Goal: Task Accomplishment & Management: Use online tool/utility

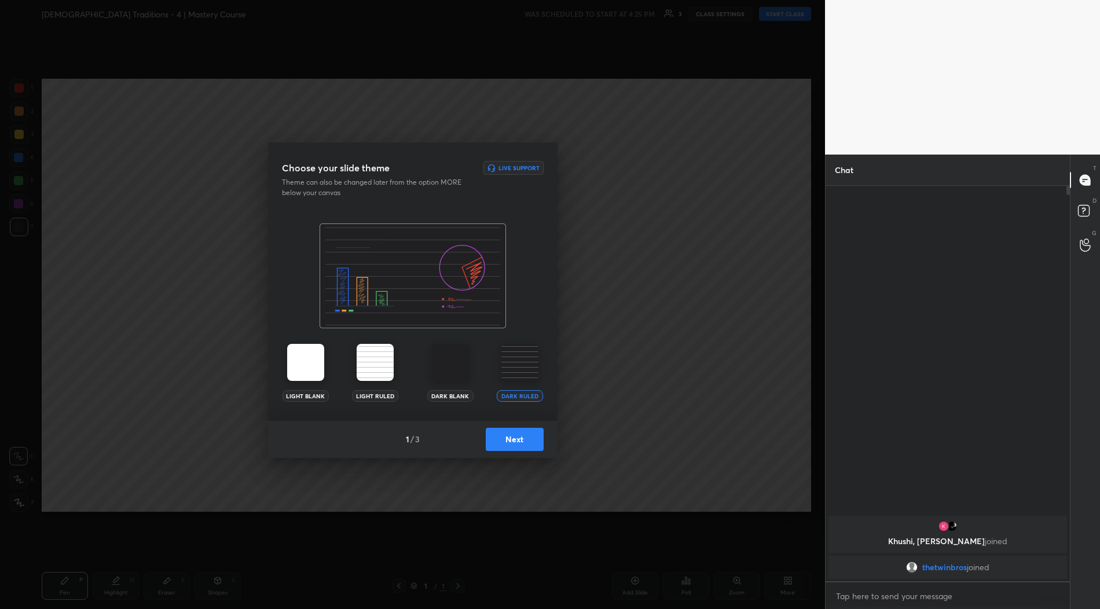
click at [524, 445] on button "Next" at bounding box center [515, 439] width 58 height 23
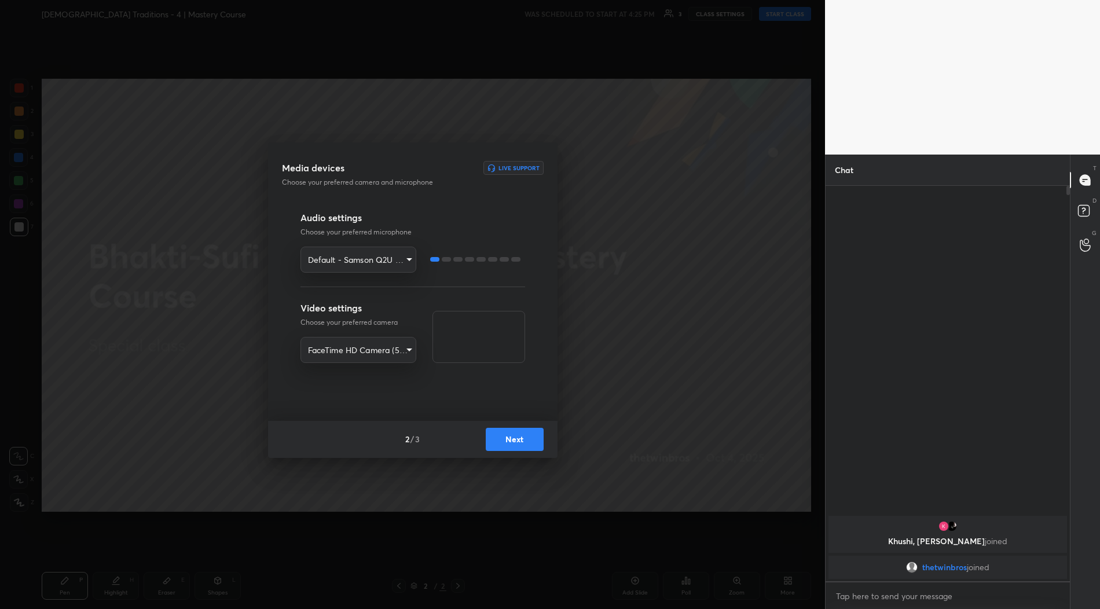
click at [528, 436] on button "Next" at bounding box center [515, 439] width 58 height 23
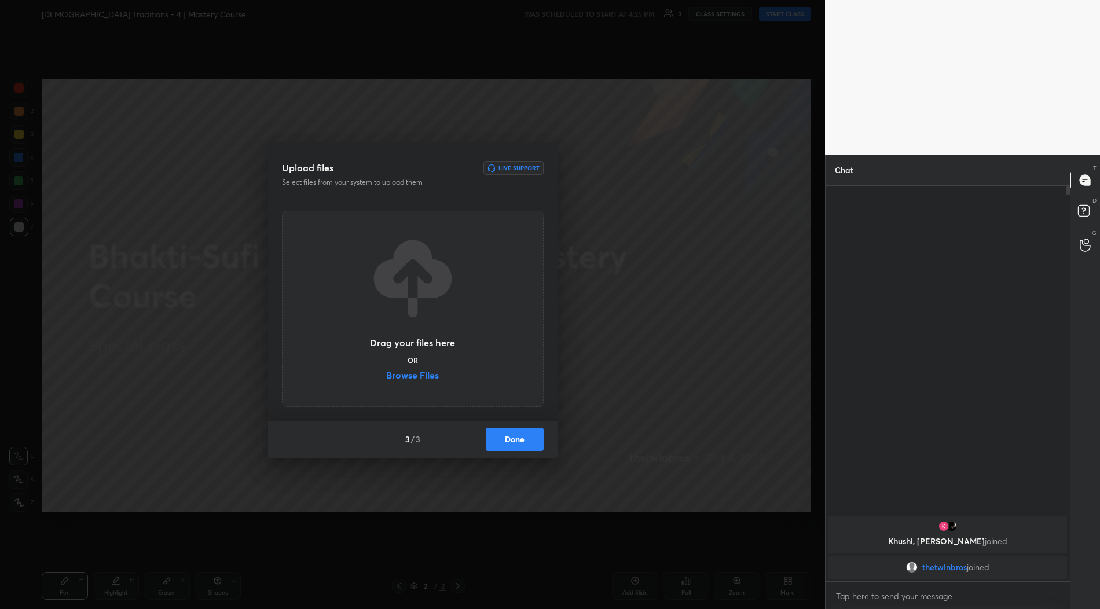
click at [414, 378] on label "Browse Files" at bounding box center [412, 377] width 53 height 12
click at [386, 378] on input "Browse Files" at bounding box center [386, 377] width 0 height 12
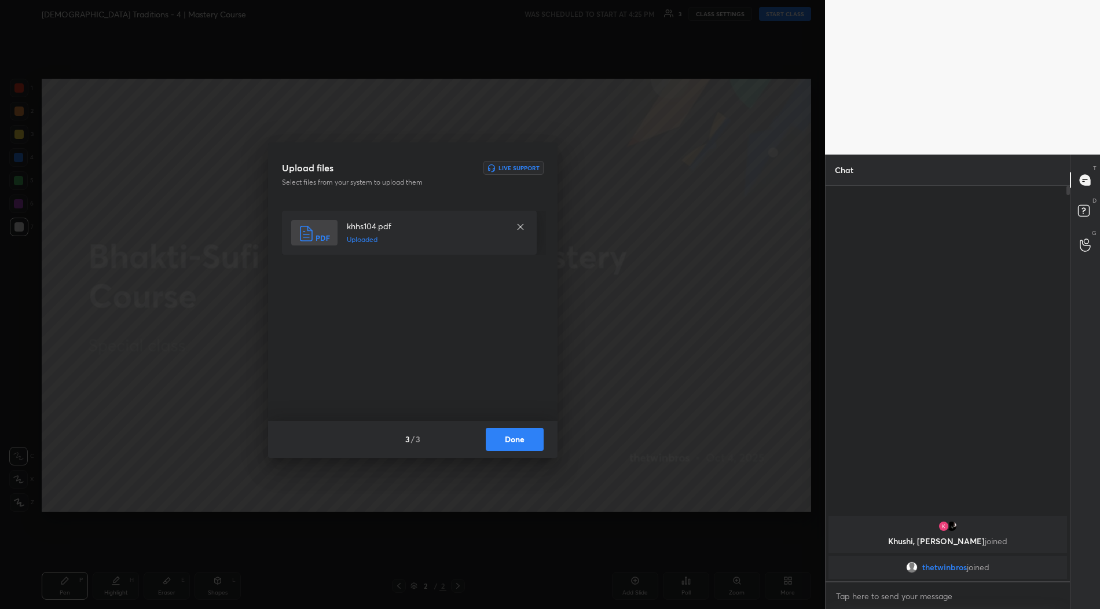
click at [523, 444] on button "Done" at bounding box center [515, 439] width 58 height 23
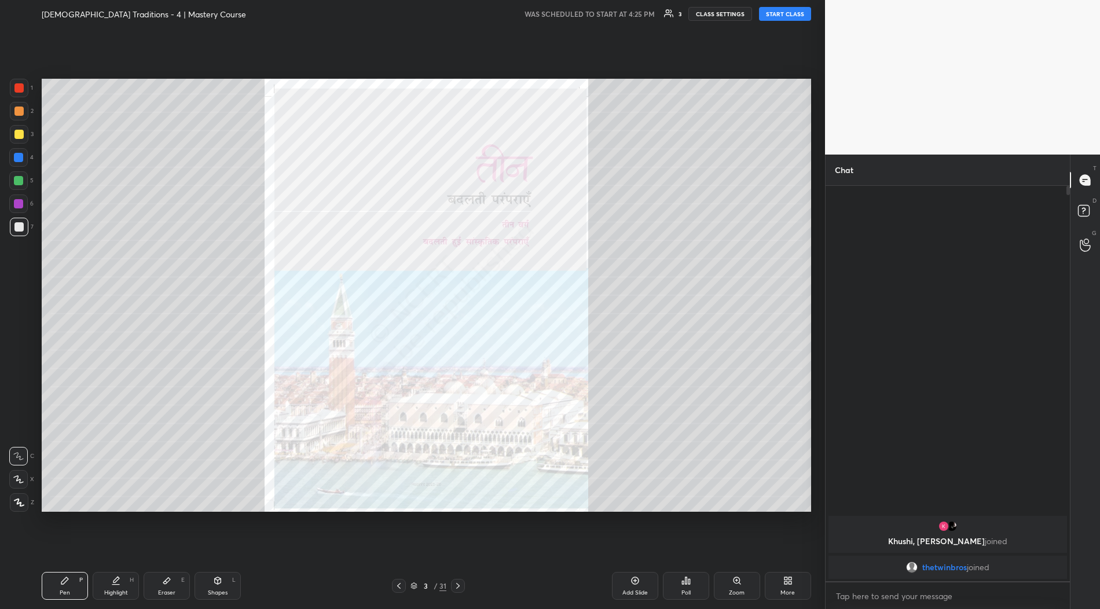
click at [792, 583] on icon at bounding box center [788, 580] width 9 height 9
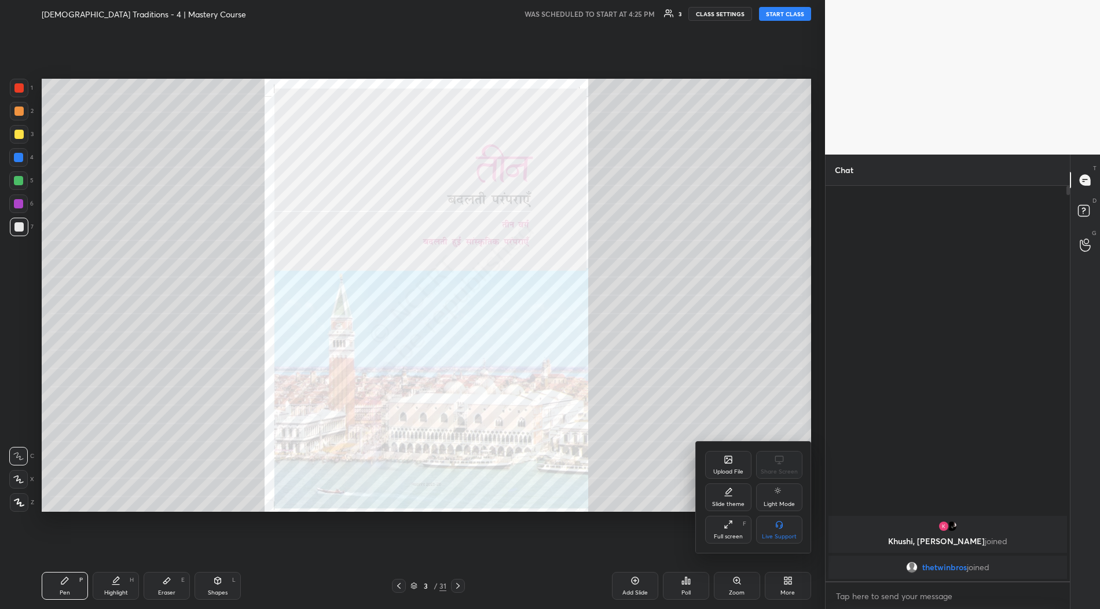
click at [731, 470] on div "Upload File" at bounding box center [729, 472] width 30 height 6
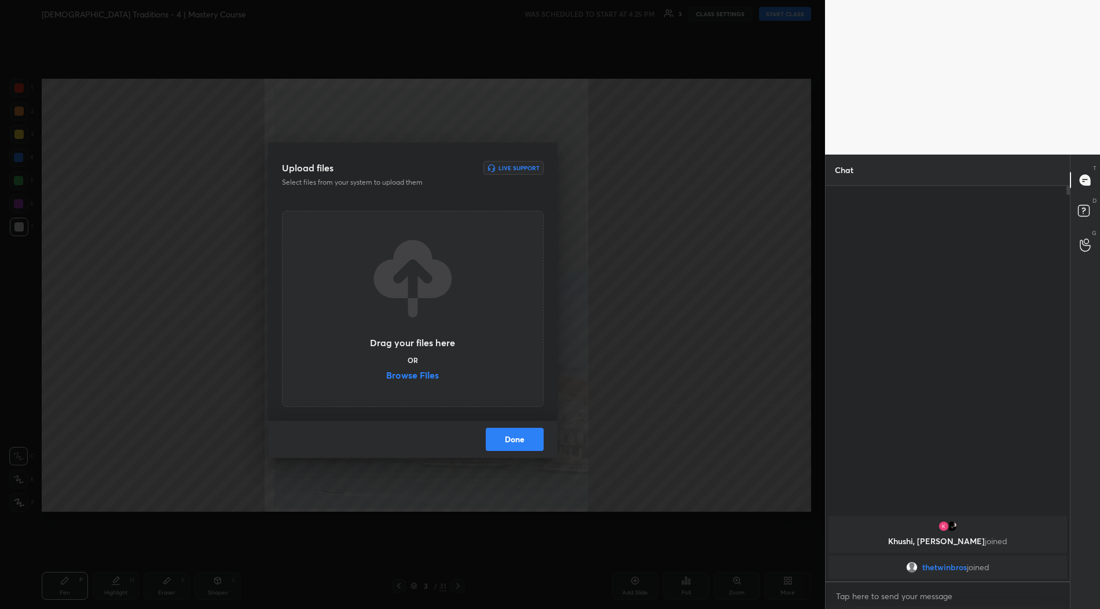
click at [415, 379] on label "Browse Files" at bounding box center [412, 377] width 53 height 12
click at [386, 379] on input "Browse Files" at bounding box center [386, 377] width 0 height 12
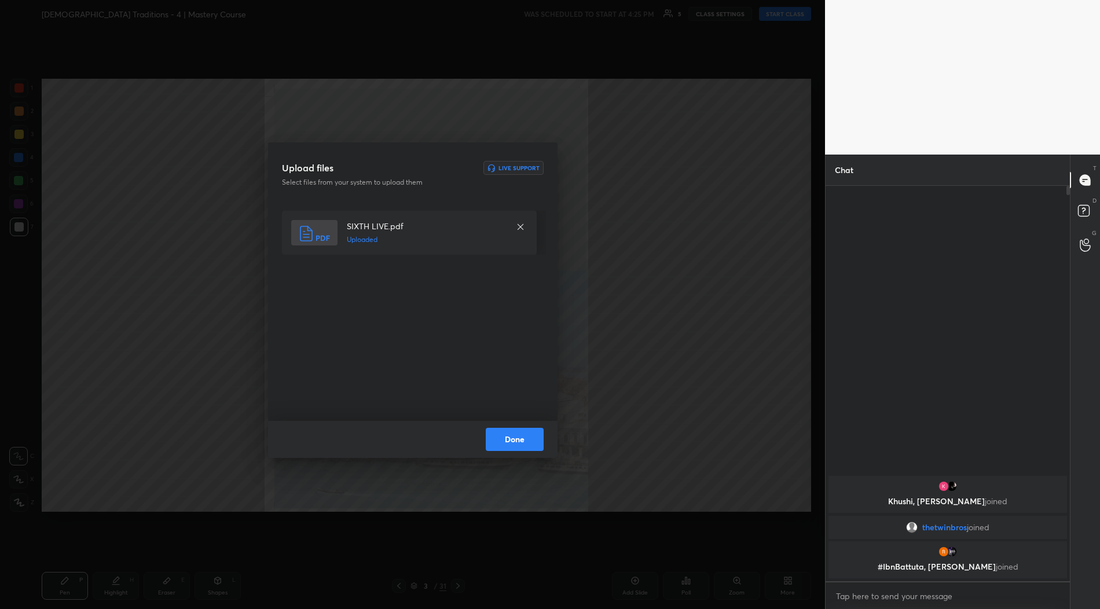
click at [519, 440] on button "Done" at bounding box center [515, 439] width 58 height 23
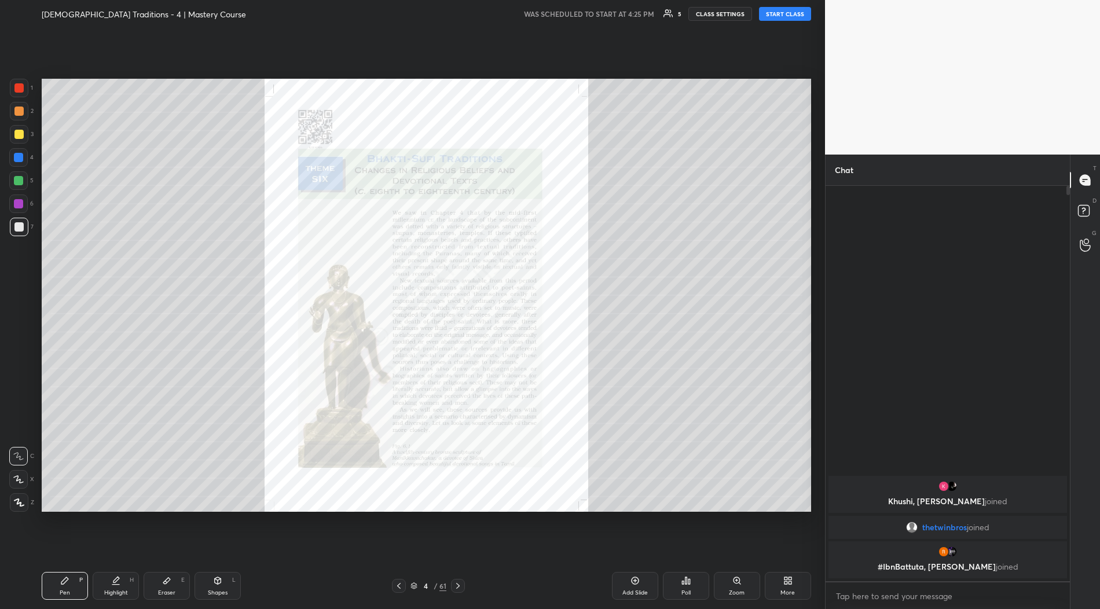
click at [789, 10] on button "START CLASS" at bounding box center [785, 14] width 52 height 14
click at [792, 579] on icon at bounding box center [788, 580] width 9 height 9
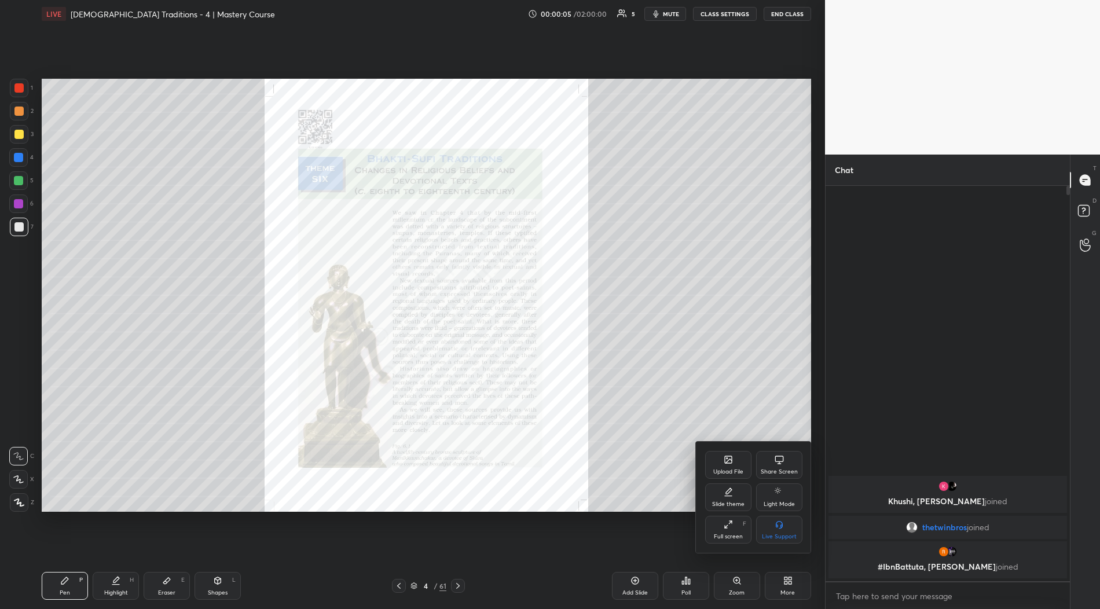
click at [736, 526] on div "Full screen F" at bounding box center [728, 530] width 46 height 28
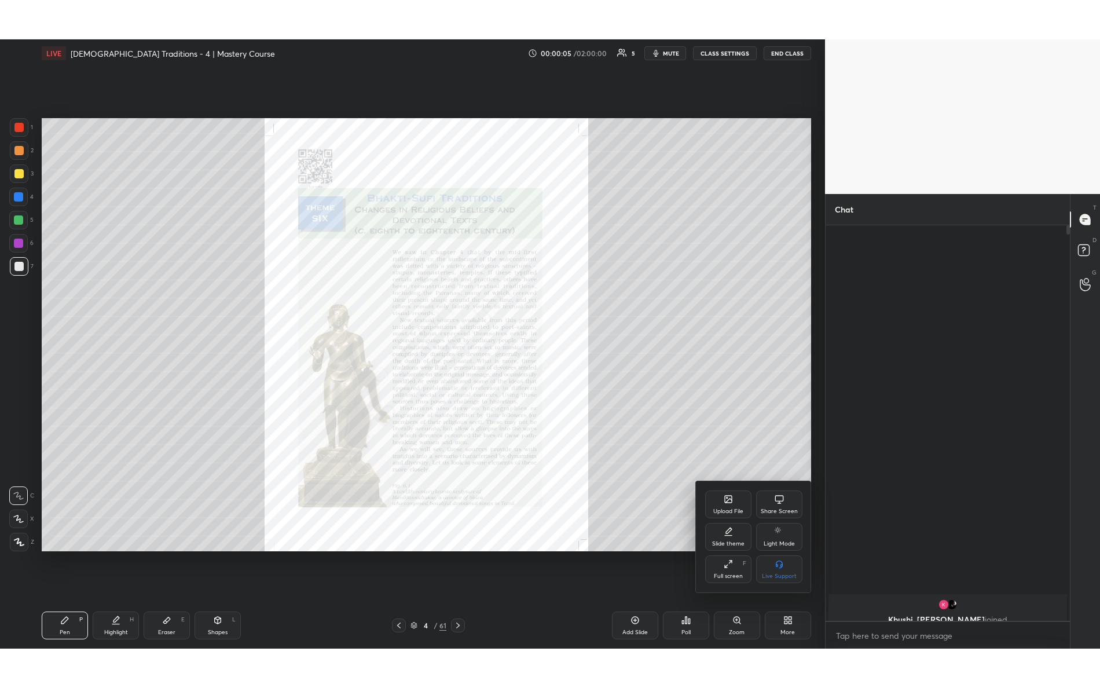
scroll to position [499, 242]
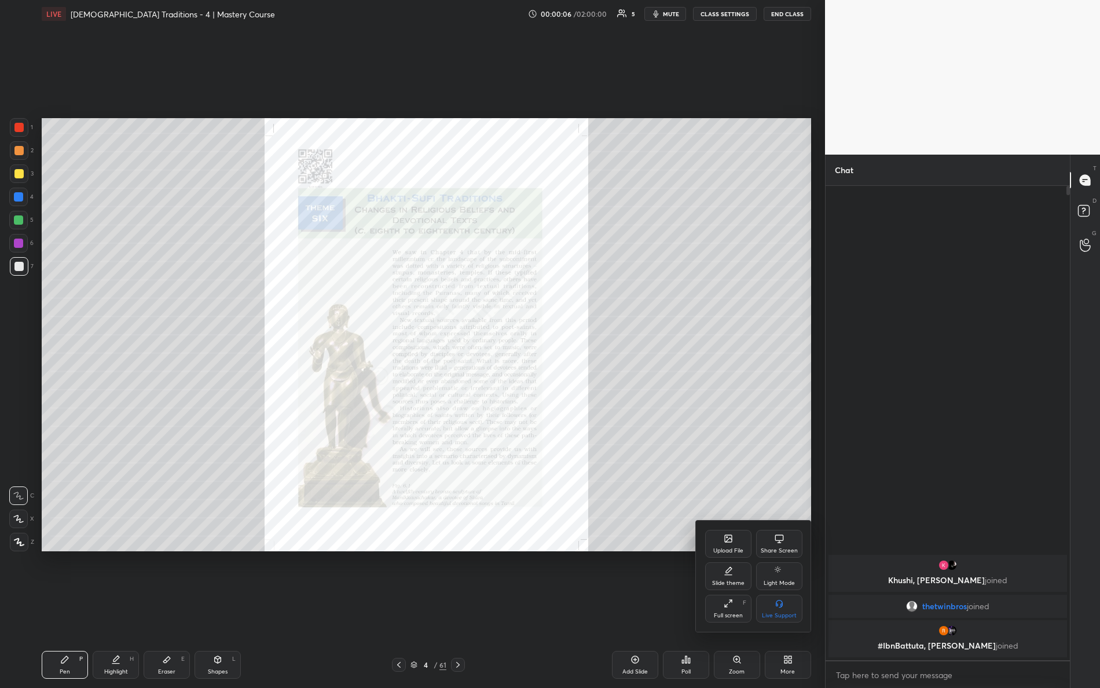
click at [722, 492] on div at bounding box center [550, 344] width 1100 height 688
drag, startPoint x: 21, startPoint y: 128, endPoint x: 36, endPoint y: 147, distance: 23.9
click at [21, 129] on div at bounding box center [18, 127] width 9 height 9
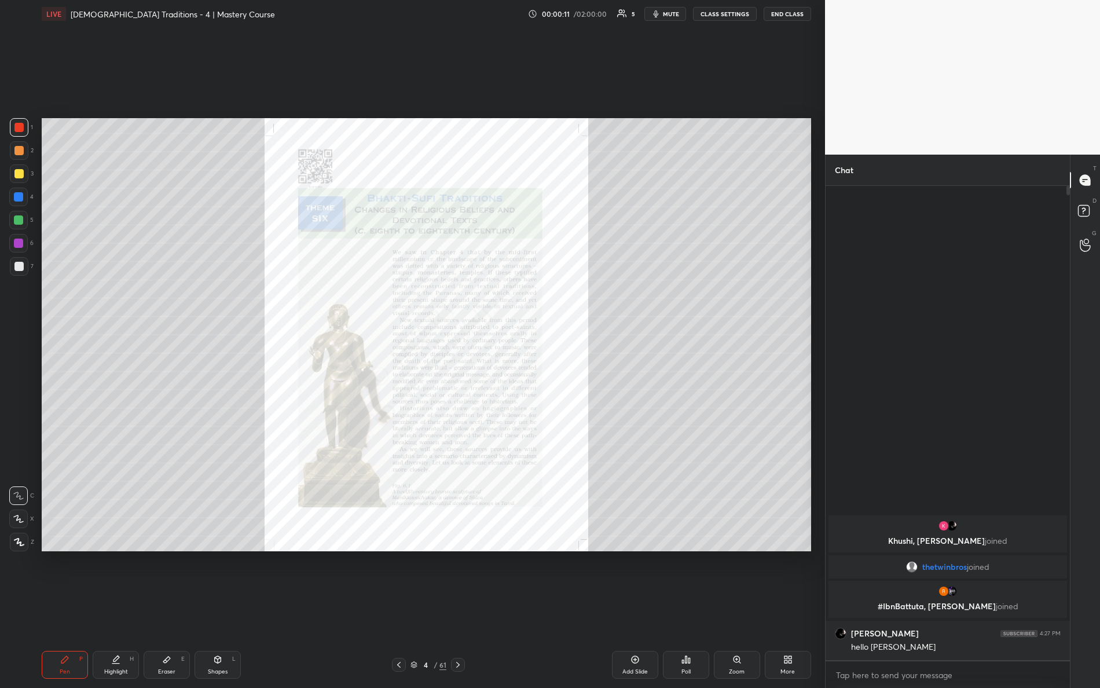
click at [20, 548] on div at bounding box center [19, 542] width 19 height 19
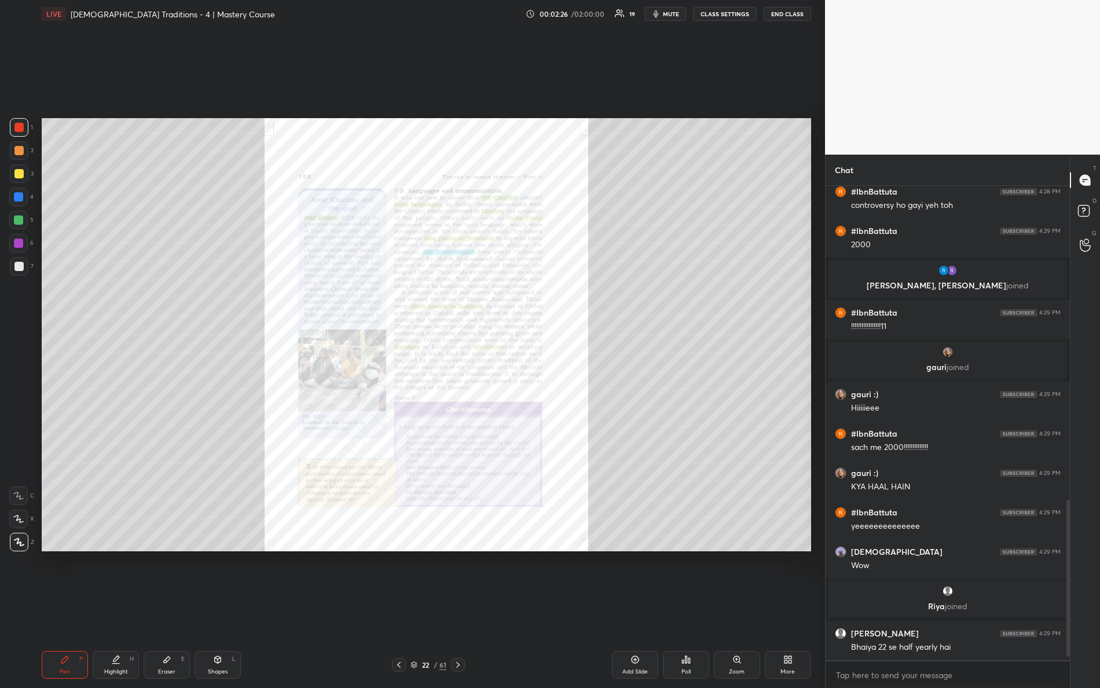
scroll to position [966, 0]
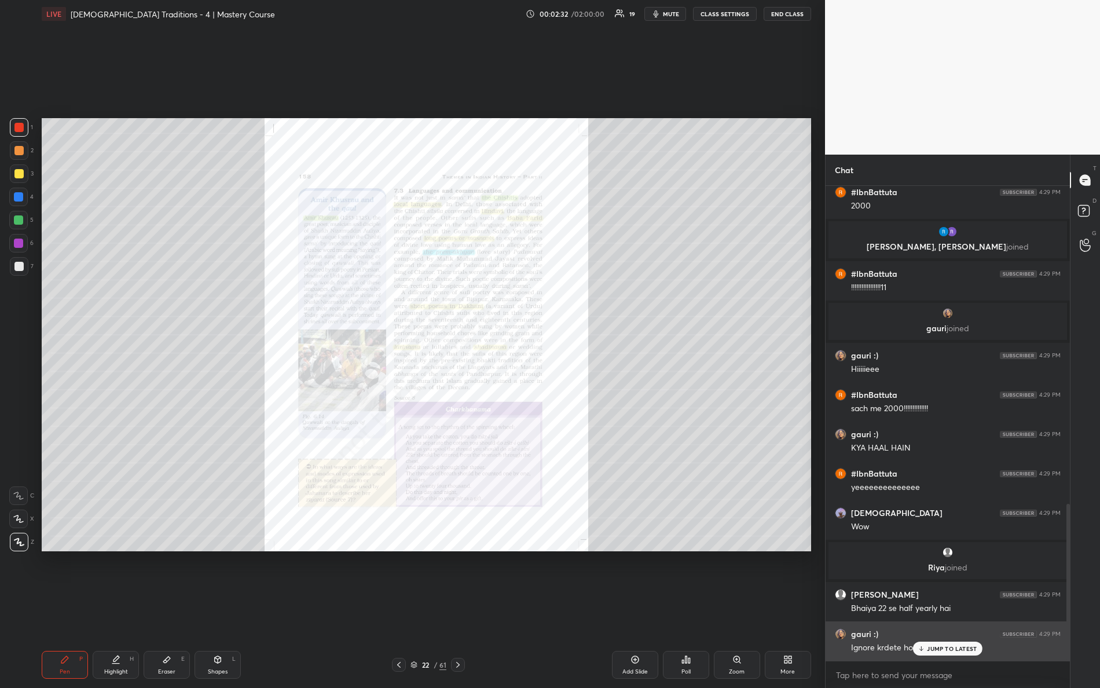
drag, startPoint x: 947, startPoint y: 649, endPoint x: 939, endPoint y: 653, distance: 9.1
click at [947, 609] on p "JUMP TO LATEST" at bounding box center [952, 648] width 50 height 7
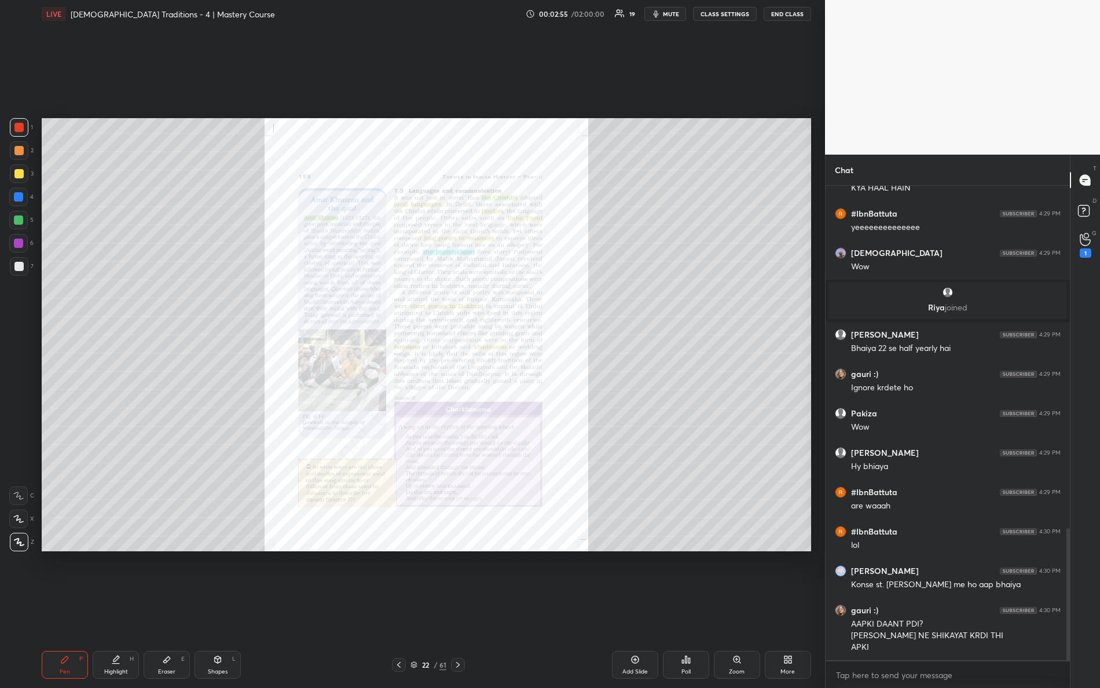
scroll to position [1238, 0]
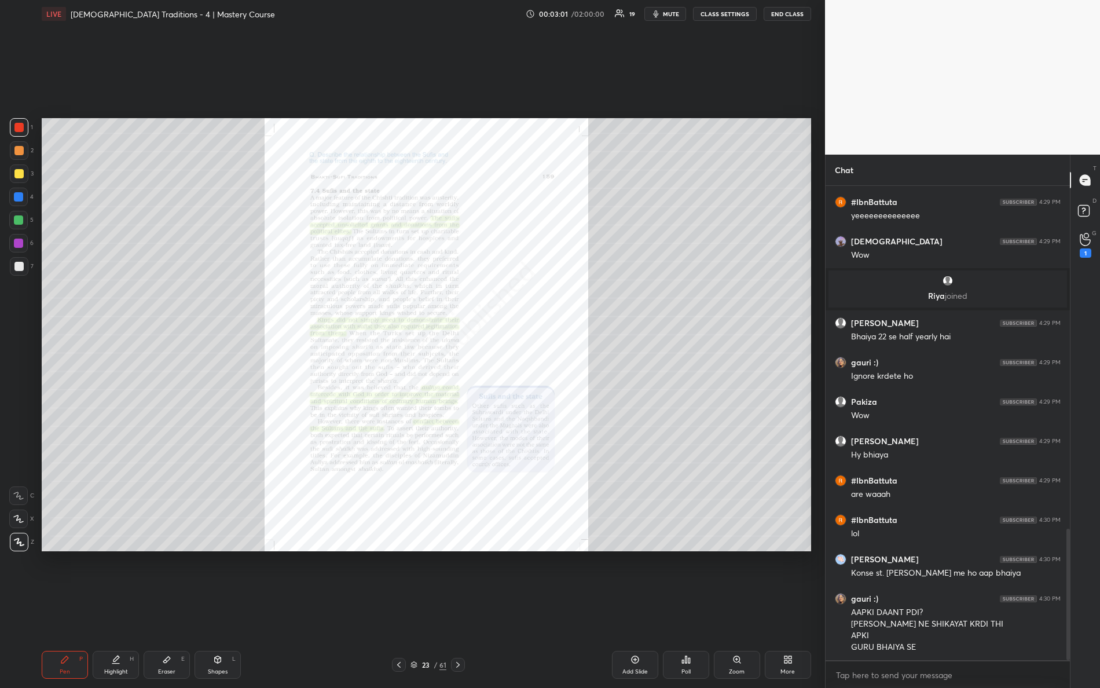
click at [737, 609] on icon at bounding box center [737, 659] width 6 height 6
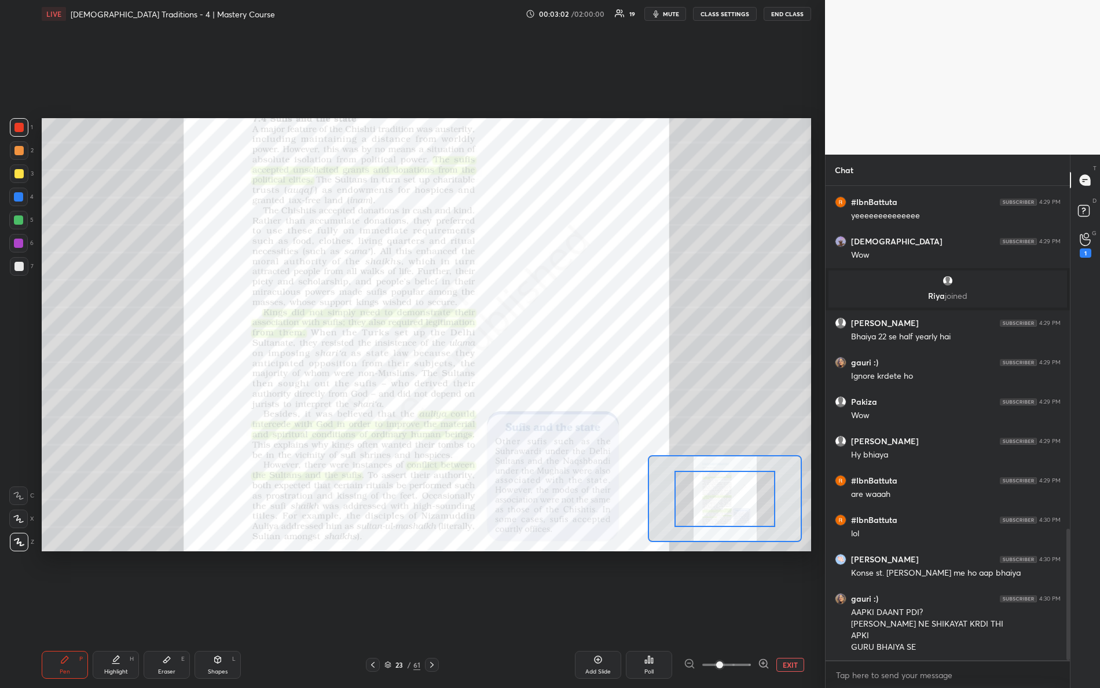
drag, startPoint x: 722, startPoint y: 661, endPoint x: 790, endPoint y: 674, distance: 68.9
click at [789, 609] on div "Add Slide Poll EXIT" at bounding box center [641, 665] width 342 height 28
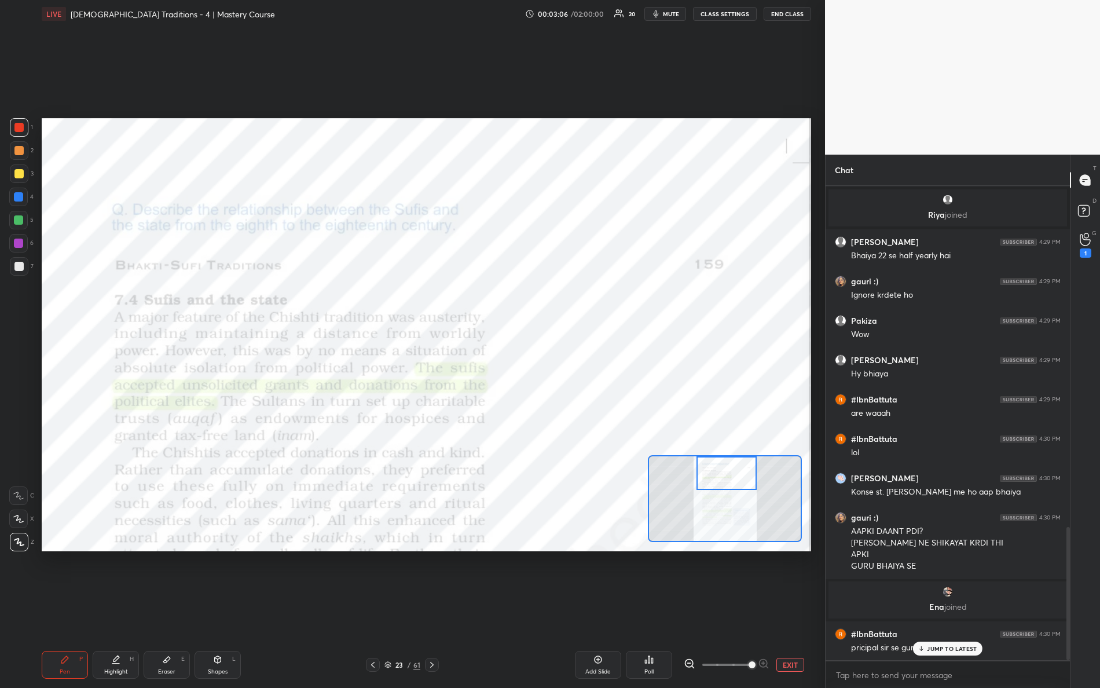
click at [736, 416] on div "Setting up your live class Poll for secs No correct answer Start poll" at bounding box center [427, 334] width 770 height 433
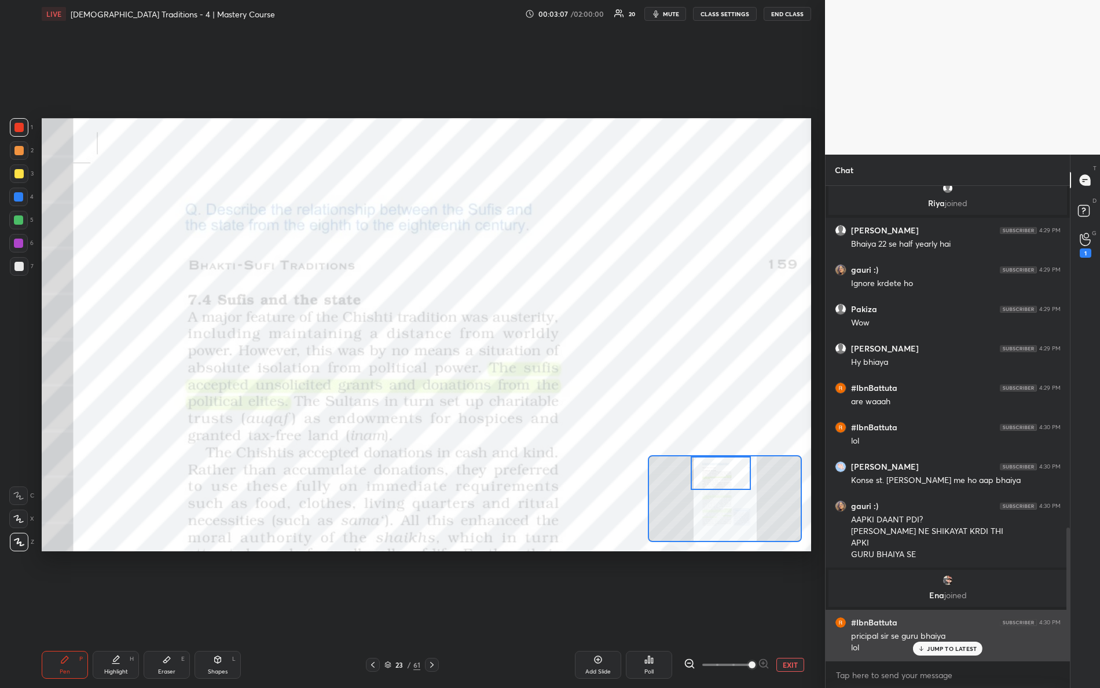
click at [924, 609] on div "JUMP TO LATEST" at bounding box center [947, 649] width 69 height 14
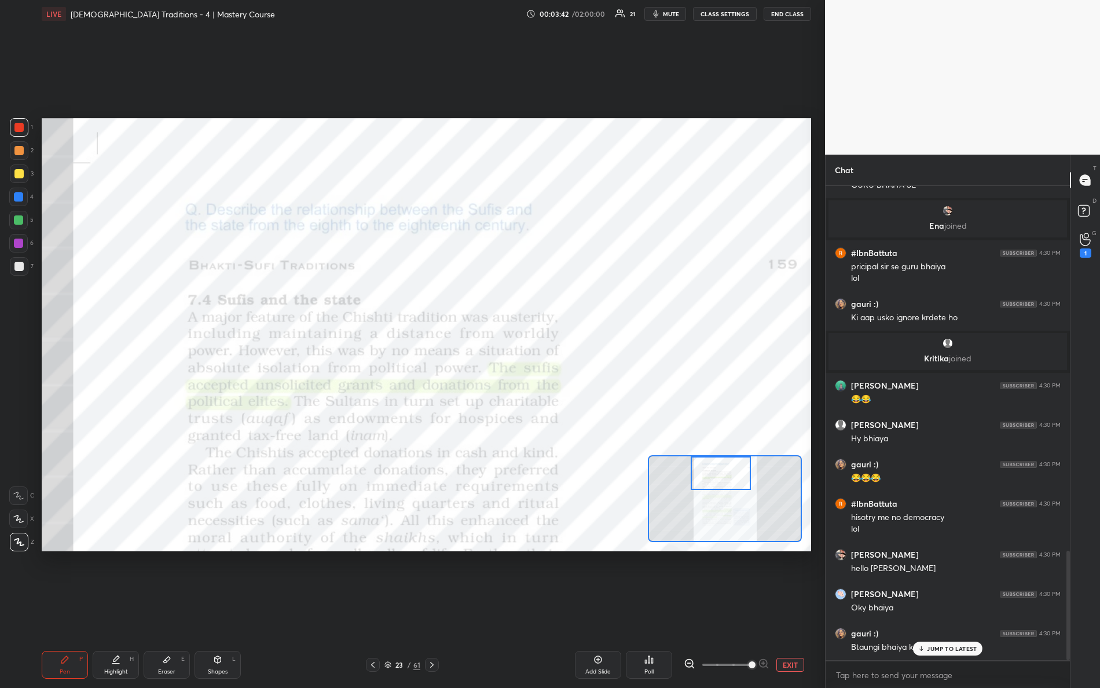
scroll to position [1579, 0]
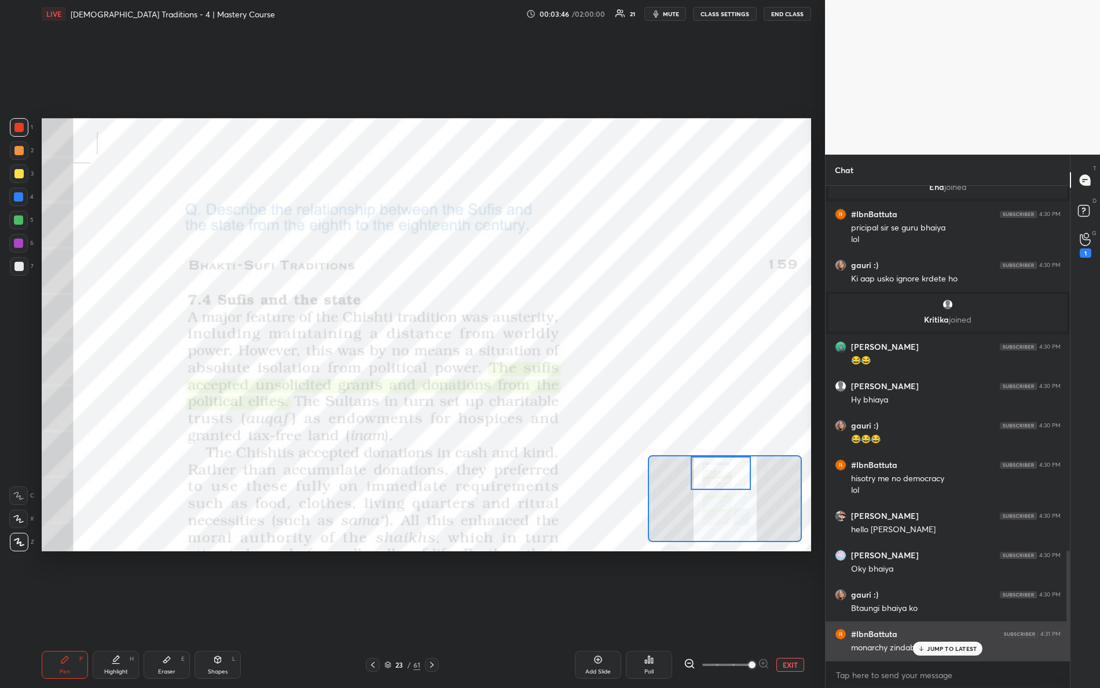
click at [937, 609] on div "JUMP TO LATEST" at bounding box center [947, 649] width 69 height 14
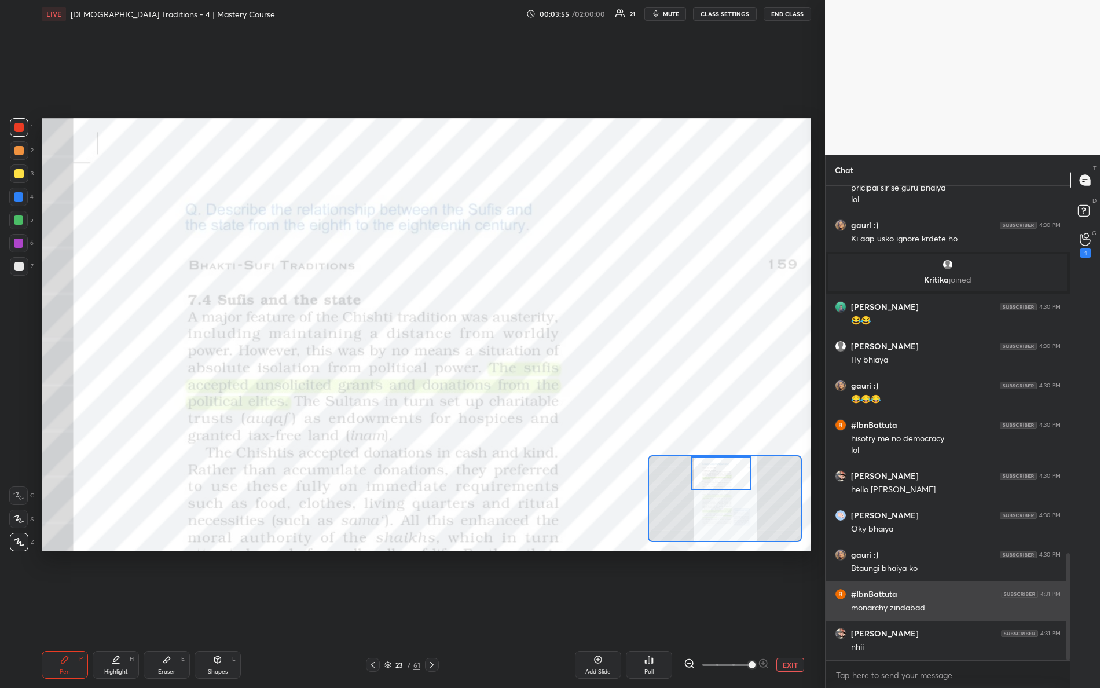
scroll to position [1661, 0]
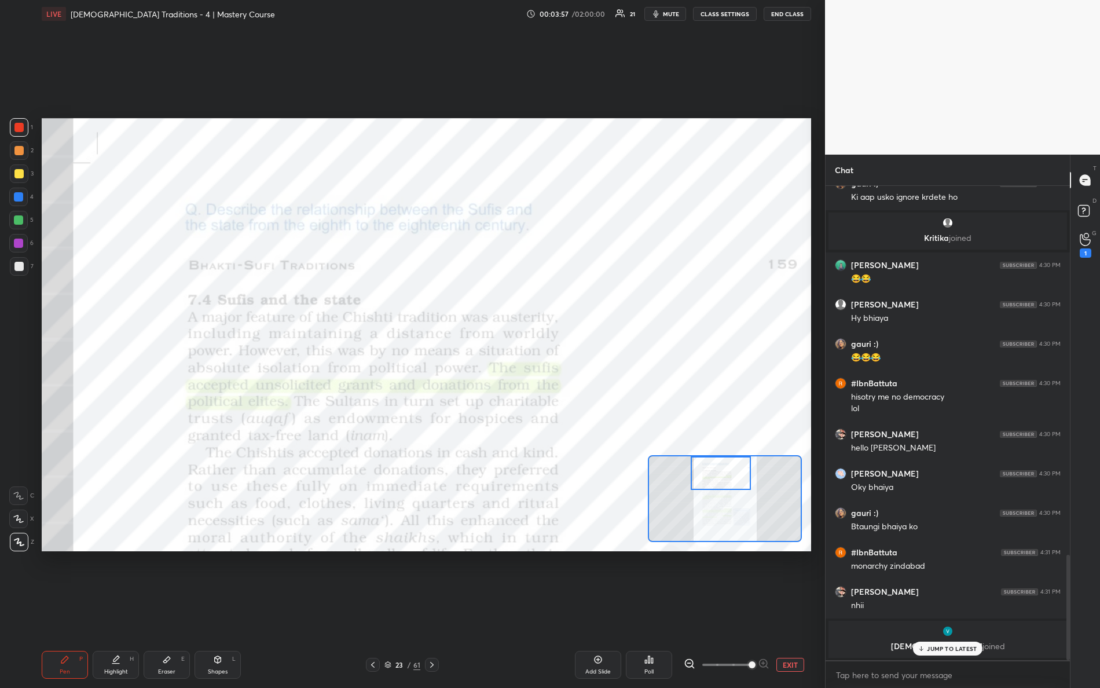
click at [925, 609] on icon at bounding box center [922, 648] width 8 height 7
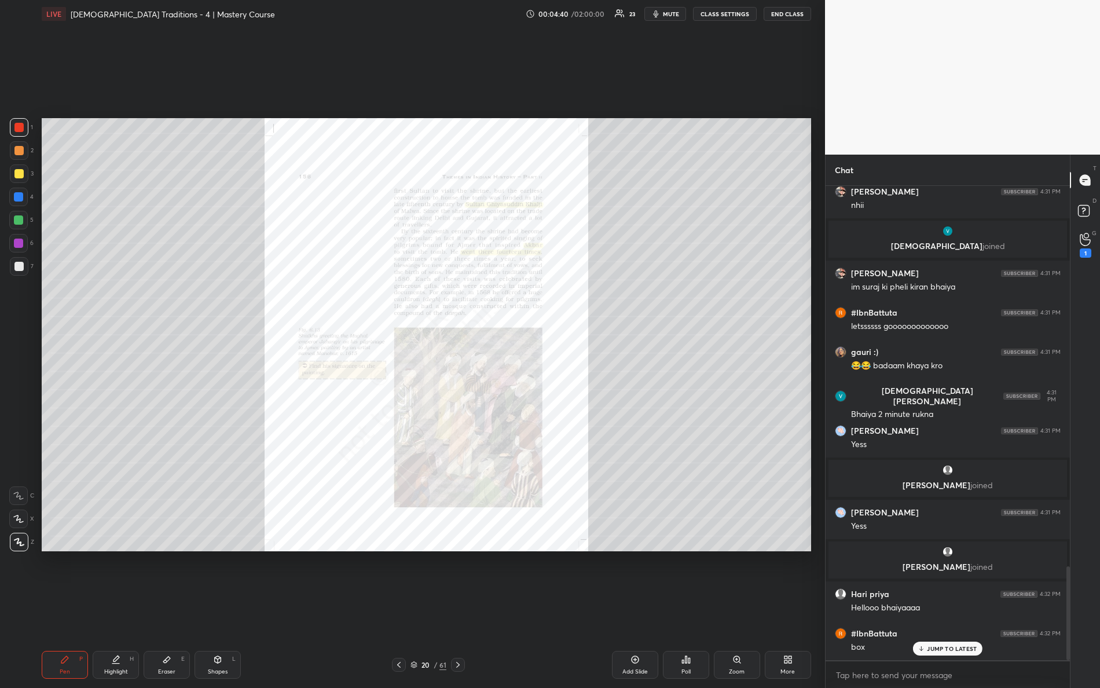
scroll to position [1925, 0]
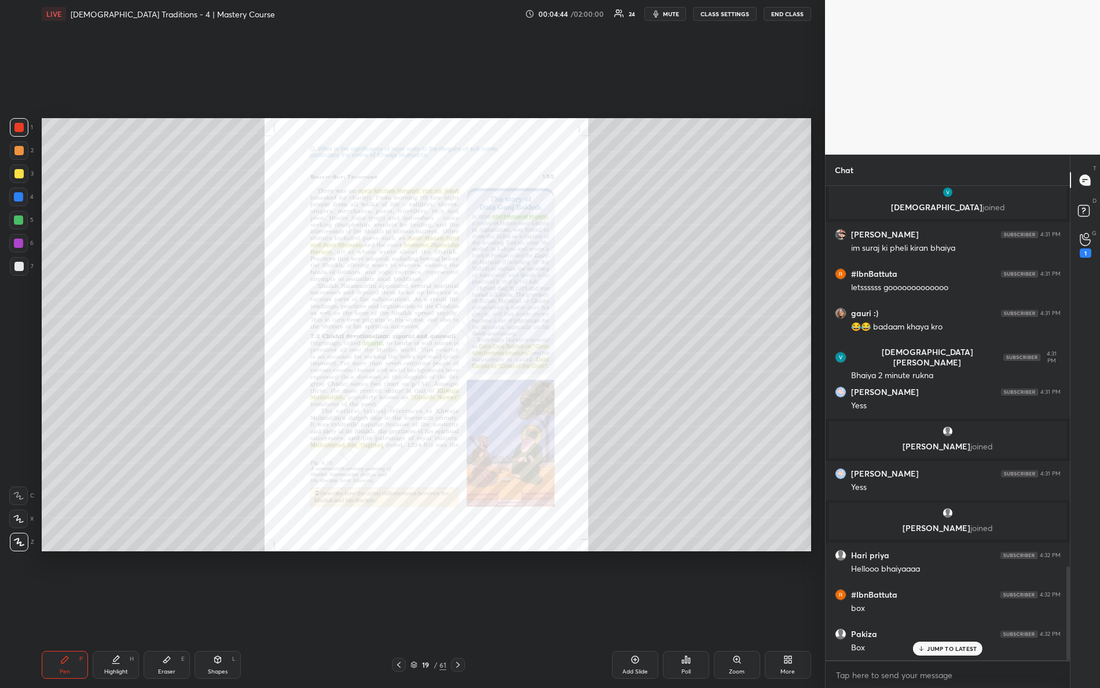
click at [742, 609] on div "Zoom" at bounding box center [737, 672] width 16 height 6
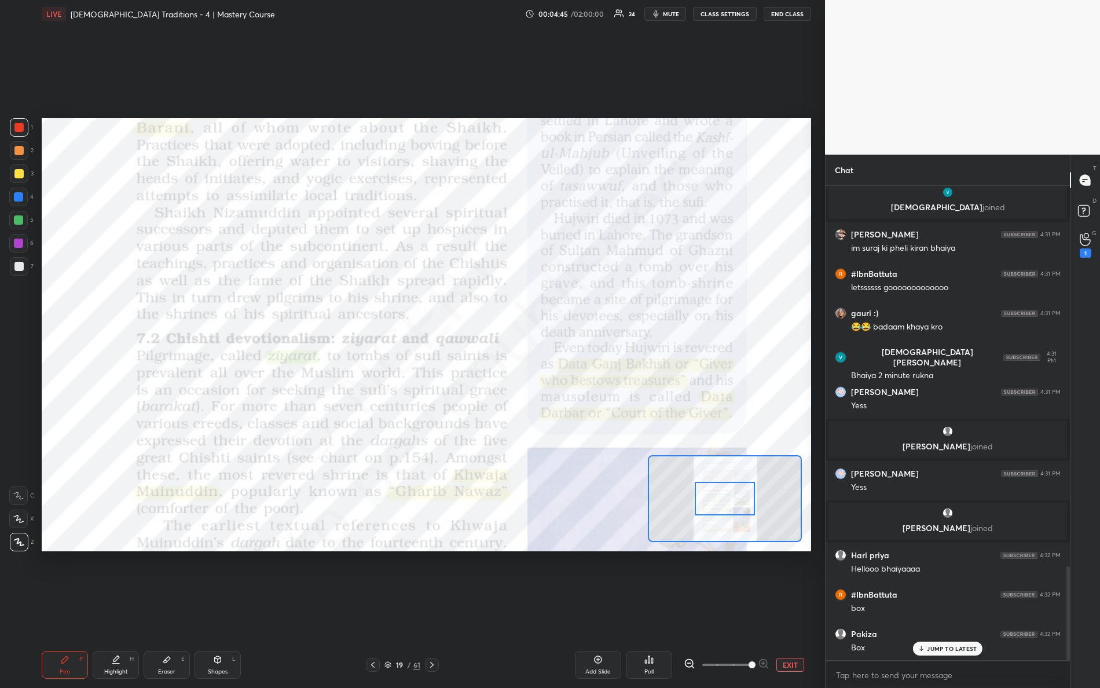
drag, startPoint x: 723, startPoint y: 664, endPoint x: 773, endPoint y: 646, distance: 52.9
click at [797, 609] on div "EXIT" at bounding box center [747, 665] width 127 height 14
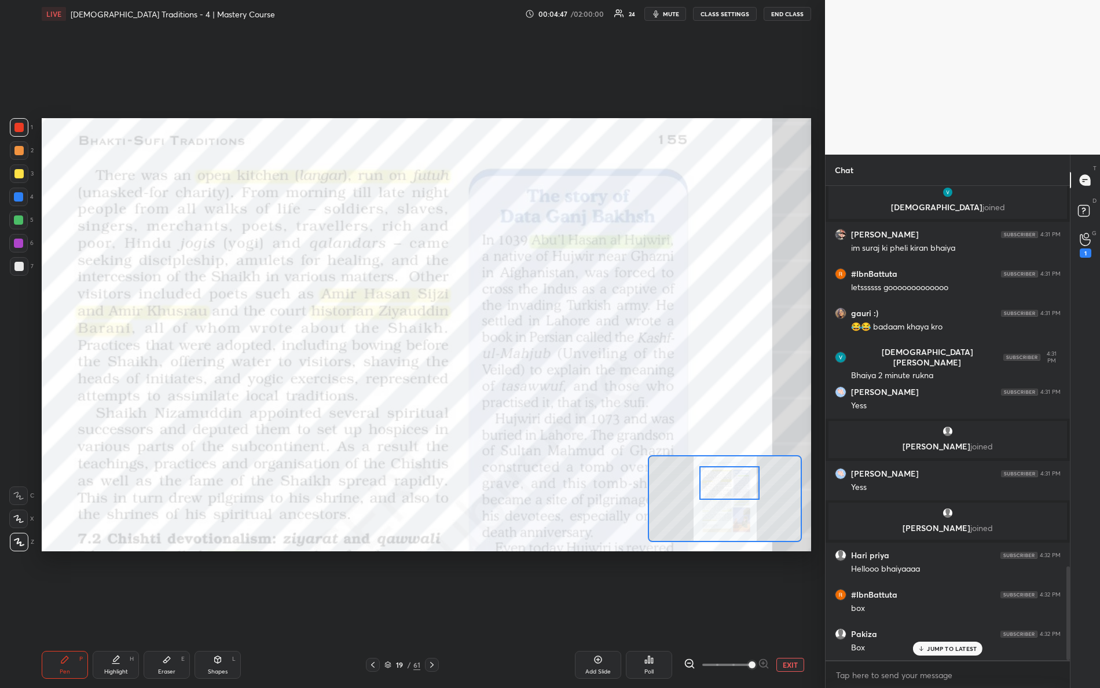
drag, startPoint x: 729, startPoint y: 504, endPoint x: 722, endPoint y: 477, distance: 28.0
click at [734, 489] on div at bounding box center [730, 483] width 61 height 34
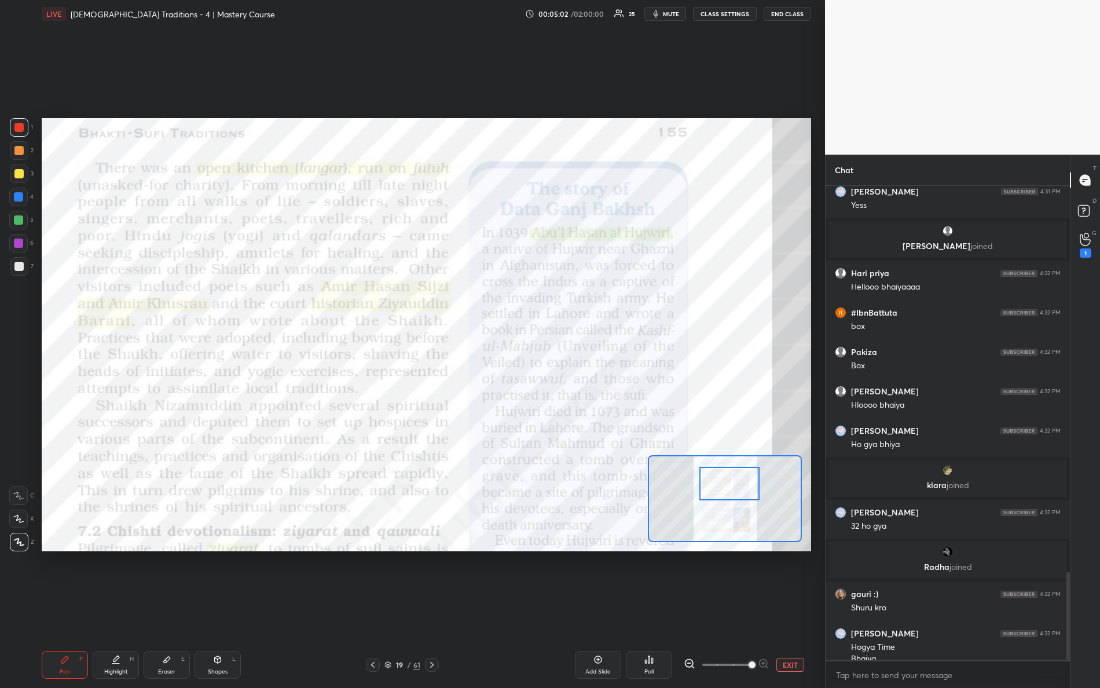
scroll to position [2083, 0]
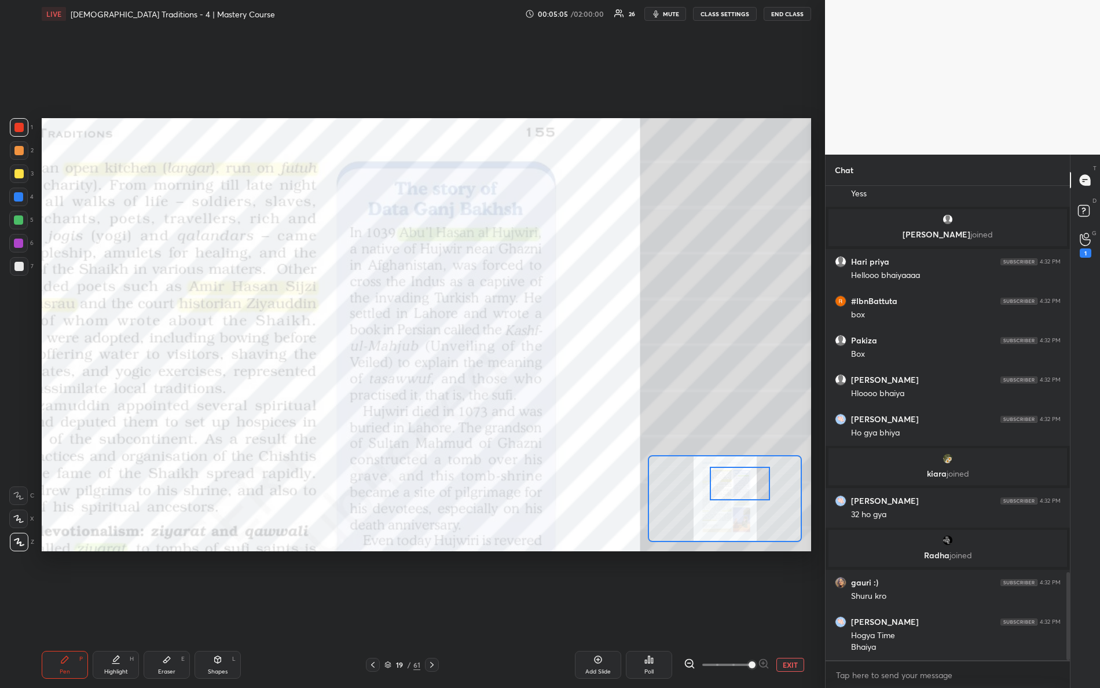
drag, startPoint x: 729, startPoint y: 488, endPoint x: 740, endPoint y: 489, distance: 10.4
click at [740, 489] on div at bounding box center [740, 484] width 61 height 34
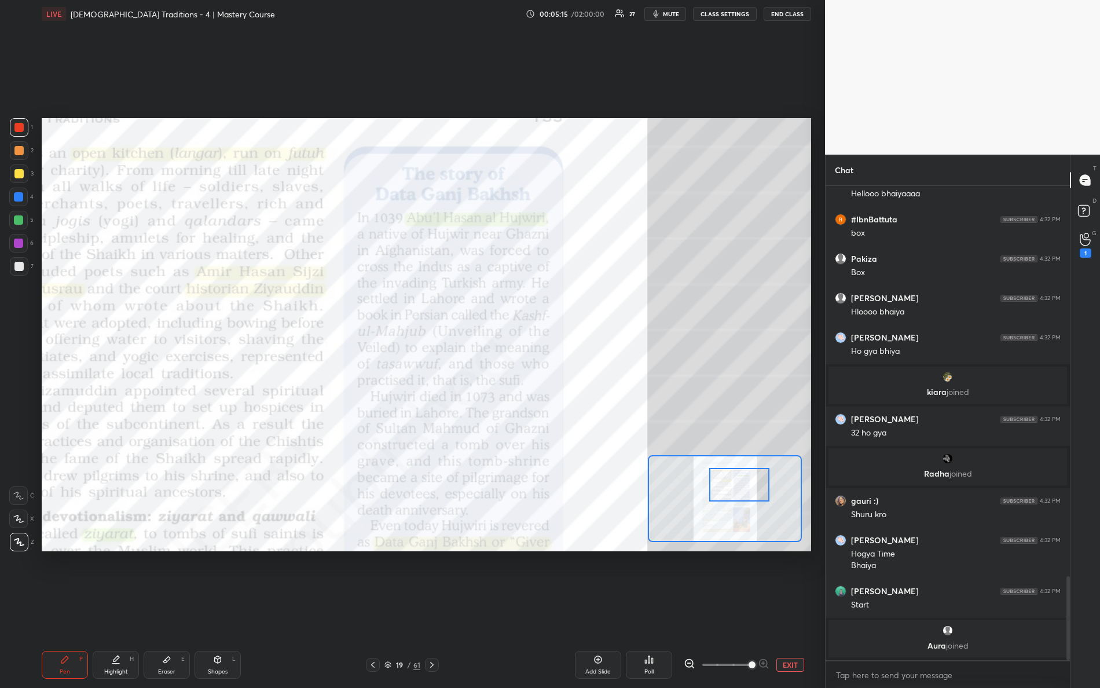
scroll to position [2204, 0]
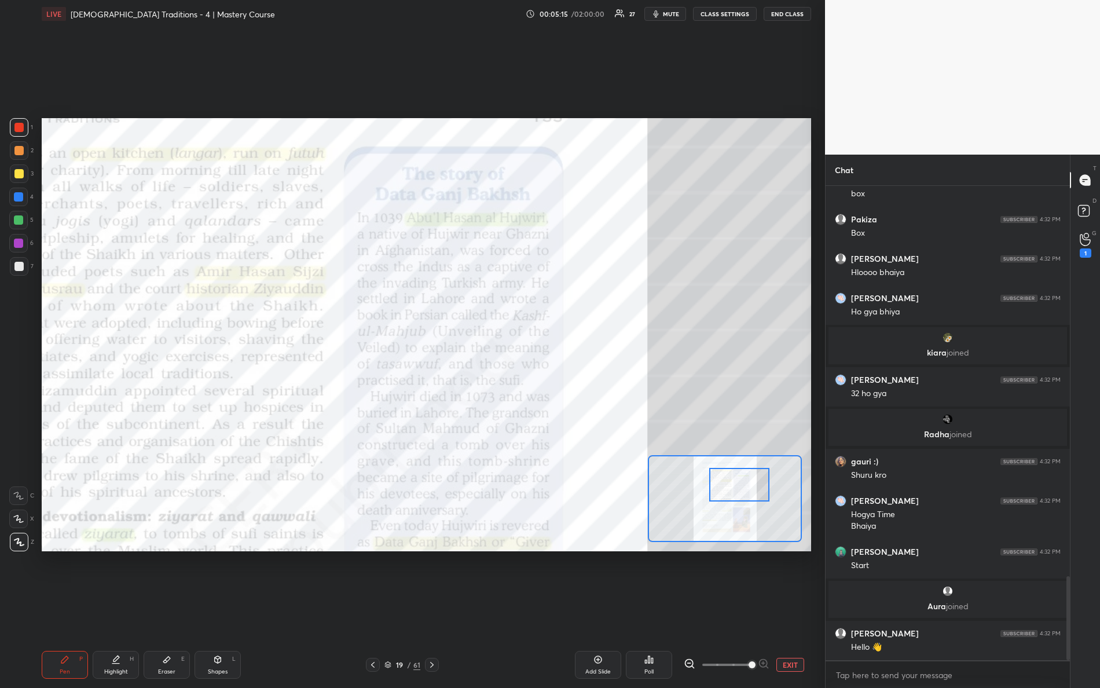
click at [727, 487] on div at bounding box center [739, 485] width 61 height 34
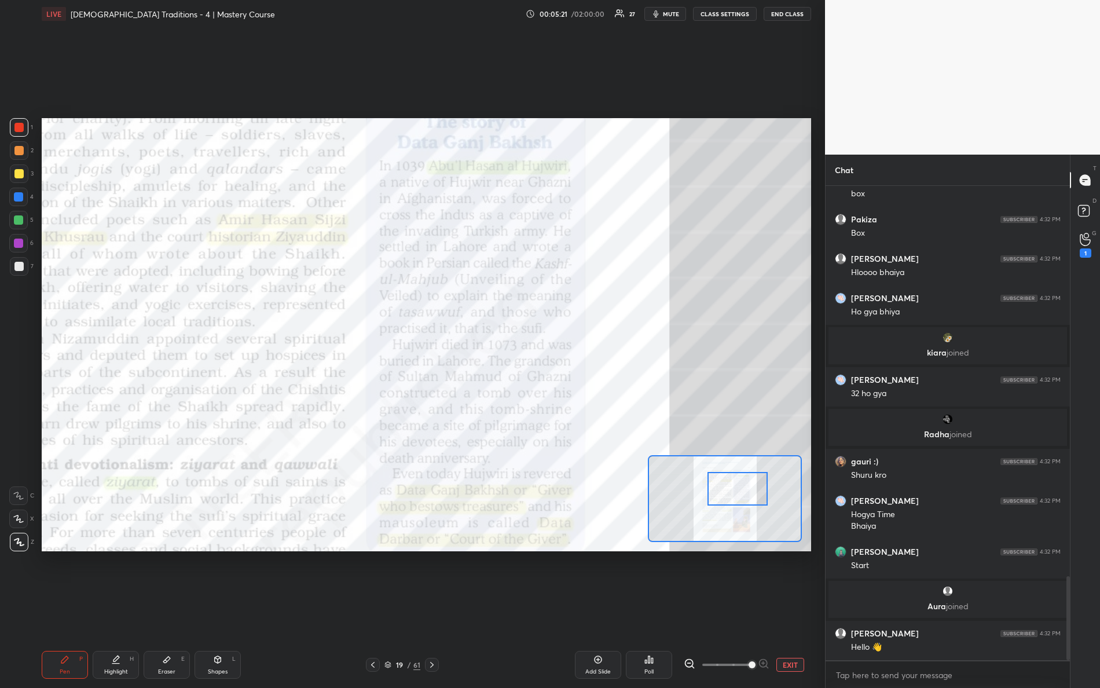
click at [733, 494] on div at bounding box center [738, 489] width 61 height 34
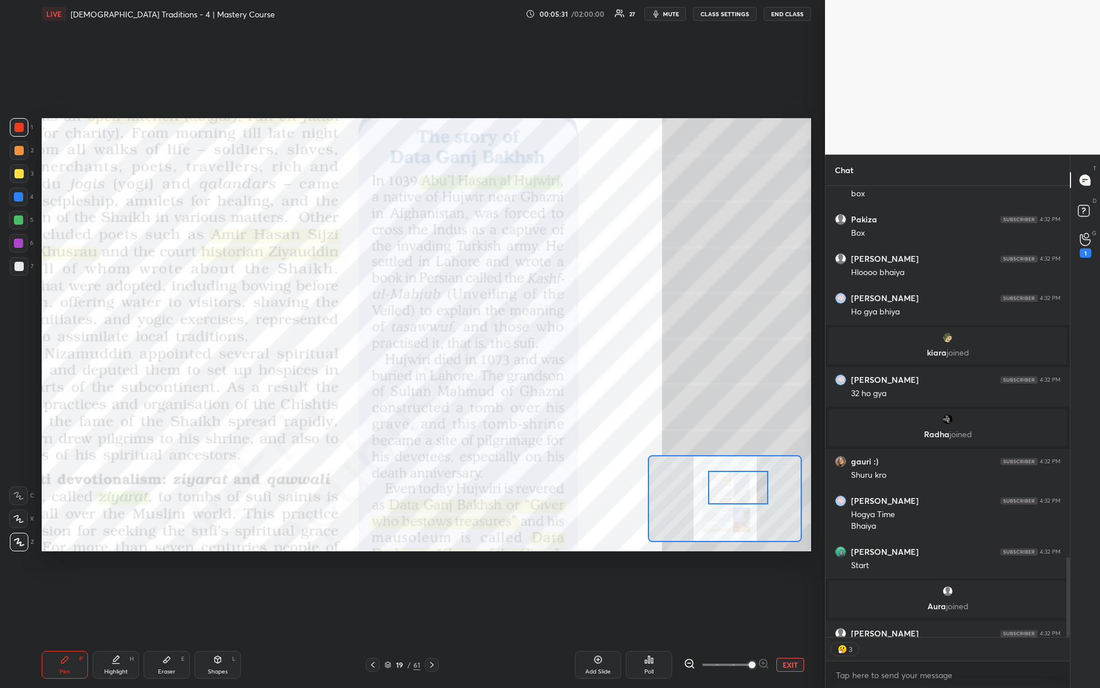
scroll to position [2266, 0]
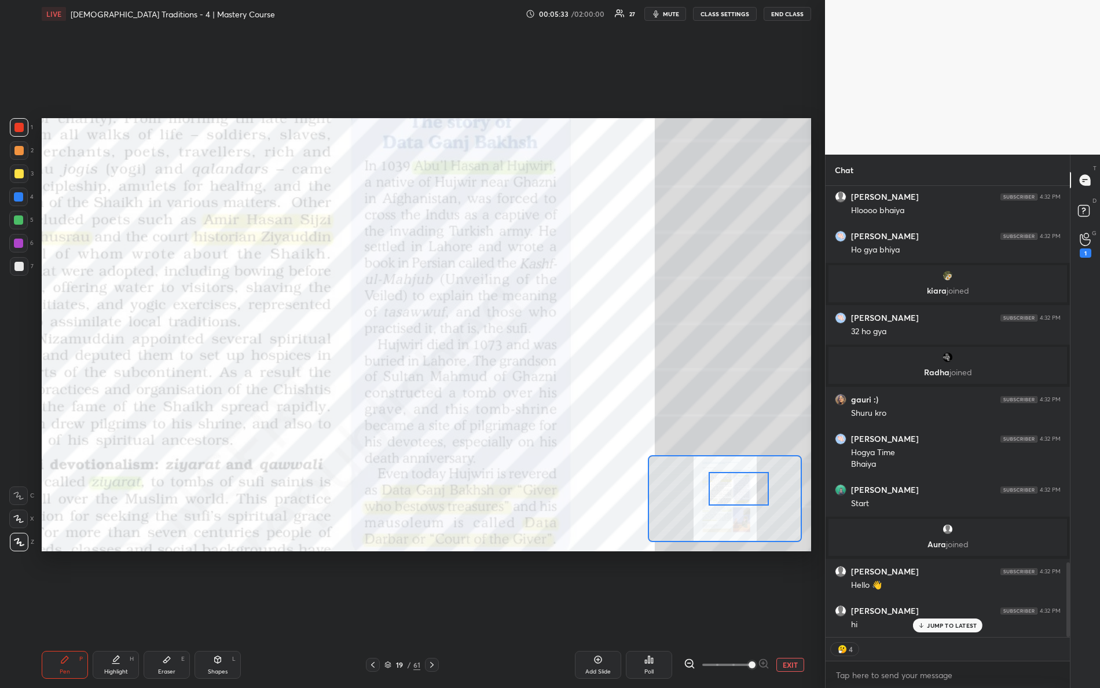
click at [741, 500] on div at bounding box center [739, 489] width 61 height 34
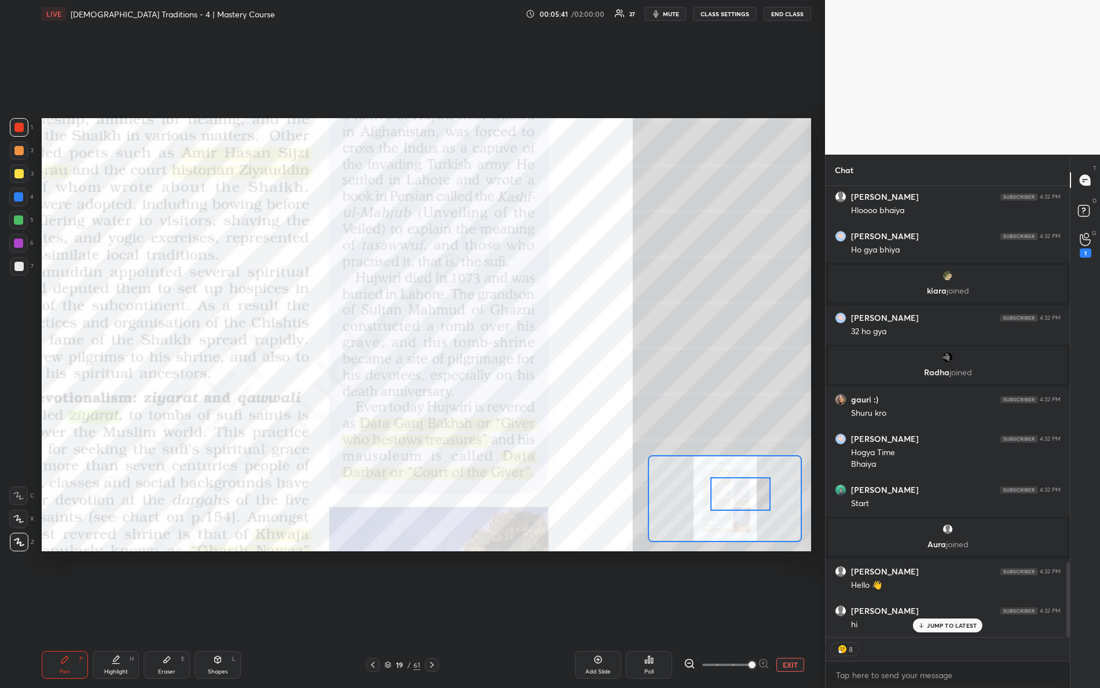
scroll to position [2306, 0]
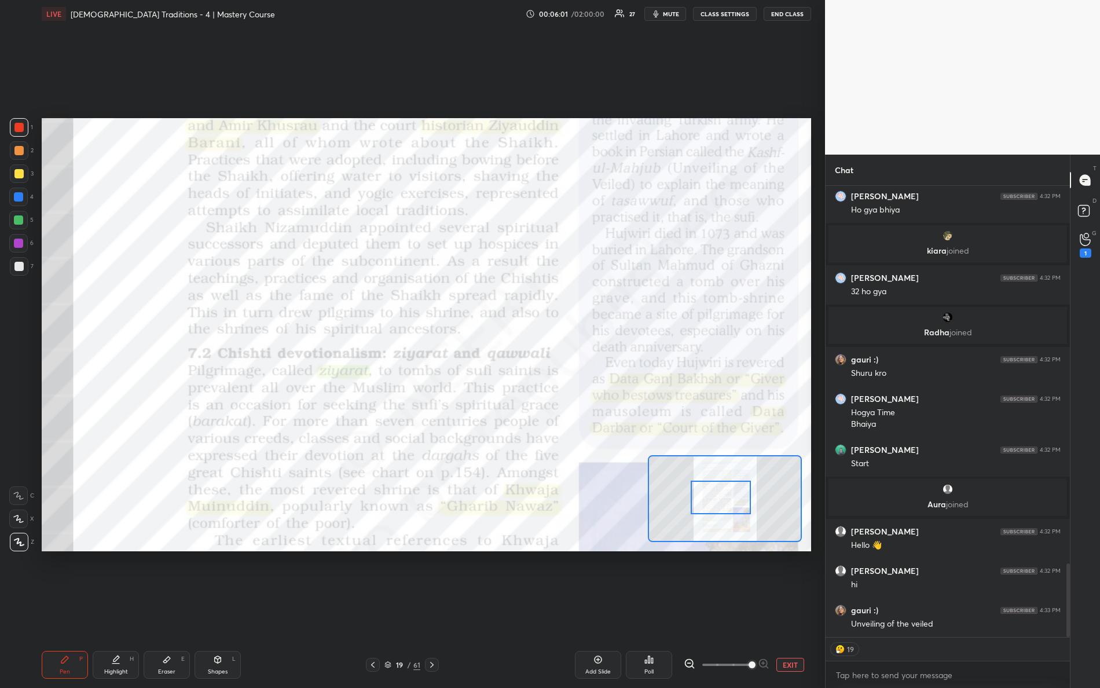
drag, startPoint x: 737, startPoint y: 493, endPoint x: 715, endPoint y: 496, distance: 22.7
click at [716, 497] on div at bounding box center [721, 498] width 61 height 34
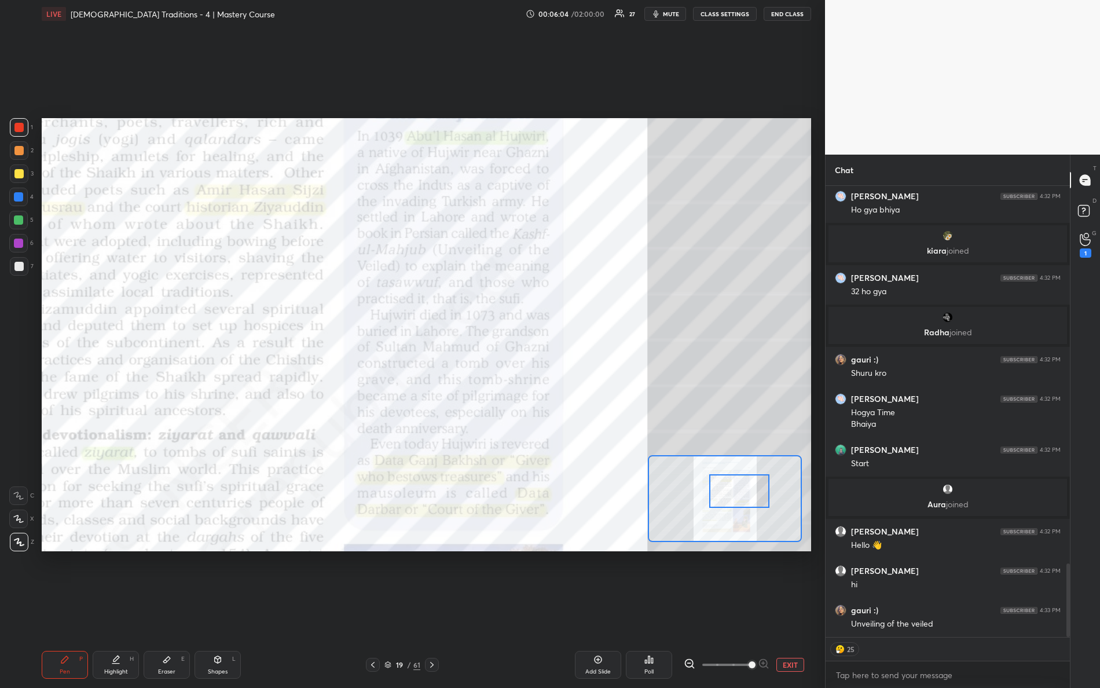
drag, startPoint x: 727, startPoint y: 497, endPoint x: 747, endPoint y: 493, distance: 19.5
click at [747, 493] on div at bounding box center [739, 491] width 61 height 34
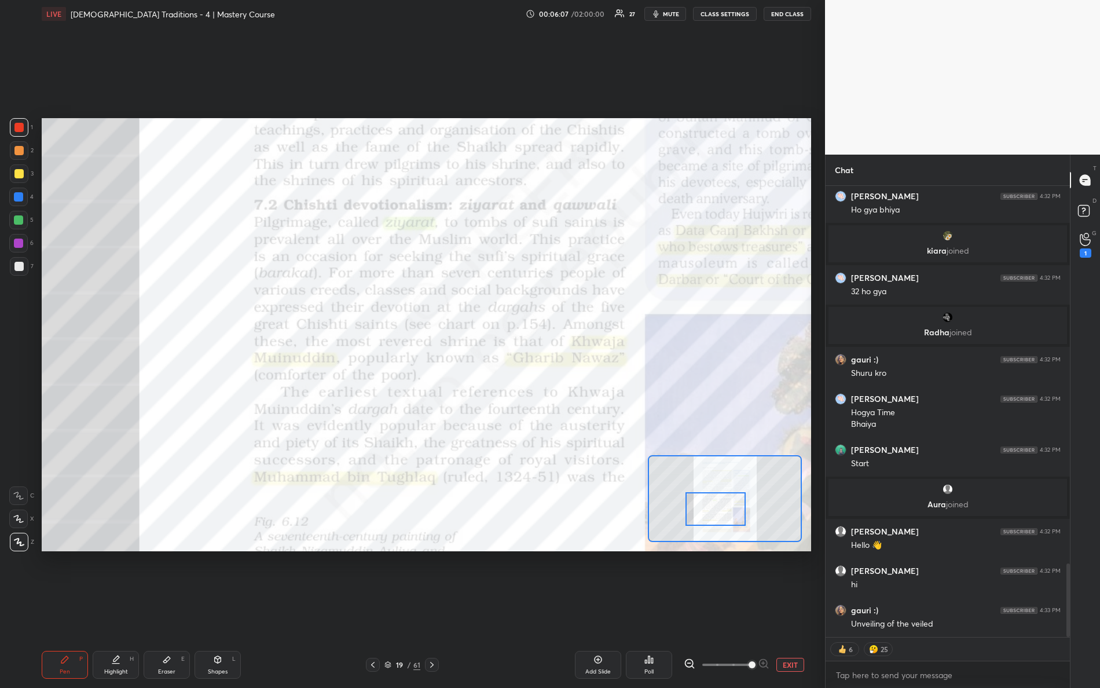
drag, startPoint x: 752, startPoint y: 499, endPoint x: 696, endPoint y: 494, distance: 56.4
click at [729, 517] on div at bounding box center [716, 509] width 61 height 34
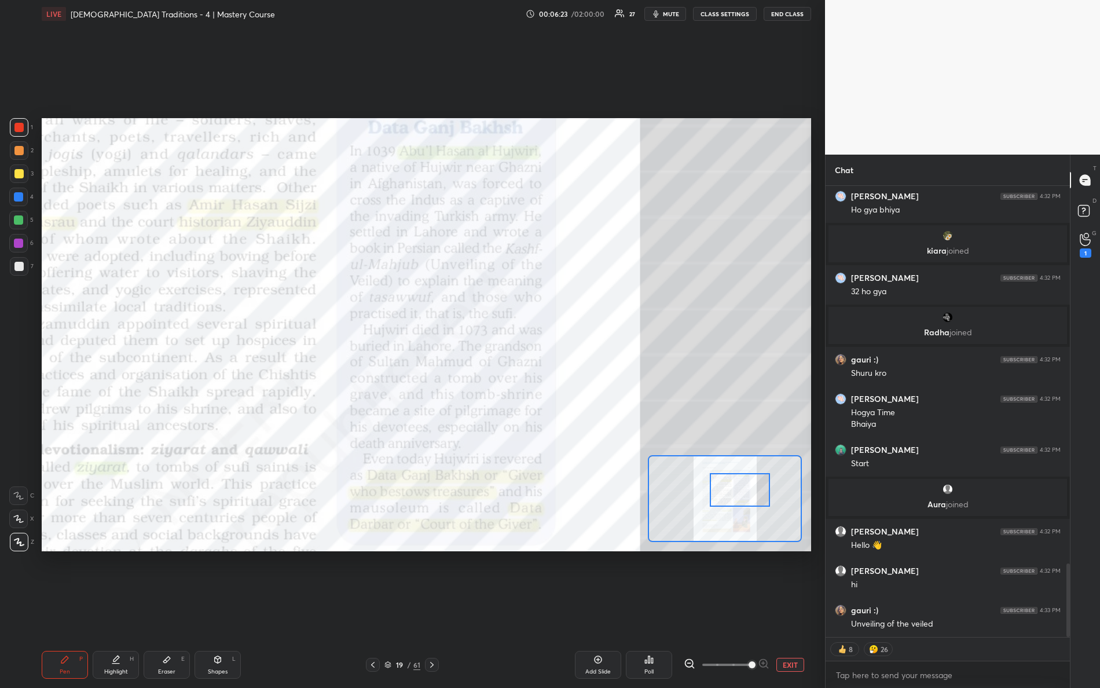
drag, startPoint x: 738, startPoint y: 511, endPoint x: 751, endPoint y: 494, distance: 21.1
click at [763, 492] on div at bounding box center [740, 490] width 61 height 34
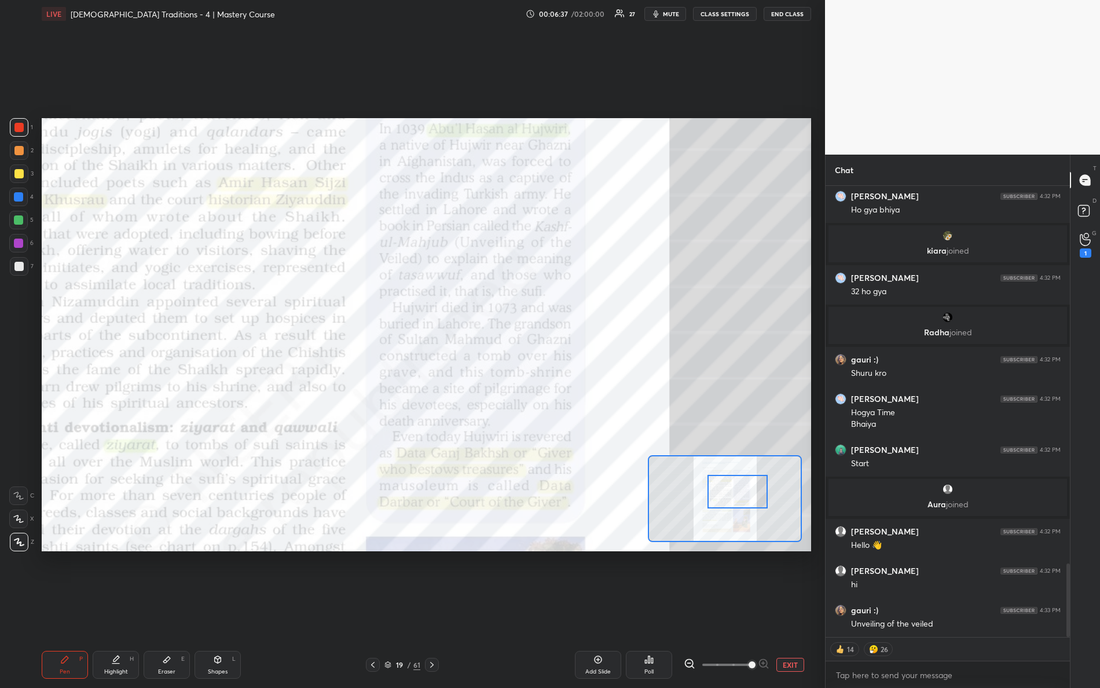
click at [744, 491] on div at bounding box center [738, 492] width 61 height 34
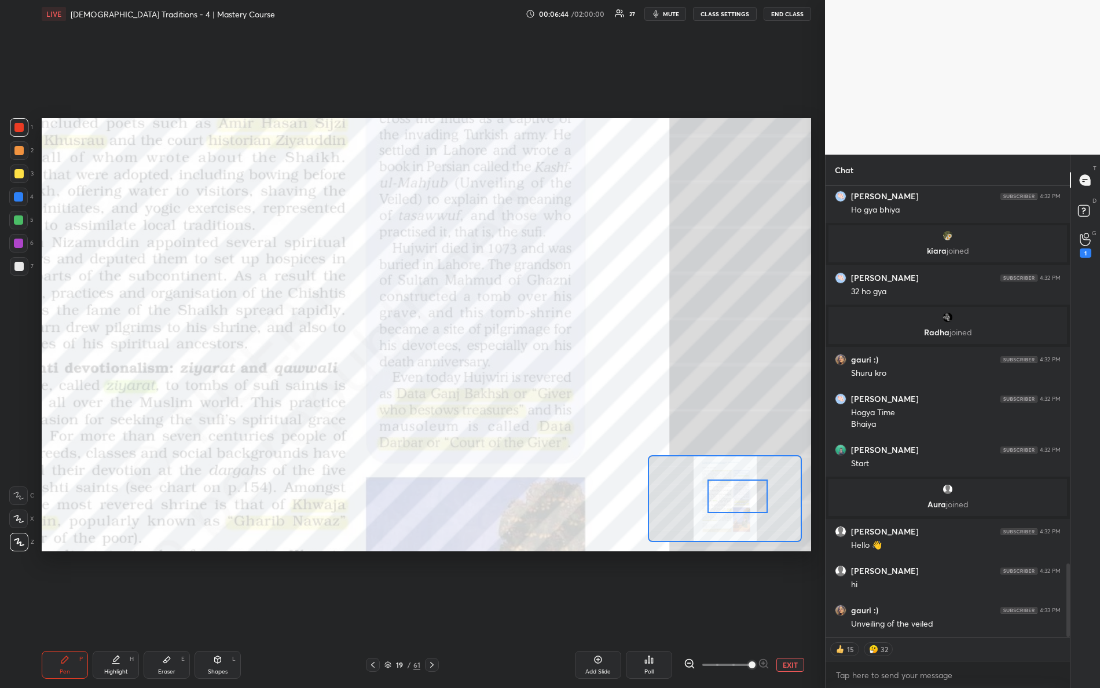
click at [736, 497] on div at bounding box center [738, 497] width 61 height 34
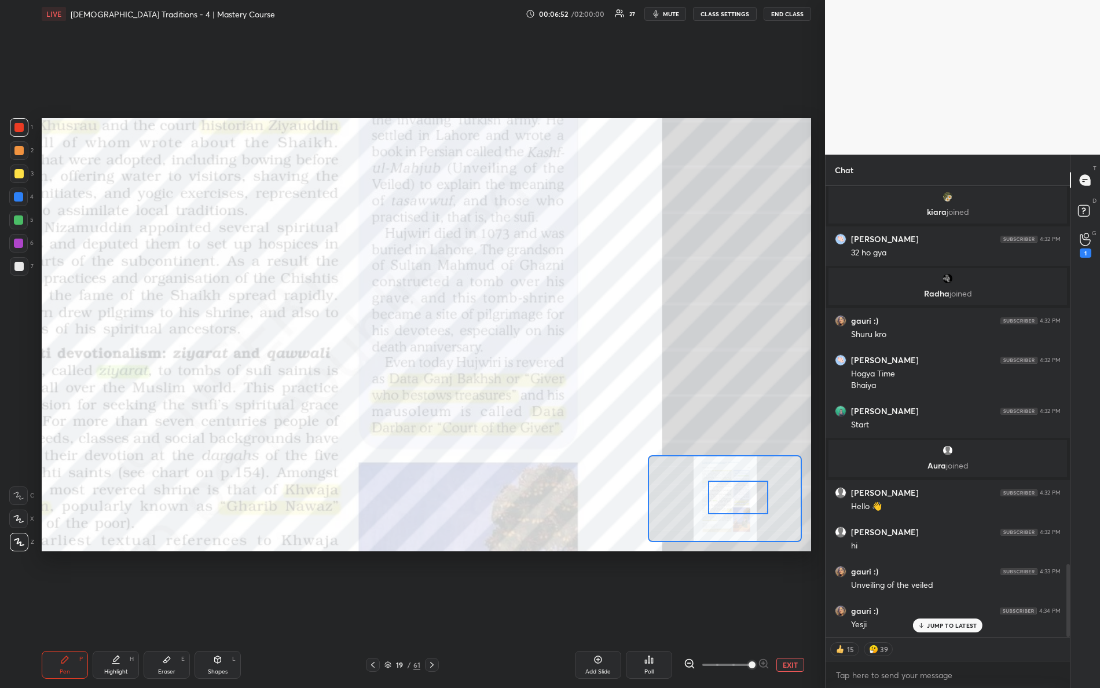
scroll to position [2387, 0]
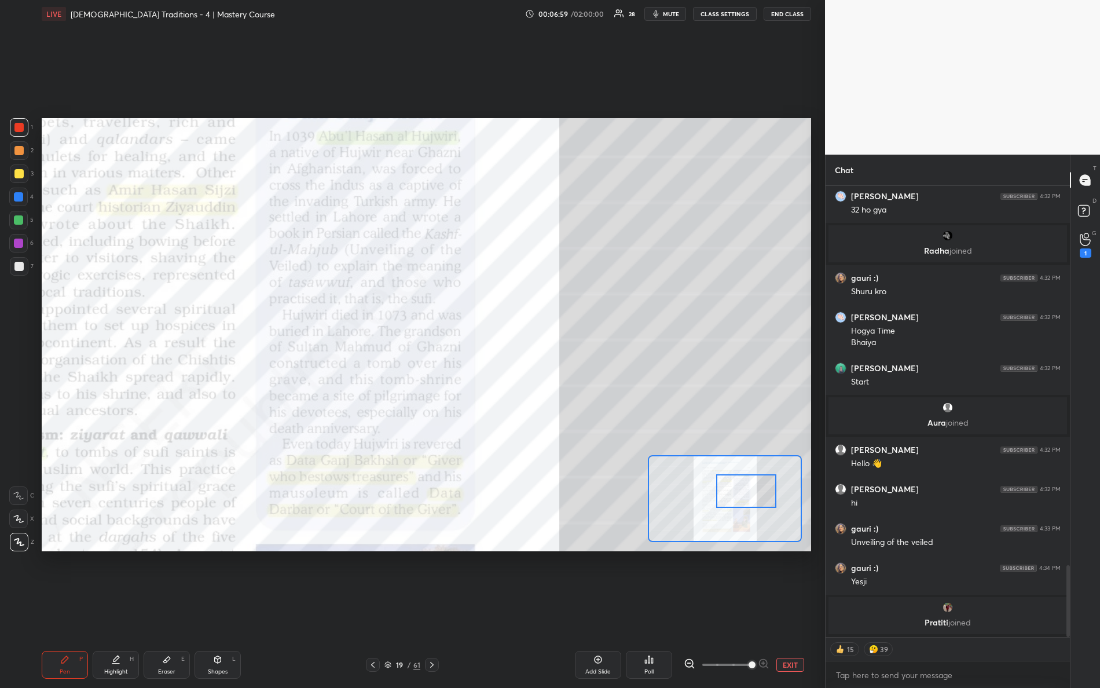
drag, startPoint x: 754, startPoint y: 504, endPoint x: 764, endPoint y: 502, distance: 10.6
click at [766, 501] on div at bounding box center [746, 491] width 61 height 34
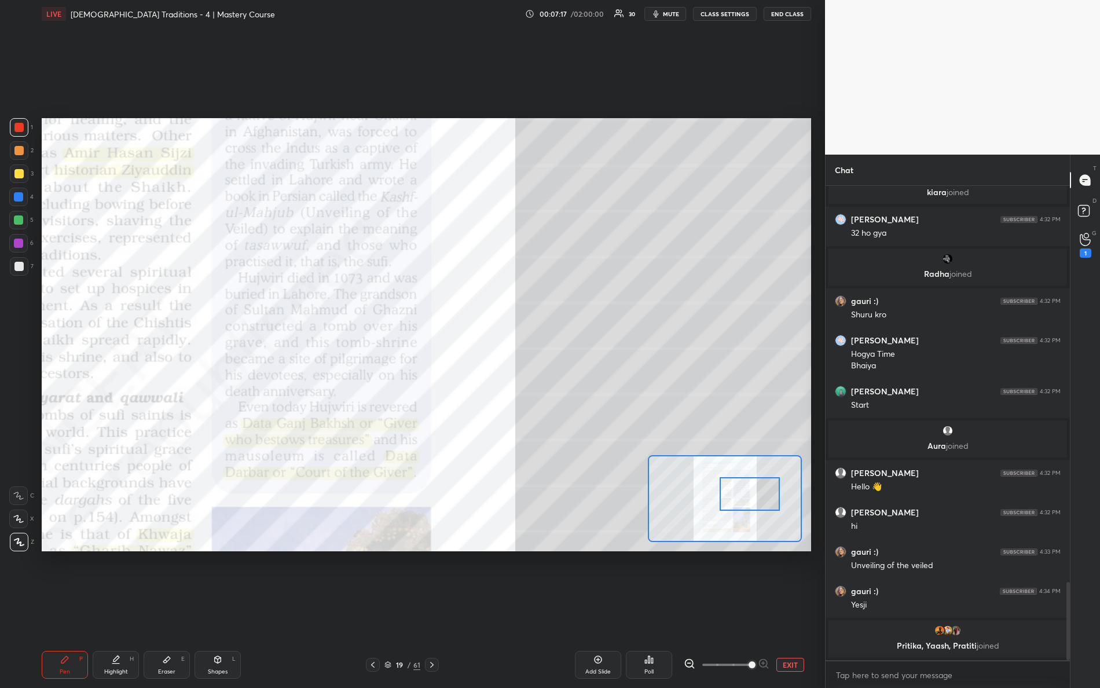
scroll to position [2403, 0]
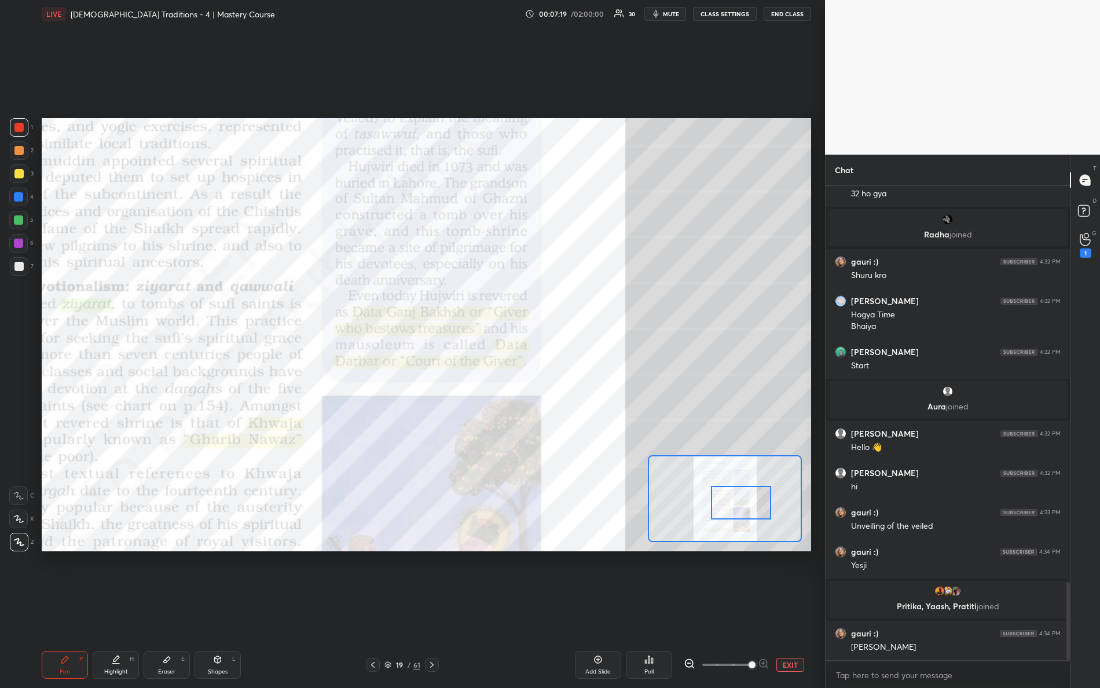
drag, startPoint x: 742, startPoint y: 503, endPoint x: 731, endPoint y: 510, distance: 13.3
click at [733, 513] on div at bounding box center [741, 503] width 61 height 34
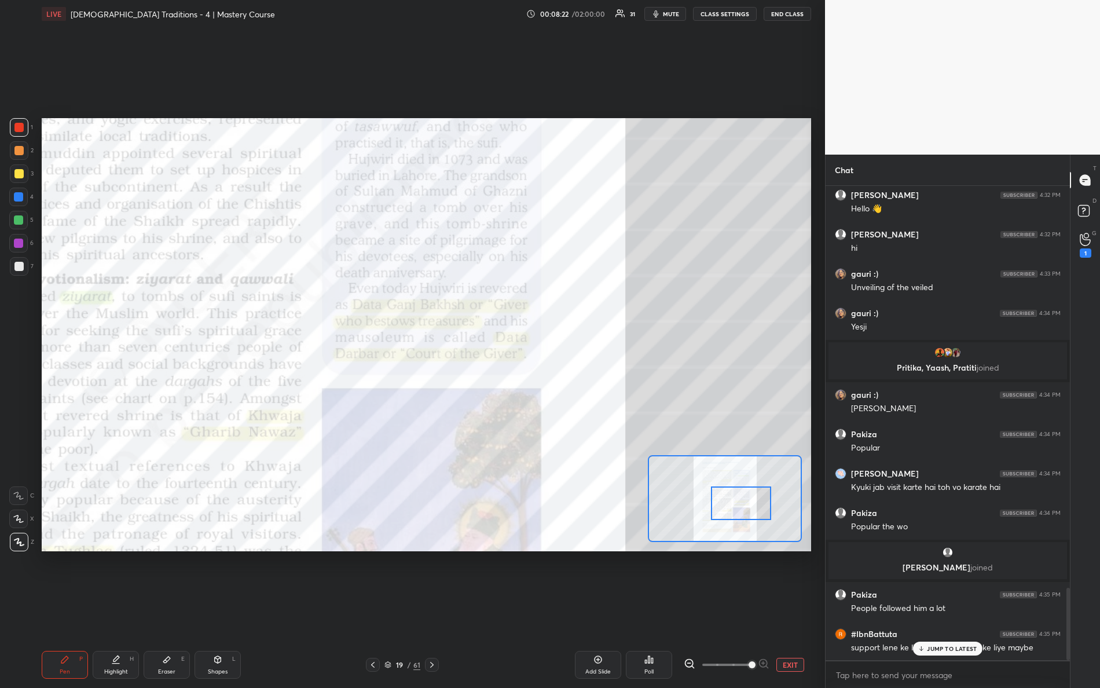
scroll to position [2682, 0]
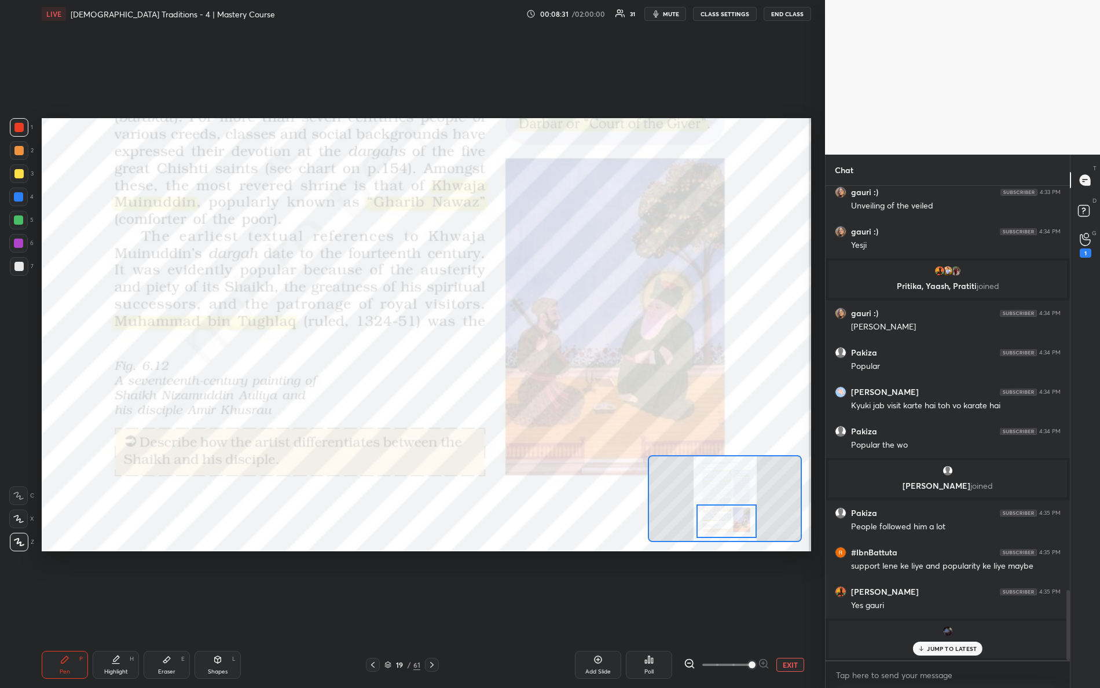
drag, startPoint x: 725, startPoint y: 515, endPoint x: 710, endPoint y: 532, distance: 22.6
click at [711, 533] on div at bounding box center [727, 521] width 61 height 34
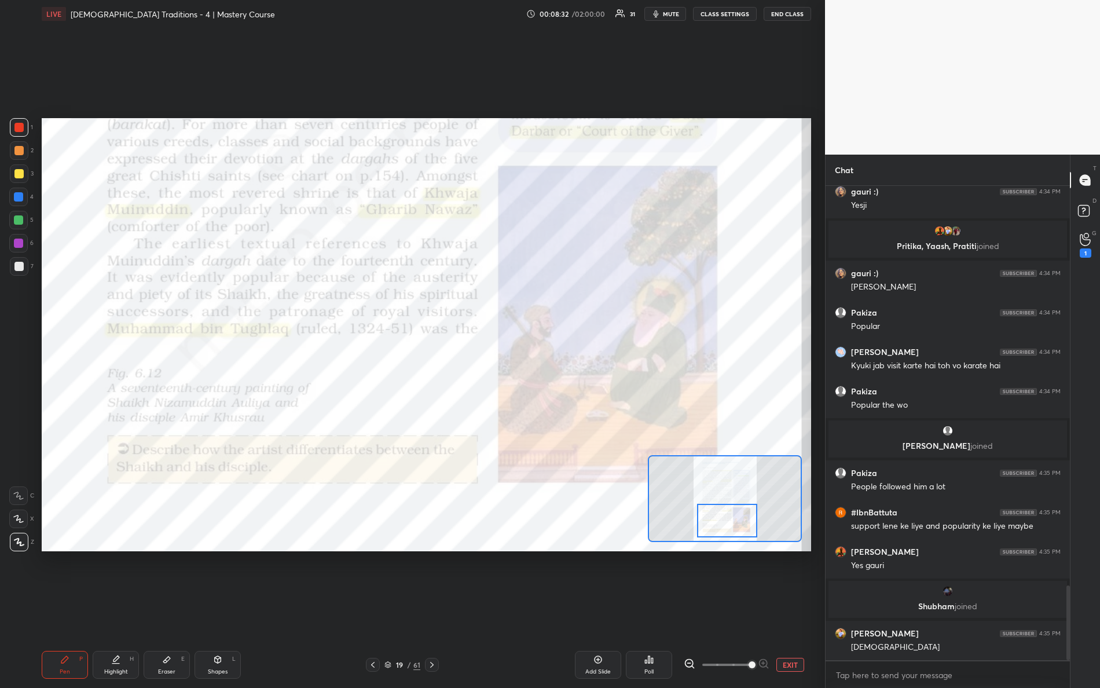
scroll to position [2545, 0]
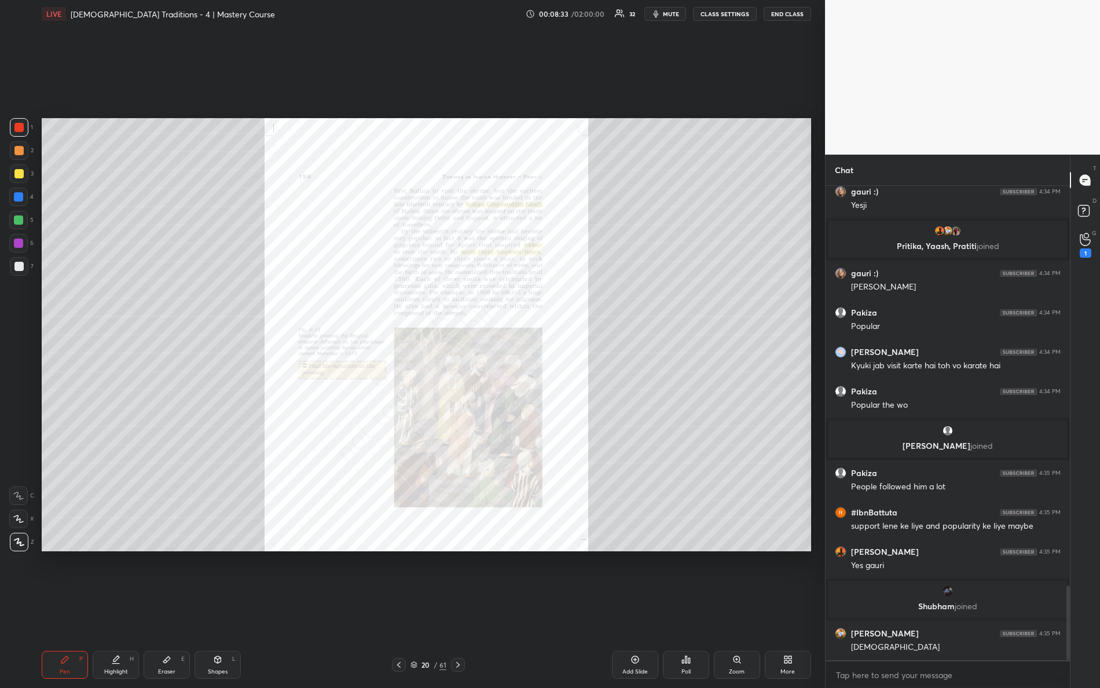
click at [737, 609] on div "Zoom" at bounding box center [737, 672] width 16 height 6
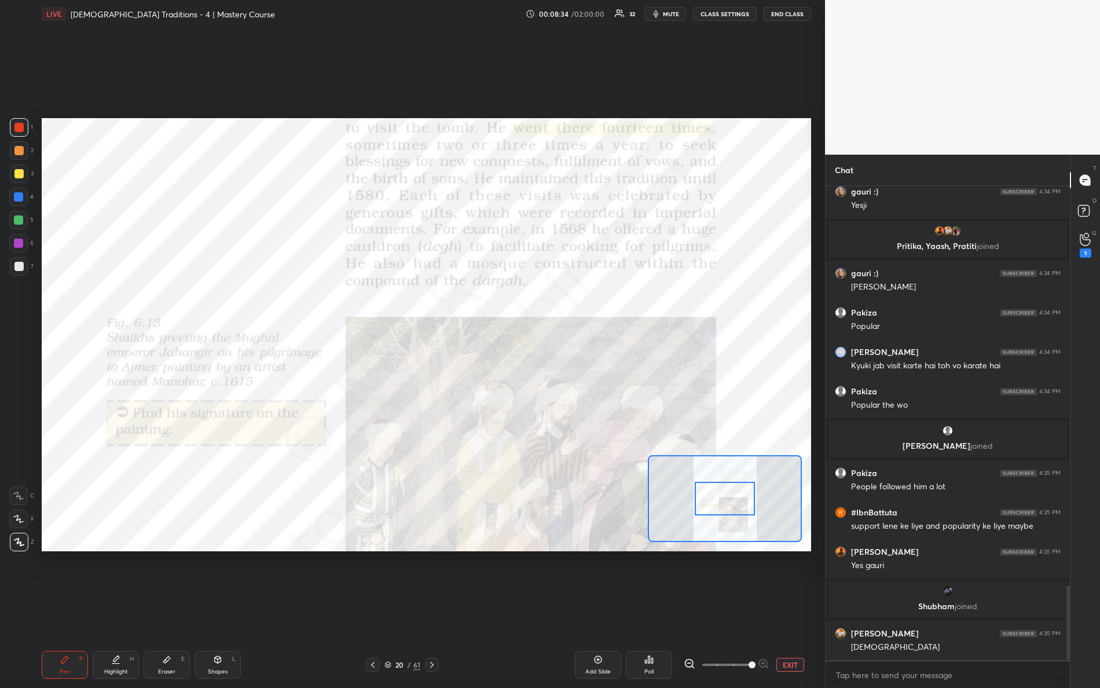
drag, startPoint x: 786, startPoint y: 668, endPoint x: 764, endPoint y: 592, distance: 78.6
click at [800, 609] on div "EXIT" at bounding box center [747, 665] width 127 height 14
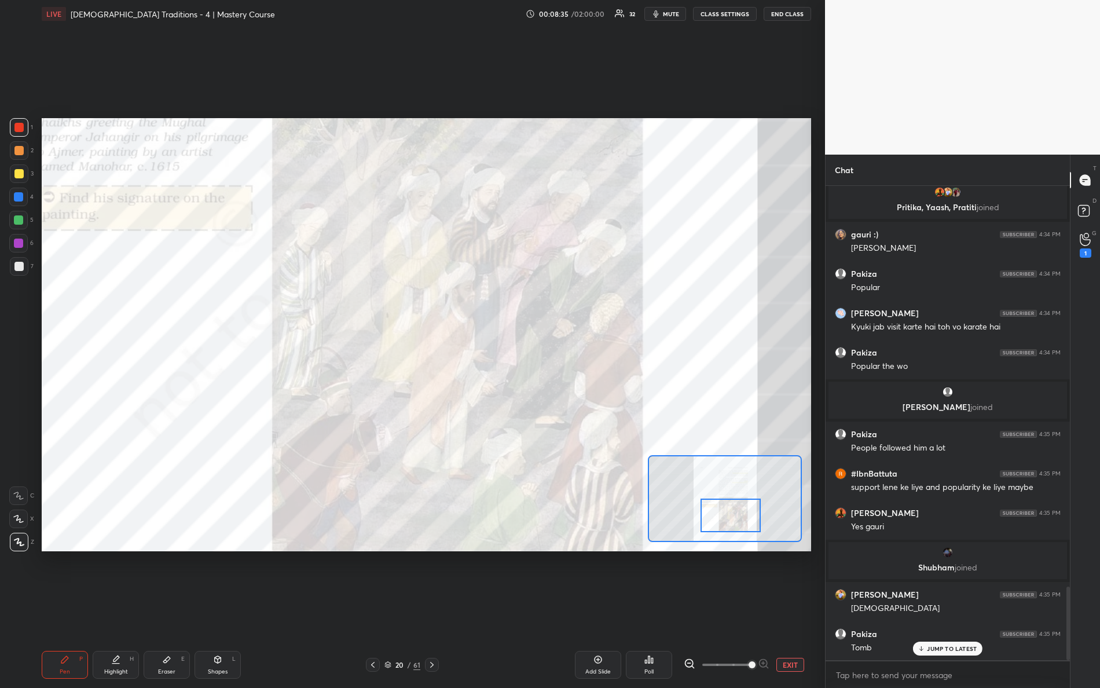
drag, startPoint x: 723, startPoint y: 500, endPoint x: 729, endPoint y: 525, distance: 24.9
click at [731, 526] on div at bounding box center [731, 516] width 61 height 34
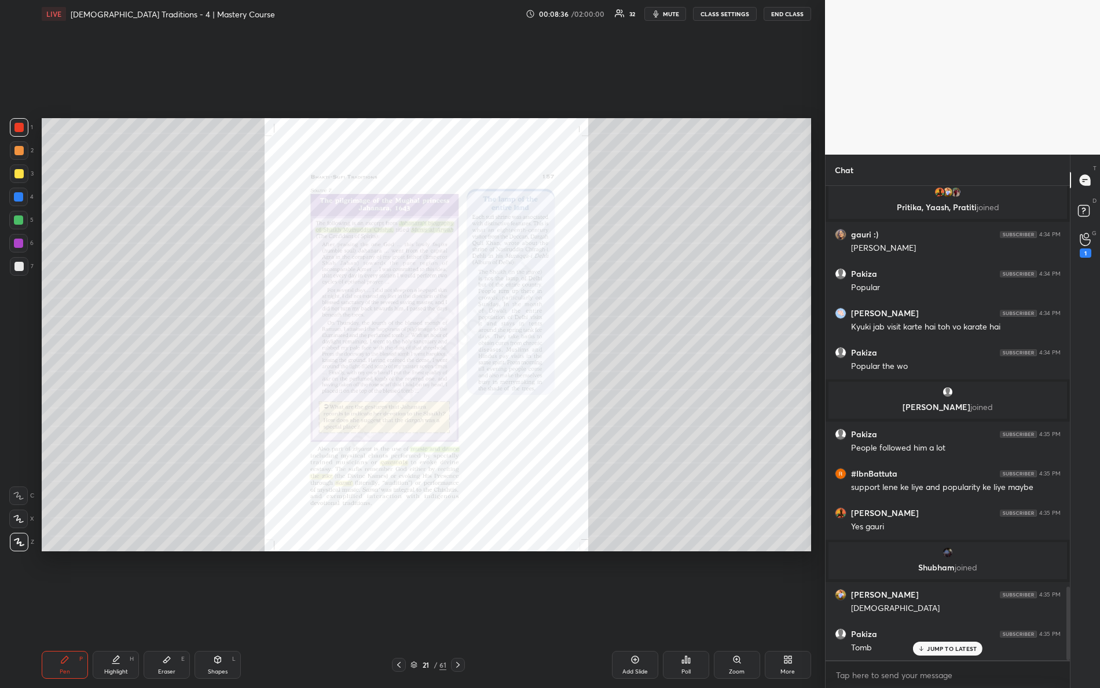
scroll to position [2624, 0]
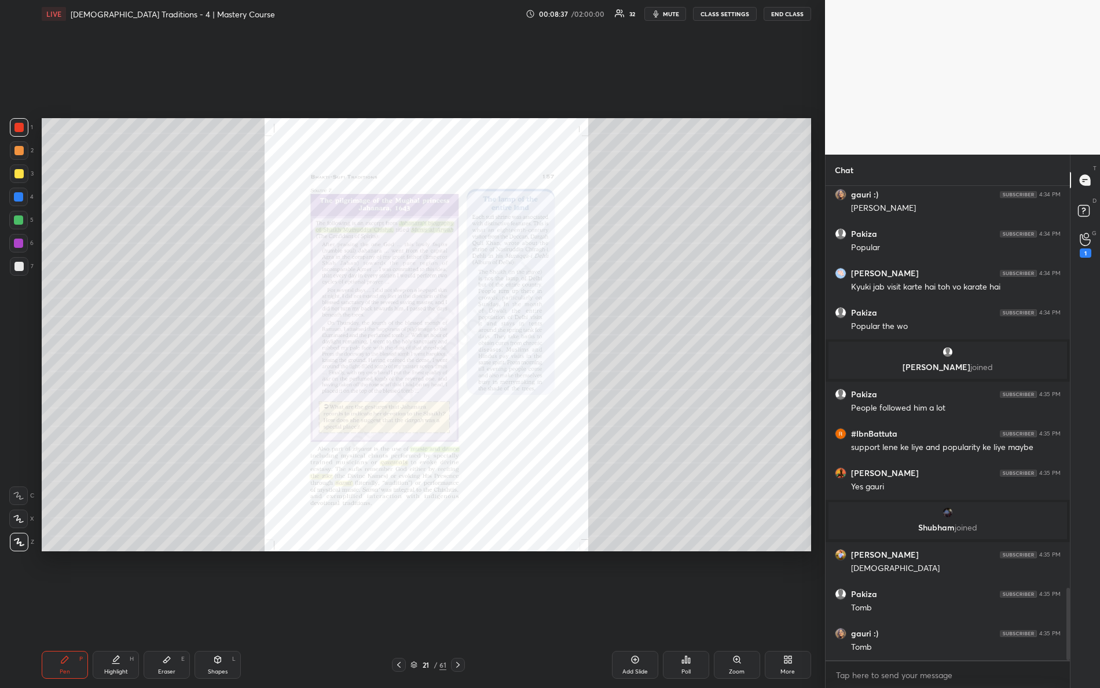
click at [742, 609] on div "Zoom" at bounding box center [737, 665] width 46 height 28
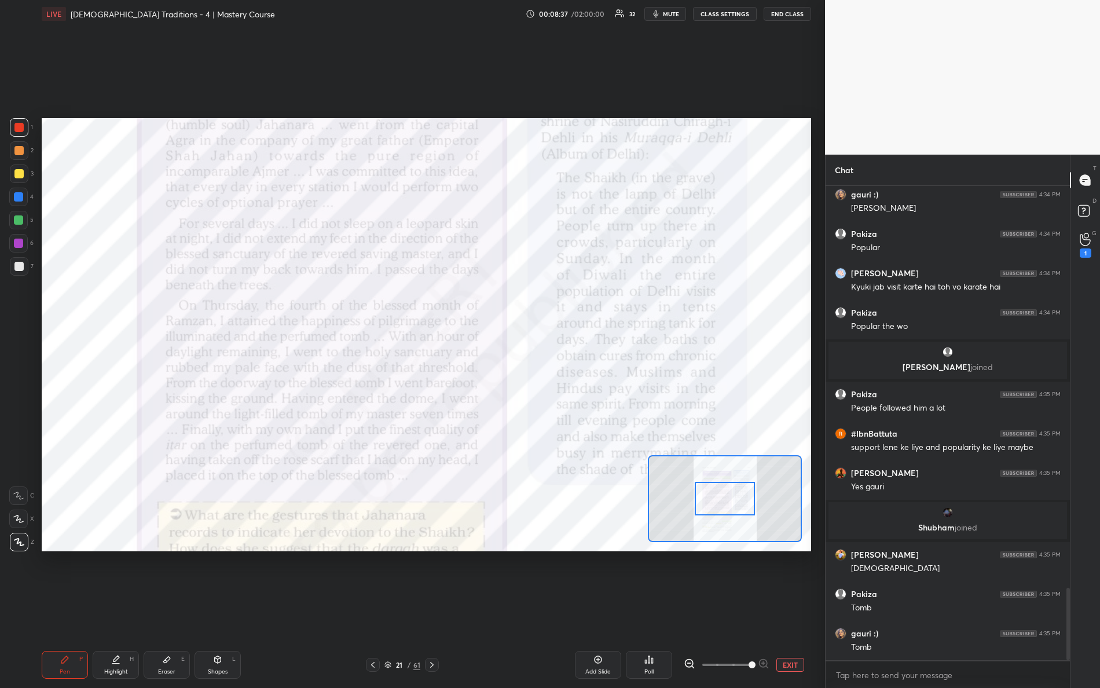
drag, startPoint x: 769, startPoint y: 661, endPoint x: 778, endPoint y: 616, distance: 46.6
click at [807, 609] on div "EXIT" at bounding box center [747, 665] width 127 height 14
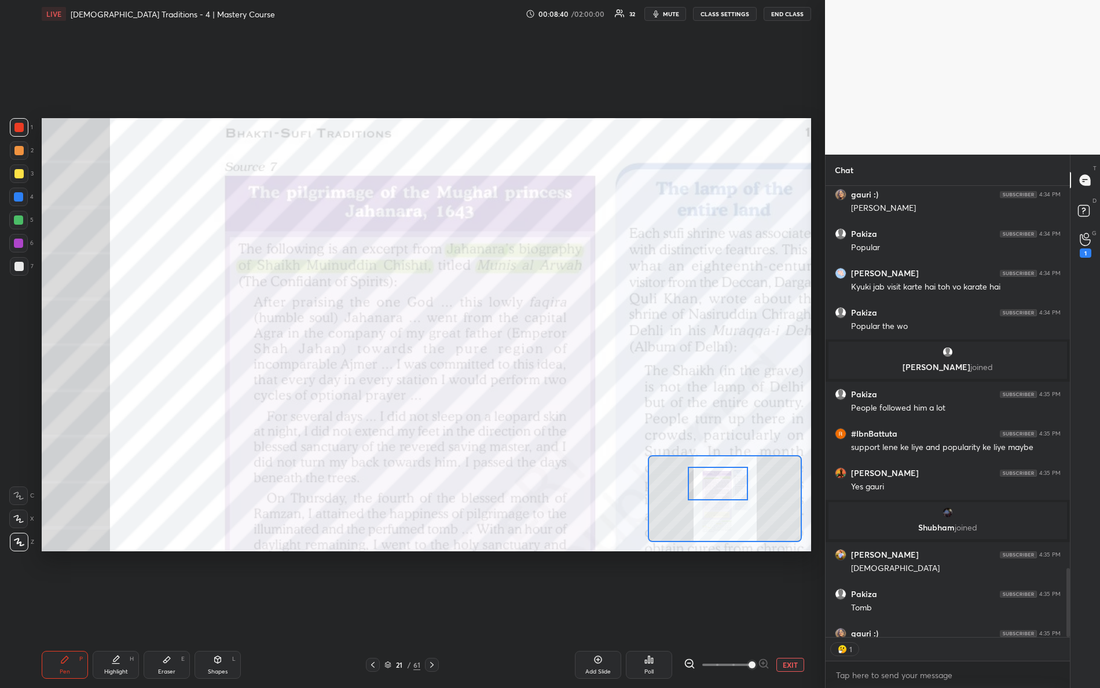
drag, startPoint x: 730, startPoint y: 492, endPoint x: 722, endPoint y: 476, distance: 17.9
click at [723, 478] on div at bounding box center [718, 484] width 61 height 34
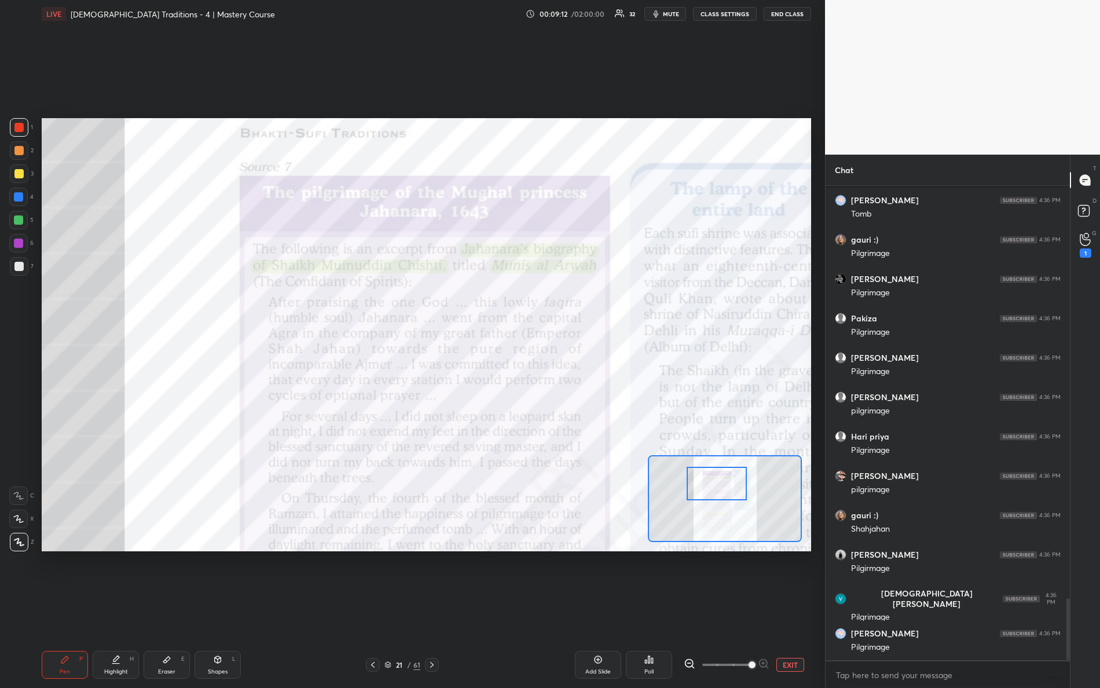
scroll to position [3139, 0]
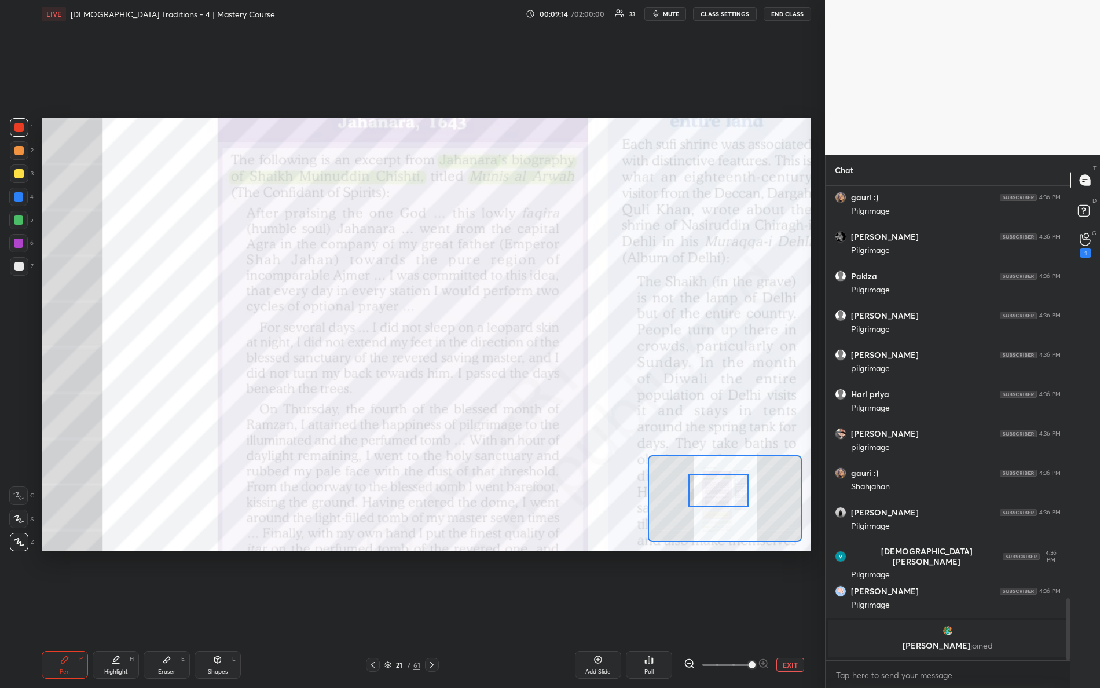
drag, startPoint x: 707, startPoint y: 488, endPoint x: 709, endPoint y: 494, distance: 6.2
click at [709, 494] on div at bounding box center [719, 491] width 61 height 34
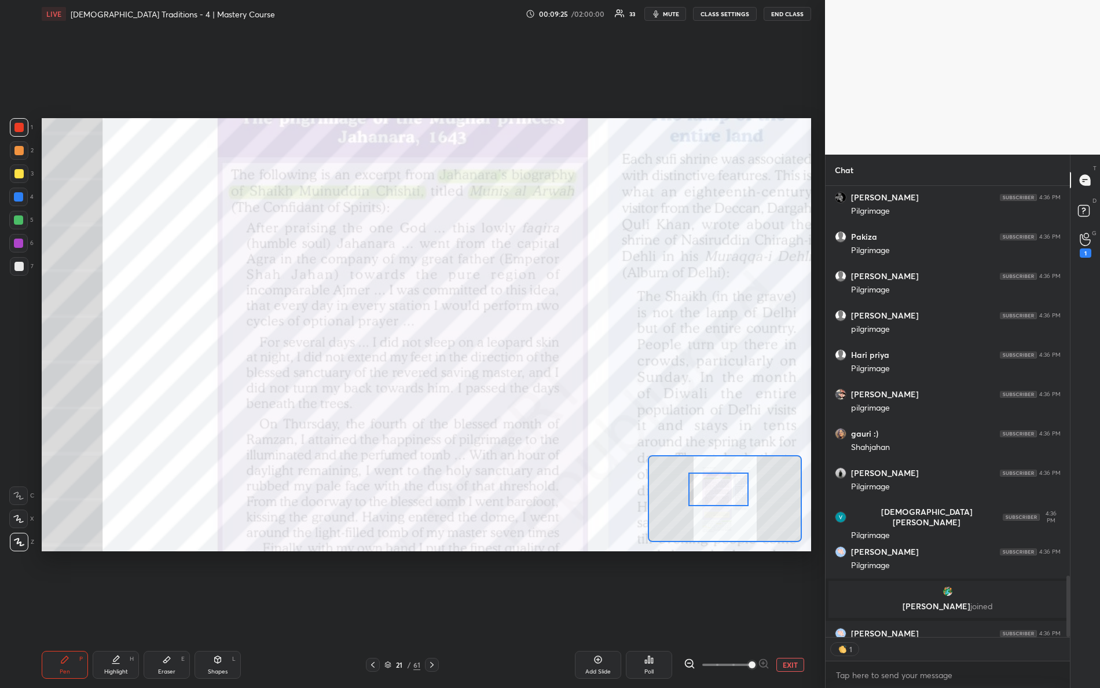
scroll to position [4, 3]
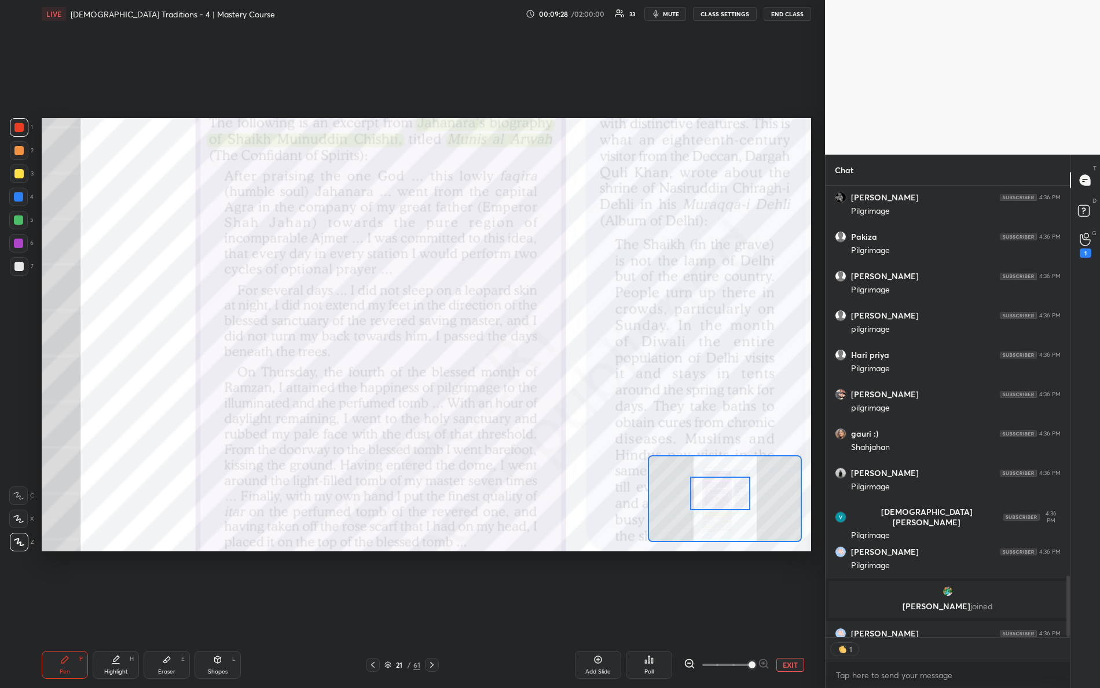
drag, startPoint x: 720, startPoint y: 500, endPoint x: 715, endPoint y: 494, distance: 8.6
click at [720, 504] on div at bounding box center [720, 494] width 61 height 34
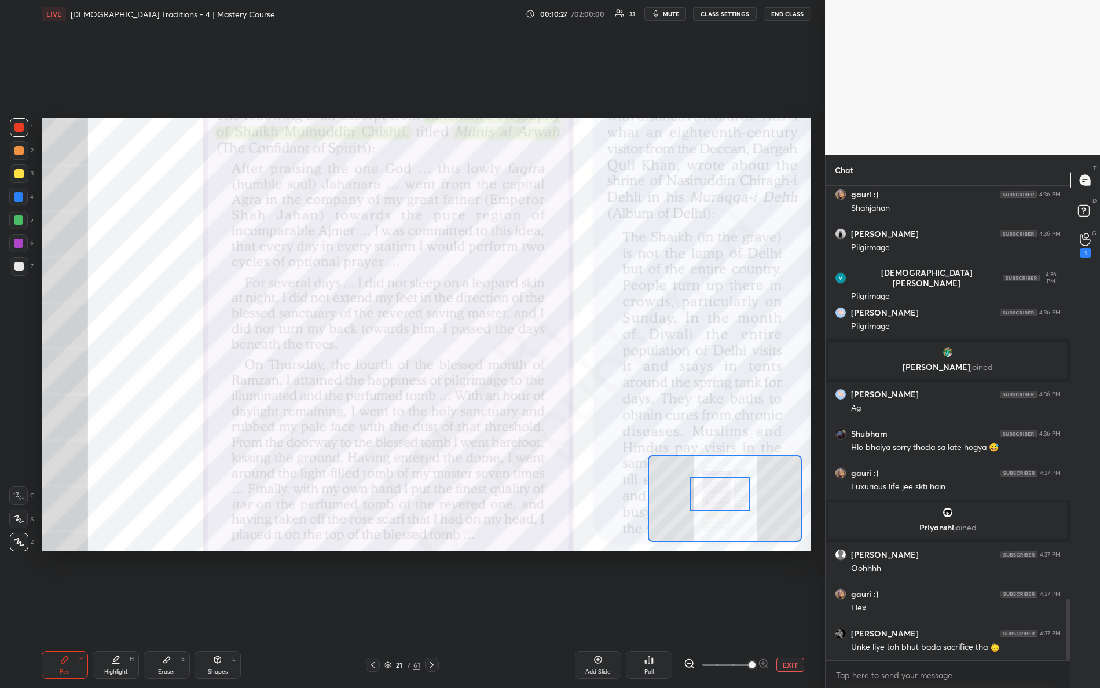
scroll to position [3243, 0]
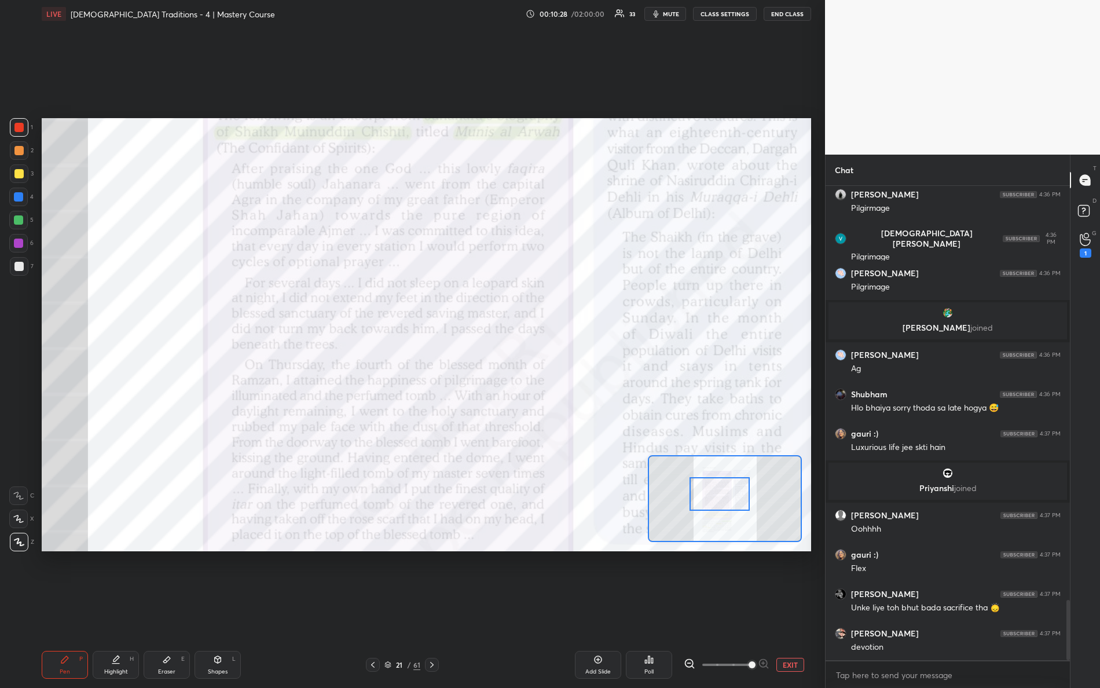
drag, startPoint x: 719, startPoint y: 495, endPoint x: 715, endPoint y: 501, distance: 6.8
click at [722, 502] on div at bounding box center [720, 494] width 61 height 34
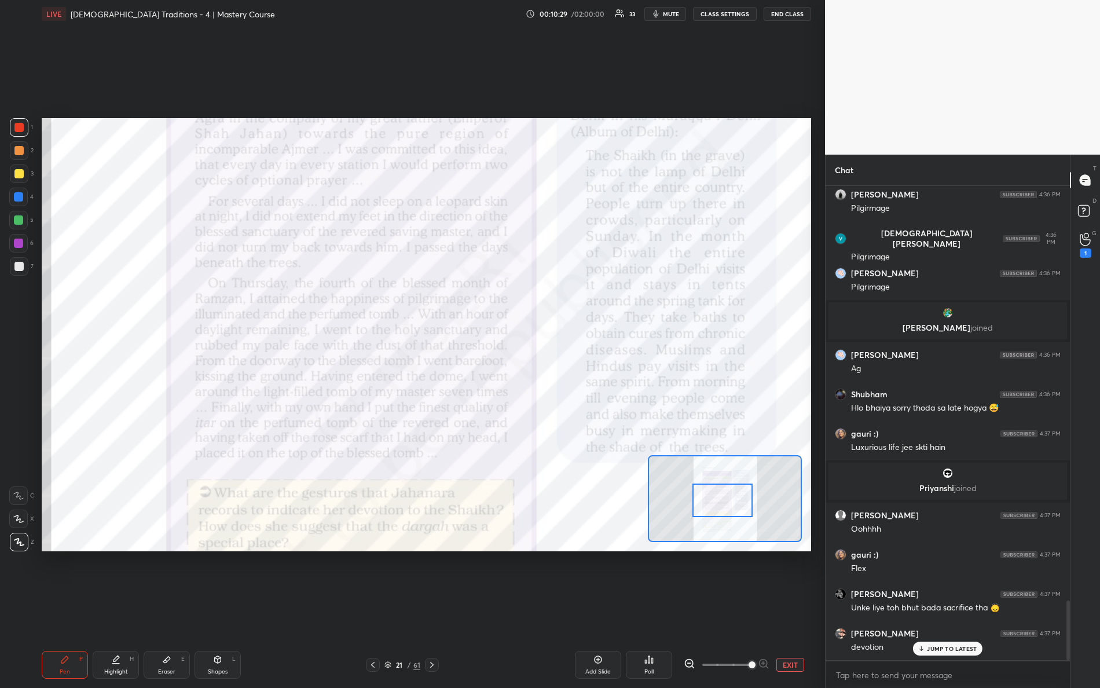
scroll to position [3282, 0]
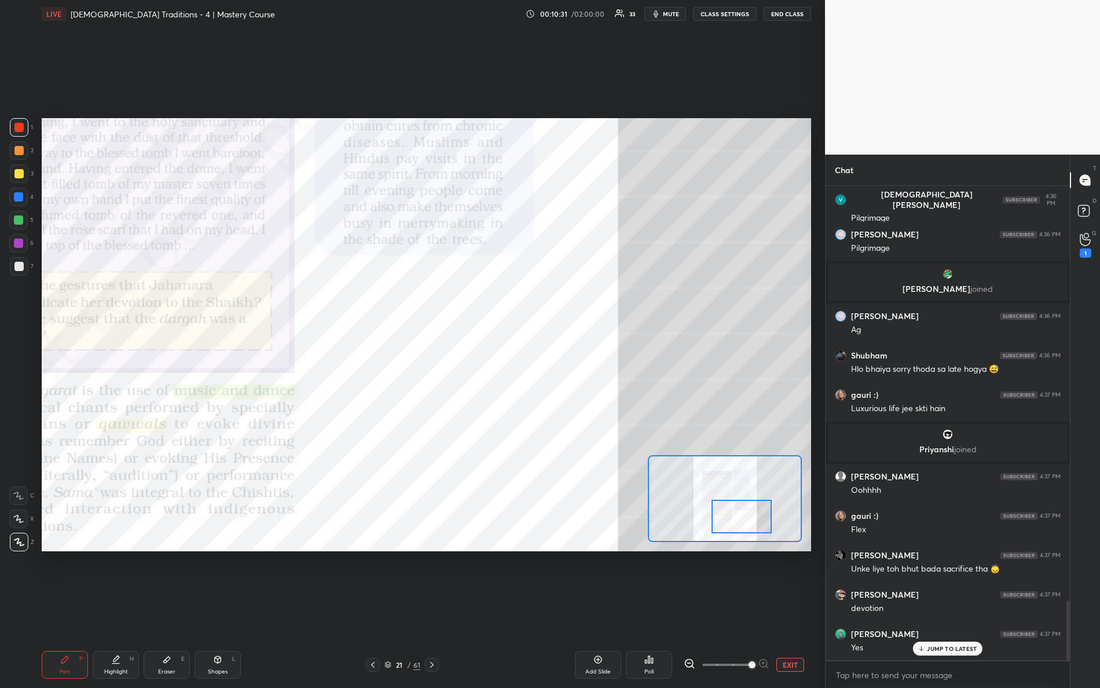
drag, startPoint x: 733, startPoint y: 510, endPoint x: 752, endPoint y: 521, distance: 21.8
click at [757, 527] on div at bounding box center [742, 517] width 61 height 34
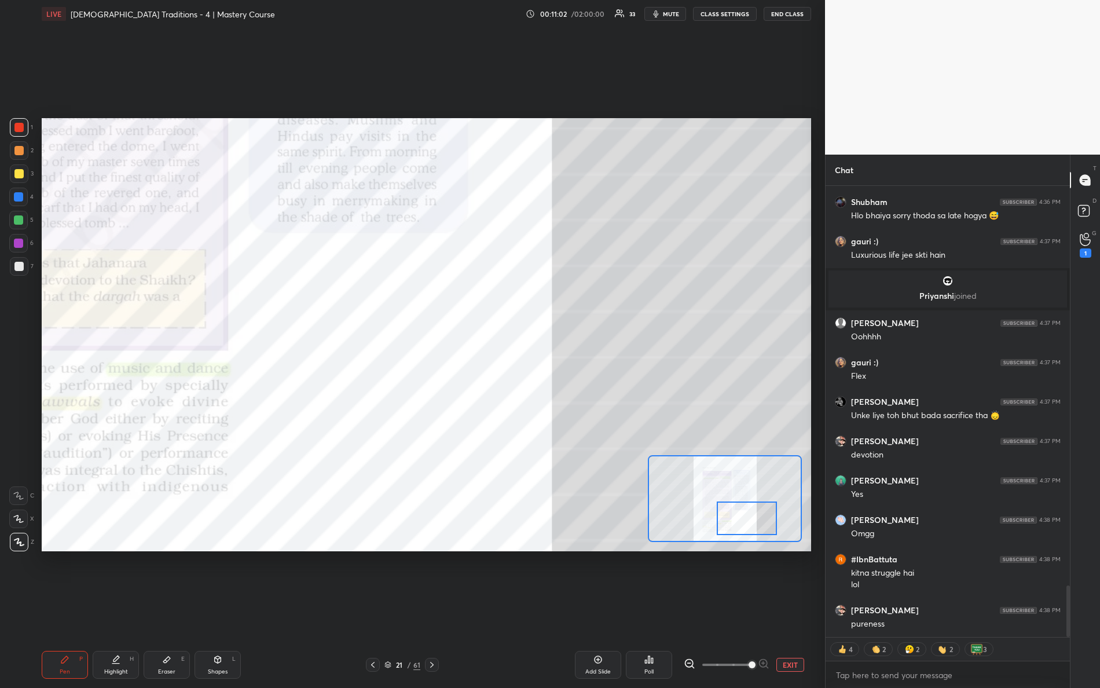
scroll to position [3475, 0]
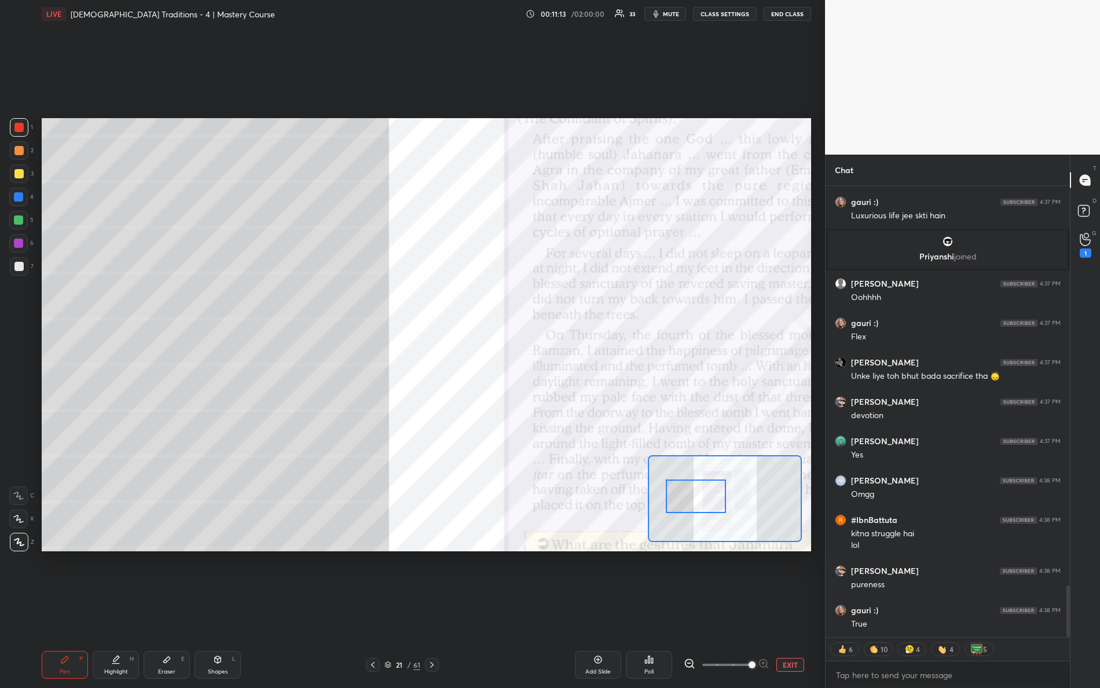
drag, startPoint x: 749, startPoint y: 521, endPoint x: 697, endPoint y: 496, distance: 57.0
click at [700, 496] on div at bounding box center [696, 497] width 61 height 34
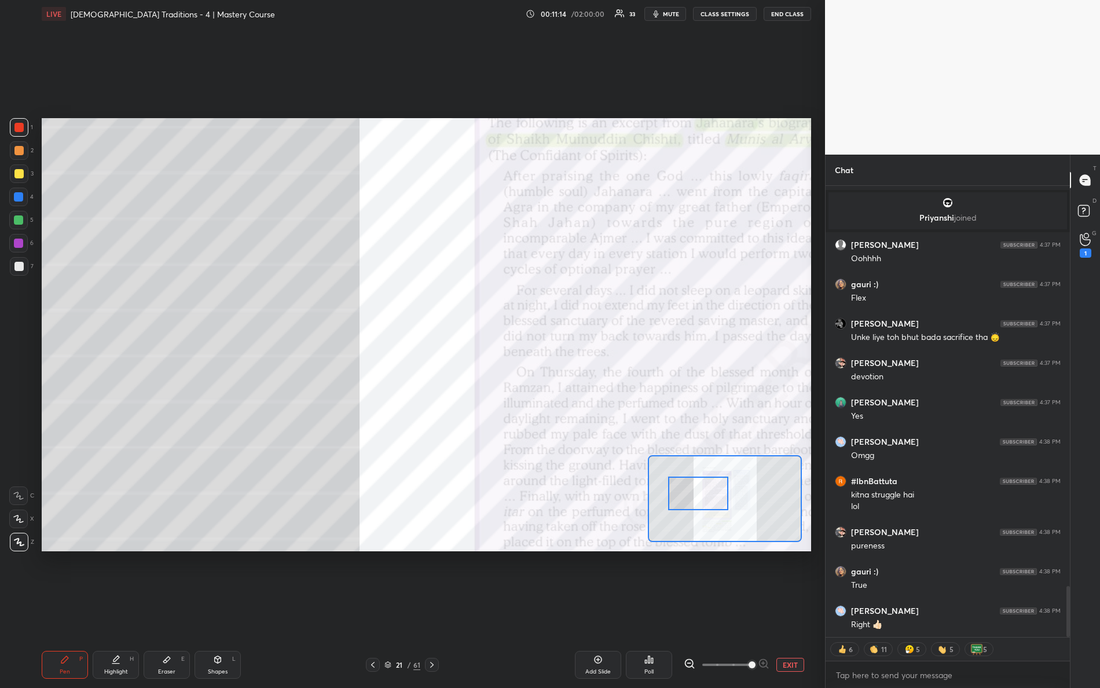
scroll to position [3554, 0]
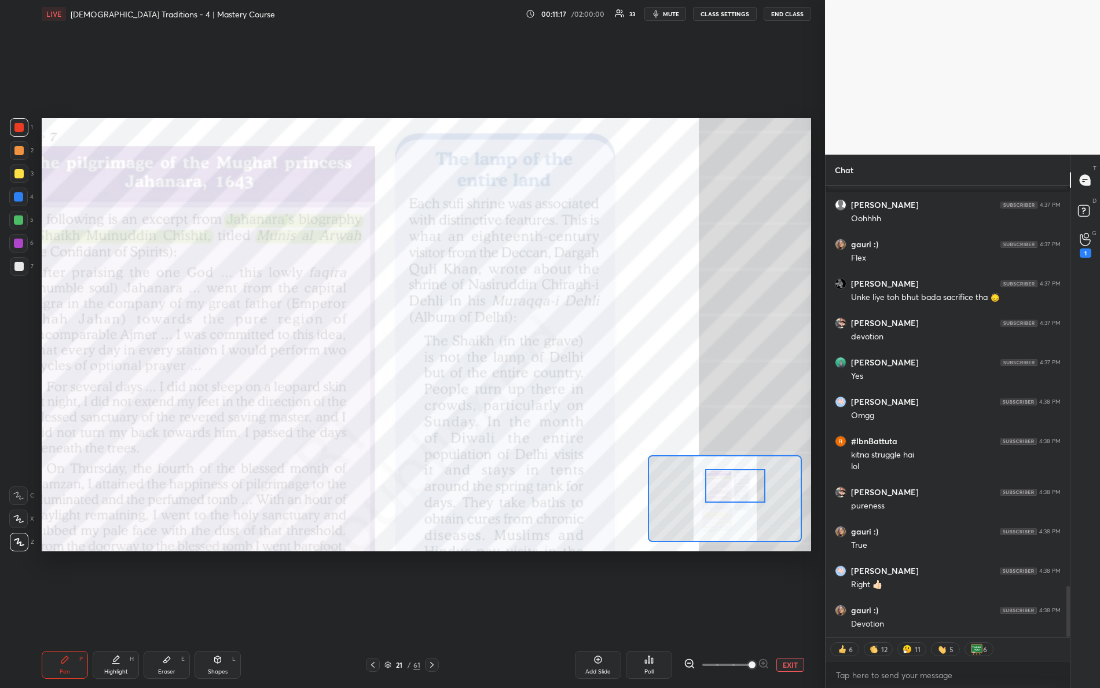
drag, startPoint x: 719, startPoint y: 497, endPoint x: 748, endPoint y: 484, distance: 31.3
click at [755, 492] on div at bounding box center [735, 486] width 61 height 34
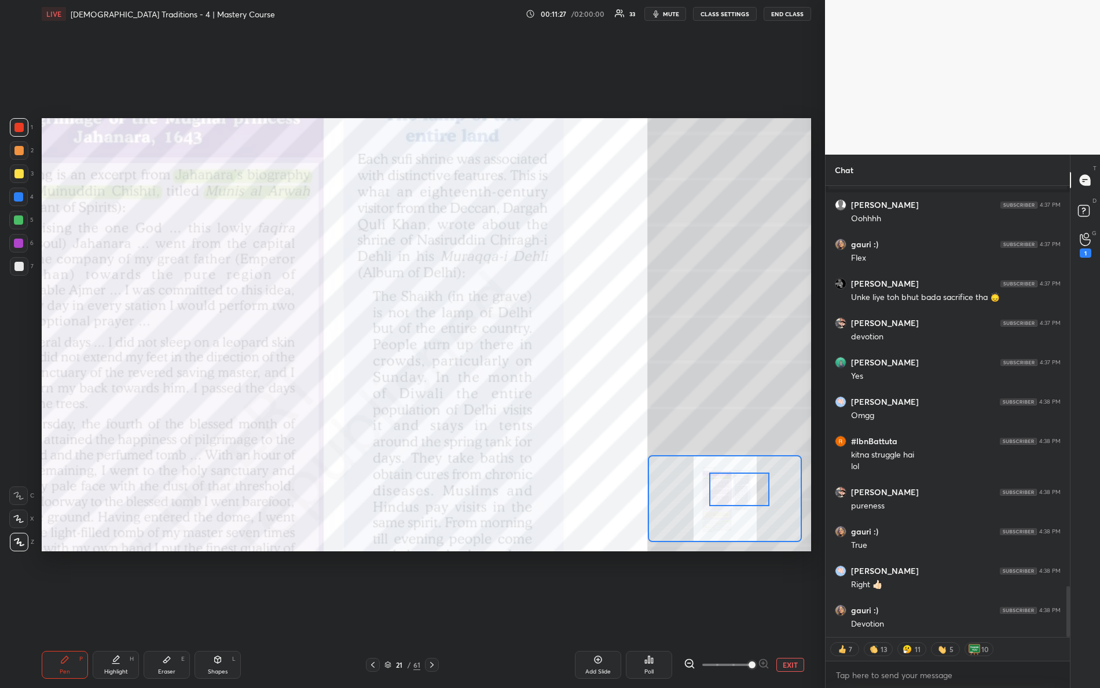
drag, startPoint x: 719, startPoint y: 487, endPoint x: 722, endPoint y: 494, distance: 7.5
click at [723, 493] on div at bounding box center [739, 490] width 61 height 34
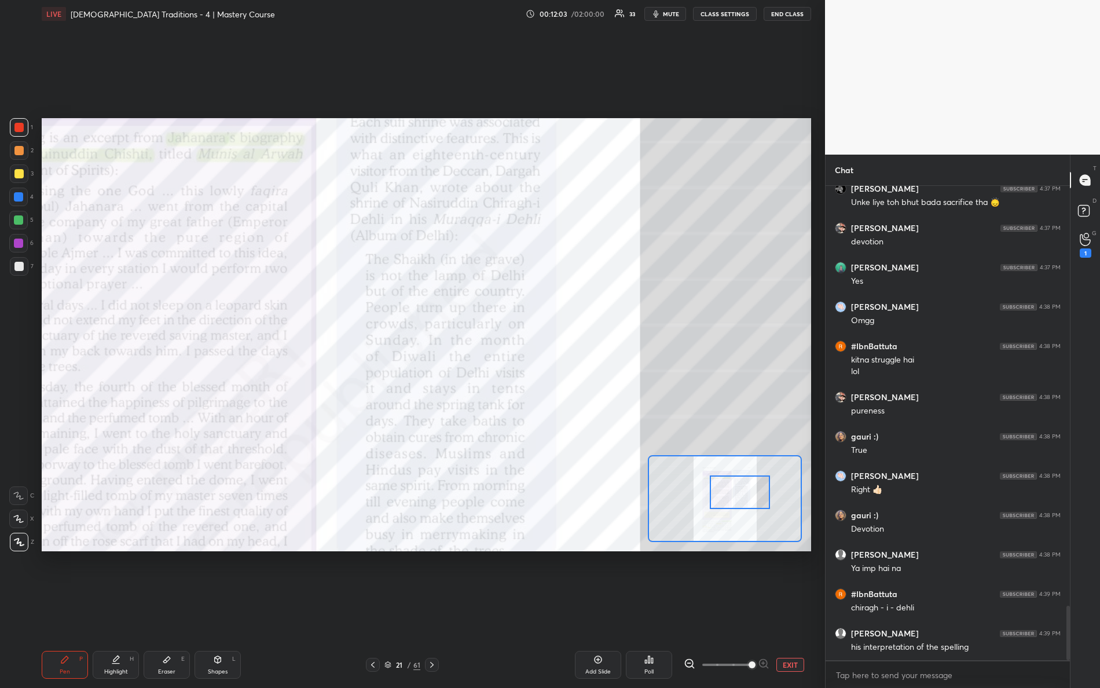
scroll to position [3687, 0]
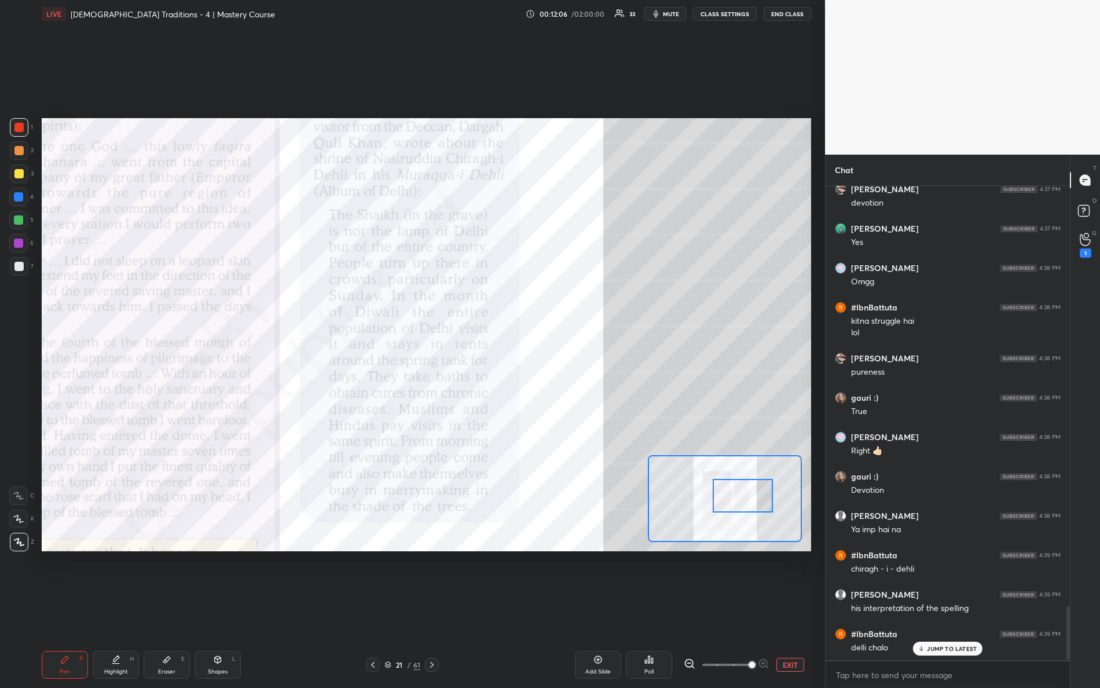
click at [744, 503] on div at bounding box center [743, 496] width 61 height 34
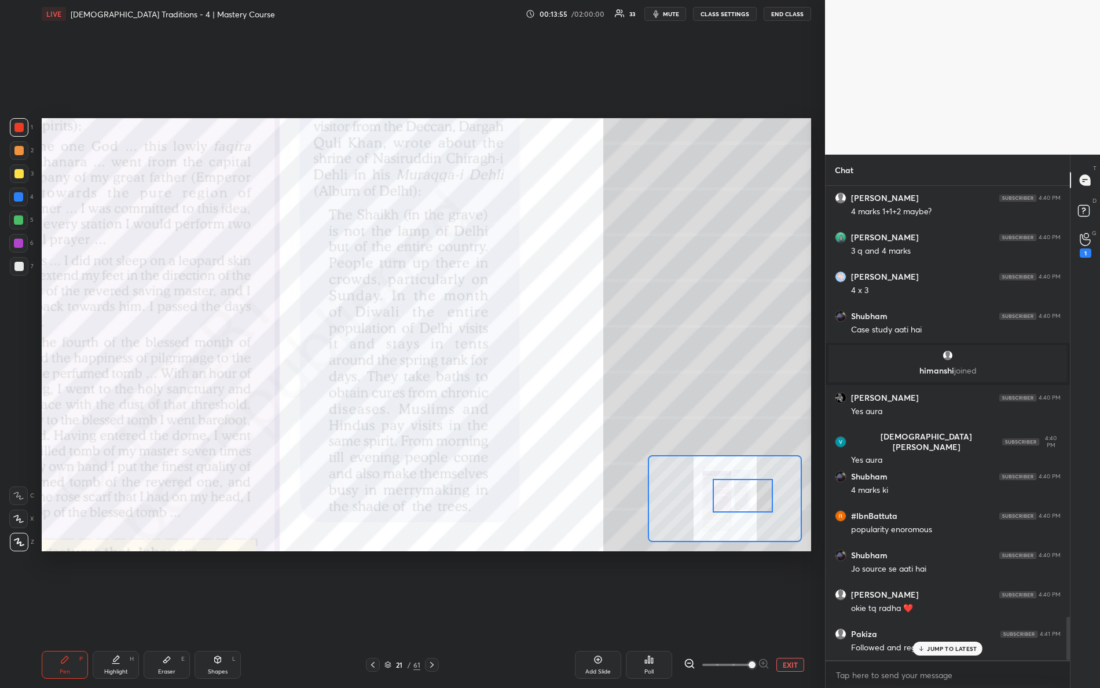
scroll to position [4715, 0]
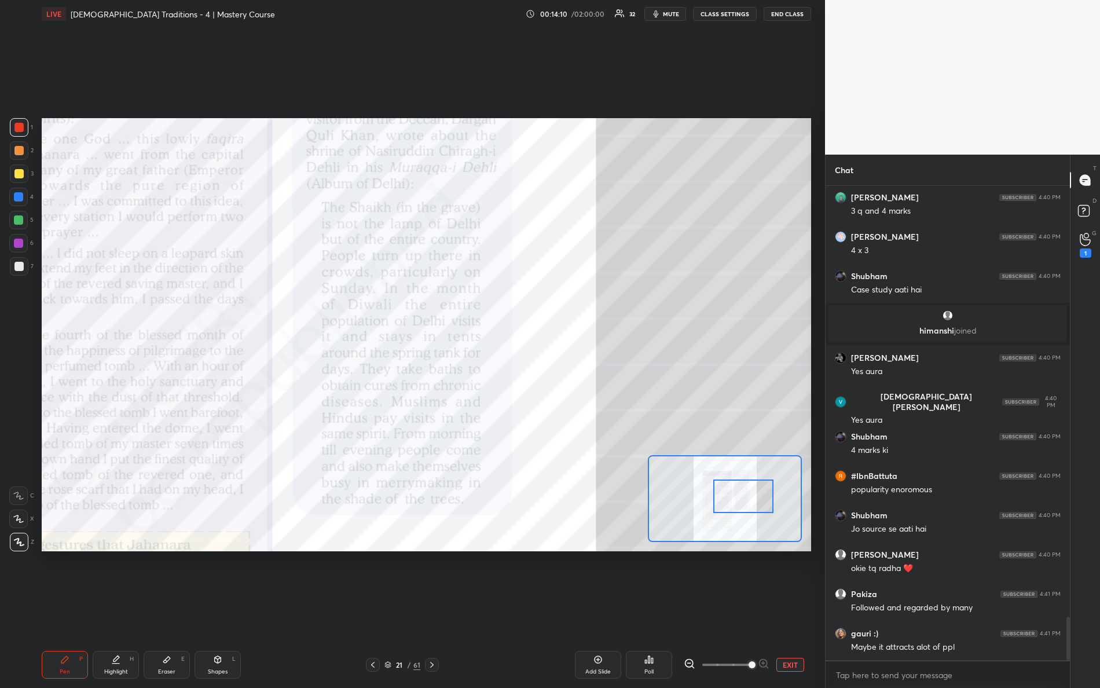
click at [740, 503] on div at bounding box center [744, 497] width 61 height 34
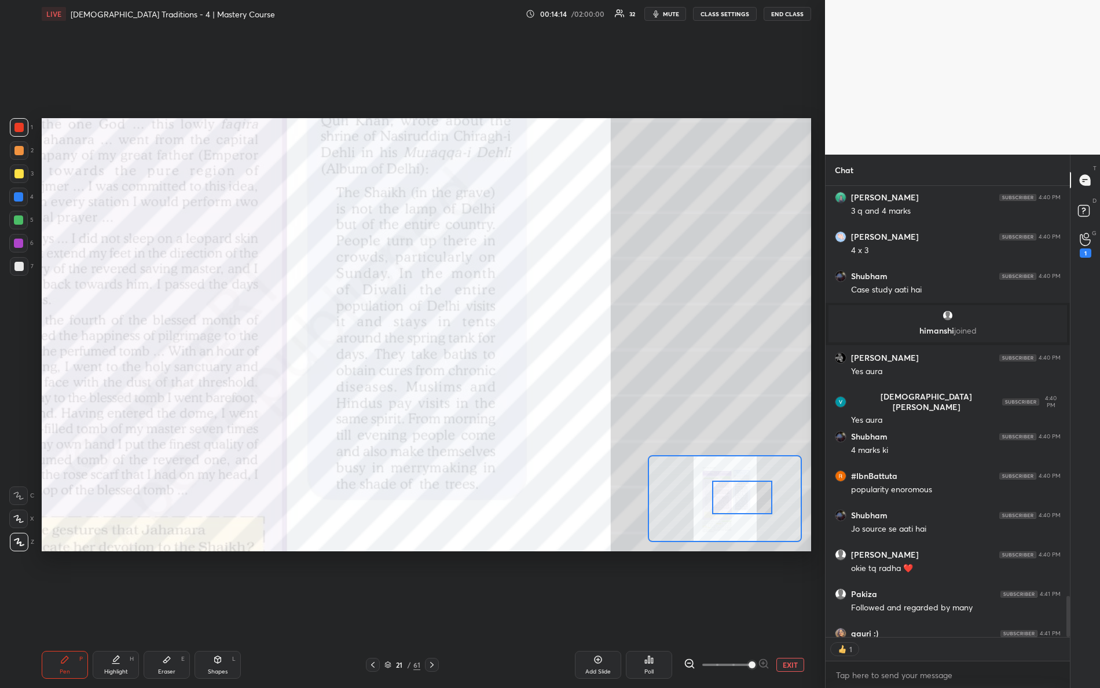
click at [720, 493] on div at bounding box center [742, 498] width 61 height 34
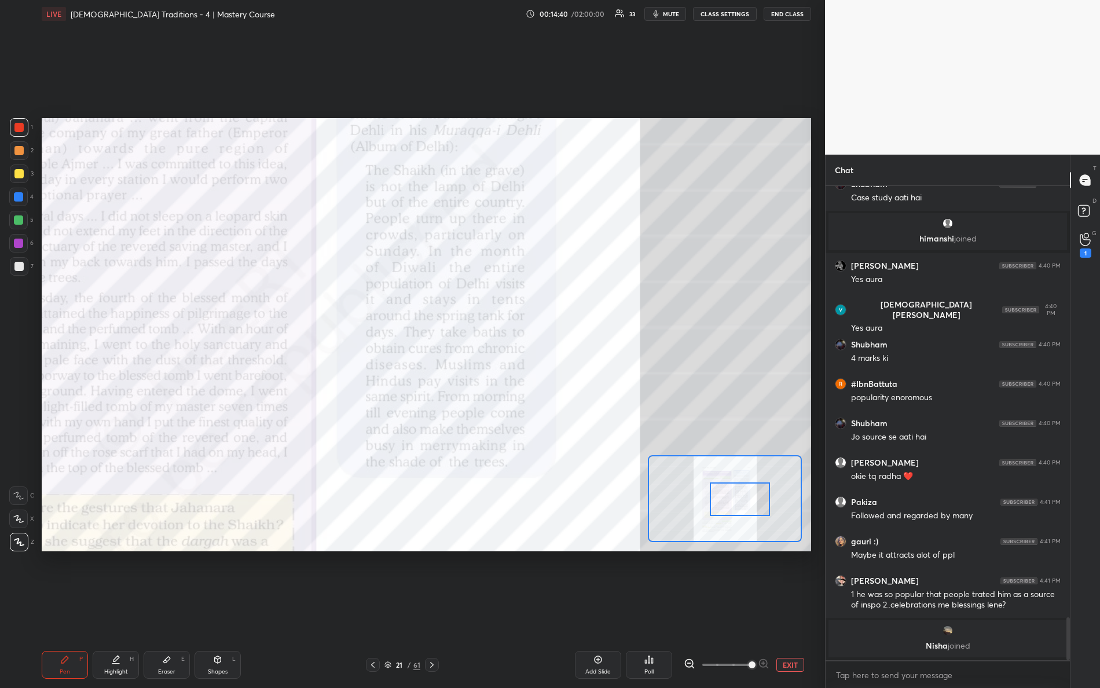
scroll to position [4367, 0]
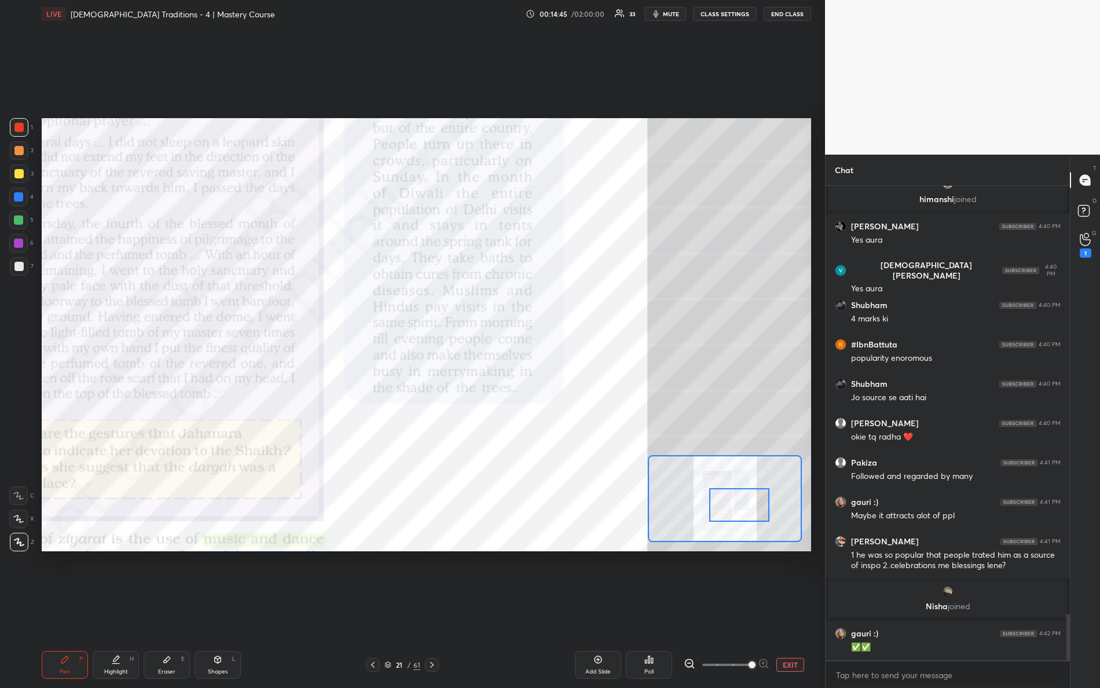
drag, startPoint x: 737, startPoint y: 506, endPoint x: 726, endPoint y: 512, distance: 12.2
click at [736, 511] on div at bounding box center [739, 505] width 61 height 34
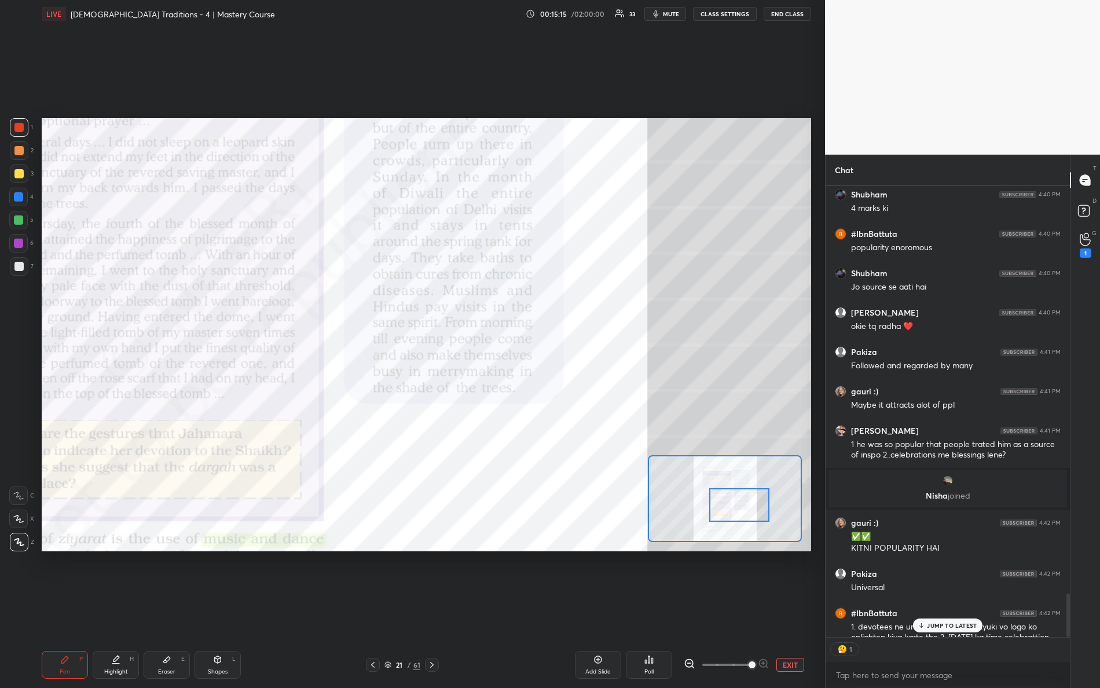
scroll to position [4, 3]
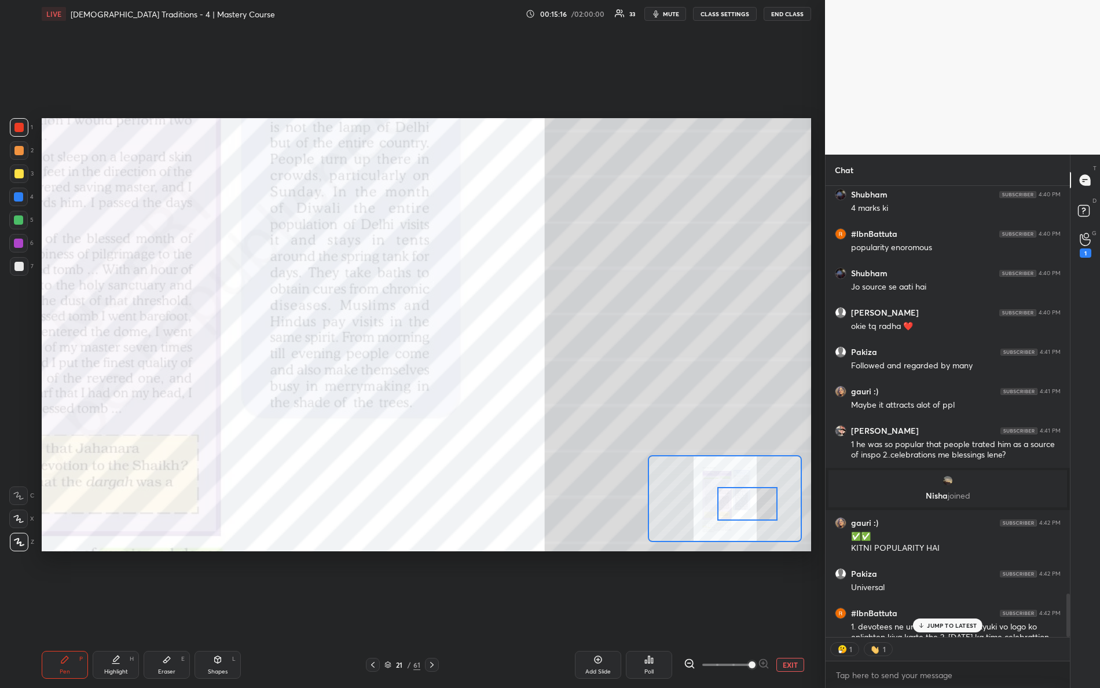
drag, startPoint x: 732, startPoint y: 511, endPoint x: 730, endPoint y: 486, distance: 25.0
click at [743, 508] on div at bounding box center [748, 504] width 61 height 34
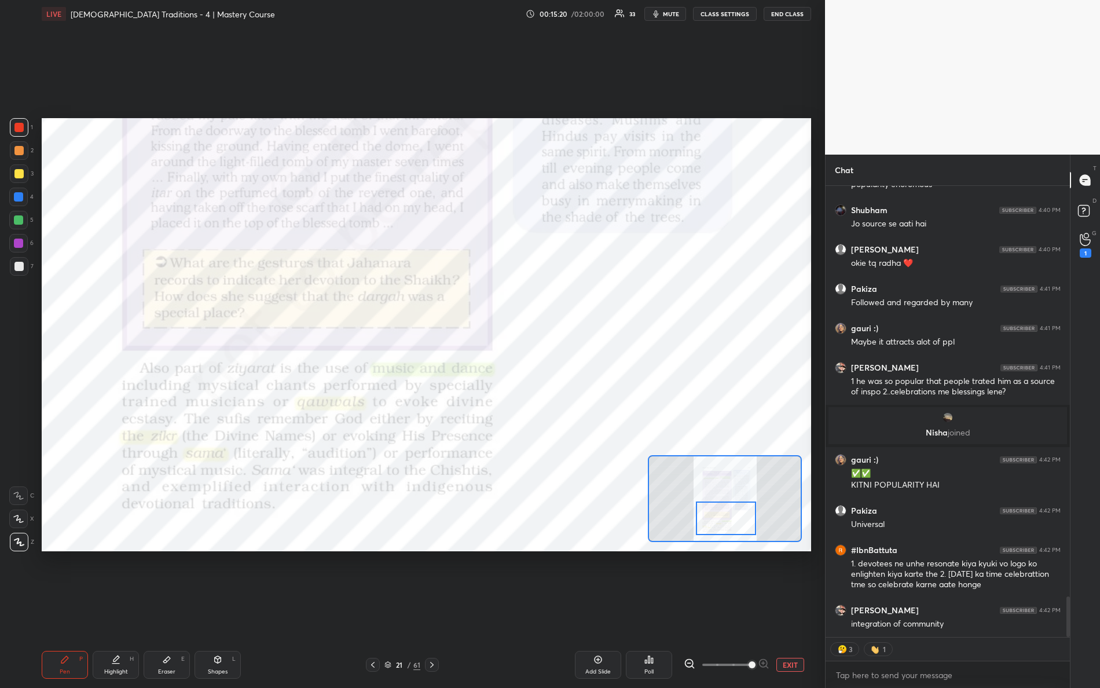
drag, startPoint x: 751, startPoint y: 505, endPoint x: 726, endPoint y: 520, distance: 29.3
click at [727, 524] on div at bounding box center [726, 519] width 61 height 34
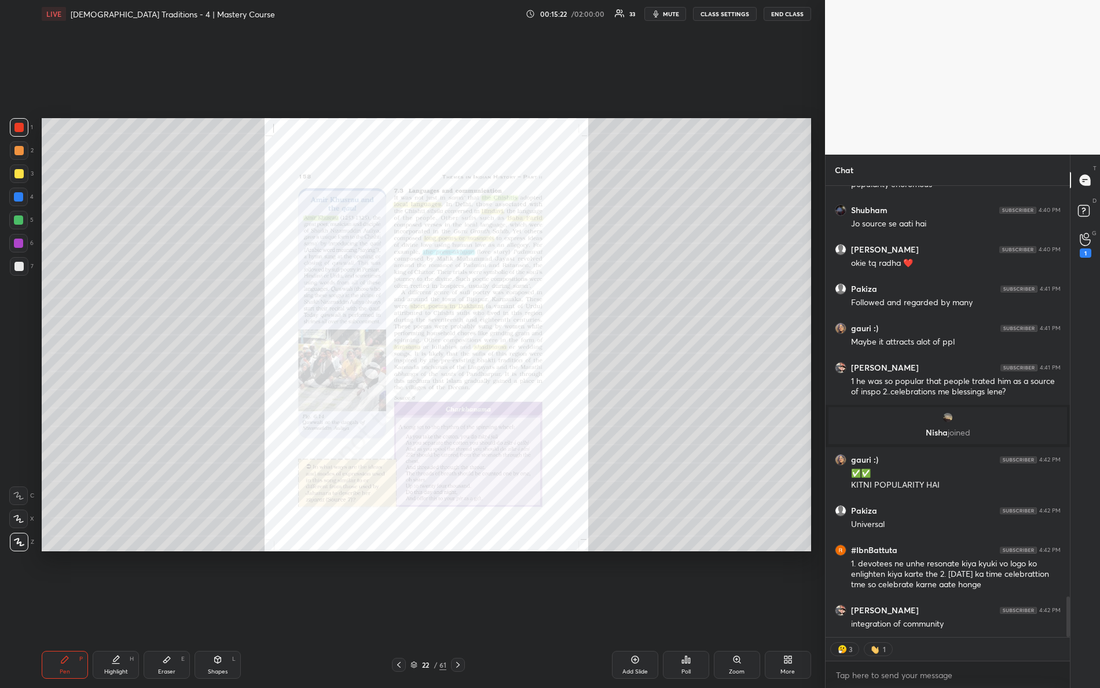
click at [734, 609] on div "Zoom" at bounding box center [737, 672] width 16 height 6
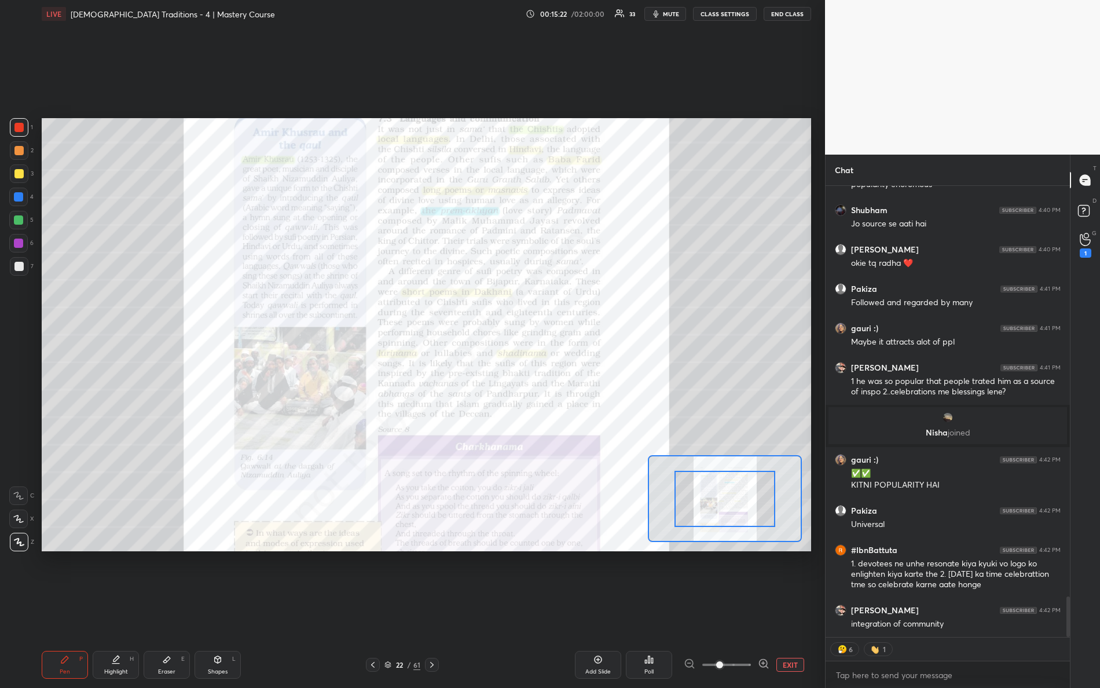
drag, startPoint x: 731, startPoint y: 663, endPoint x: 782, endPoint y: 661, distance: 51.0
click at [782, 609] on div "EXIT" at bounding box center [747, 665] width 127 height 14
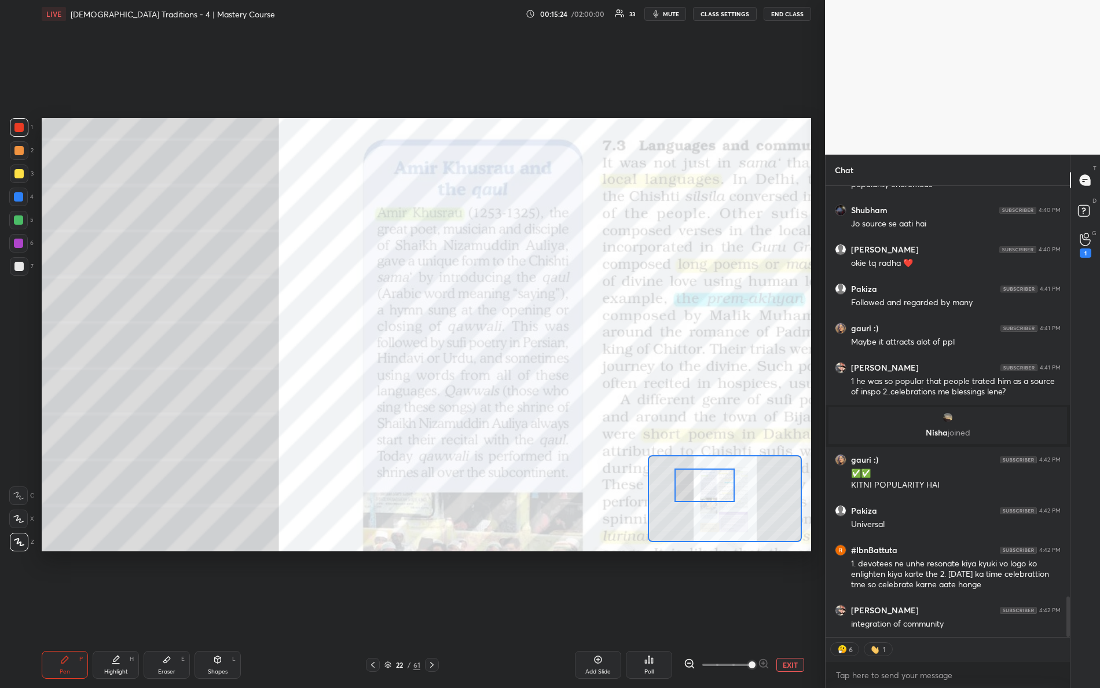
drag, startPoint x: 708, startPoint y: 500, endPoint x: 689, endPoint y: 487, distance: 23.3
click at [689, 487] on div at bounding box center [705, 486] width 61 height 34
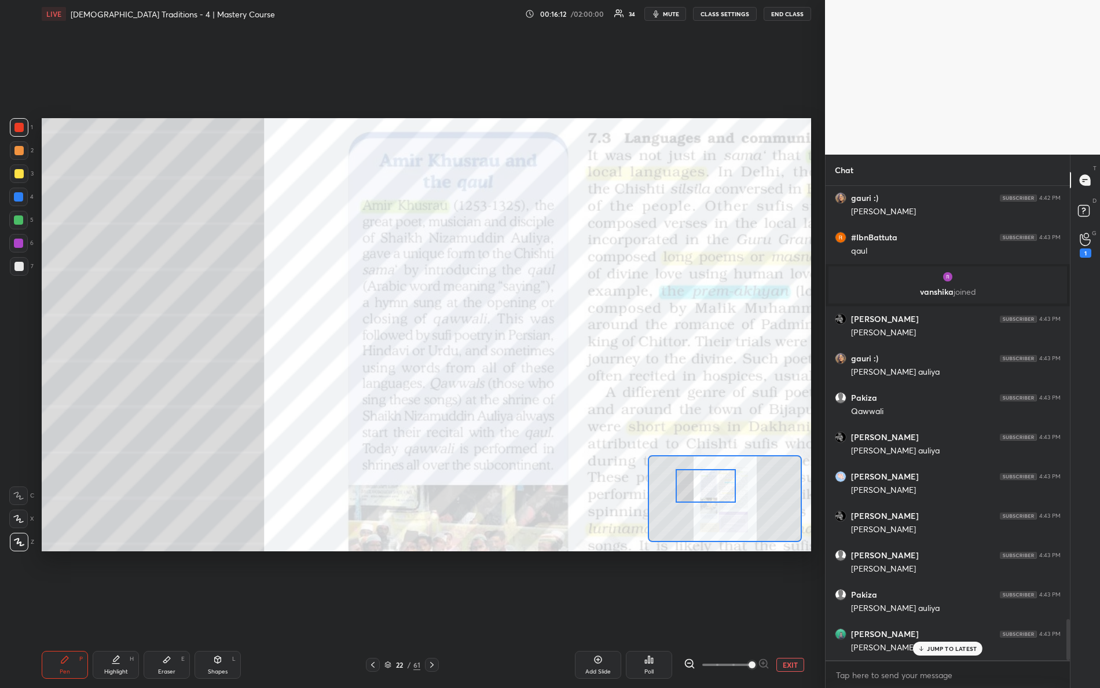
scroll to position [5046, 0]
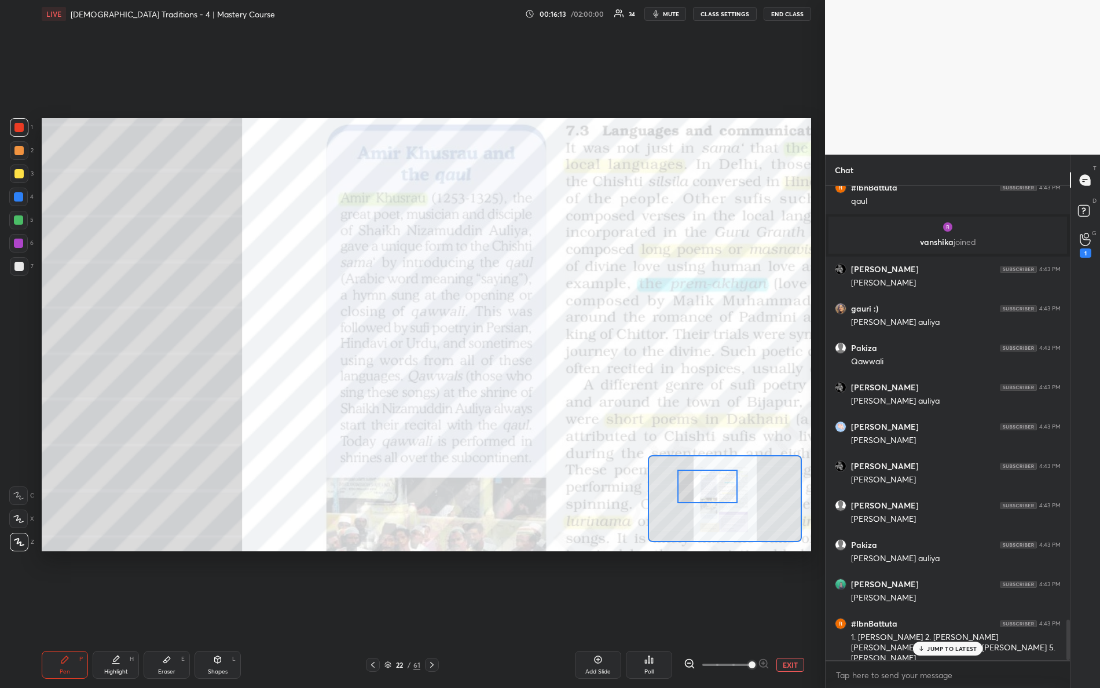
click at [720, 493] on div at bounding box center [708, 487] width 61 height 34
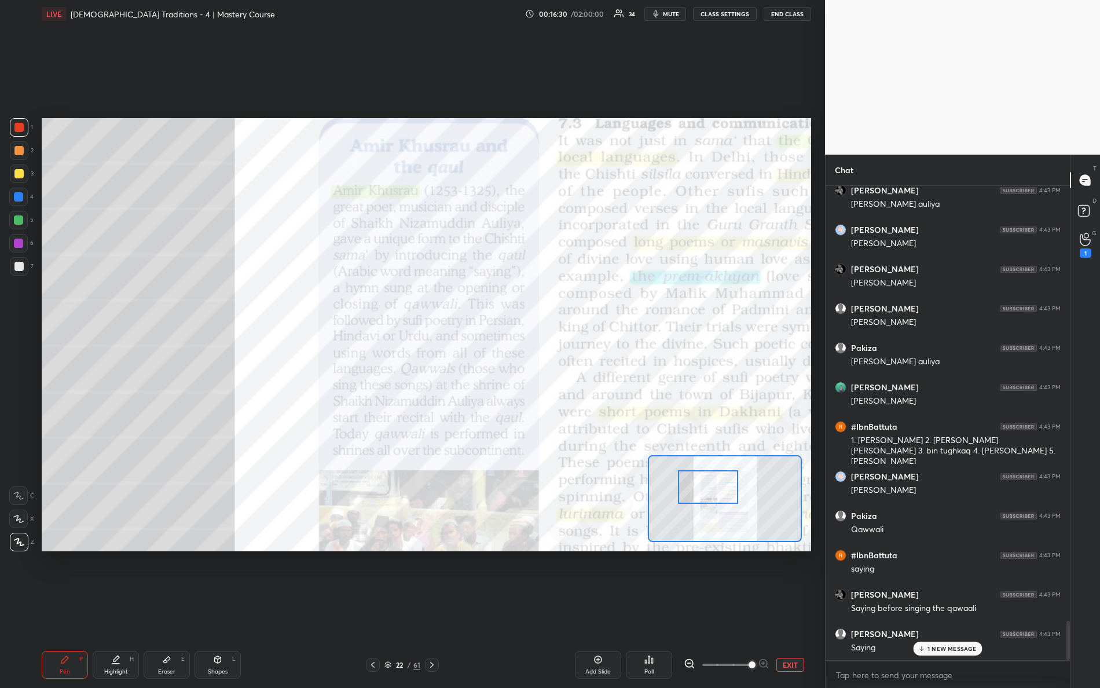
scroll to position [5283, 0]
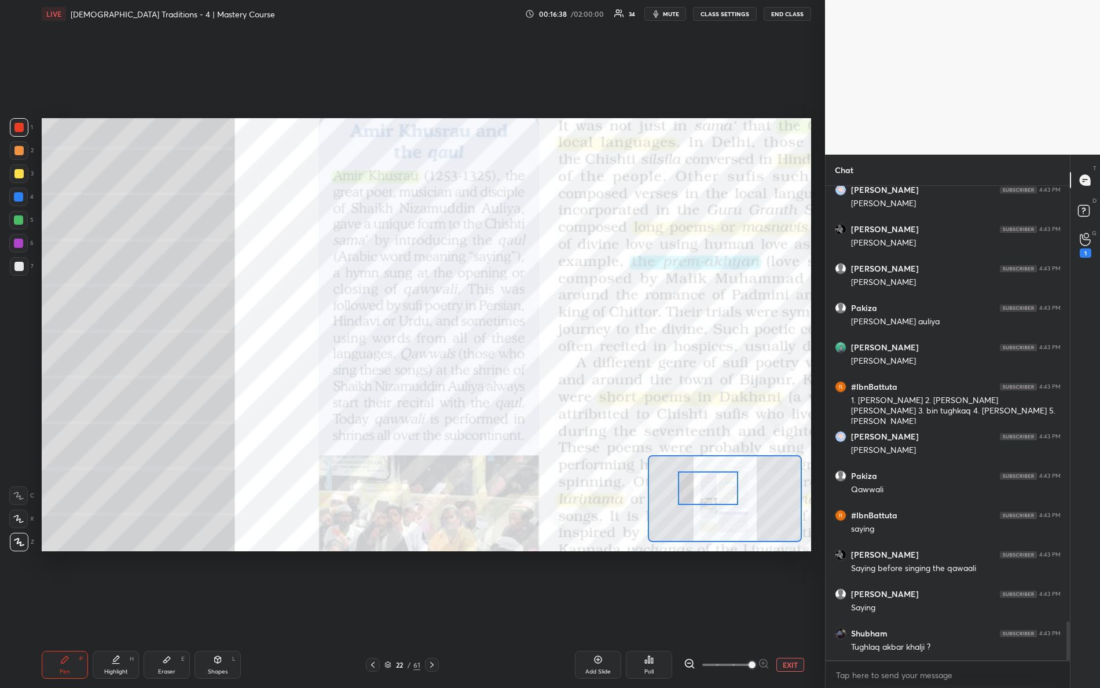
drag, startPoint x: 702, startPoint y: 502, endPoint x: 685, endPoint y: 484, distance: 25.0
click at [703, 505] on div at bounding box center [708, 488] width 61 height 34
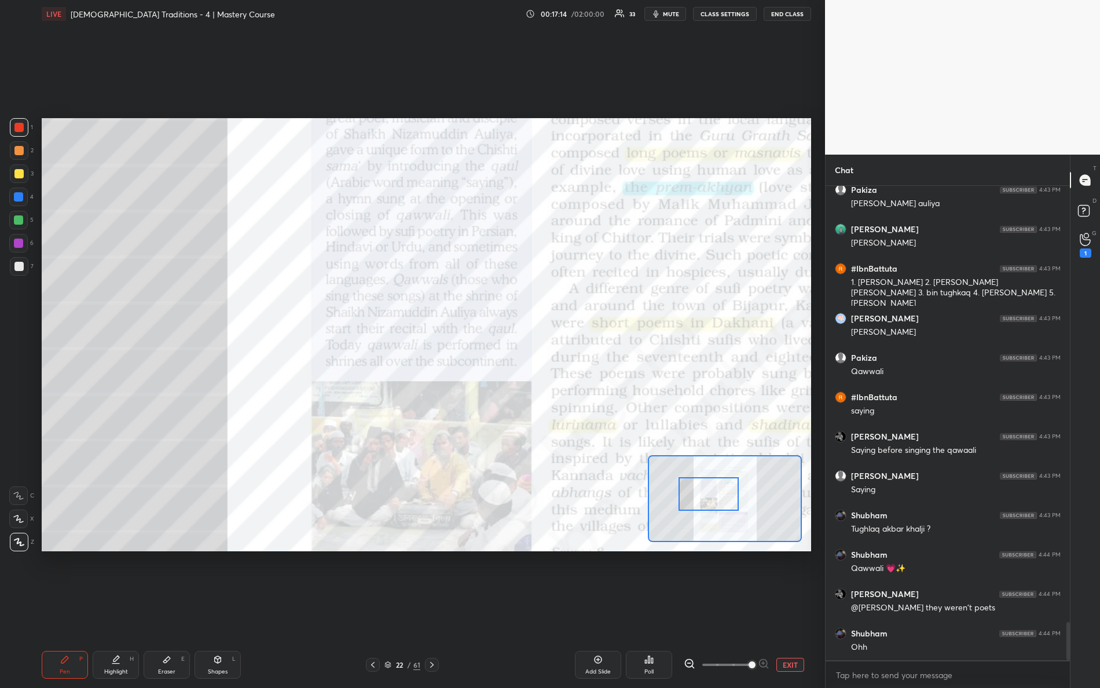
scroll to position [5440, 0]
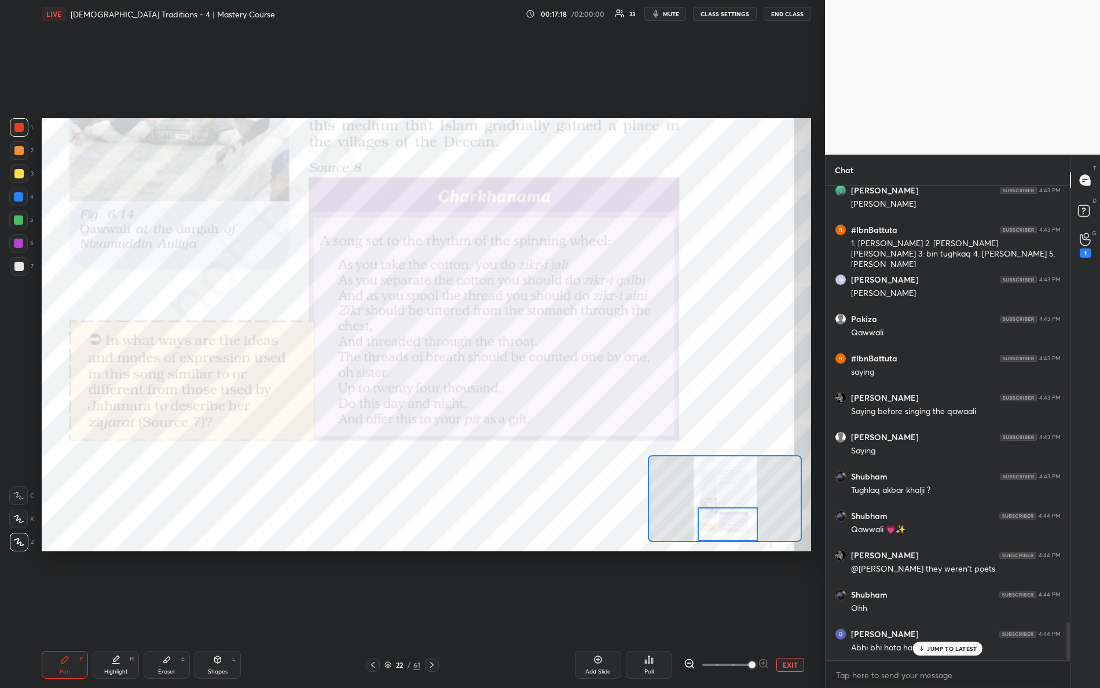
drag, startPoint x: 711, startPoint y: 500, endPoint x: 727, endPoint y: 532, distance: 35.0
click at [731, 531] on div at bounding box center [728, 524] width 61 height 34
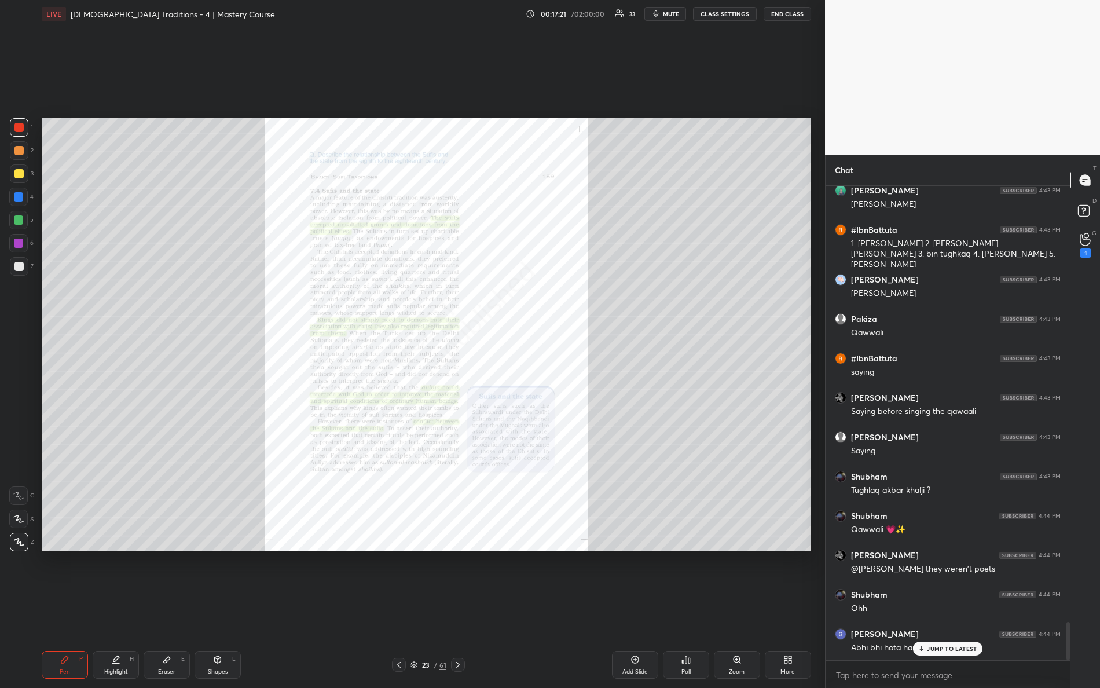
click at [745, 609] on div "Zoom" at bounding box center [737, 665] width 46 height 28
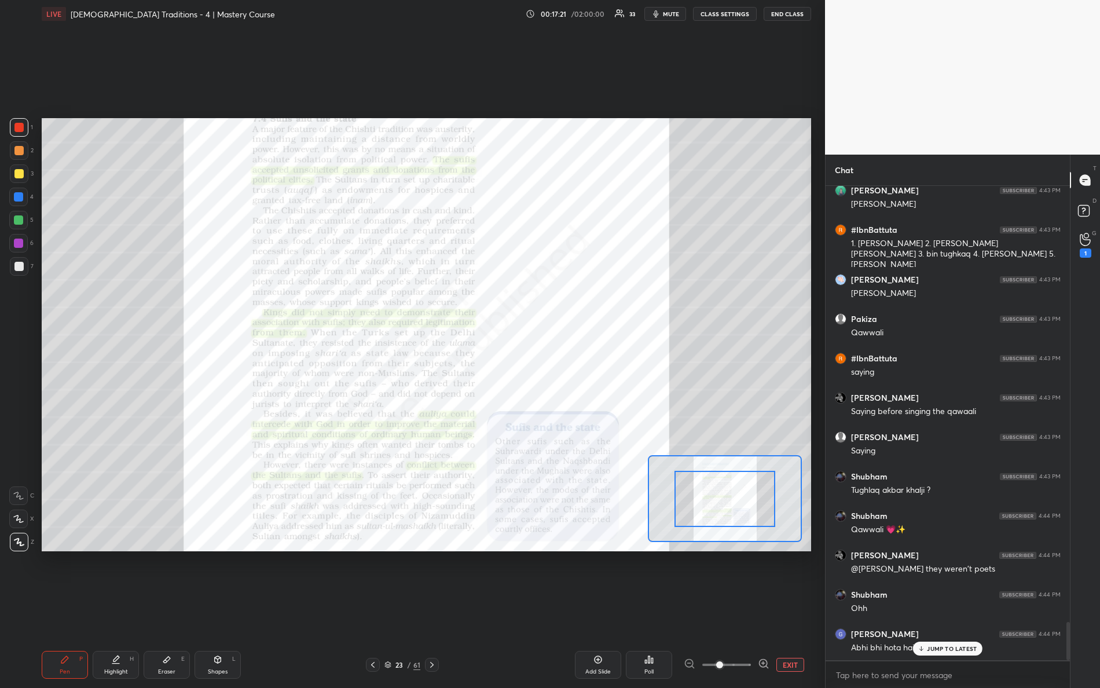
drag, startPoint x: 790, startPoint y: 658, endPoint x: 801, endPoint y: 650, distance: 13.7
click at [801, 609] on div "Add Slide Poll EXIT" at bounding box center [641, 665] width 342 height 28
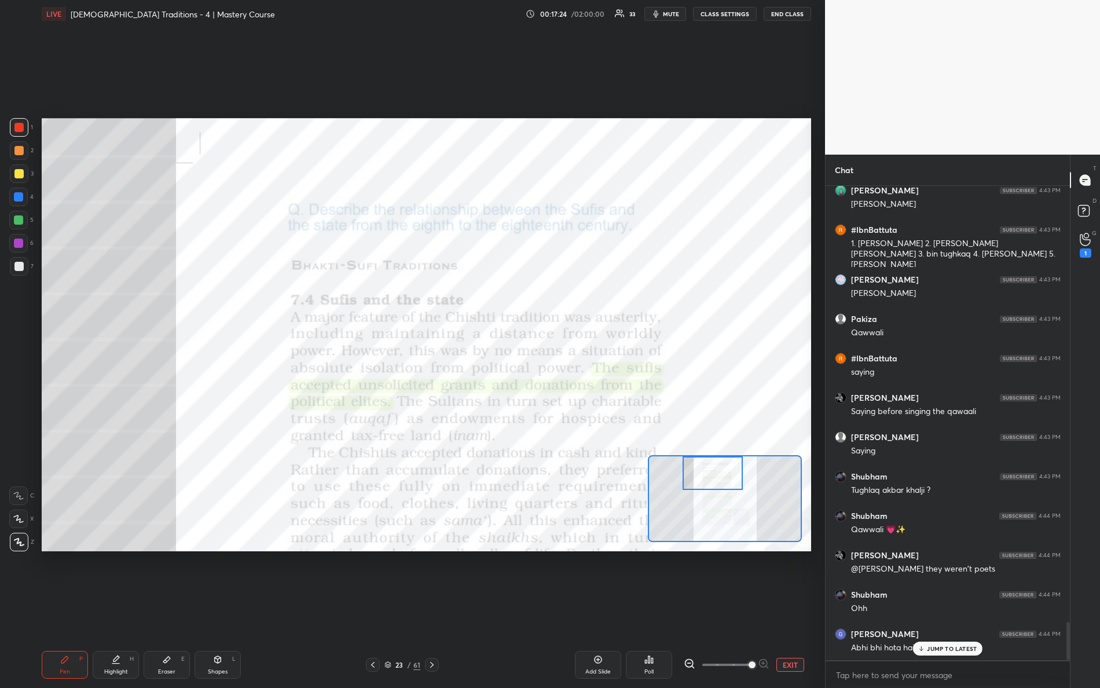
drag, startPoint x: 732, startPoint y: 506, endPoint x: 720, endPoint y: 480, distance: 29.3
click at [720, 480] on div at bounding box center [713, 473] width 61 height 34
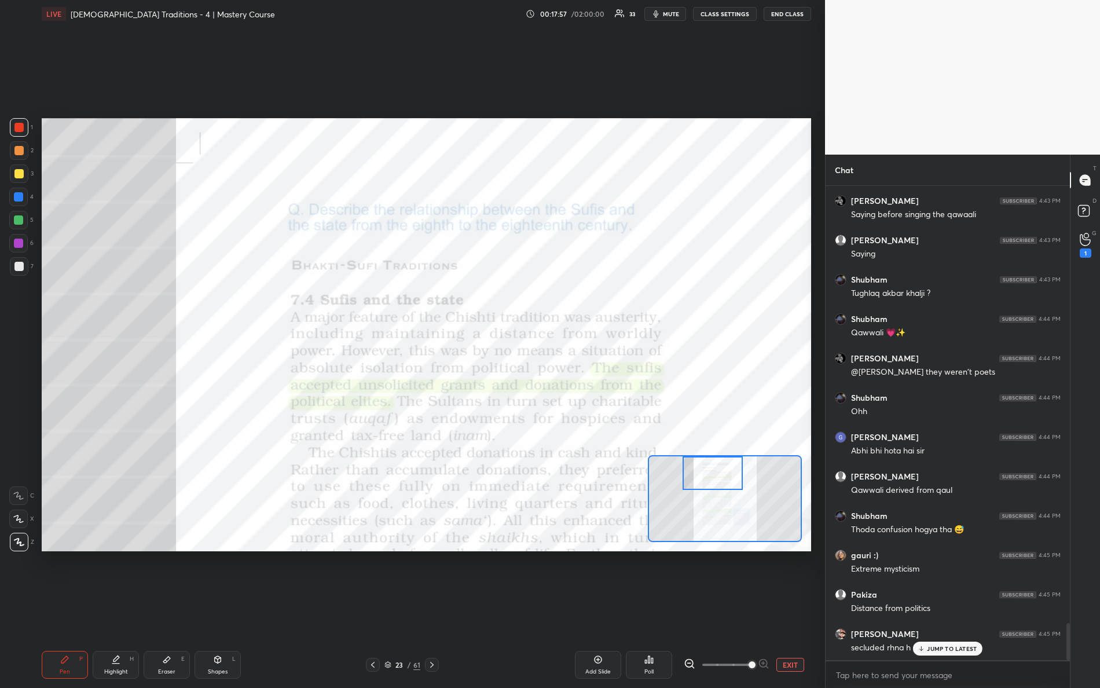
scroll to position [5677, 0]
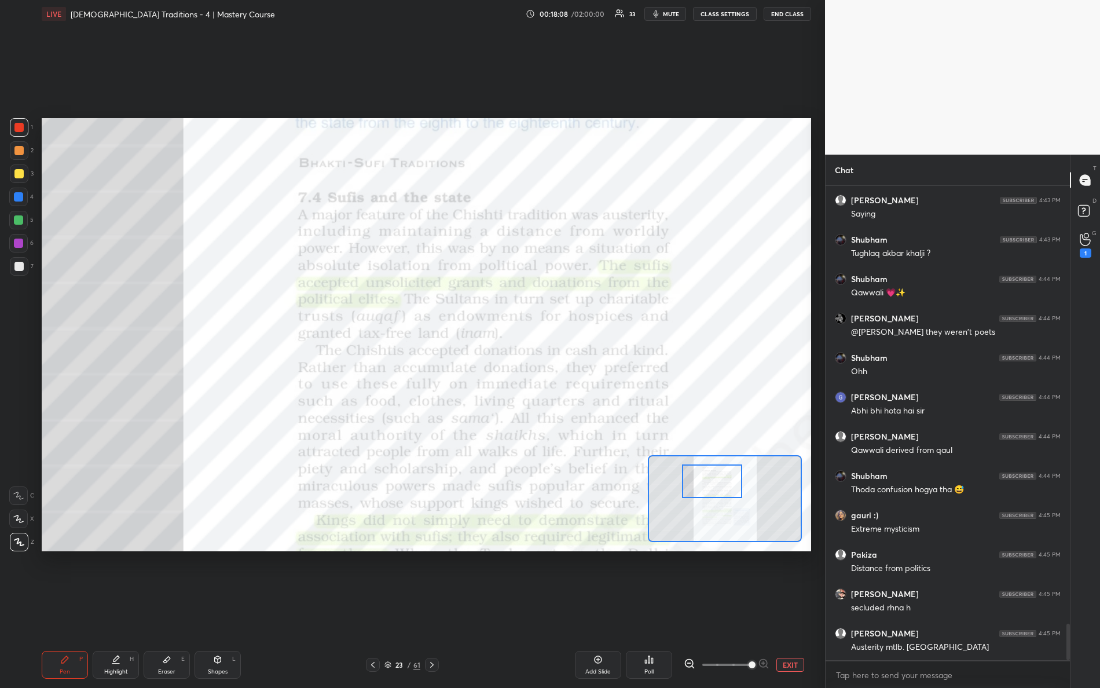
drag, startPoint x: 728, startPoint y: 479, endPoint x: 723, endPoint y: 489, distance: 11.1
click at [727, 487] on div at bounding box center [712, 481] width 61 height 34
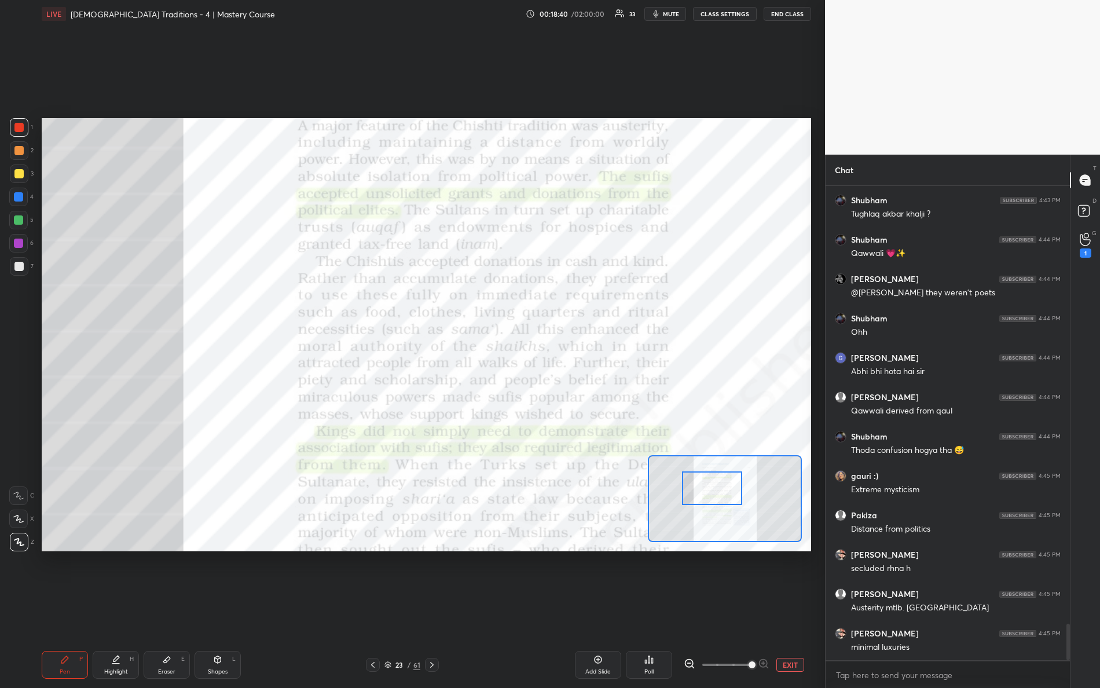
drag, startPoint x: 717, startPoint y: 475, endPoint x: 718, endPoint y: 482, distance: 7.0
click at [718, 482] on div at bounding box center [712, 488] width 61 height 34
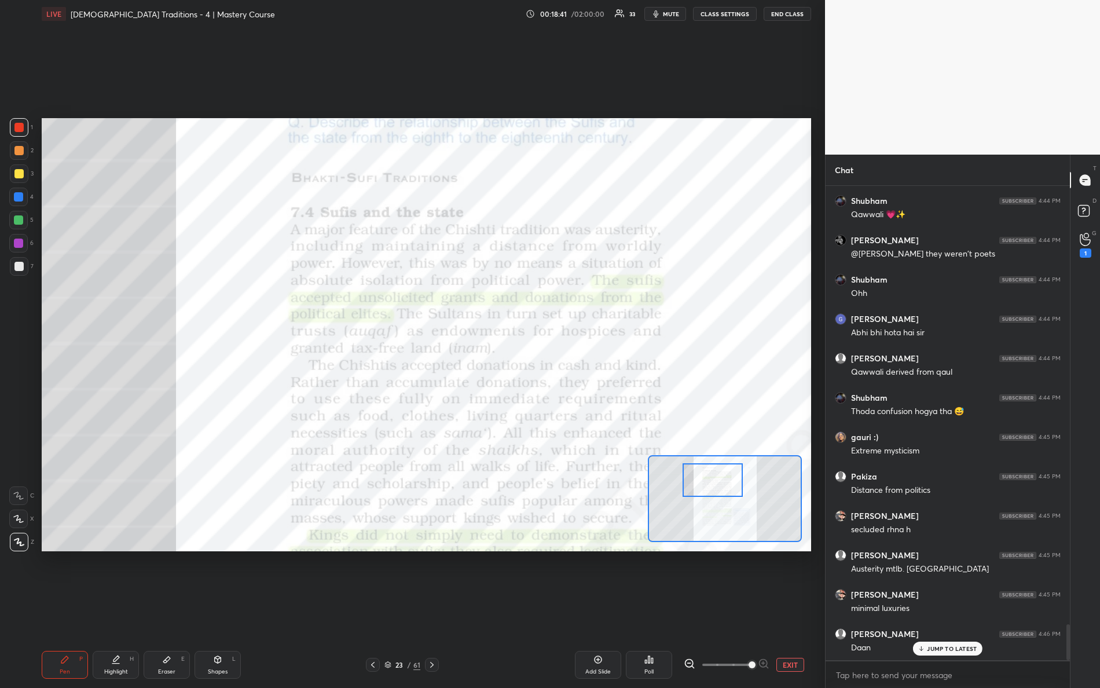
drag, startPoint x: 720, startPoint y: 484, endPoint x: 719, endPoint y: 475, distance: 8.1
click at [721, 475] on div at bounding box center [713, 480] width 61 height 34
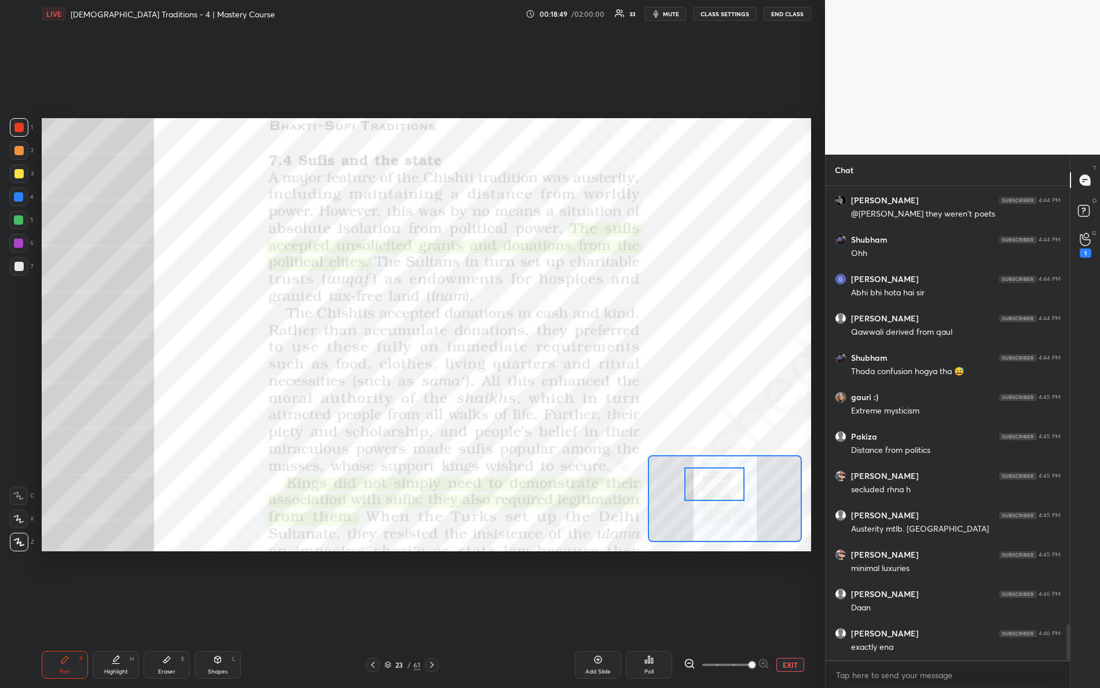
click at [710, 489] on div at bounding box center [715, 484] width 61 height 34
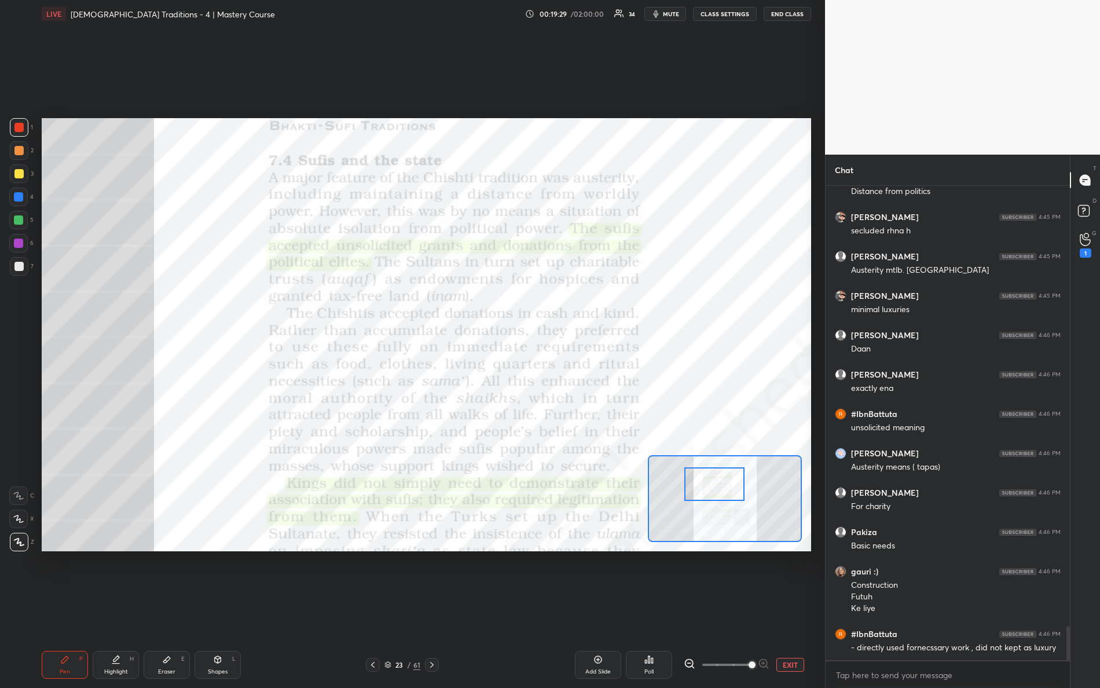
scroll to position [6094, 0]
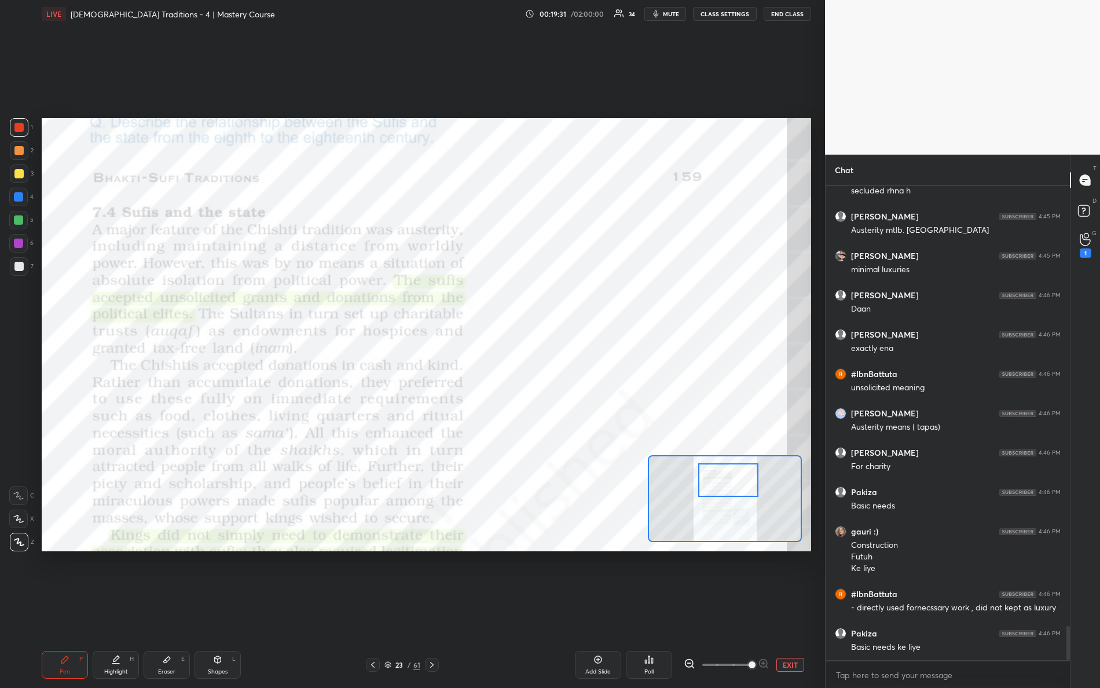
drag, startPoint x: 720, startPoint y: 489, endPoint x: 731, endPoint y: 480, distance: 14.8
click at [734, 482] on div at bounding box center [728, 480] width 61 height 34
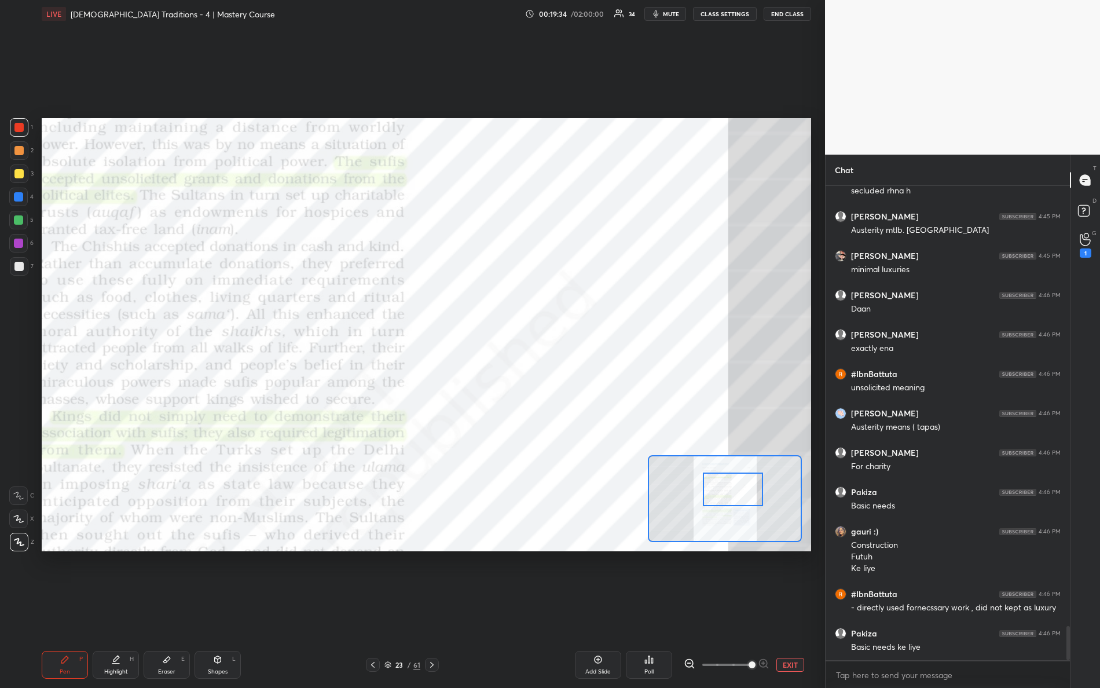
drag, startPoint x: 723, startPoint y: 471, endPoint x: 720, endPoint y: 484, distance: 13.6
click at [720, 485] on div at bounding box center [733, 490] width 61 height 34
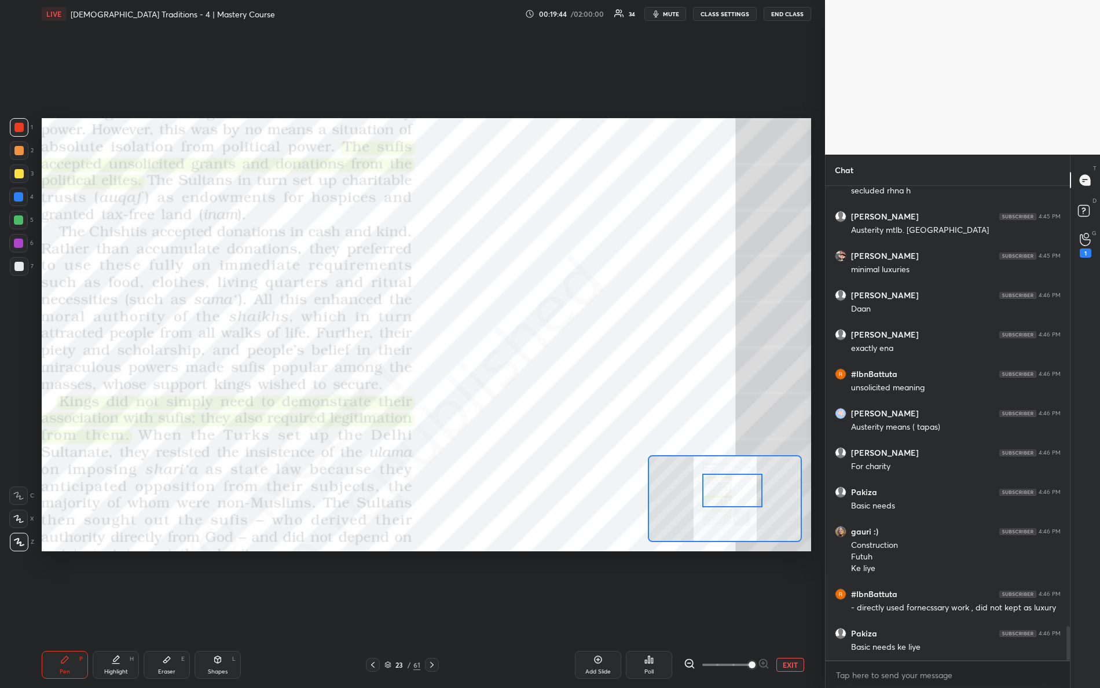
scroll to position [6133, 0]
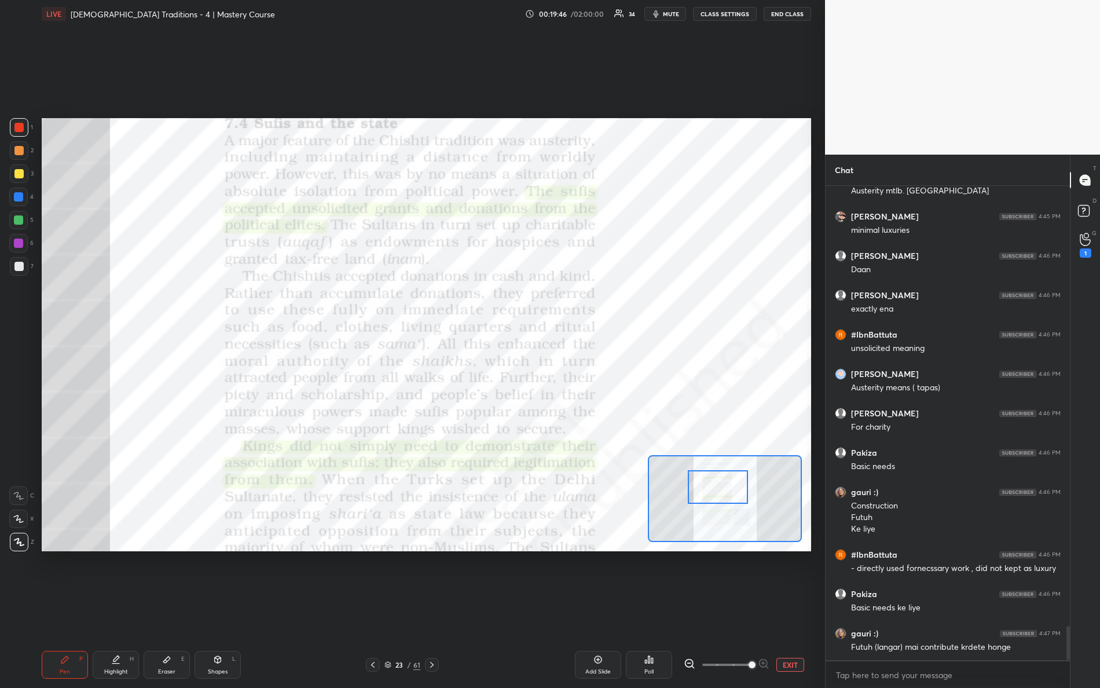
drag, startPoint x: 740, startPoint y: 492, endPoint x: 722, endPoint y: 482, distance: 20.5
click at [725, 487] on div at bounding box center [718, 487] width 61 height 34
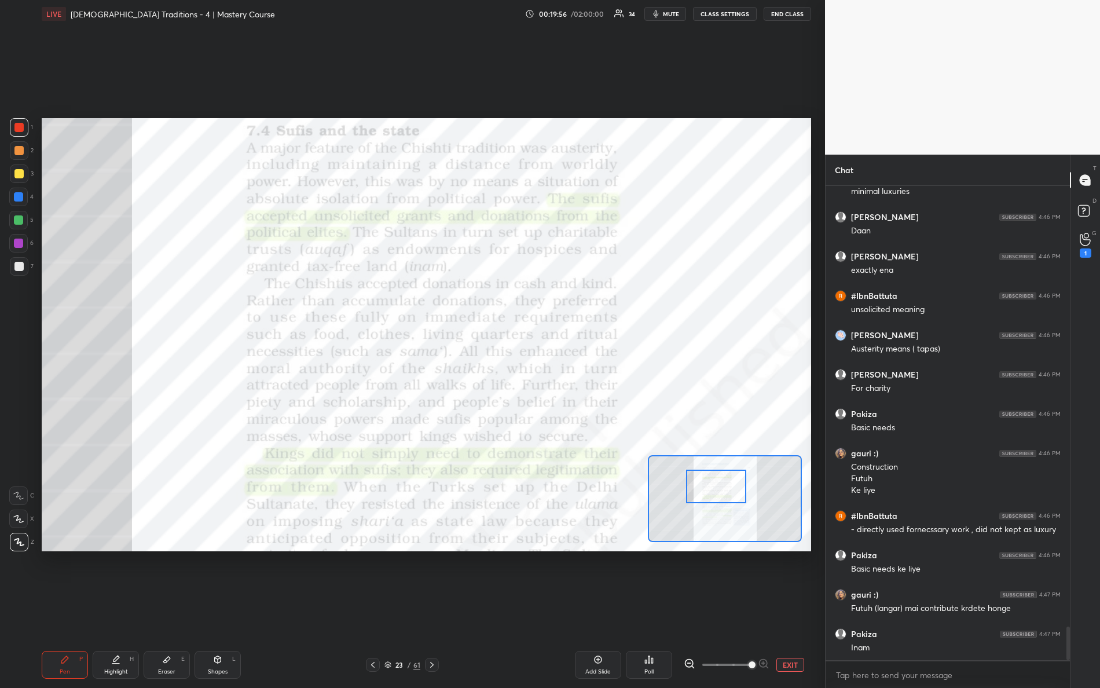
scroll to position [6212, 0]
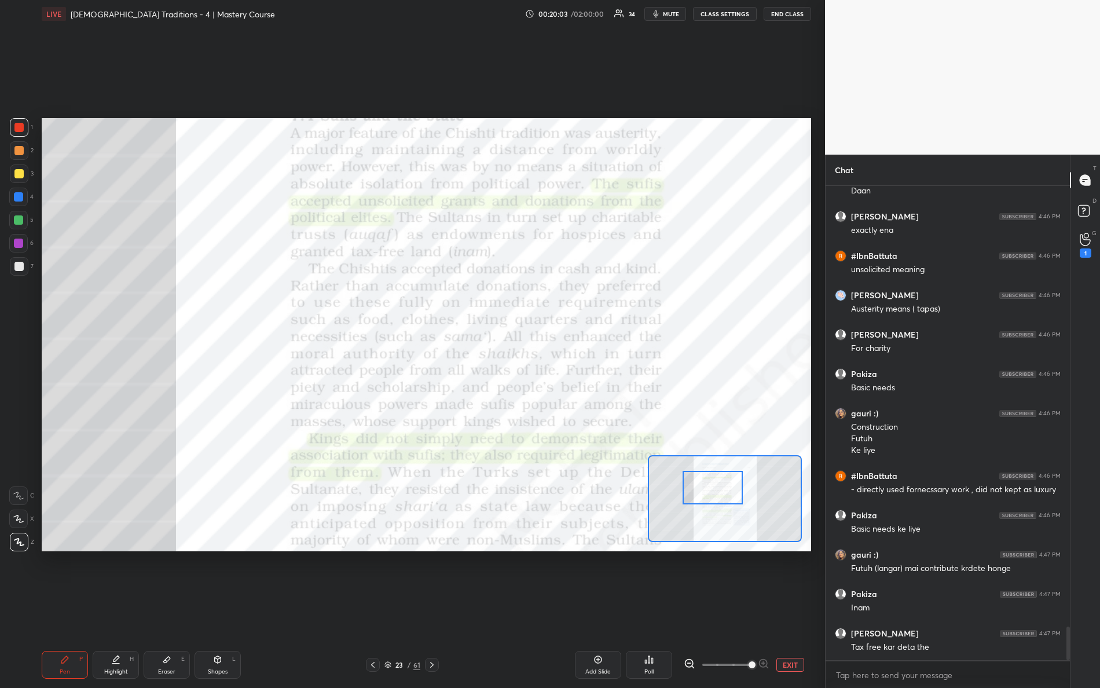
drag, startPoint x: 723, startPoint y: 489, endPoint x: 720, endPoint y: 469, distance: 20.5
click at [719, 488] on div at bounding box center [713, 488] width 61 height 34
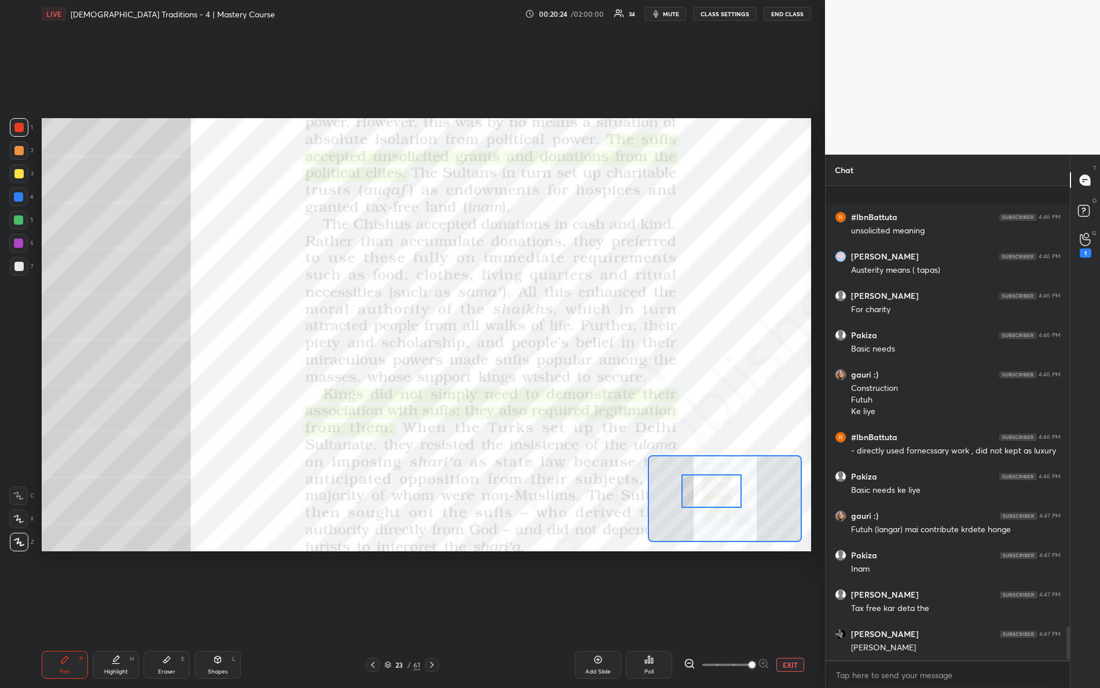
scroll to position [6330, 0]
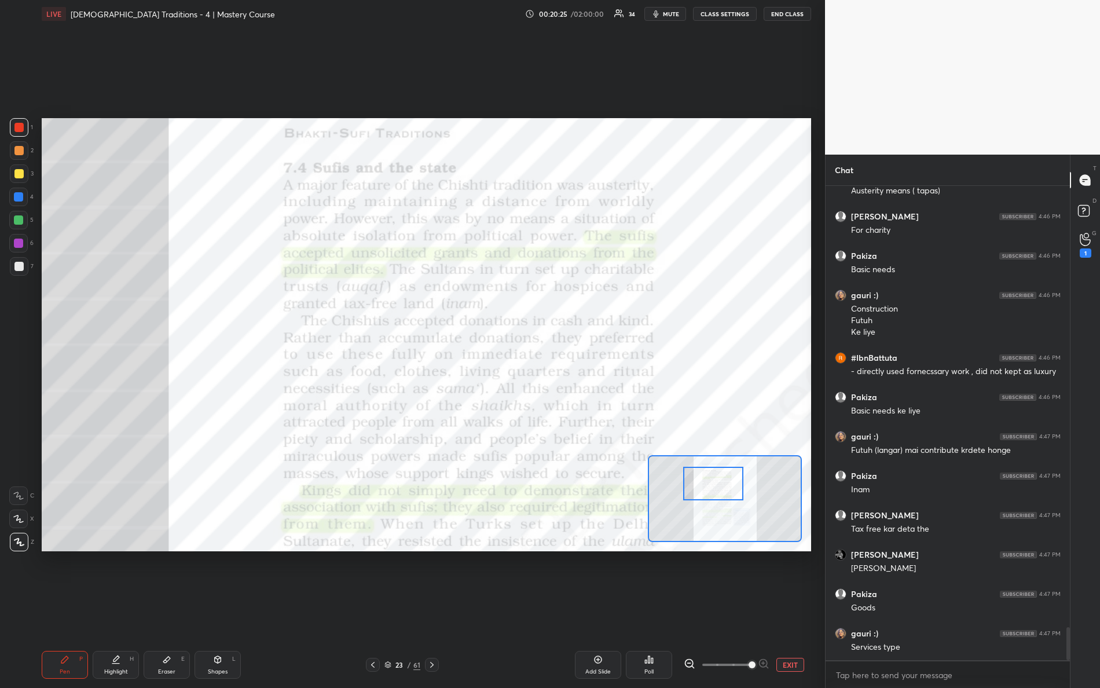
drag, startPoint x: 725, startPoint y: 495, endPoint x: 714, endPoint y: 484, distance: 16.0
click at [726, 492] on div at bounding box center [713, 484] width 61 height 34
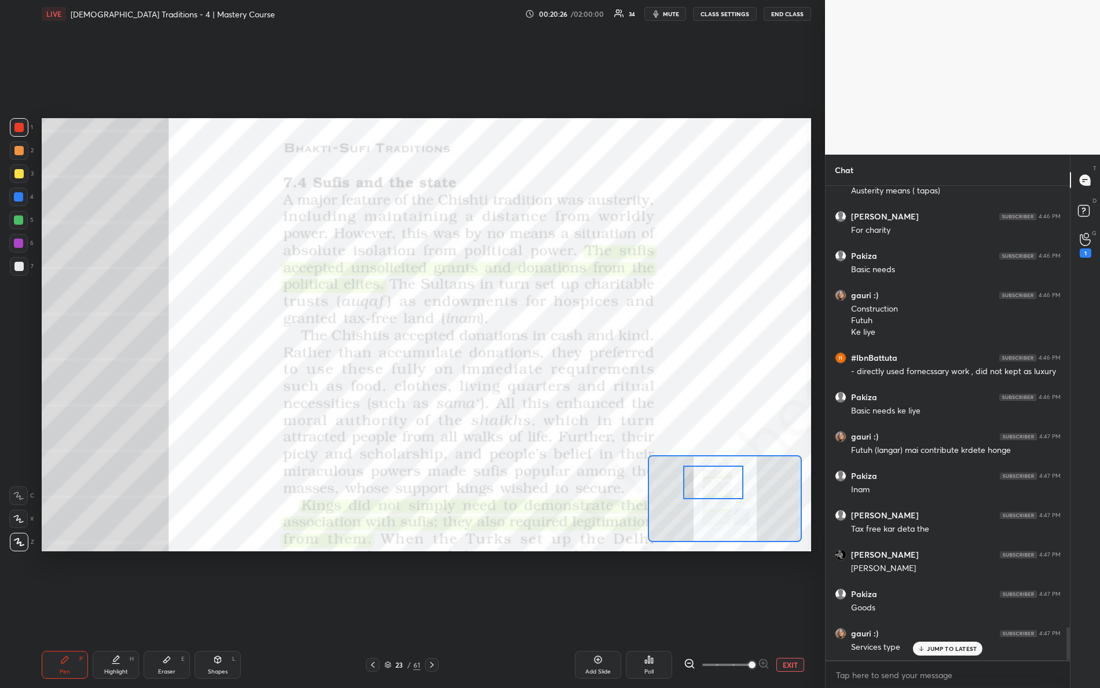
scroll to position [6369, 0]
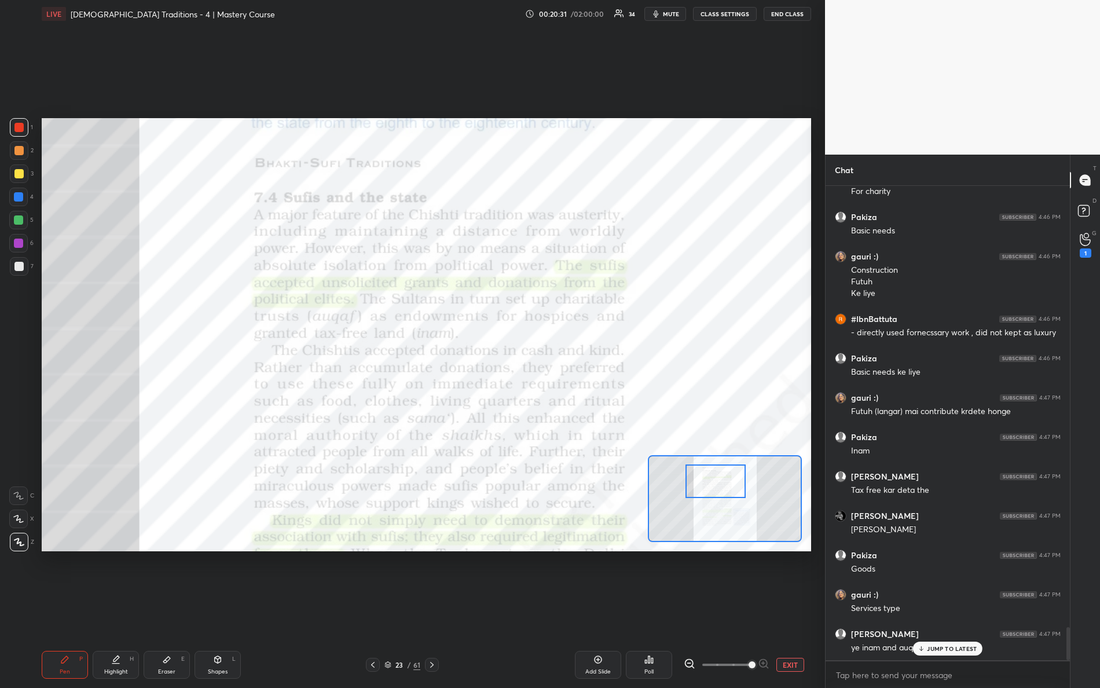
drag, startPoint x: 719, startPoint y: 490, endPoint x: 719, endPoint y: 481, distance: 9.3
click at [722, 488] on div at bounding box center [716, 481] width 61 height 34
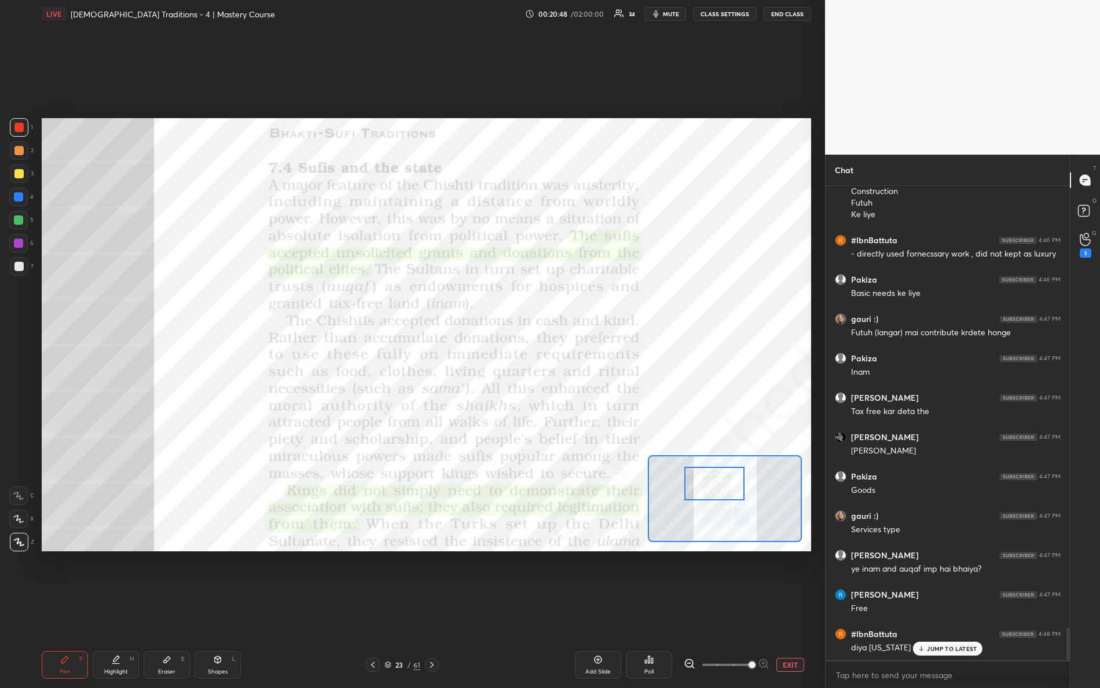
scroll to position [6488, 0]
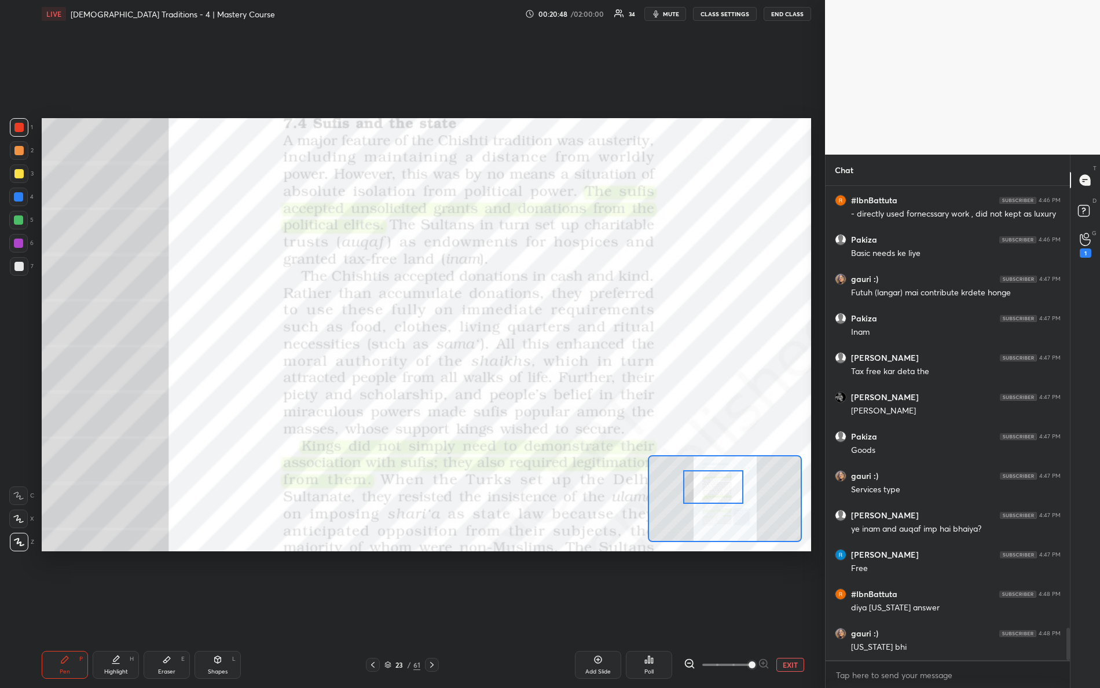
drag, startPoint x: 728, startPoint y: 488, endPoint x: 722, endPoint y: 490, distance: 6.8
click at [726, 495] on div at bounding box center [713, 487] width 61 height 34
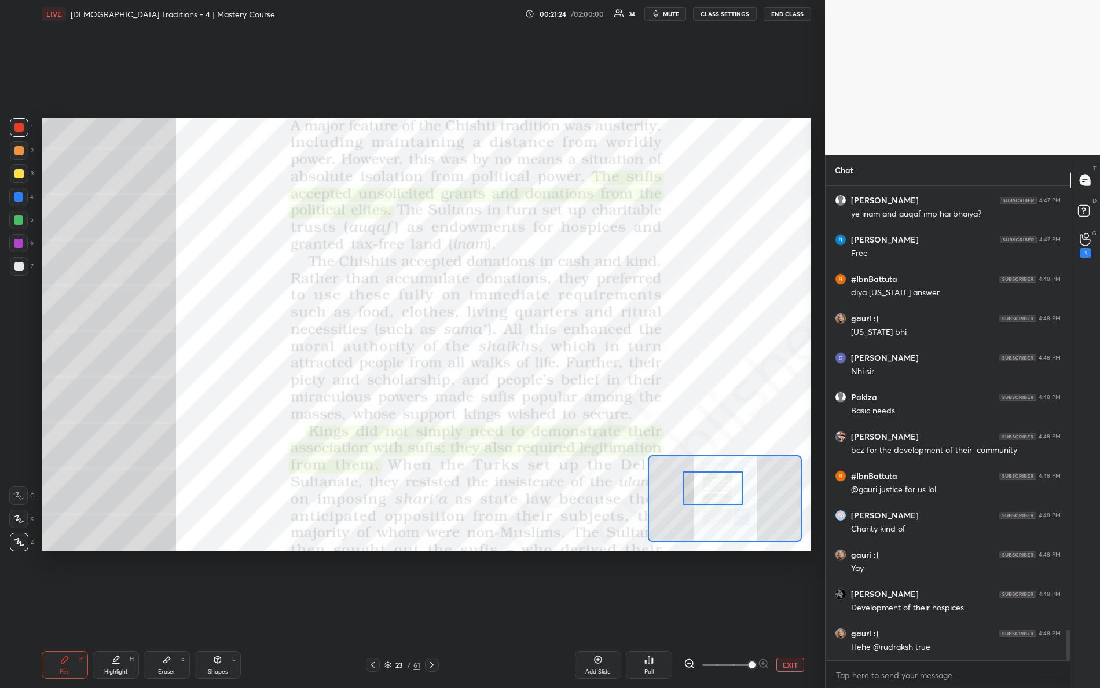
scroll to position [6842, 0]
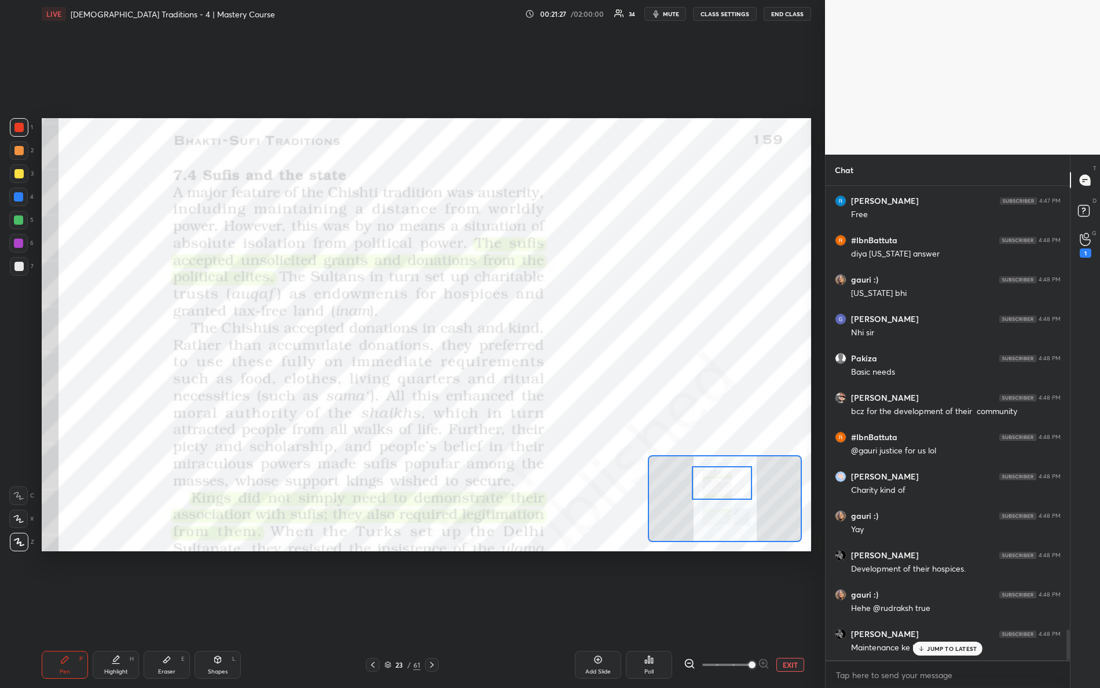
drag, startPoint x: 730, startPoint y: 491, endPoint x: 737, endPoint y: 467, distance: 25.1
click at [740, 485] on div at bounding box center [722, 483] width 61 height 34
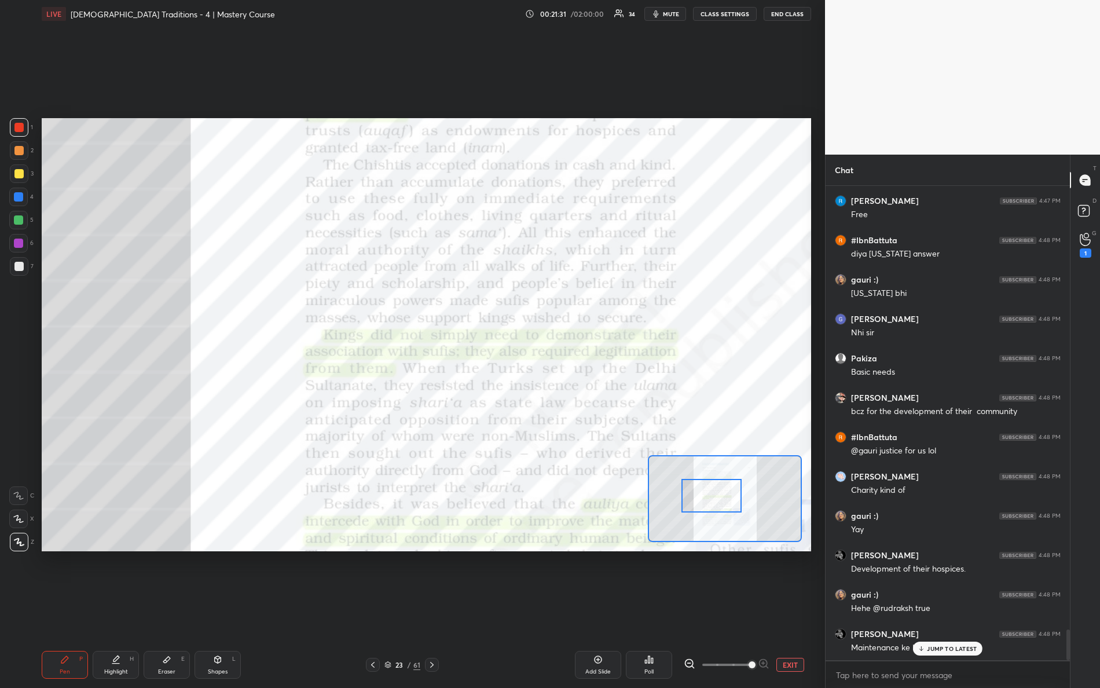
drag, startPoint x: 737, startPoint y: 487, endPoint x: 723, endPoint y: 502, distance: 20.1
click at [726, 503] on div at bounding box center [712, 496] width 61 height 34
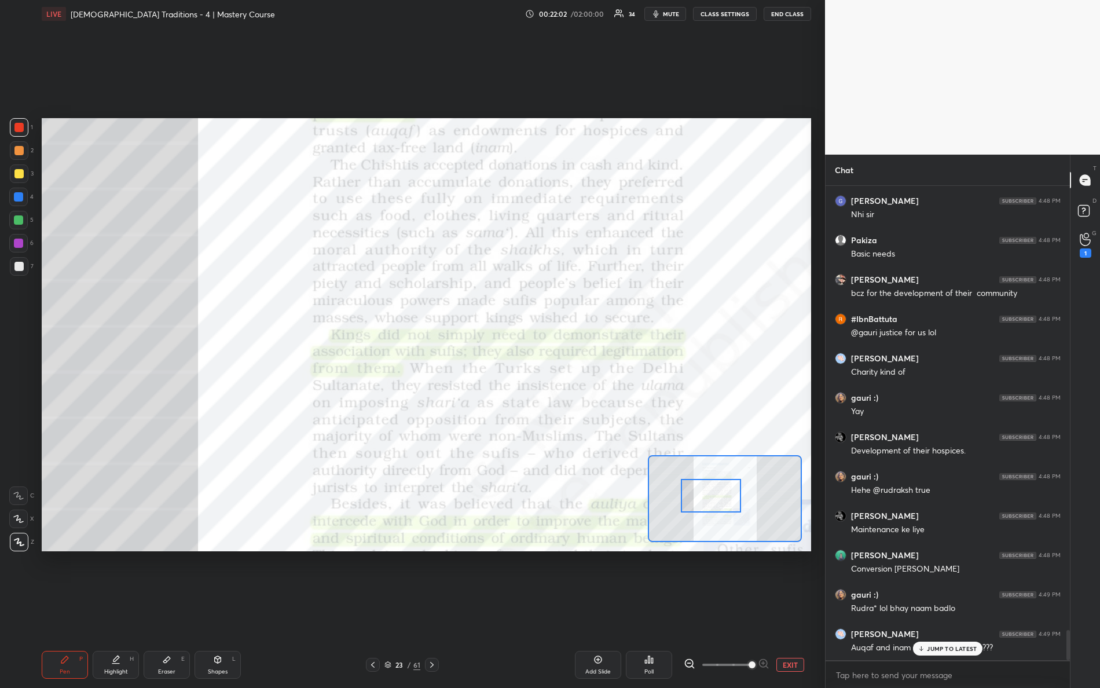
scroll to position [7000, 0]
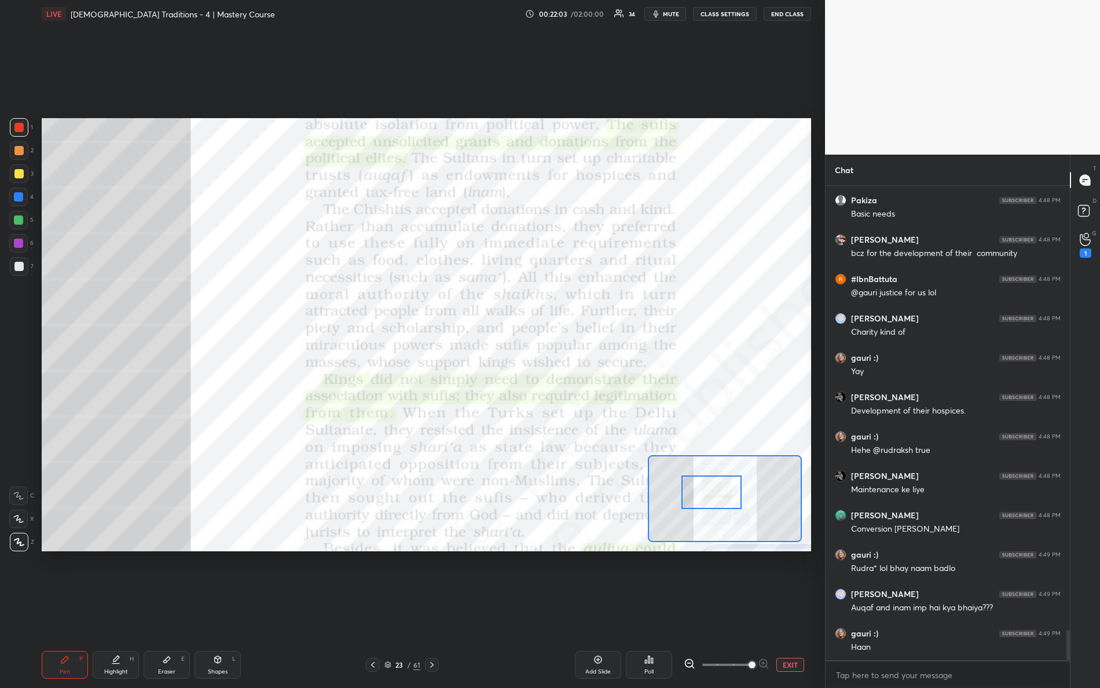
drag, startPoint x: 723, startPoint y: 506, endPoint x: 719, endPoint y: 491, distance: 15.0
click at [725, 500] on div at bounding box center [712, 492] width 61 height 34
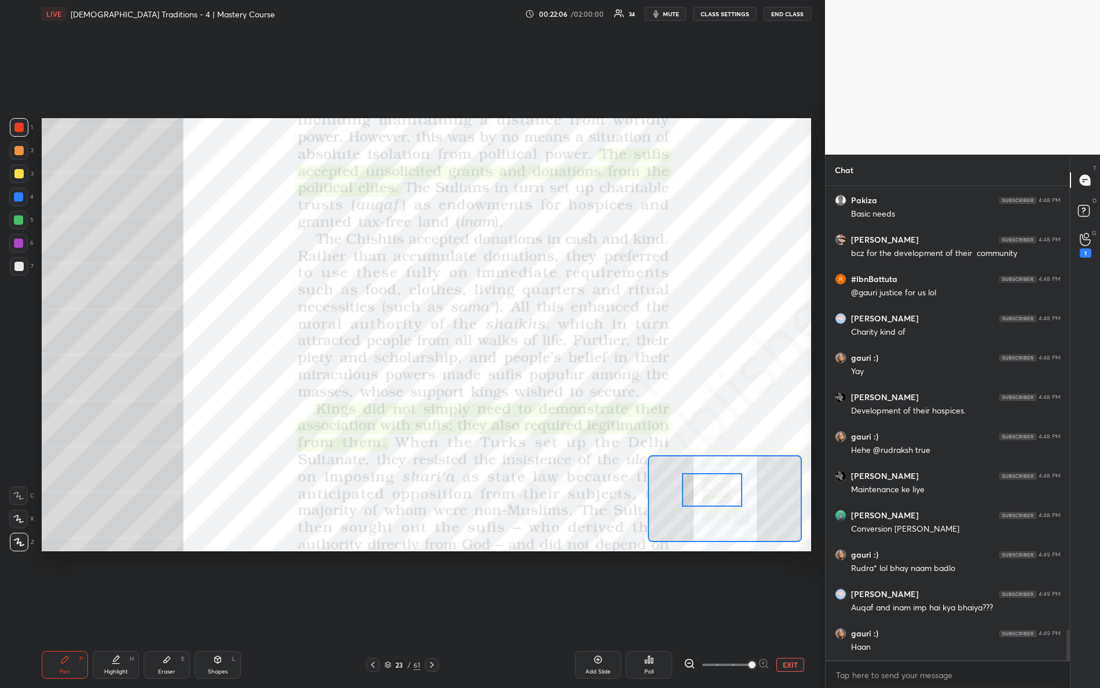
scroll to position [7011, 0]
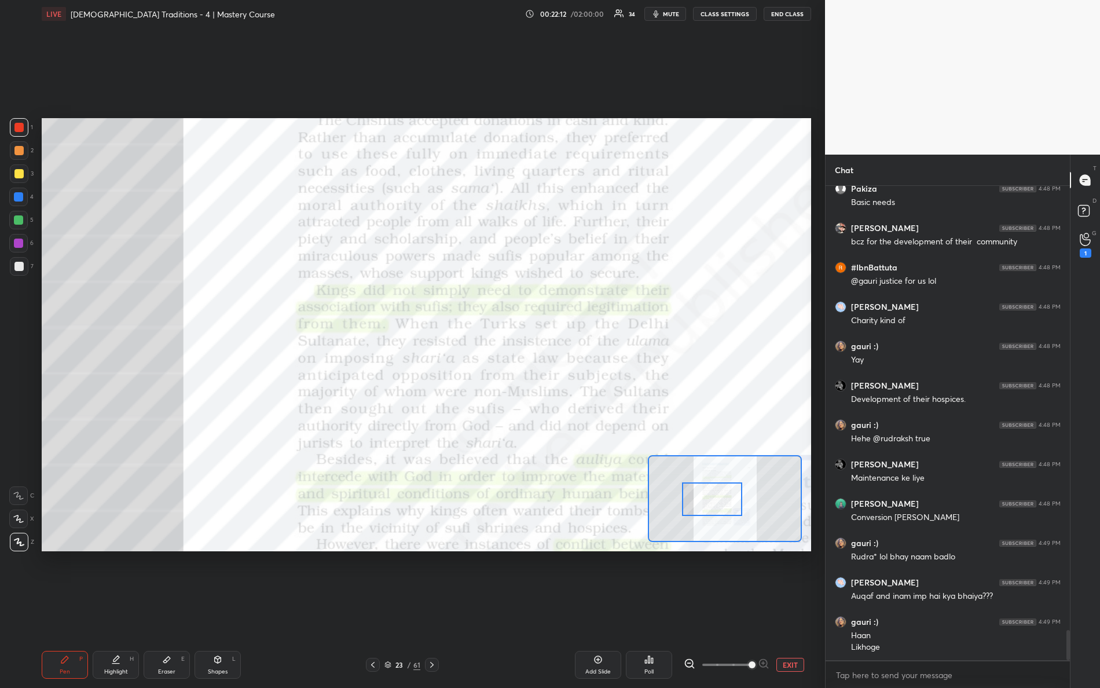
drag, startPoint x: 718, startPoint y: 492, endPoint x: 718, endPoint y: 500, distance: 8.1
click at [718, 500] on div at bounding box center [712, 499] width 61 height 34
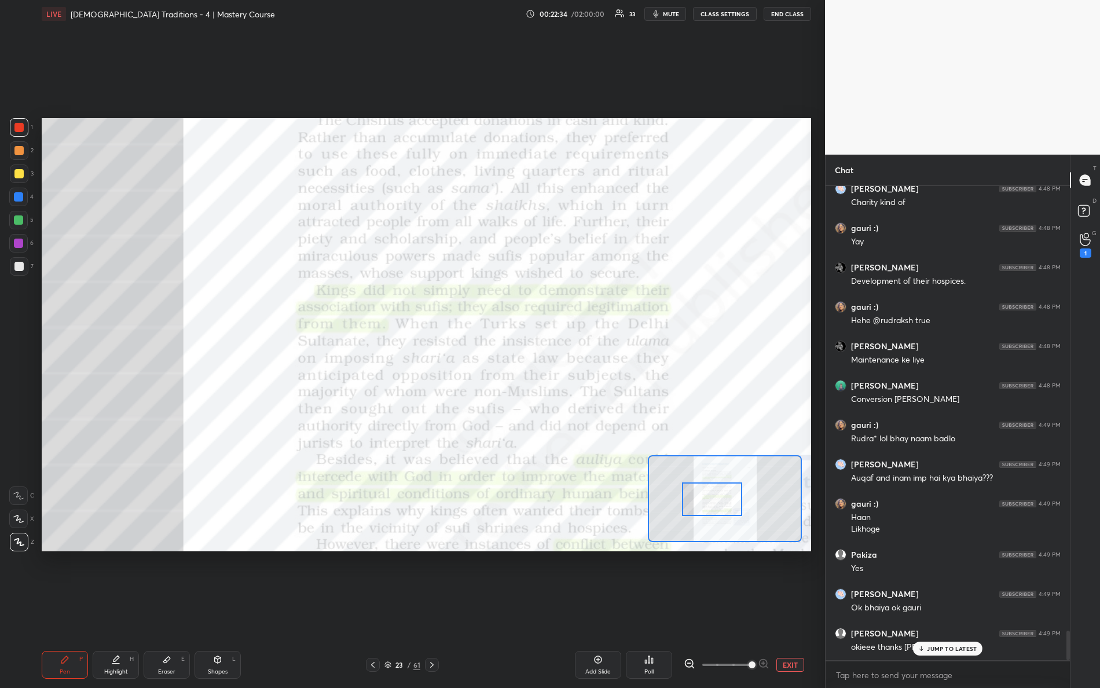
scroll to position [7168, 0]
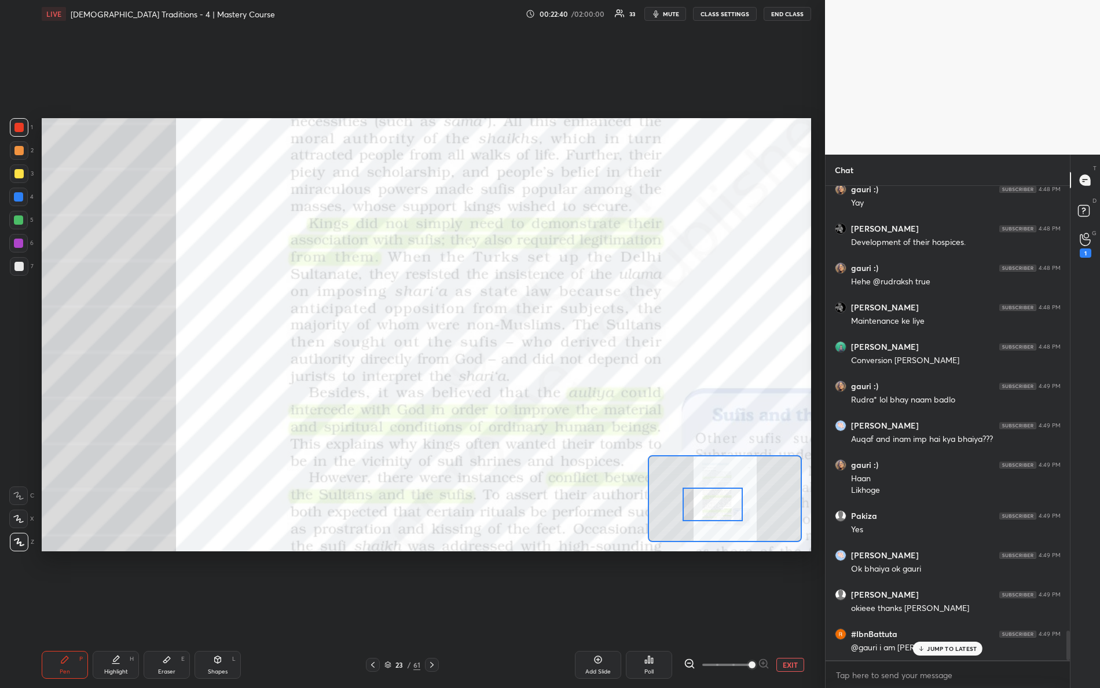
click at [728, 507] on div at bounding box center [713, 505] width 61 height 34
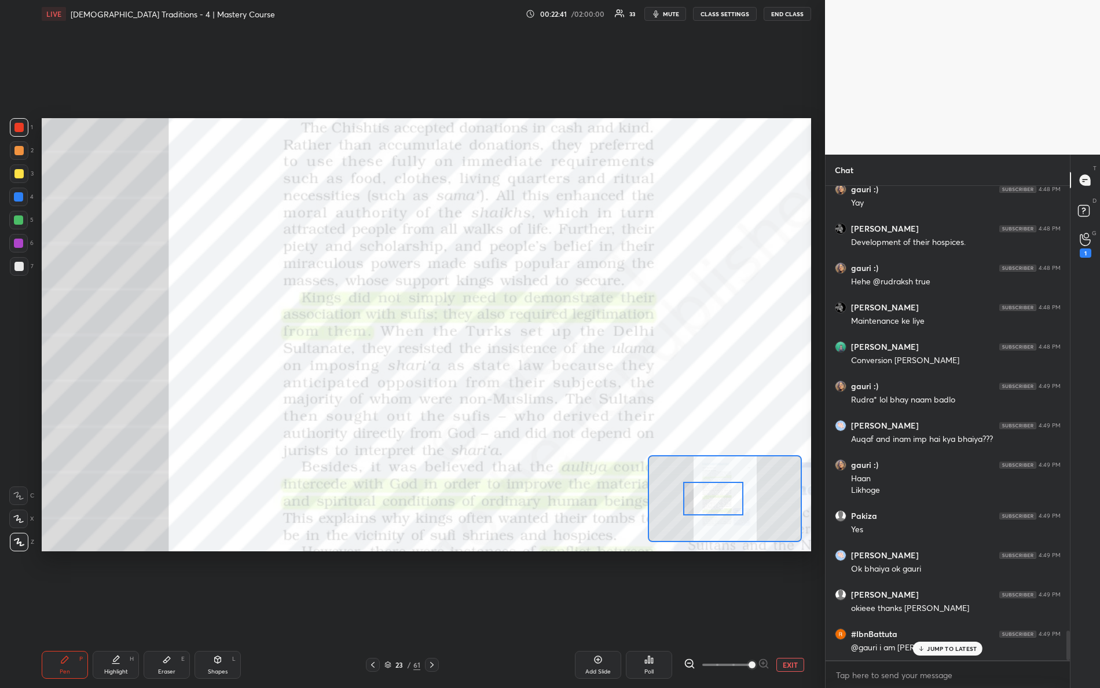
click at [728, 503] on div at bounding box center [713, 499] width 61 height 34
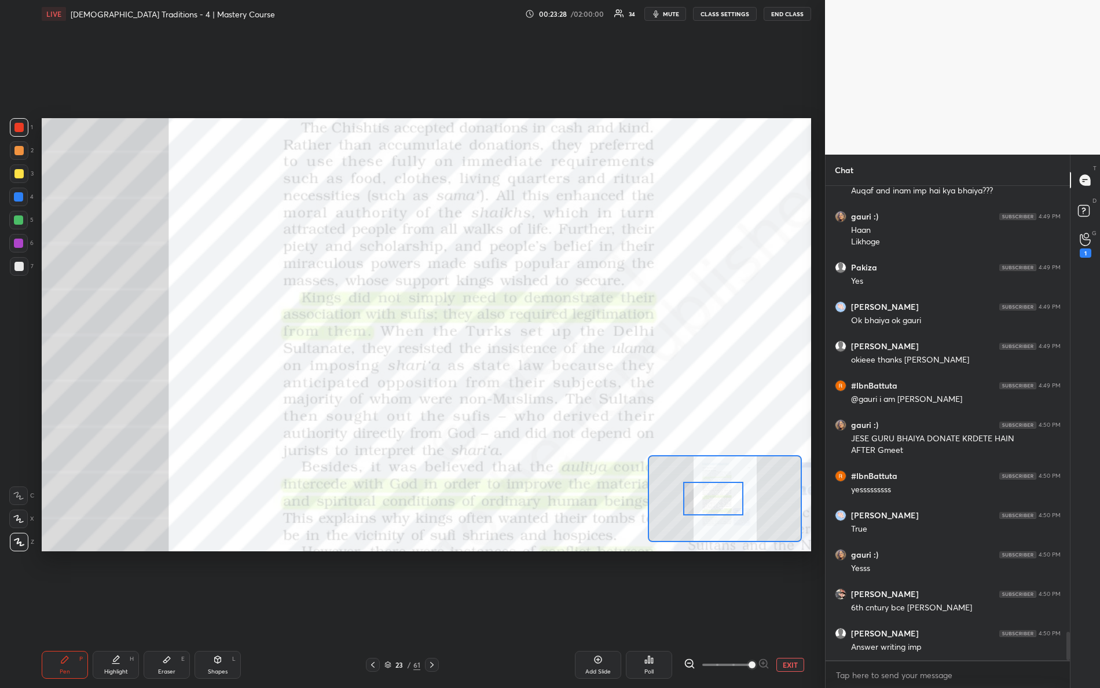
scroll to position [7455, 0]
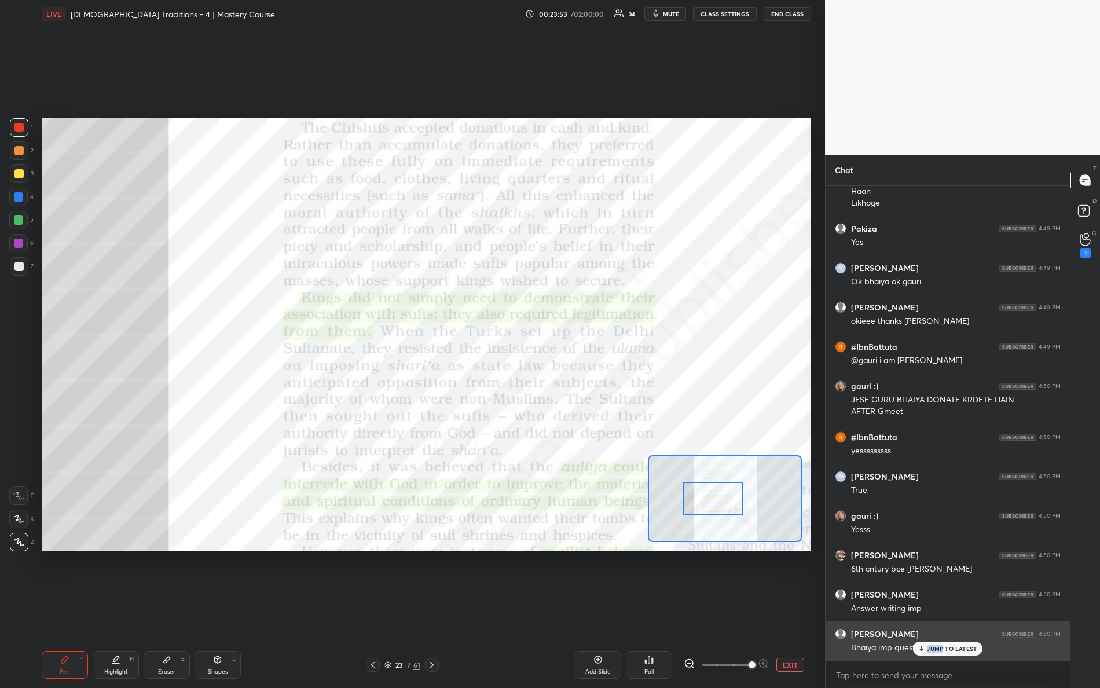
click at [942, 609] on div "JUMP TO LATEST" at bounding box center [947, 649] width 69 height 14
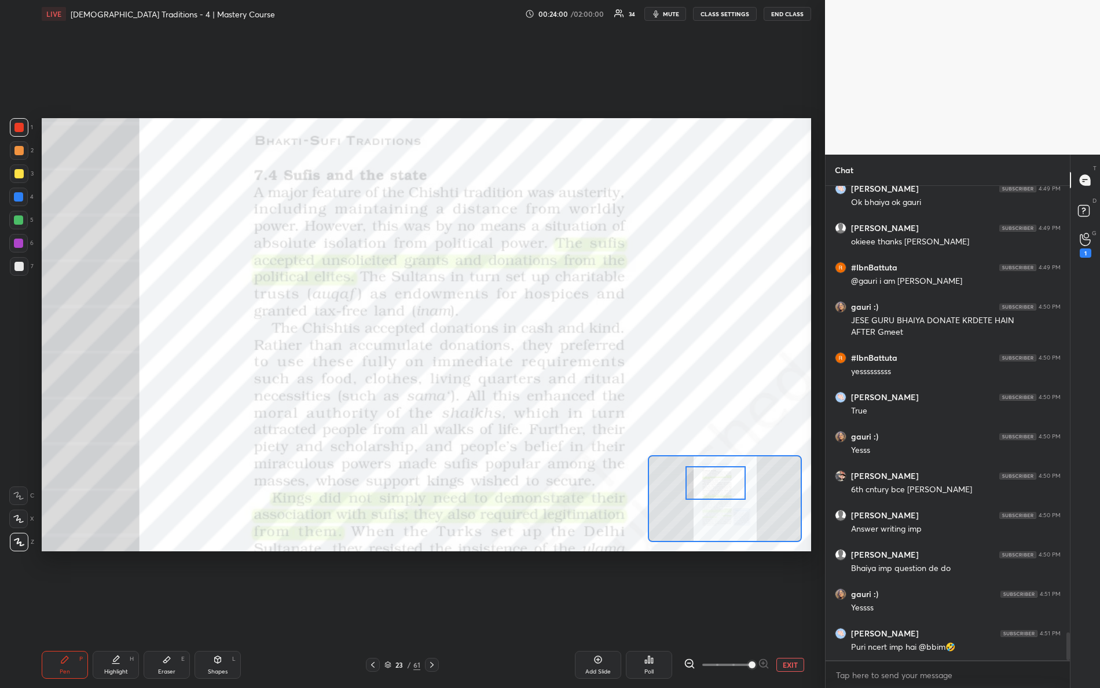
scroll to position [7574, 0]
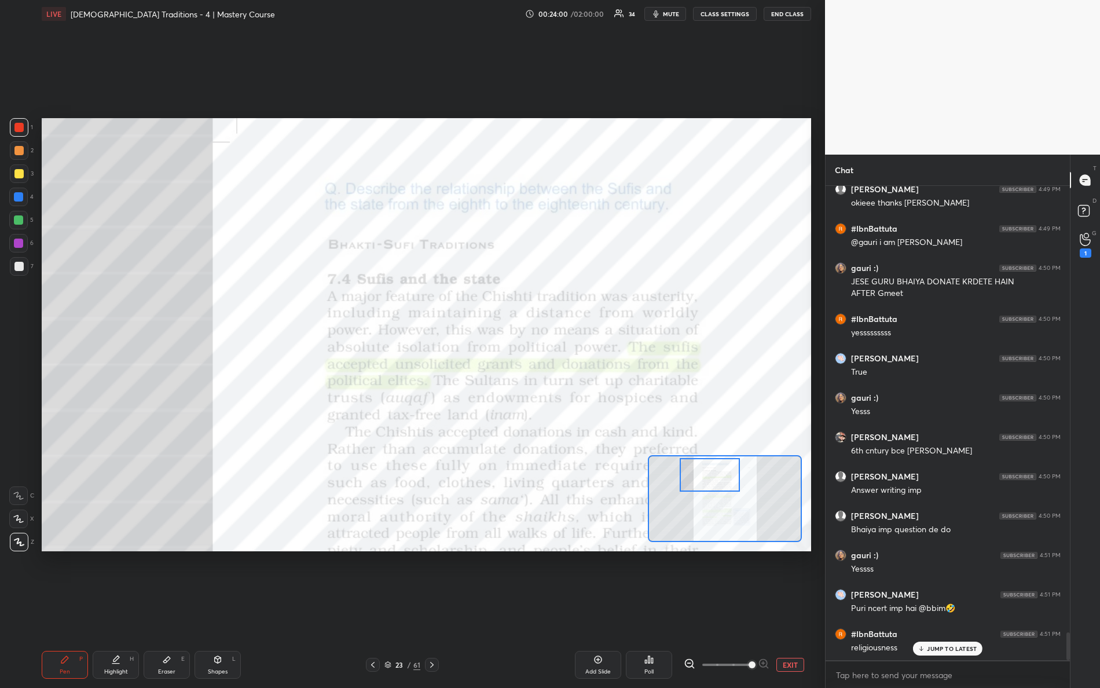
drag, startPoint x: 735, startPoint y: 505, endPoint x: 731, endPoint y: 479, distance: 26.3
click at [732, 481] on div at bounding box center [710, 475] width 61 height 34
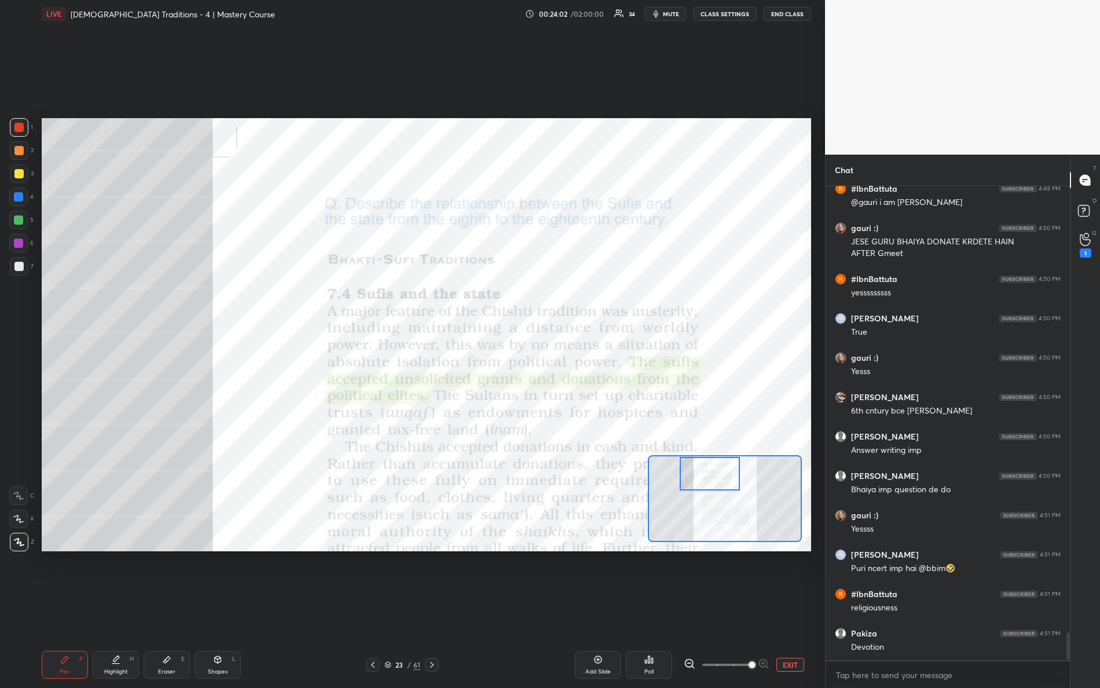
scroll to position [7652, 0]
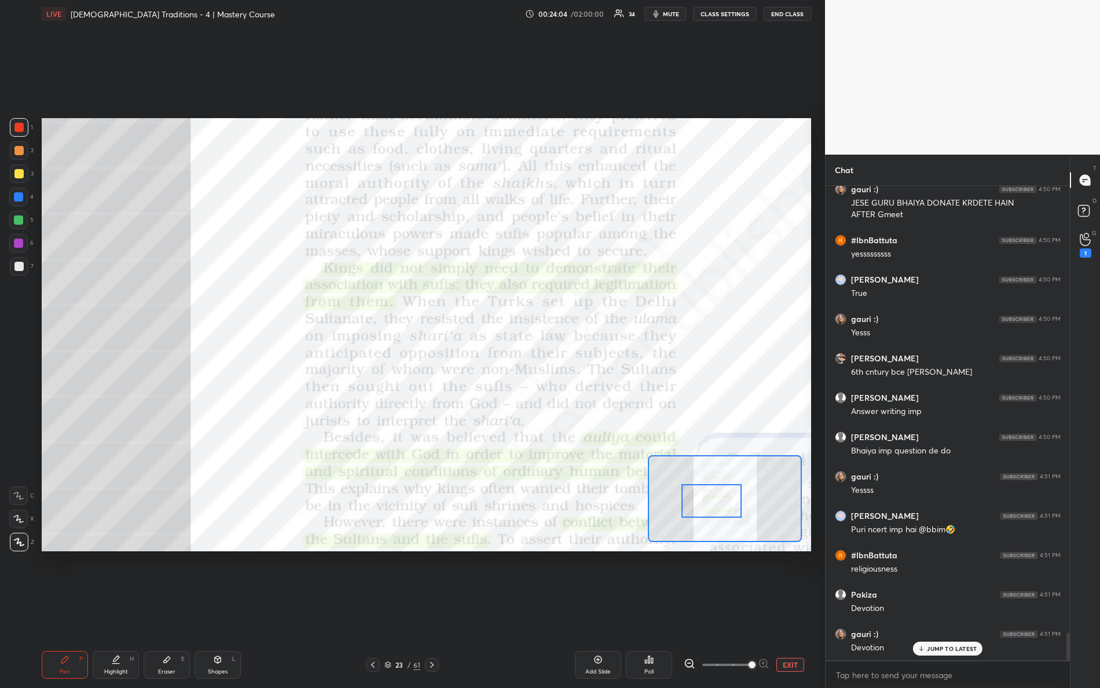
drag, startPoint x: 714, startPoint y: 484, endPoint x: 714, endPoint y: 504, distance: 19.7
click at [714, 504] on div at bounding box center [712, 501] width 61 height 34
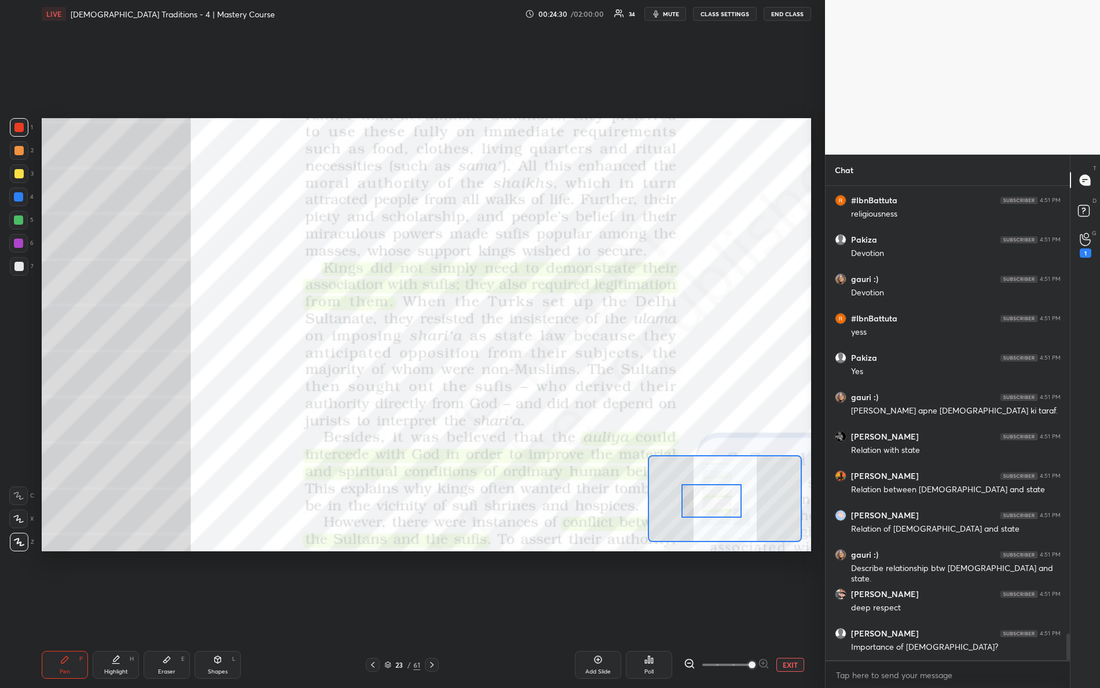
scroll to position [8046, 0]
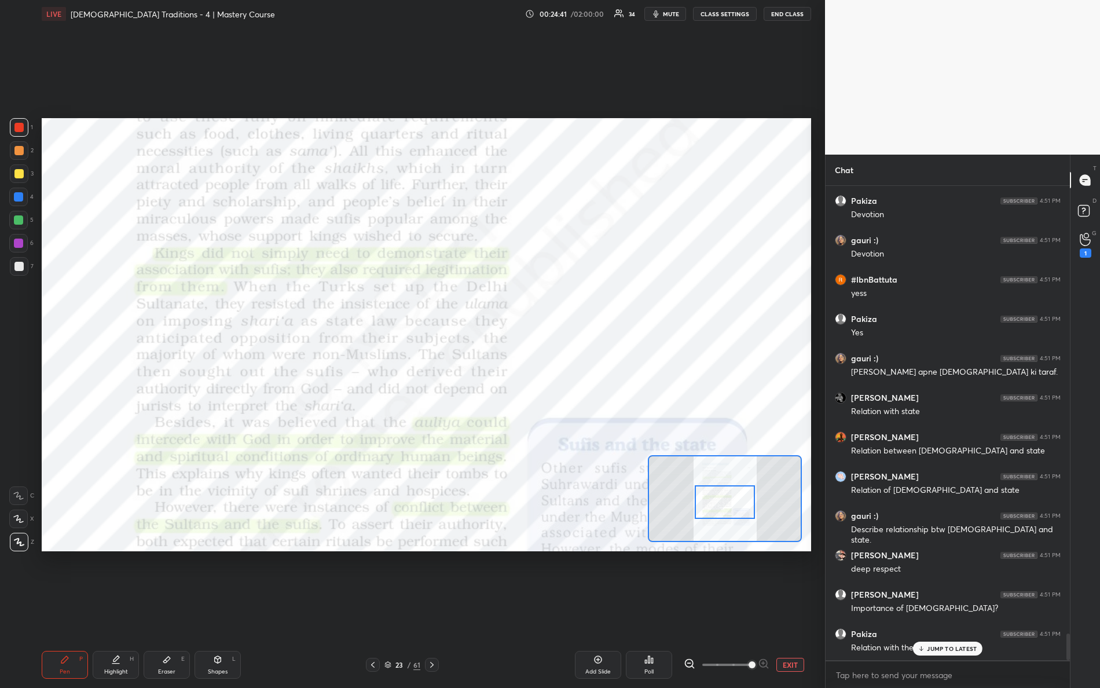
drag, startPoint x: 712, startPoint y: 509, endPoint x: 727, endPoint y: 507, distance: 15.2
click at [727, 508] on div at bounding box center [725, 502] width 61 height 34
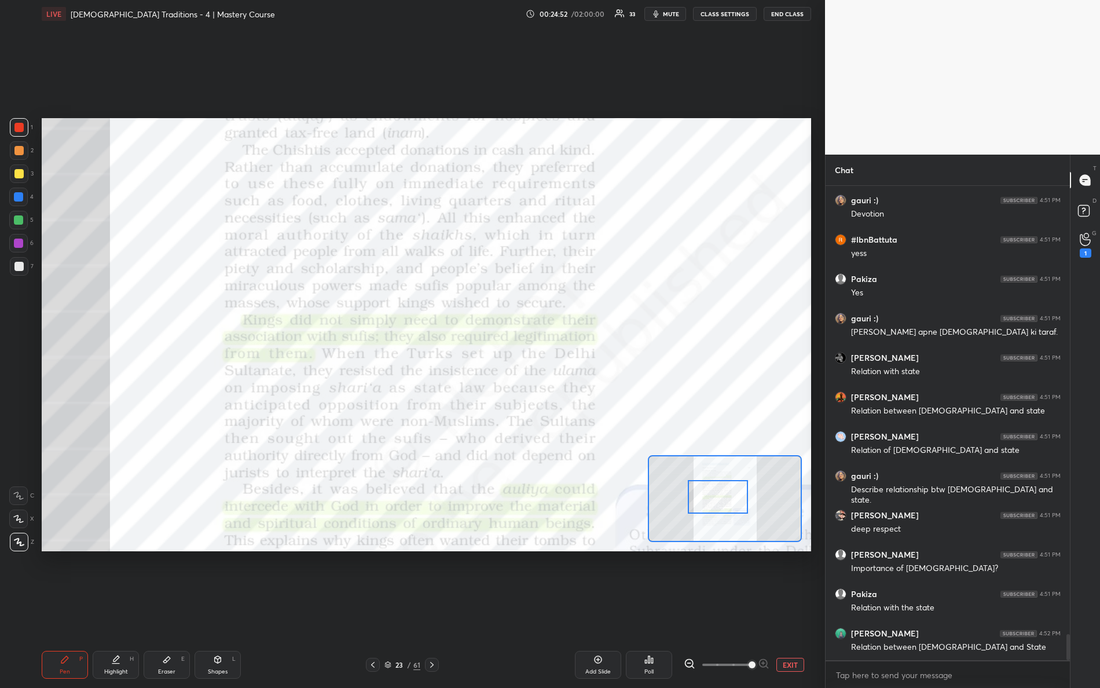
scroll to position [8126, 0]
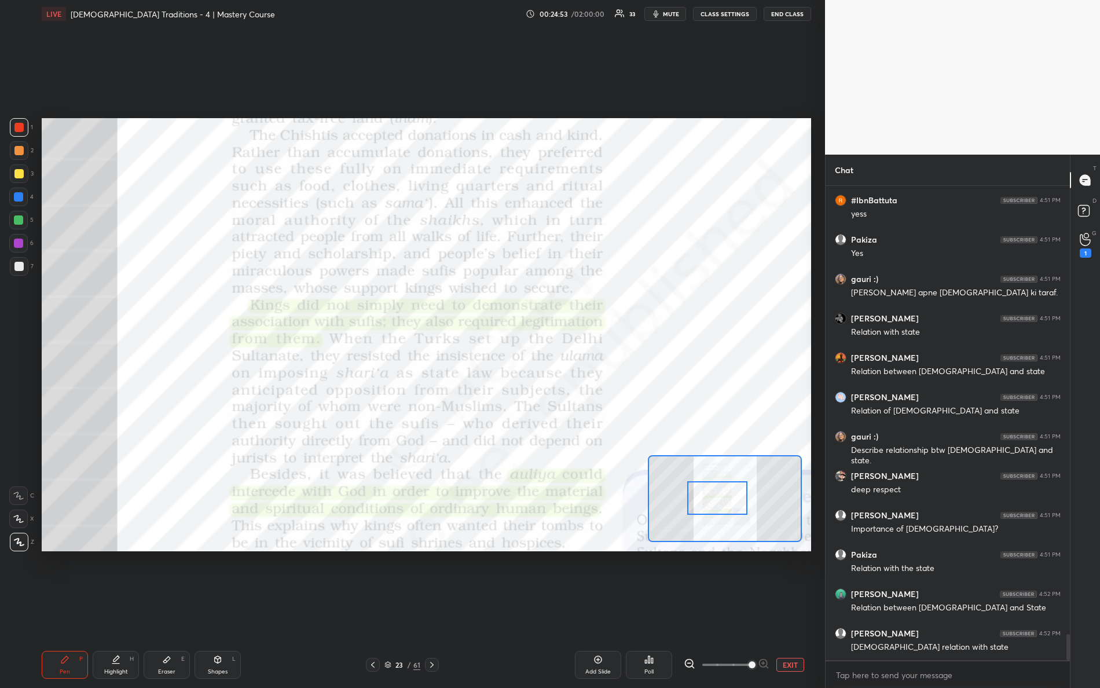
drag, startPoint x: 735, startPoint y: 495, endPoint x: 716, endPoint y: 489, distance: 20.0
click at [721, 495] on div at bounding box center [717, 498] width 61 height 34
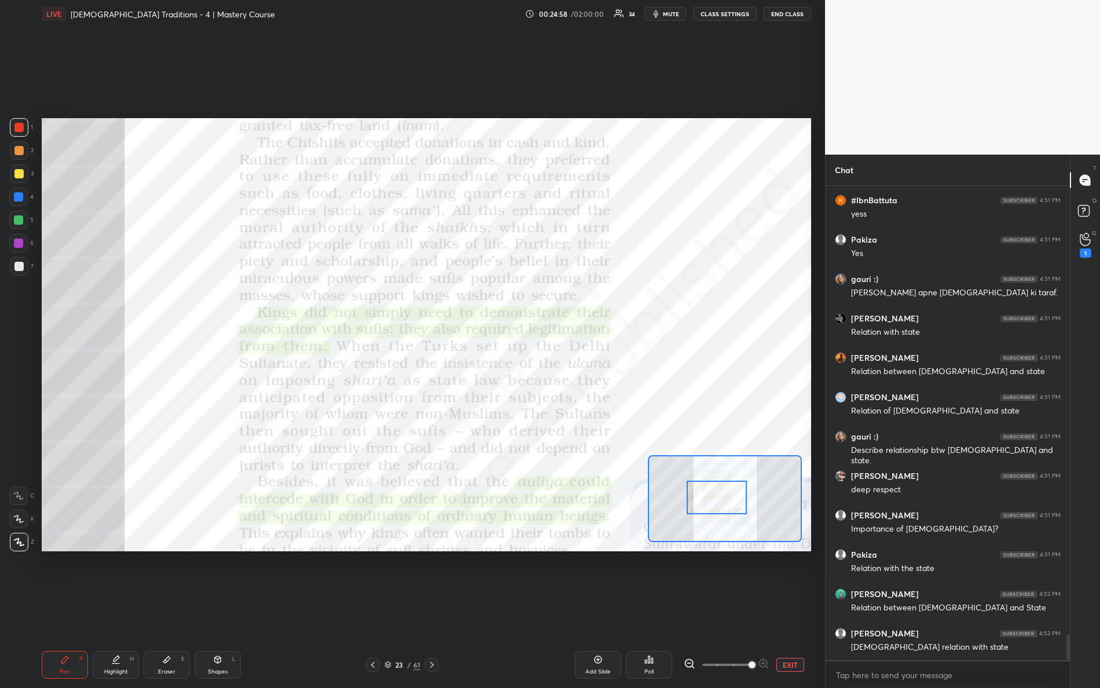
scroll to position [8164, 0]
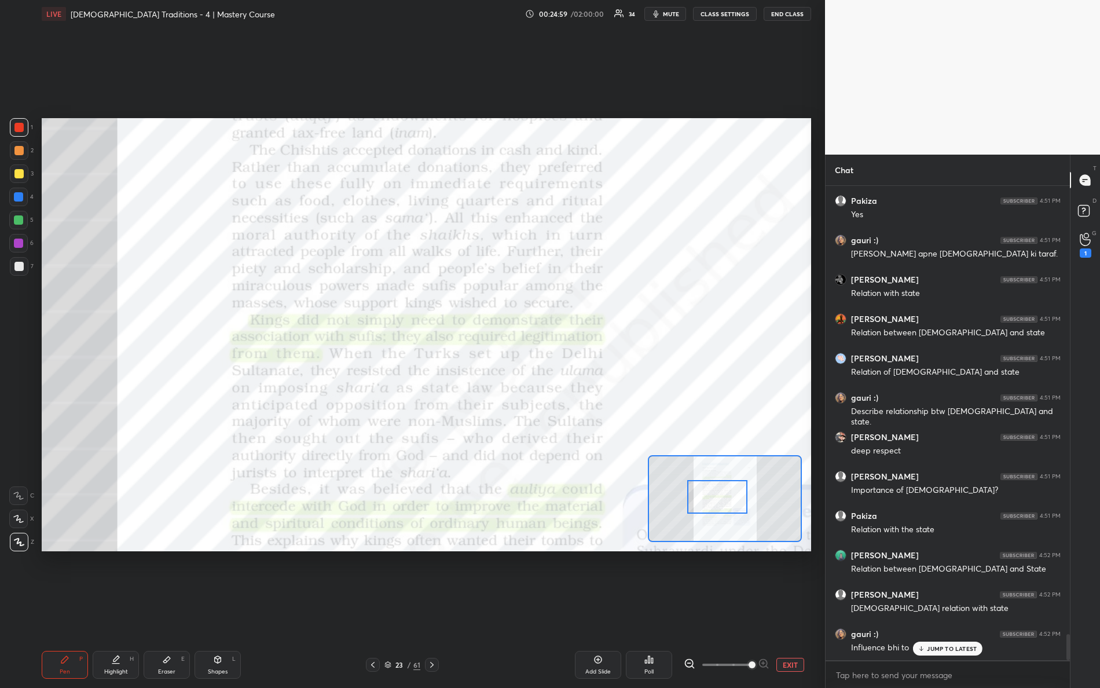
click at [727, 496] on div at bounding box center [717, 497] width 61 height 34
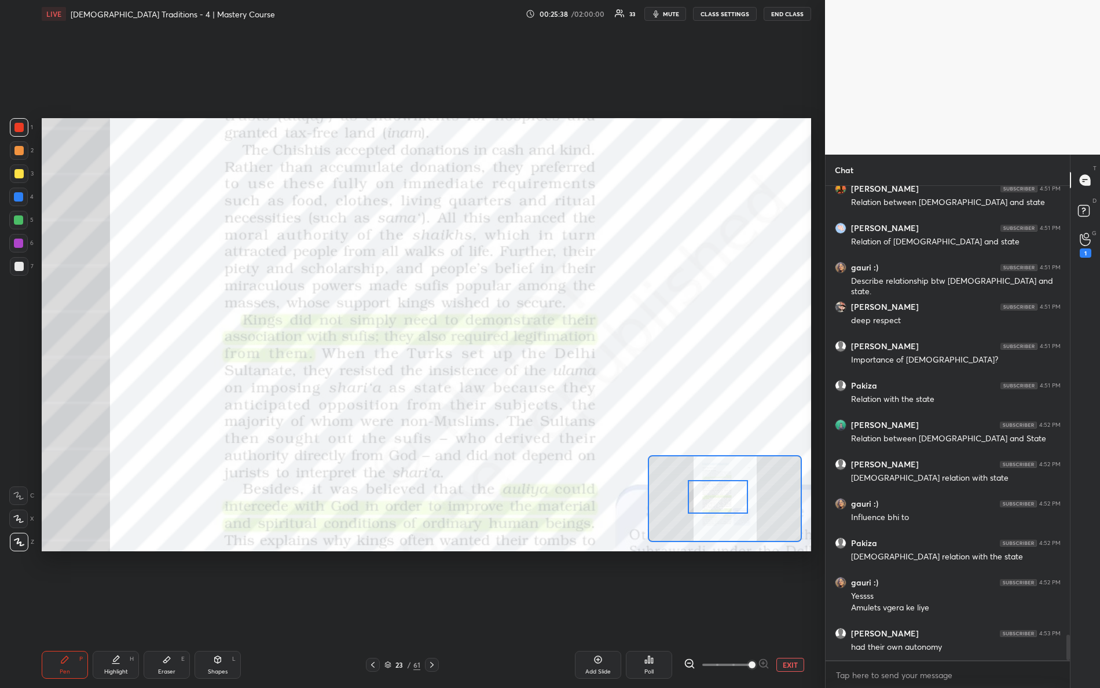
scroll to position [8334, 0]
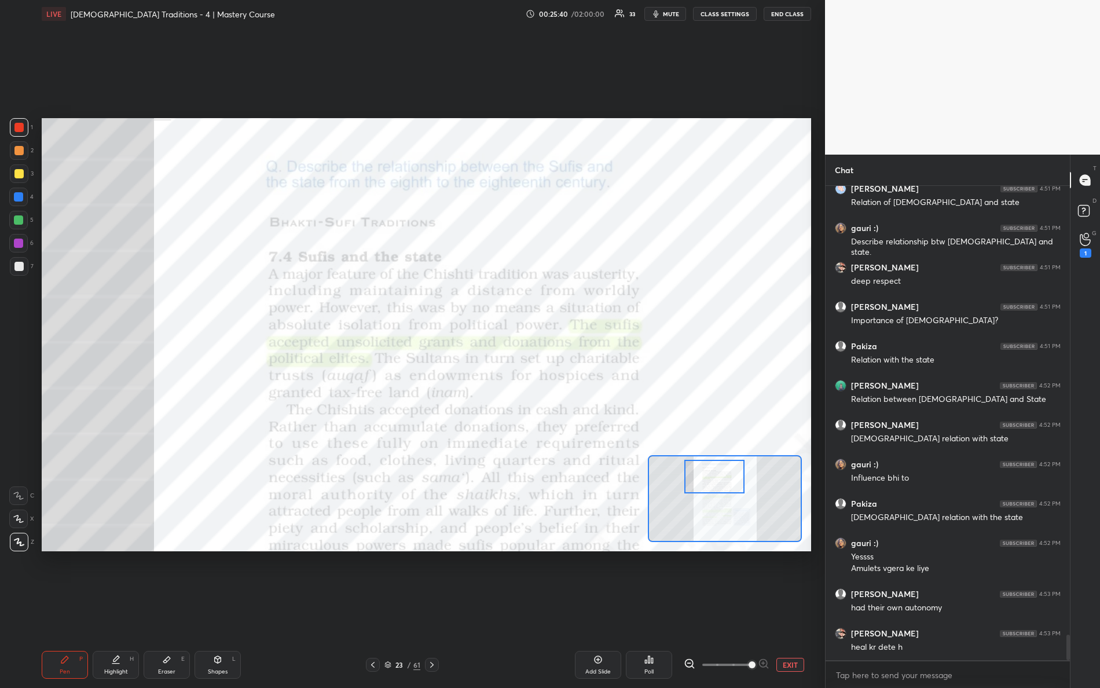
drag, startPoint x: 726, startPoint y: 510, endPoint x: 718, endPoint y: 485, distance: 25.6
click at [721, 489] on div at bounding box center [715, 477] width 61 height 34
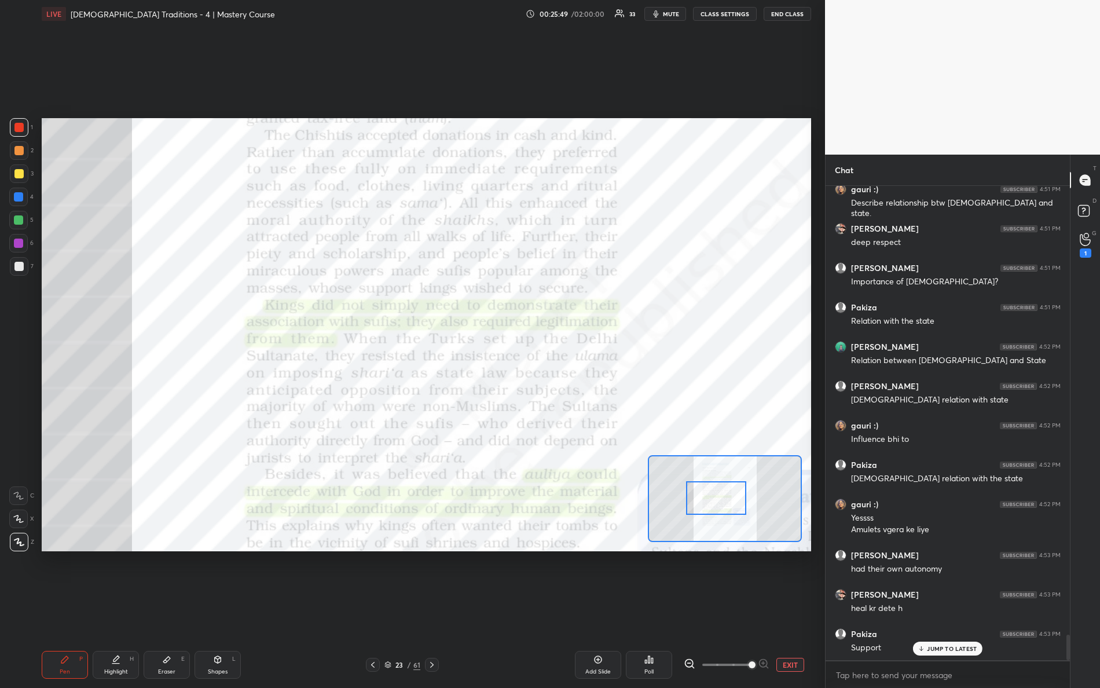
drag, startPoint x: 736, startPoint y: 478, endPoint x: 723, endPoint y: 495, distance: 21.4
click at [737, 500] on div at bounding box center [716, 498] width 61 height 34
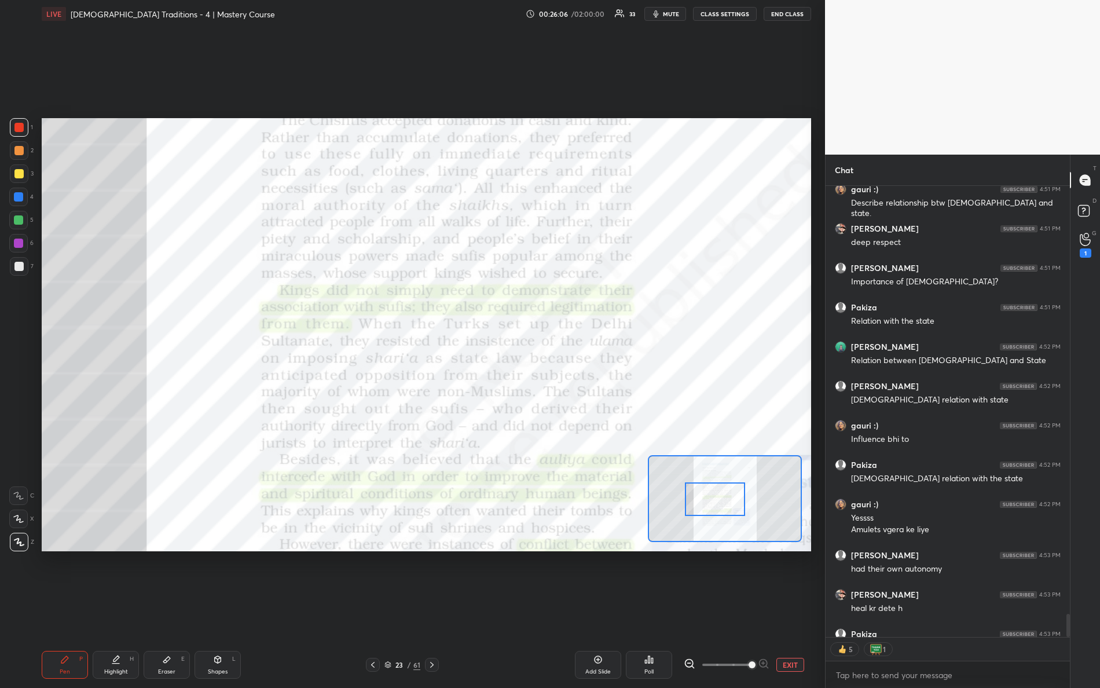
scroll to position [8436, 0]
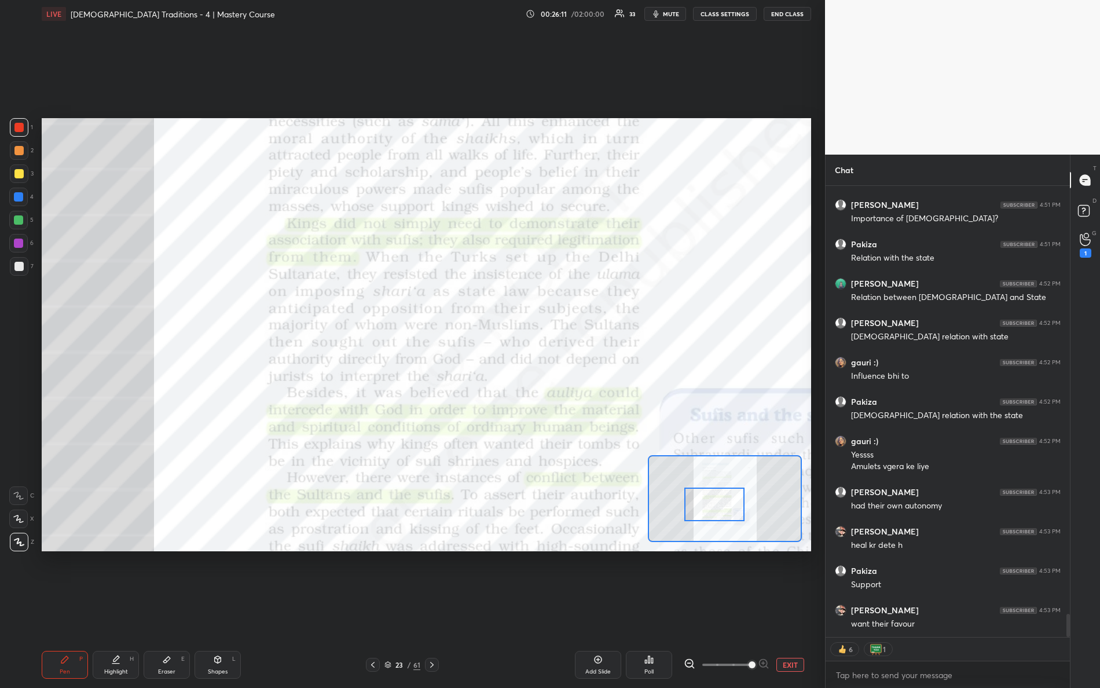
click at [716, 503] on div at bounding box center [715, 505] width 61 height 34
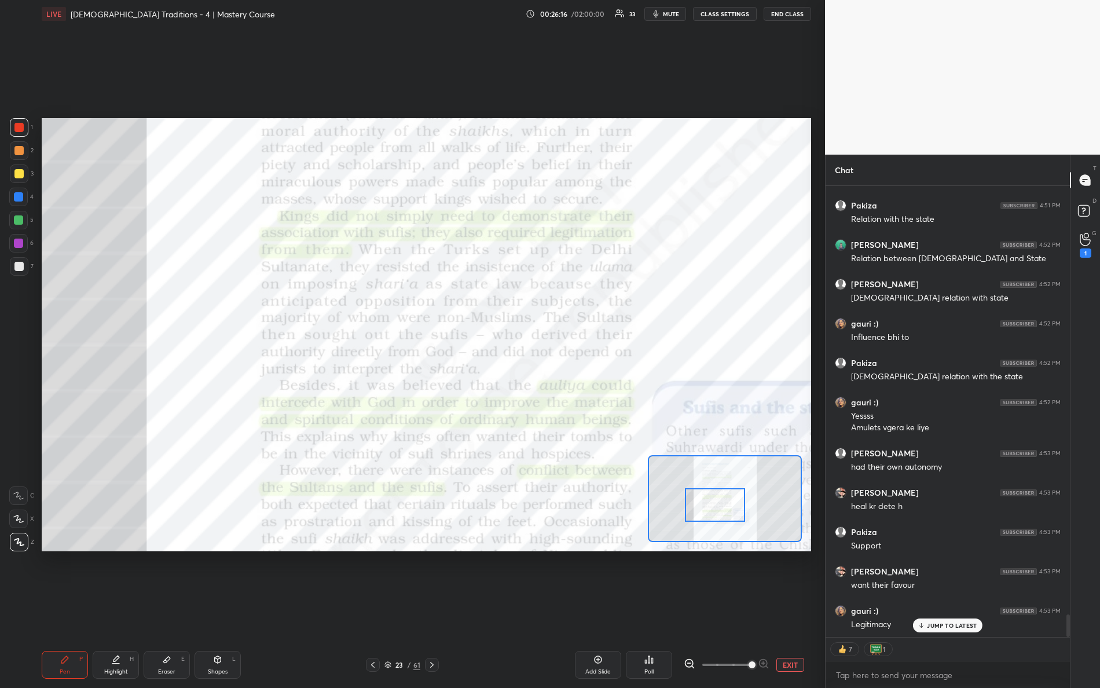
scroll to position [8515, 0]
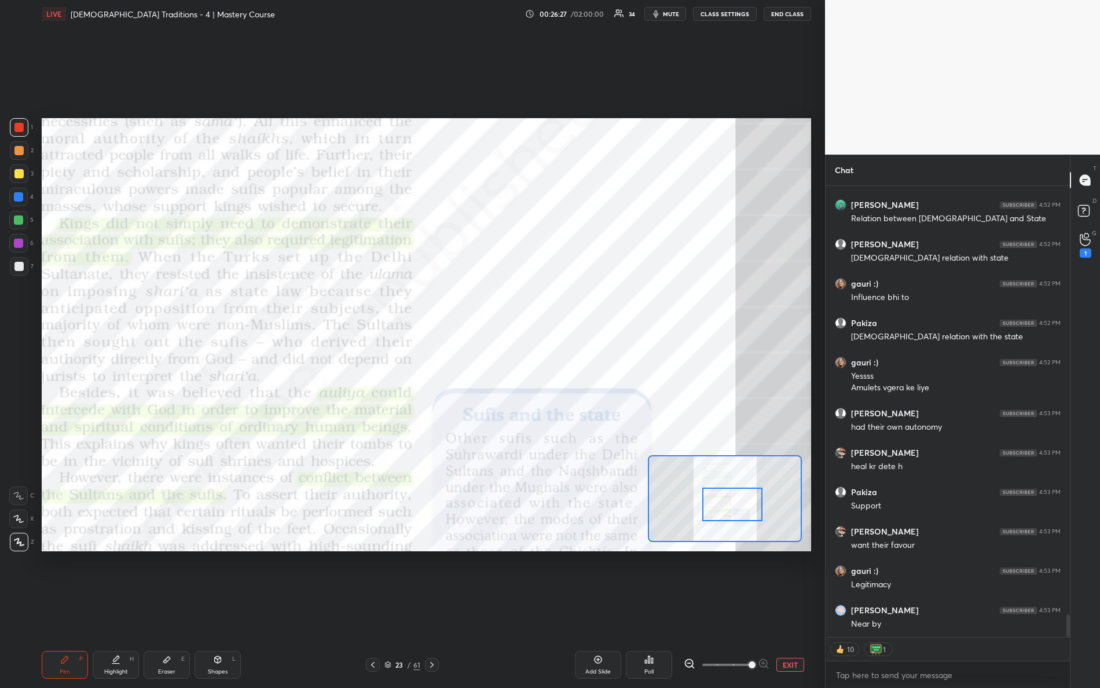
drag, startPoint x: 717, startPoint y: 504, endPoint x: 727, endPoint y: 496, distance: 13.1
click at [734, 503] on div at bounding box center [733, 505] width 61 height 34
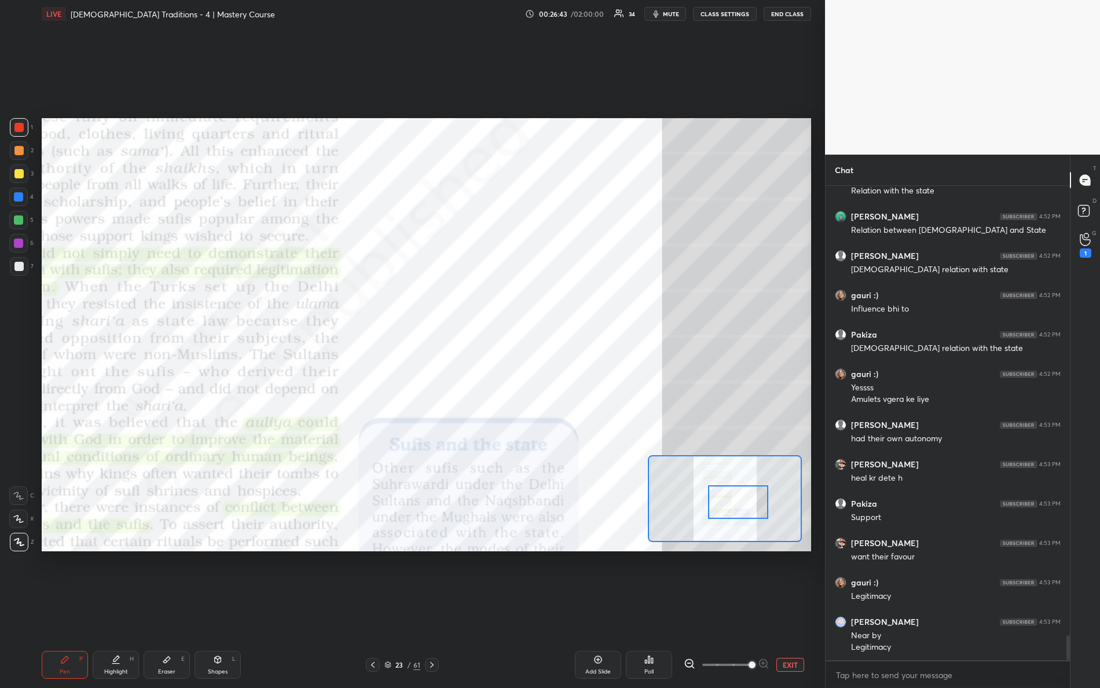
scroll to position [8543, 0]
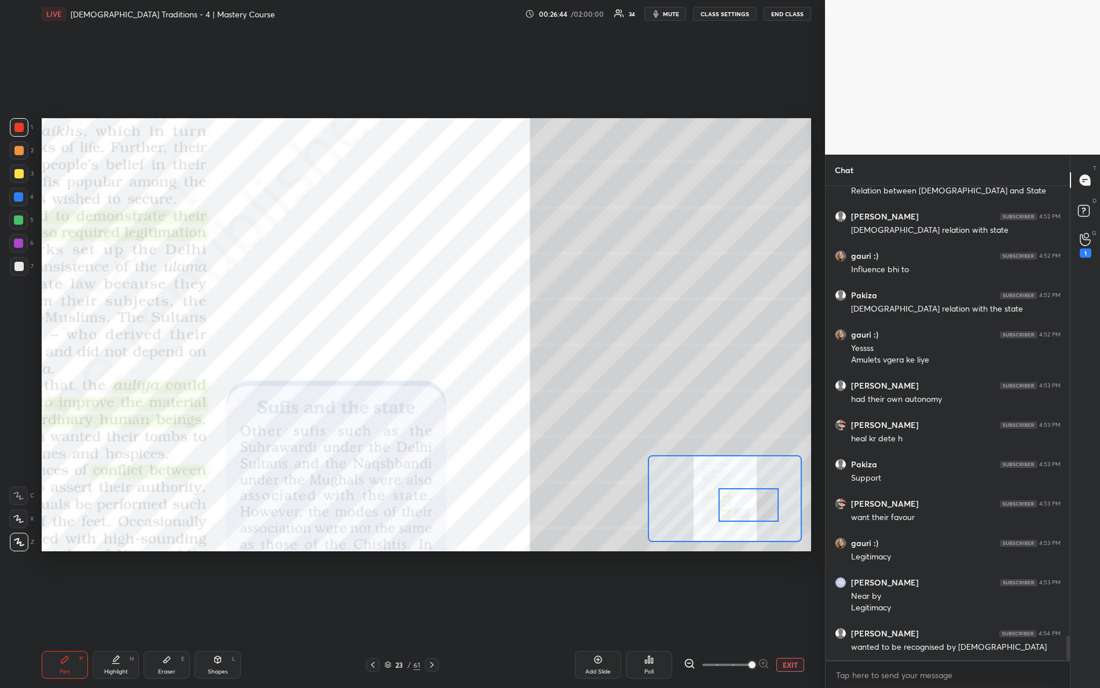
drag, startPoint x: 744, startPoint y: 507, endPoint x: 746, endPoint y: 495, distance: 12.3
click at [757, 511] on div at bounding box center [749, 505] width 61 height 34
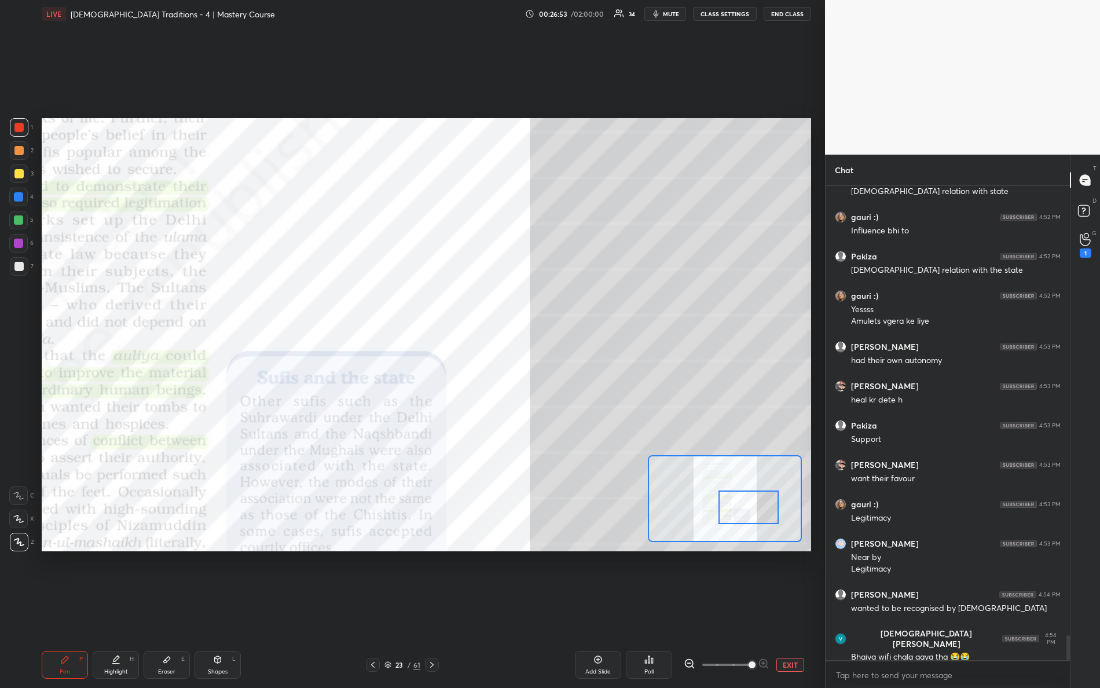
scroll to position [8621, 0]
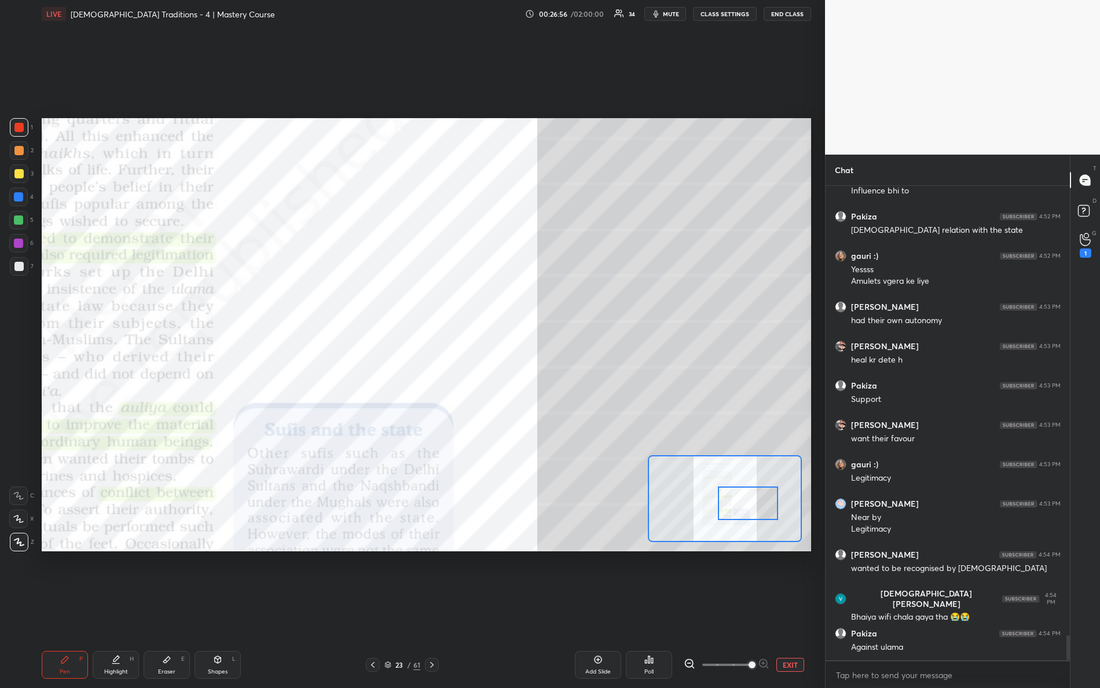
drag, startPoint x: 750, startPoint y: 514, endPoint x: 737, endPoint y: 485, distance: 31.9
click at [748, 509] on div at bounding box center [748, 503] width 61 height 34
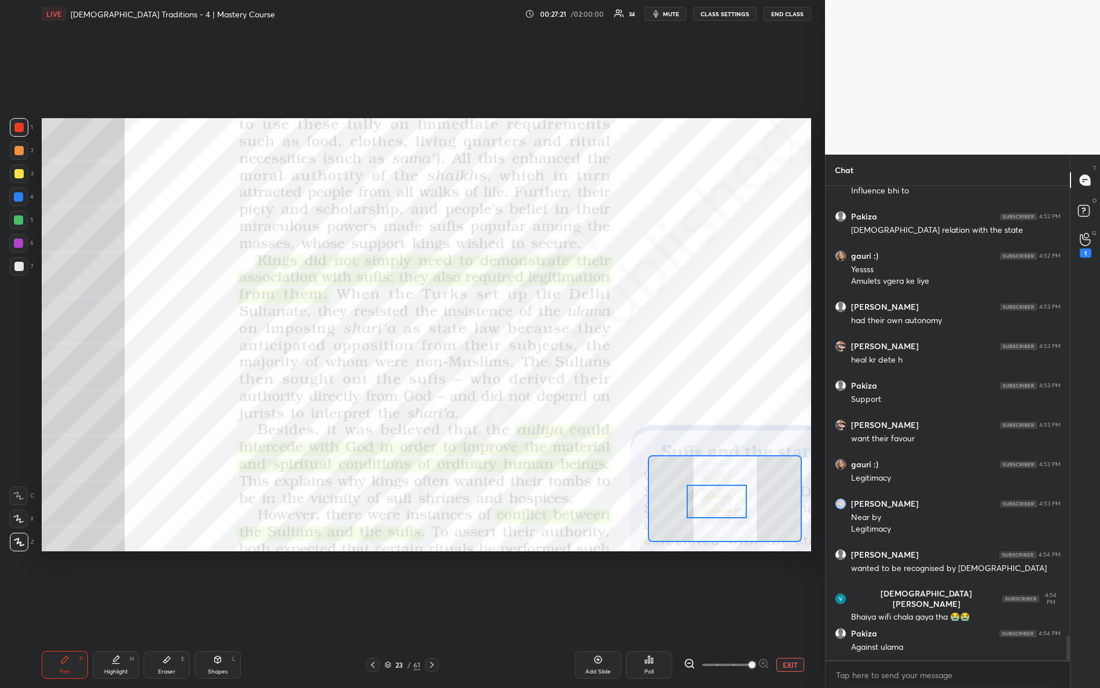
drag, startPoint x: 734, startPoint y: 503, endPoint x: 696, endPoint y: 499, distance: 38.4
click at [703, 500] on div at bounding box center [717, 502] width 61 height 34
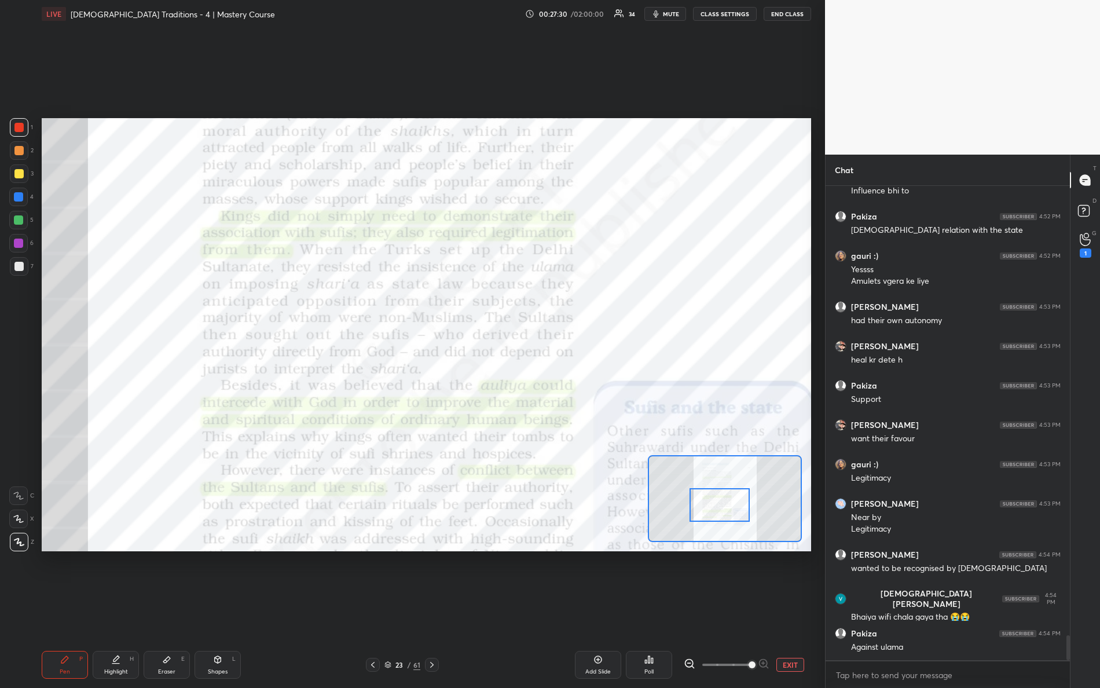
click at [708, 508] on div at bounding box center [720, 505] width 61 height 34
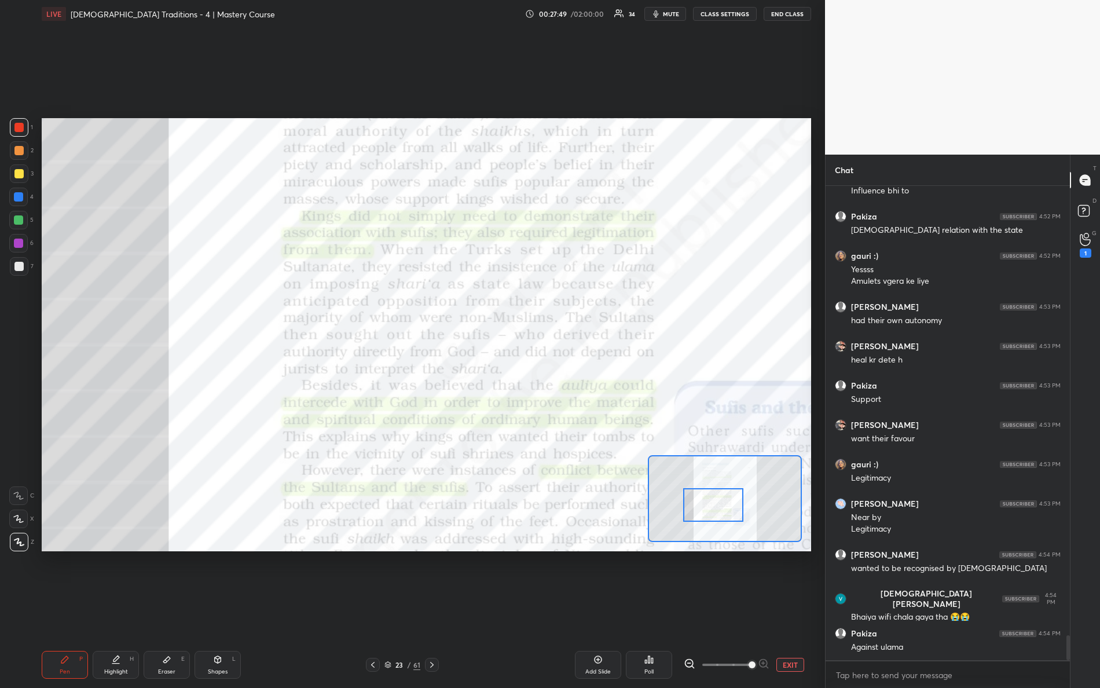
drag, startPoint x: 712, startPoint y: 506, endPoint x: 704, endPoint y: 506, distance: 8.7
click at [705, 506] on div at bounding box center [713, 505] width 61 height 34
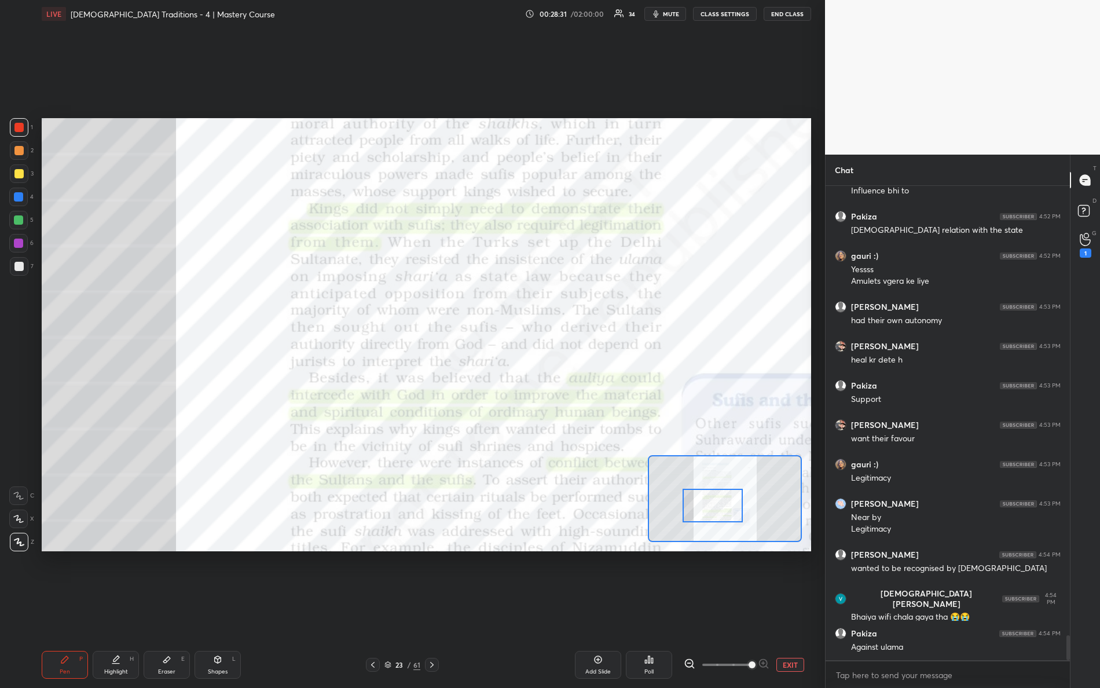
scroll to position [8660, 0]
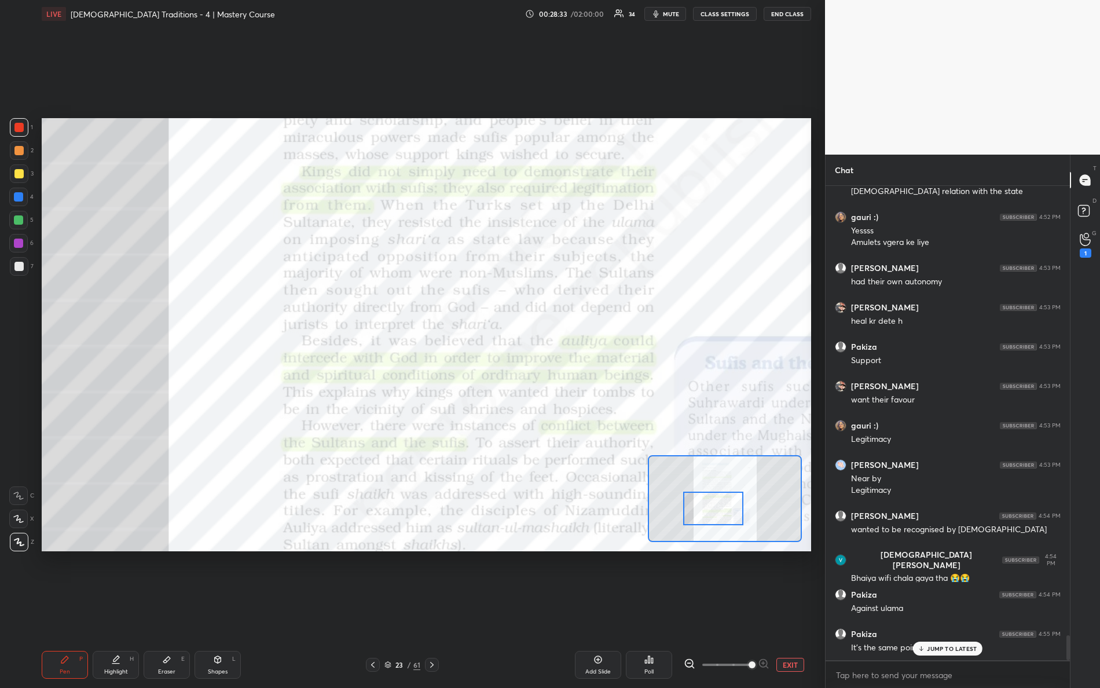
drag, startPoint x: 720, startPoint y: 504, endPoint x: 705, endPoint y: 508, distance: 16.2
click at [720, 507] on div at bounding box center [713, 509] width 61 height 34
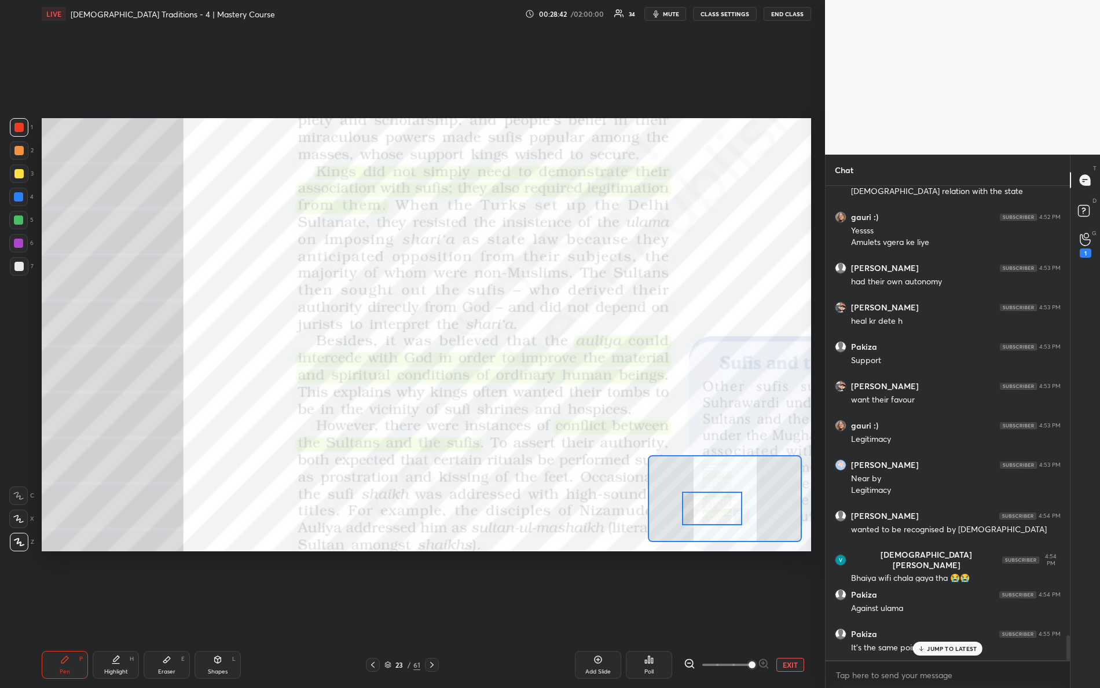
scroll to position [8700, 0]
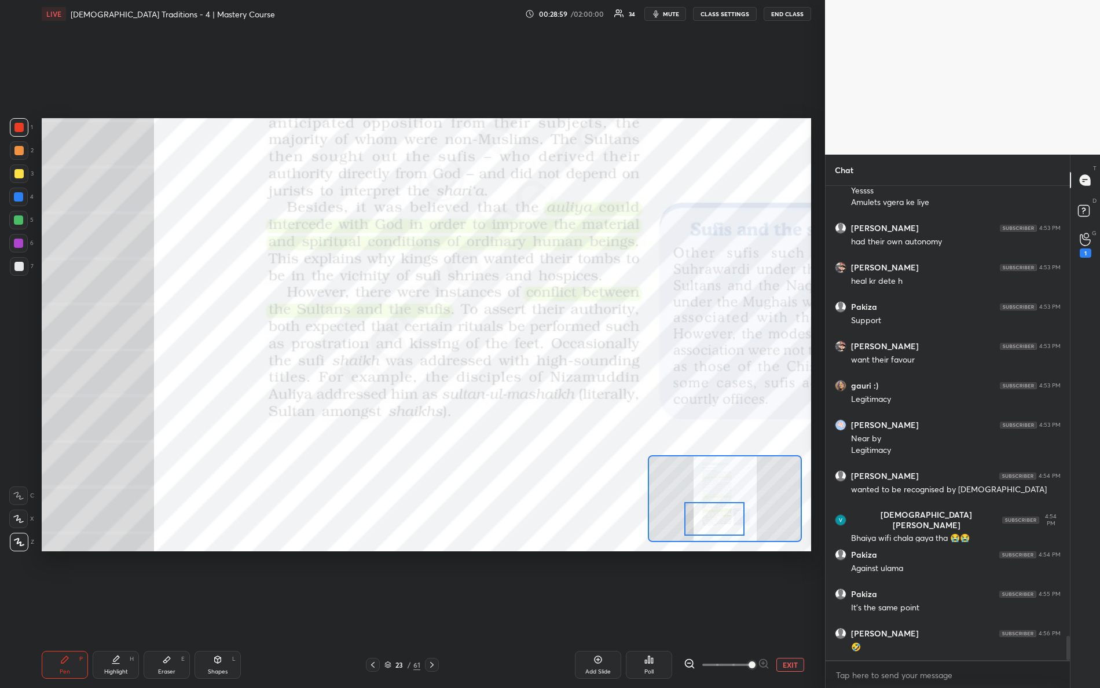
drag, startPoint x: 724, startPoint y: 511, endPoint x: 726, endPoint y: 521, distance: 10.1
click at [726, 521] on div at bounding box center [715, 519] width 61 height 34
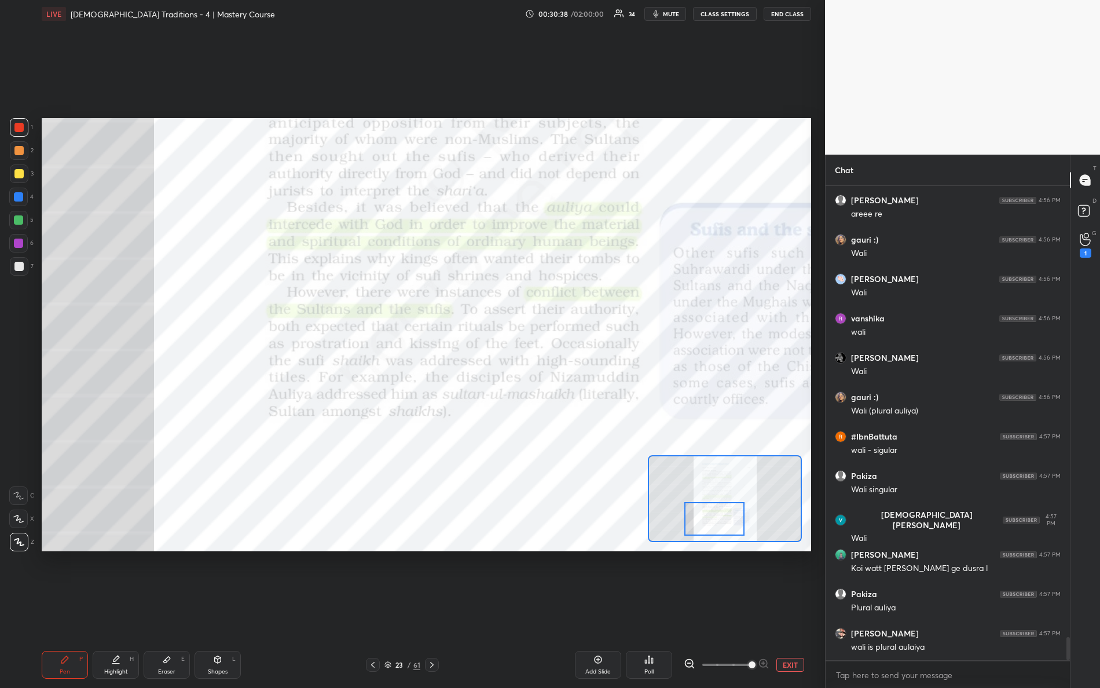
scroll to position [9340, 0]
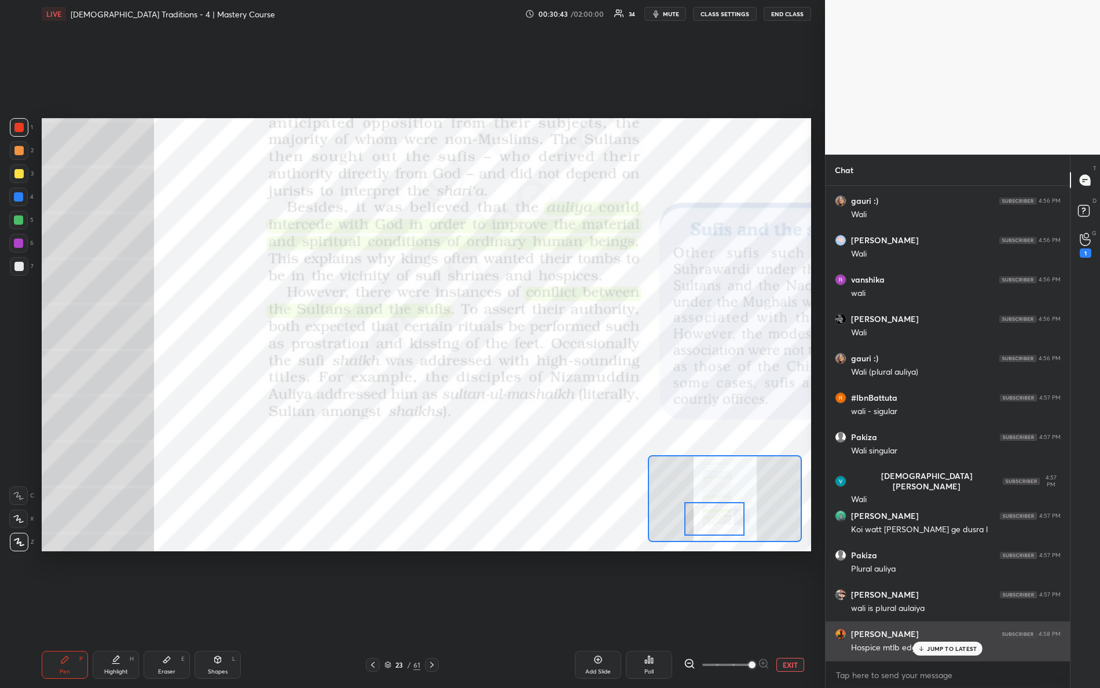
click at [938, 609] on p "JUMP TO LATEST" at bounding box center [952, 648] width 50 height 7
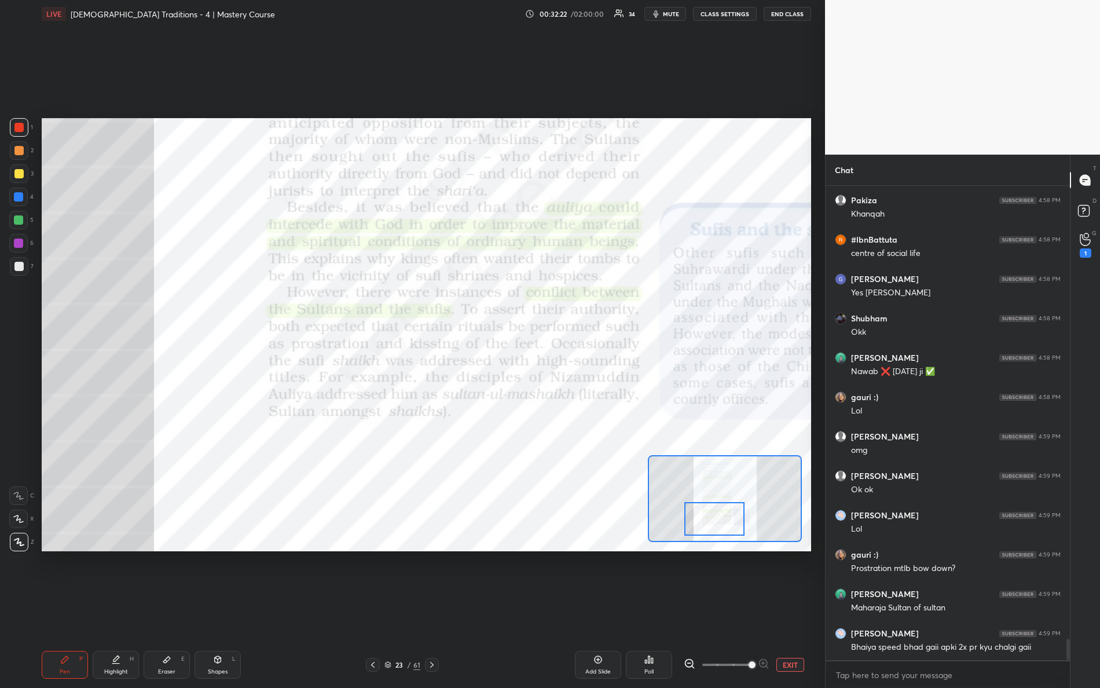
scroll to position [10100, 0]
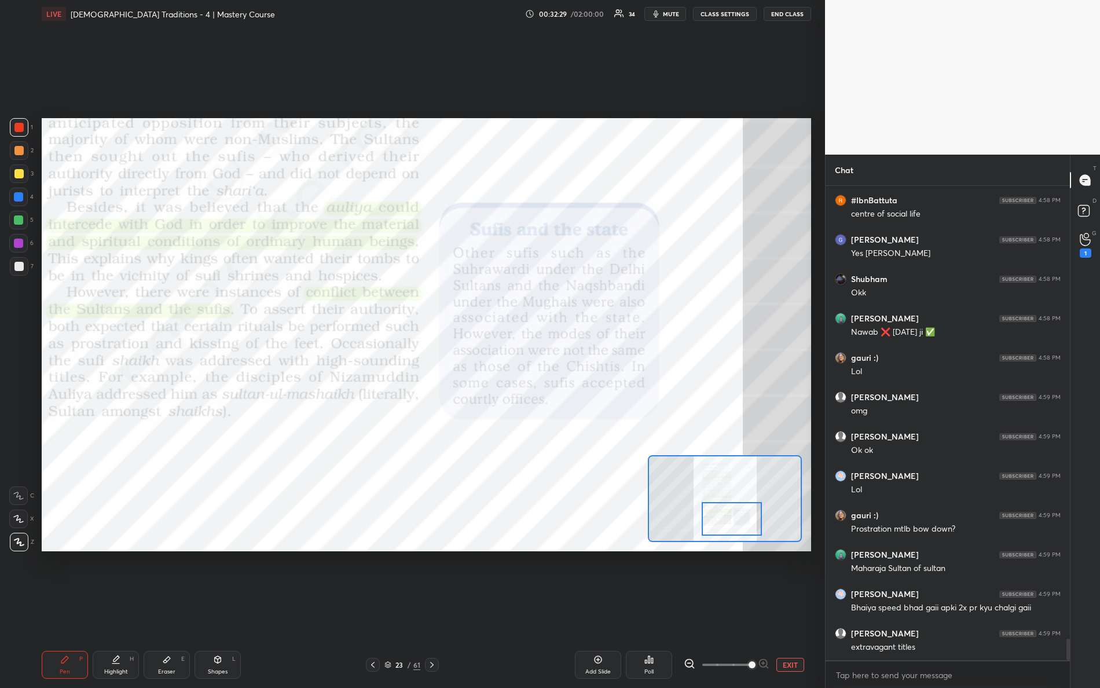
drag, startPoint x: 729, startPoint y: 522, endPoint x: 746, endPoint y: 523, distance: 17.4
click at [746, 523] on div at bounding box center [732, 519] width 61 height 34
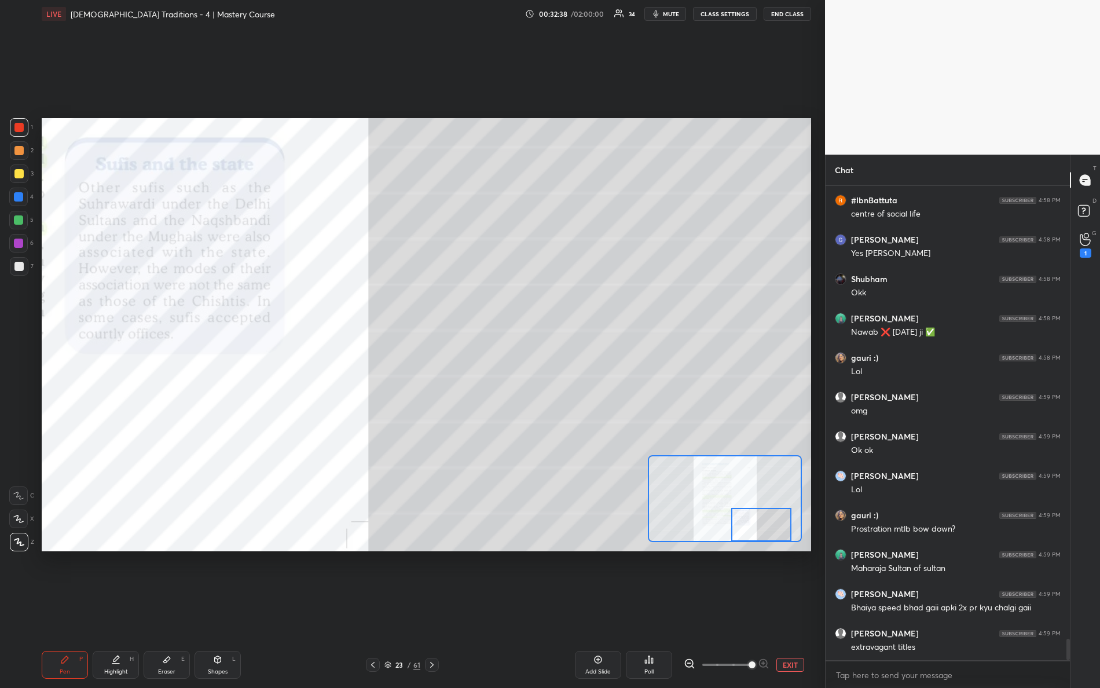
drag, startPoint x: 738, startPoint y: 508, endPoint x: 753, endPoint y: 540, distance: 35.2
click at [753, 540] on div at bounding box center [761, 525] width 61 height 34
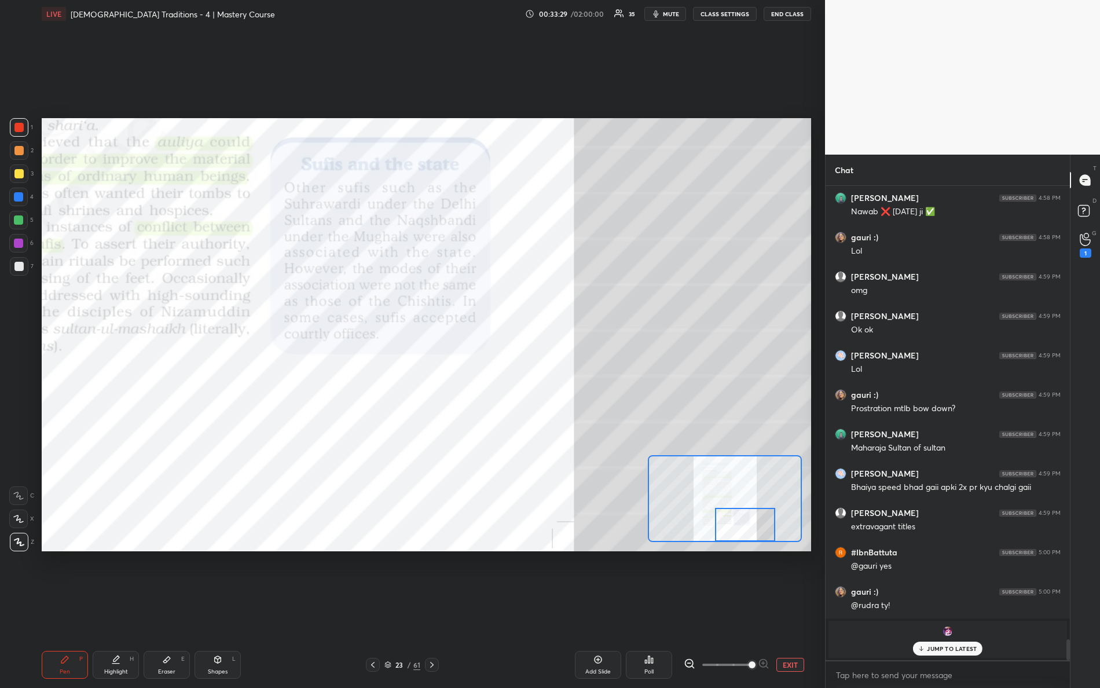
scroll to position [8670, 0]
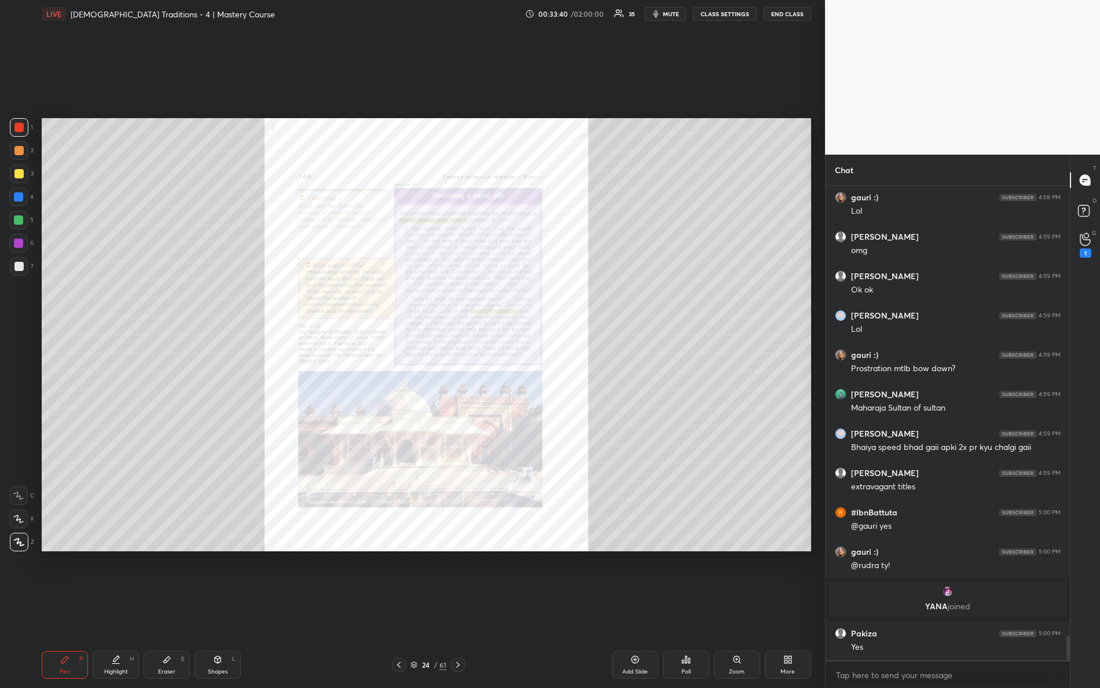
drag, startPoint x: 741, startPoint y: 670, endPoint x: 744, endPoint y: 678, distance: 7.9
click at [741, 609] on div "Zoom" at bounding box center [737, 672] width 16 height 6
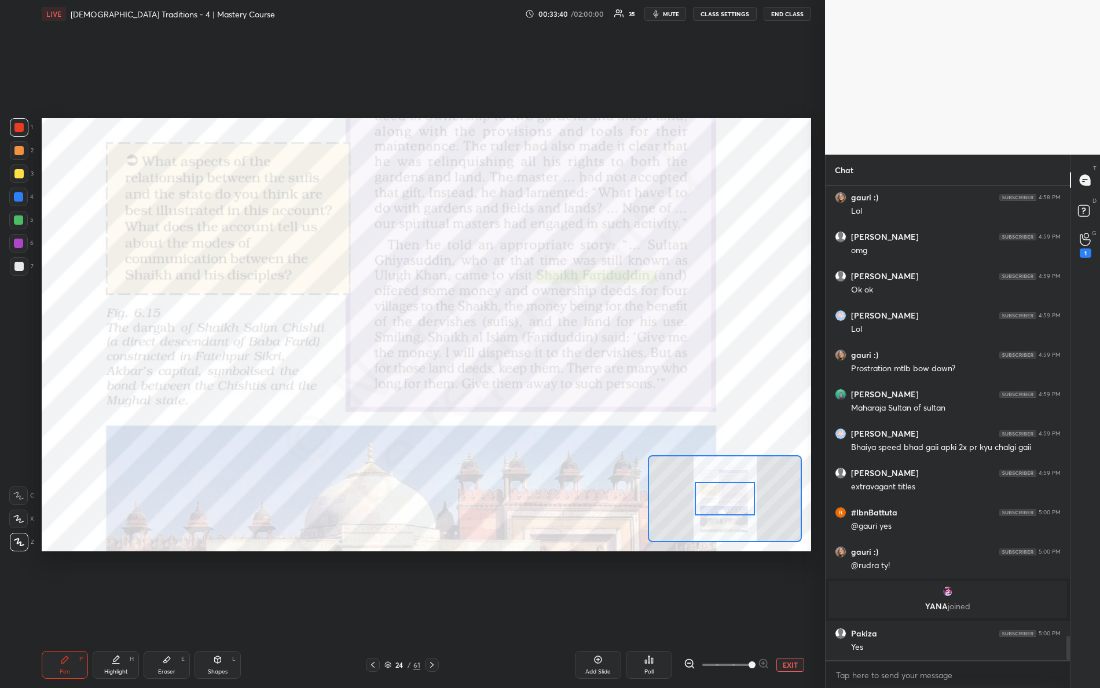
drag, startPoint x: 745, startPoint y: 665, endPoint x: 808, endPoint y: 674, distance: 63.6
click at [806, 609] on div "Add Slide Poll EXIT" at bounding box center [641, 665] width 342 height 28
click at [731, 506] on div at bounding box center [725, 498] width 154 height 87
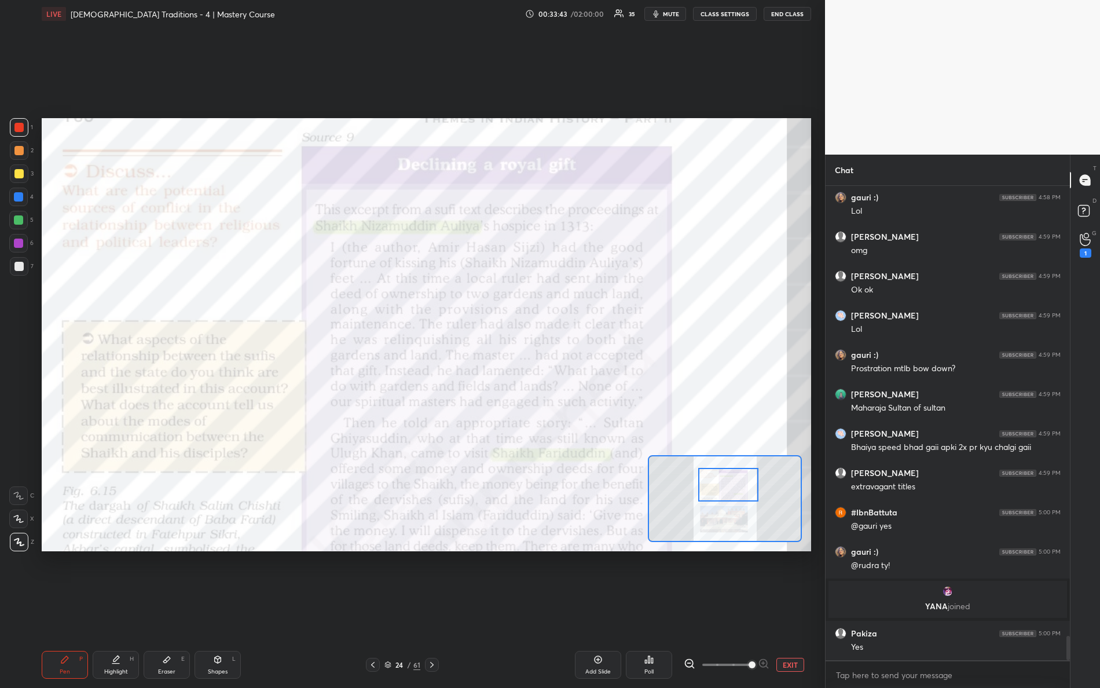
drag, startPoint x: 730, startPoint y: 500, endPoint x: 727, endPoint y: 480, distance: 21.0
click at [727, 480] on div at bounding box center [728, 485] width 61 height 34
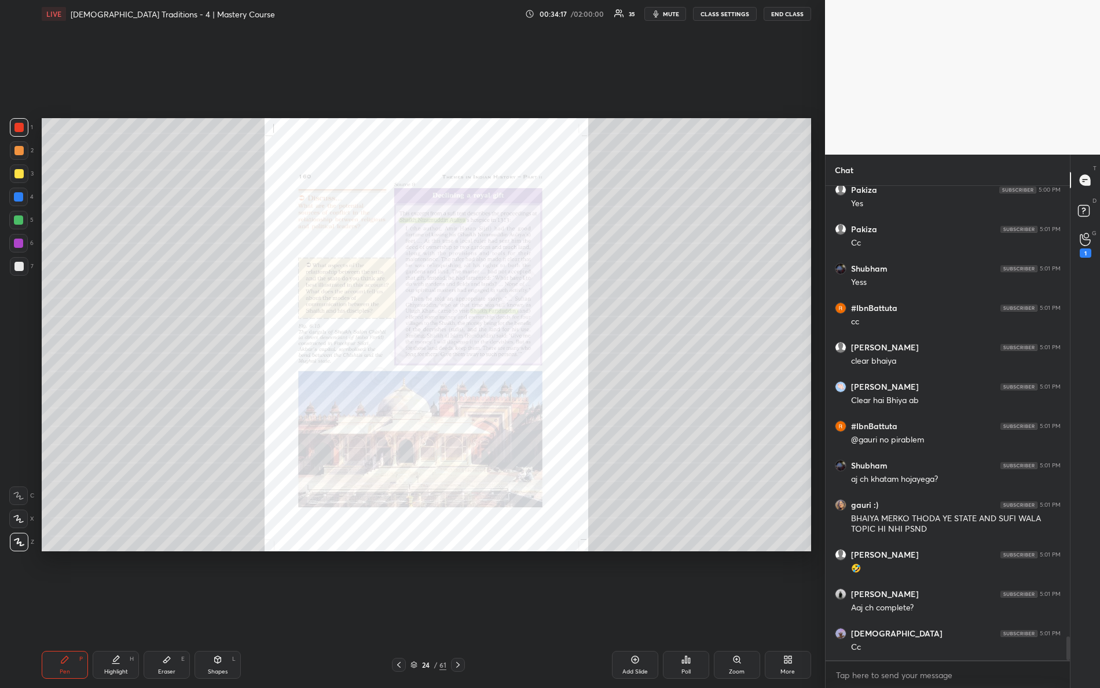
scroll to position [9152, 0]
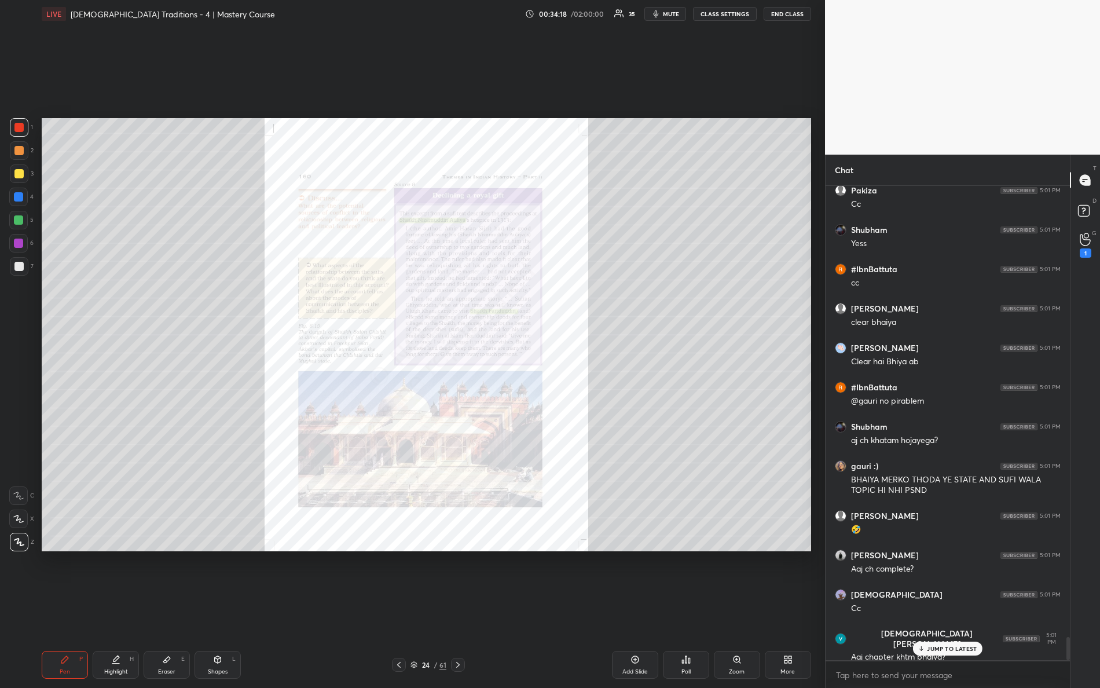
click at [740, 609] on div "Zoom" at bounding box center [737, 672] width 16 height 6
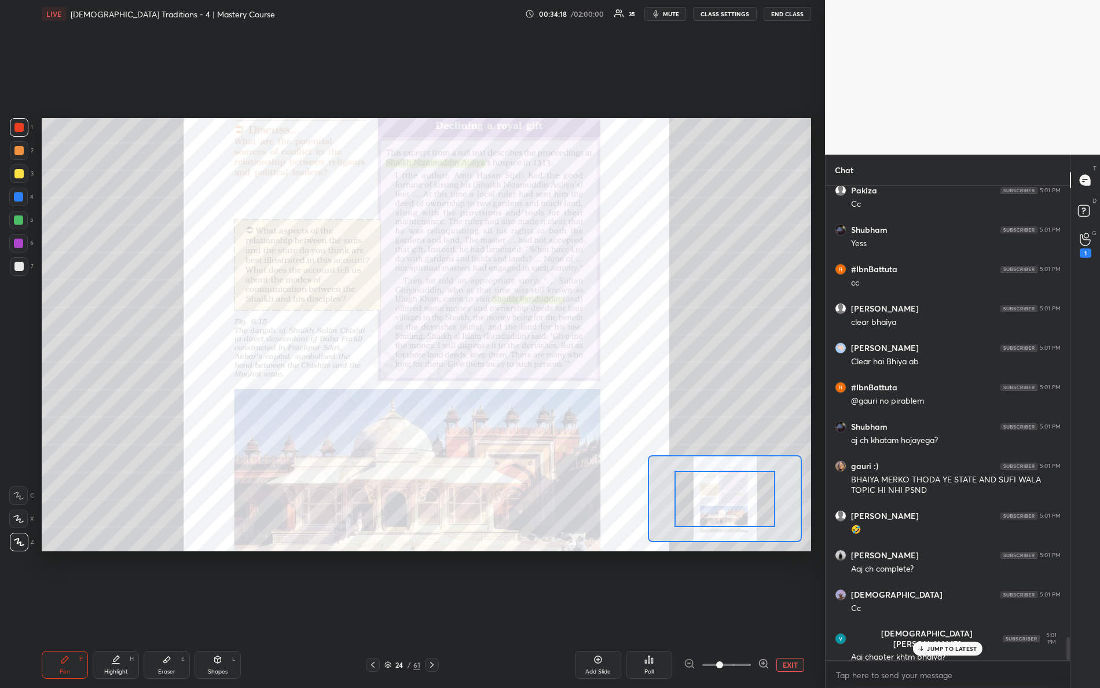
drag, startPoint x: 723, startPoint y: 665, endPoint x: 788, endPoint y: 659, distance: 65.8
click at [794, 609] on div "Add Slide Poll EXIT" at bounding box center [641, 665] width 342 height 28
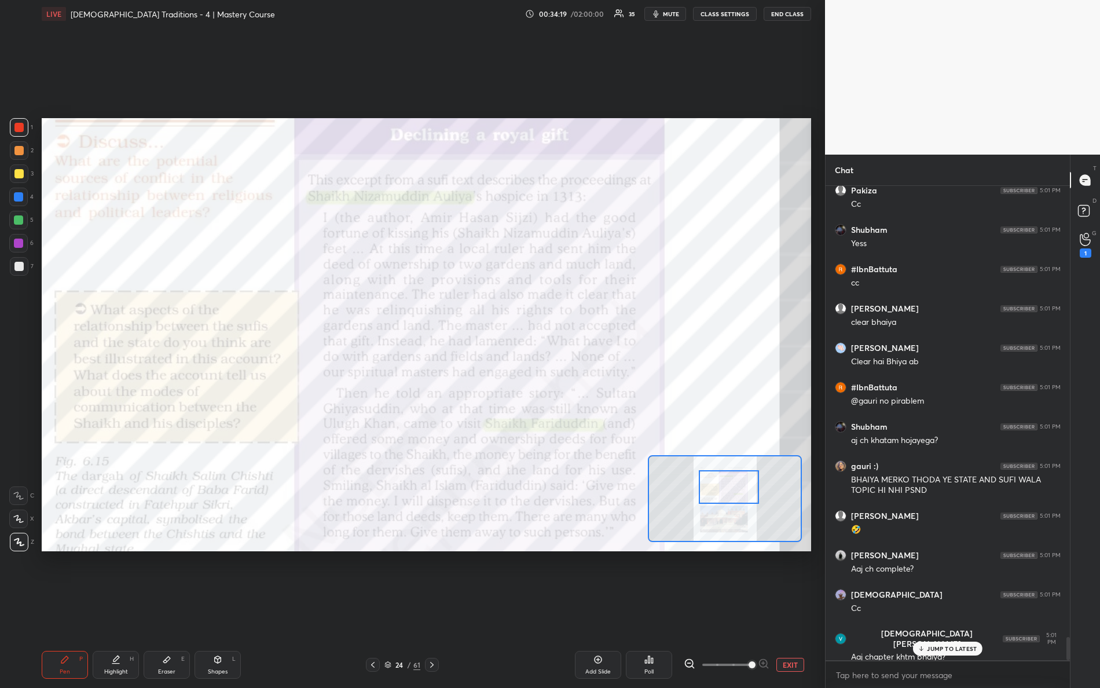
drag, startPoint x: 716, startPoint y: 501, endPoint x: 711, endPoint y: 464, distance: 37.5
click at [721, 482] on div at bounding box center [729, 487] width 61 height 34
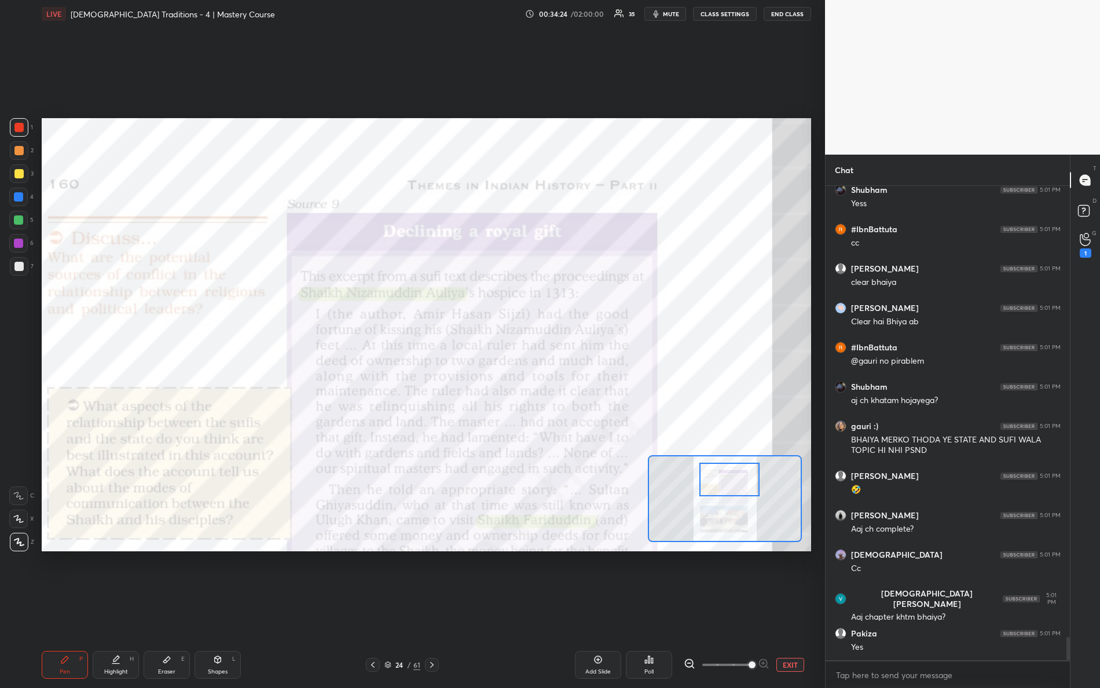
scroll to position [9232, 0]
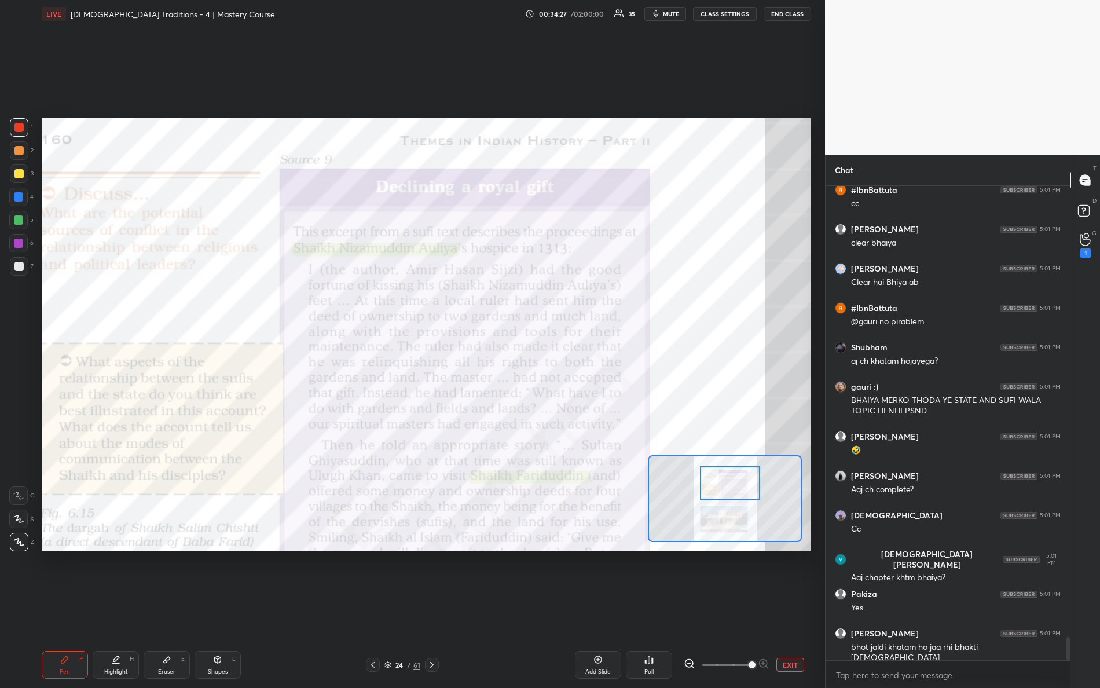
drag, startPoint x: 733, startPoint y: 487, endPoint x: 721, endPoint y: 480, distance: 14.3
click at [734, 489] on div at bounding box center [730, 483] width 61 height 34
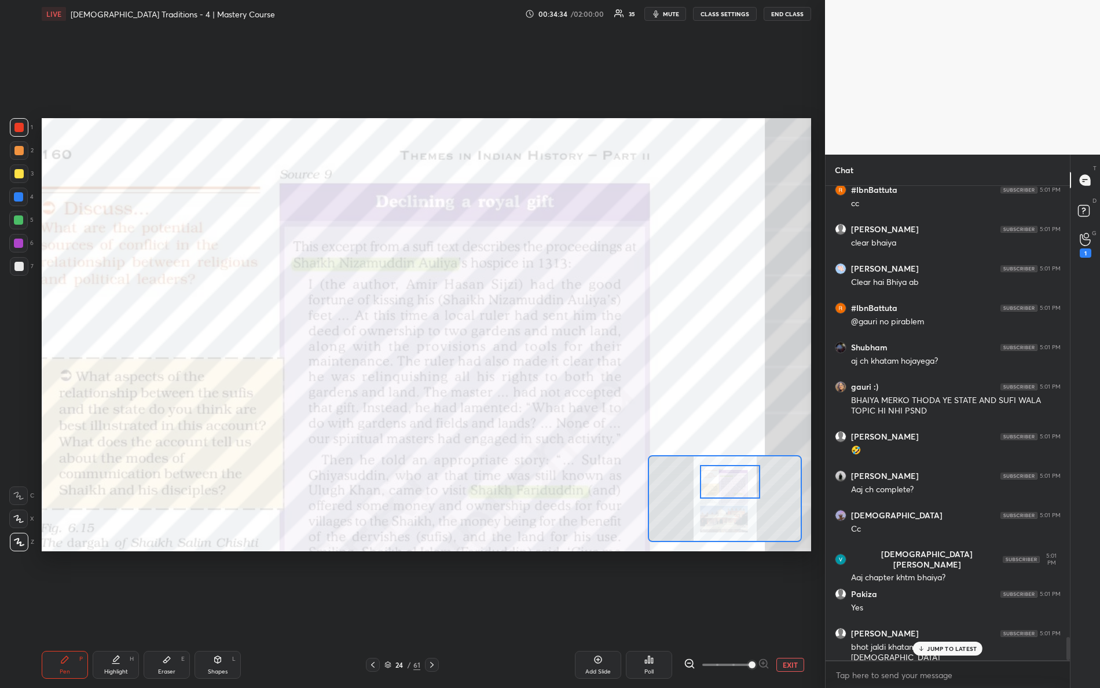
scroll to position [9270, 0]
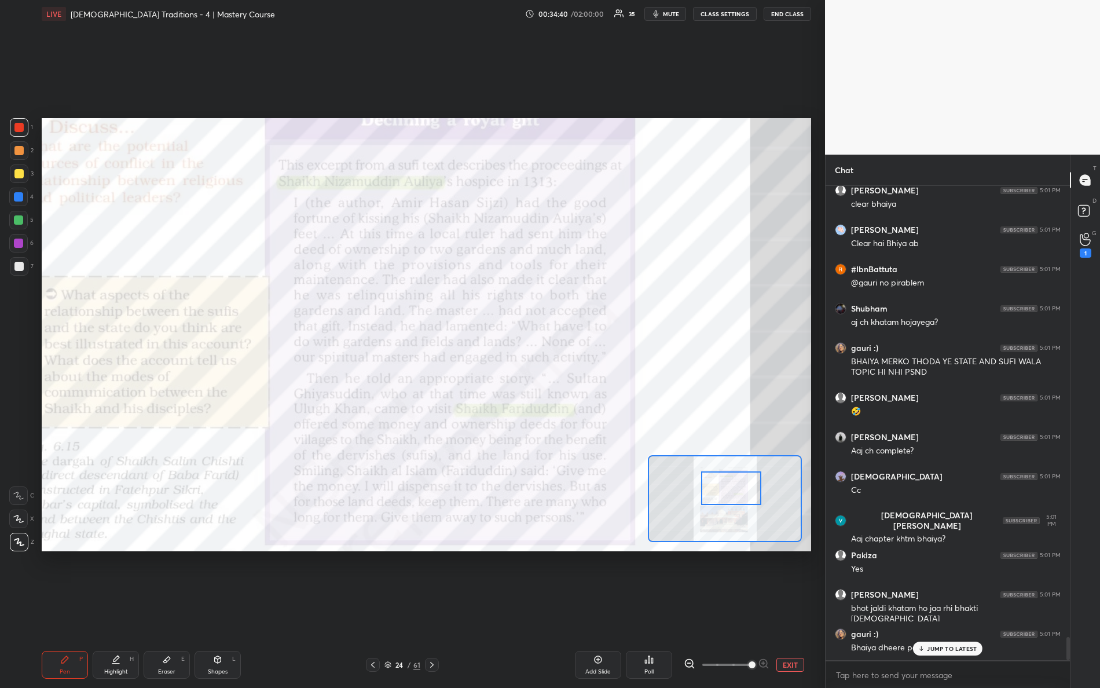
click at [730, 491] on div at bounding box center [731, 488] width 61 height 34
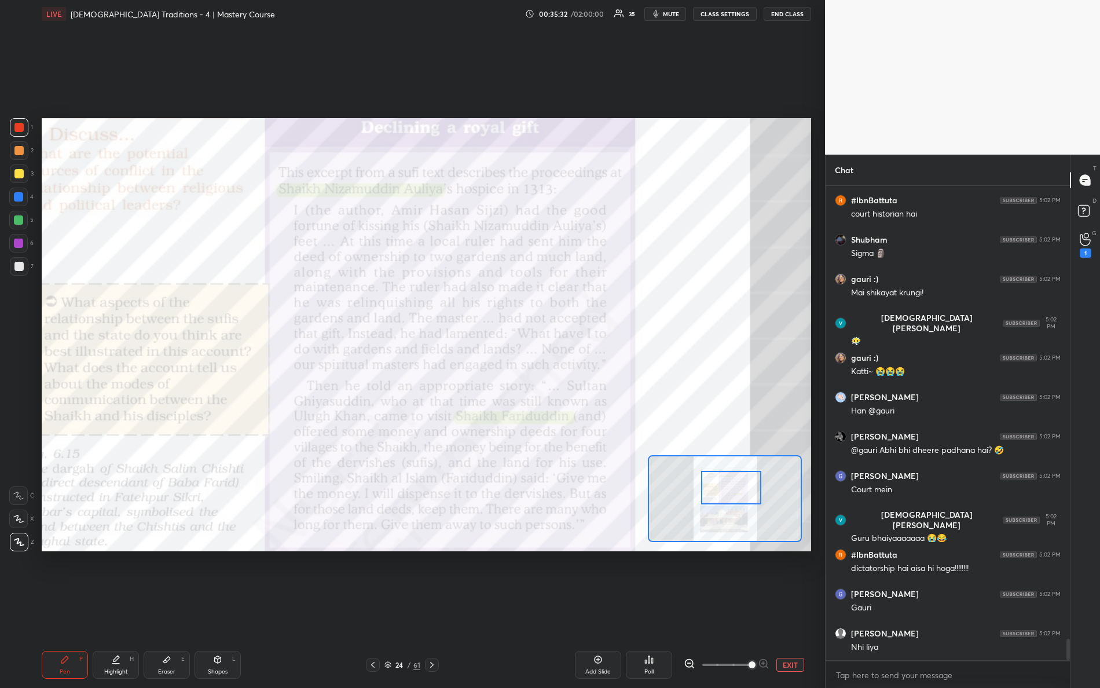
scroll to position [10019, 0]
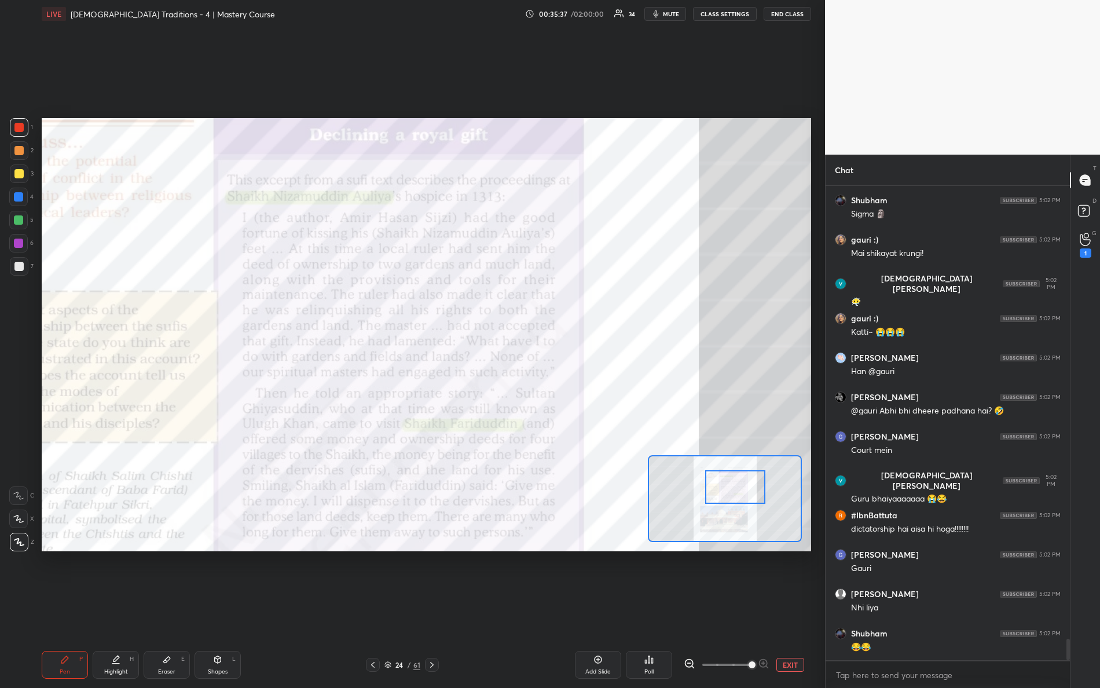
drag, startPoint x: 720, startPoint y: 485, endPoint x: 729, endPoint y: 483, distance: 8.4
click at [729, 484] on div at bounding box center [735, 487] width 61 height 34
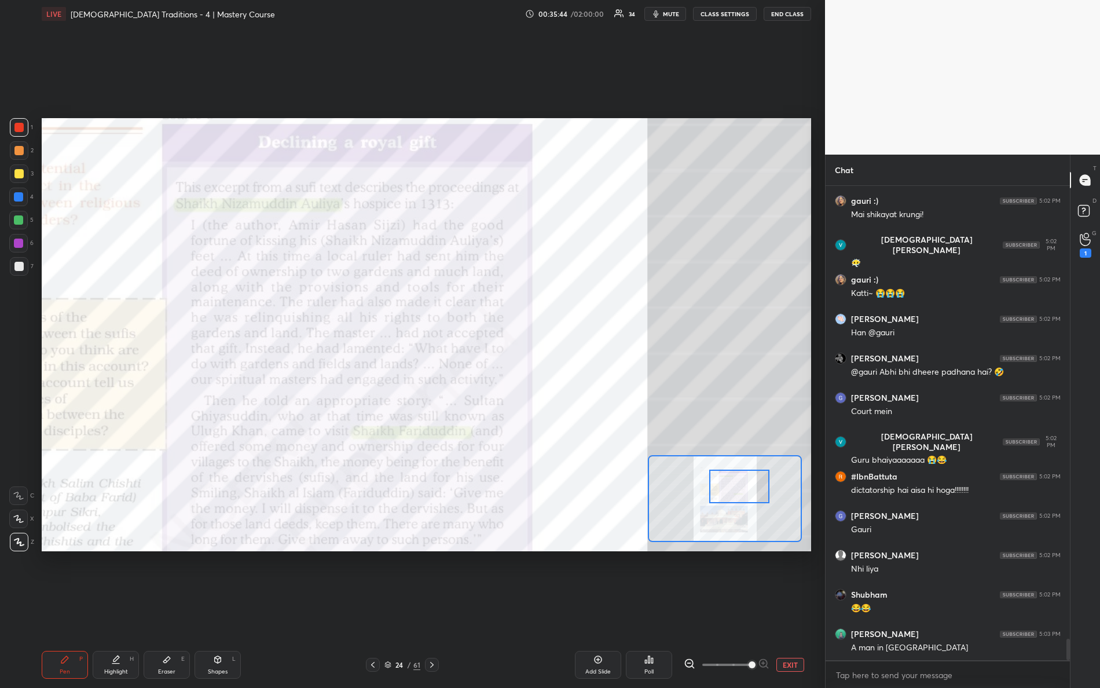
scroll to position [10098, 0]
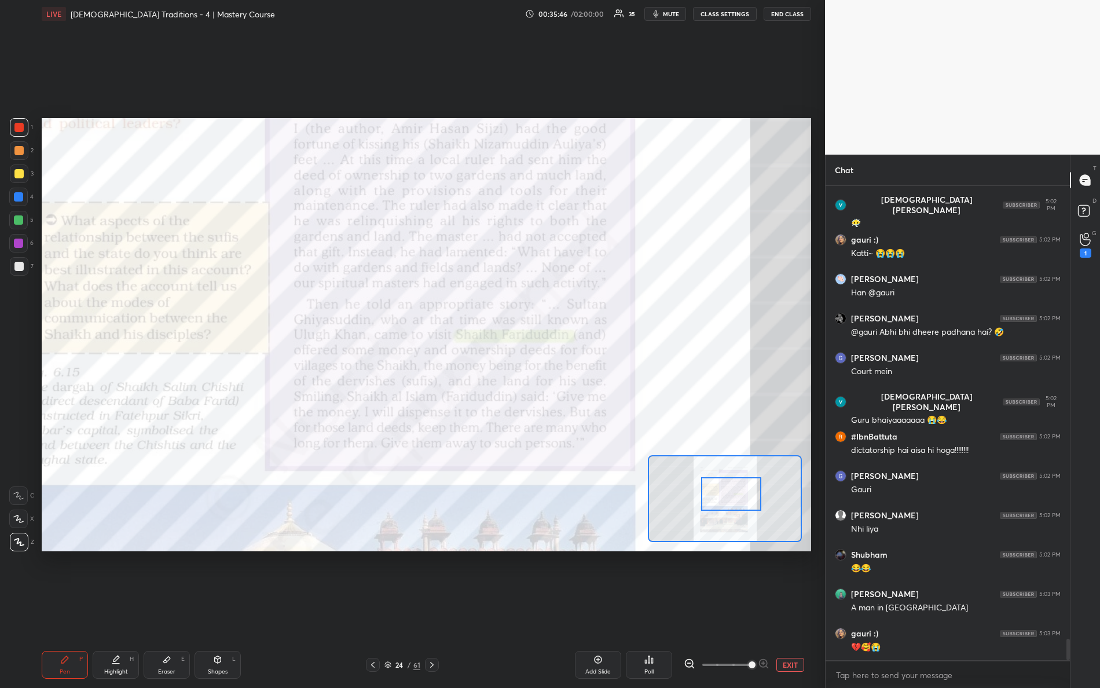
drag, startPoint x: 734, startPoint y: 489, endPoint x: 723, endPoint y: 490, distance: 11.0
click at [726, 493] on div at bounding box center [731, 494] width 61 height 34
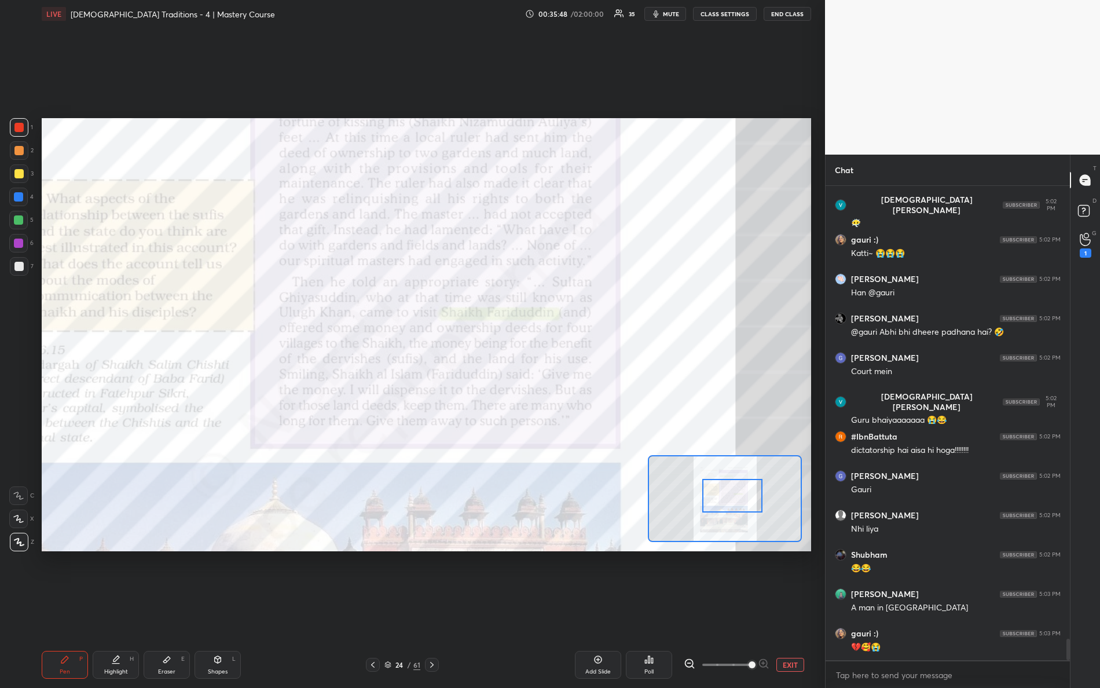
click at [714, 494] on div at bounding box center [733, 496] width 61 height 34
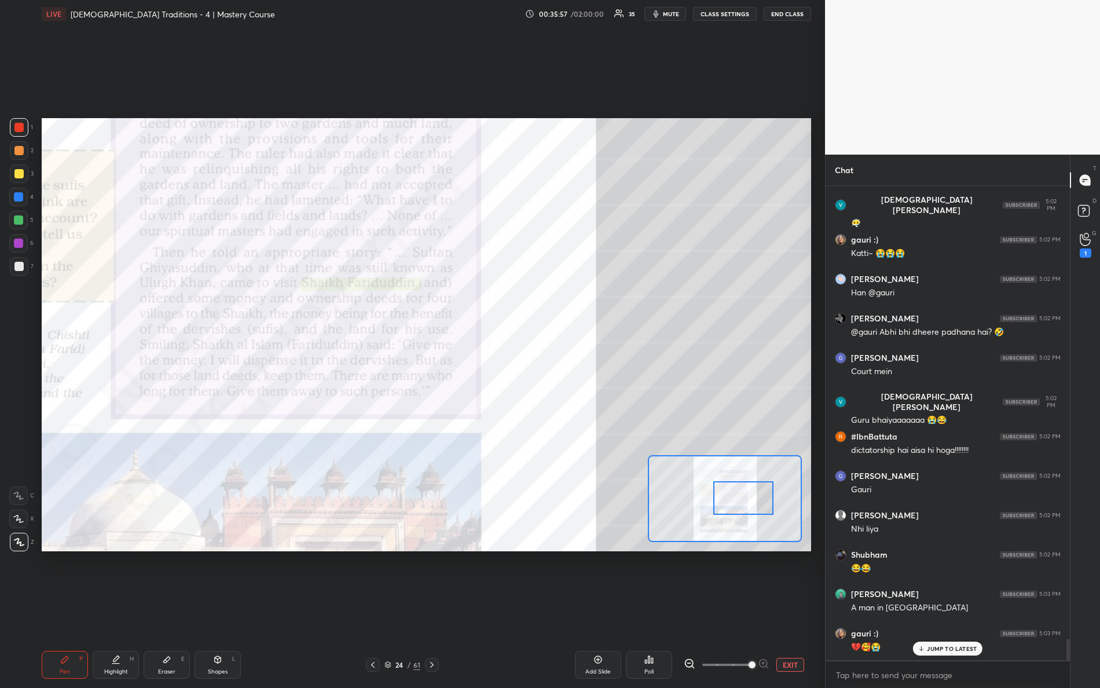
scroll to position [10137, 0]
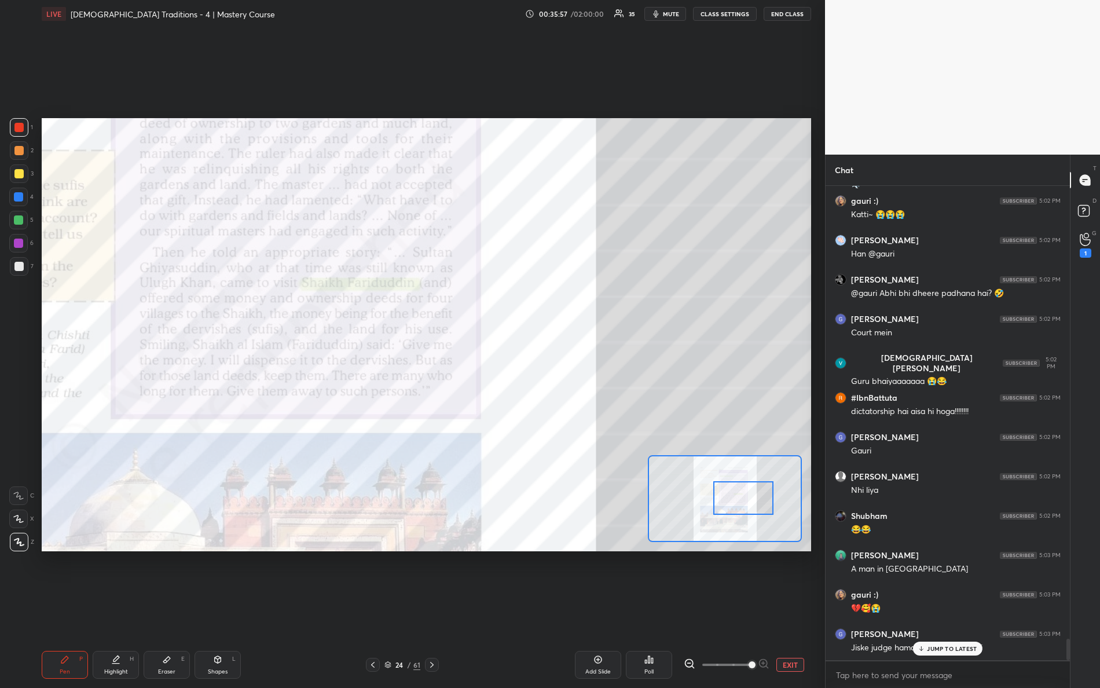
drag, startPoint x: 737, startPoint y: 502, endPoint x: 741, endPoint y: 497, distance: 6.6
click at [744, 503] on div at bounding box center [744, 498] width 61 height 34
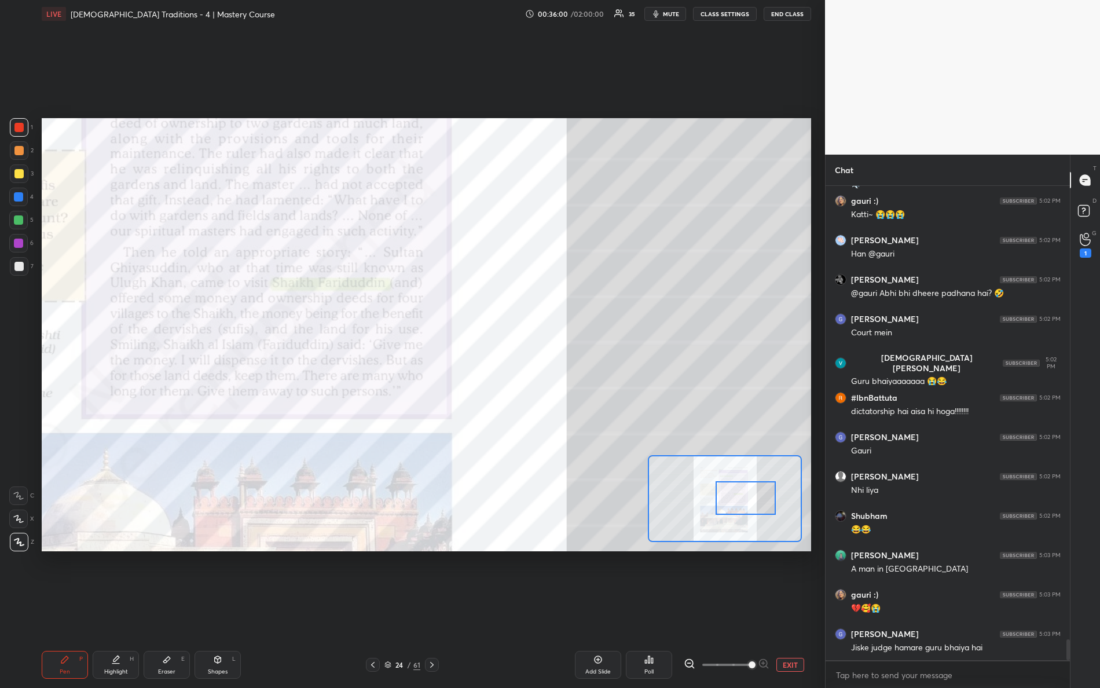
scroll to position [10177, 0]
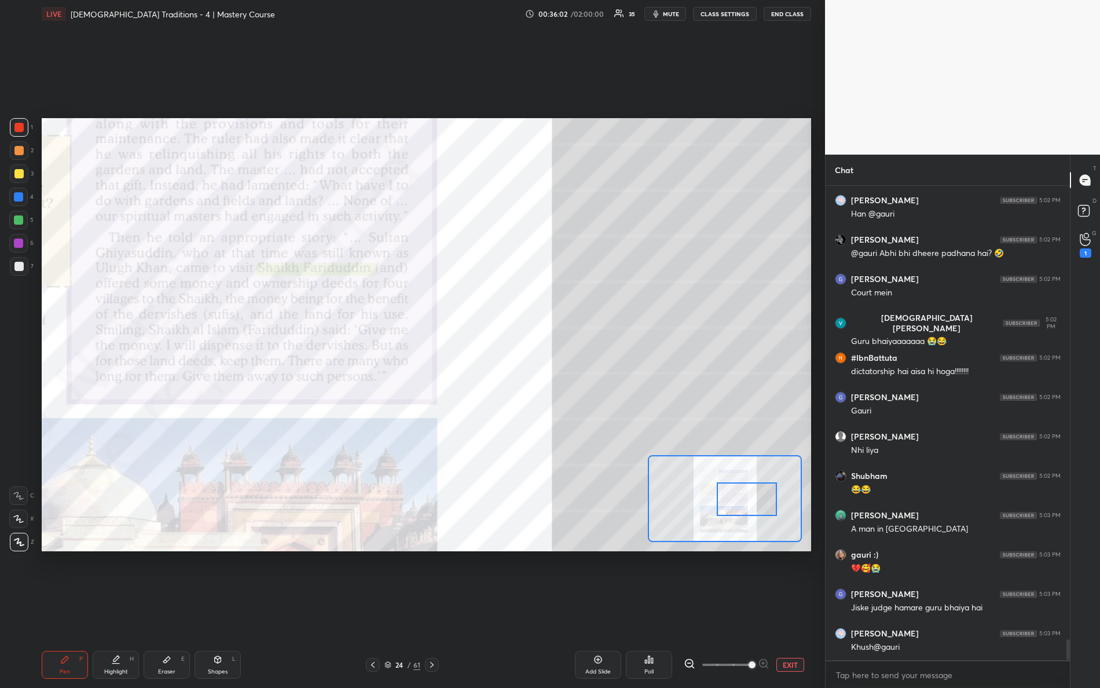
drag, startPoint x: 746, startPoint y: 490, endPoint x: 756, endPoint y: 484, distance: 11.9
click at [758, 489] on div at bounding box center [747, 499] width 61 height 34
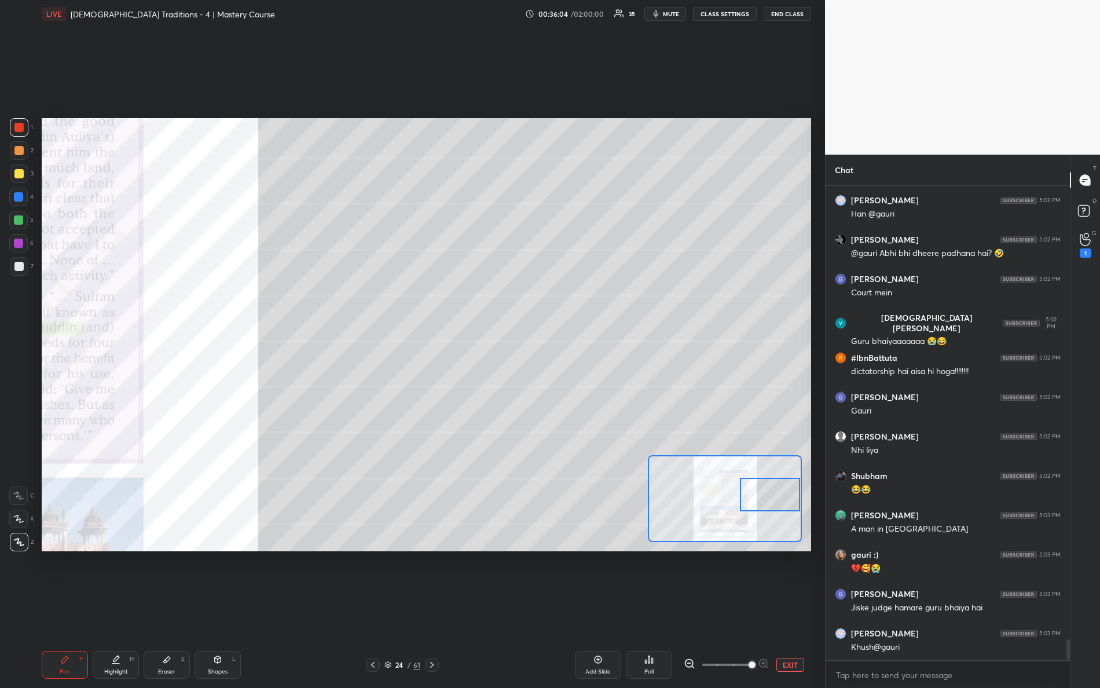
drag, startPoint x: 788, startPoint y: 488, endPoint x: 791, endPoint y: 481, distance: 6.8
click at [796, 486] on div at bounding box center [770, 495] width 61 height 34
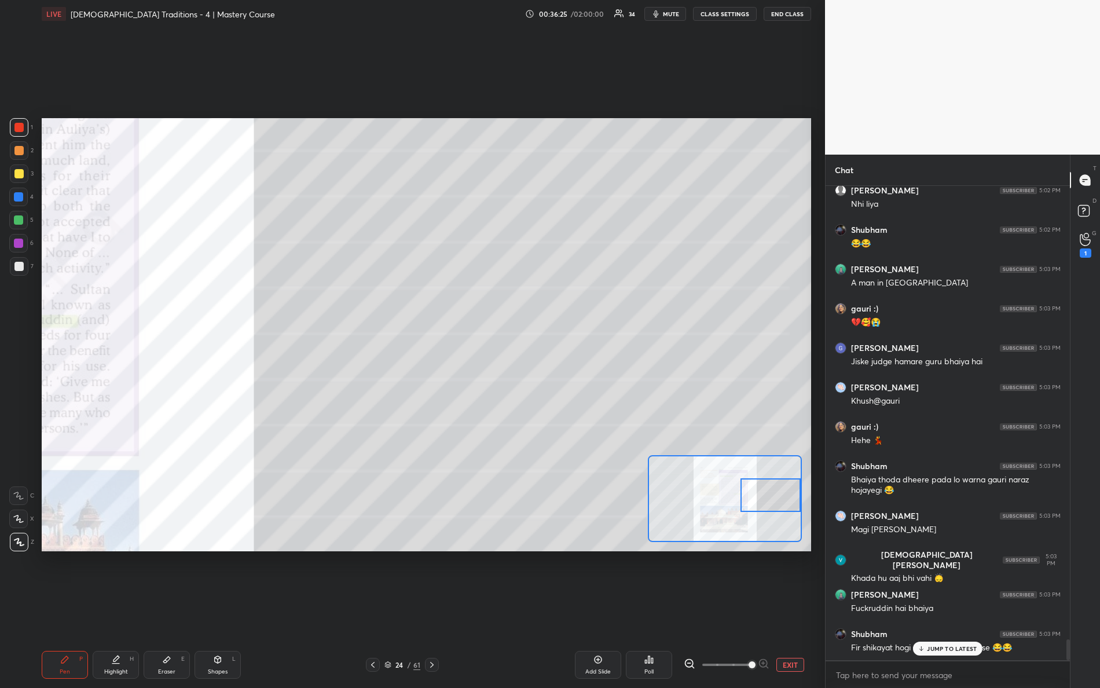
scroll to position [10463, 0]
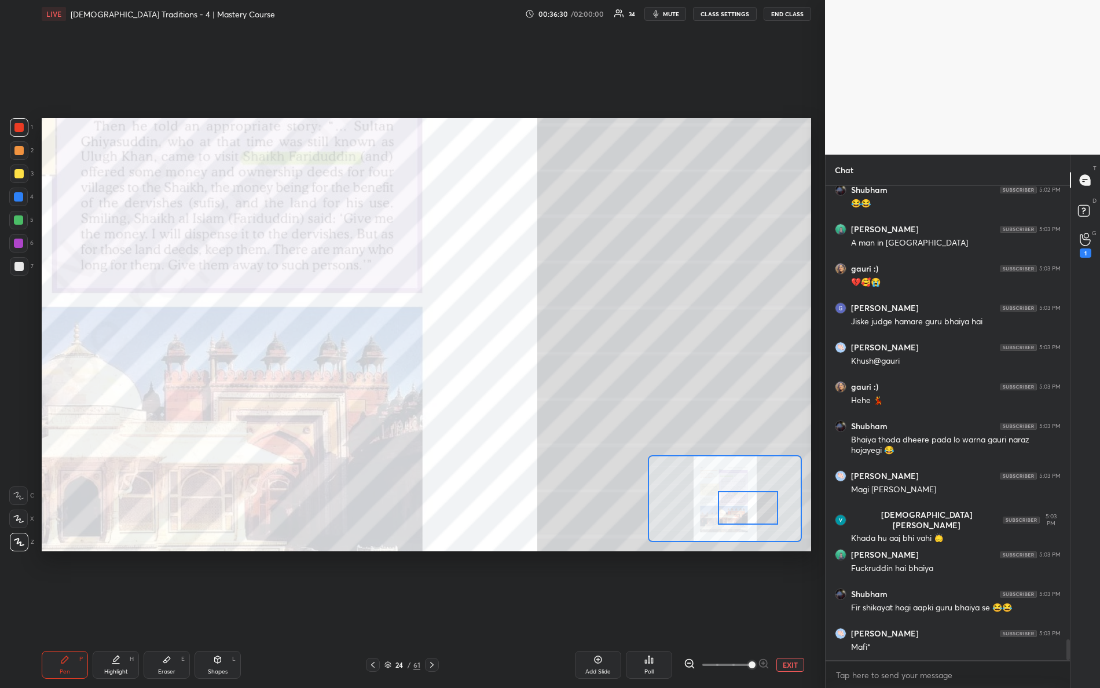
drag, startPoint x: 764, startPoint y: 505, endPoint x: 737, endPoint y: 518, distance: 30.8
click at [739, 520] on div at bounding box center [748, 508] width 61 height 34
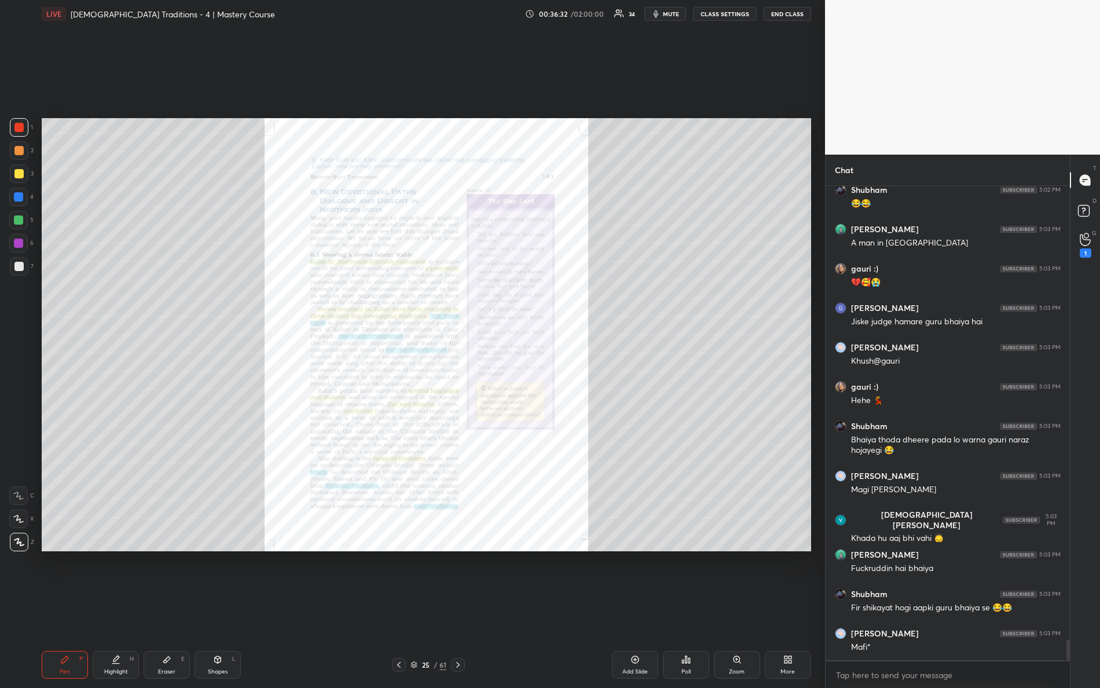
click at [744, 609] on div "Zoom" at bounding box center [737, 665] width 46 height 28
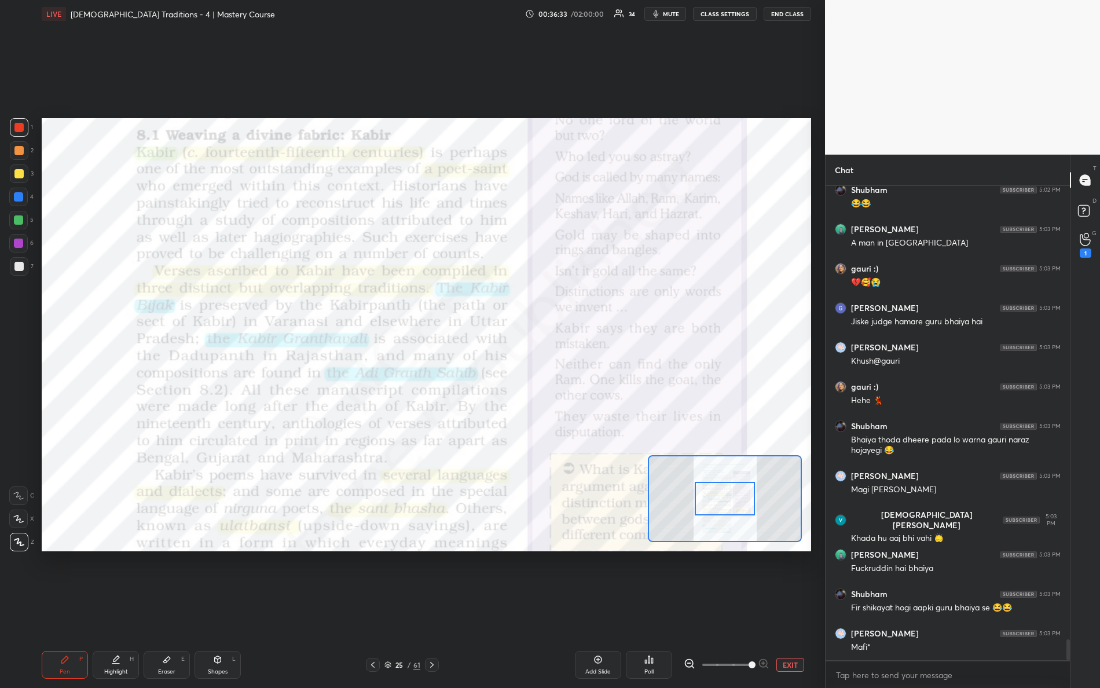
drag, startPoint x: 737, startPoint y: 665, endPoint x: 785, endPoint y: 665, distance: 48.1
click at [786, 609] on div "Add Slide Poll EXIT" at bounding box center [641, 665] width 342 height 28
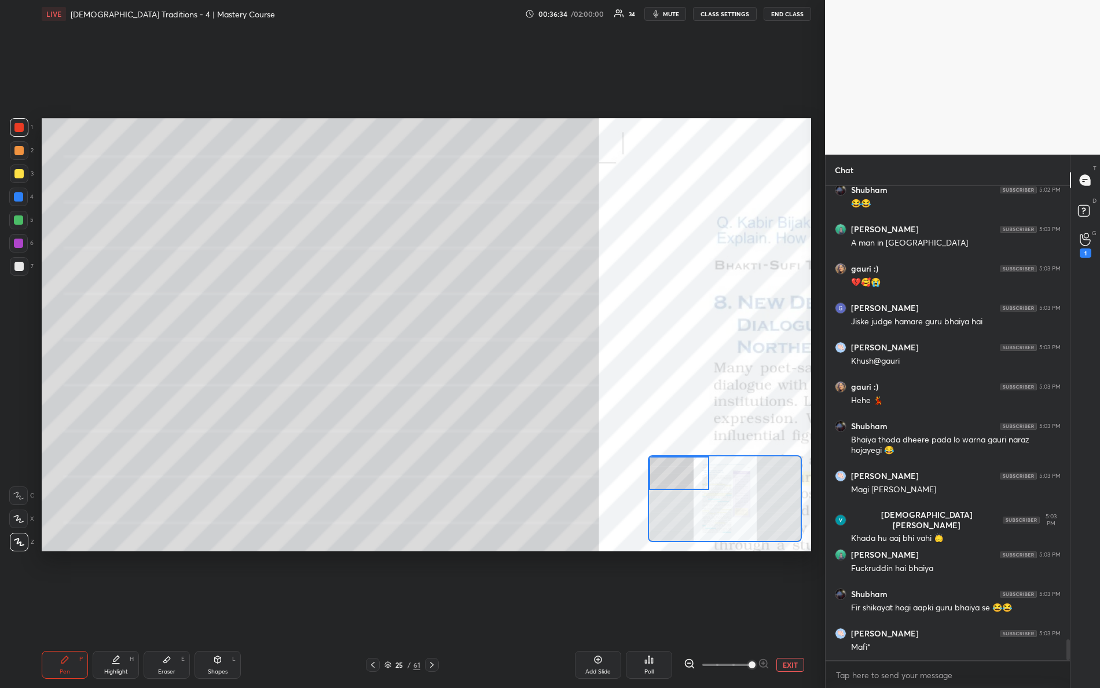
click at [632, 431] on div "Setting up your live class Poll for secs No correct answer Start poll" at bounding box center [427, 334] width 770 height 433
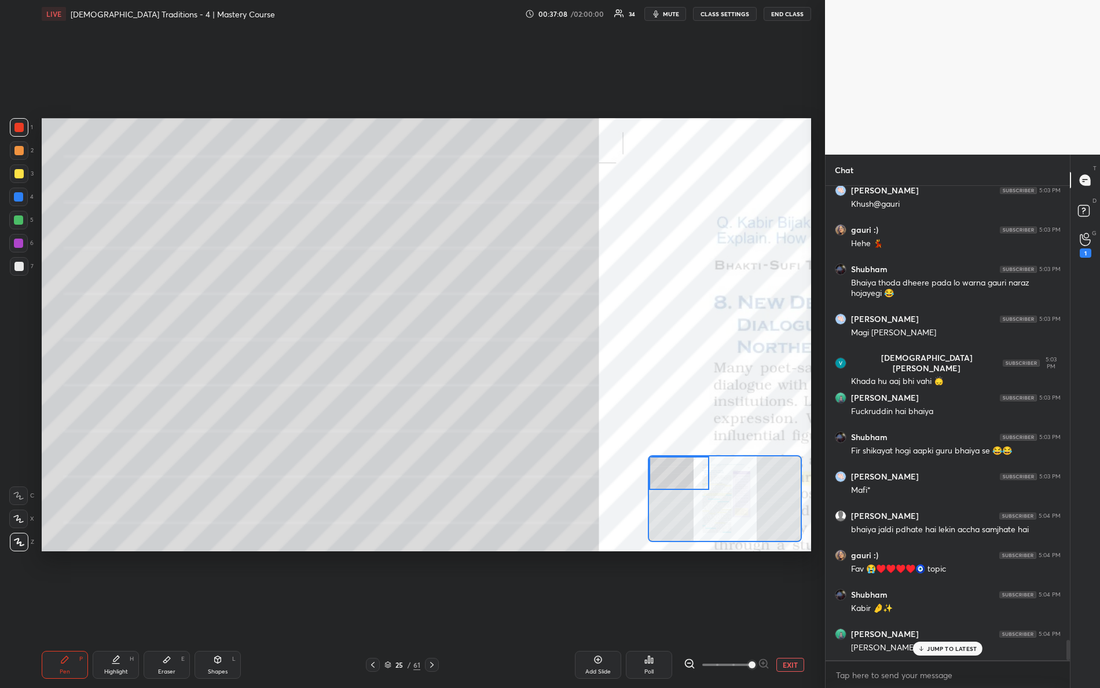
scroll to position [10660, 0]
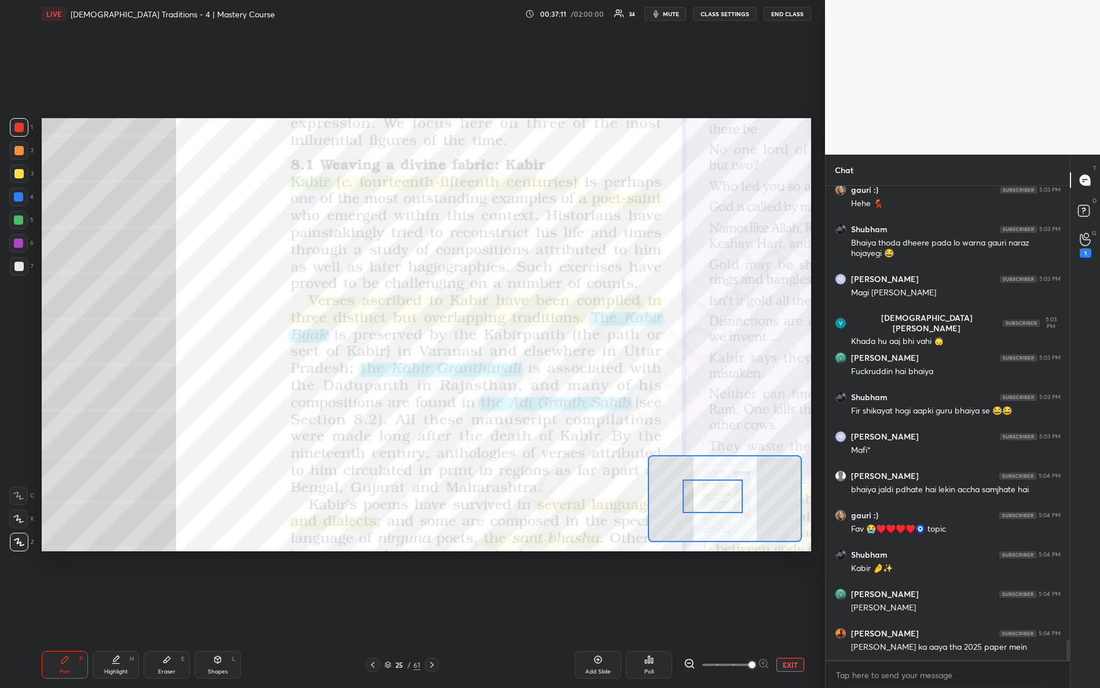
drag, startPoint x: 696, startPoint y: 481, endPoint x: 728, endPoint y: 503, distance: 38.4
click at [729, 504] on div at bounding box center [713, 497] width 61 height 34
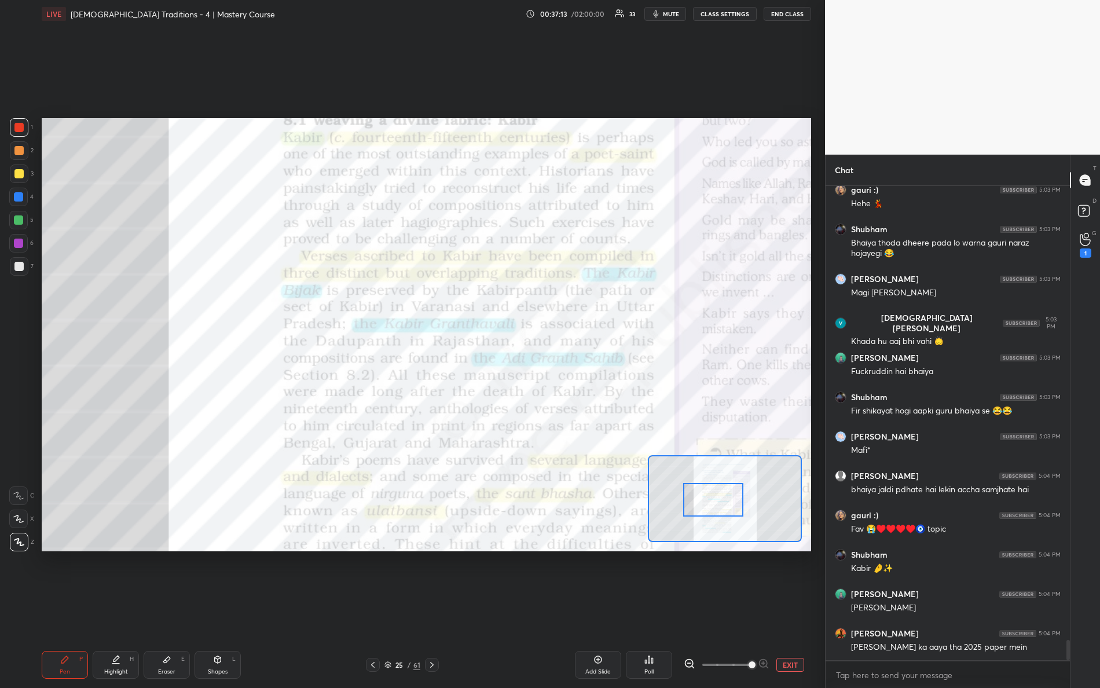
drag, startPoint x: 722, startPoint y: 492, endPoint x: 714, endPoint y: 494, distance: 7.7
click at [721, 501] on div at bounding box center [713, 500] width 61 height 34
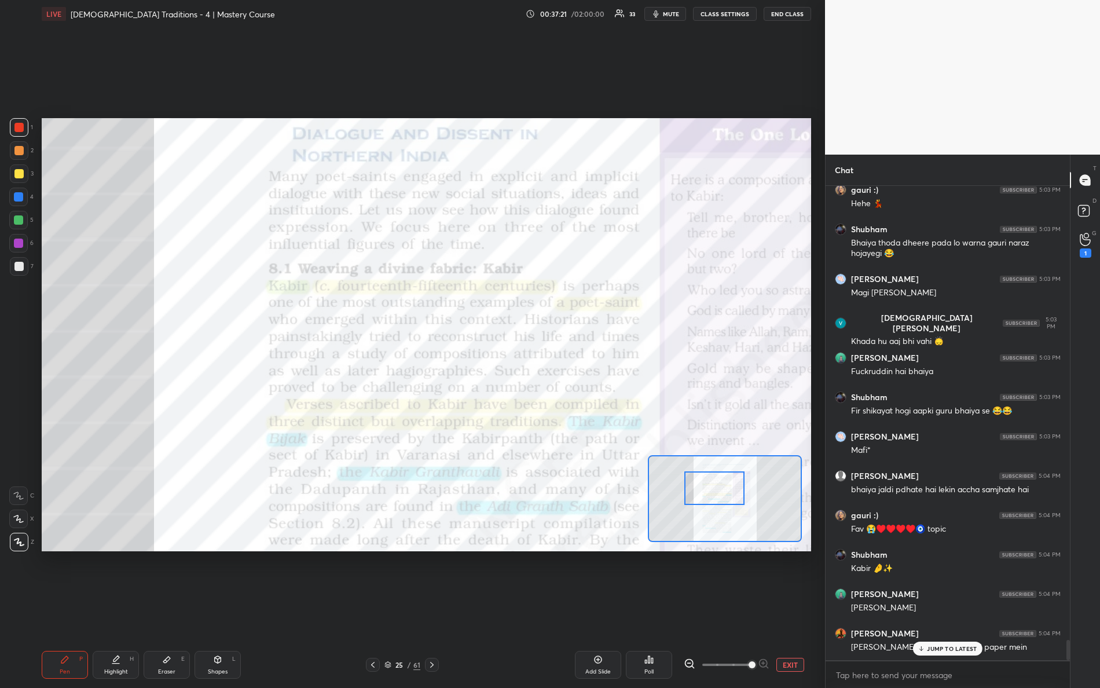
scroll to position [10699, 0]
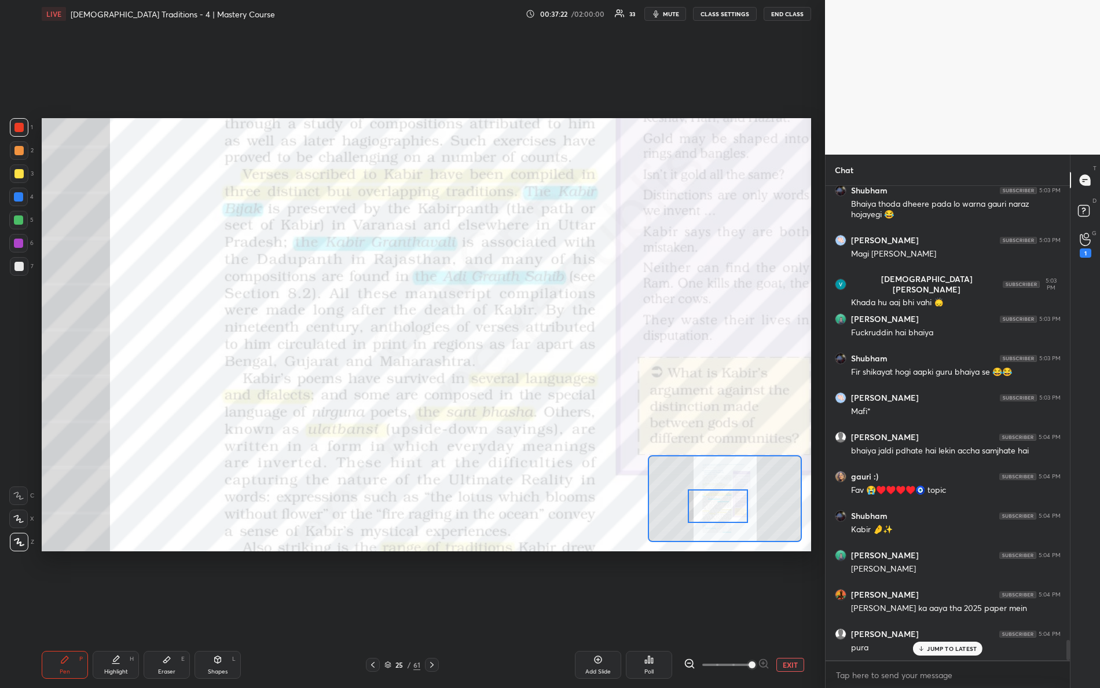
drag, startPoint x: 716, startPoint y: 512, endPoint x: 714, endPoint y: 495, distance: 17.0
click at [717, 497] on div at bounding box center [718, 506] width 61 height 34
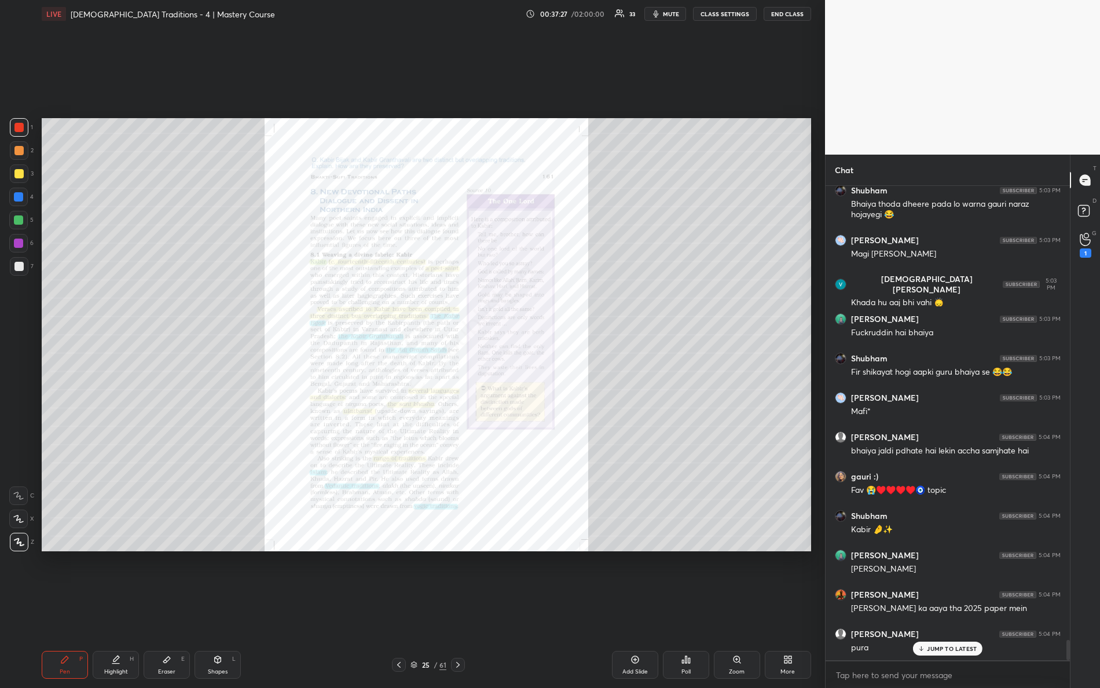
click at [737, 609] on div "Zoom" at bounding box center [737, 665] width 46 height 28
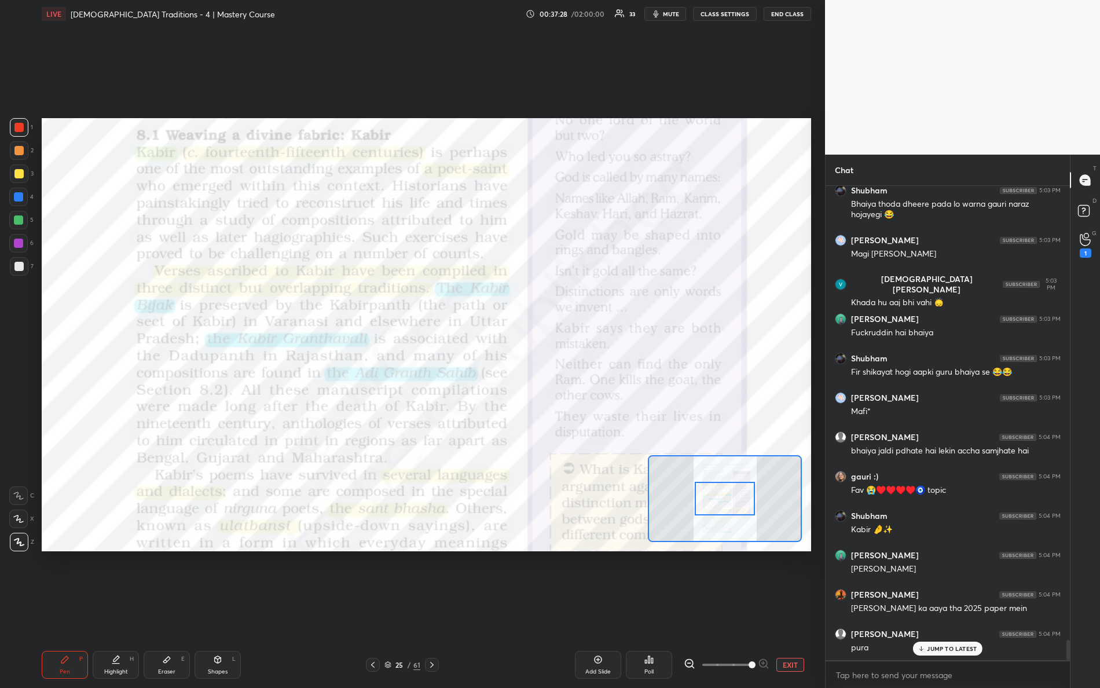
drag, startPoint x: 746, startPoint y: 665, endPoint x: 777, endPoint y: 611, distance: 62.5
click at [799, 609] on div "Add Slide Poll EXIT" at bounding box center [641, 665] width 342 height 28
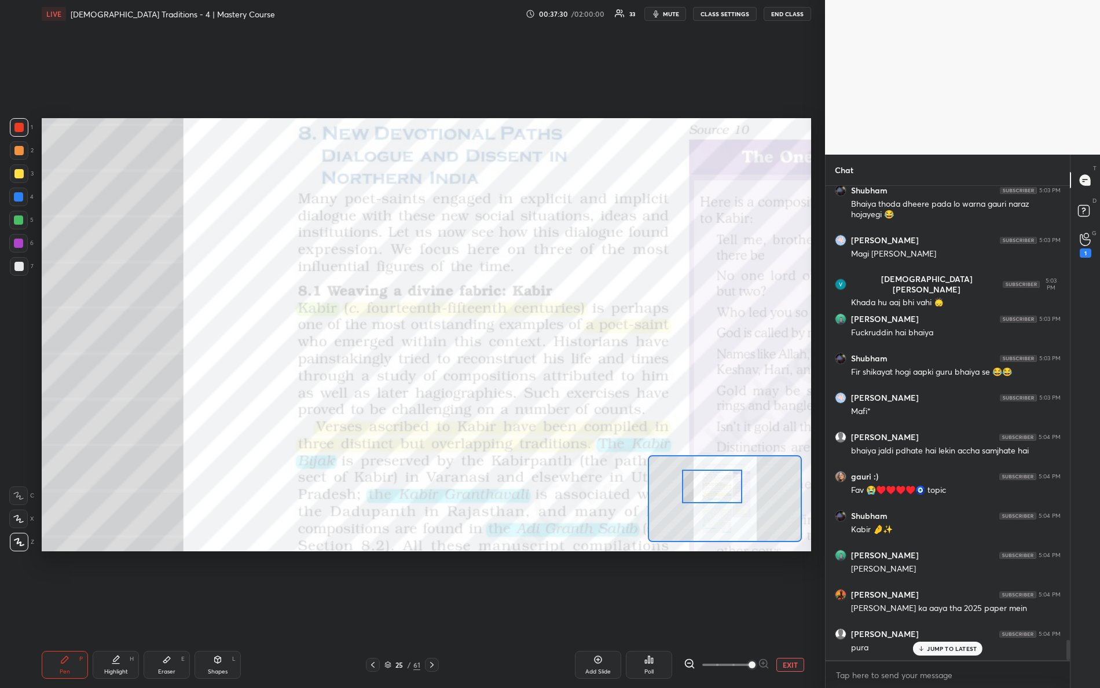
drag, startPoint x: 715, startPoint y: 491, endPoint x: 697, endPoint y: 470, distance: 26.7
click at [703, 478] on div at bounding box center [712, 487] width 61 height 34
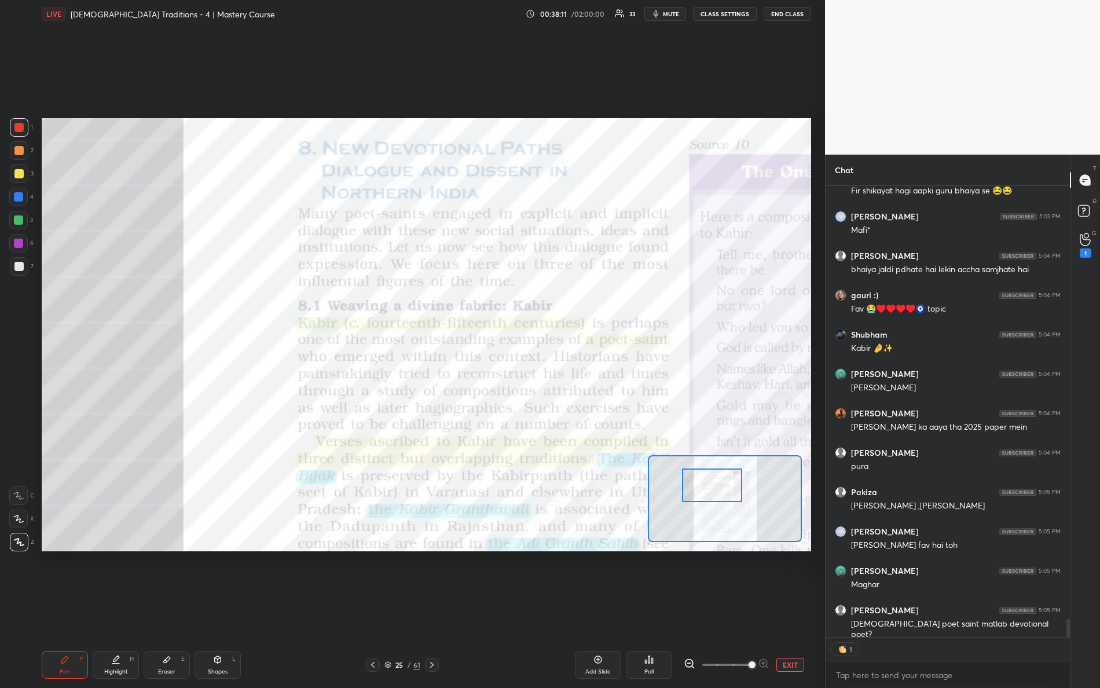
scroll to position [10857, 0]
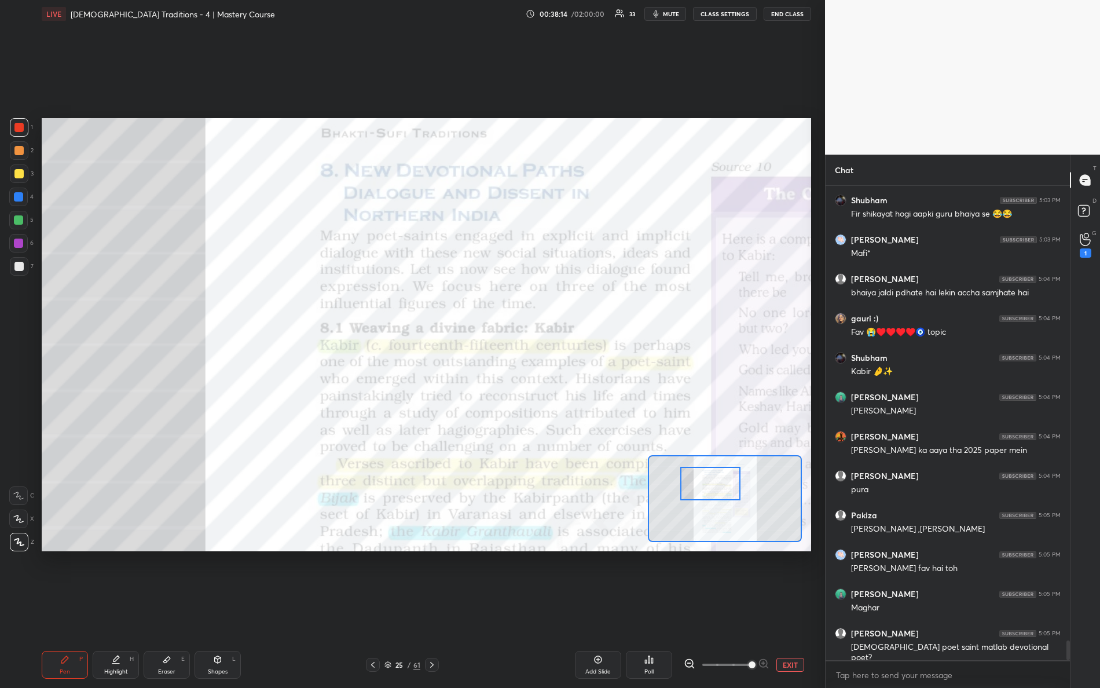
click at [608, 423] on div "Setting up your live class Poll for secs No correct answer Start poll" at bounding box center [427, 334] width 770 height 433
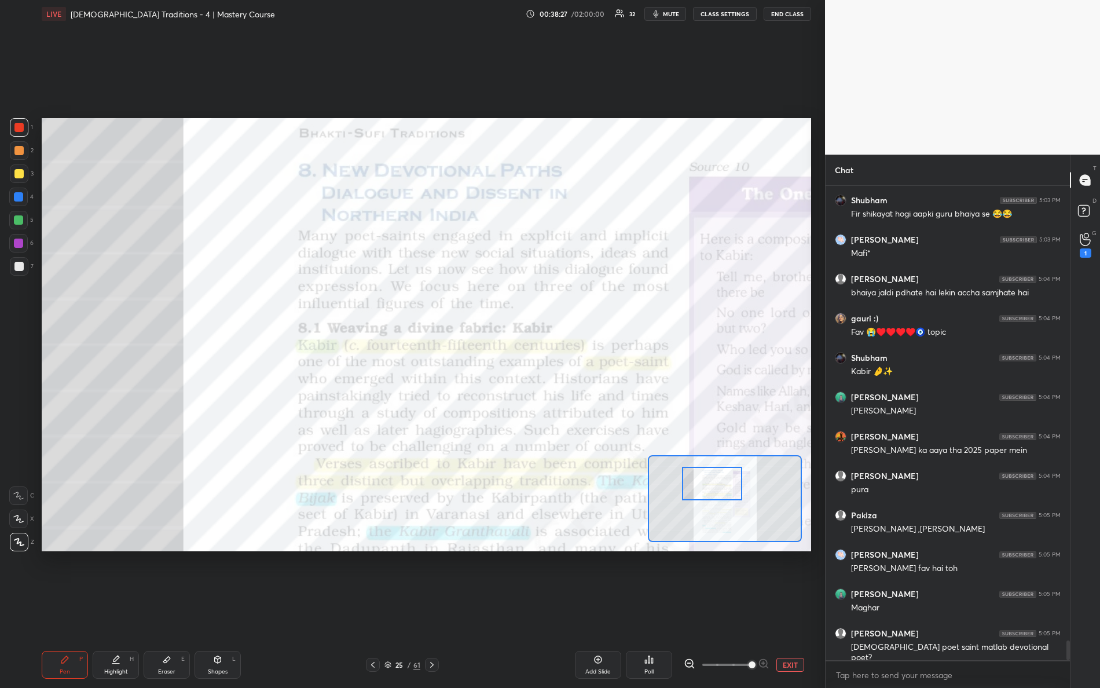
drag, startPoint x: 703, startPoint y: 474, endPoint x: 720, endPoint y: 473, distance: 16.8
click at [728, 489] on div at bounding box center [712, 484] width 61 height 34
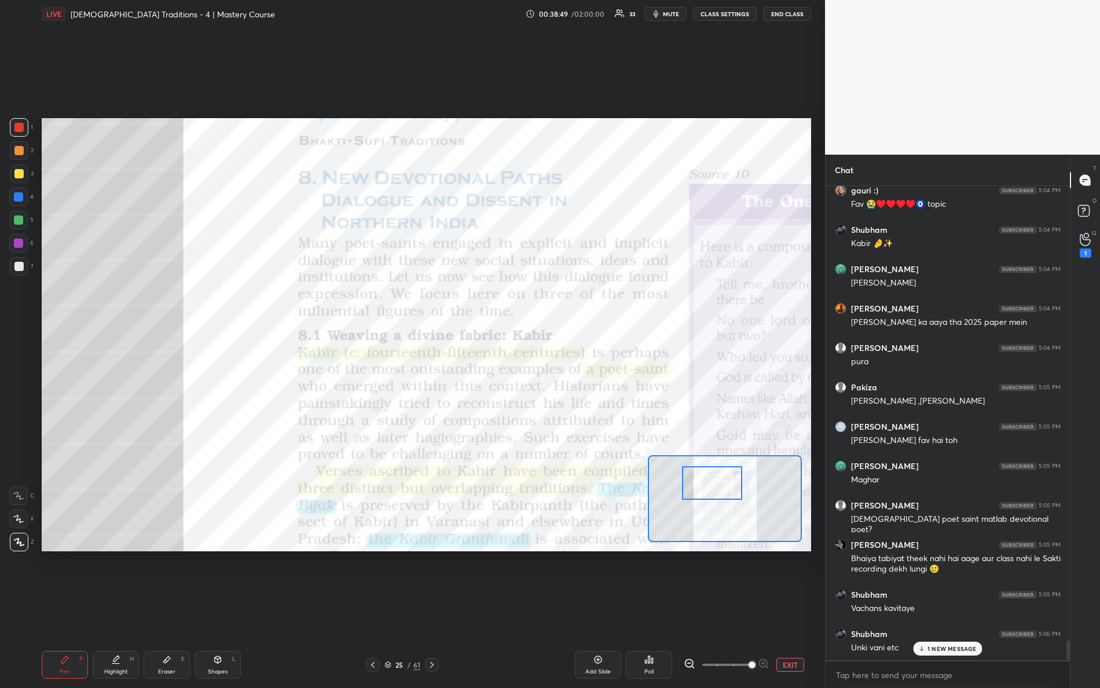
scroll to position [11025, 0]
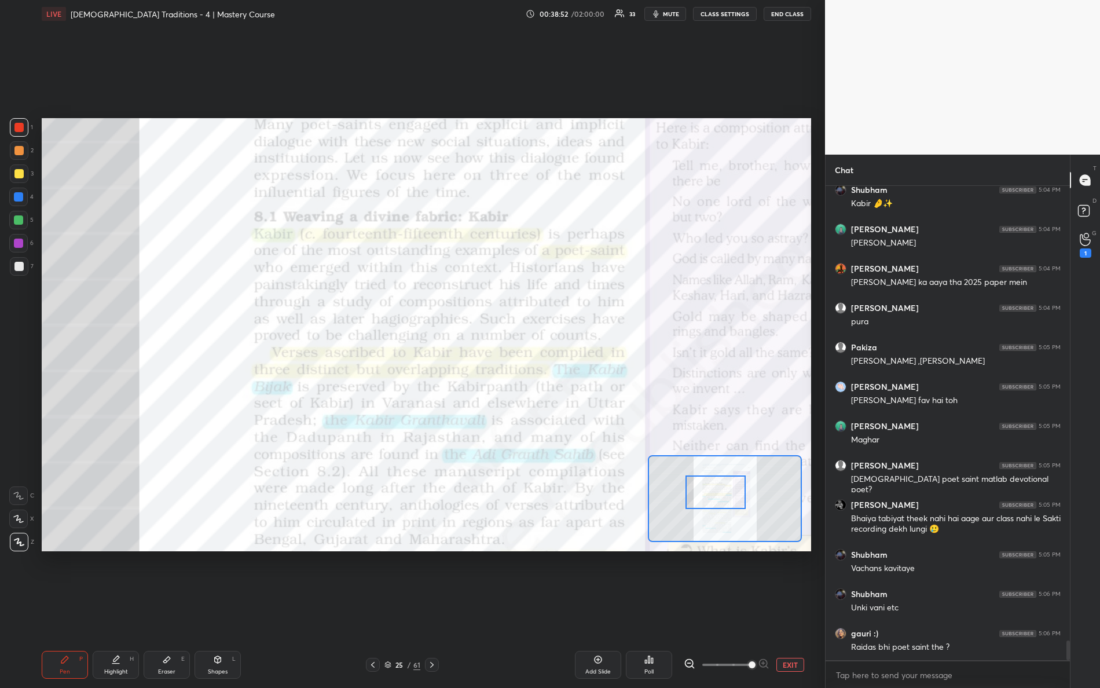
drag, startPoint x: 705, startPoint y: 490, endPoint x: 708, endPoint y: 499, distance: 9.6
click at [708, 499] on div at bounding box center [716, 492] width 61 height 34
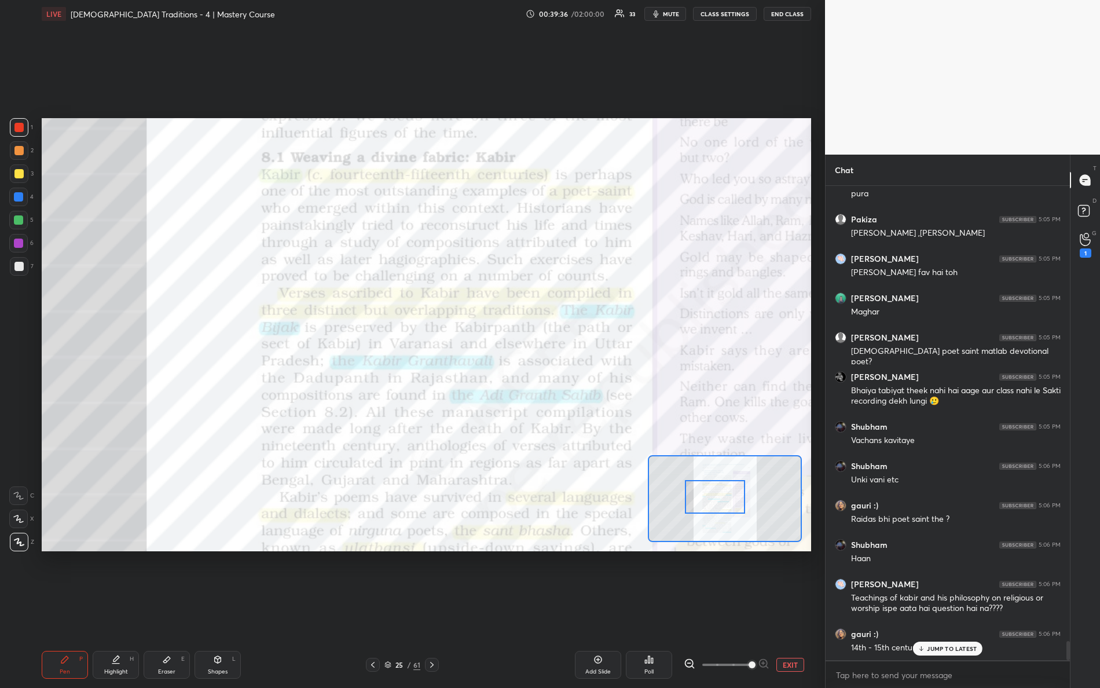
scroll to position [11193, 0]
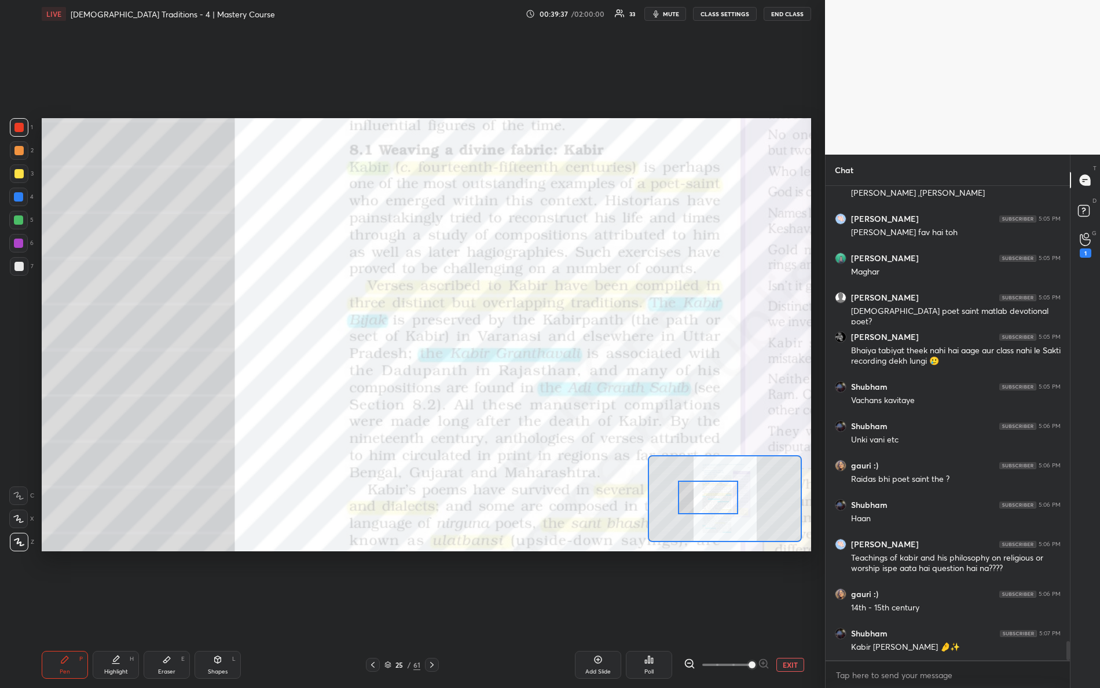
drag, startPoint x: 713, startPoint y: 499, endPoint x: 703, endPoint y: 503, distance: 11.2
click at [705, 503] on div at bounding box center [708, 498] width 61 height 34
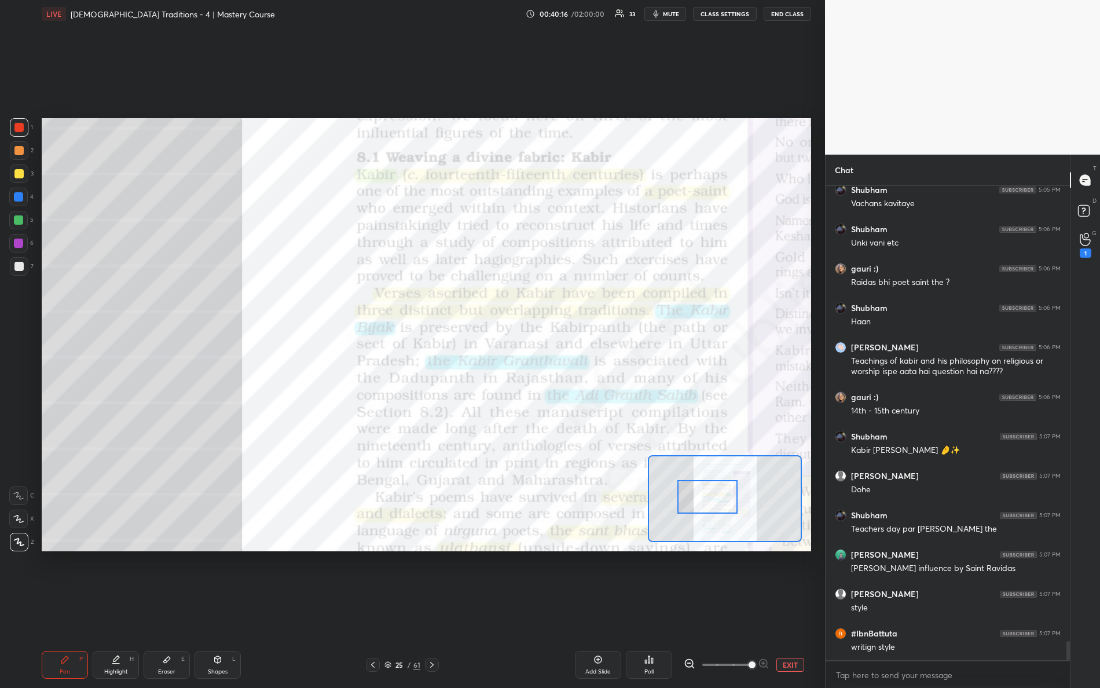
scroll to position [11428, 0]
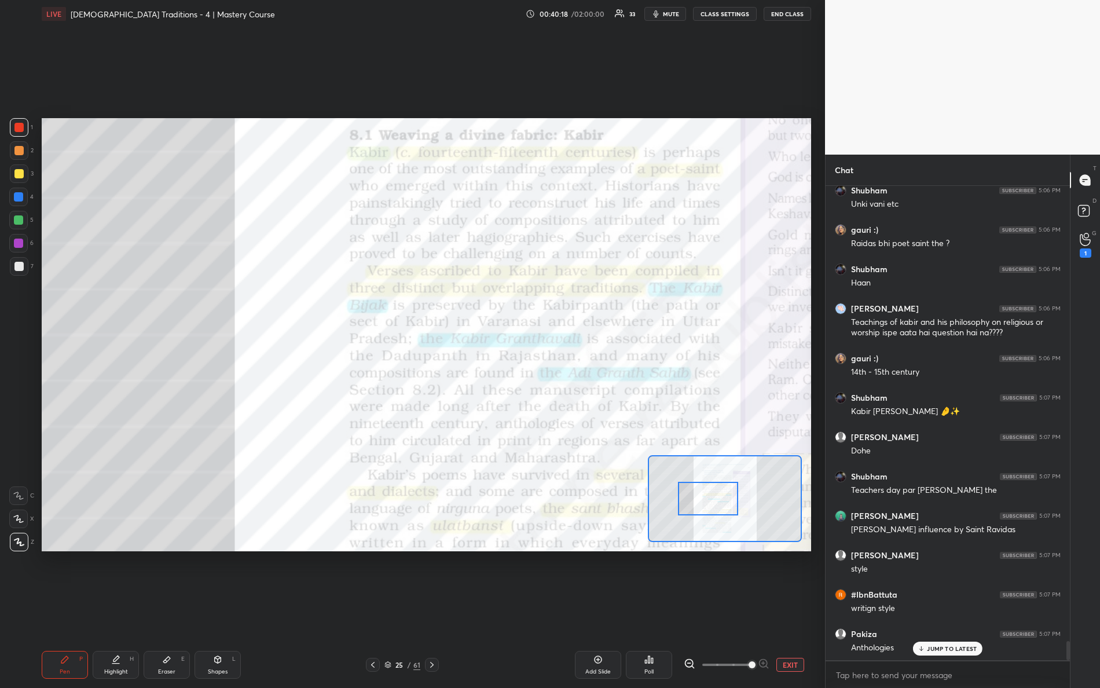
drag, startPoint x: 719, startPoint y: 493, endPoint x: 718, endPoint y: 487, distance: 5.9
click at [720, 493] on div at bounding box center [708, 499] width 61 height 34
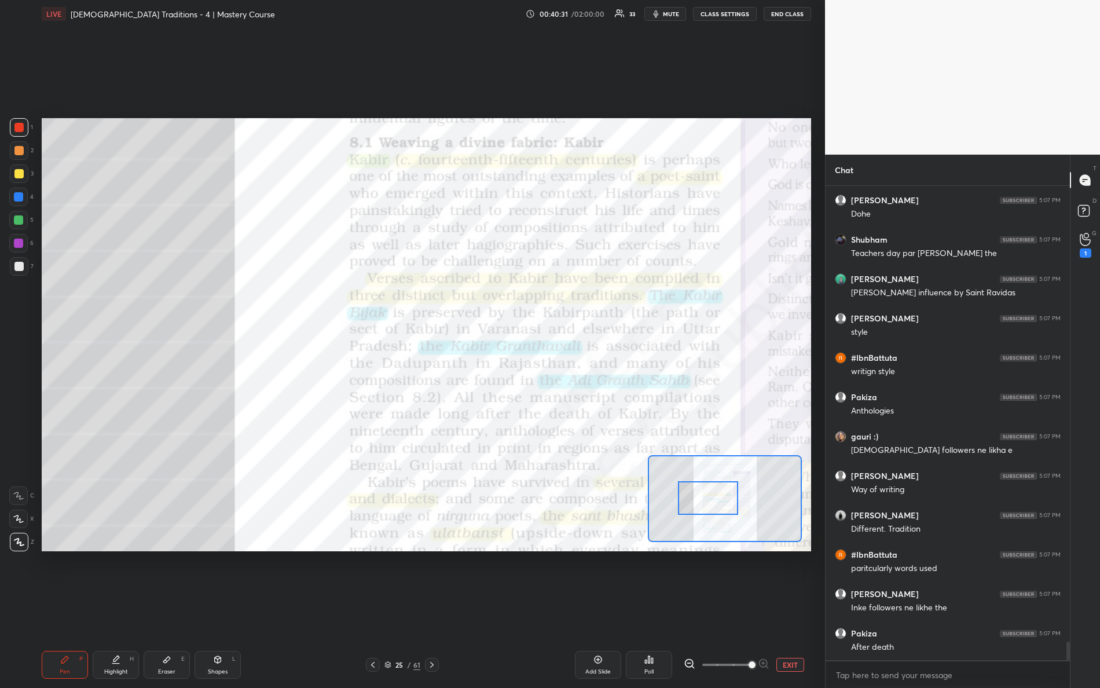
scroll to position [11705, 0]
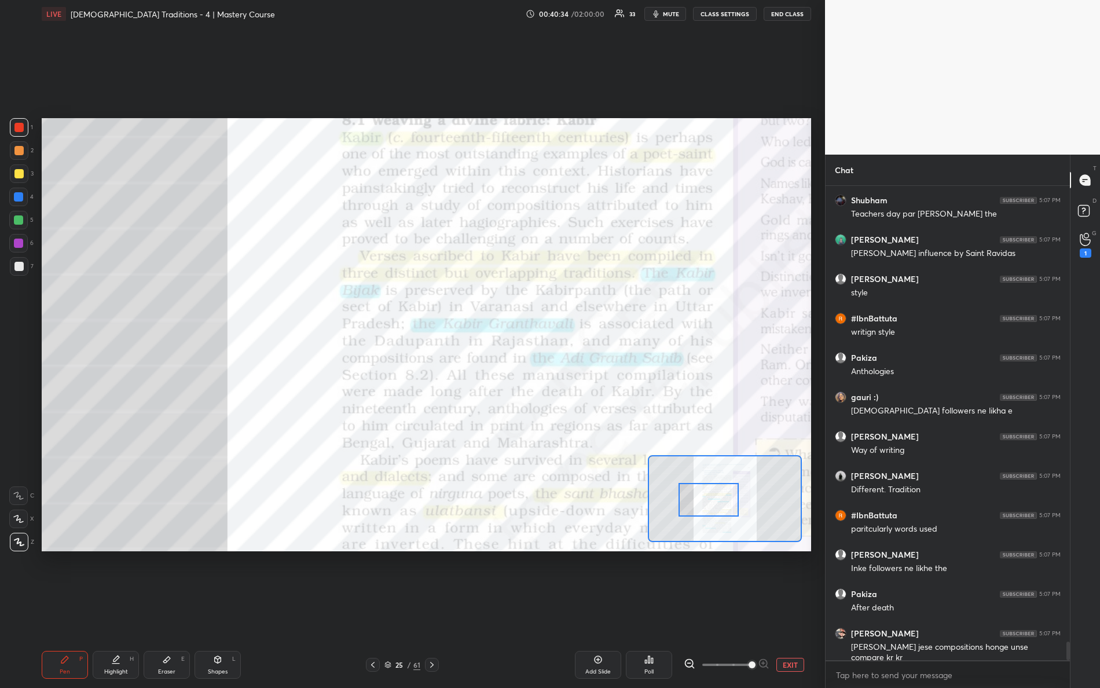
click at [703, 495] on div at bounding box center [709, 500] width 61 height 34
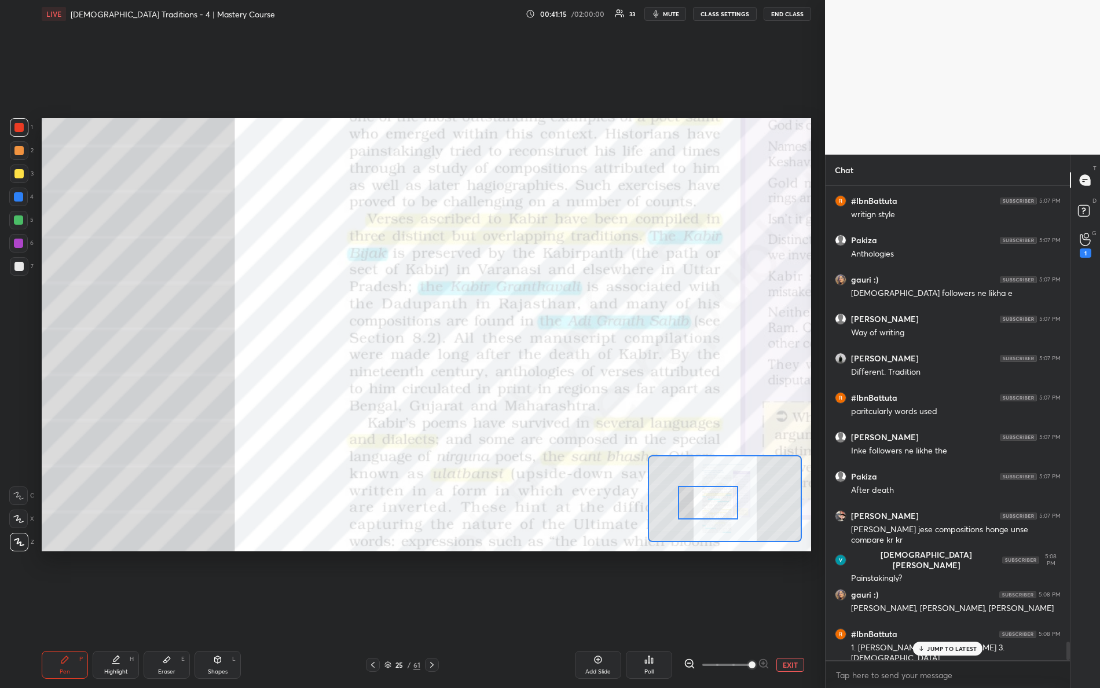
scroll to position [11862, 0]
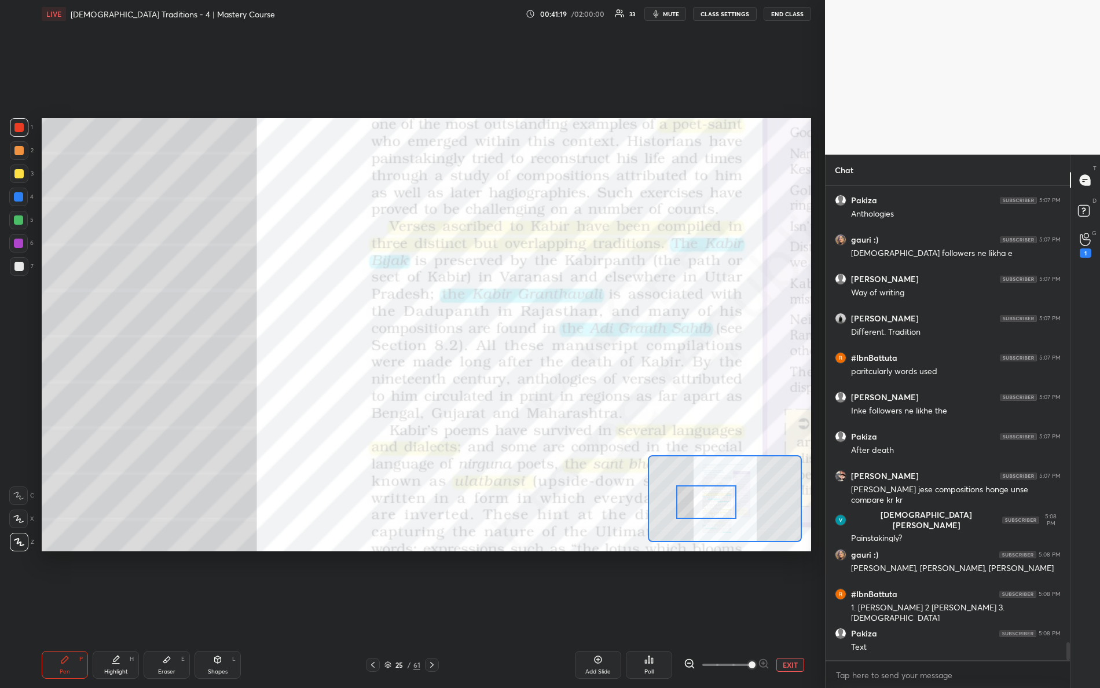
click at [598, 453] on div "Setting up your live class Poll for secs No correct answer Start poll" at bounding box center [427, 334] width 770 height 433
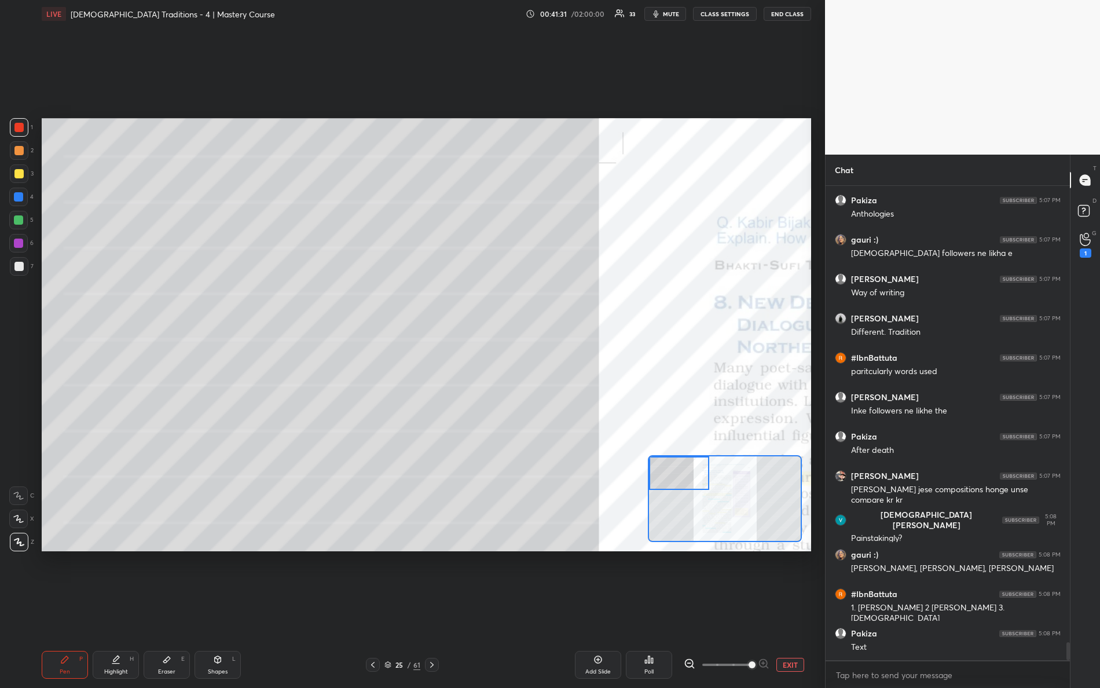
scroll to position [11902, 0]
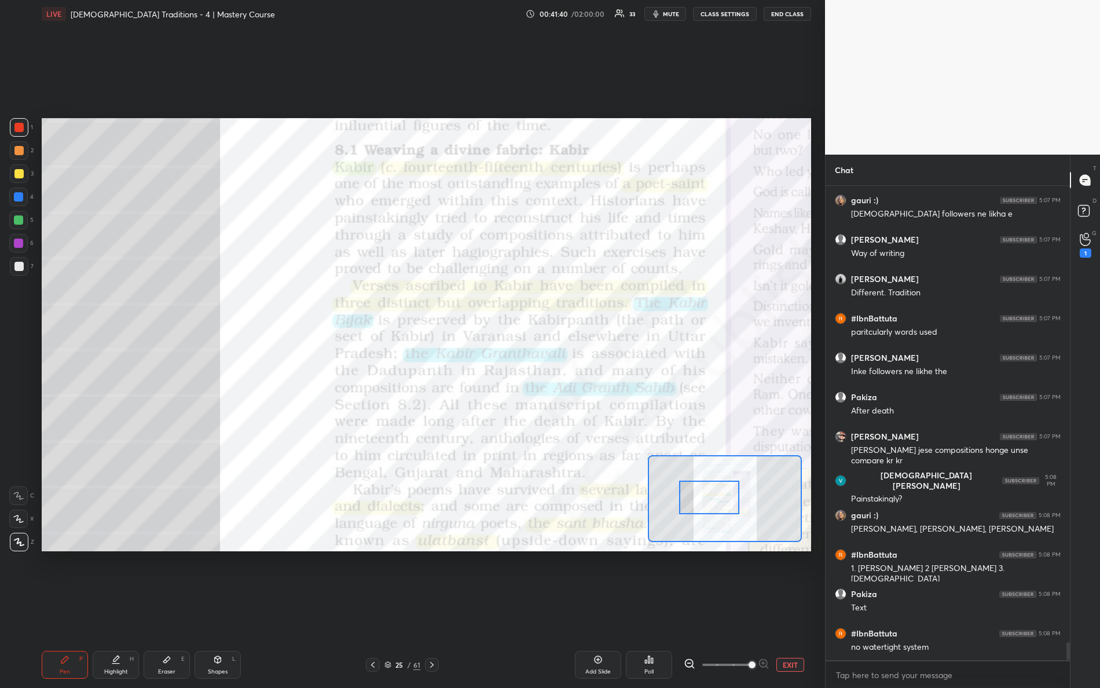
drag, startPoint x: 692, startPoint y: 477, endPoint x: 719, endPoint y: 503, distance: 37.3
click at [719, 503] on div at bounding box center [709, 498] width 61 height 34
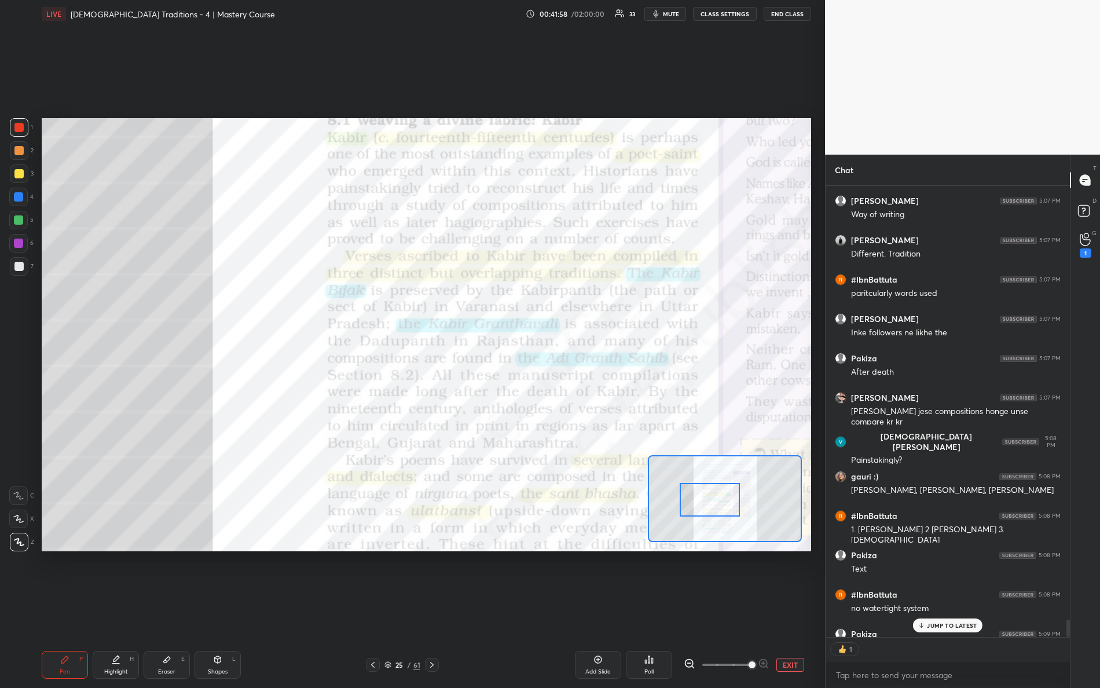
scroll to position [4, 3]
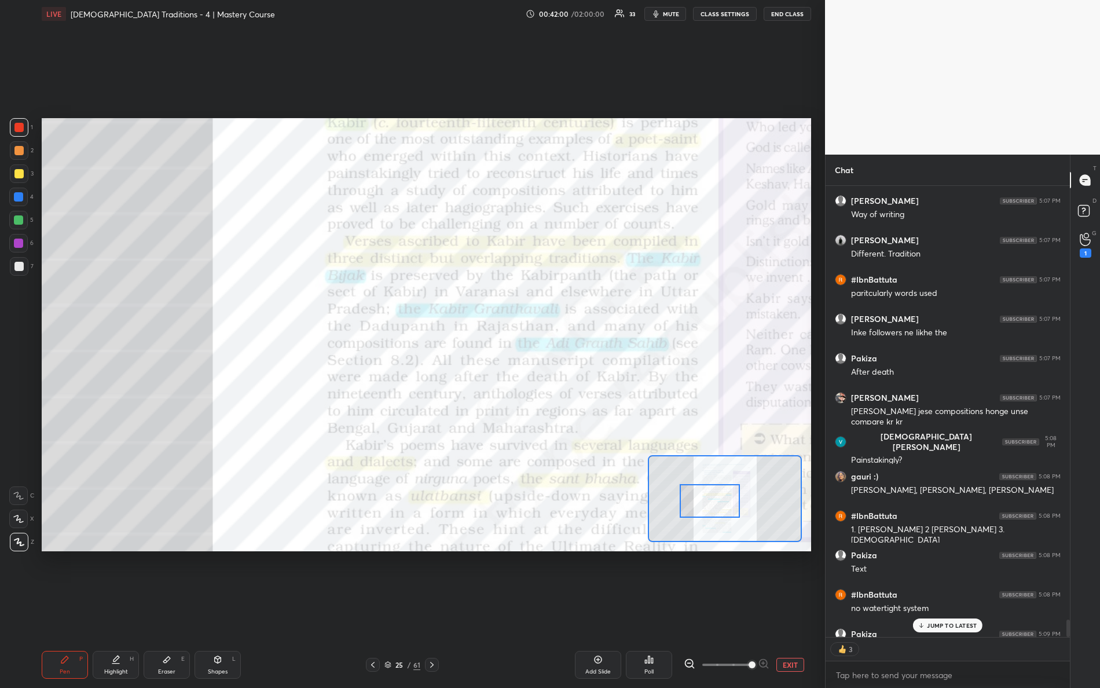
click at [707, 506] on div at bounding box center [710, 501] width 61 height 34
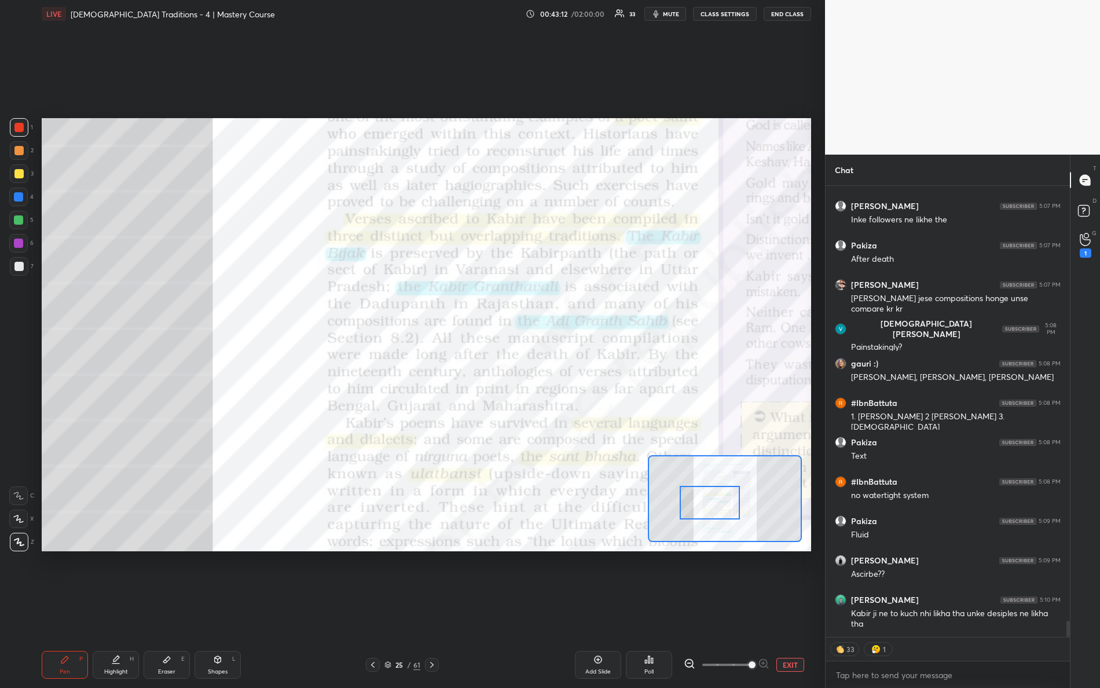
scroll to position [12093, 0]
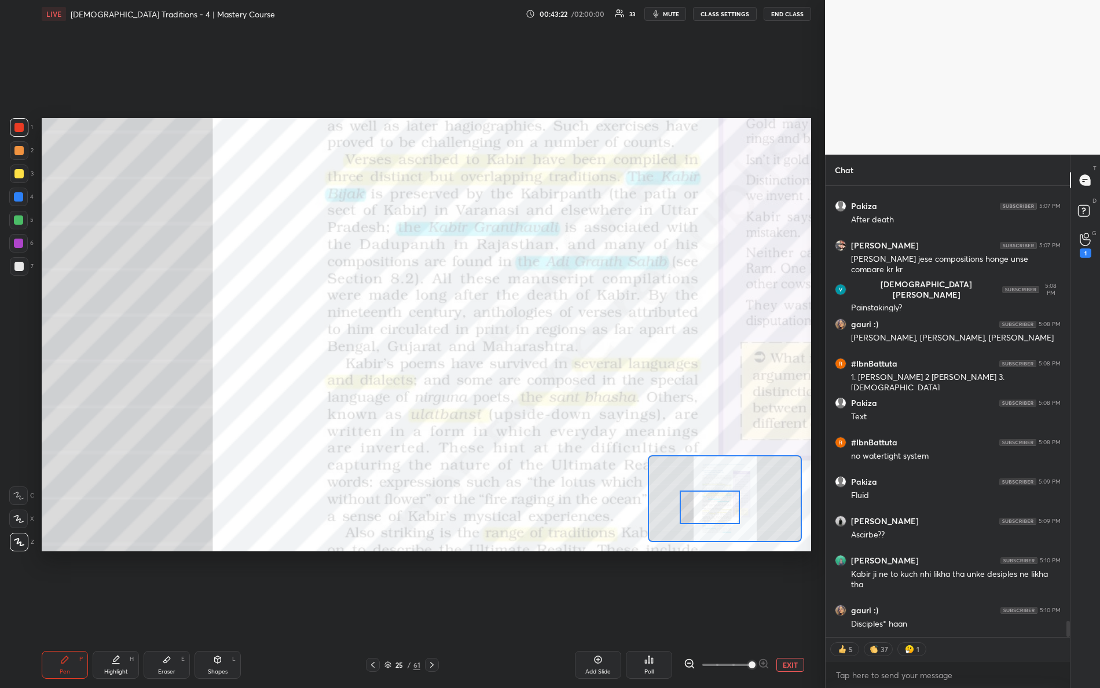
click at [714, 511] on div at bounding box center [710, 508] width 61 height 34
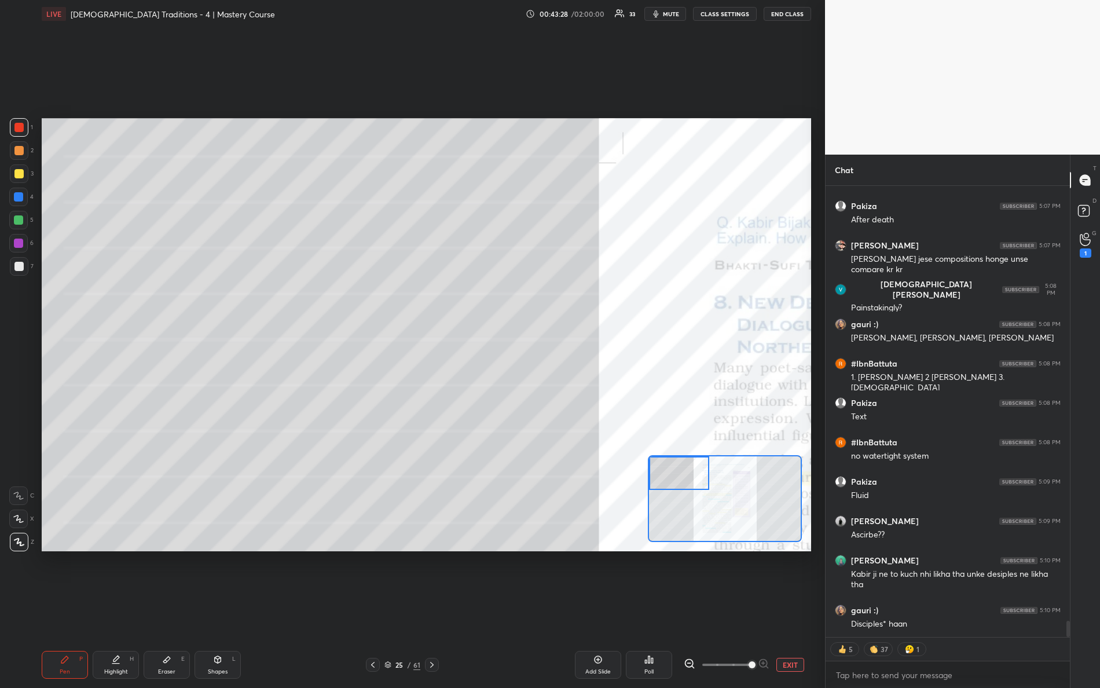
click at [588, 427] on div "Setting up your live class Poll for secs No correct answer Start poll" at bounding box center [427, 334] width 770 height 433
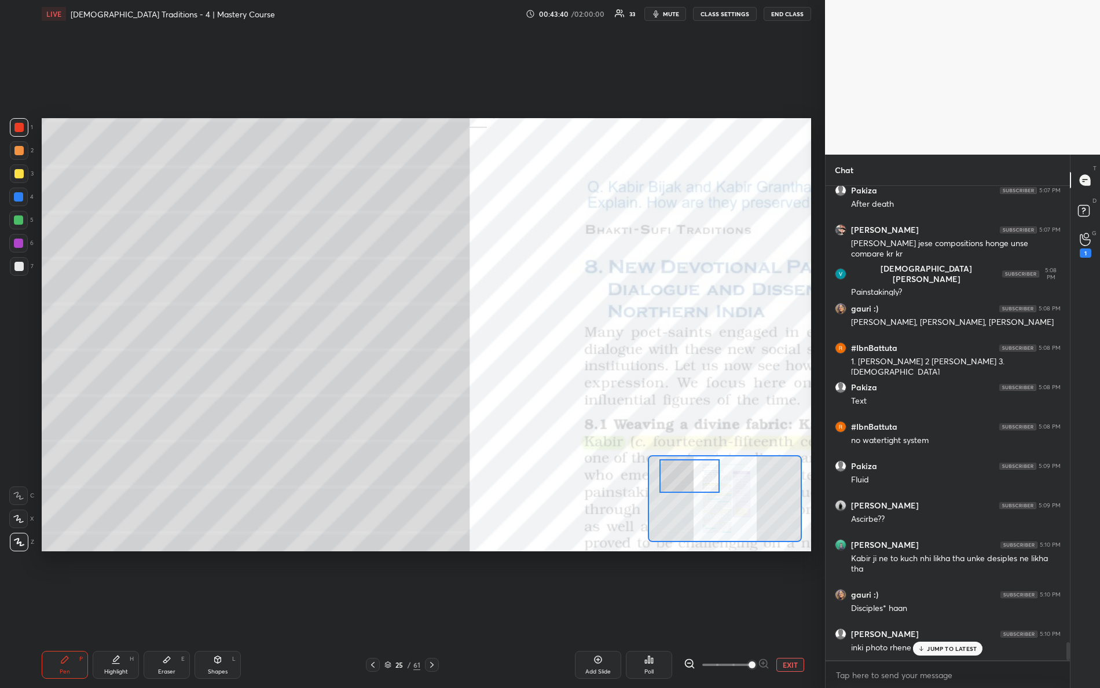
scroll to position [4, 3]
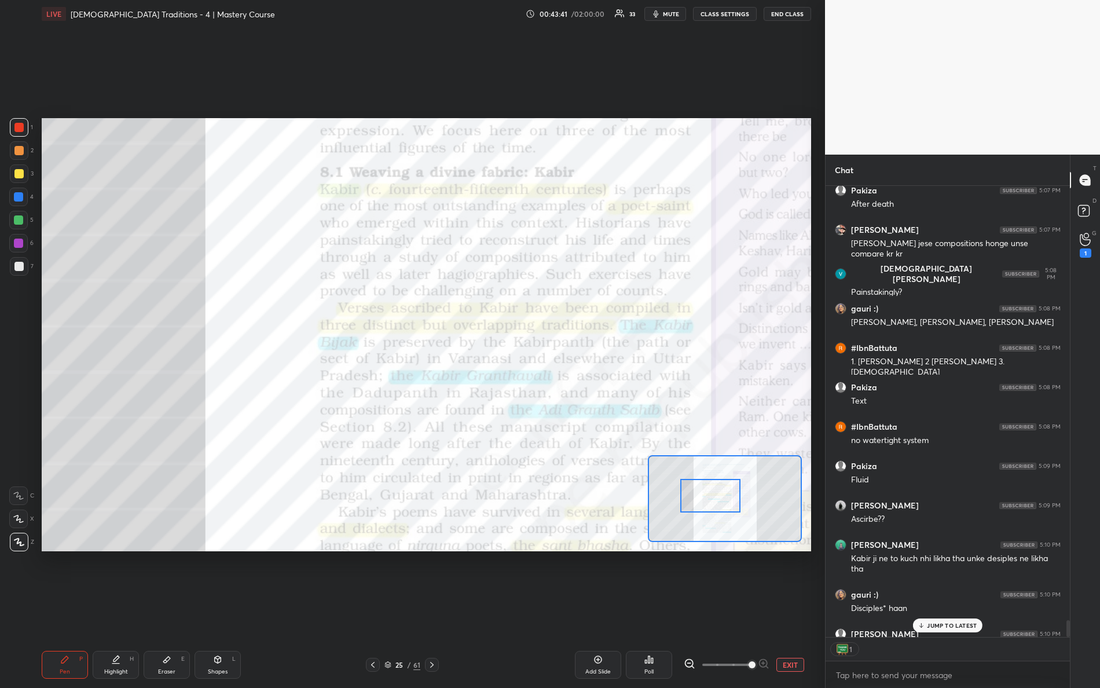
drag, startPoint x: 678, startPoint y: 473, endPoint x: 709, endPoint y: 496, distance: 38.5
click at [709, 498] on div at bounding box center [711, 496] width 61 height 34
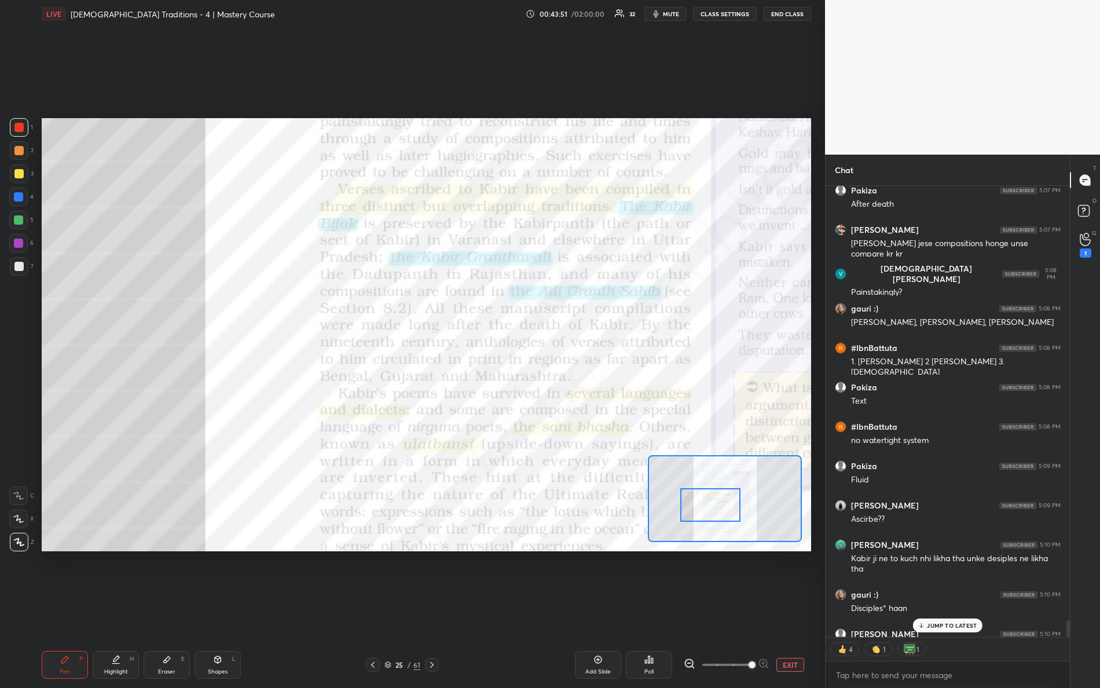
drag, startPoint x: 712, startPoint y: 494, endPoint x: 696, endPoint y: 488, distance: 17.4
click at [708, 499] on div at bounding box center [711, 505] width 61 height 34
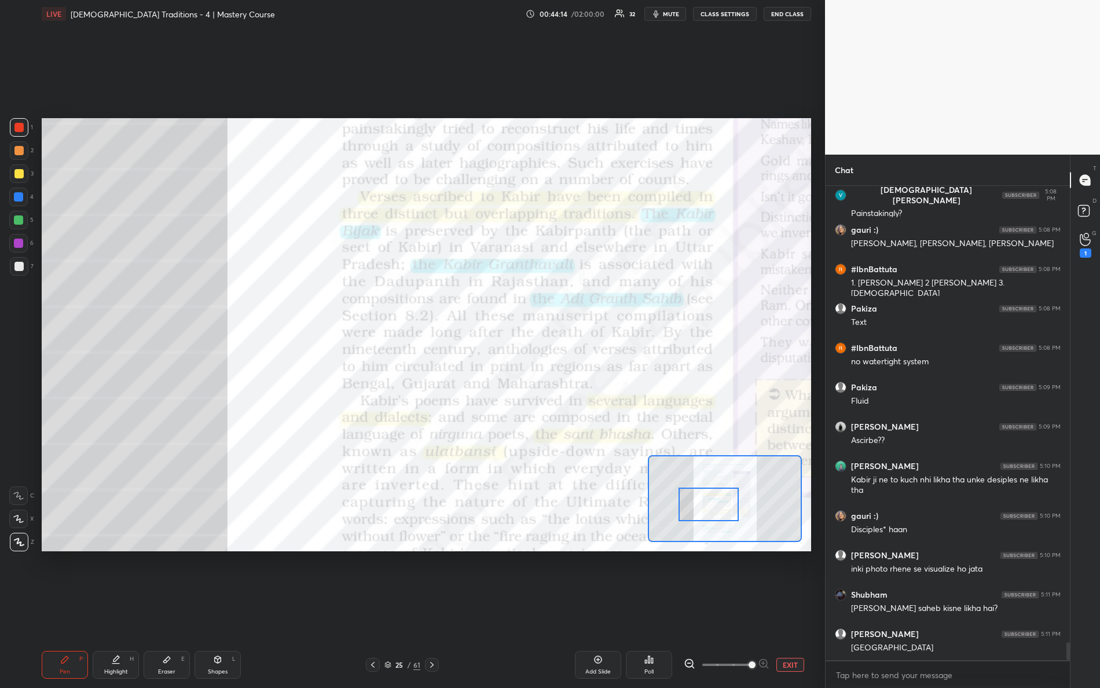
scroll to position [12227, 0]
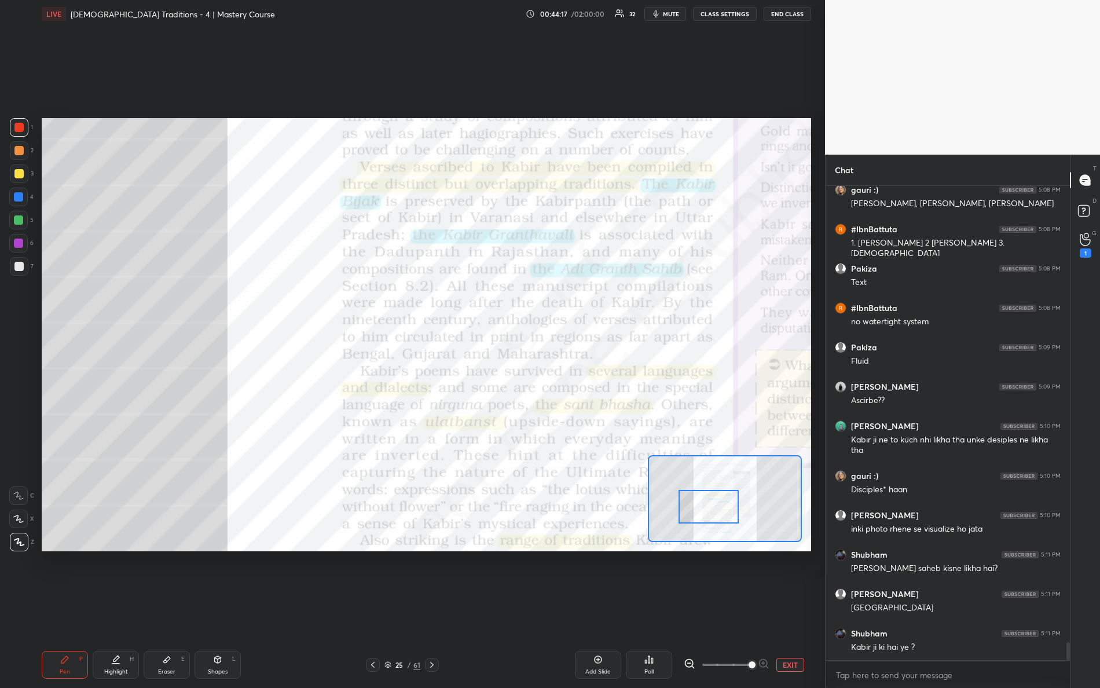
click at [706, 509] on div at bounding box center [709, 507] width 61 height 34
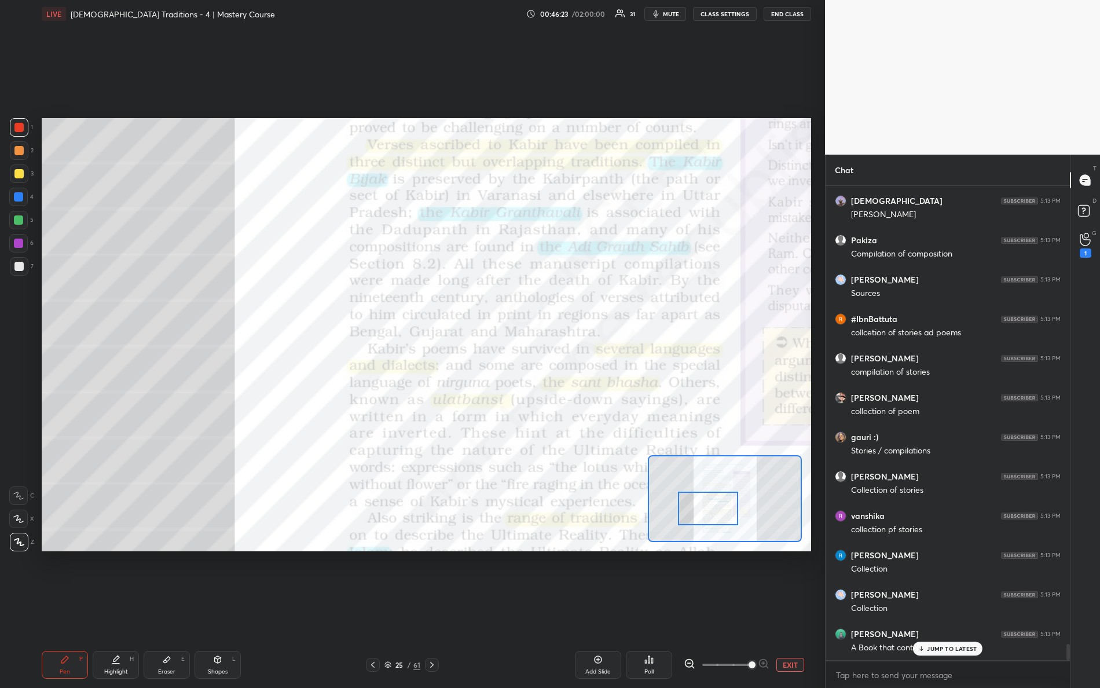
scroll to position [13380, 0]
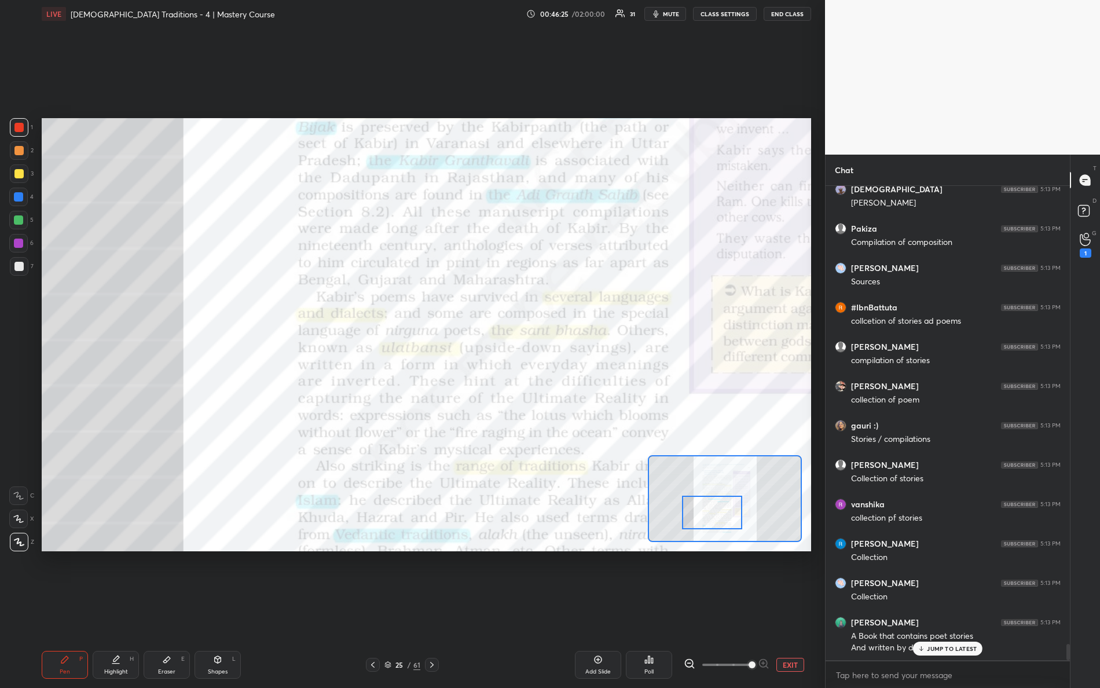
click at [714, 516] on div at bounding box center [712, 513] width 61 height 34
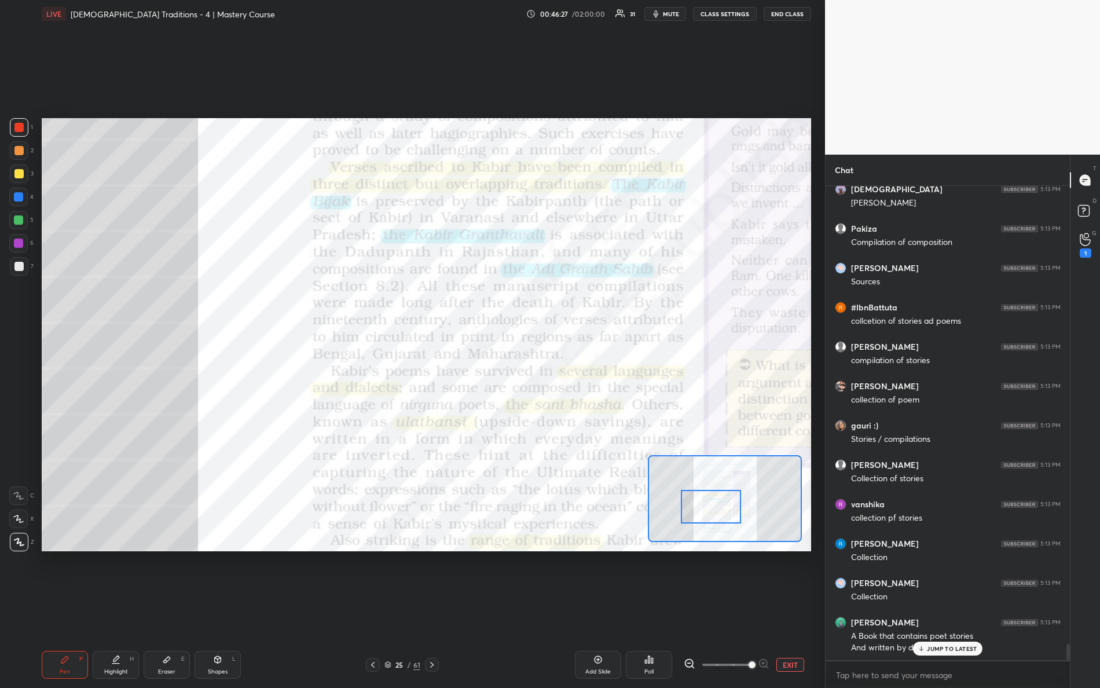
drag, startPoint x: 715, startPoint y: 509, endPoint x: 712, endPoint y: 495, distance: 14.1
click at [713, 497] on div at bounding box center [711, 507] width 61 height 34
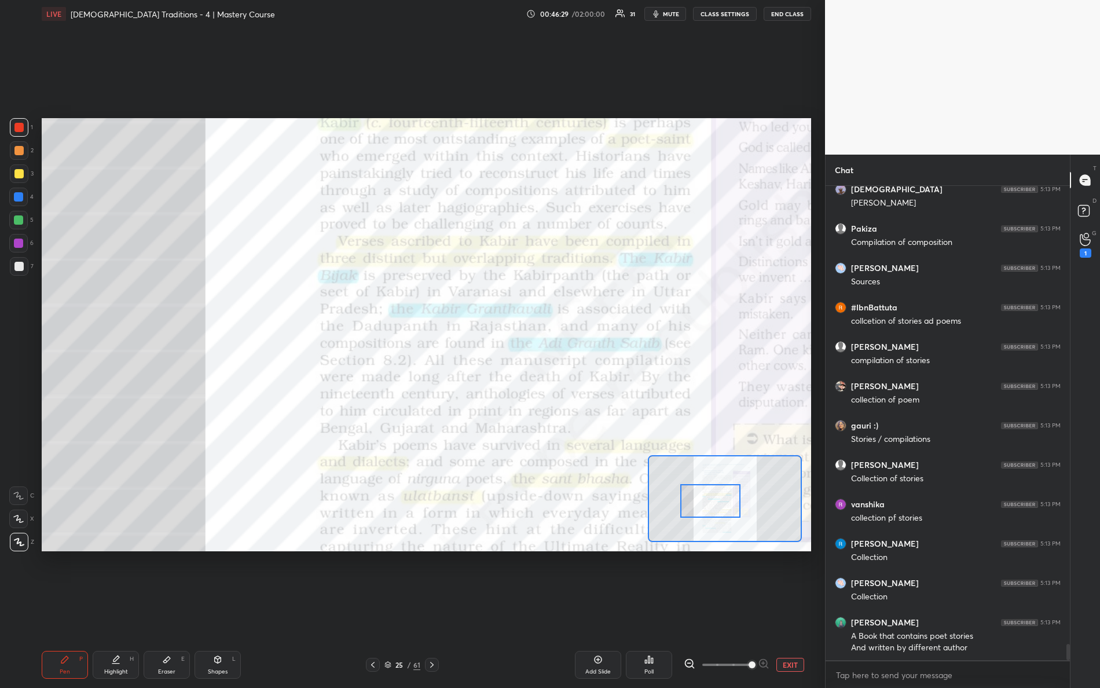
scroll to position [13420, 0]
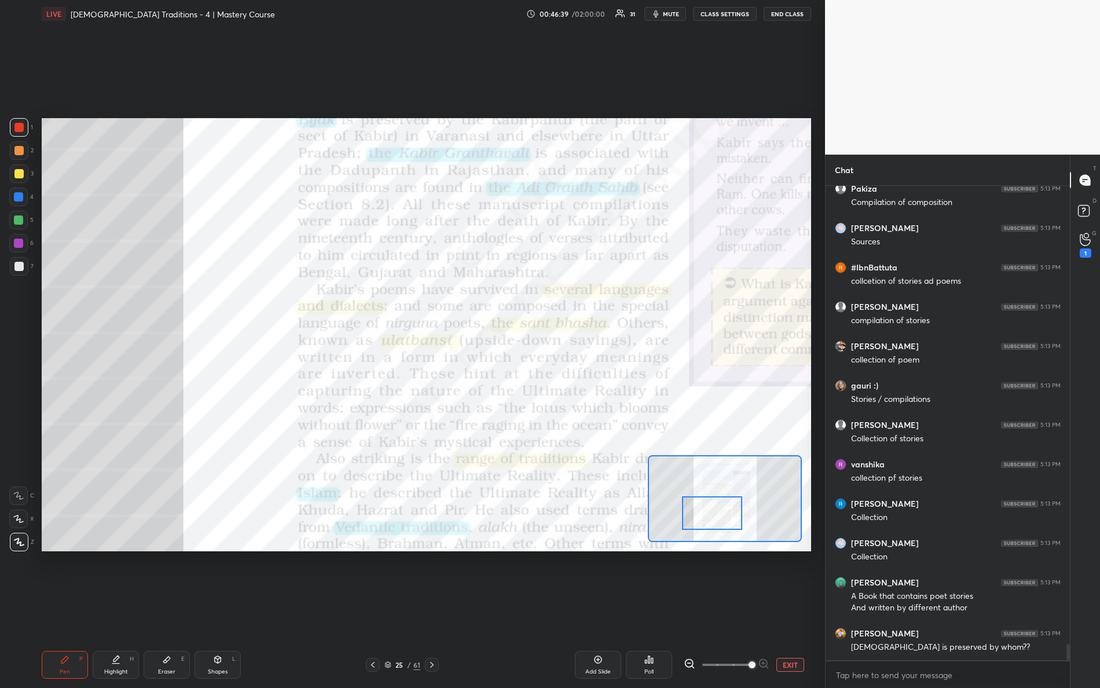
drag, startPoint x: 709, startPoint y: 500, endPoint x: 709, endPoint y: 508, distance: 7.5
click at [710, 509] on div at bounding box center [712, 513] width 61 height 34
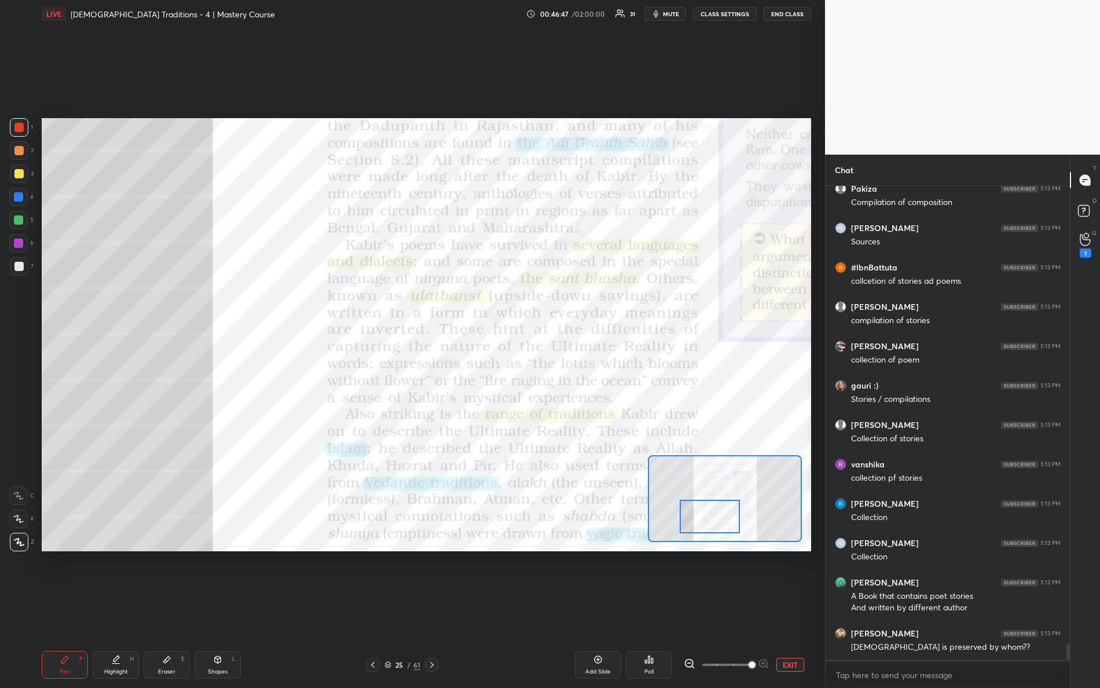
click at [686, 508] on div at bounding box center [710, 517] width 61 height 34
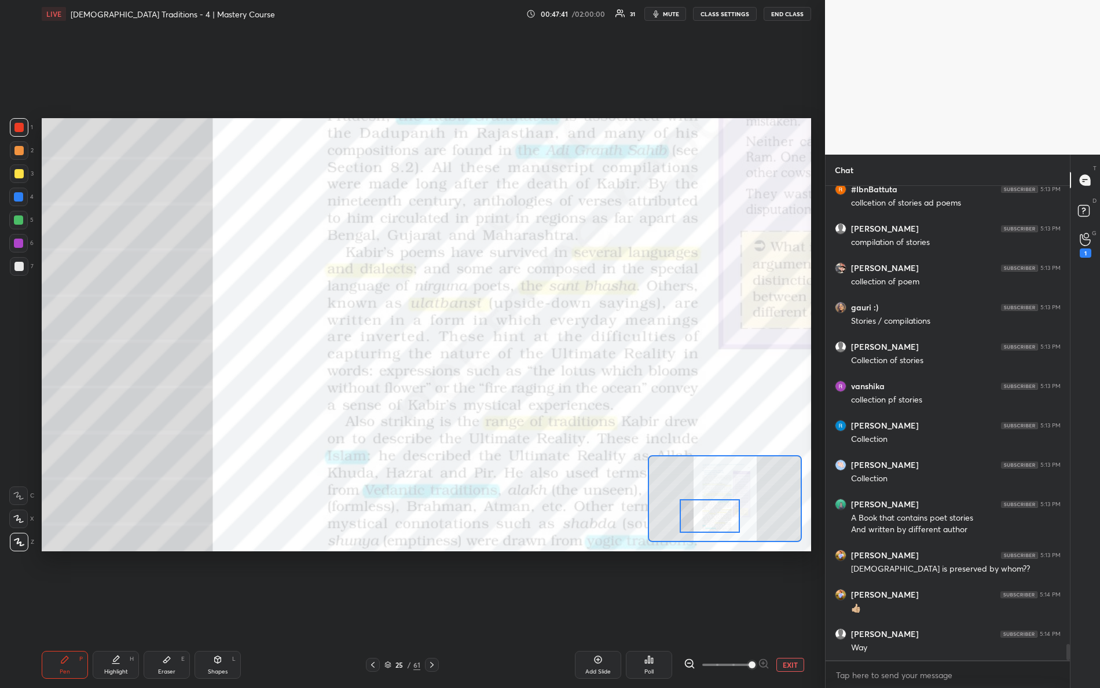
scroll to position [13538, 0]
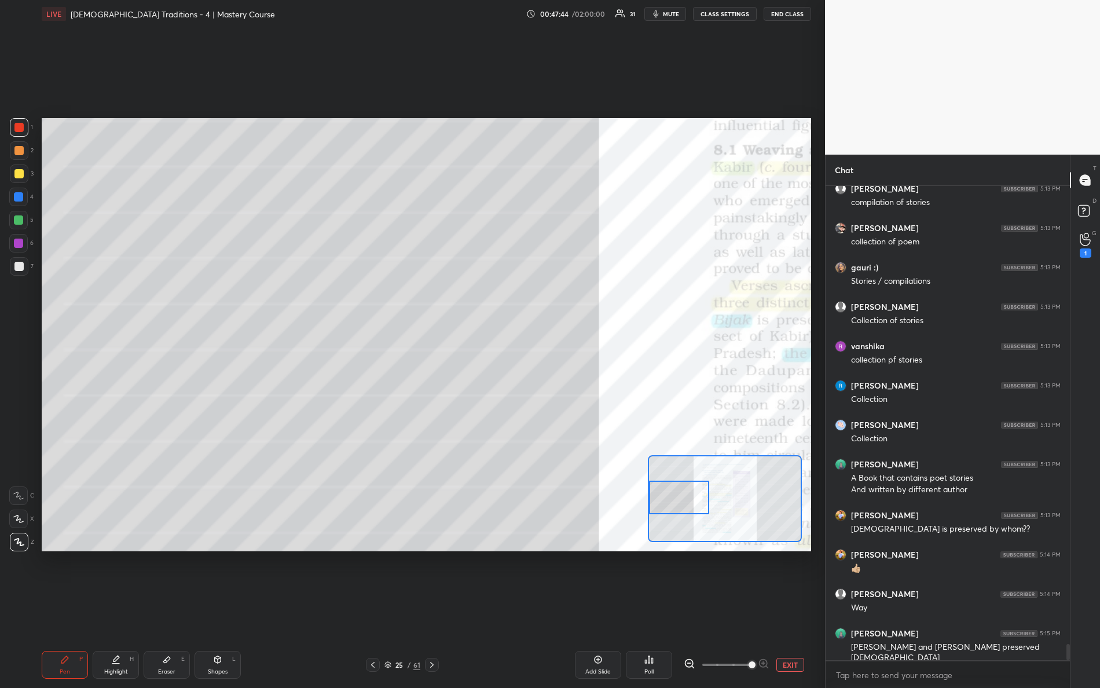
click at [608, 480] on div "Setting up your live class Poll for secs No correct answer Start poll" at bounding box center [427, 334] width 770 height 433
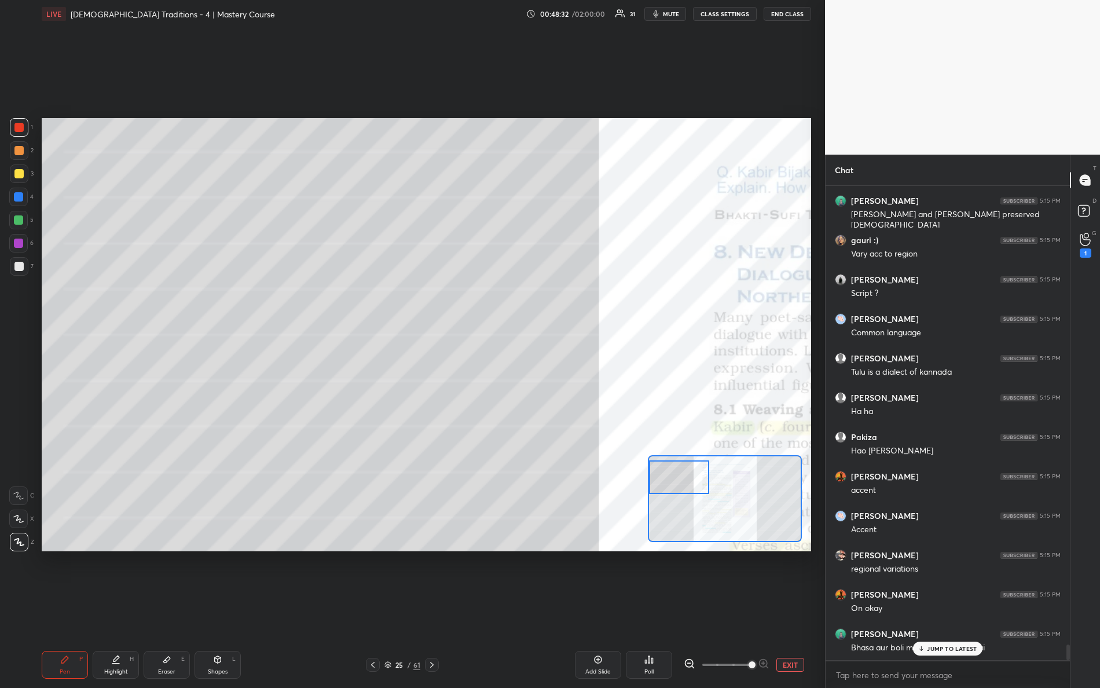
scroll to position [14011, 0]
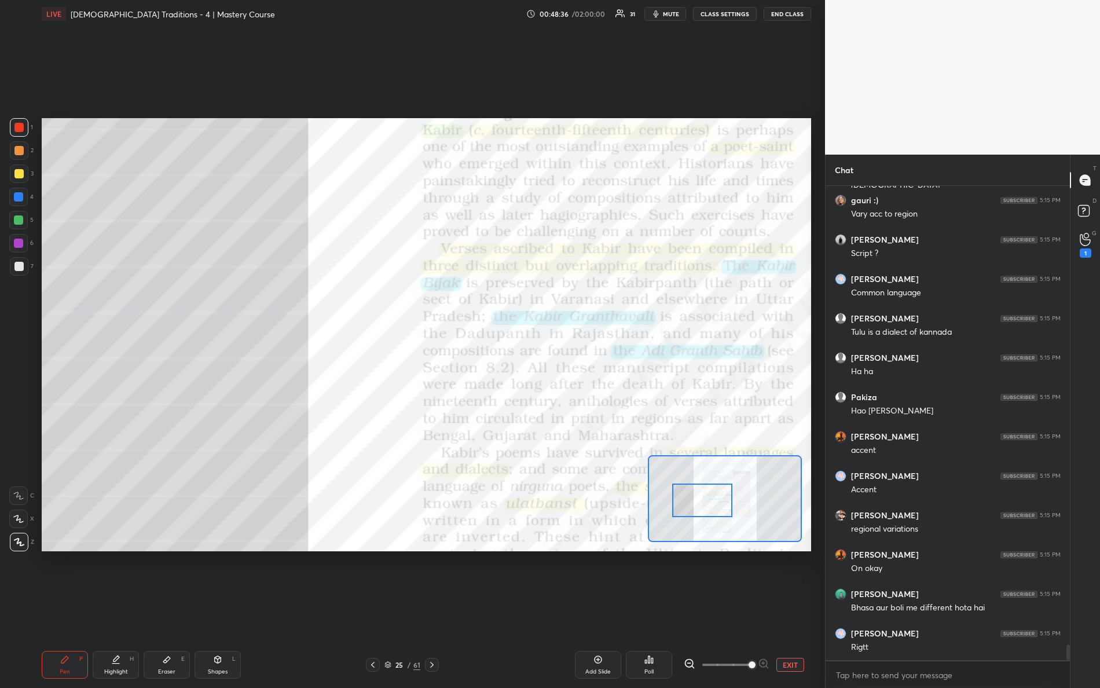
drag, startPoint x: 680, startPoint y: 471, endPoint x: 703, endPoint y: 494, distance: 31.9
click at [703, 494] on div at bounding box center [702, 501] width 61 height 34
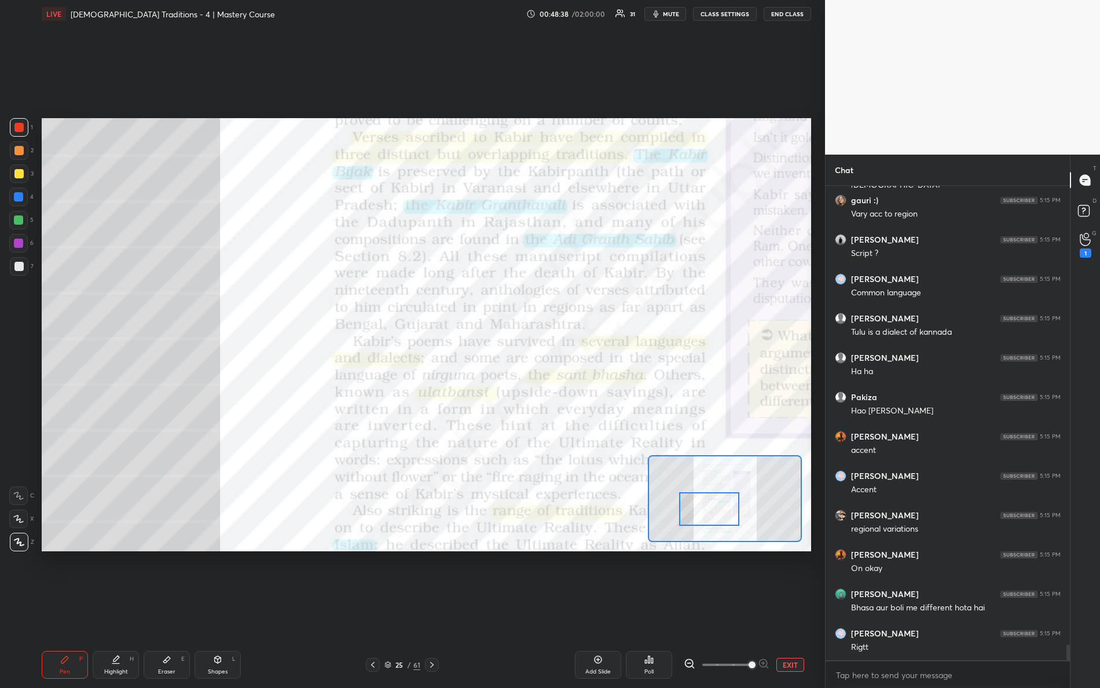
scroll to position [14050, 0]
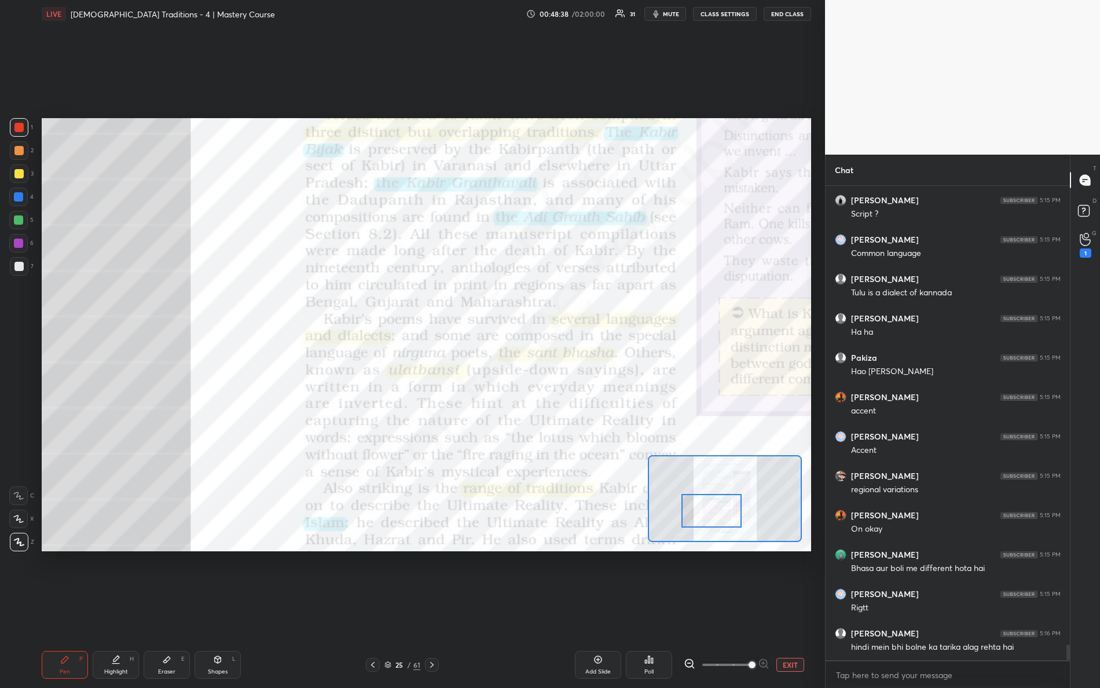
drag, startPoint x: 700, startPoint y: 492, endPoint x: 710, endPoint y: 496, distance: 10.9
click at [709, 502] on div at bounding box center [712, 511] width 61 height 34
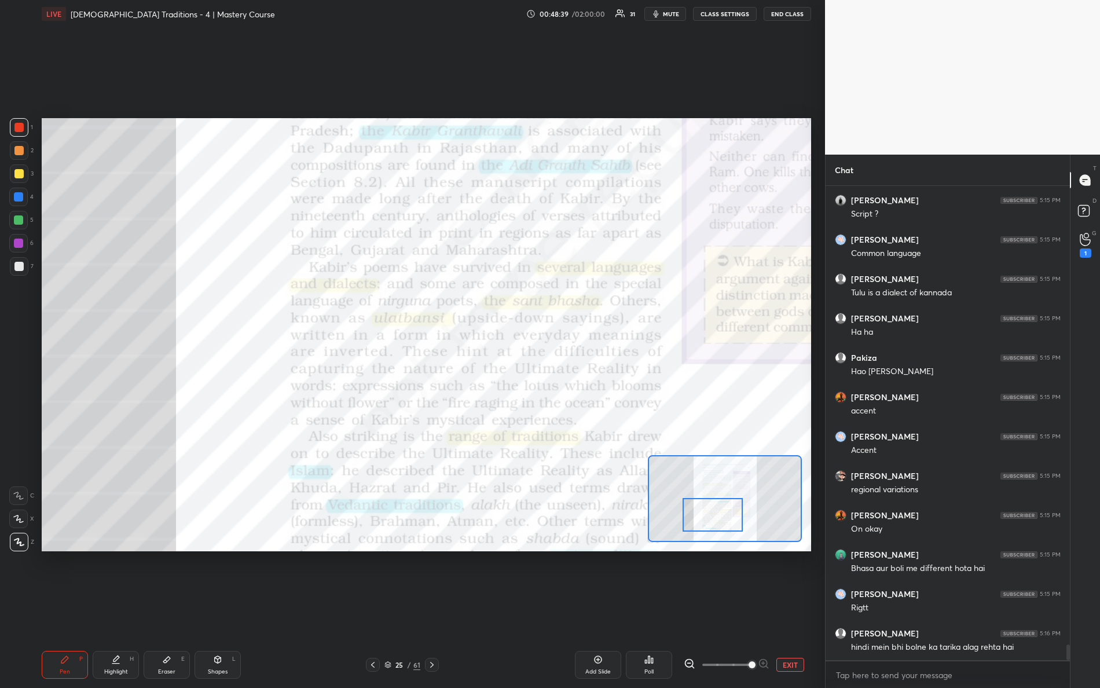
click at [713, 510] on div at bounding box center [713, 515] width 61 height 34
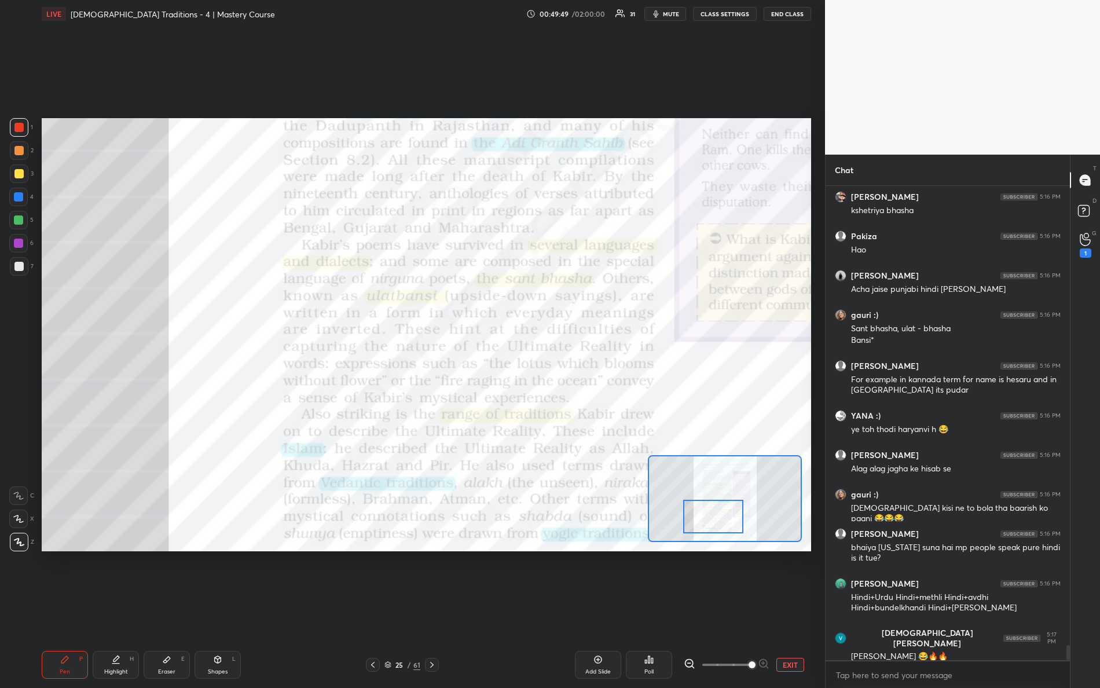
scroll to position [14566, 0]
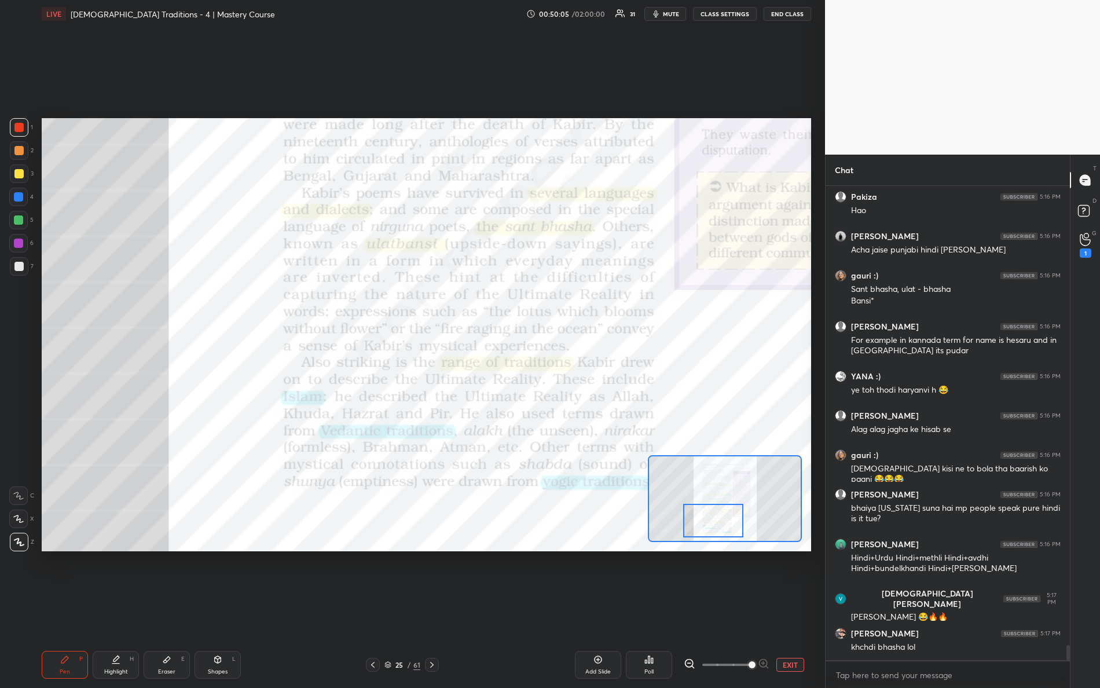
click at [704, 517] on div at bounding box center [713, 521] width 61 height 34
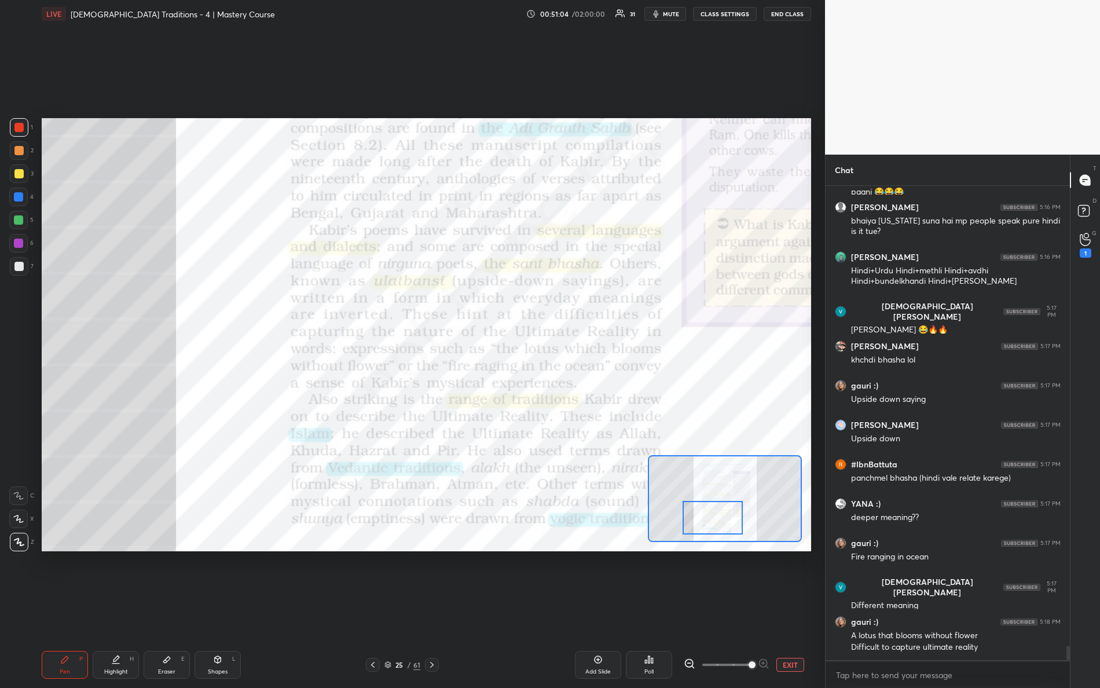
scroll to position [14865, 0]
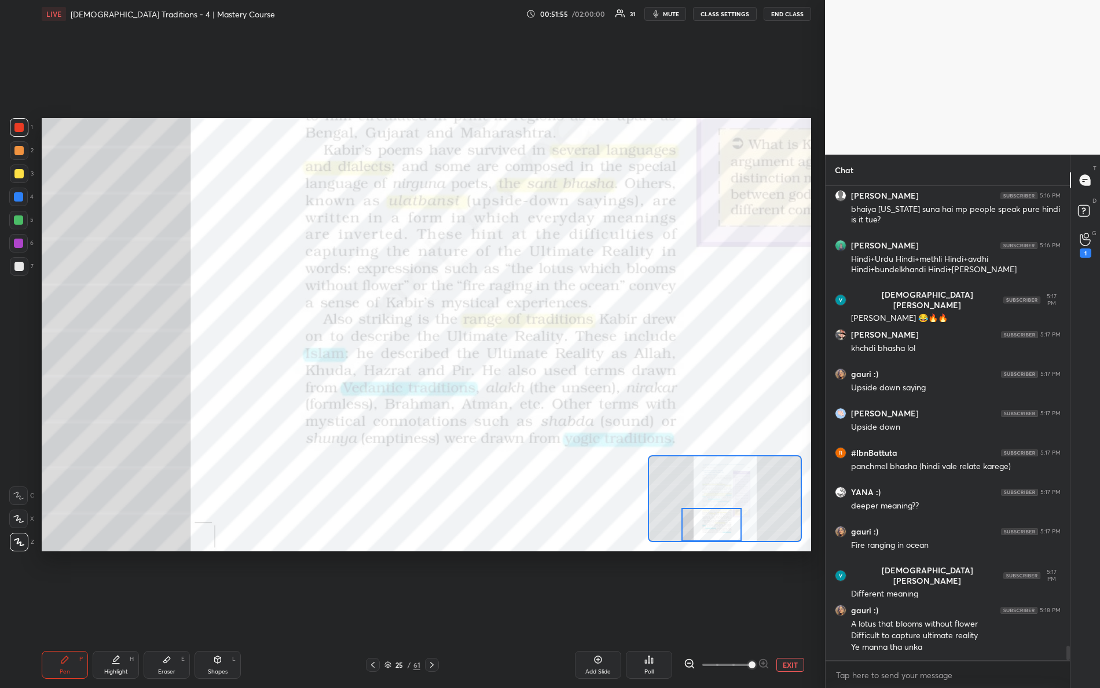
click at [719, 542] on div "Setting up your live class Poll for secs No correct answer Start poll" at bounding box center [427, 334] width 770 height 433
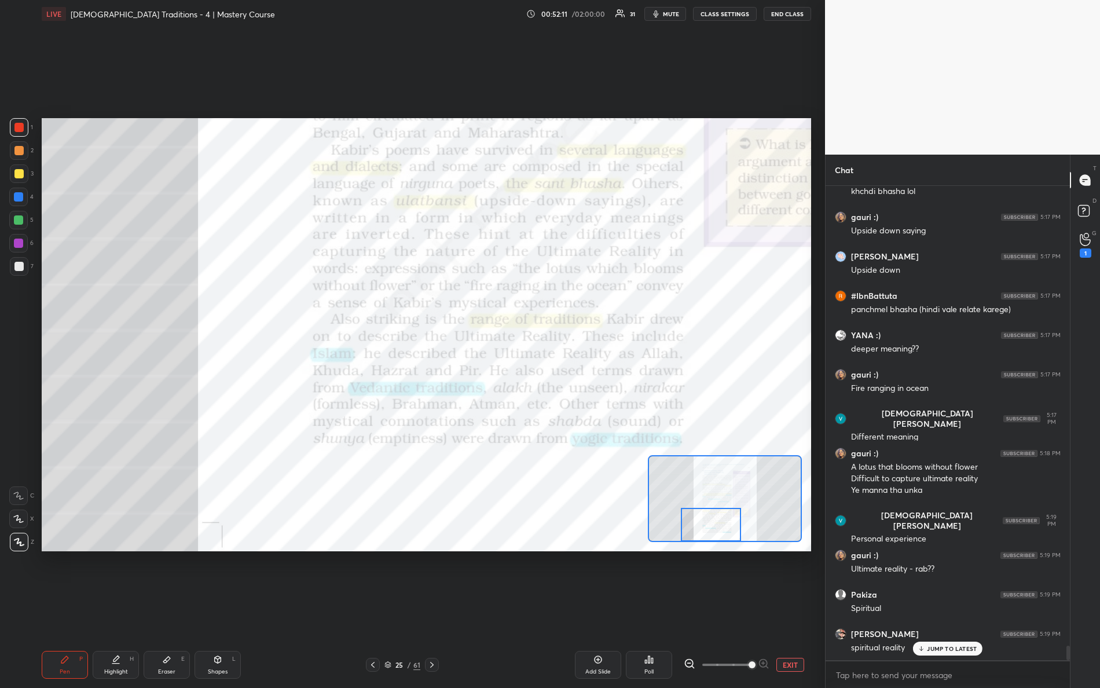
scroll to position [4, 3]
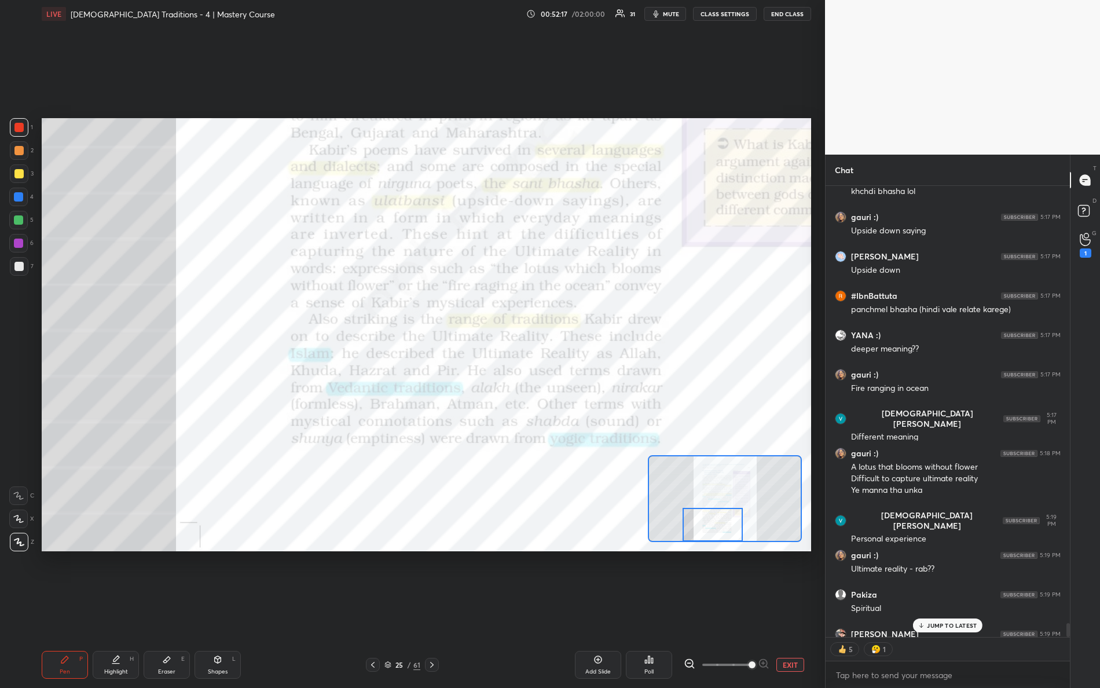
click at [720, 526] on div at bounding box center [713, 525] width 61 height 34
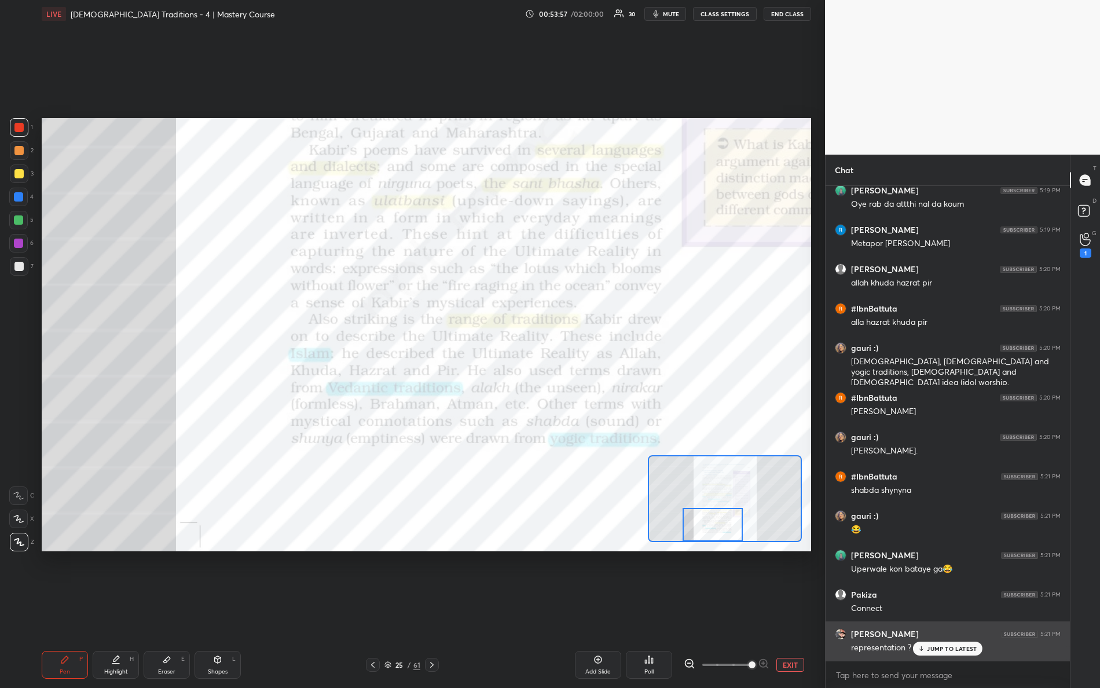
scroll to position [15623, 0]
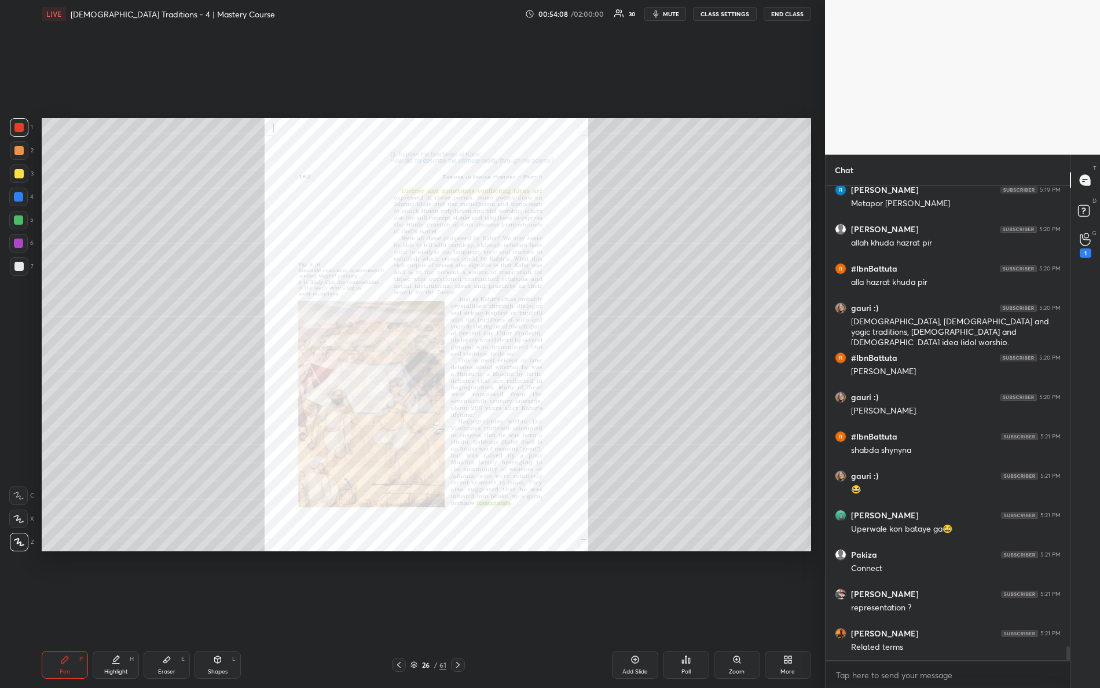
click at [742, 609] on div "Zoom" at bounding box center [737, 665] width 46 height 28
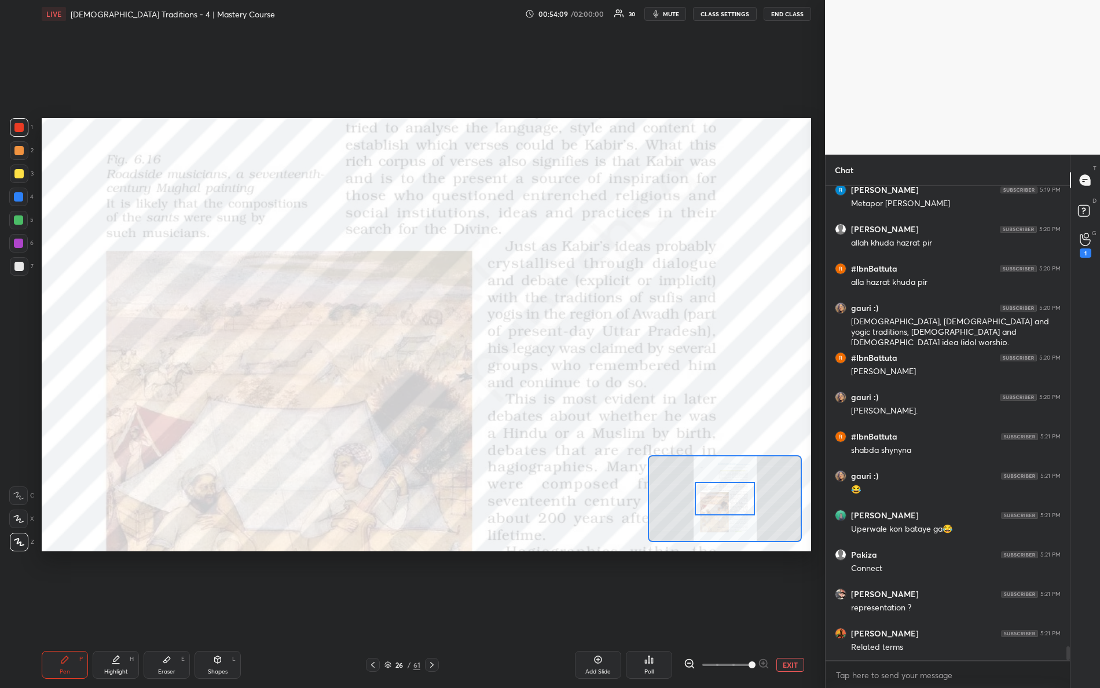
drag, startPoint x: 737, startPoint y: 668, endPoint x: 791, endPoint y: 662, distance: 54.2
click at [789, 609] on div "EXIT" at bounding box center [747, 665] width 127 height 14
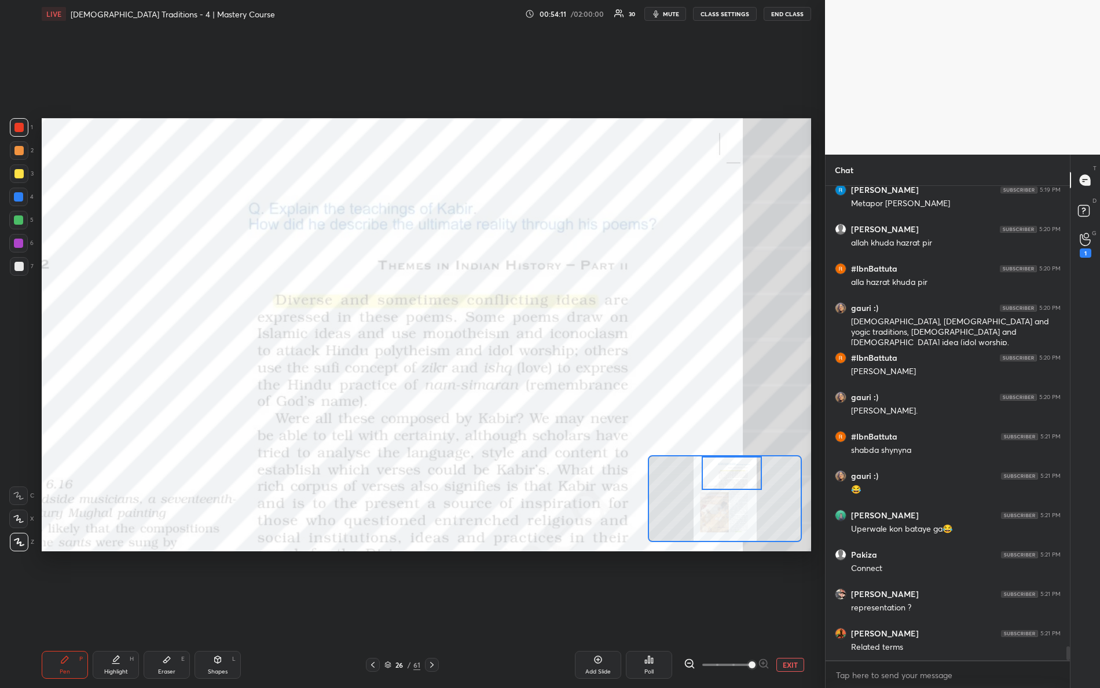
drag, startPoint x: 731, startPoint y: 493, endPoint x: 734, endPoint y: 464, distance: 29.1
click at [734, 463] on div at bounding box center [732, 473] width 61 height 34
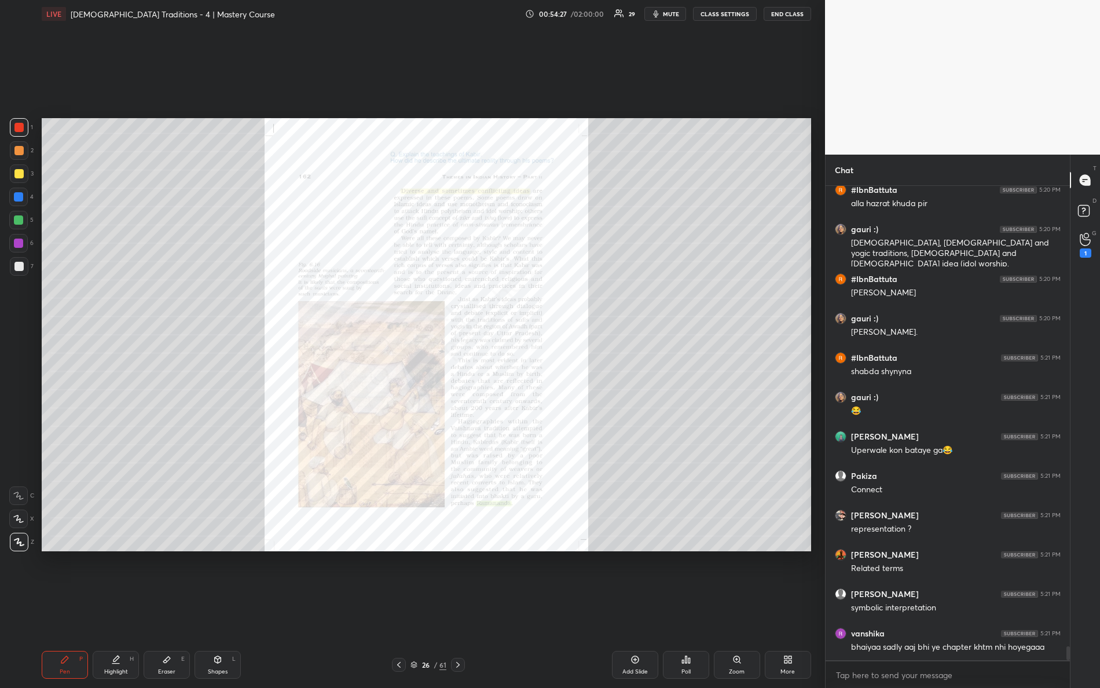
scroll to position [15741, 0]
click at [743, 609] on div "Zoom" at bounding box center [737, 665] width 46 height 28
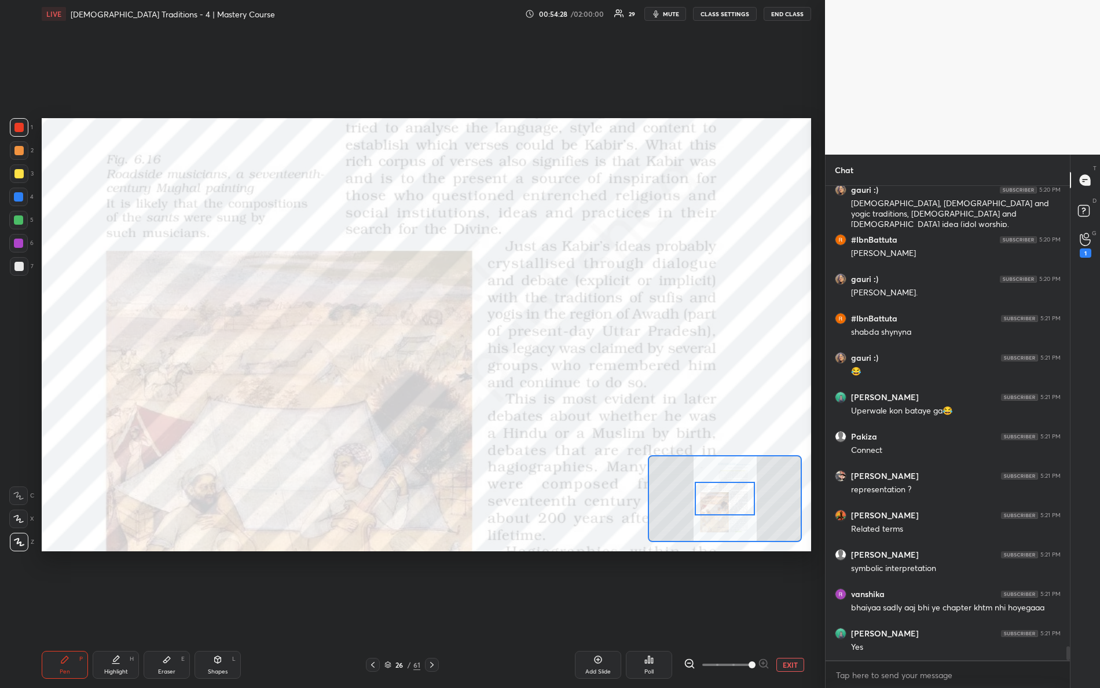
drag, startPoint x: 722, startPoint y: 667, endPoint x: 797, endPoint y: 667, distance: 74.7
click at [797, 609] on div "EXIT" at bounding box center [747, 665] width 127 height 14
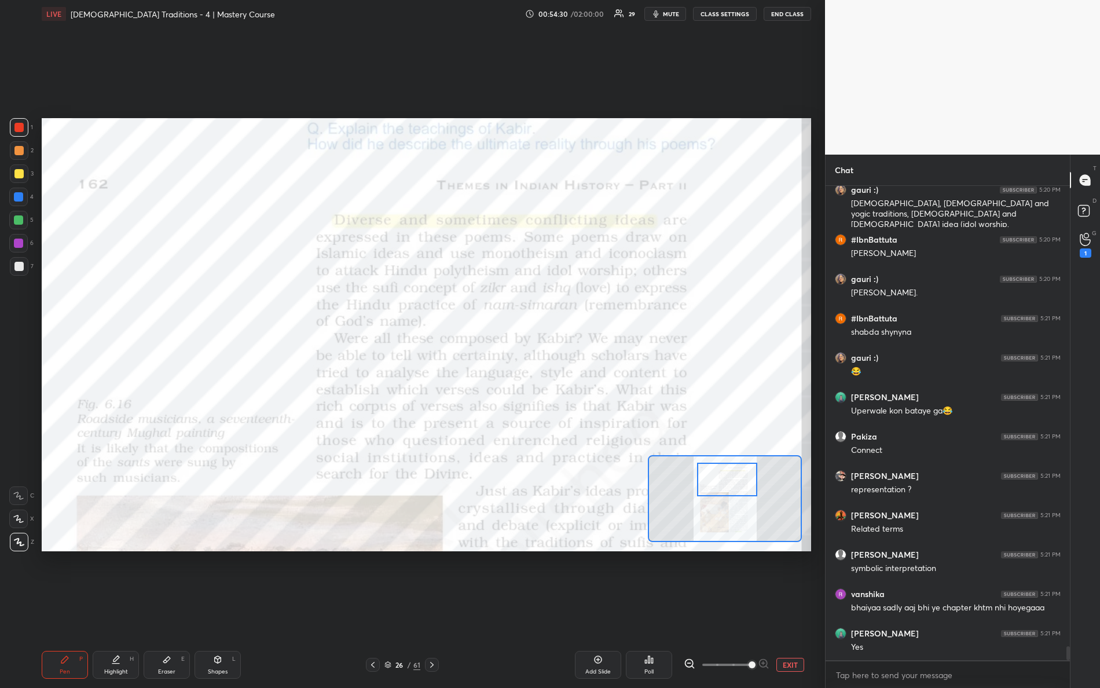
drag, startPoint x: 727, startPoint y: 503, endPoint x: 725, endPoint y: 481, distance: 22.2
click at [730, 484] on div at bounding box center [727, 480] width 61 height 34
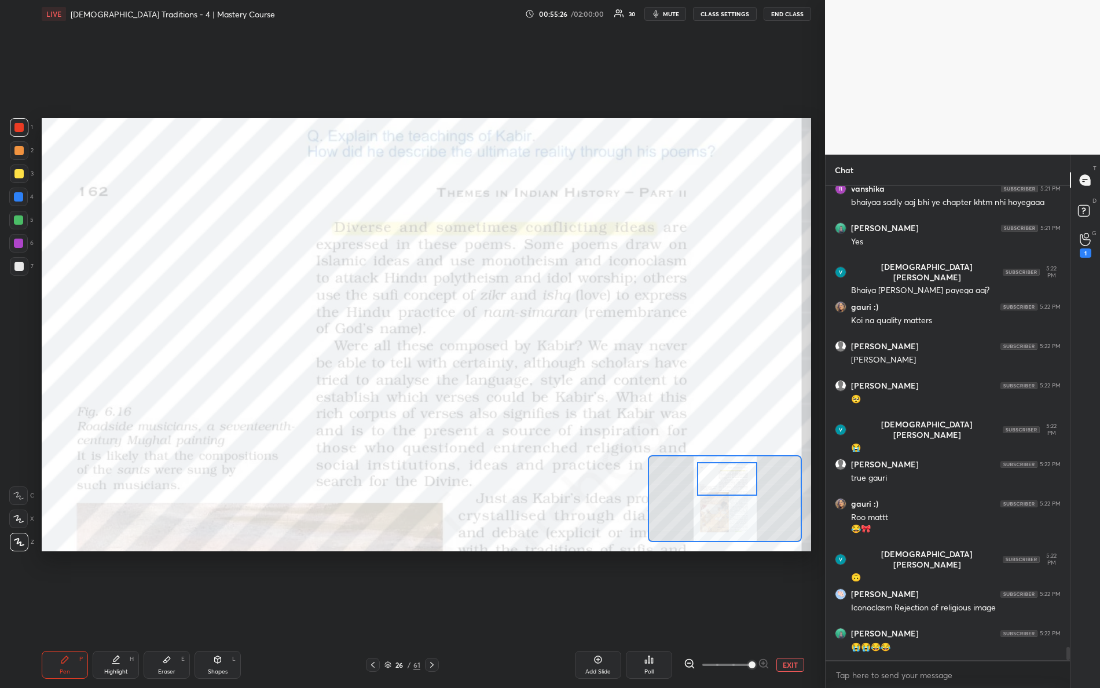
scroll to position [16186, 0]
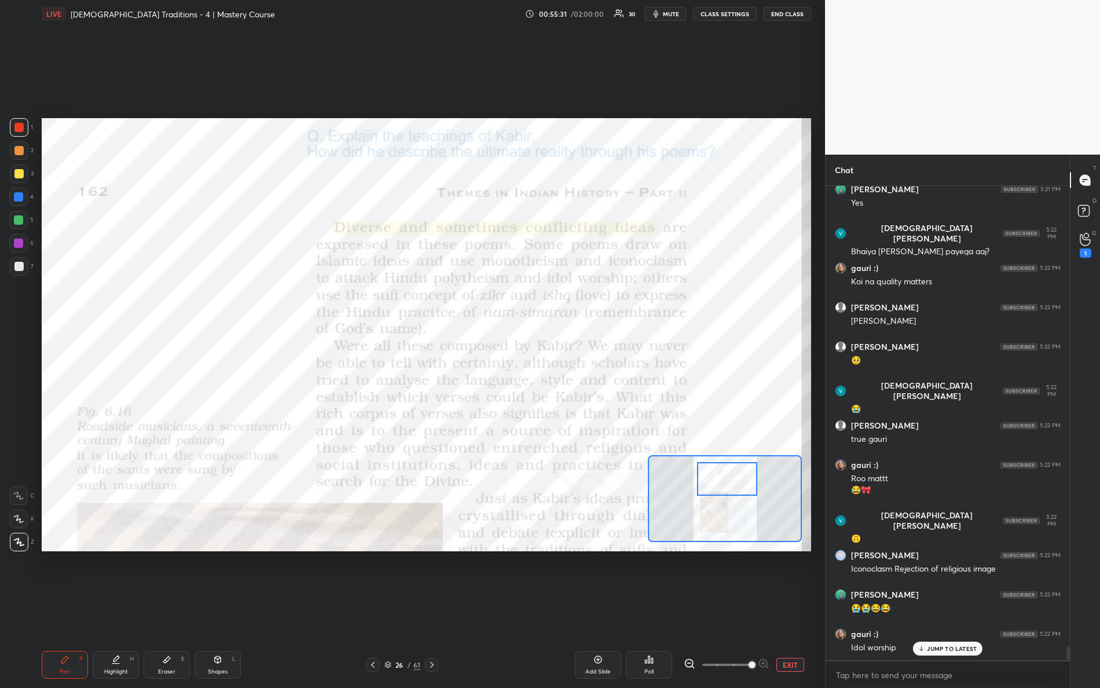
click at [721, 491] on div at bounding box center [725, 498] width 154 height 87
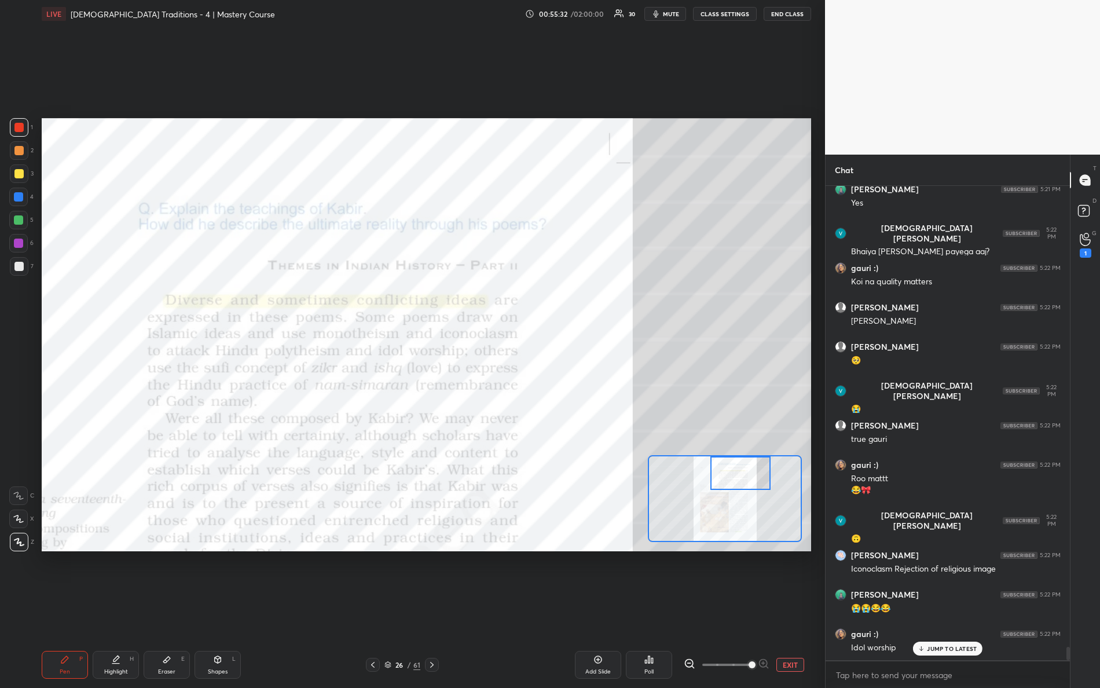
drag, startPoint x: 719, startPoint y: 486, endPoint x: 734, endPoint y: 455, distance: 34.5
click at [737, 455] on div at bounding box center [725, 498] width 154 height 87
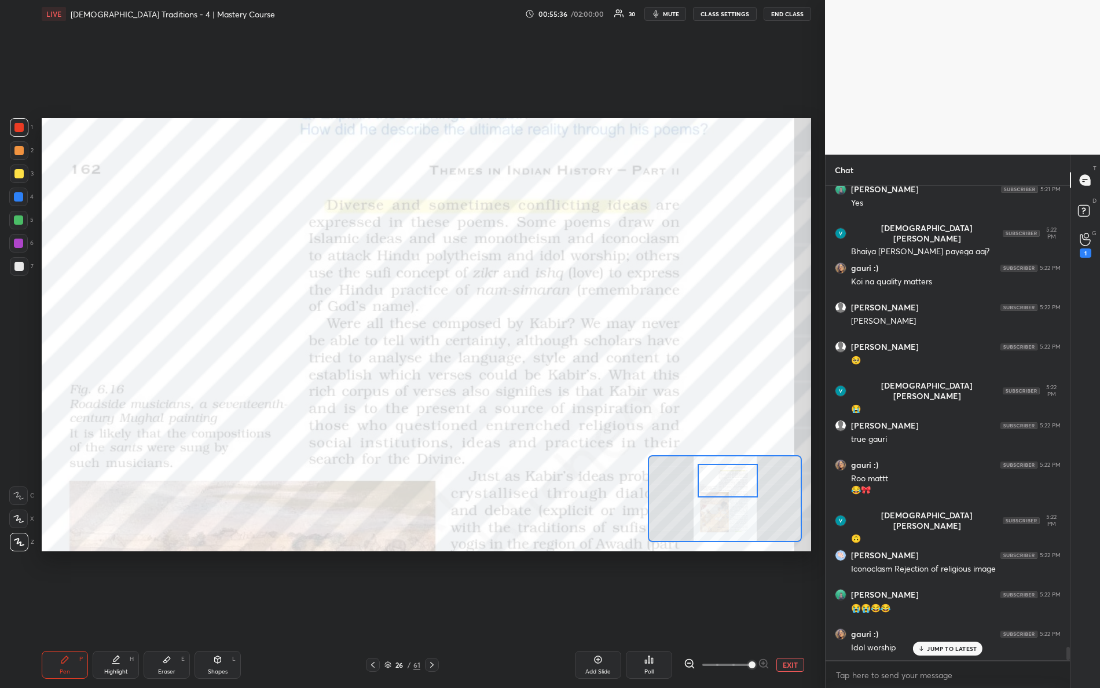
drag, startPoint x: 727, startPoint y: 485, endPoint x: 715, endPoint y: 494, distance: 15.3
click at [715, 494] on div at bounding box center [728, 481] width 61 height 34
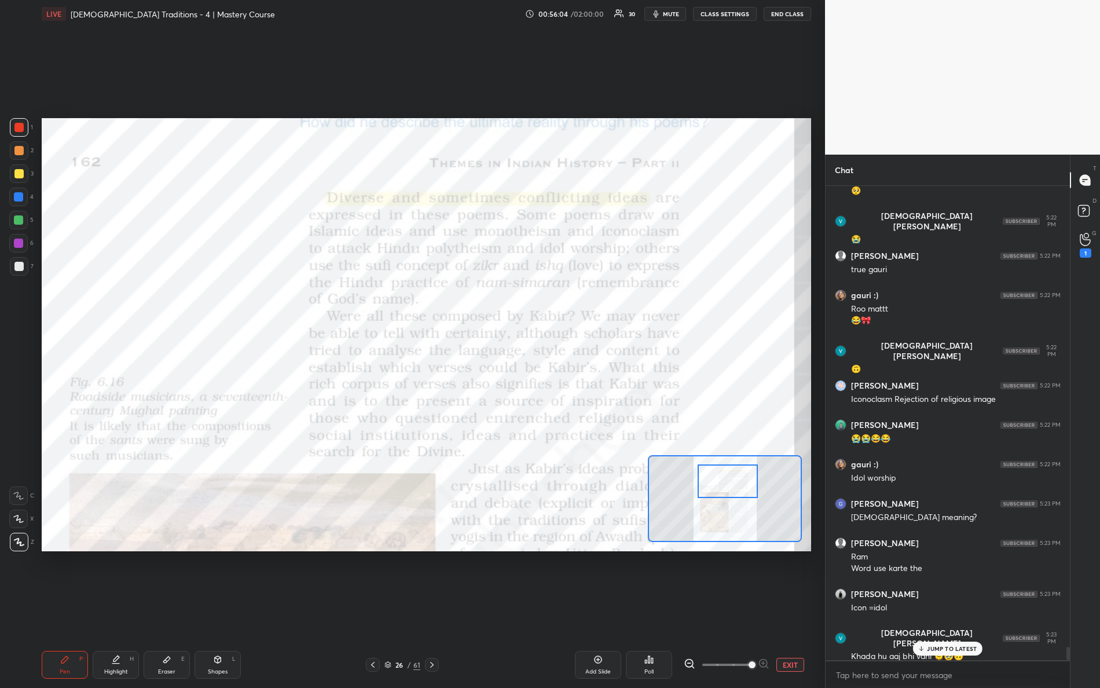
scroll to position [16394, 0]
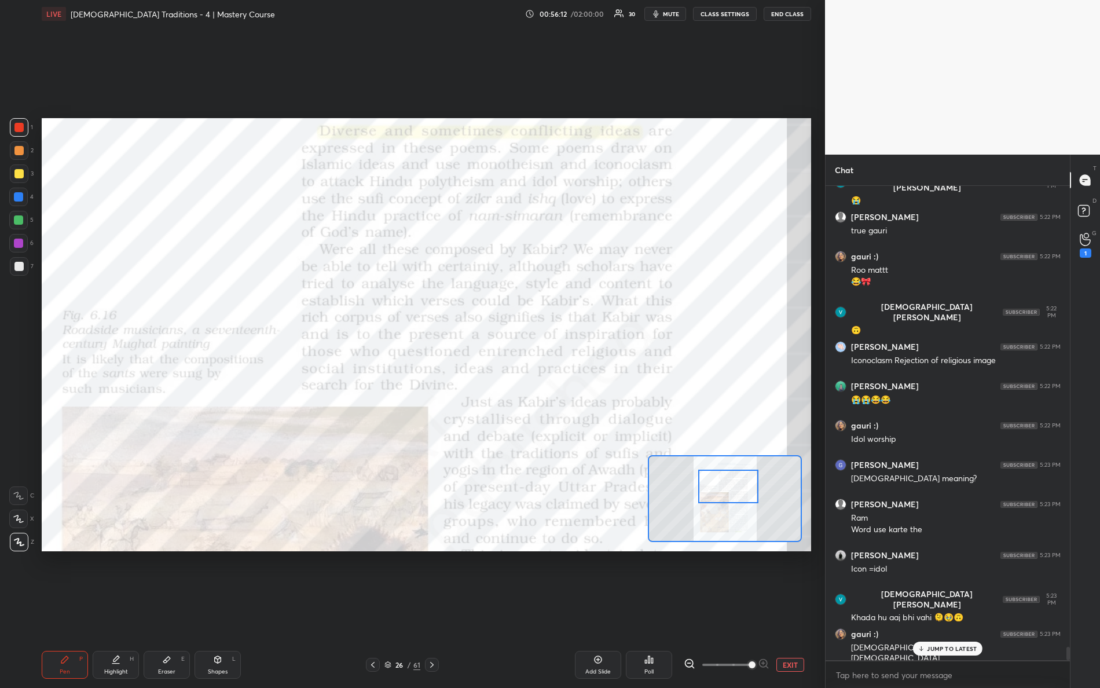
drag, startPoint x: 732, startPoint y: 488, endPoint x: 721, endPoint y: 493, distance: 12.4
click at [733, 492] on div at bounding box center [728, 487] width 61 height 34
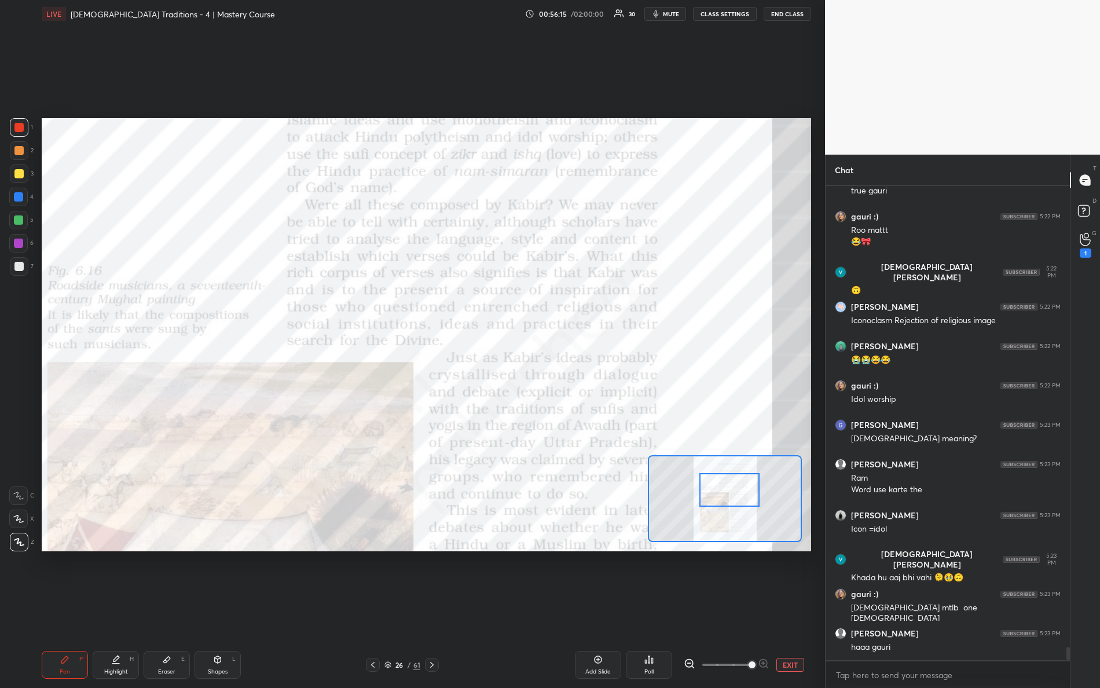
click at [727, 495] on div at bounding box center [730, 490] width 61 height 34
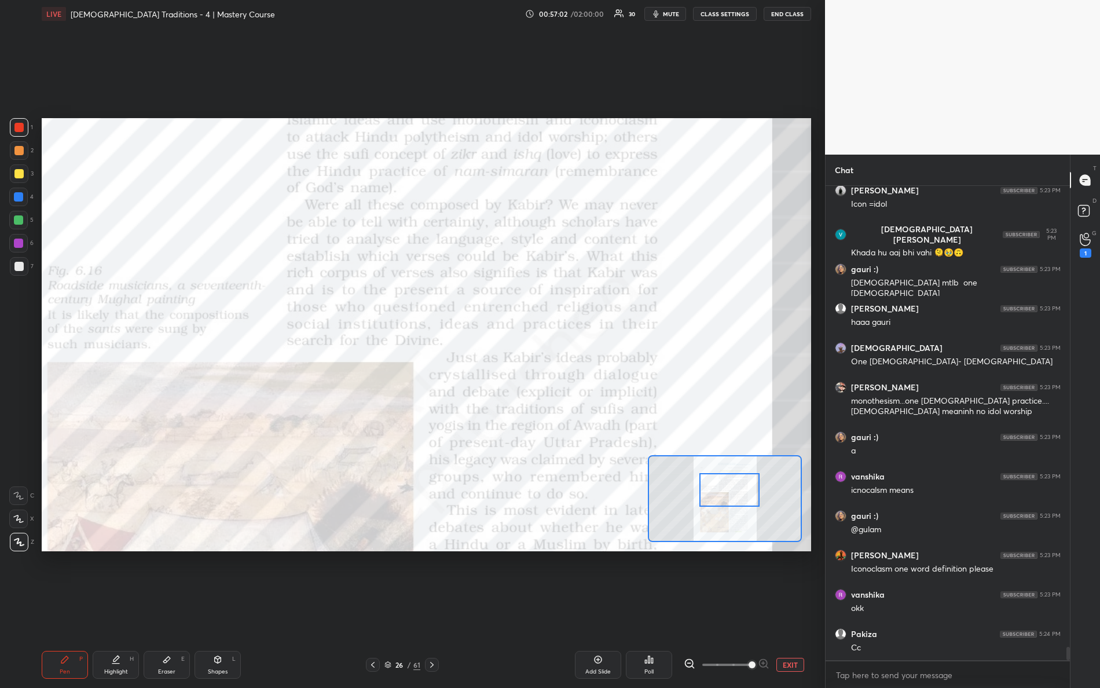
scroll to position [16799, 0]
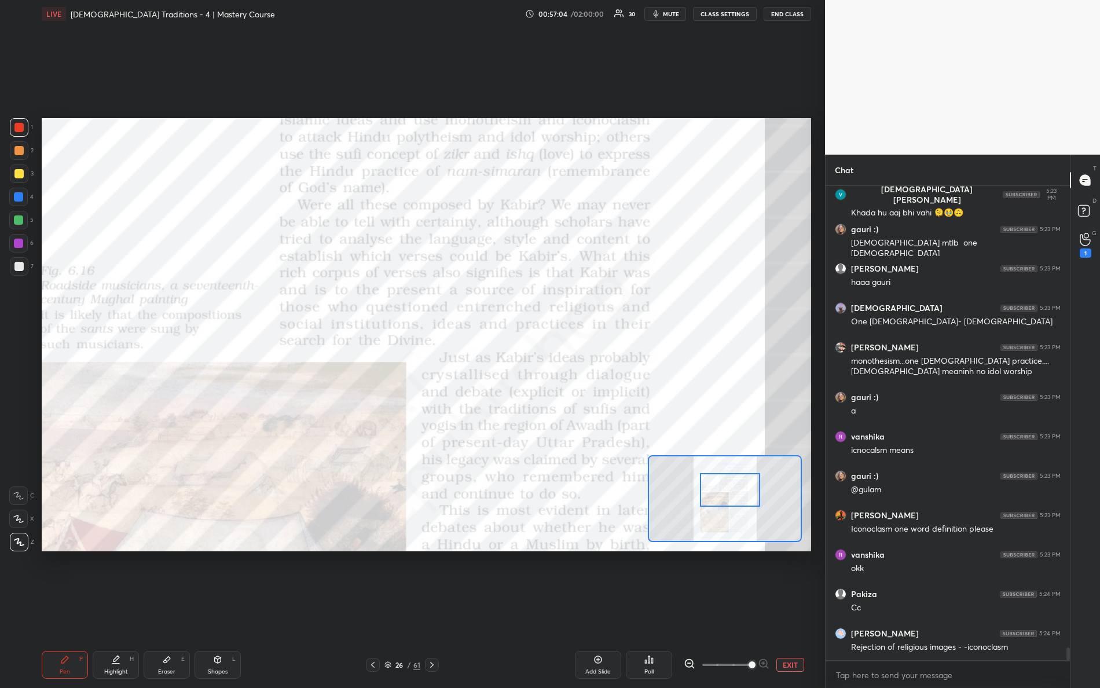
click at [729, 493] on div at bounding box center [730, 490] width 61 height 34
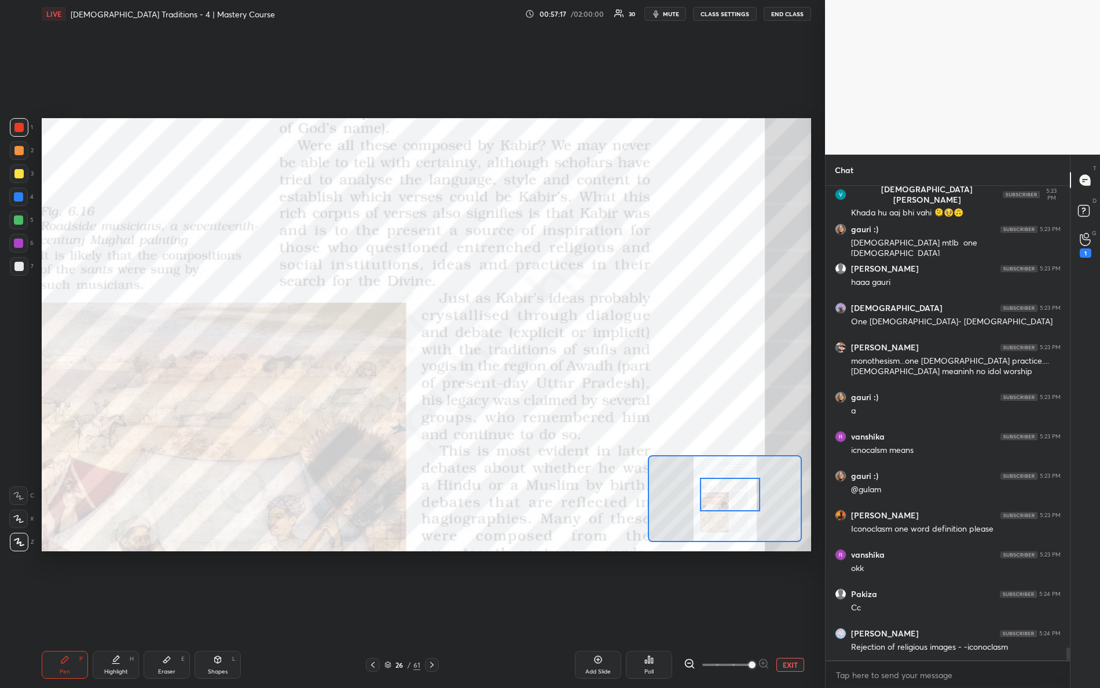
drag, startPoint x: 714, startPoint y: 498, endPoint x: 708, endPoint y: 479, distance: 20.0
click at [715, 501] on div at bounding box center [730, 495] width 61 height 34
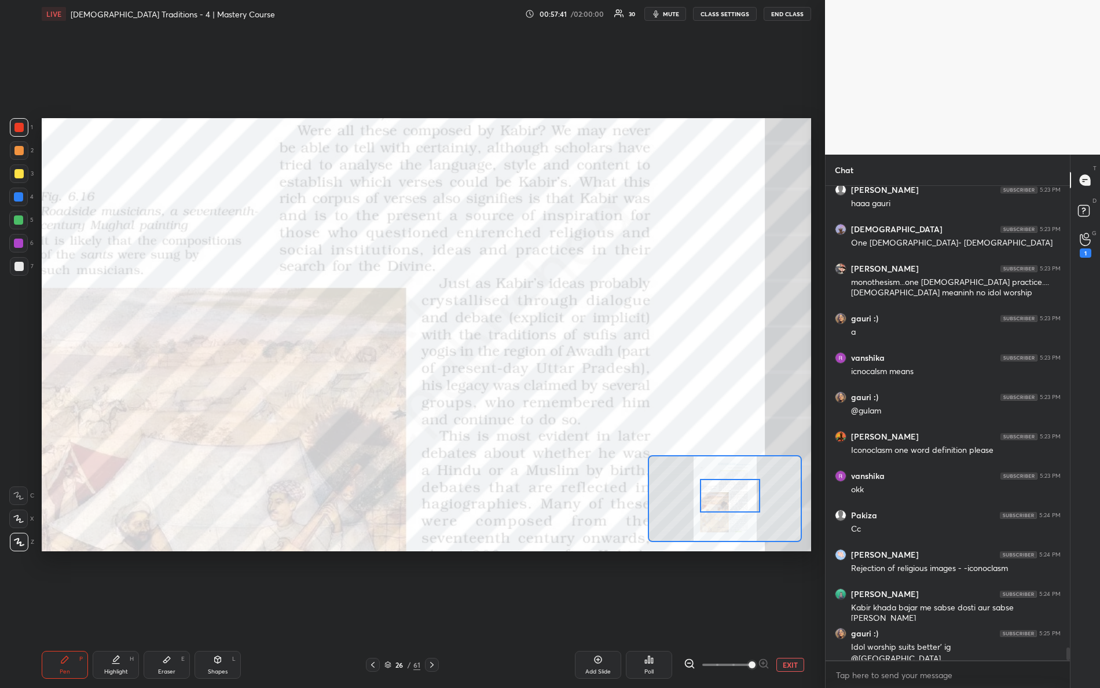
scroll to position [16889, 0]
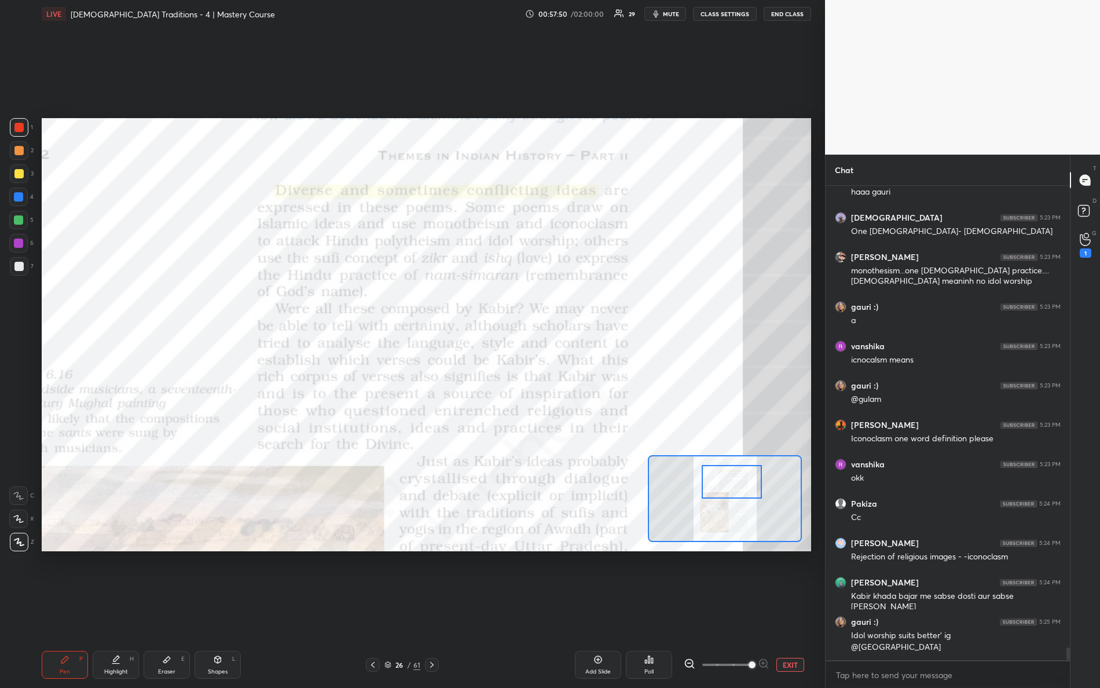
drag, startPoint x: 734, startPoint y: 501, endPoint x: 733, endPoint y: 489, distance: 12.2
click at [734, 491] on div at bounding box center [732, 482] width 61 height 34
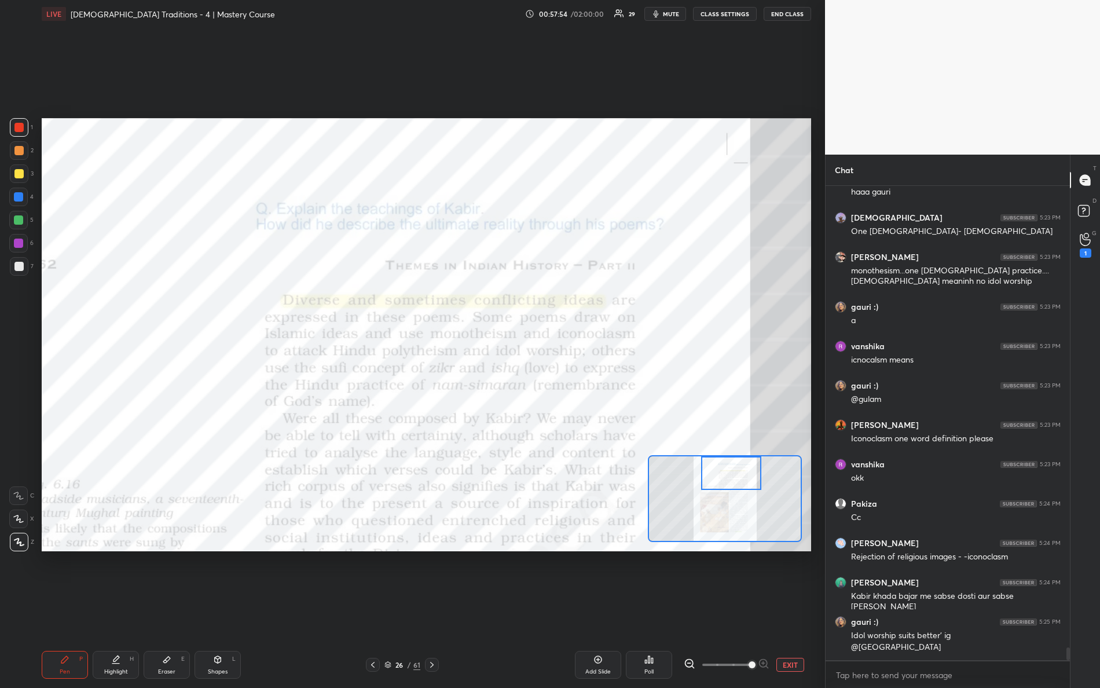
drag, startPoint x: 728, startPoint y: 476, endPoint x: 723, endPoint y: 473, distance: 6.0
click at [728, 474] on div at bounding box center [731, 473] width 61 height 34
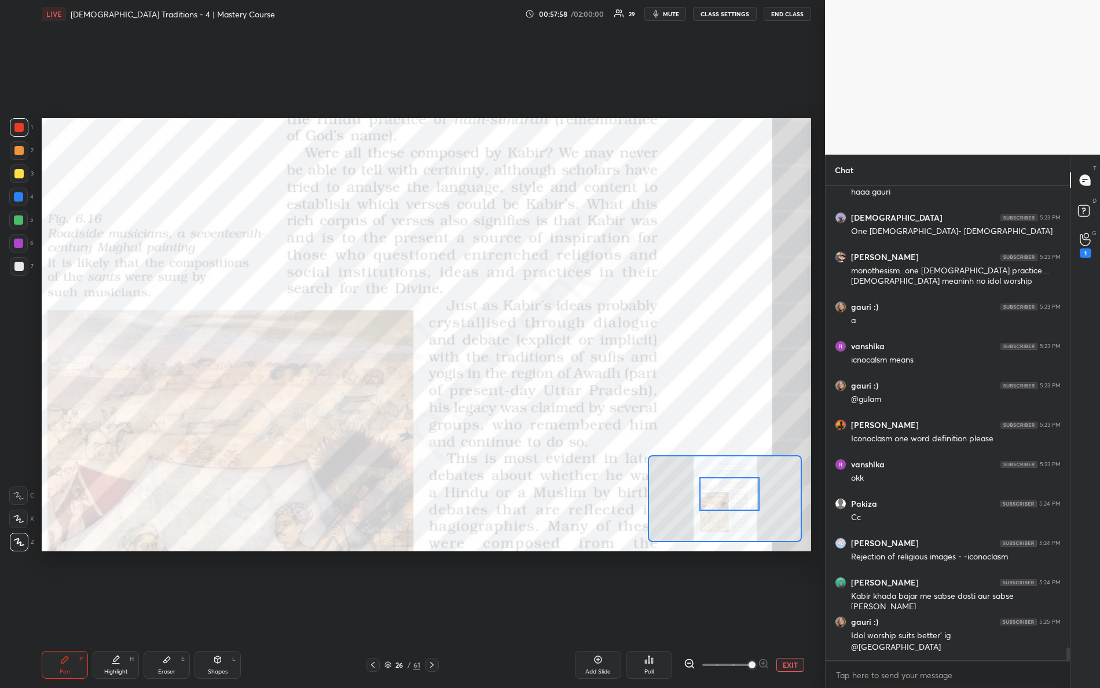
drag, startPoint x: 738, startPoint y: 481, endPoint x: 736, endPoint y: 496, distance: 15.2
click at [736, 496] on div at bounding box center [730, 494] width 61 height 34
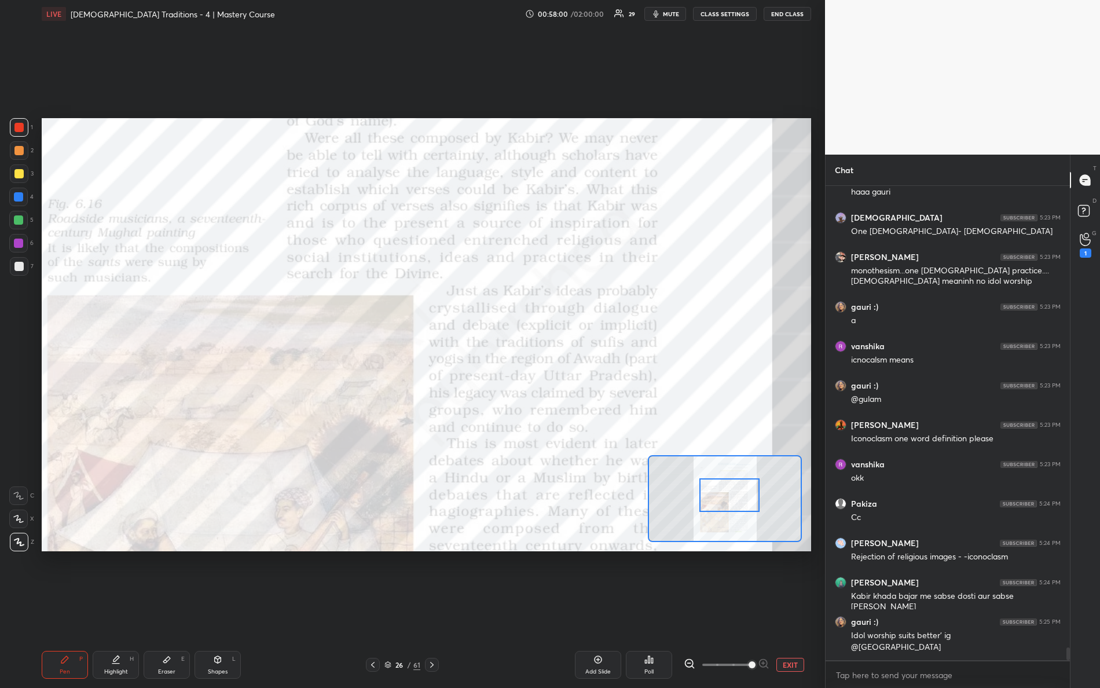
scroll to position [16929, 0]
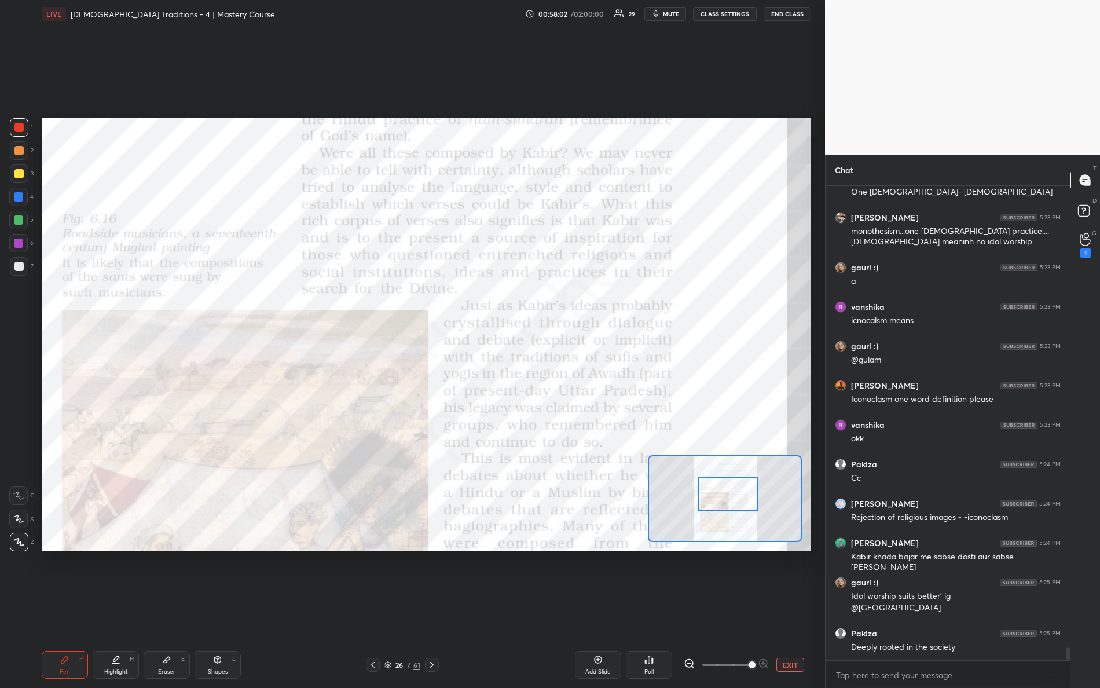
click at [723, 494] on div at bounding box center [728, 494] width 61 height 34
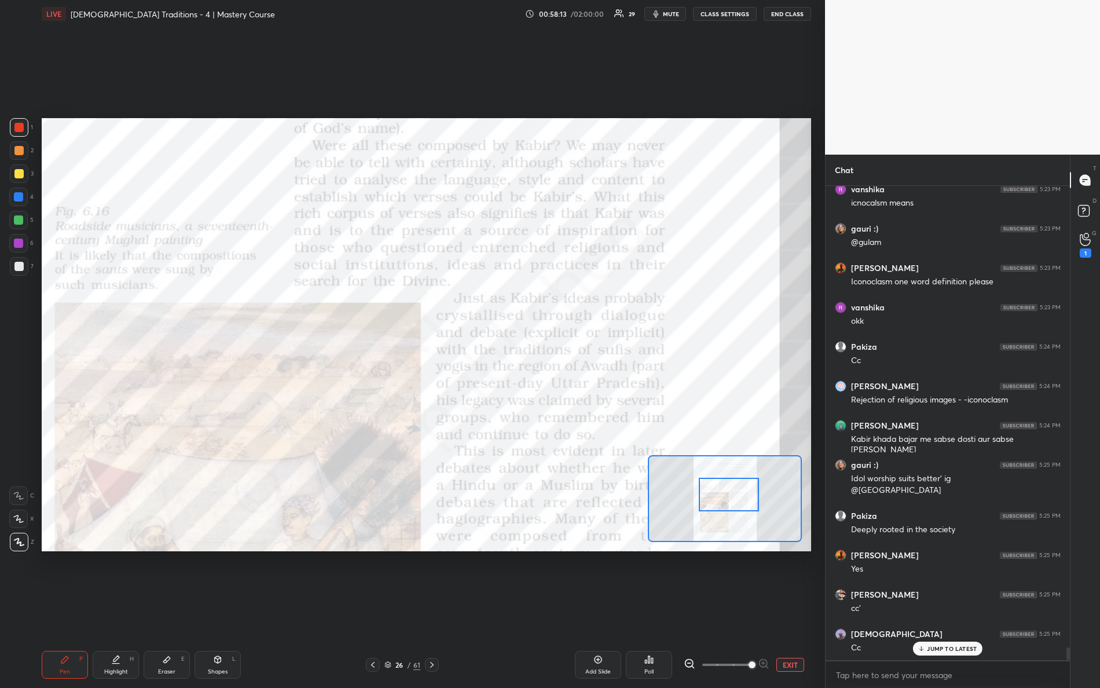
scroll to position [17086, 0]
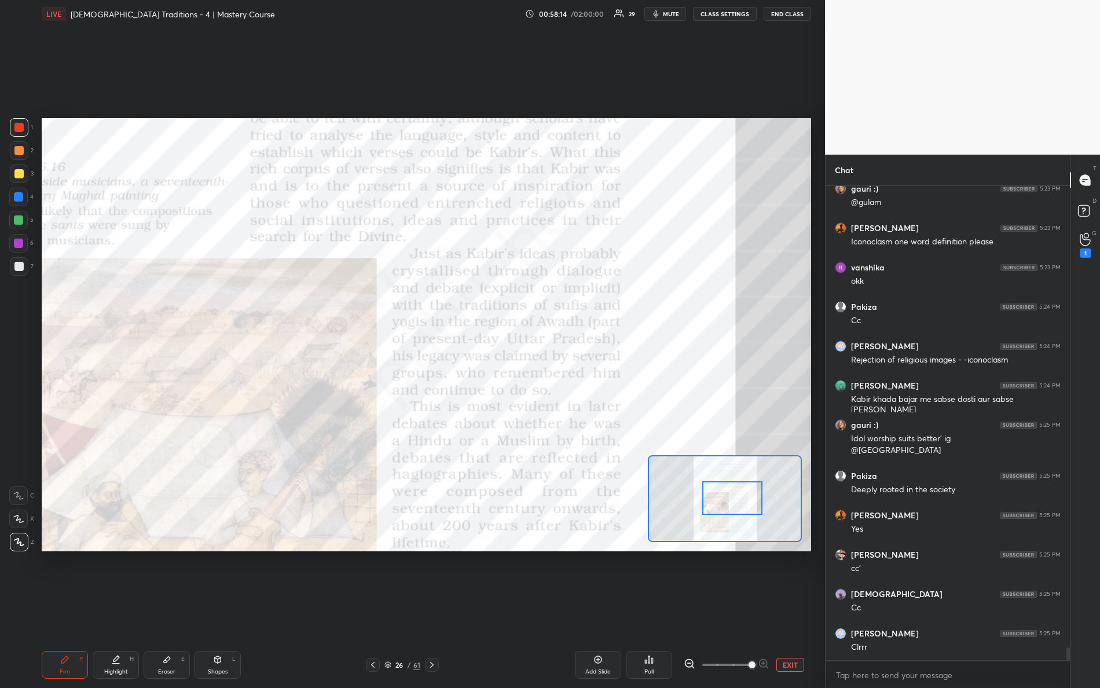
drag, startPoint x: 725, startPoint y: 496, endPoint x: 727, endPoint y: 502, distance: 6.2
click at [729, 500] on div at bounding box center [733, 498] width 61 height 34
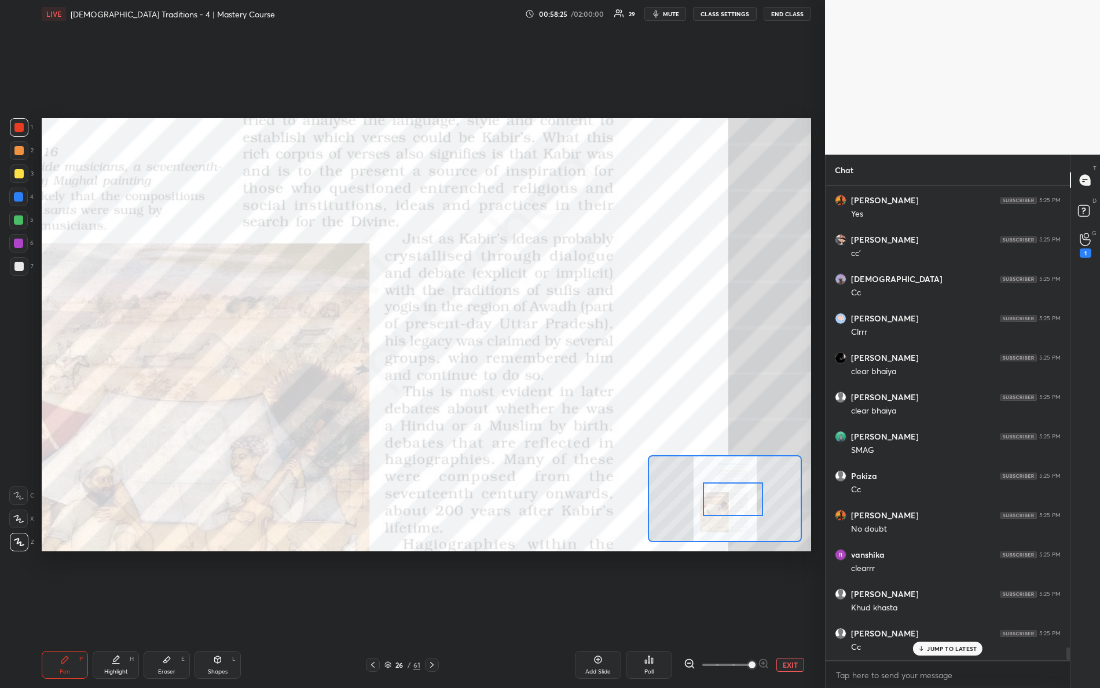
scroll to position [17440, 0]
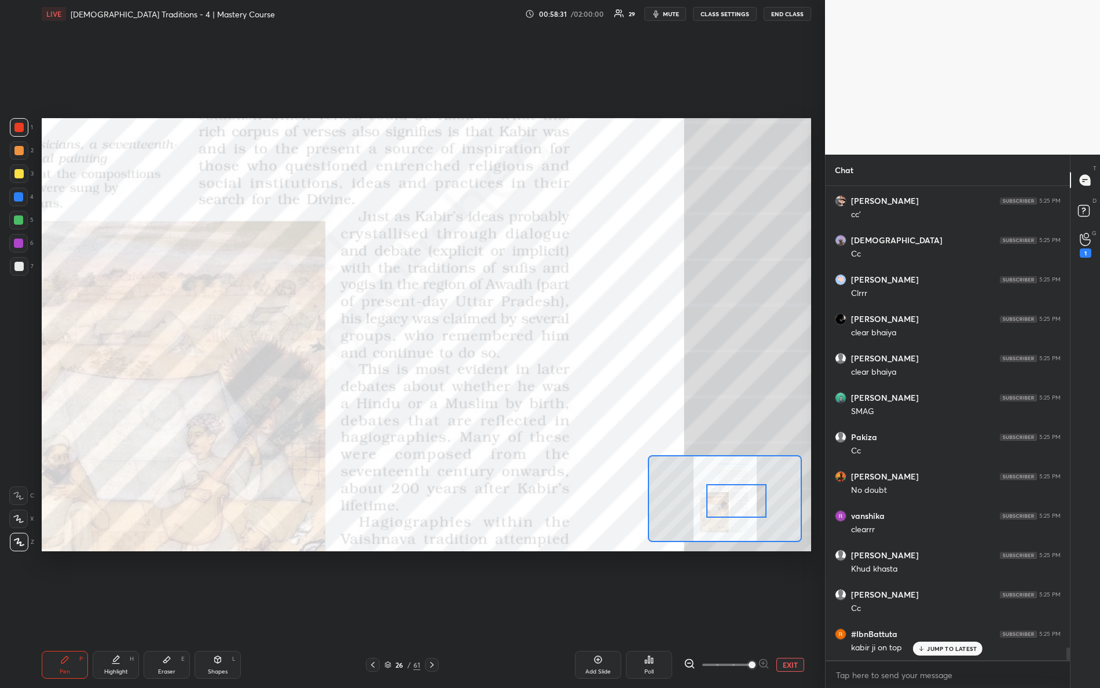
drag, startPoint x: 722, startPoint y: 500, endPoint x: 715, endPoint y: 492, distance: 9.9
click at [723, 500] on div at bounding box center [737, 501] width 61 height 34
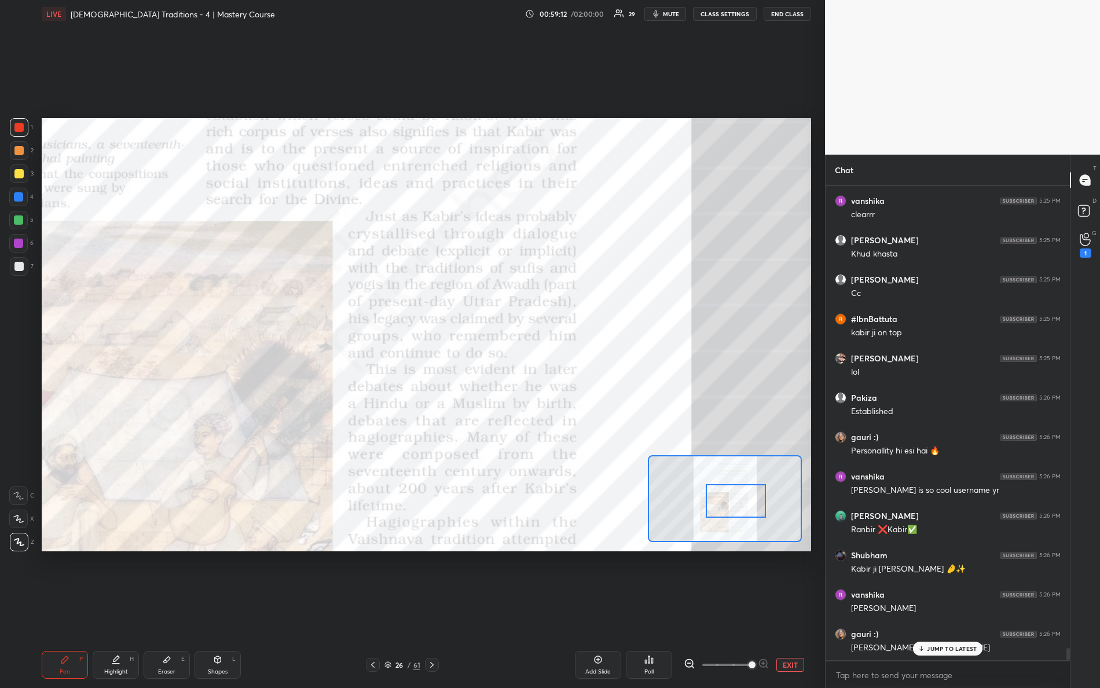
scroll to position [17795, 0]
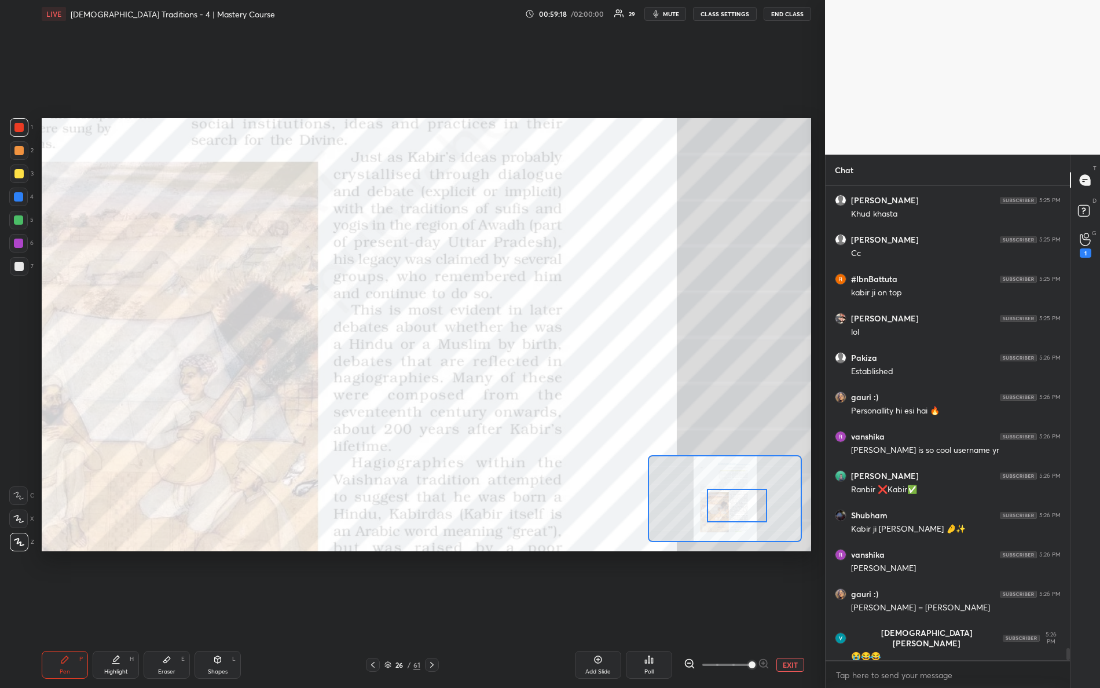
click at [726, 502] on div at bounding box center [737, 506] width 61 height 34
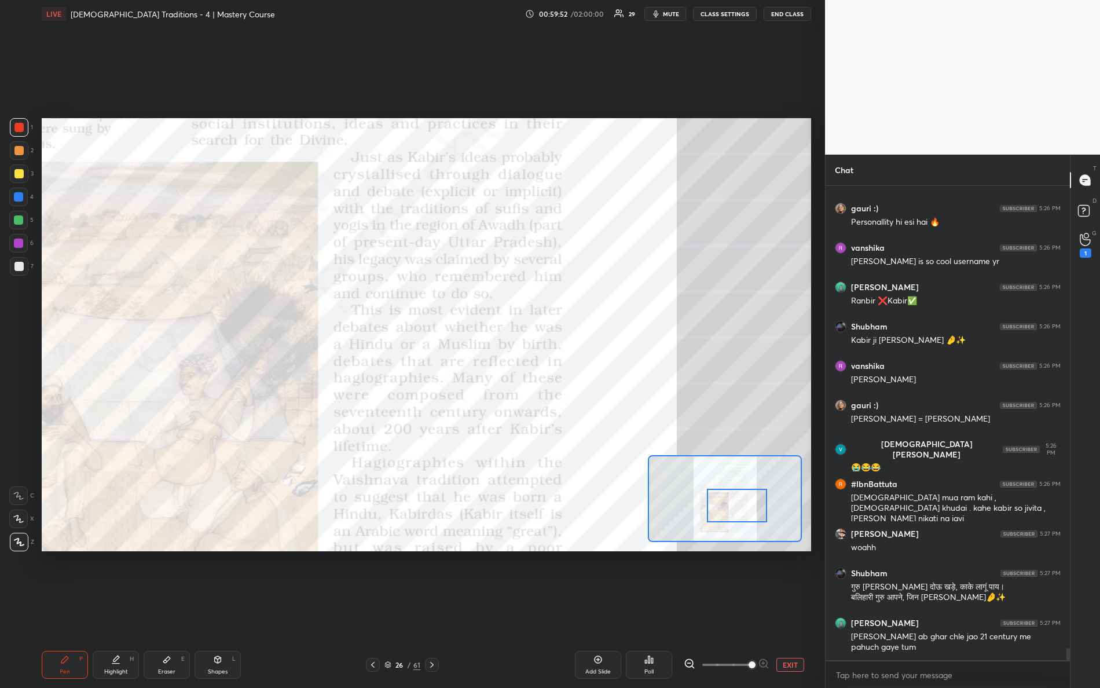
scroll to position [18026, 0]
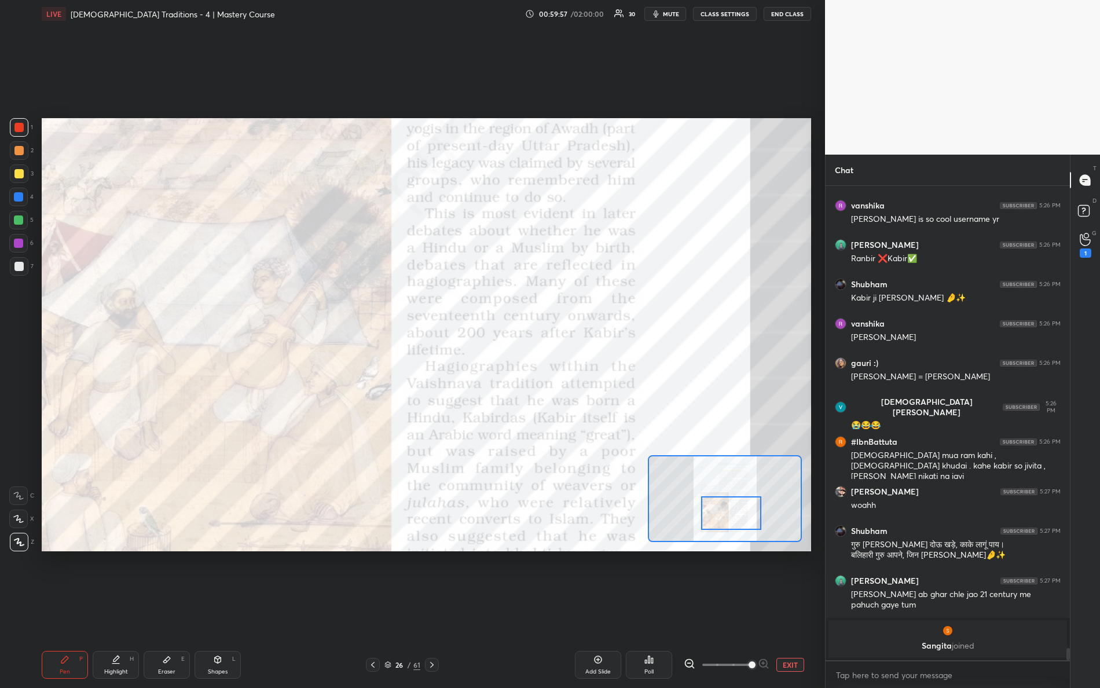
drag, startPoint x: 748, startPoint y: 506, endPoint x: 740, endPoint y: 512, distance: 10.0
click at [742, 511] on div at bounding box center [731, 513] width 61 height 34
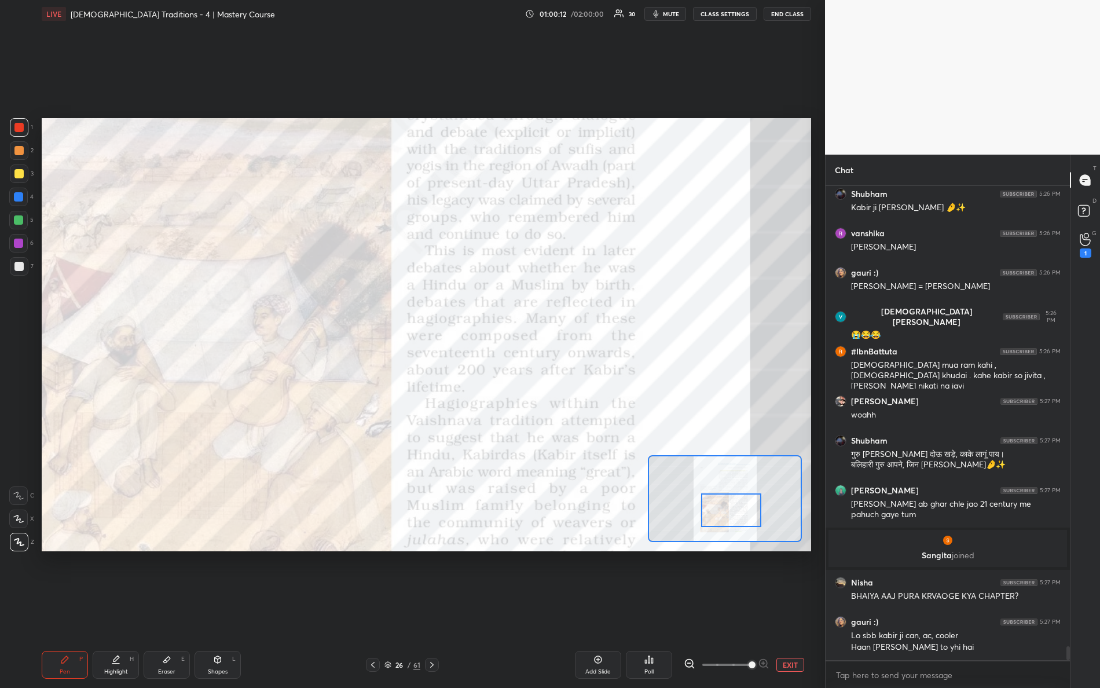
scroll to position [15537, 0]
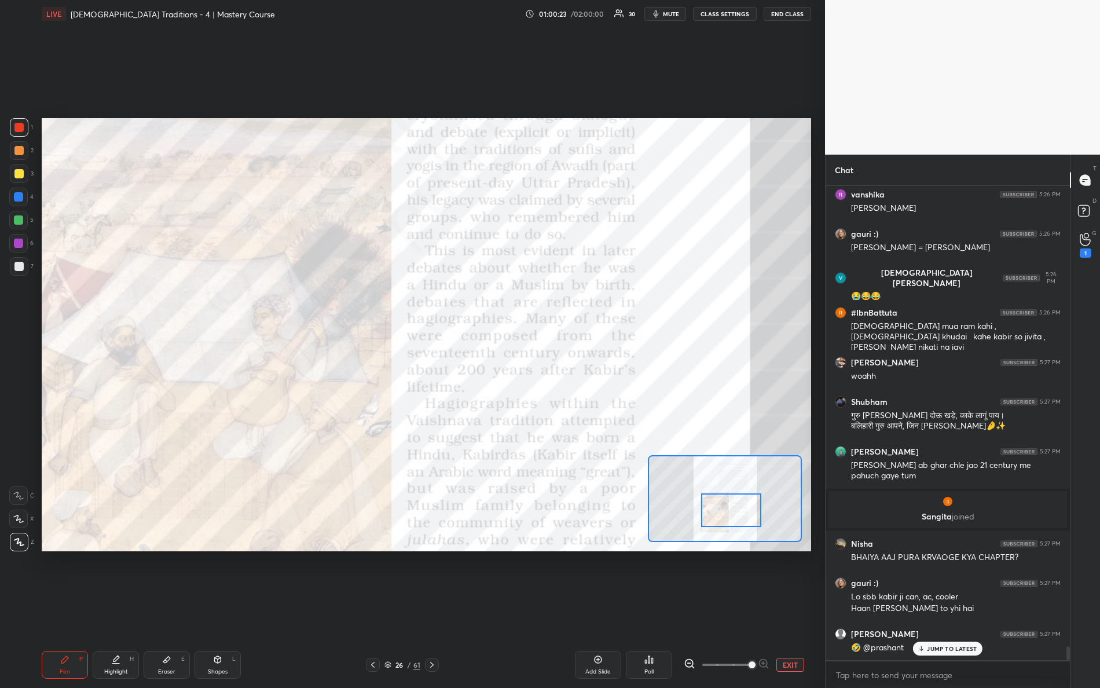
click at [720, 505] on div at bounding box center [731, 510] width 61 height 34
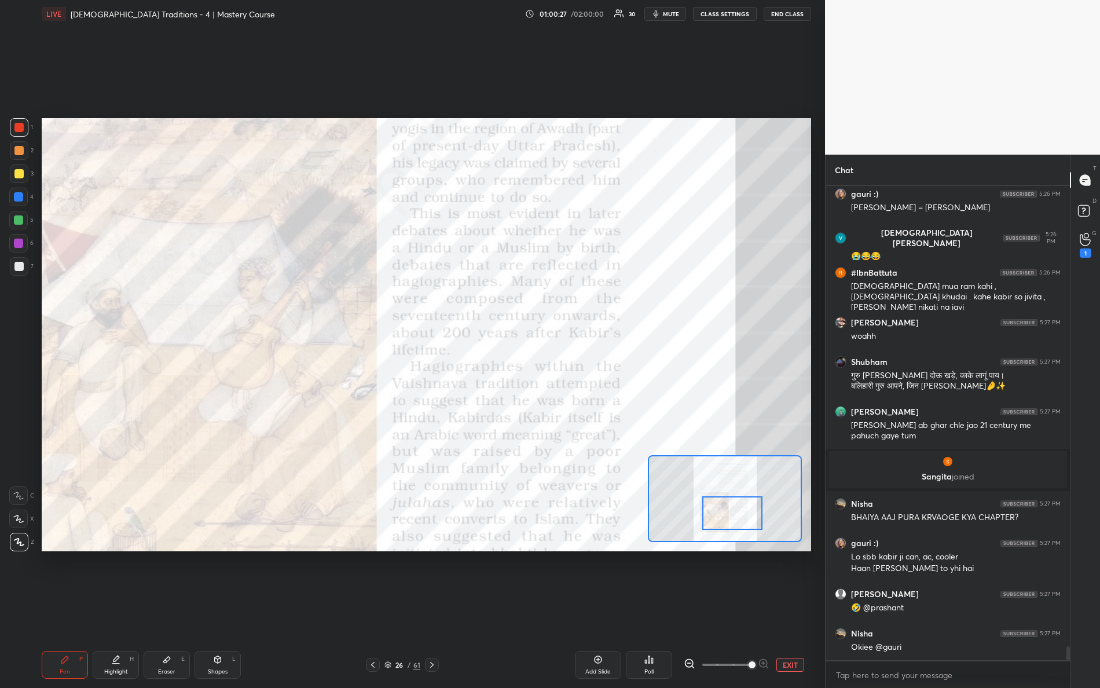
scroll to position [15616, 0]
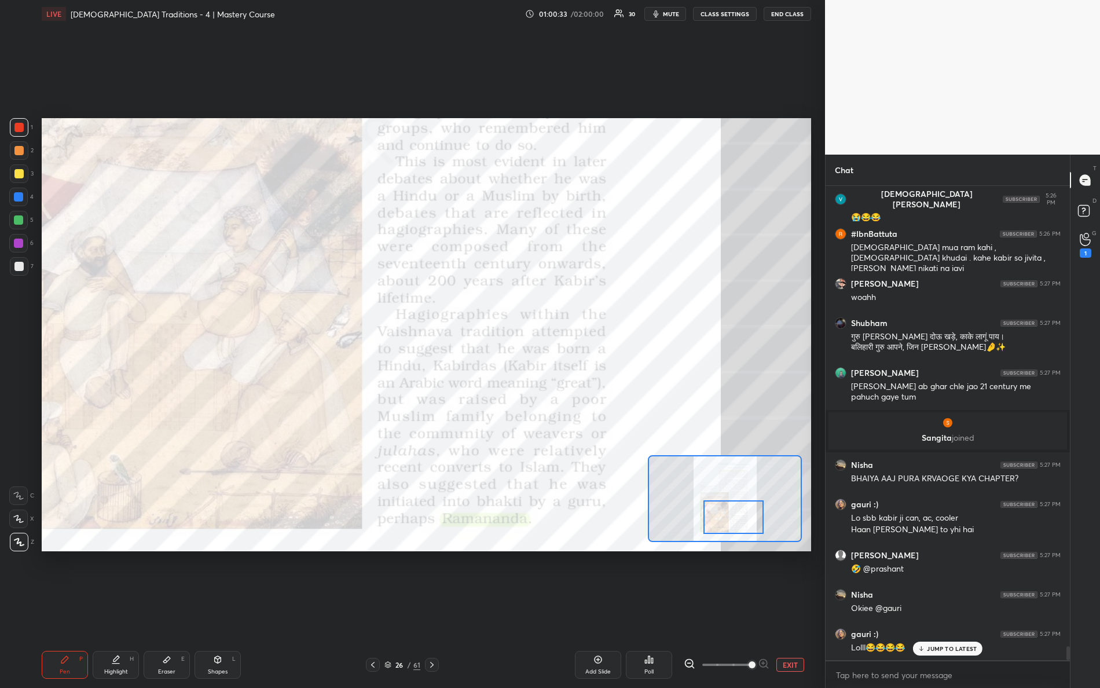
click at [730, 512] on div at bounding box center [734, 517] width 61 height 34
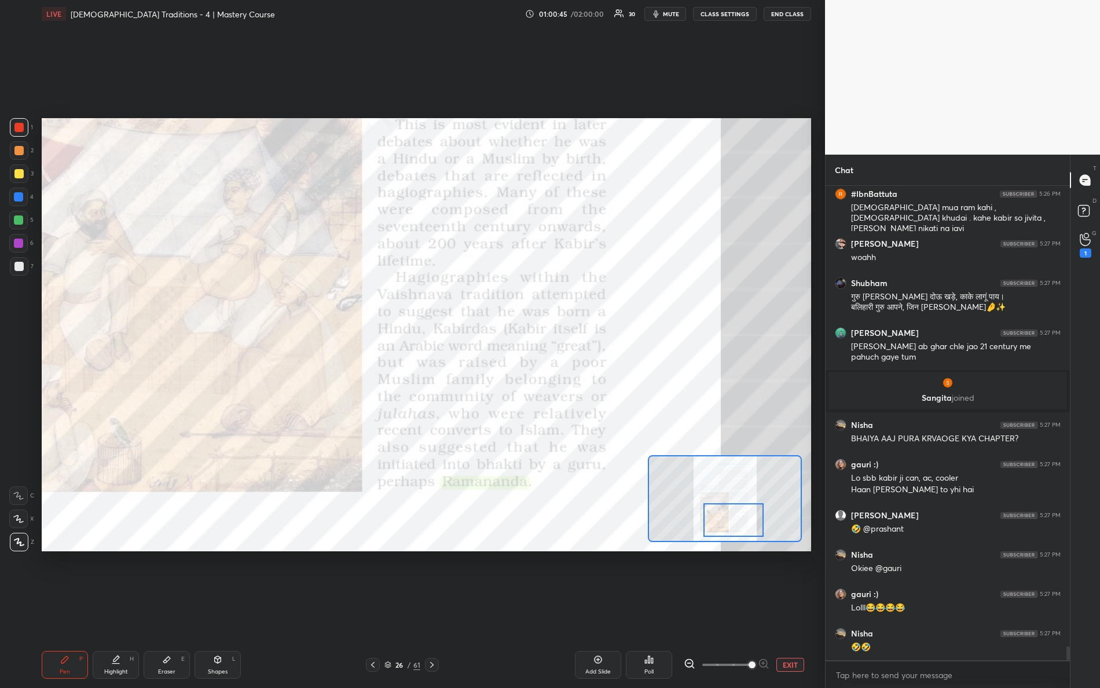
click at [740, 521] on div at bounding box center [734, 520] width 61 height 34
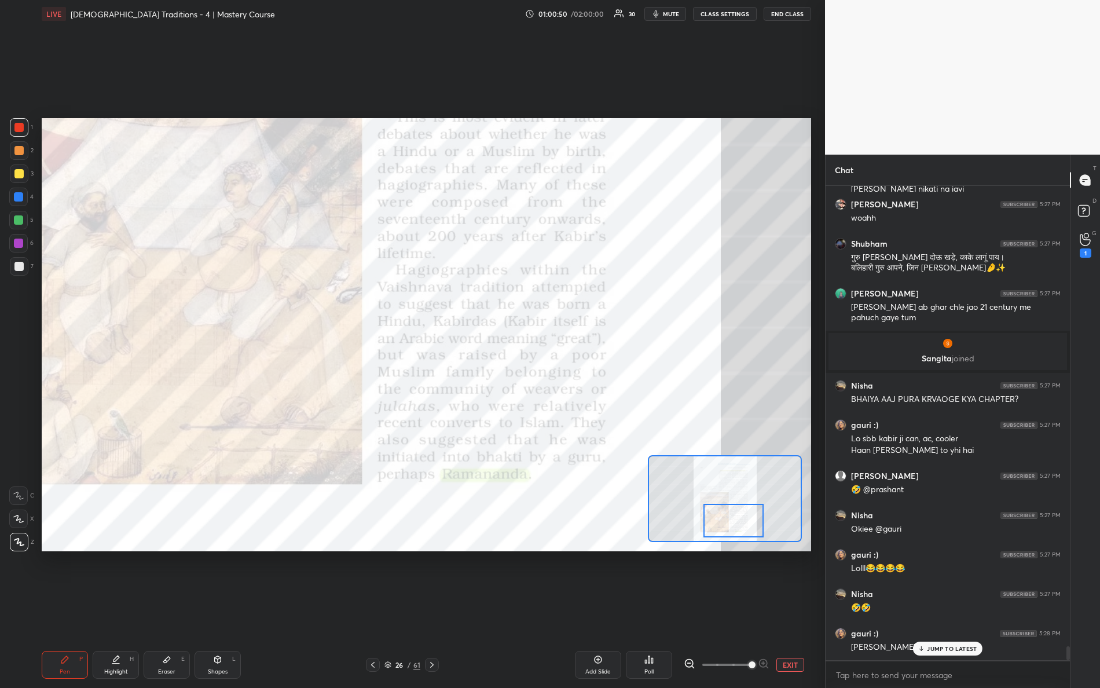
scroll to position [15734, 0]
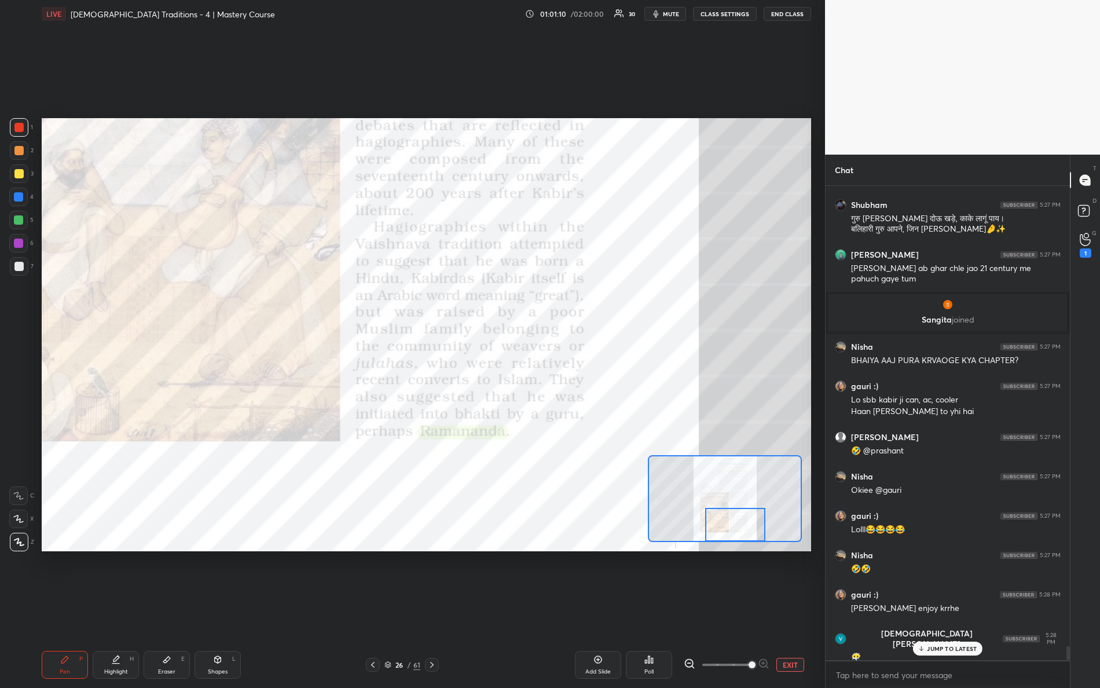
drag, startPoint x: 733, startPoint y: 518, endPoint x: 734, endPoint y: 510, distance: 8.9
click at [734, 526] on div at bounding box center [735, 525] width 61 height 34
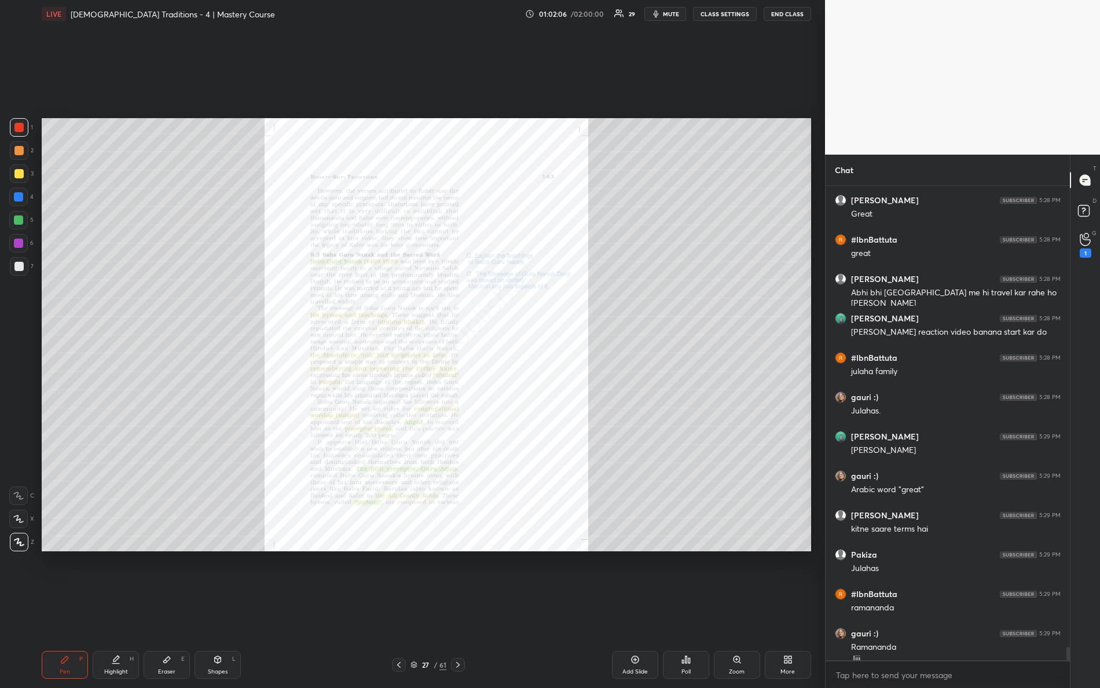
scroll to position [16297, 0]
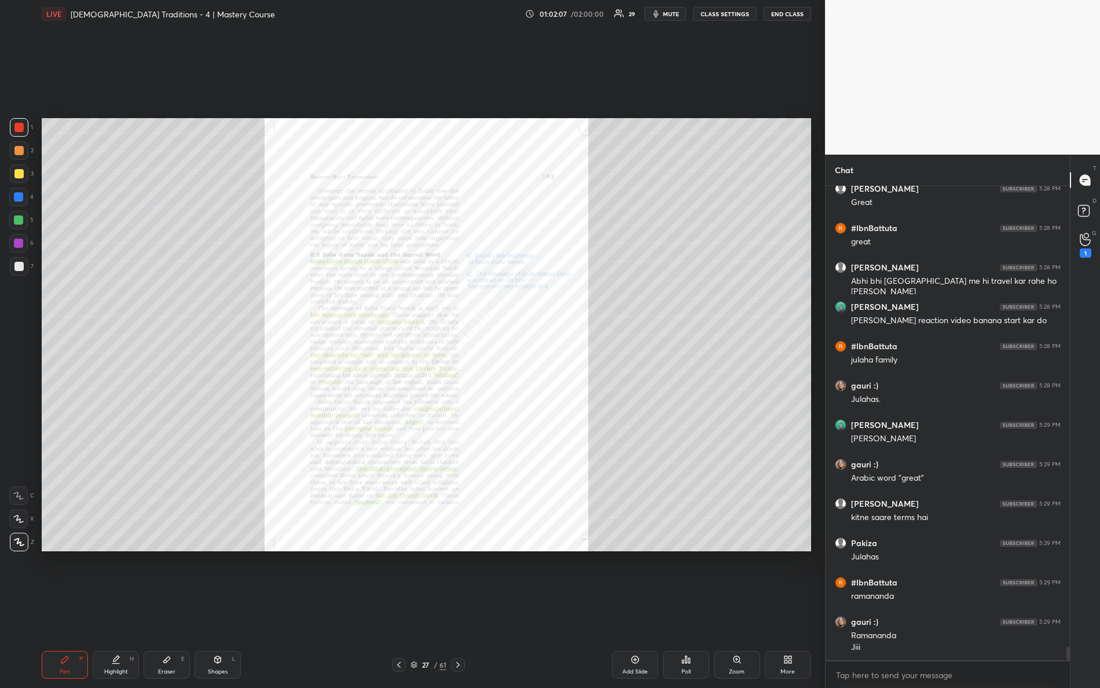
click at [744, 609] on div "Zoom" at bounding box center [737, 665] width 46 height 28
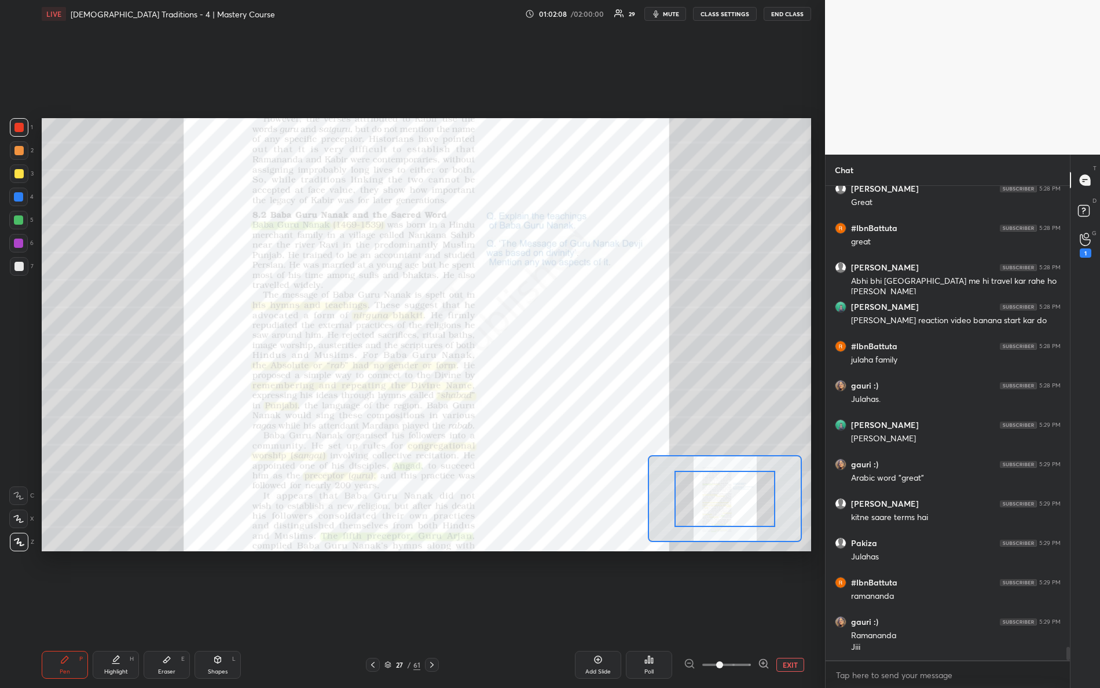
drag, startPoint x: 721, startPoint y: 663, endPoint x: 788, endPoint y: 656, distance: 67.5
click at [788, 609] on div "EXIT" at bounding box center [747, 665] width 127 height 14
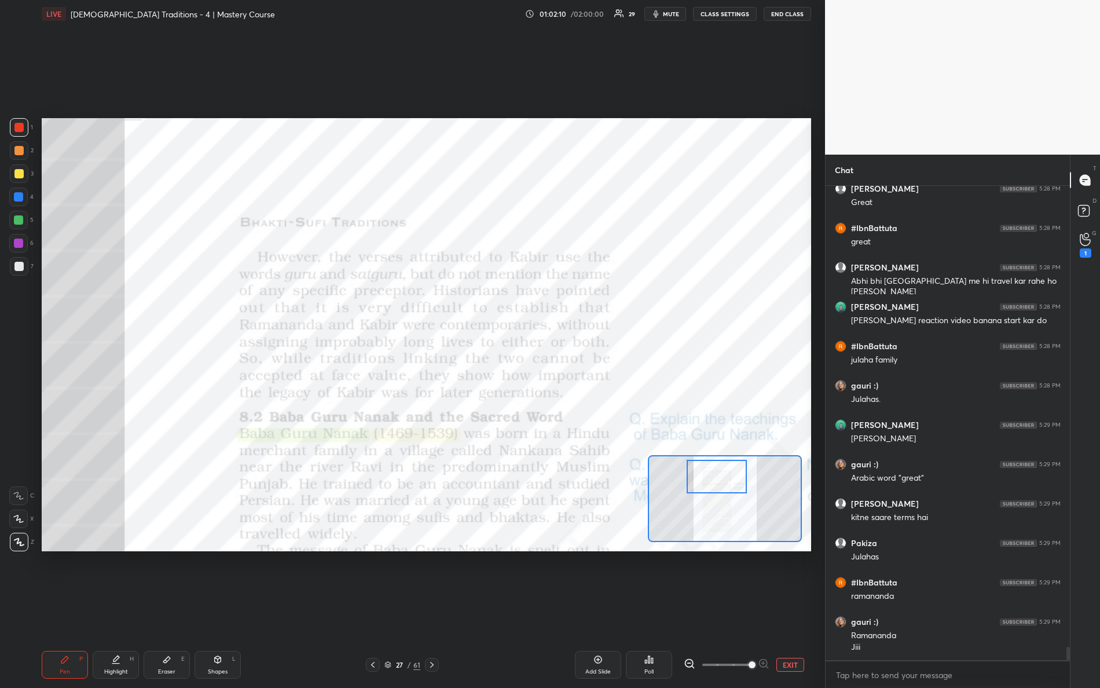
drag, startPoint x: 731, startPoint y: 510, endPoint x: 725, endPoint y: 488, distance: 23.1
click at [725, 488] on div at bounding box center [717, 477] width 61 height 34
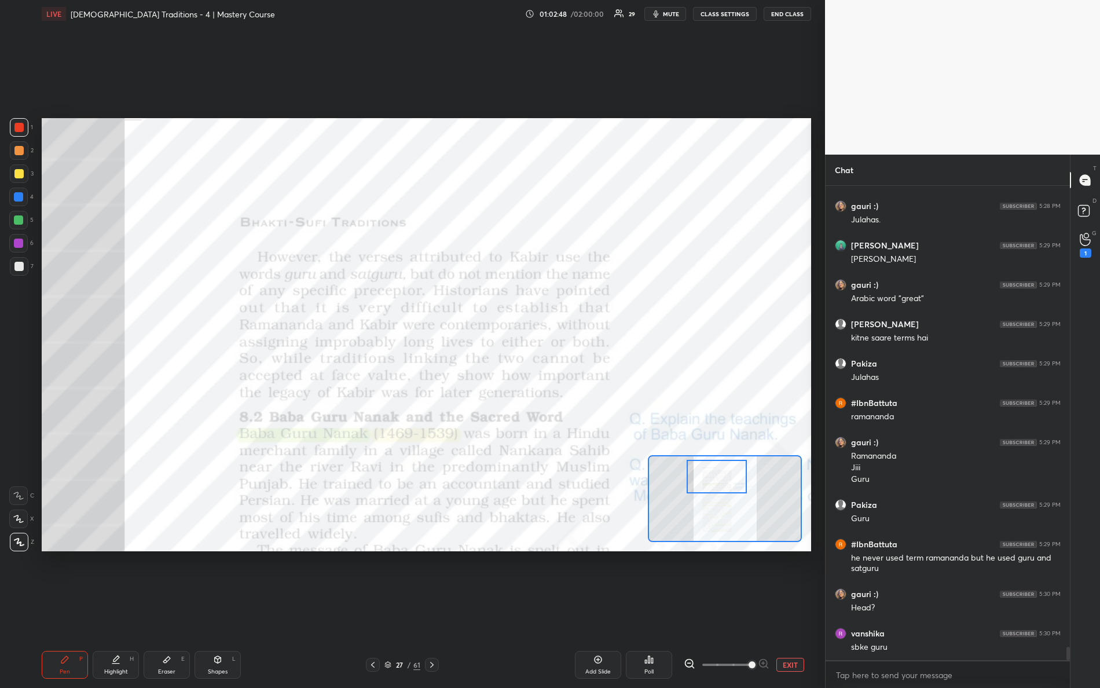
scroll to position [16516, 0]
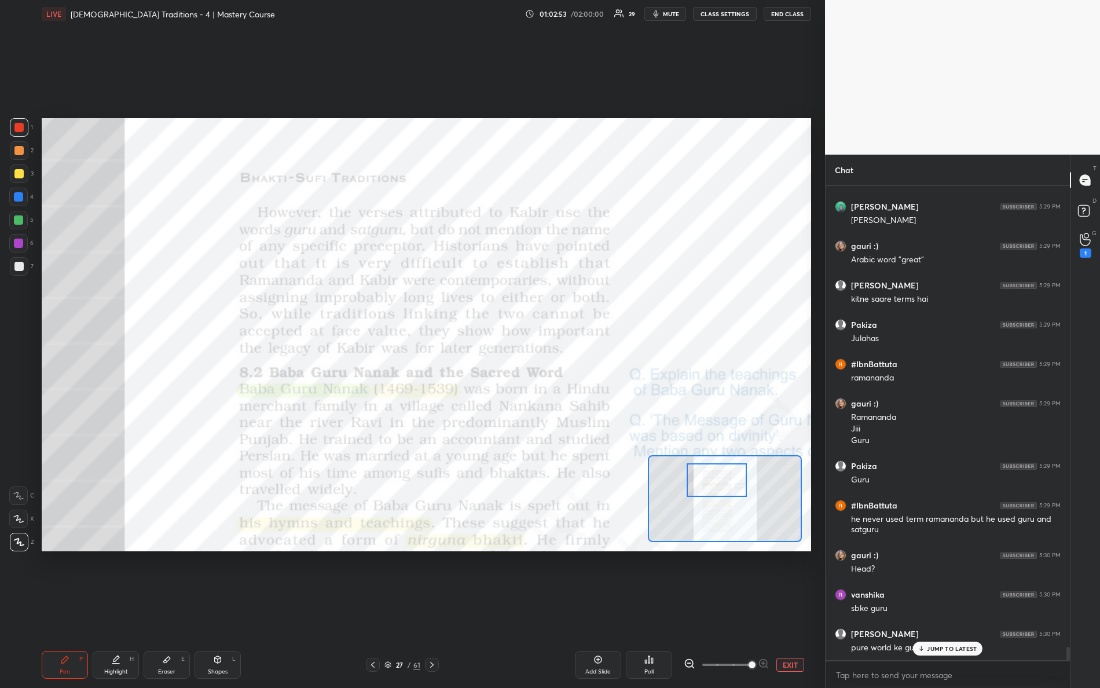
drag, startPoint x: 705, startPoint y: 487, endPoint x: 696, endPoint y: 475, distance: 14.8
click at [705, 489] on div at bounding box center [717, 480] width 61 height 34
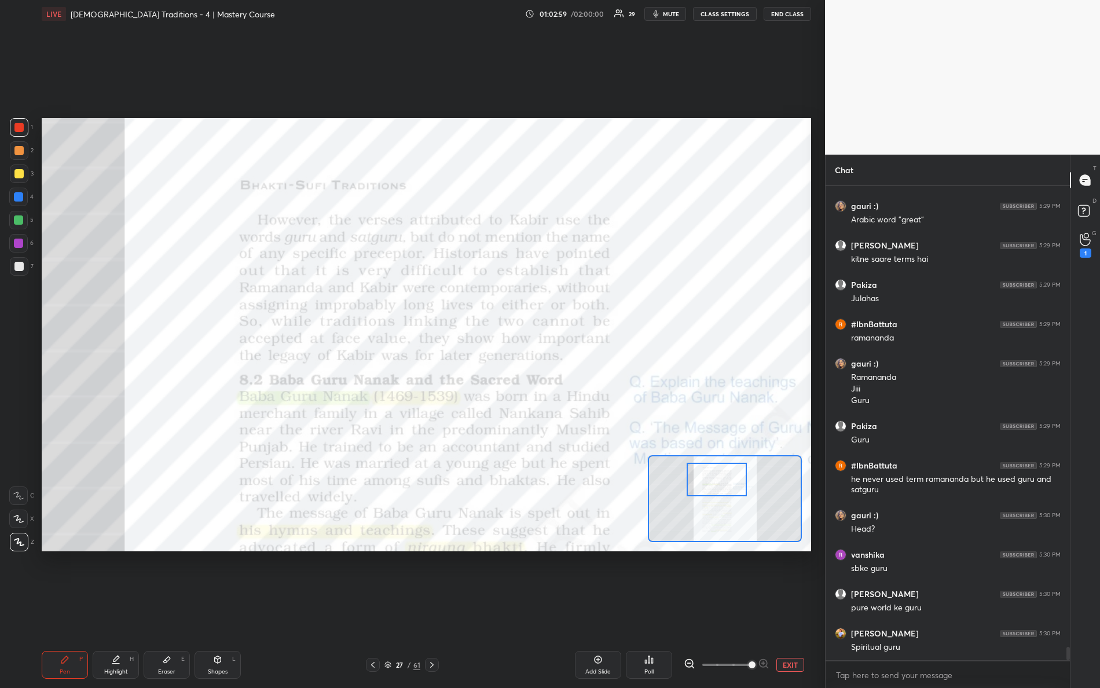
click at [748, 432] on div "Setting up your live class Poll for secs No correct answer Start poll" at bounding box center [427, 334] width 770 height 433
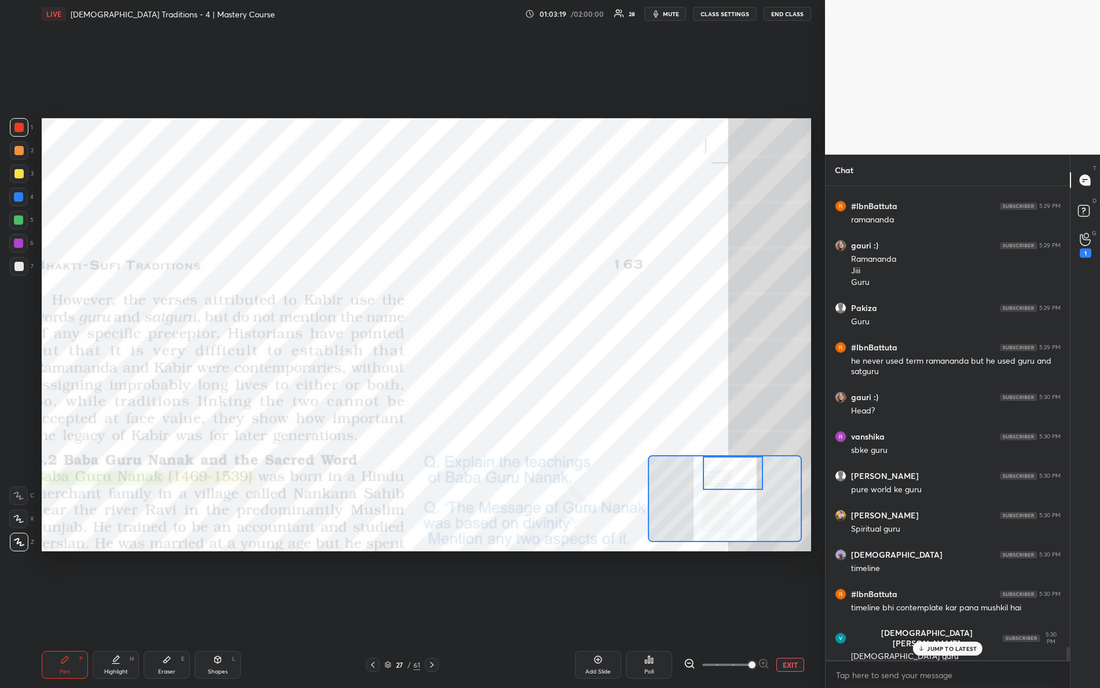
scroll to position [16713, 0]
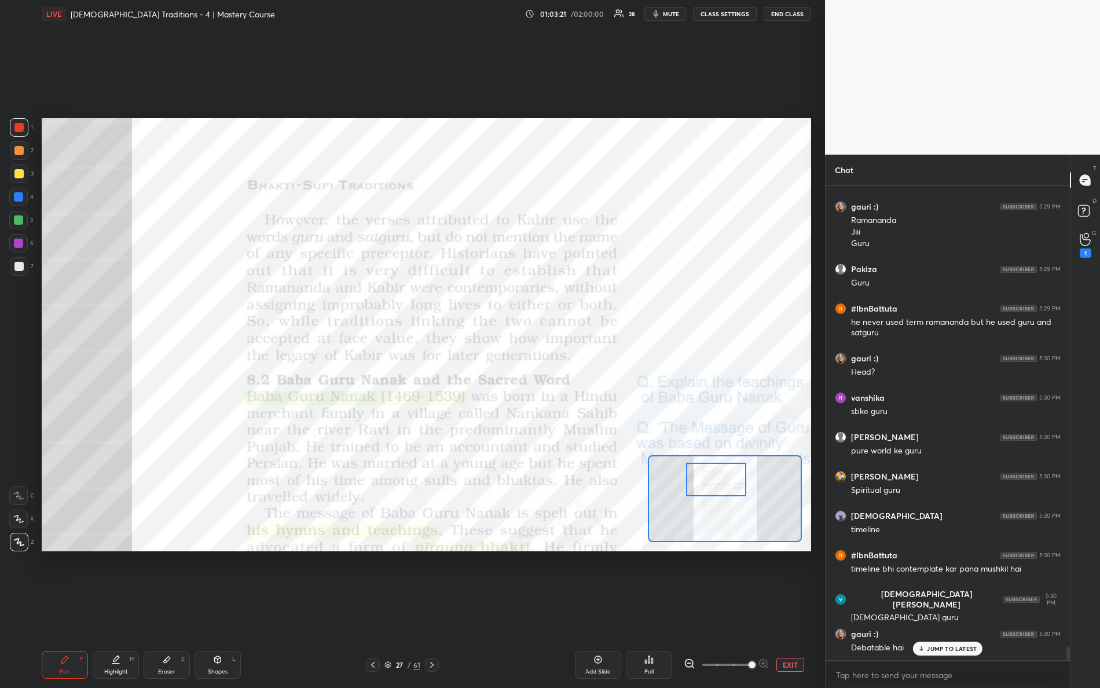
drag, startPoint x: 751, startPoint y: 474, endPoint x: 729, endPoint y: 480, distance: 22.9
click at [731, 480] on div at bounding box center [716, 480] width 61 height 34
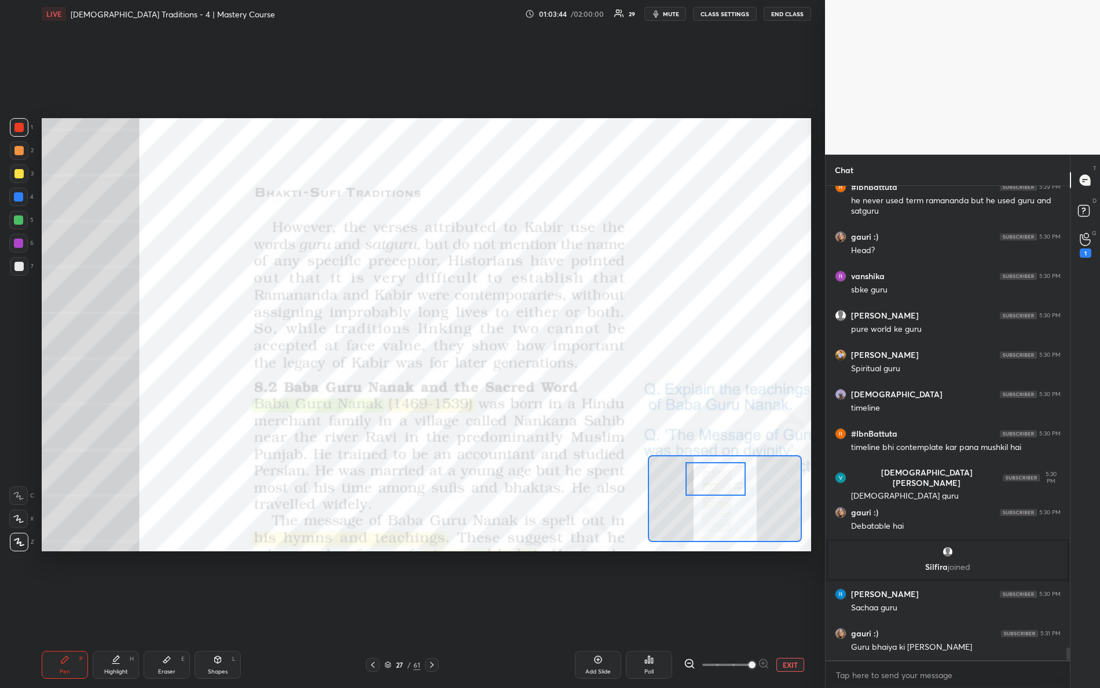
scroll to position [16846, 0]
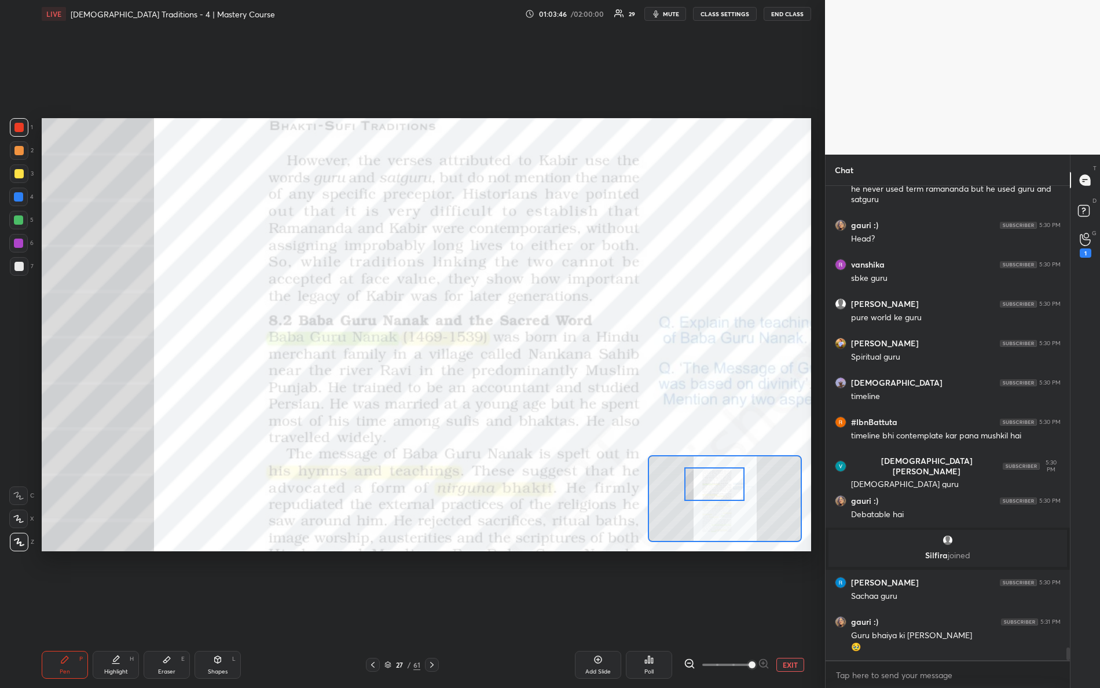
drag, startPoint x: 708, startPoint y: 484, endPoint x: 707, endPoint y: 492, distance: 8.1
click at [707, 492] on div at bounding box center [715, 484] width 61 height 34
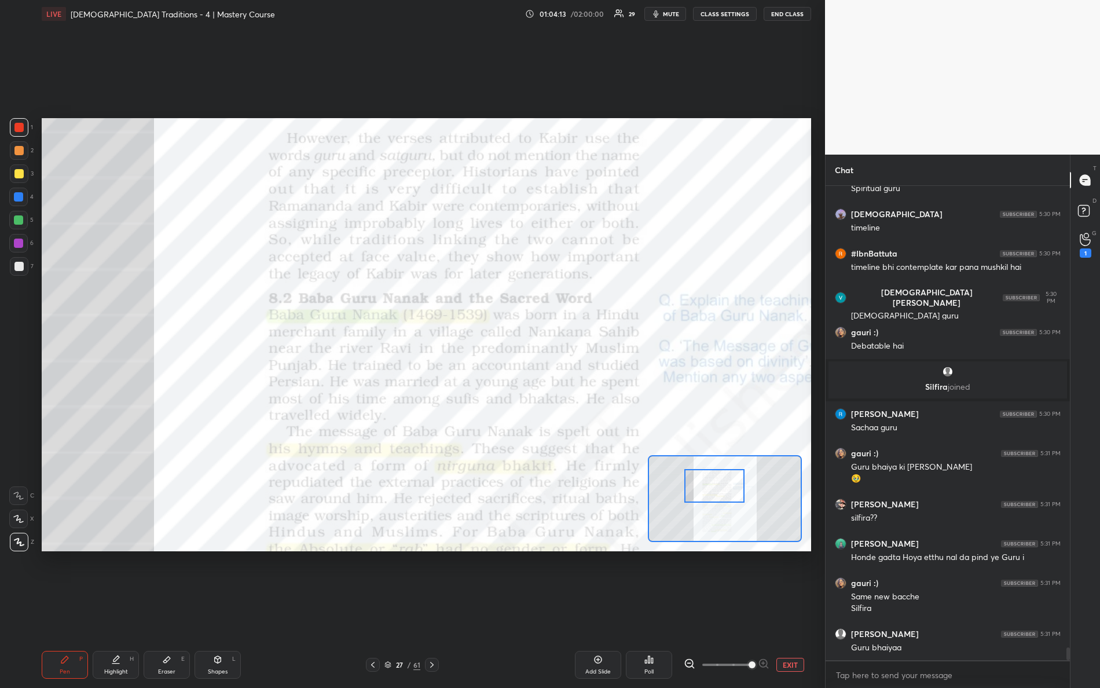
scroll to position [17054, 0]
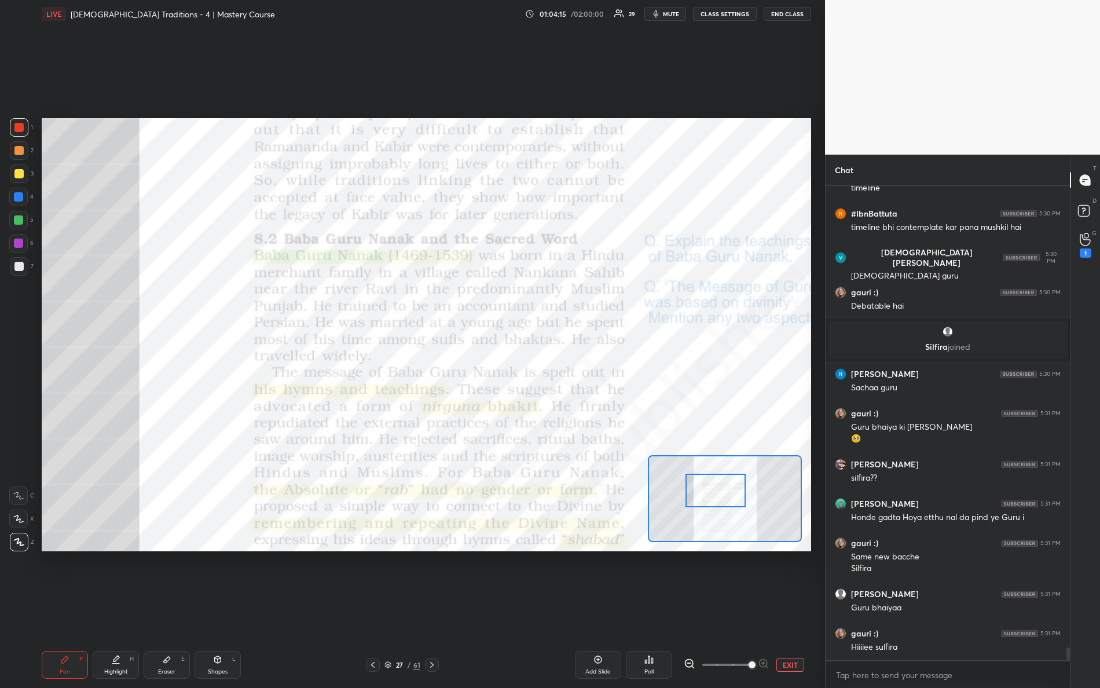
drag, startPoint x: 730, startPoint y: 490, endPoint x: 731, endPoint y: 496, distance: 6.4
click at [731, 496] on div at bounding box center [716, 491] width 61 height 34
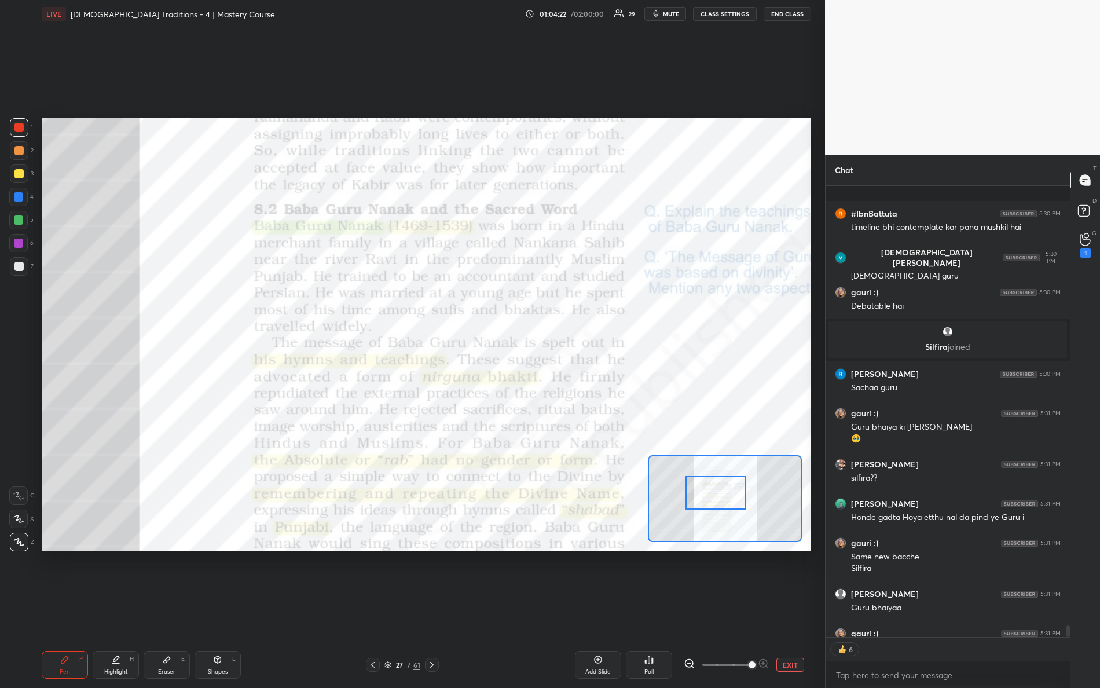
scroll to position [17117, 0]
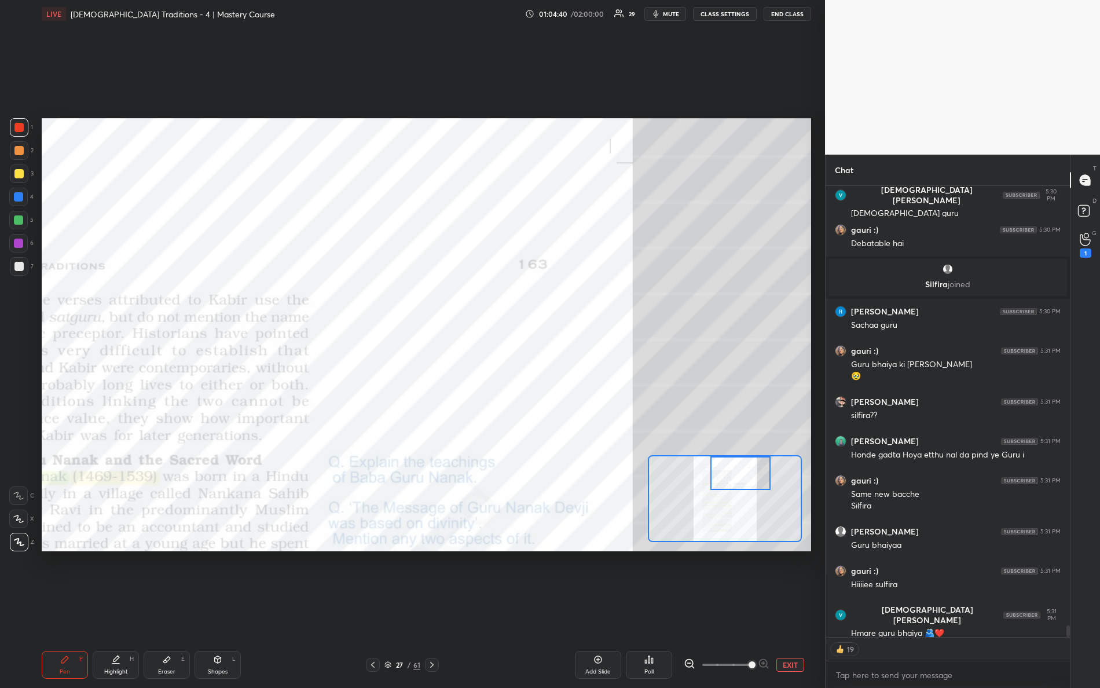
drag, startPoint x: 715, startPoint y: 499, endPoint x: 729, endPoint y: 470, distance: 31.9
click at [743, 480] on div at bounding box center [741, 473] width 61 height 34
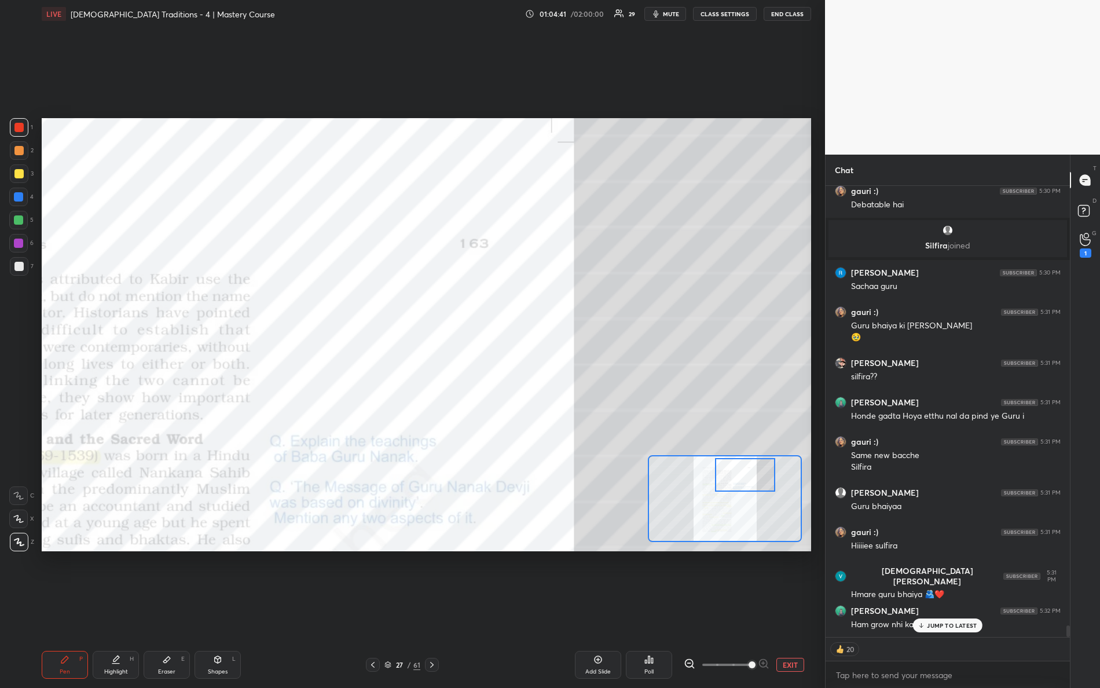
scroll to position [17196, 0]
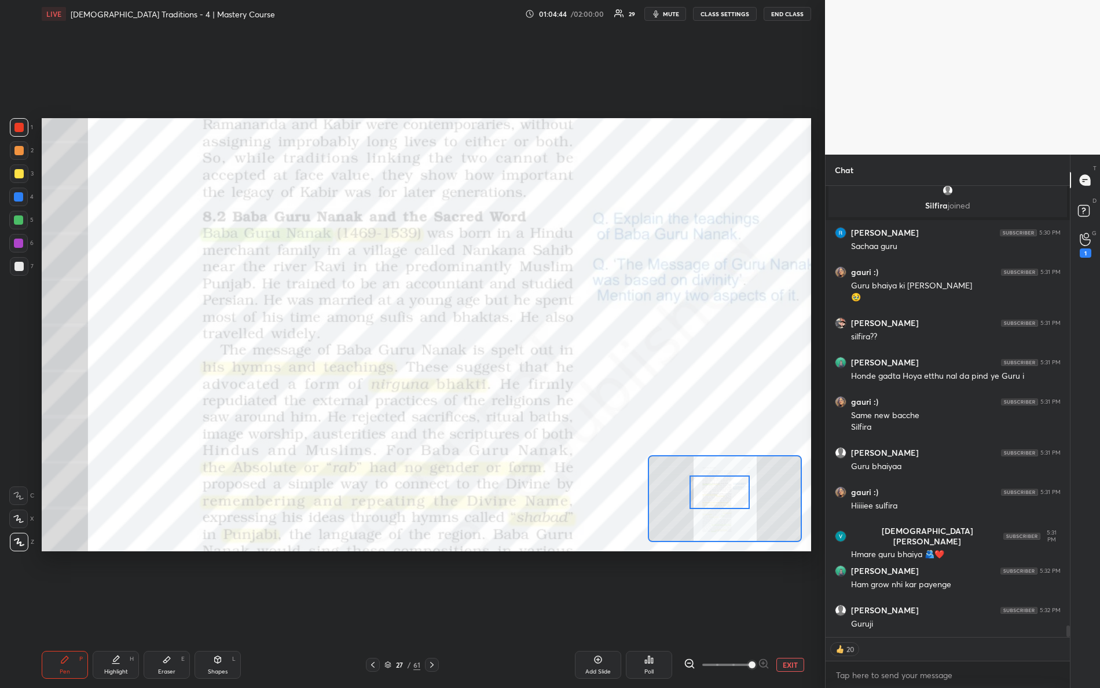
drag, startPoint x: 753, startPoint y: 478, endPoint x: 727, endPoint y: 494, distance: 30.9
click at [728, 494] on div at bounding box center [720, 492] width 61 height 34
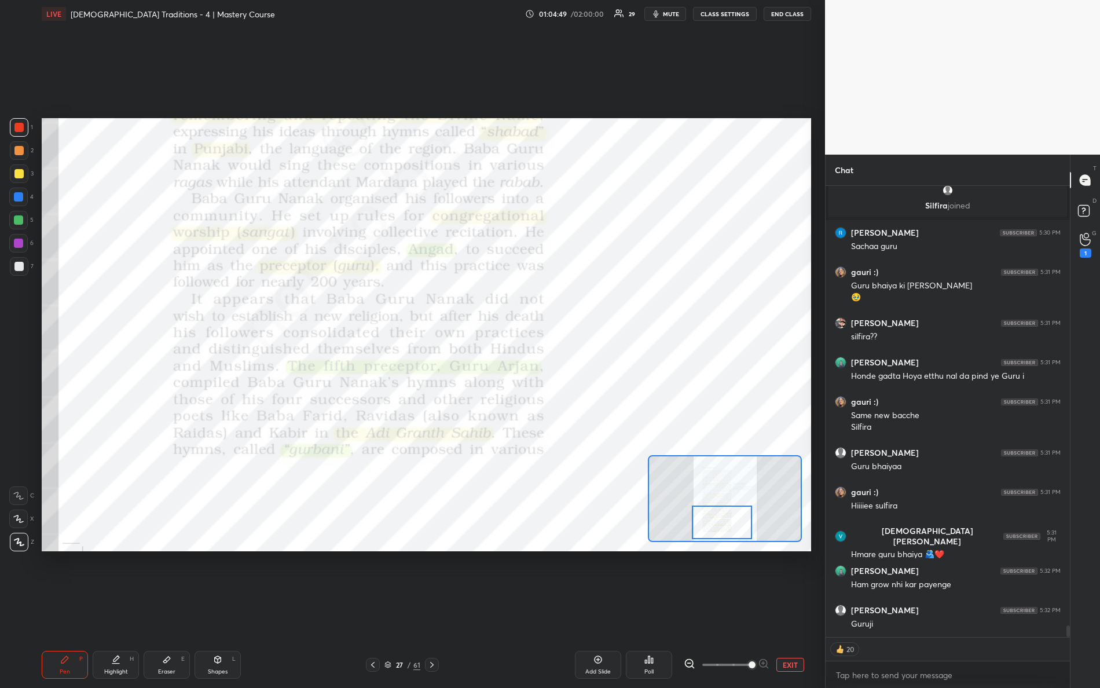
drag, startPoint x: 727, startPoint y: 494, endPoint x: 728, endPoint y: 528, distance: 34.2
click at [730, 528] on div at bounding box center [722, 523] width 61 height 34
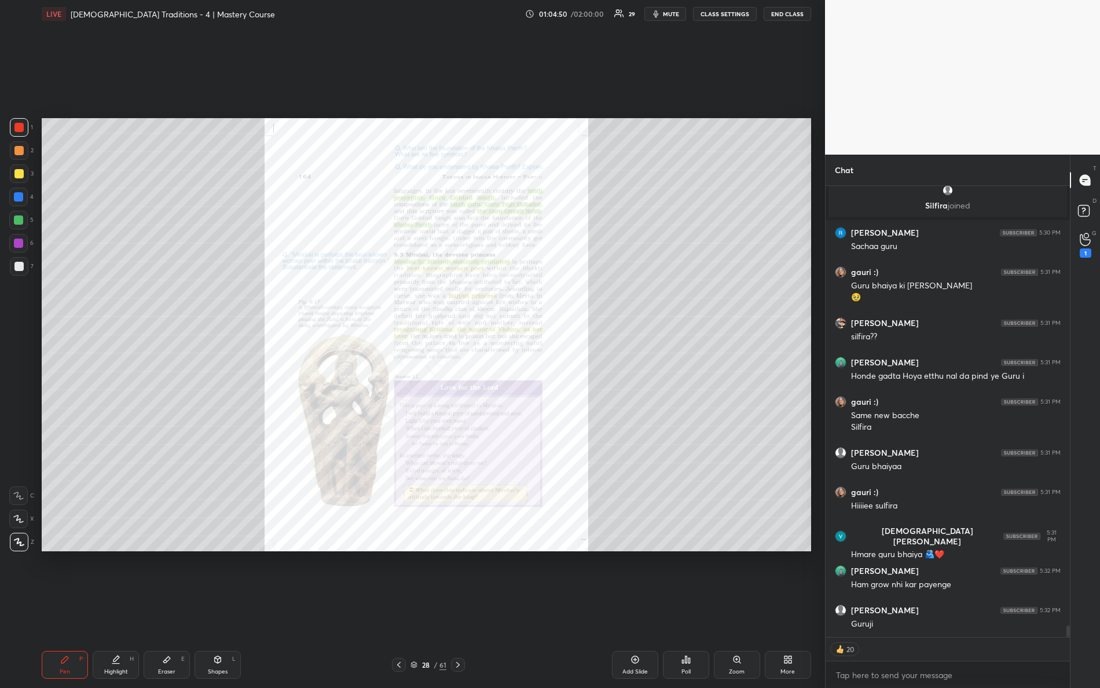
scroll to position [17172, 0]
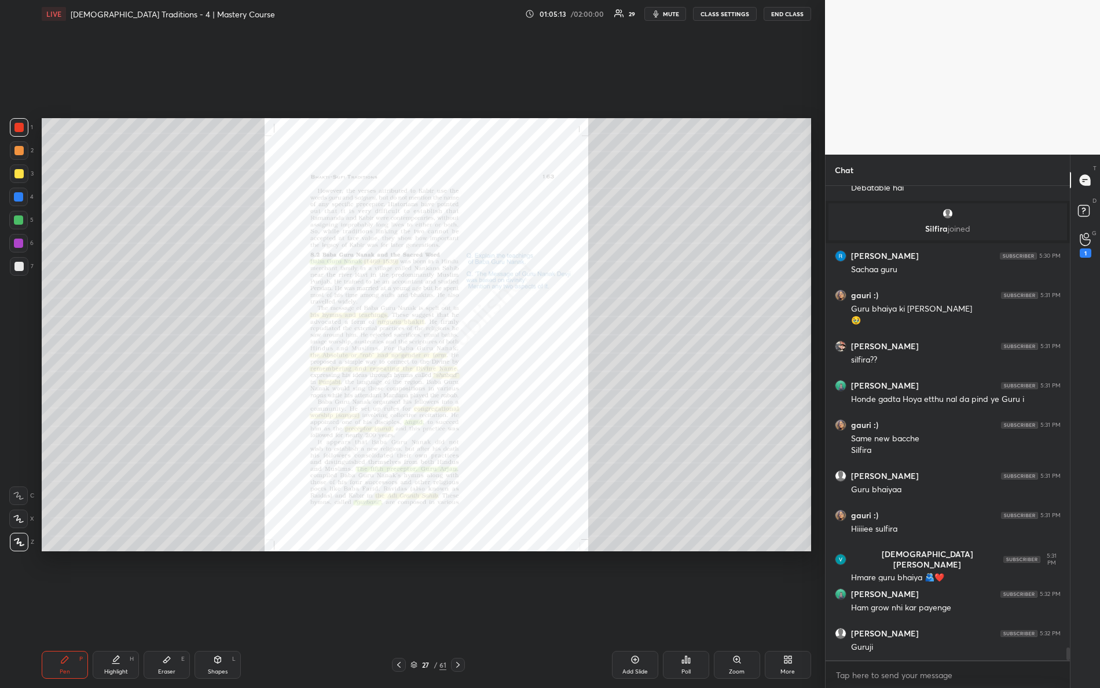
click at [745, 609] on div "Zoom" at bounding box center [737, 665] width 46 height 28
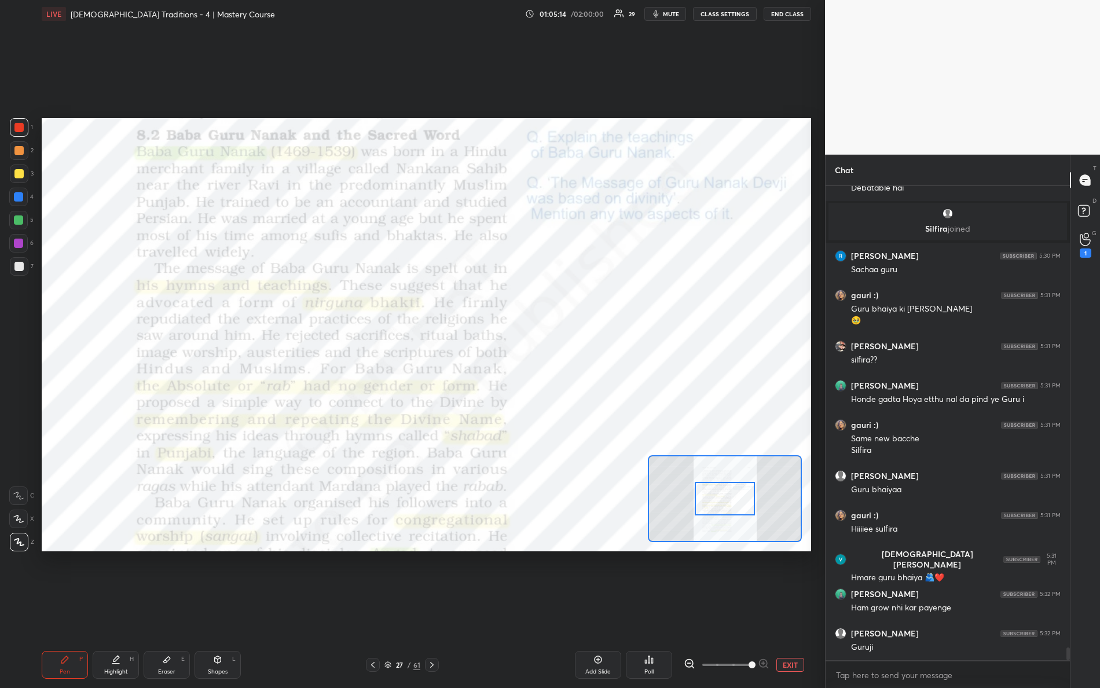
drag, startPoint x: 735, startPoint y: 664, endPoint x: 794, endPoint y: 662, distance: 59.1
click at [792, 609] on div "EXIT" at bounding box center [747, 665] width 127 height 14
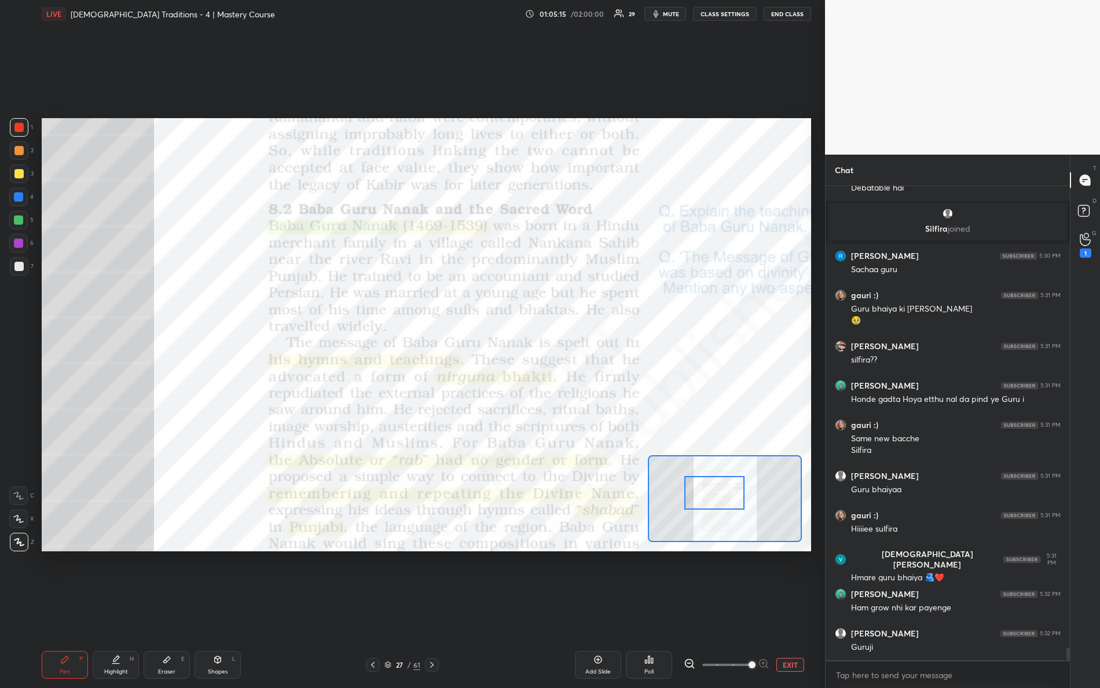
drag, startPoint x: 741, startPoint y: 502, endPoint x: 719, endPoint y: 480, distance: 31.5
click at [731, 499] on div at bounding box center [715, 493] width 61 height 34
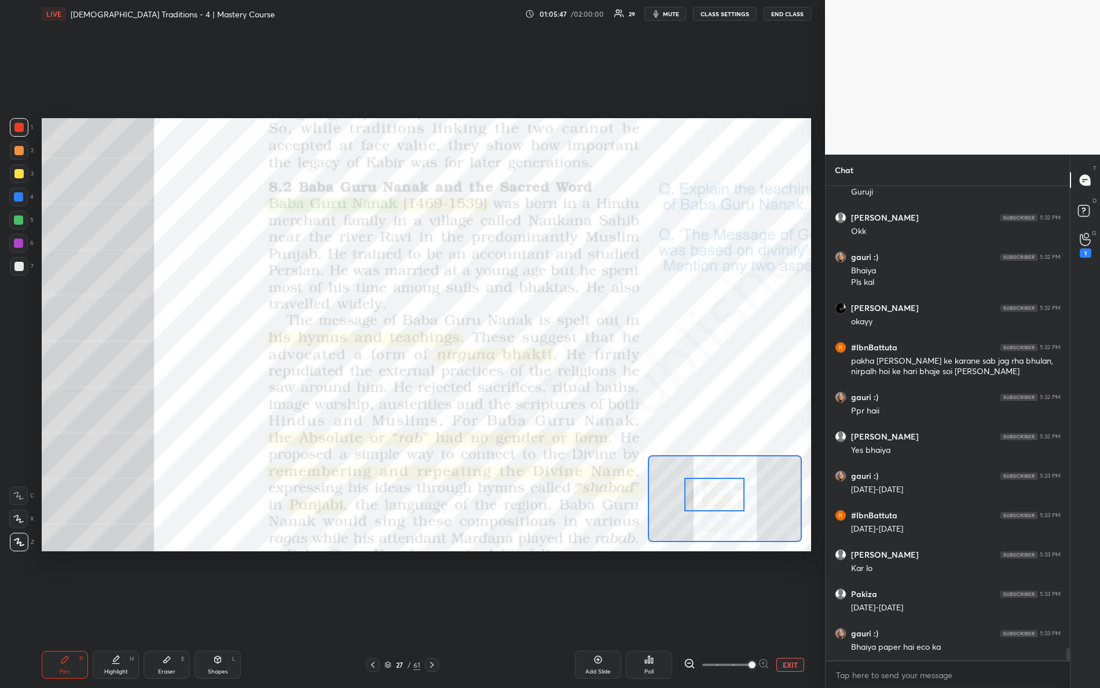
scroll to position [17667, 0]
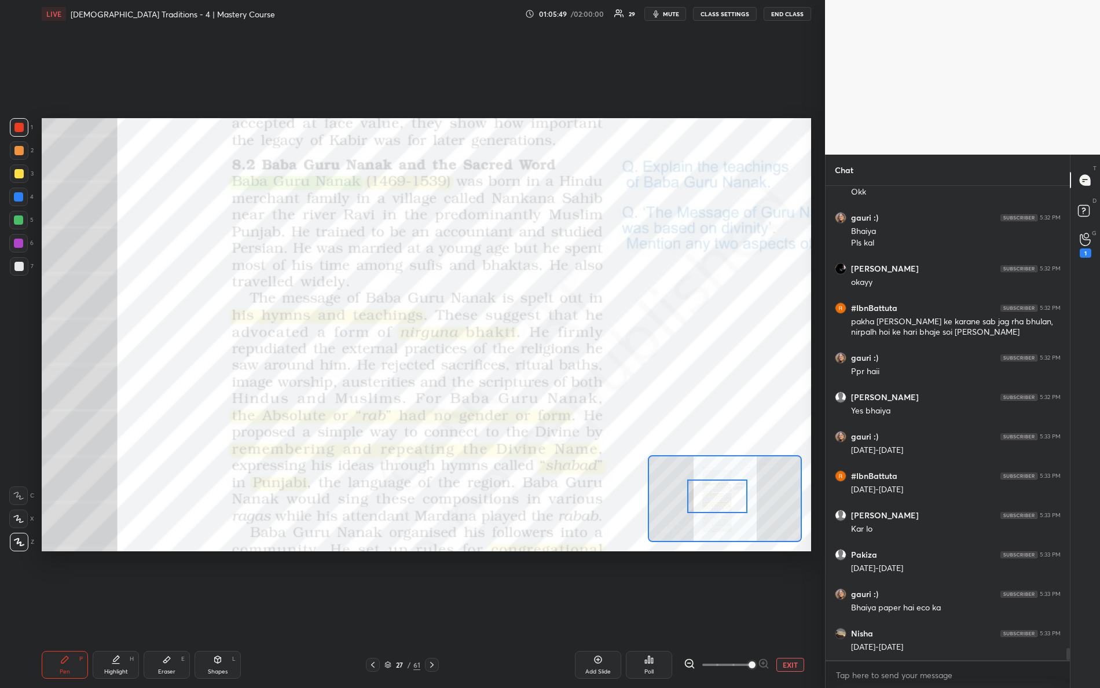
drag, startPoint x: 725, startPoint y: 496, endPoint x: 743, endPoint y: 495, distance: 18.6
click at [743, 496] on div at bounding box center [717, 497] width 61 height 34
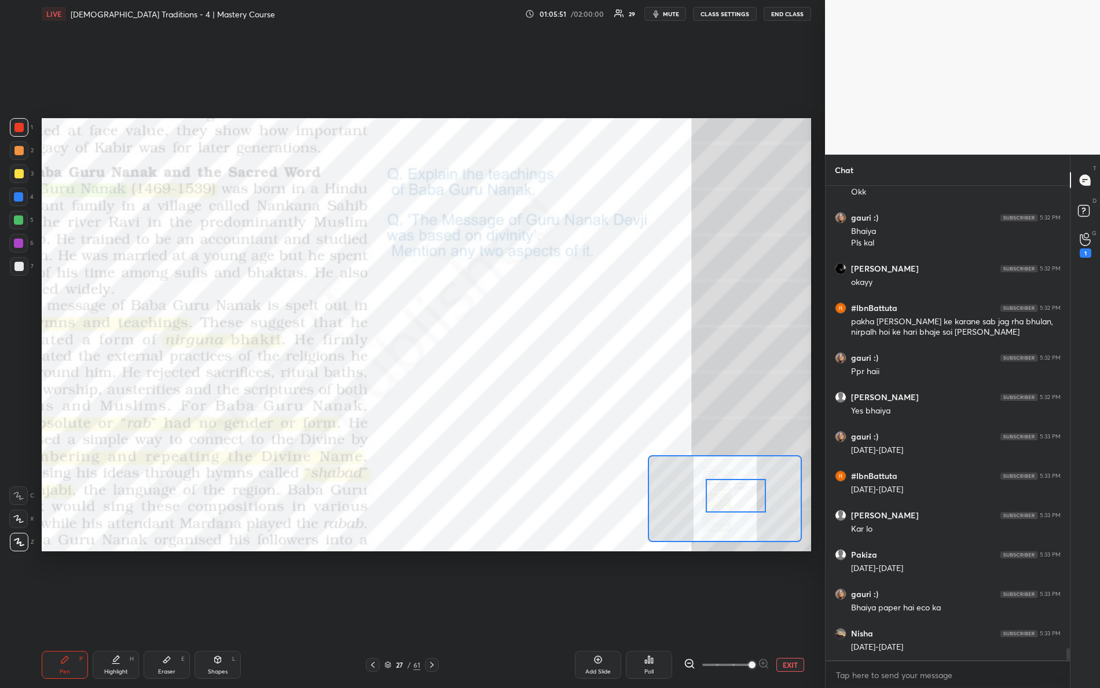
scroll to position [17706, 0]
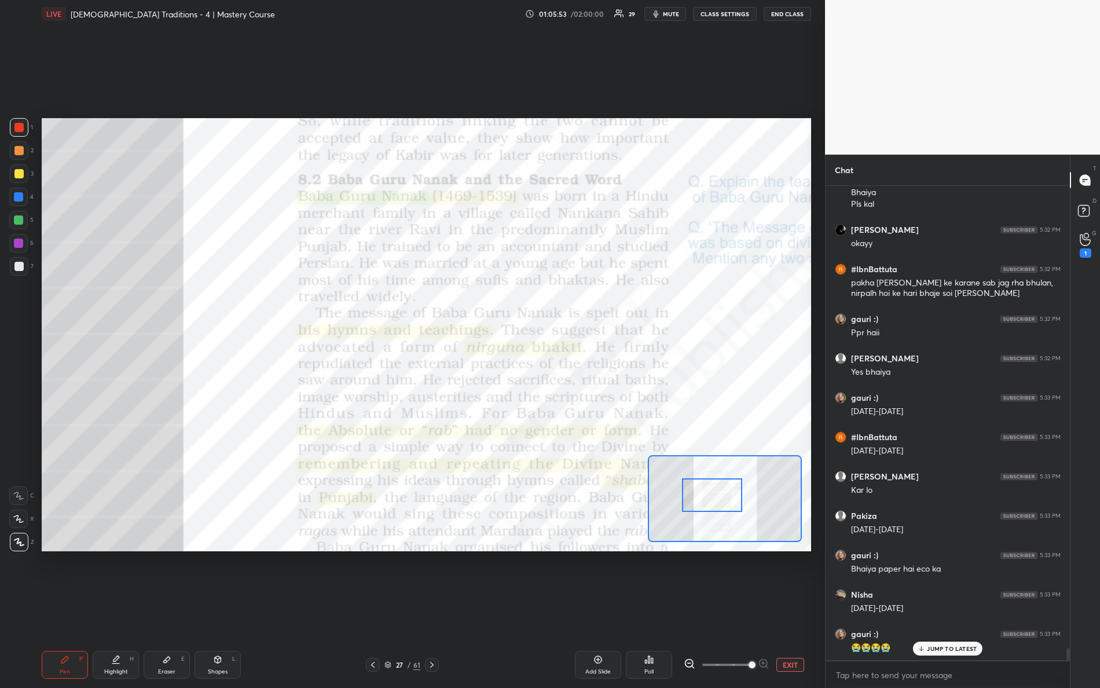
drag, startPoint x: 737, startPoint y: 493, endPoint x: 711, endPoint y: 490, distance: 26.2
click at [714, 492] on div at bounding box center [712, 495] width 61 height 34
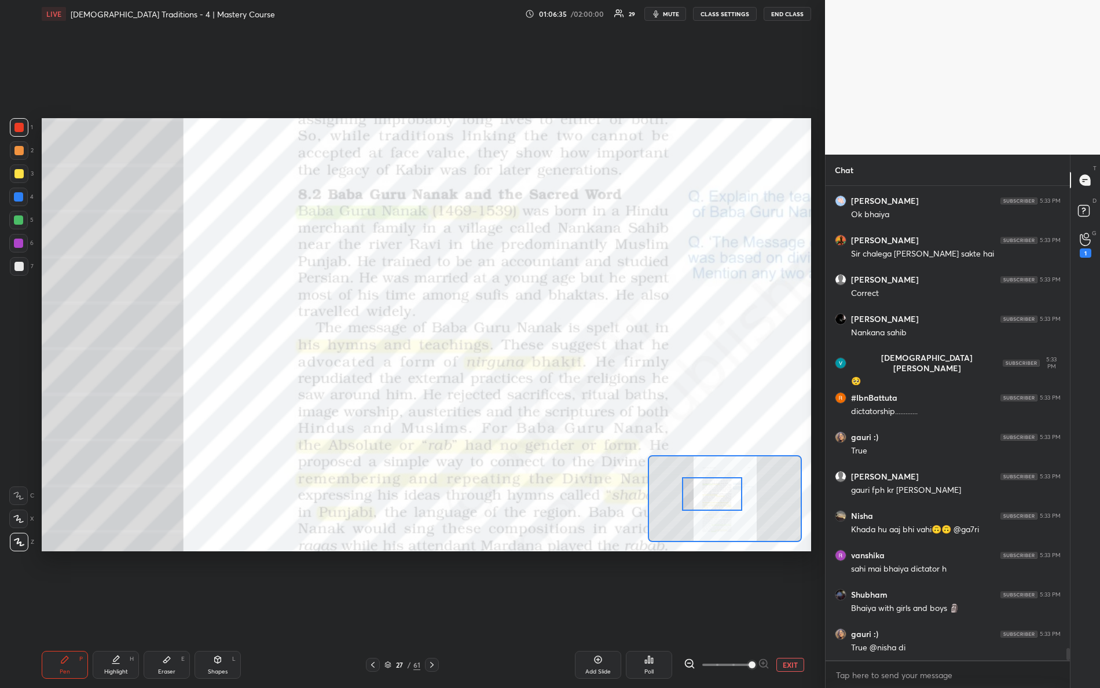
scroll to position [18230, 0]
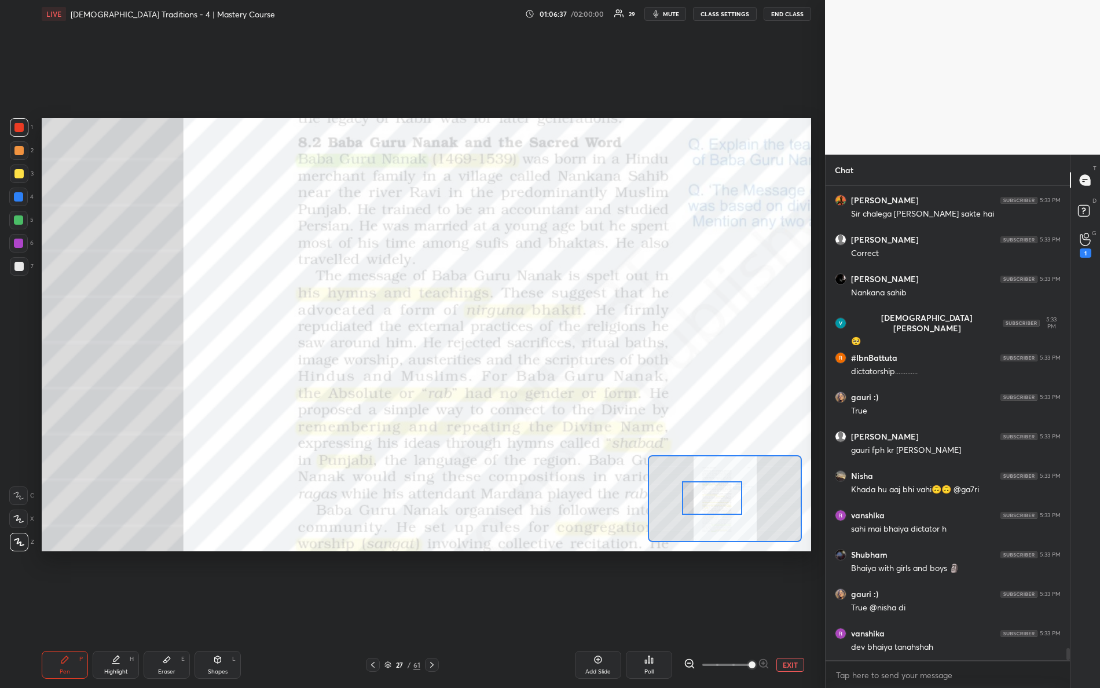
drag, startPoint x: 726, startPoint y: 502, endPoint x: 728, endPoint y: 493, distance: 8.4
click at [725, 506] on div at bounding box center [712, 498] width 61 height 34
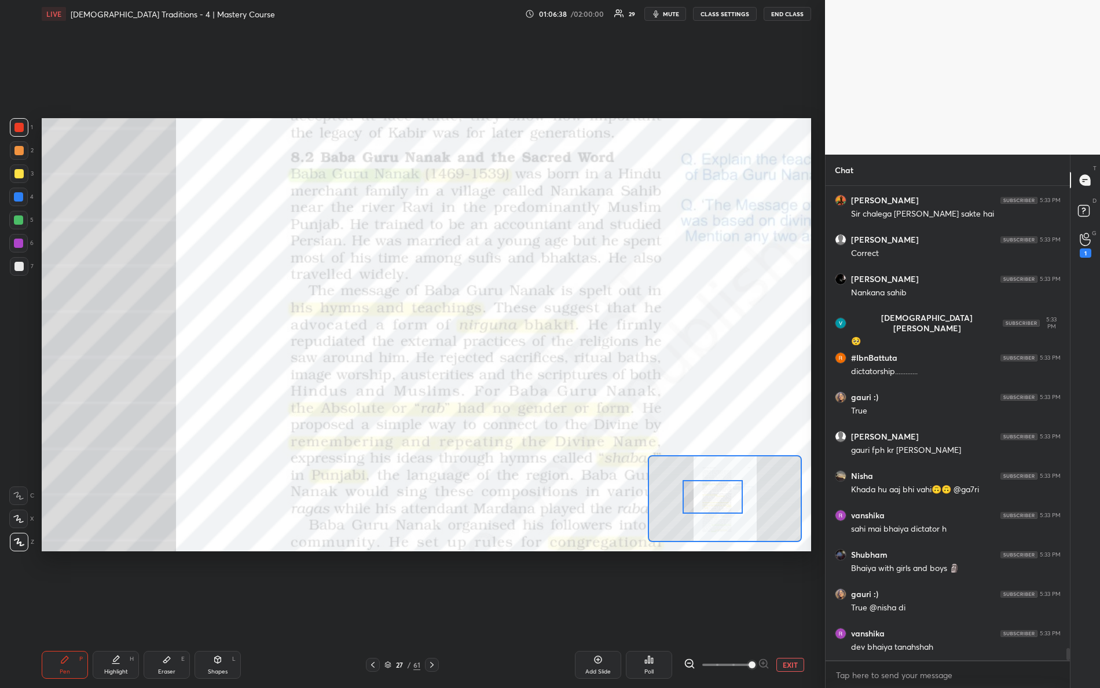
drag, startPoint x: 719, startPoint y: 497, endPoint x: 716, endPoint y: 489, distance: 8.4
click at [720, 499] on div at bounding box center [713, 497] width 61 height 34
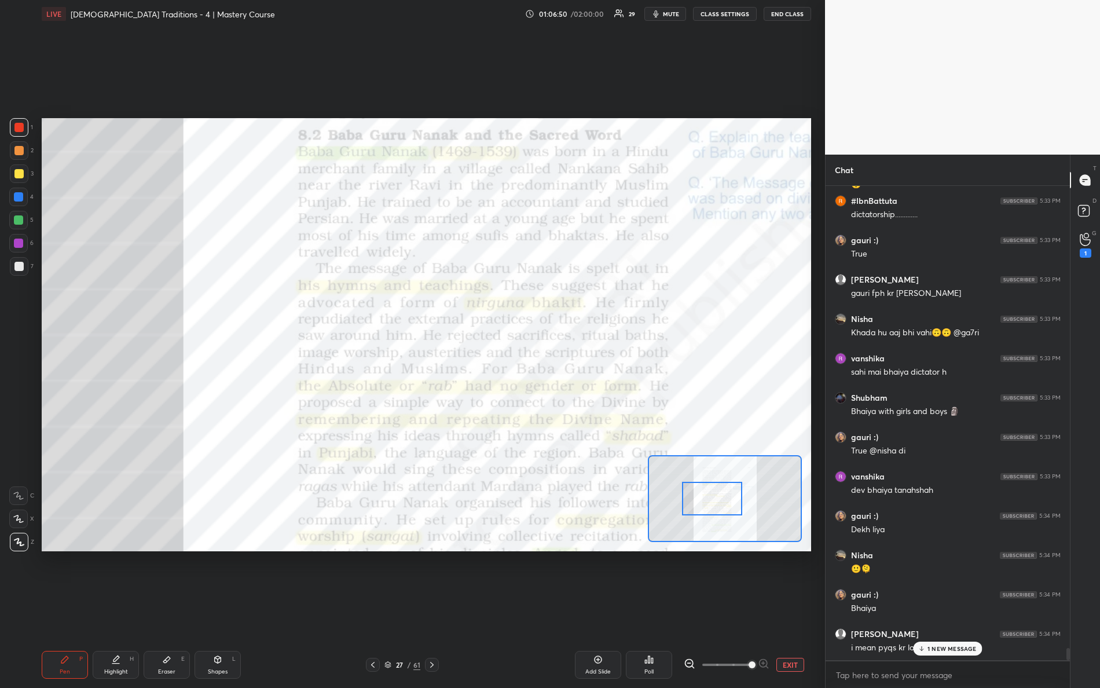
scroll to position [18427, 0]
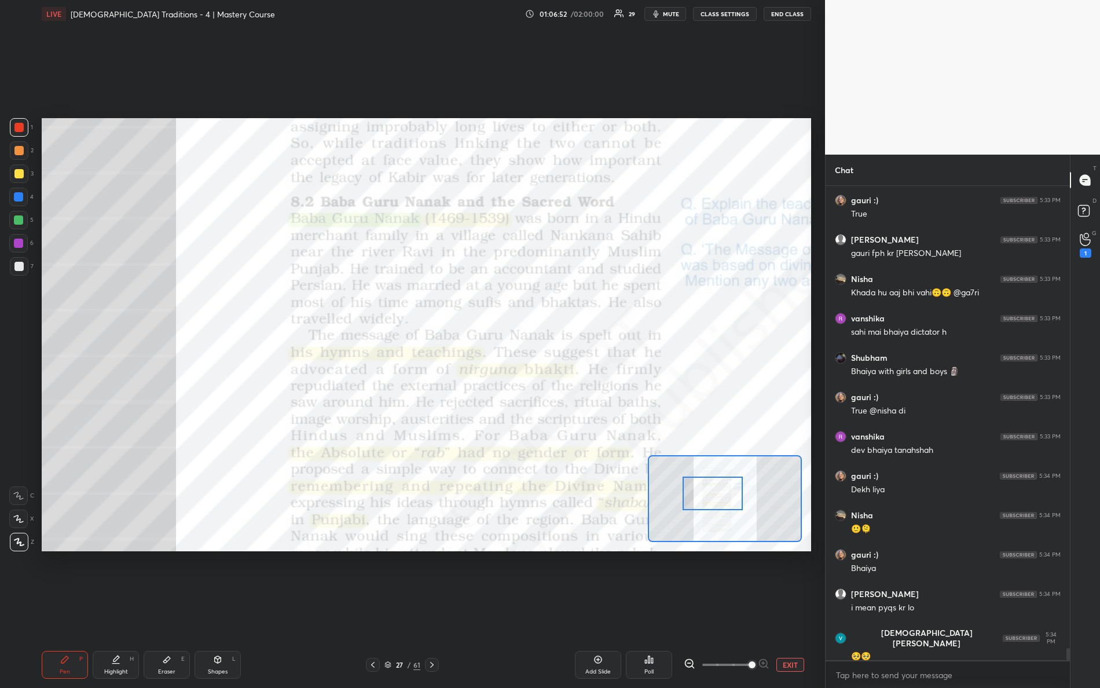
click at [699, 503] on div at bounding box center [713, 494] width 61 height 34
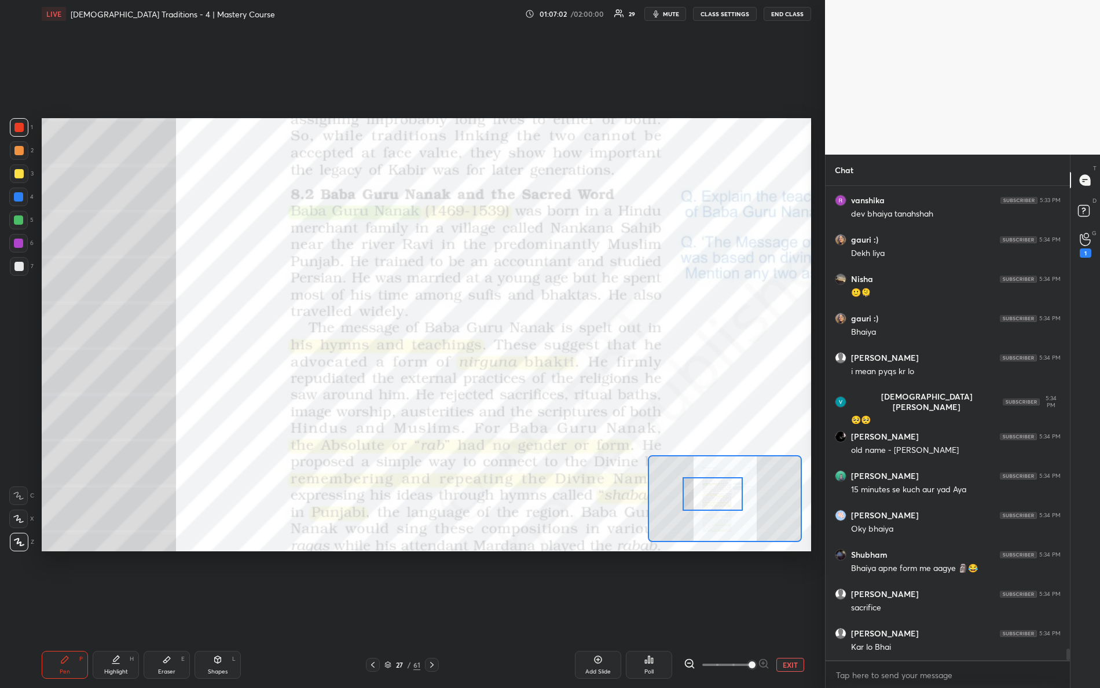
scroll to position [18702, 0]
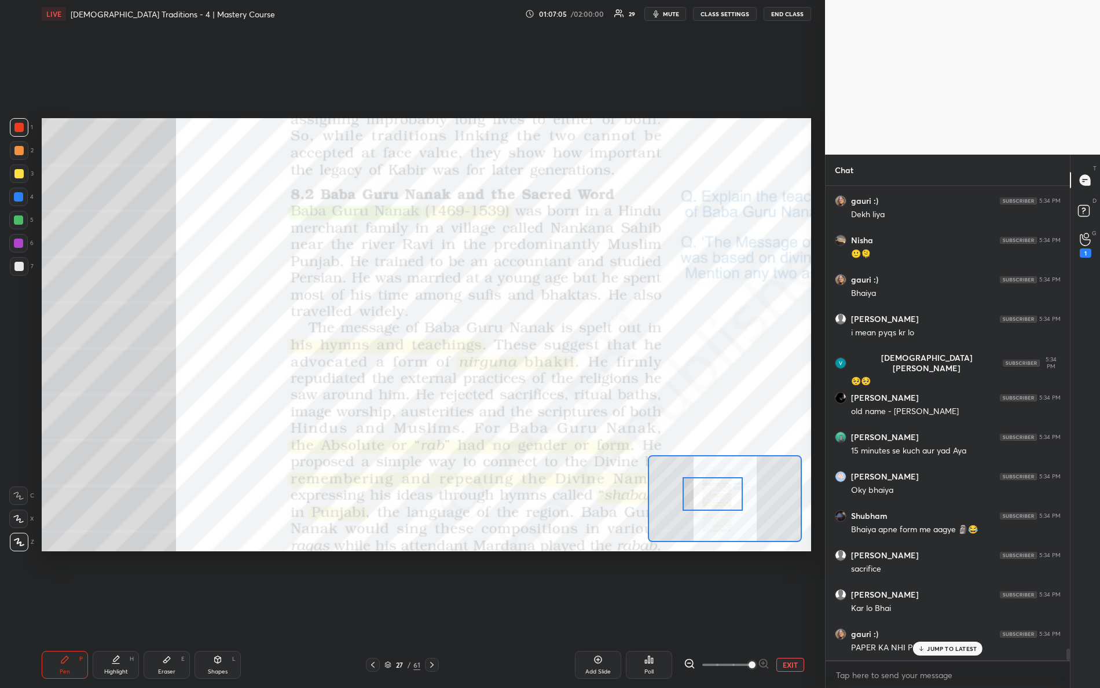
click at [934, 609] on div "JUMP TO LATEST" at bounding box center [947, 649] width 69 height 14
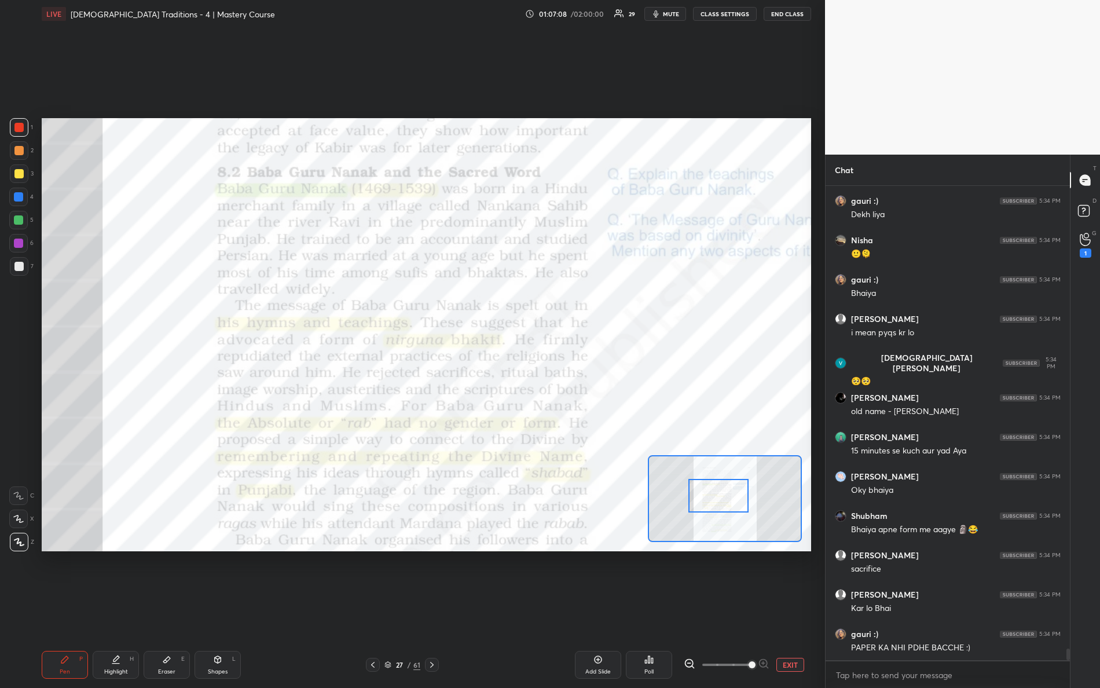
drag, startPoint x: 729, startPoint y: 500, endPoint x: 713, endPoint y: 489, distance: 19.5
click at [722, 502] on div at bounding box center [719, 496] width 61 height 34
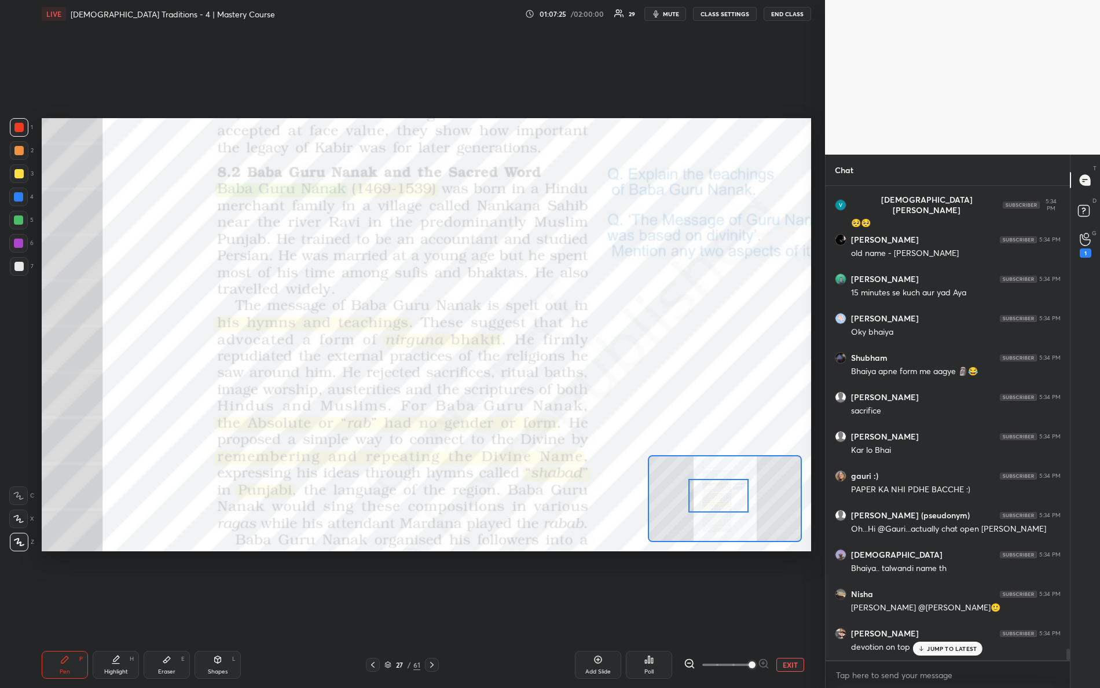
scroll to position [18899, 0]
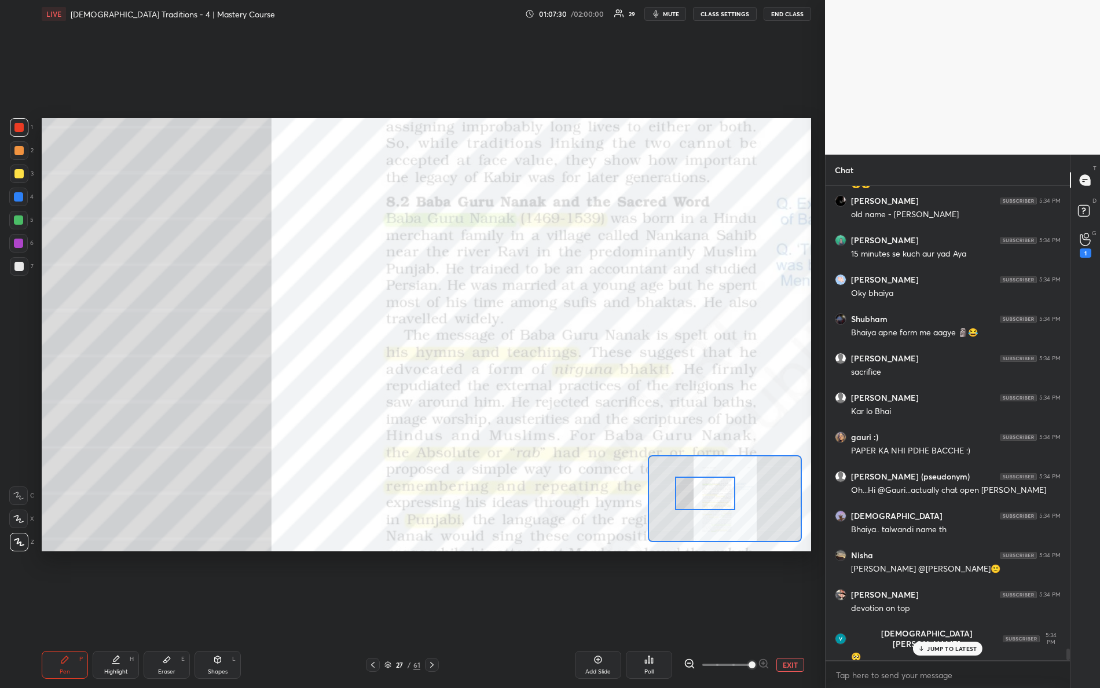
drag, startPoint x: 720, startPoint y: 505, endPoint x: 691, endPoint y: 490, distance: 32.6
click at [706, 505] on div at bounding box center [705, 494] width 61 height 34
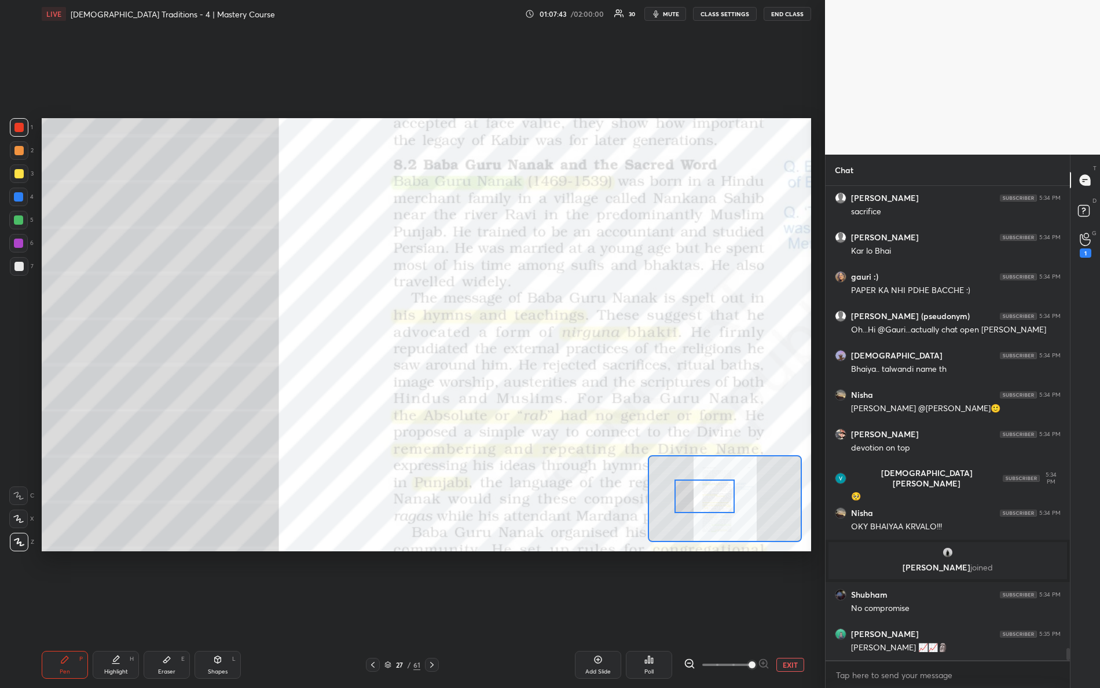
scroll to position [18033, 0]
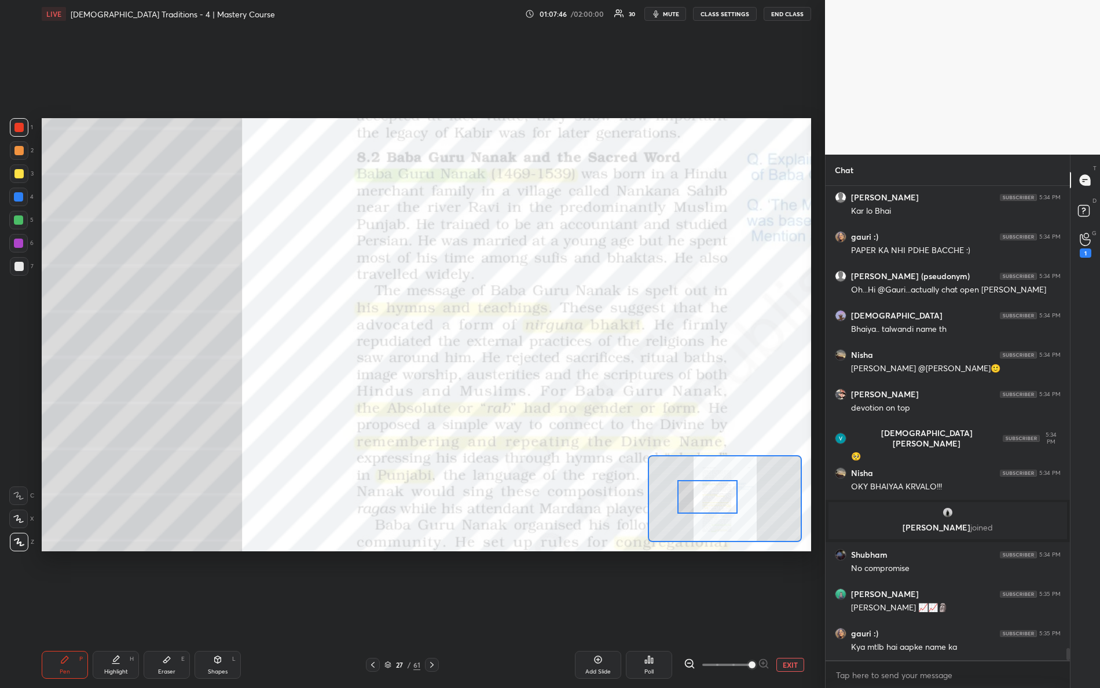
click at [714, 488] on div at bounding box center [708, 497] width 61 height 34
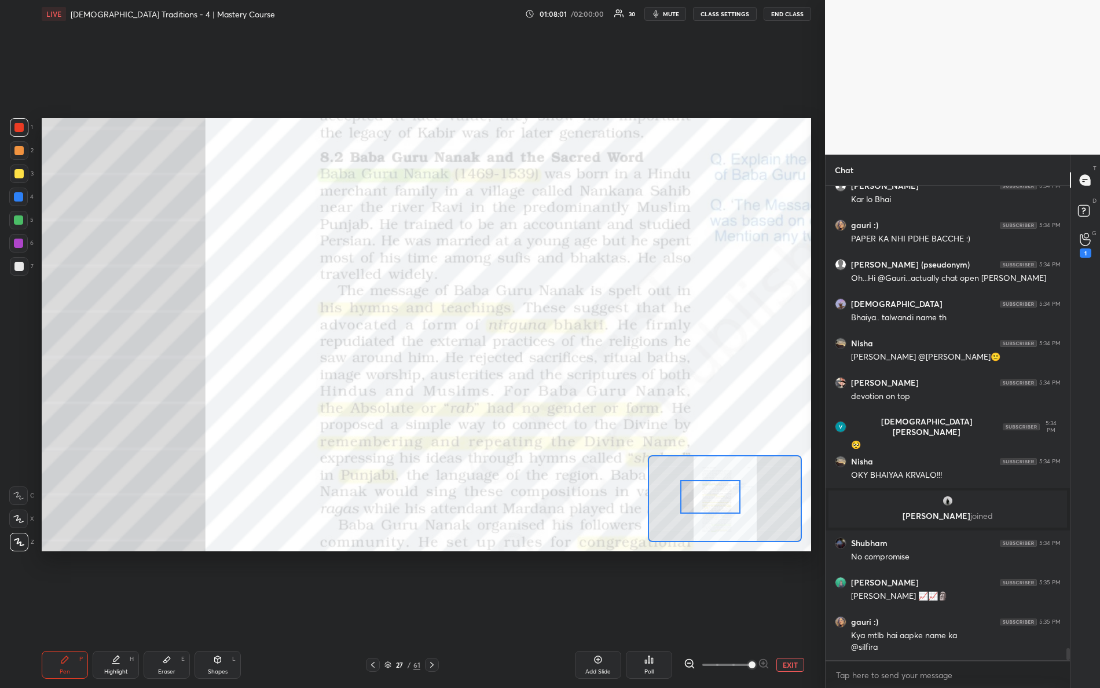
scroll to position [18083, 0]
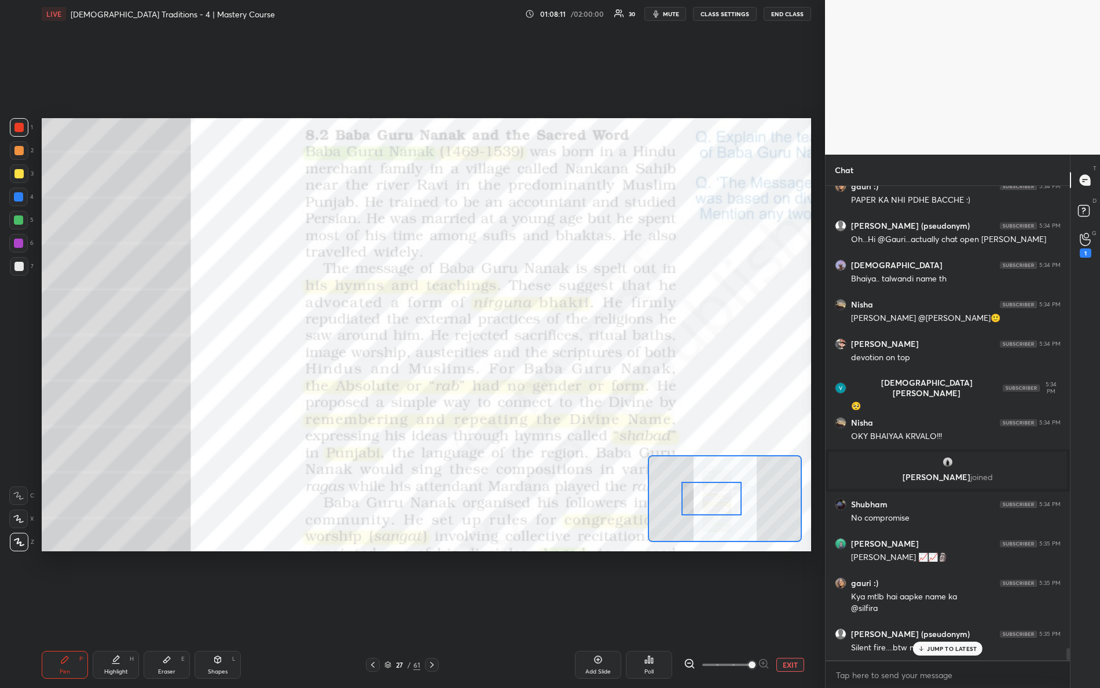
drag, startPoint x: 719, startPoint y: 492, endPoint x: 719, endPoint y: 483, distance: 8.7
click at [720, 493] on div at bounding box center [712, 499] width 61 height 34
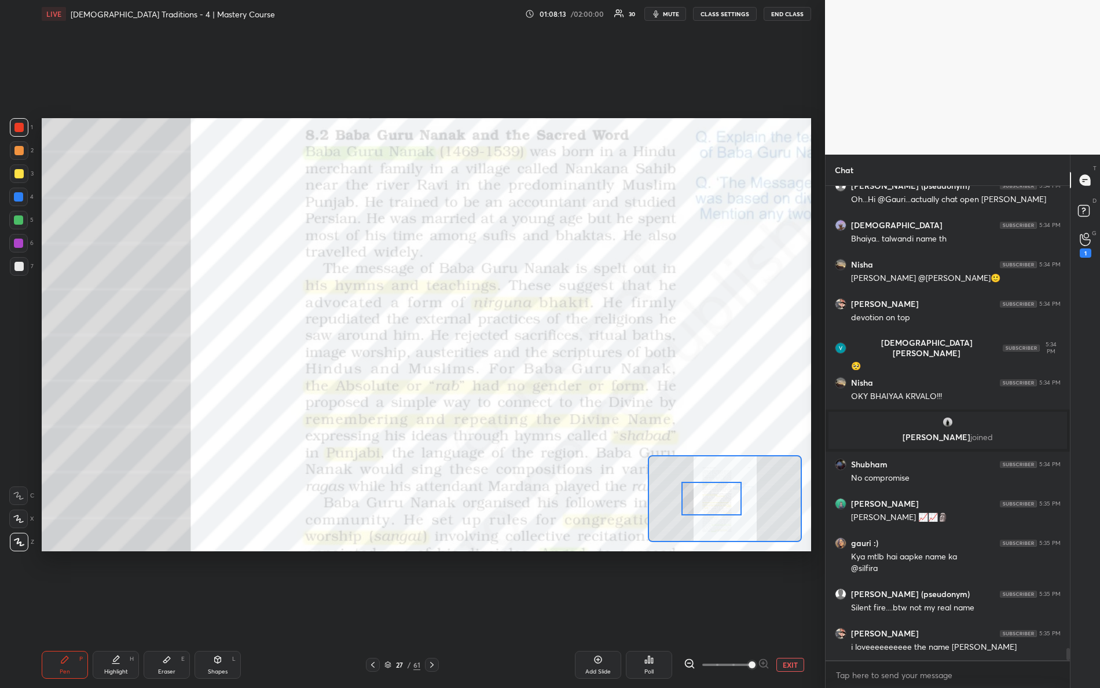
scroll to position [4, 3]
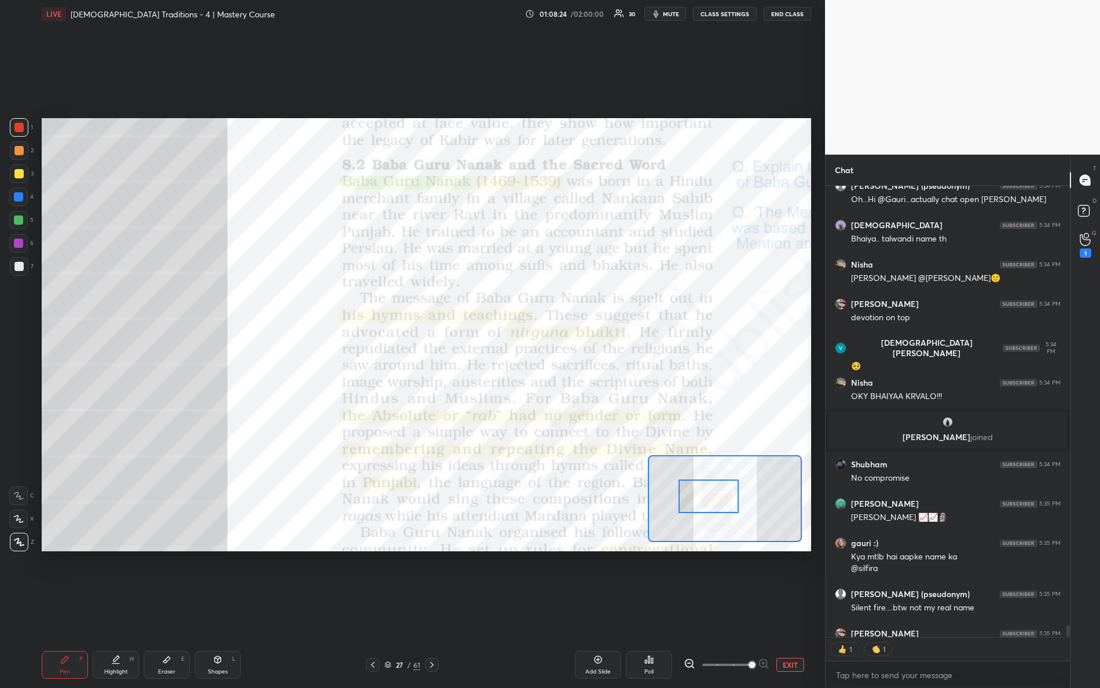
drag, startPoint x: 728, startPoint y: 491, endPoint x: 723, endPoint y: 481, distance: 10.6
click at [730, 488] on div at bounding box center [709, 497] width 61 height 34
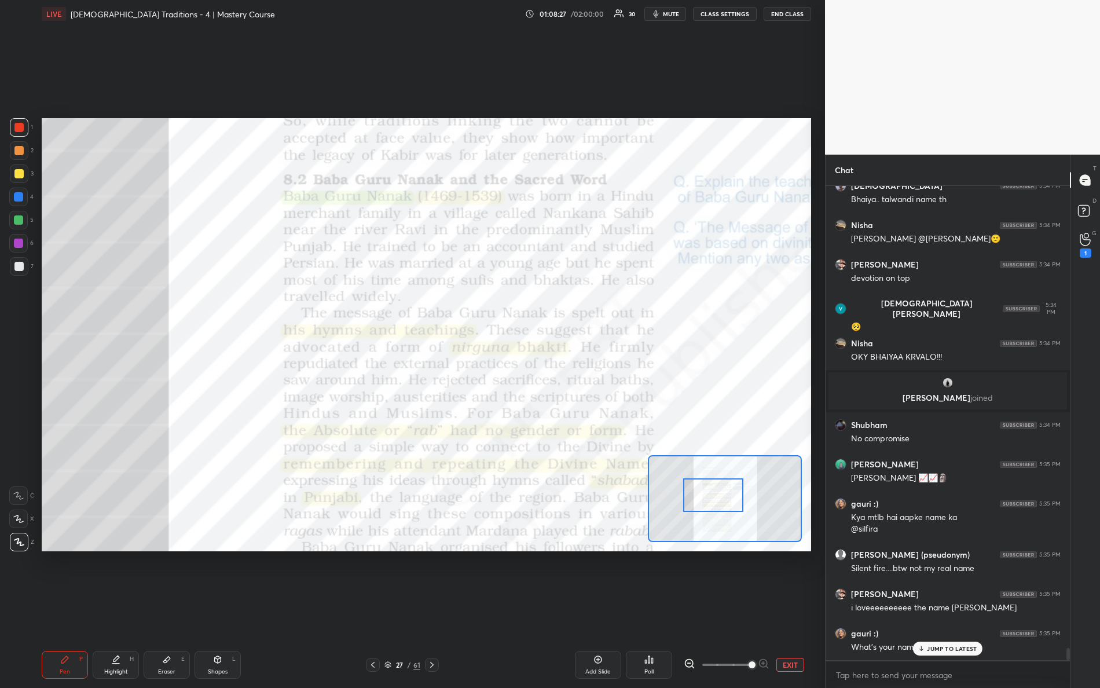
scroll to position [18201, 0]
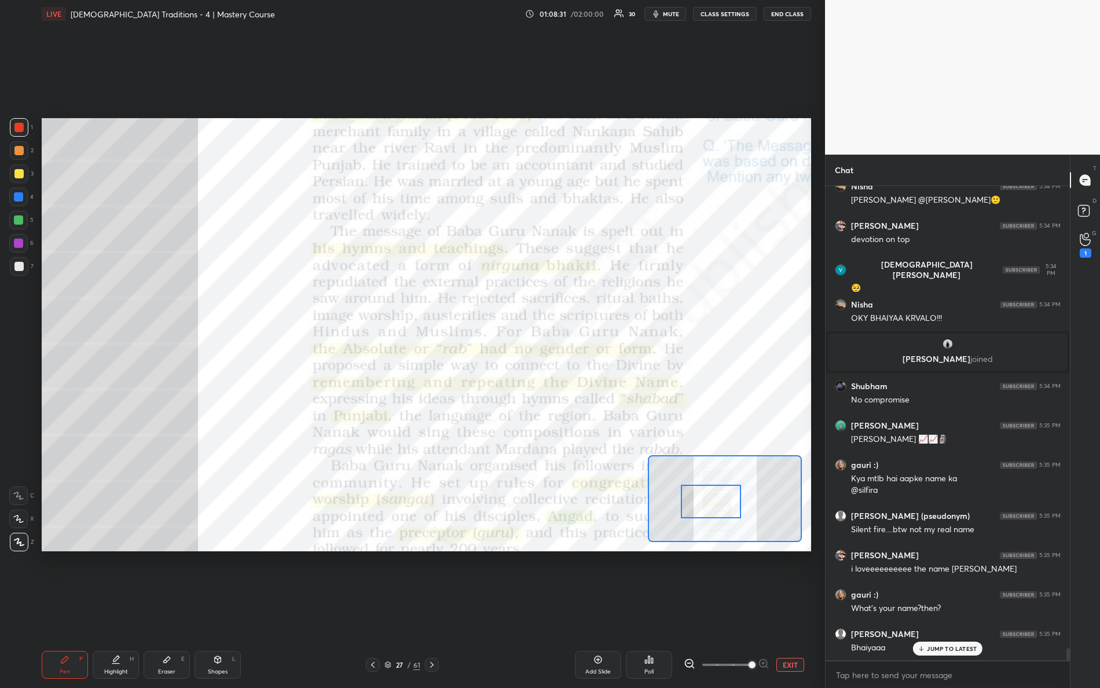
drag, startPoint x: 725, startPoint y: 502, endPoint x: 723, endPoint y: 486, distance: 15.7
click at [724, 509] on div at bounding box center [711, 502] width 61 height 34
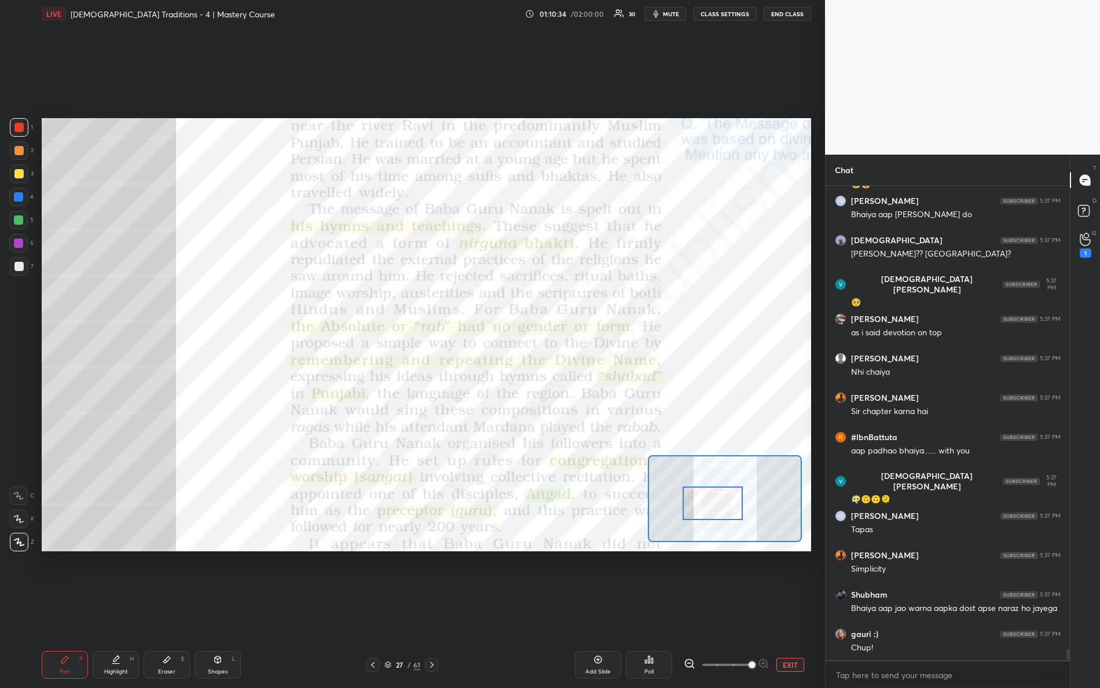
scroll to position [19622, 0]
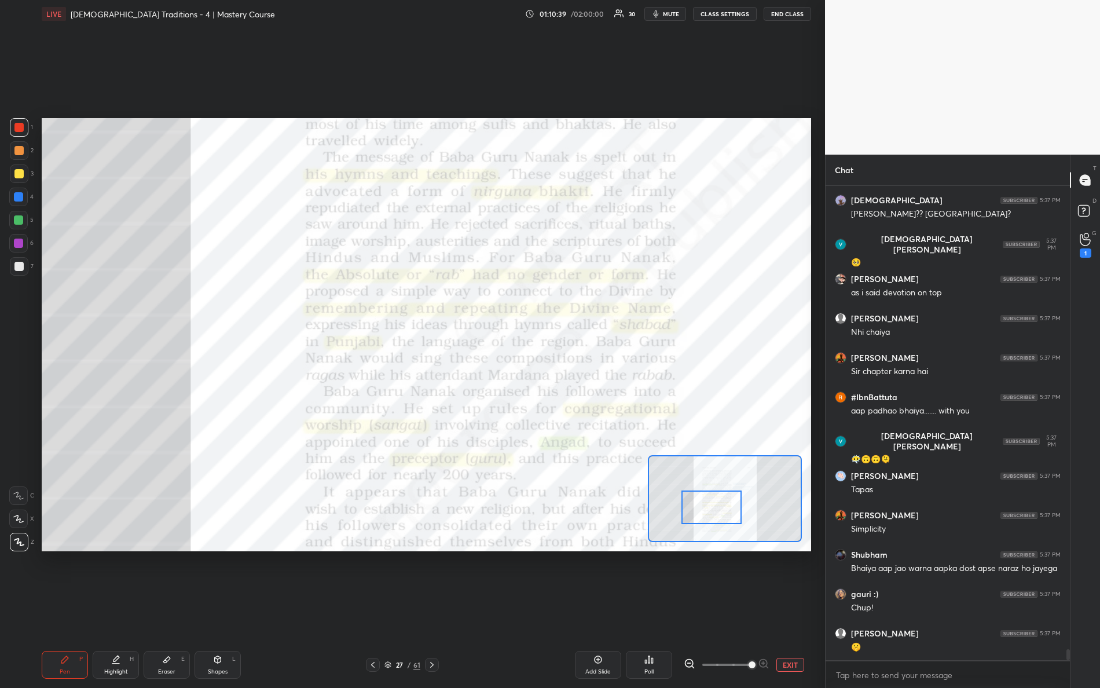
drag, startPoint x: 717, startPoint y: 507, endPoint x: 707, endPoint y: 517, distance: 13.5
click at [716, 511] on div at bounding box center [712, 508] width 61 height 34
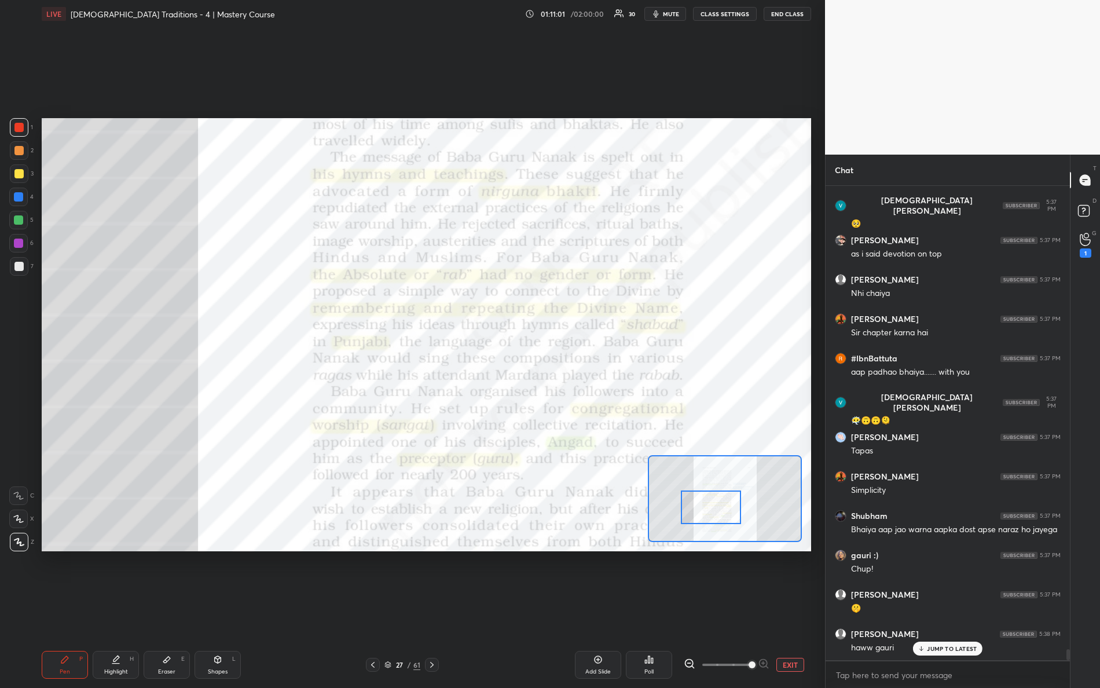
scroll to position [19701, 0]
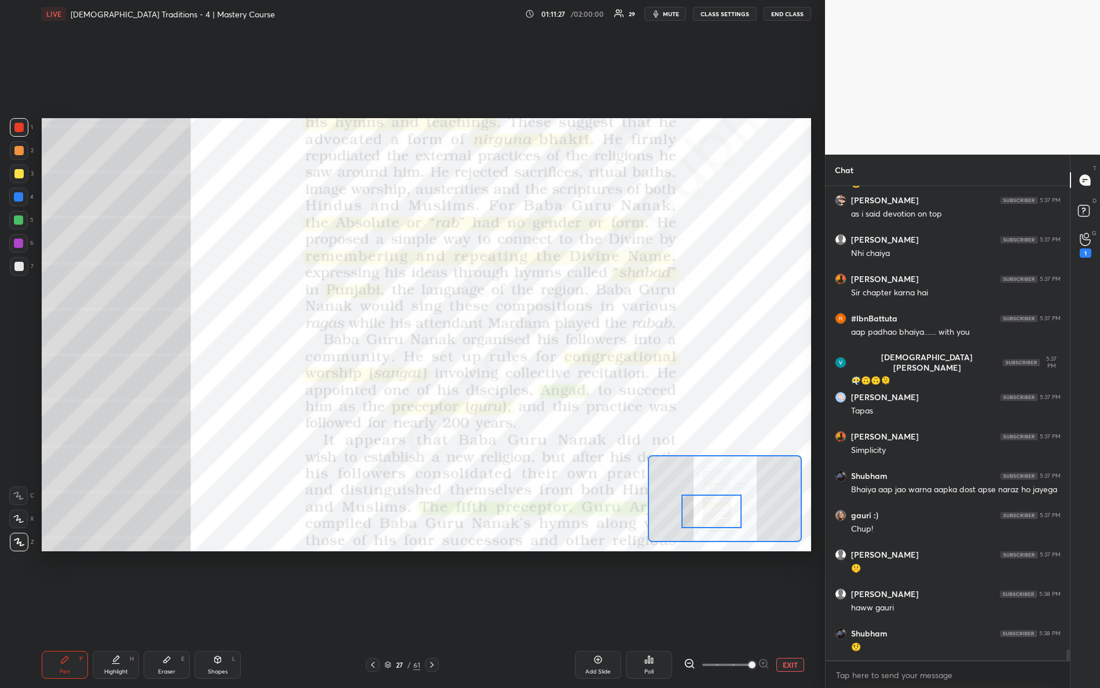
click at [723, 506] on div at bounding box center [712, 512] width 61 height 34
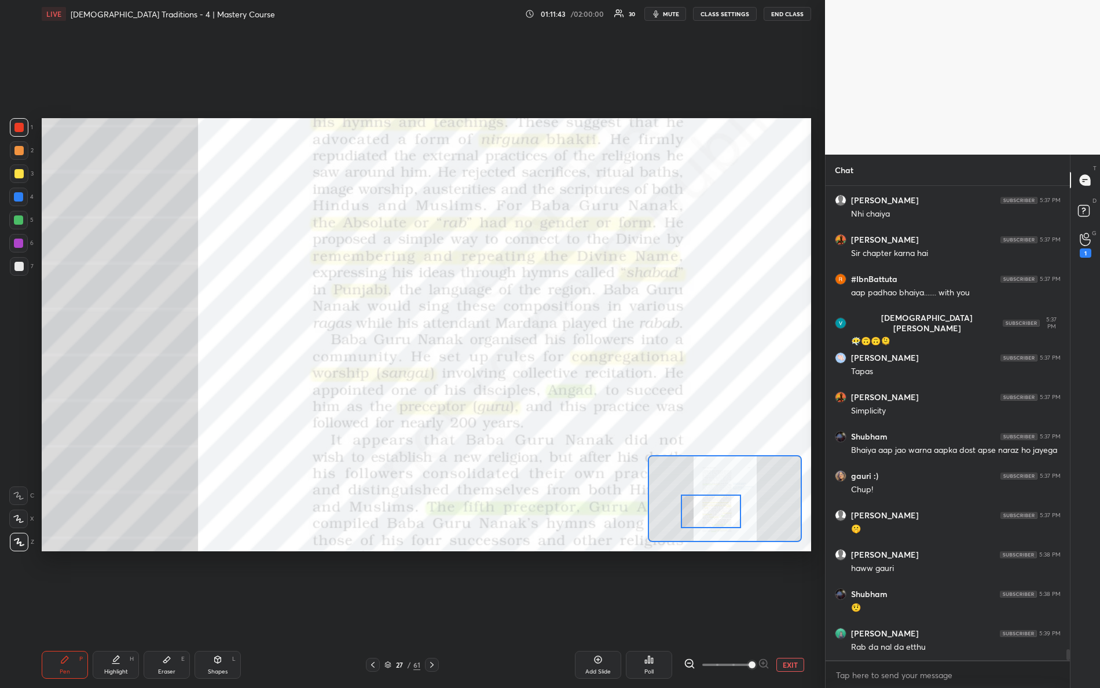
scroll to position [19779, 0]
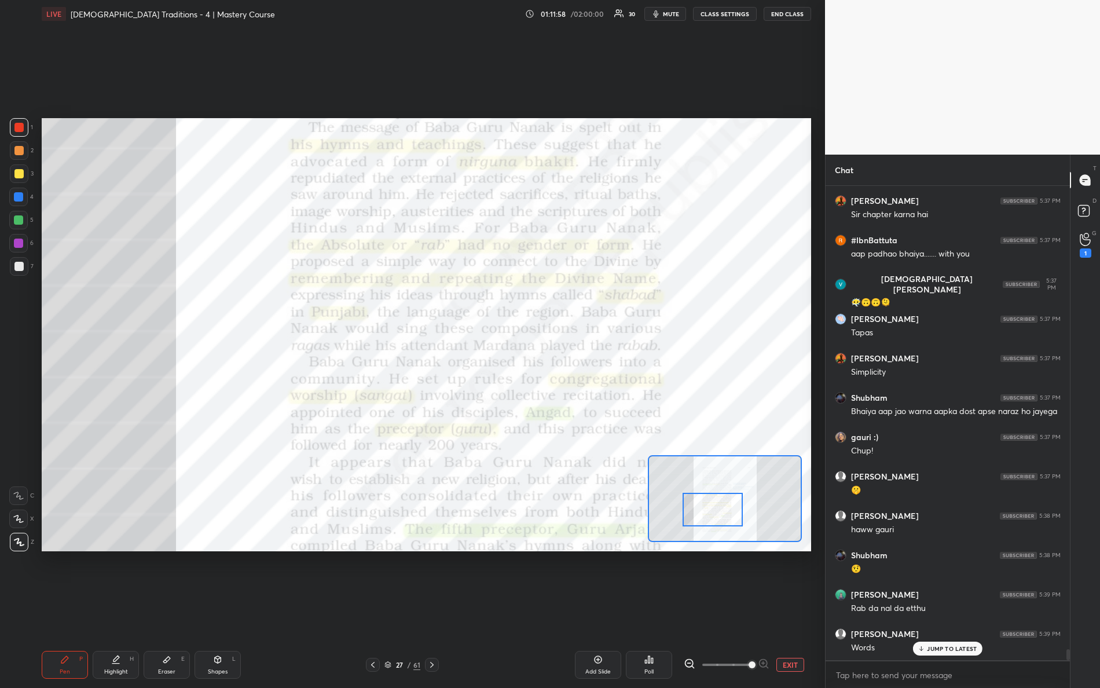
click at [734, 509] on div at bounding box center [713, 510] width 61 height 34
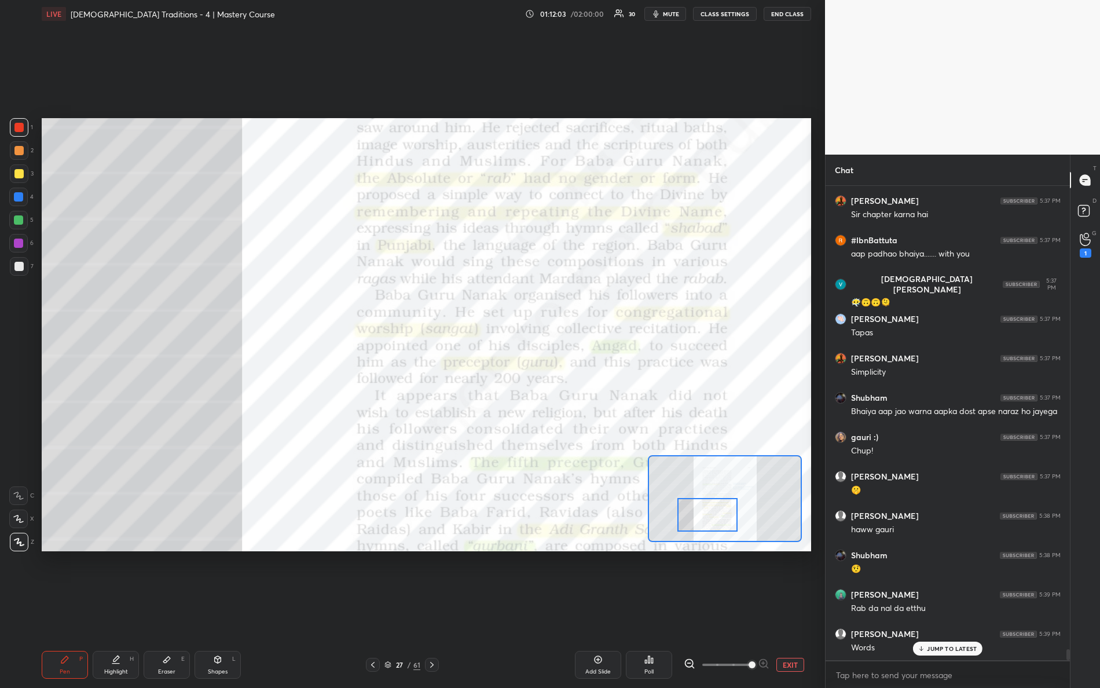
drag, startPoint x: 720, startPoint y: 515, endPoint x: 703, endPoint y: 502, distance: 21.9
click at [716, 516] on div at bounding box center [708, 515] width 61 height 34
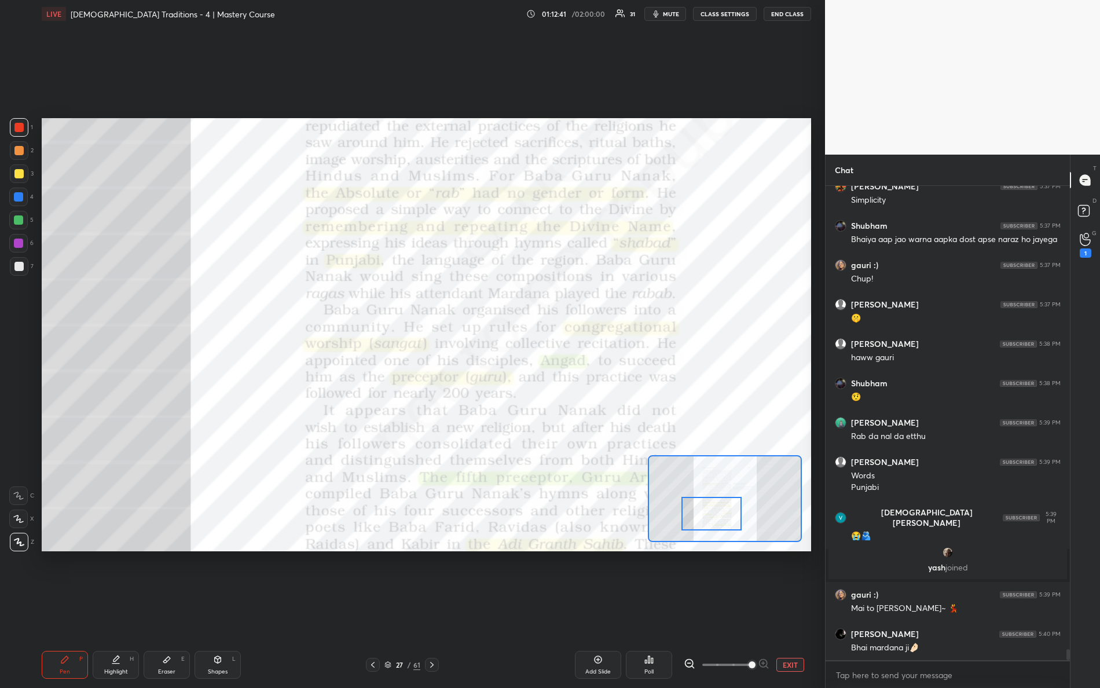
scroll to position [19466, 0]
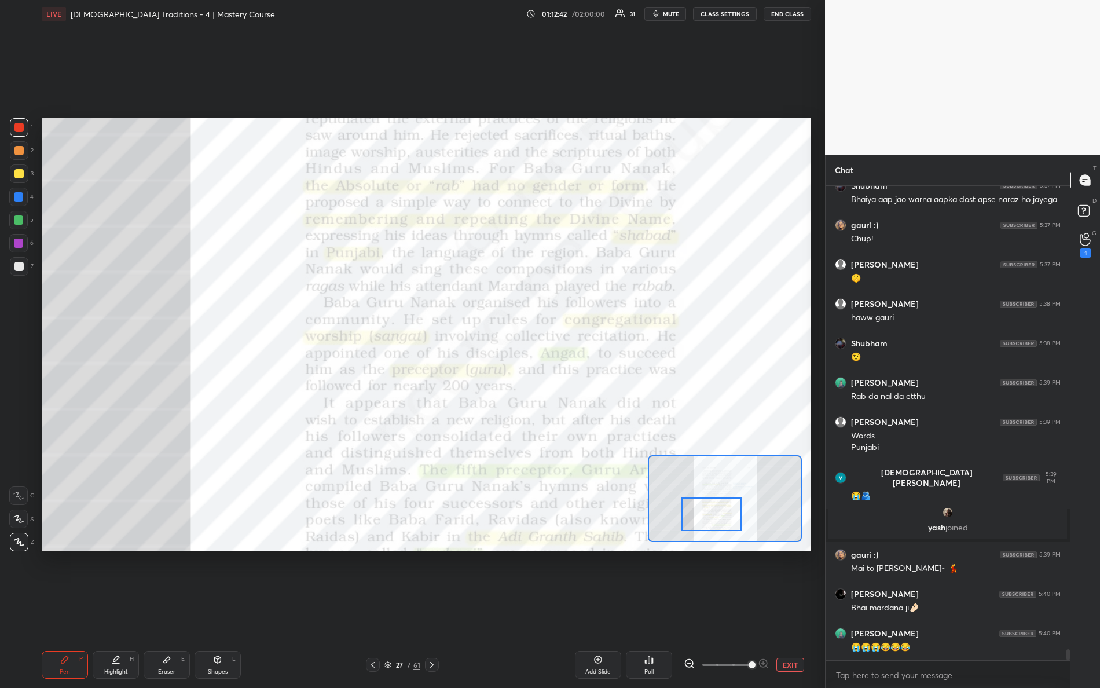
click at [729, 512] on div at bounding box center [712, 514] width 61 height 34
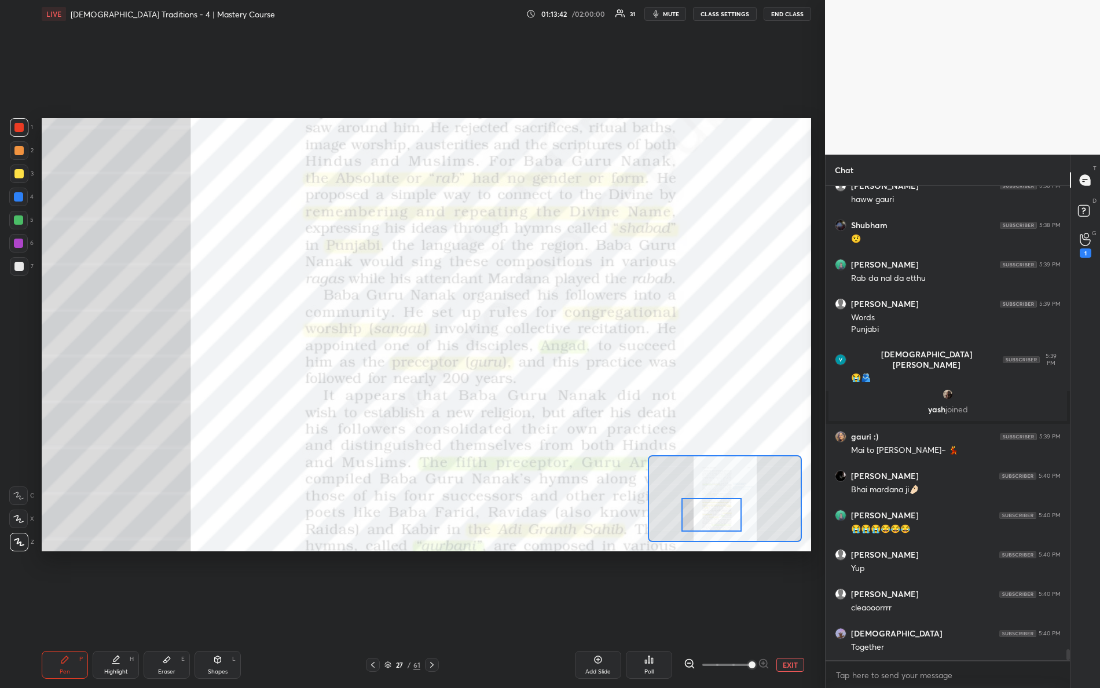
scroll to position [19623, 0]
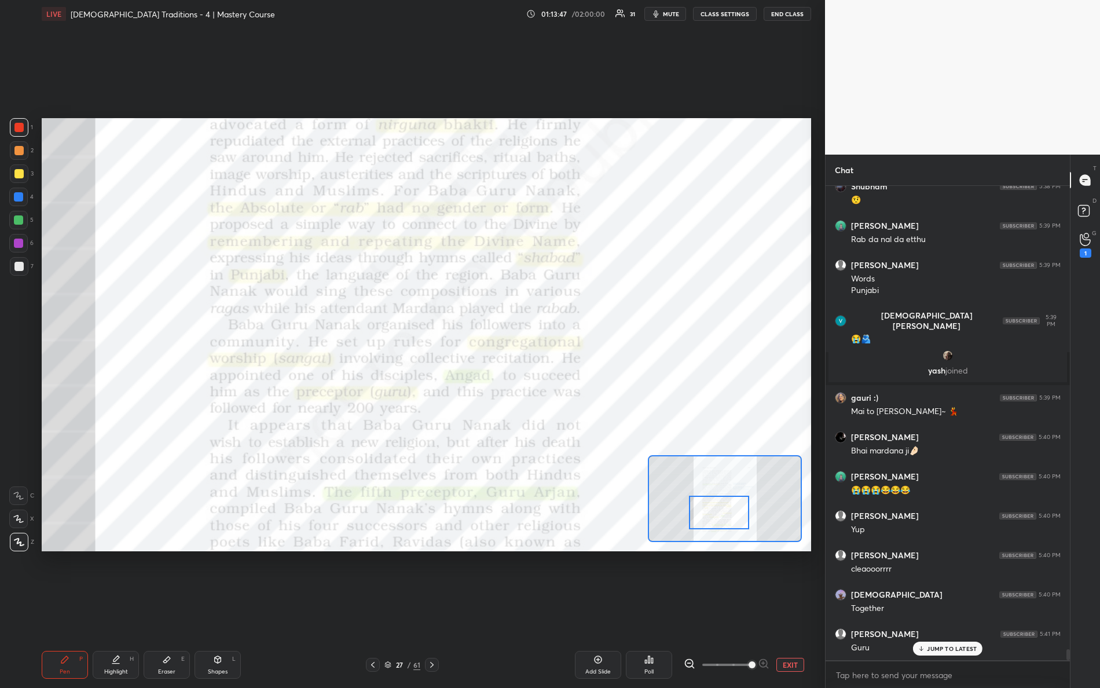
drag, startPoint x: 738, startPoint y: 510, endPoint x: 724, endPoint y: 501, distance: 16.4
click at [747, 511] on div at bounding box center [719, 513] width 61 height 34
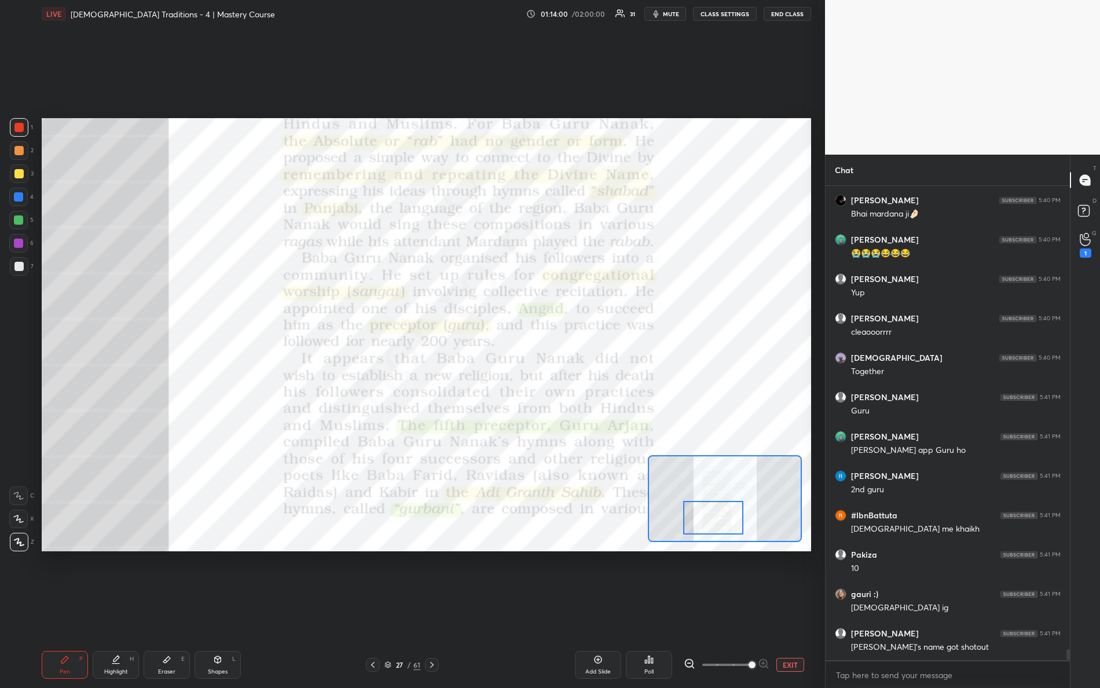
scroll to position [19899, 0]
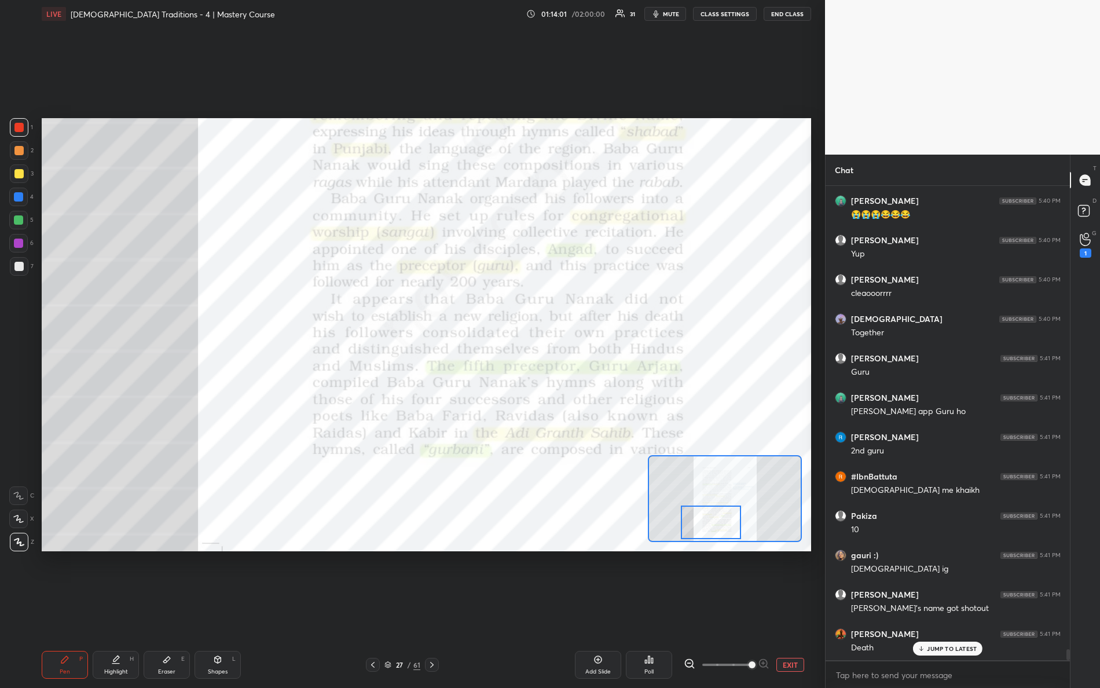
drag, startPoint x: 716, startPoint y: 511, endPoint x: 699, endPoint y: 520, distance: 18.9
click at [707, 522] on div at bounding box center [711, 523] width 61 height 34
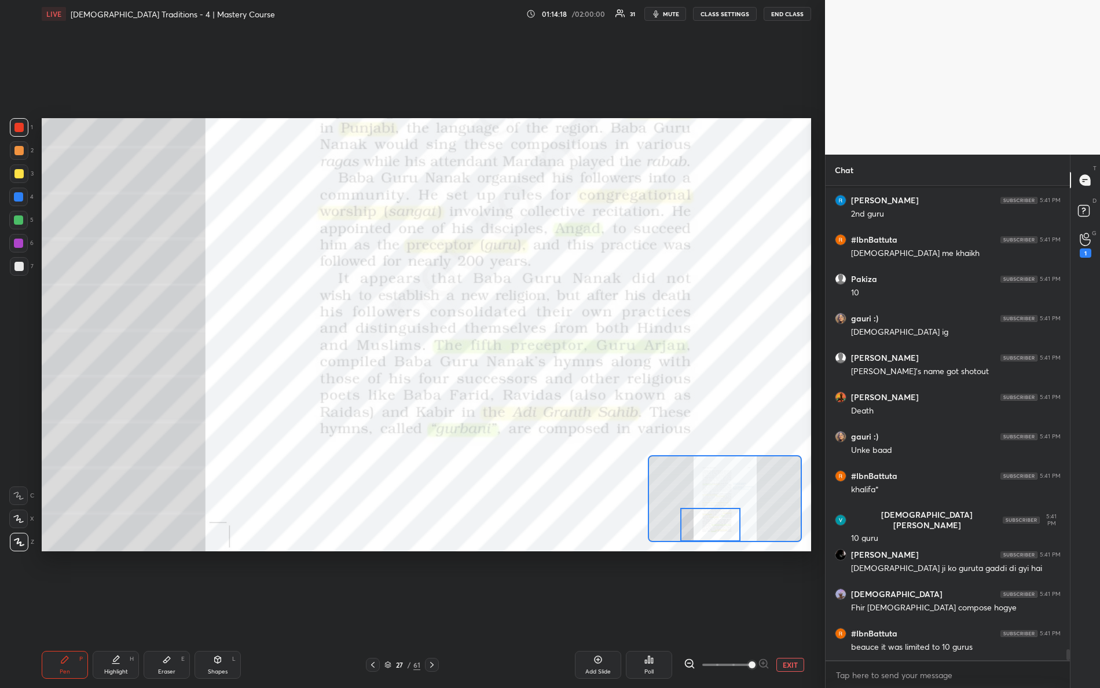
scroll to position [20178, 0]
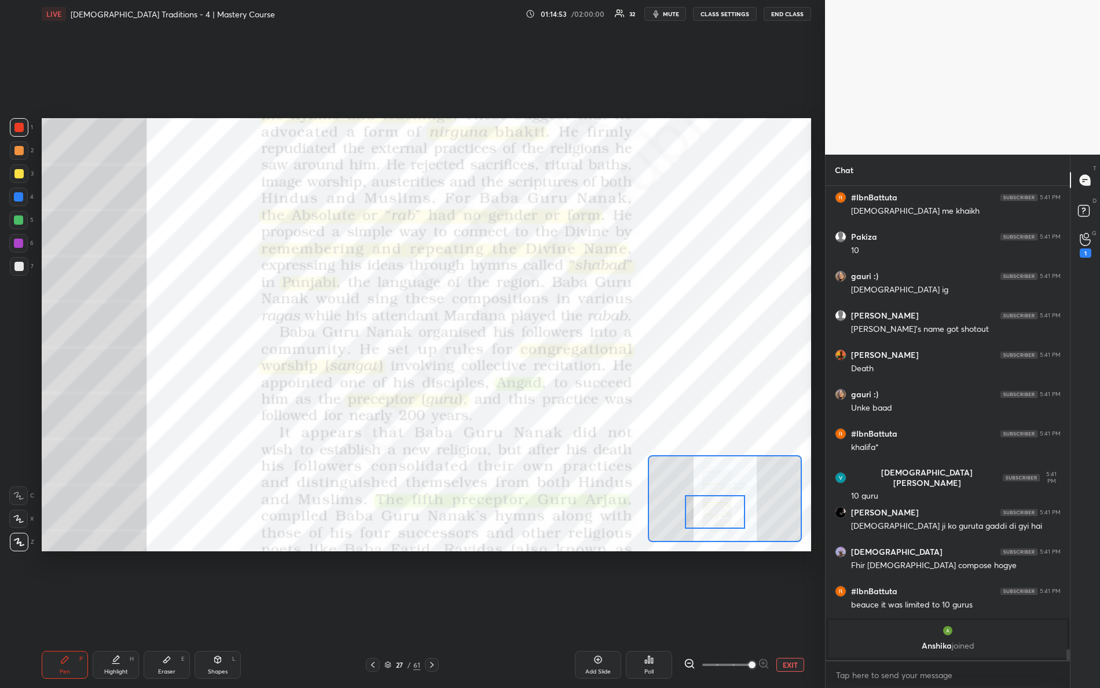
drag, startPoint x: 709, startPoint y: 517, endPoint x: 712, endPoint y: 505, distance: 12.6
click at [712, 505] on div at bounding box center [715, 512] width 61 height 34
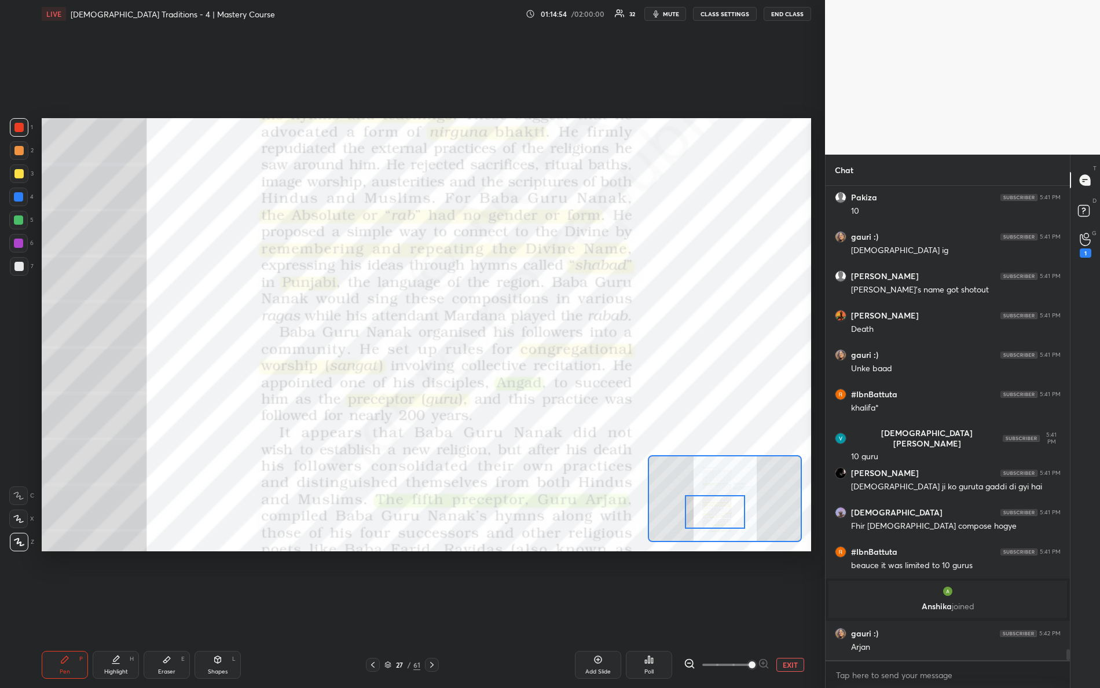
scroll to position [20016, 0]
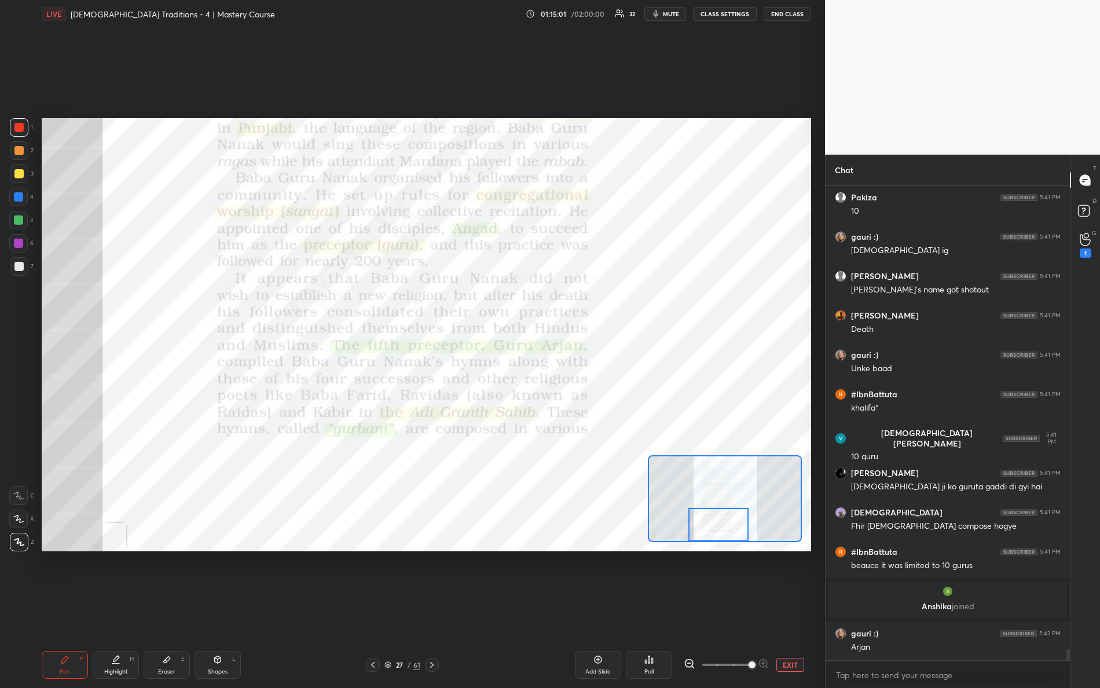
drag, startPoint x: 714, startPoint y: 506, endPoint x: 711, endPoint y: 514, distance: 8.4
click at [716, 522] on div at bounding box center [719, 525] width 61 height 34
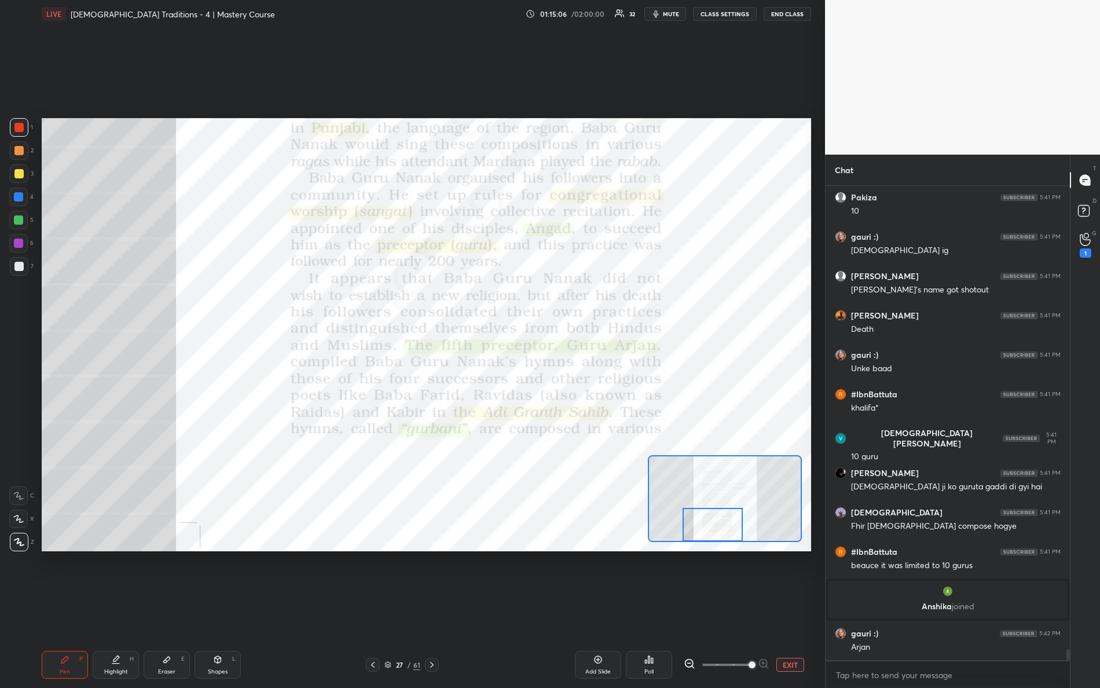
drag, startPoint x: 724, startPoint y: 519, endPoint x: 715, endPoint y: 528, distance: 12.3
click at [715, 528] on div at bounding box center [713, 525] width 61 height 34
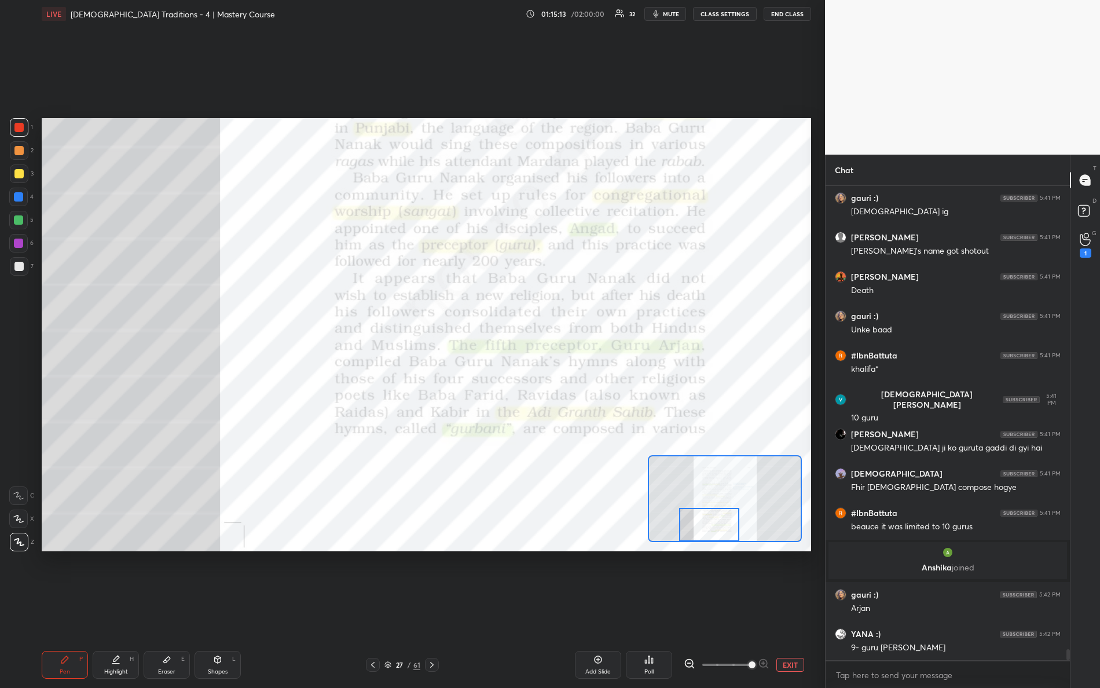
scroll to position [20095, 0]
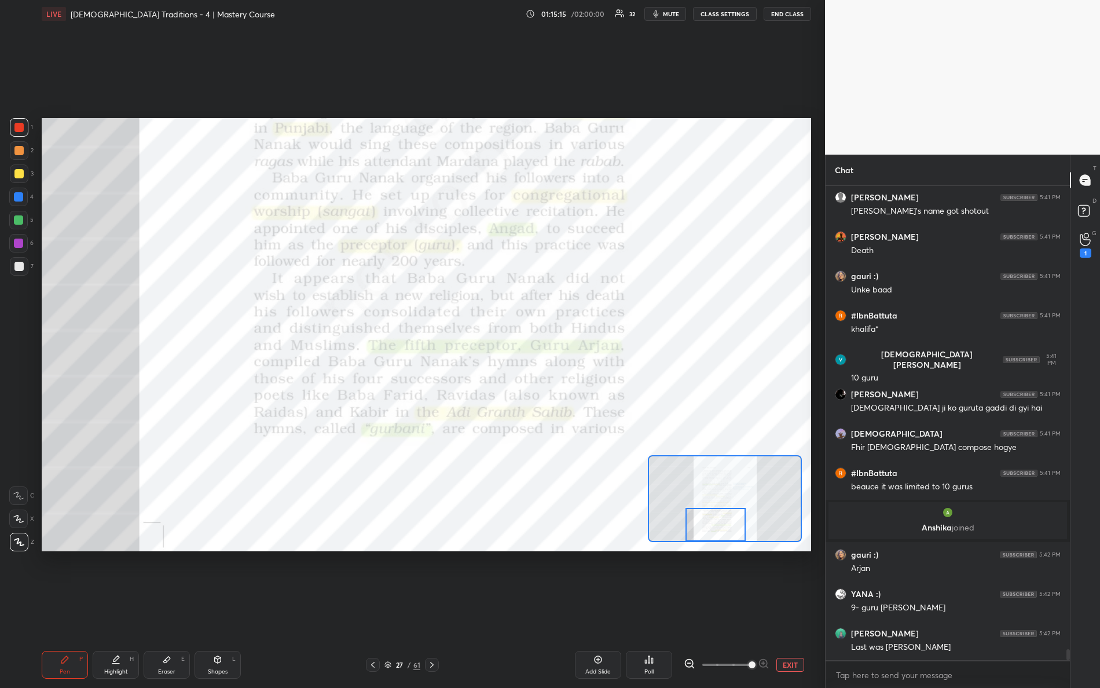
drag, startPoint x: 720, startPoint y: 524, endPoint x: 746, endPoint y: 536, distance: 28.0
click at [747, 539] on div at bounding box center [716, 525] width 61 height 34
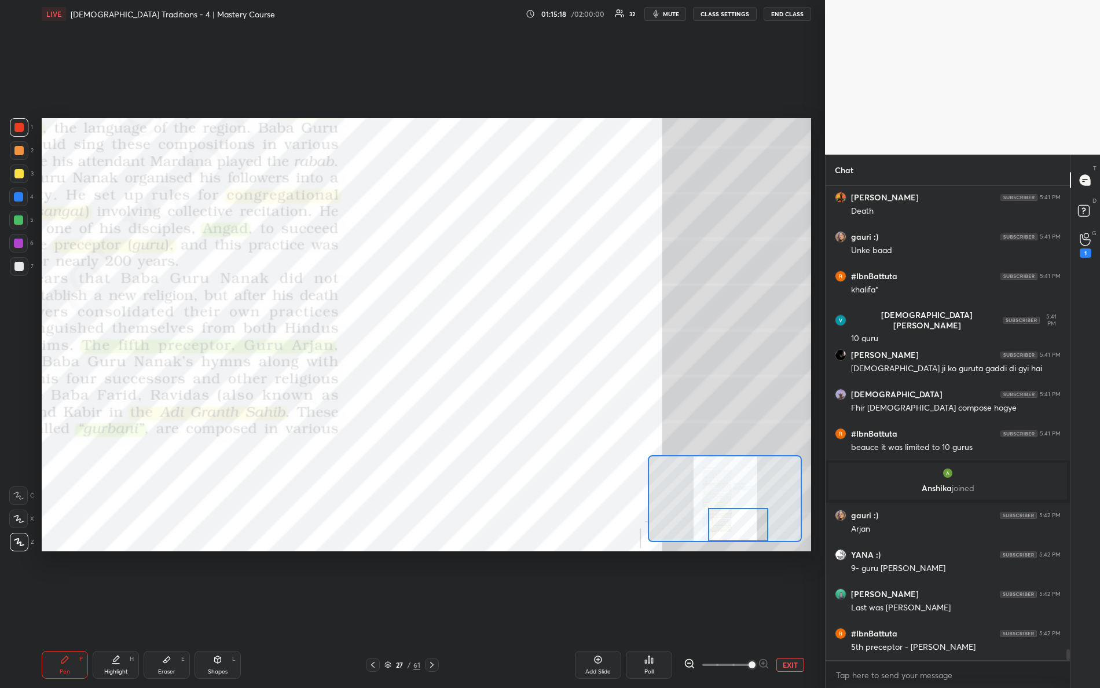
click at [736, 516] on div at bounding box center [725, 498] width 154 height 87
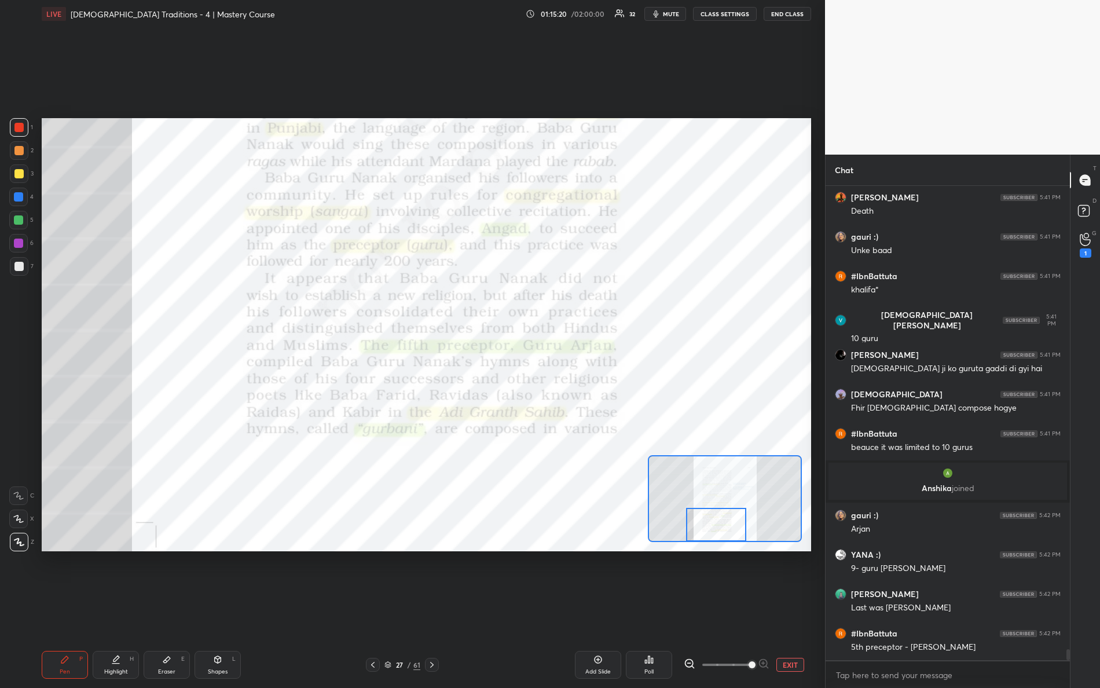
click at [718, 547] on div "Setting up your live class Poll for secs No correct answer Start poll" at bounding box center [427, 334] width 770 height 433
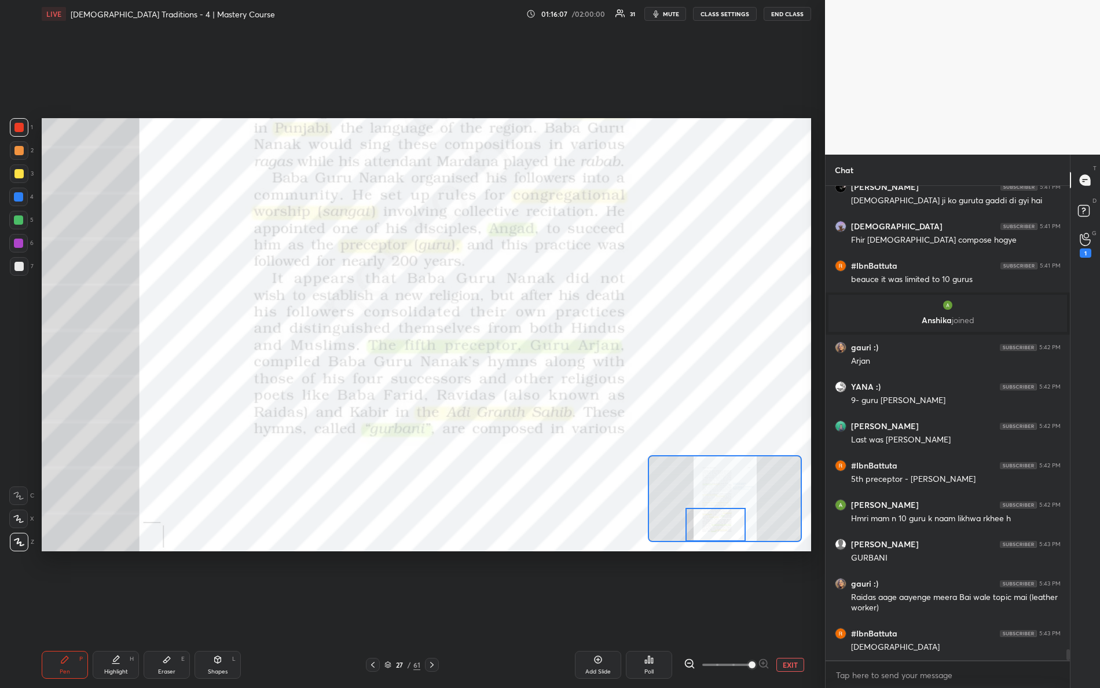
scroll to position [20314, 0]
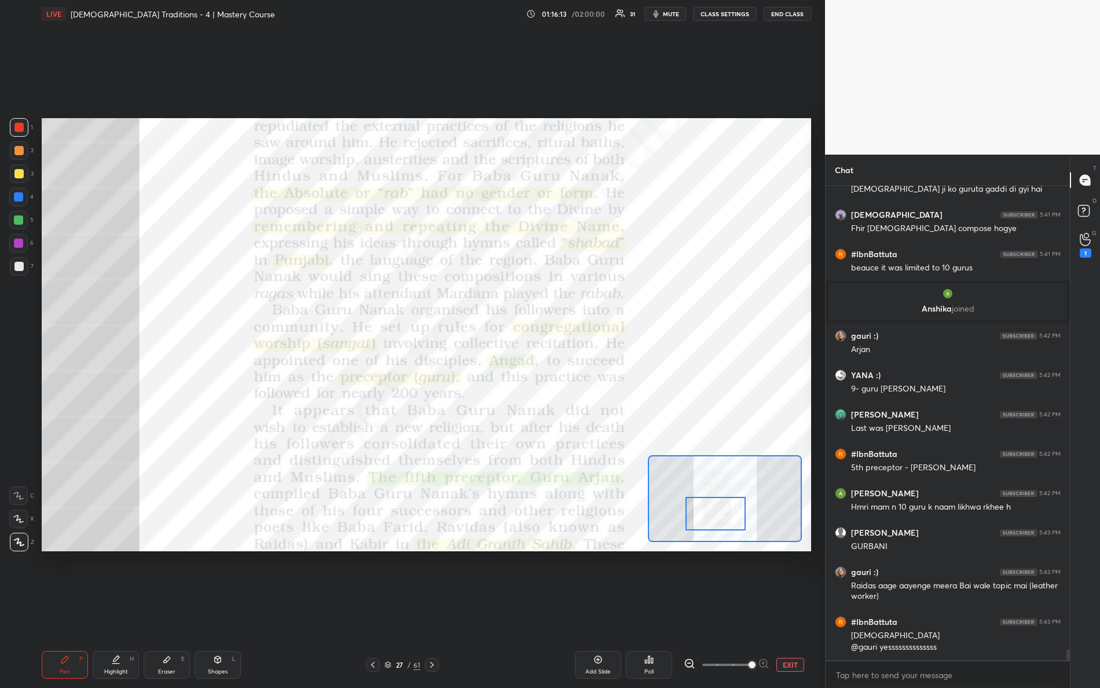
drag, startPoint x: 725, startPoint y: 517, endPoint x: 722, endPoint y: 501, distance: 16.6
click at [725, 507] on div at bounding box center [716, 514] width 61 height 34
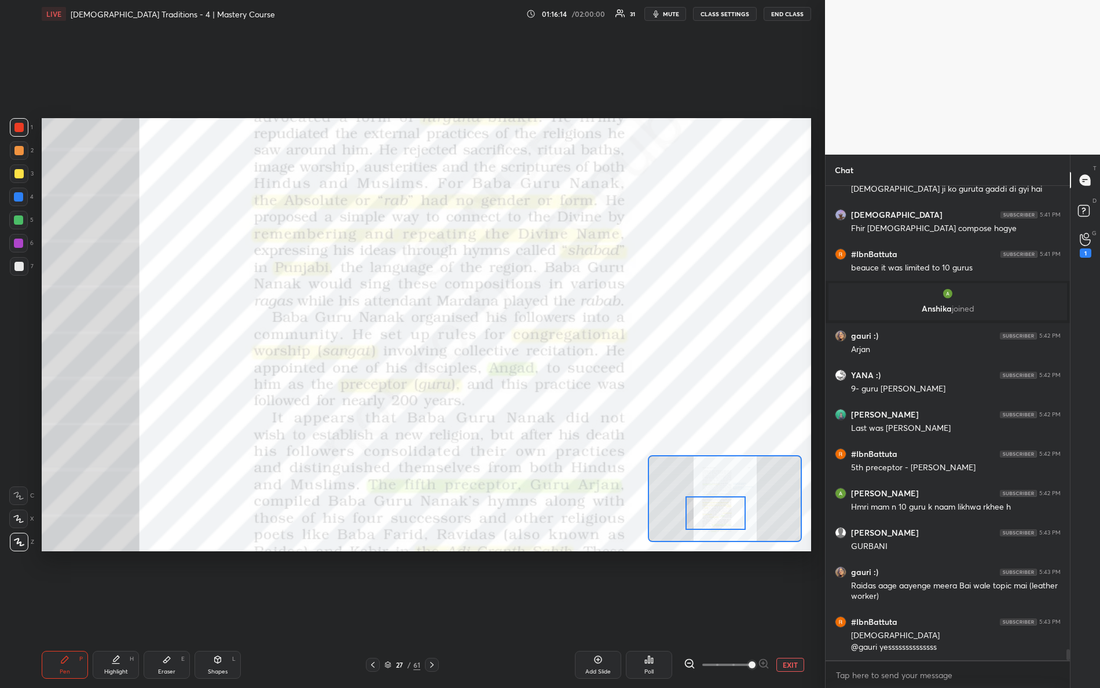
scroll to position [20353, 0]
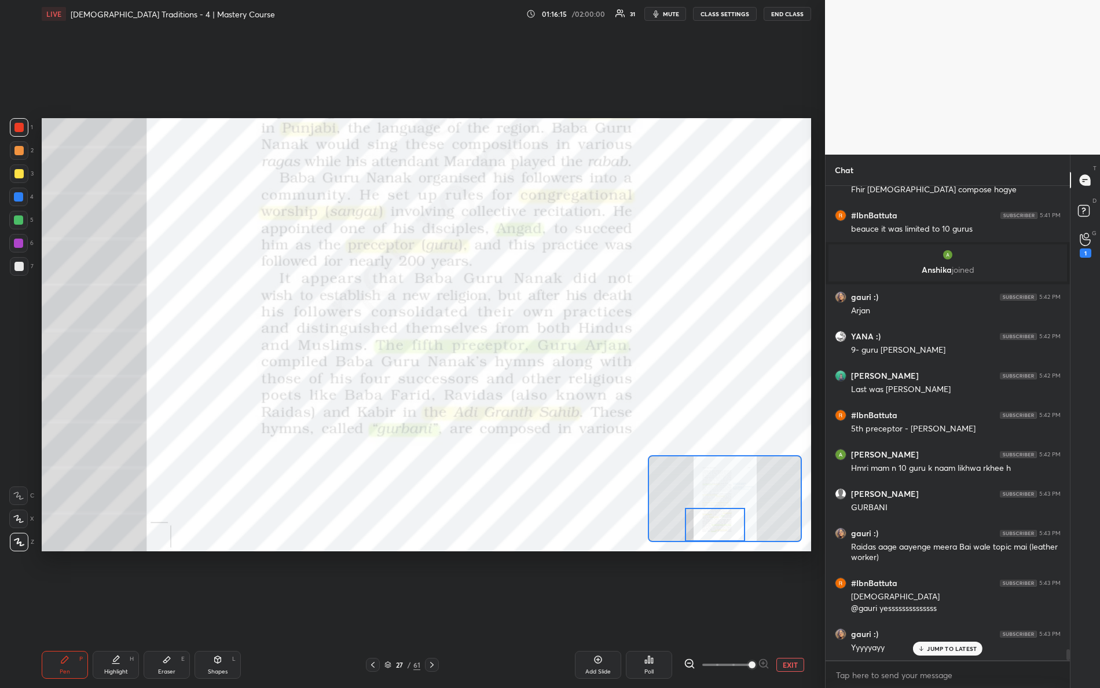
drag, startPoint x: 725, startPoint y: 511, endPoint x: 691, endPoint y: 519, distance: 34.4
click at [725, 530] on div at bounding box center [715, 525] width 61 height 34
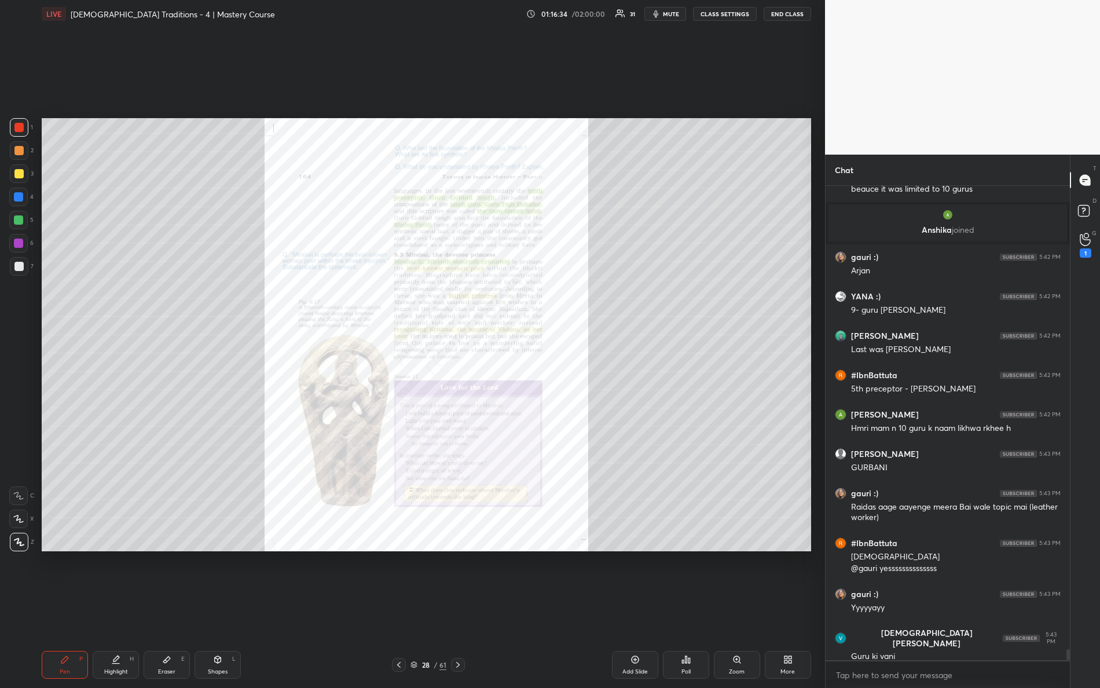
click at [742, 609] on div "Zoom" at bounding box center [737, 665] width 46 height 28
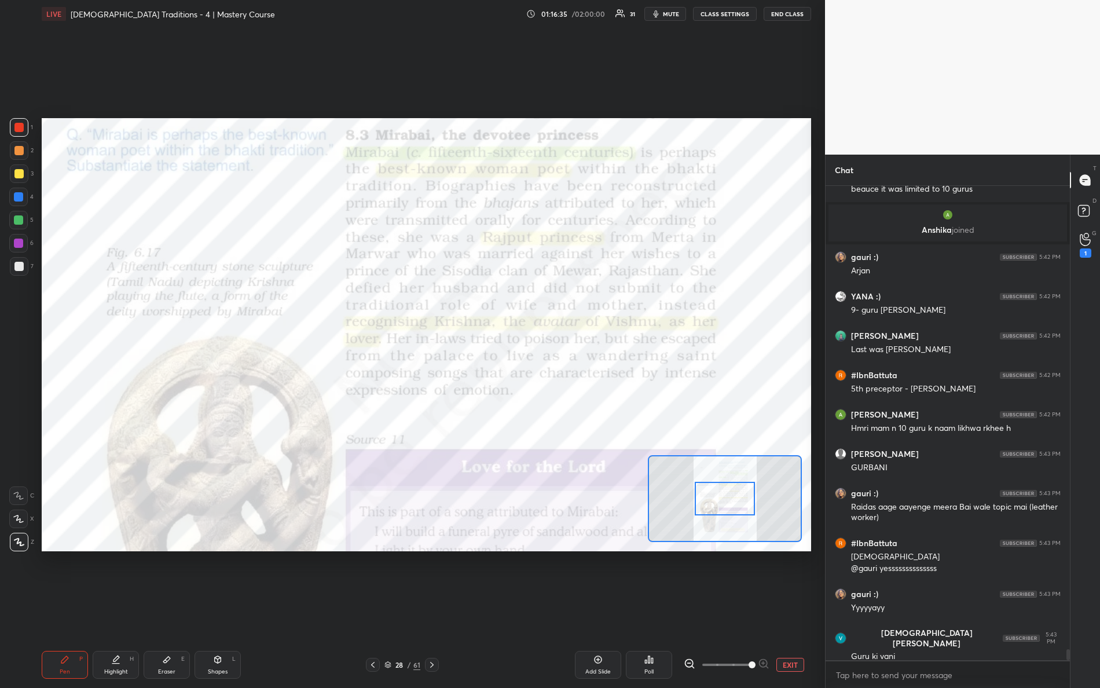
drag, startPoint x: 739, startPoint y: 668, endPoint x: 792, endPoint y: 663, distance: 53.0
click at [791, 609] on div "EXIT" at bounding box center [747, 665] width 127 height 14
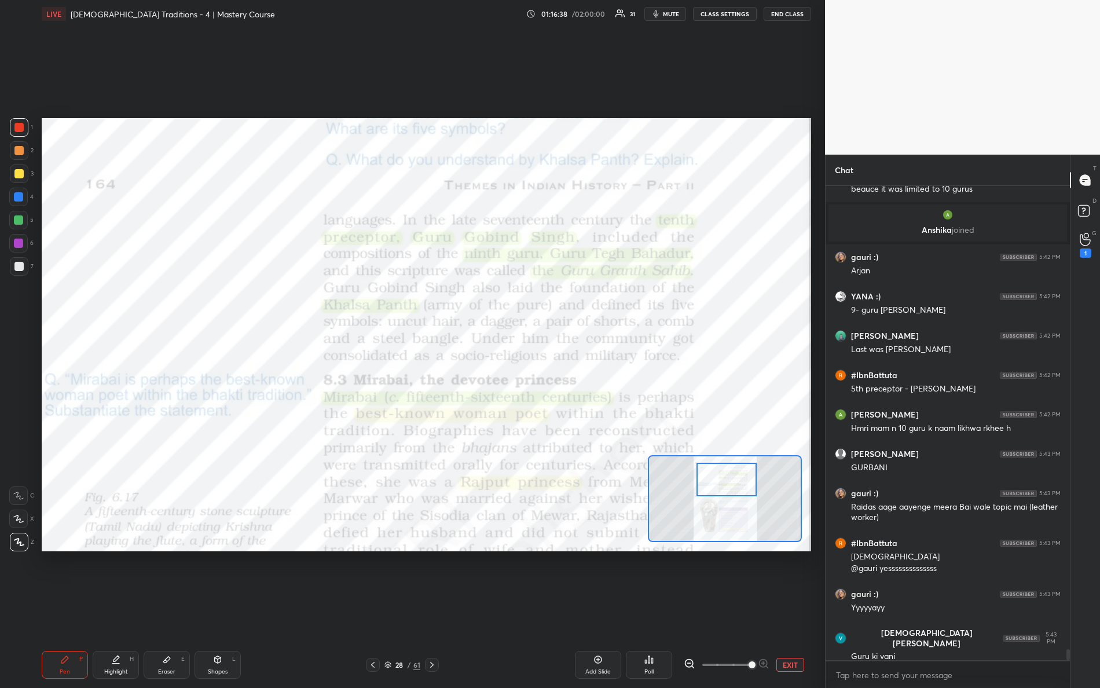
drag, startPoint x: 743, startPoint y: 500, endPoint x: 740, endPoint y: 489, distance: 11.4
click at [742, 488] on div at bounding box center [727, 480] width 61 height 34
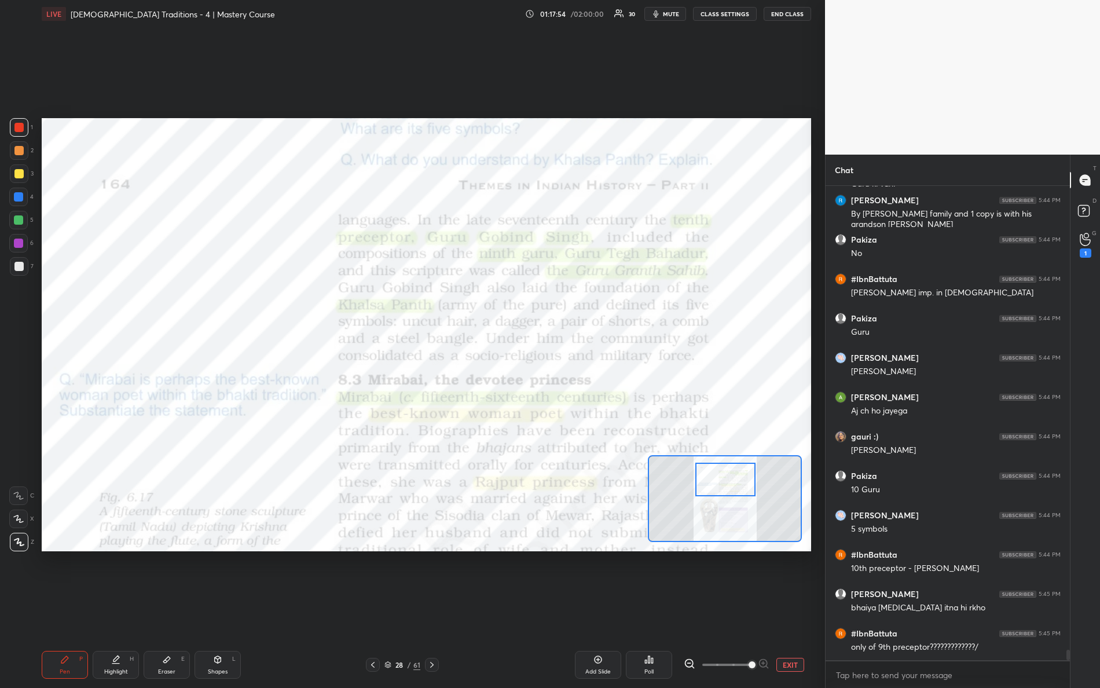
scroll to position [20905, 0]
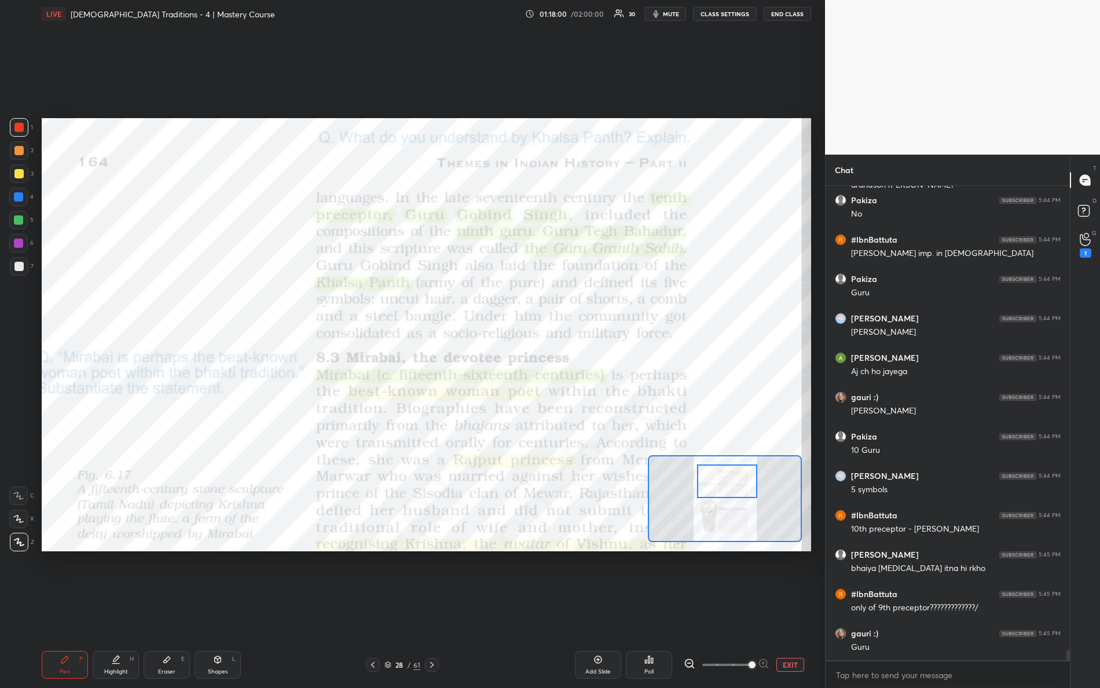
drag, startPoint x: 725, startPoint y: 467, endPoint x: 719, endPoint y: 470, distance: 6.2
click at [726, 470] on div at bounding box center [727, 481] width 61 height 34
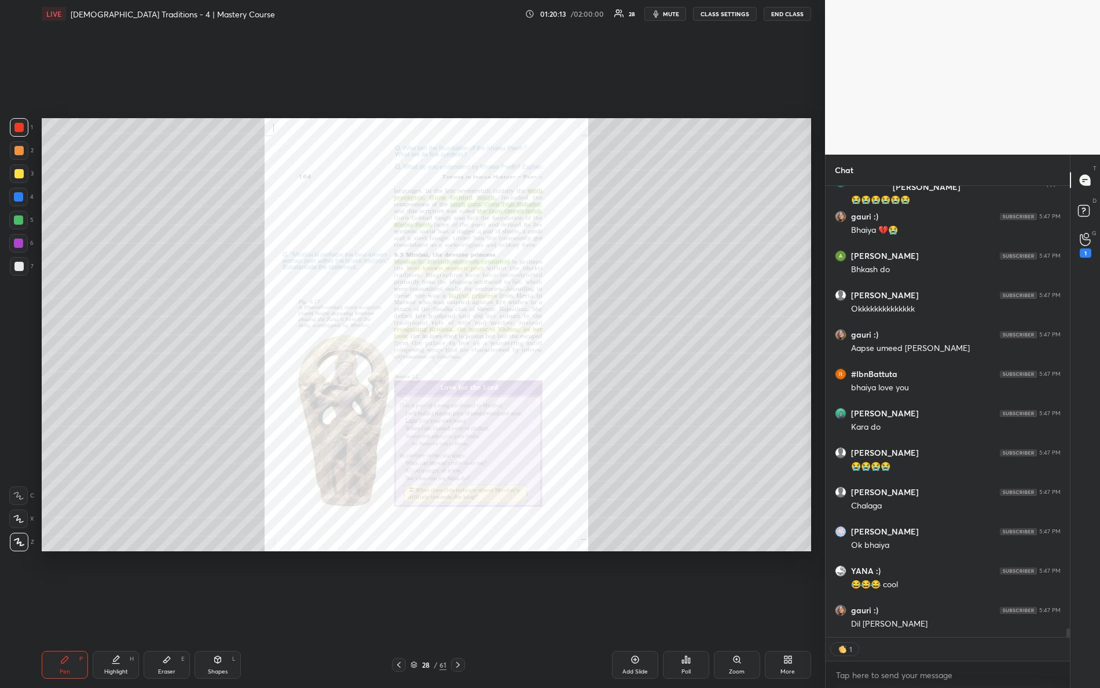
scroll to position [23279, 0]
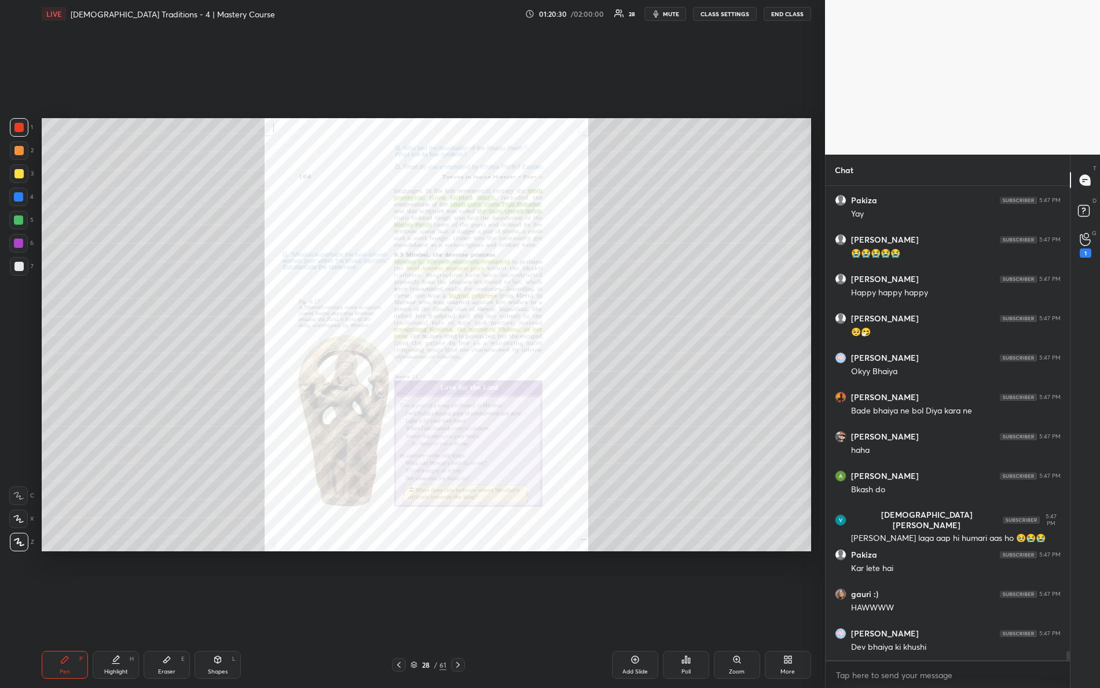
click at [742, 609] on div "Zoom" at bounding box center [737, 672] width 16 height 6
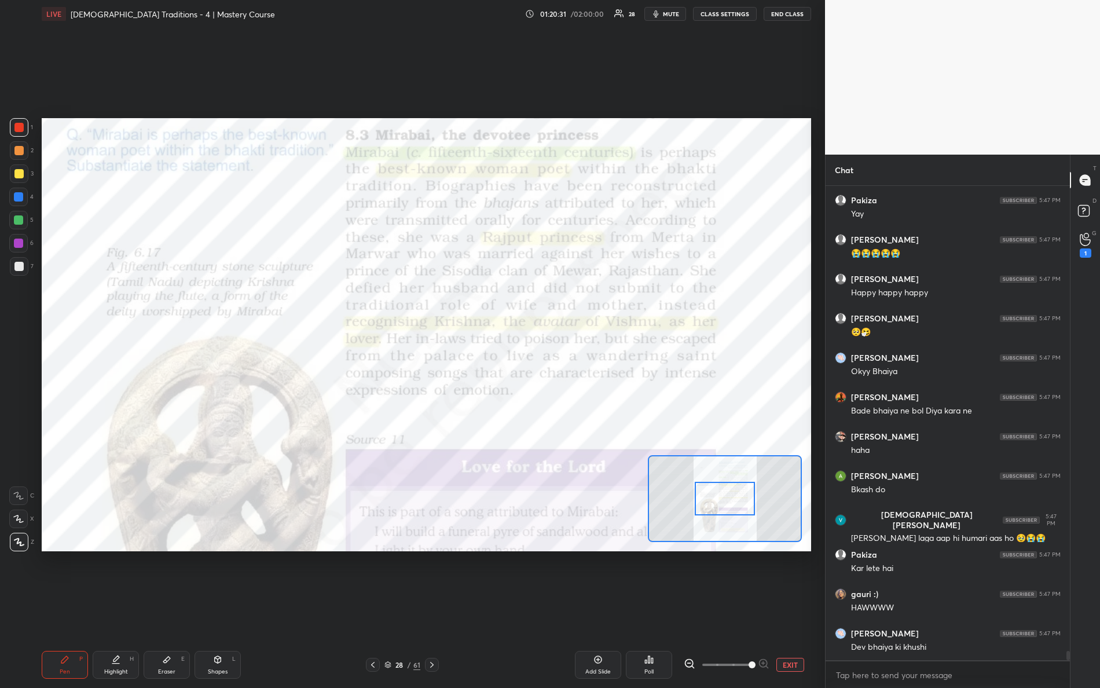
drag, startPoint x: 719, startPoint y: 667, endPoint x: 806, endPoint y: 668, distance: 87.5
click at [804, 609] on div "EXIT" at bounding box center [747, 665] width 127 height 14
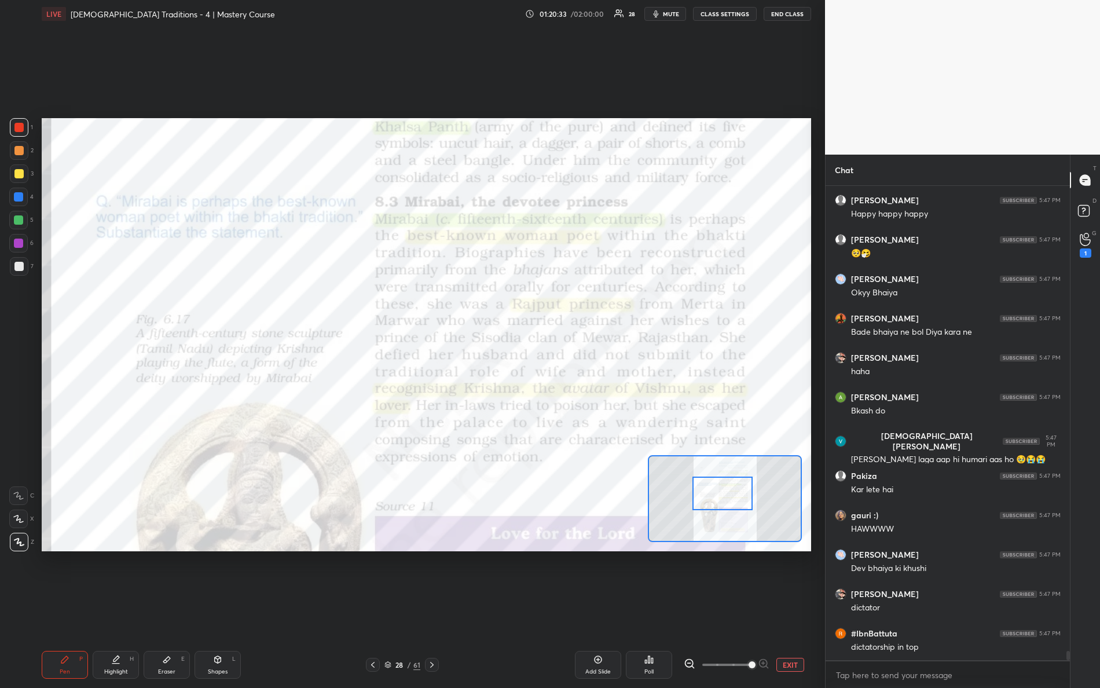
drag, startPoint x: 716, startPoint y: 495, endPoint x: 710, endPoint y: 489, distance: 8.6
click at [714, 491] on div at bounding box center [723, 494] width 61 height 34
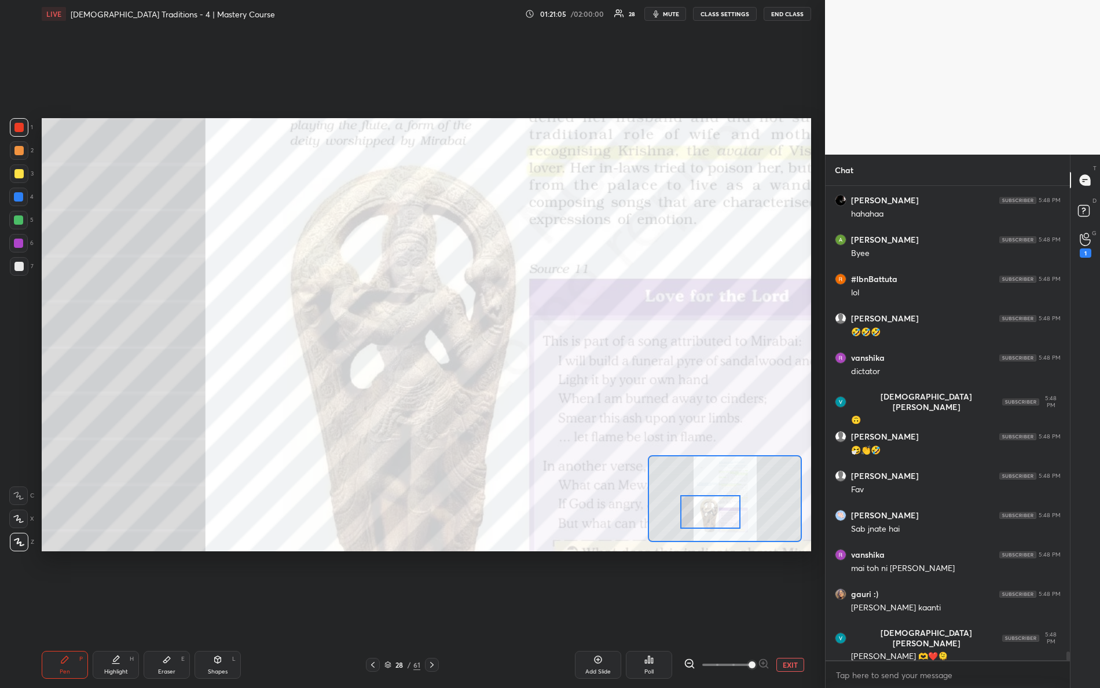
drag, startPoint x: 714, startPoint y: 492, endPoint x: 692, endPoint y: 517, distance: 32.4
click at [701, 514] on div at bounding box center [711, 512] width 61 height 34
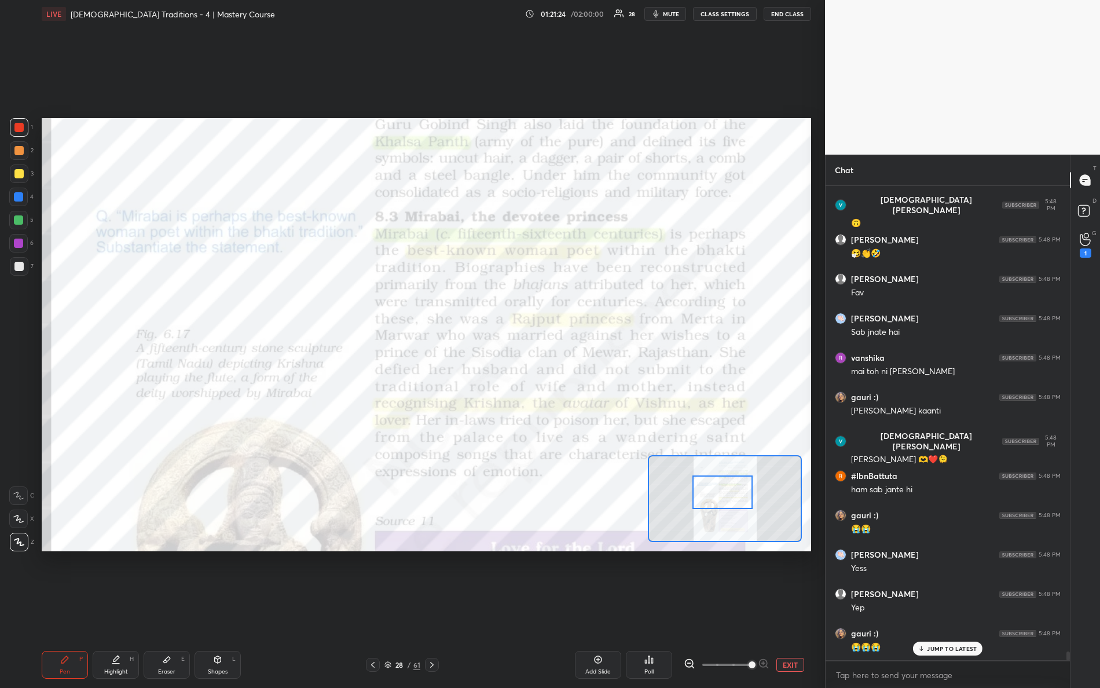
scroll to position [25067, 0]
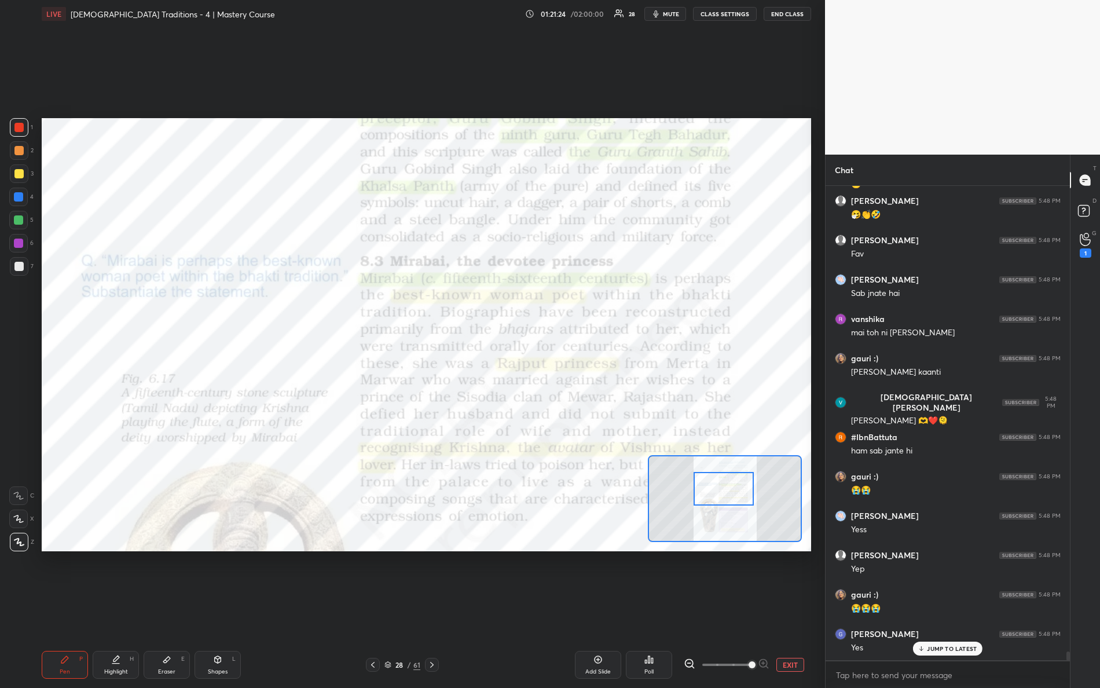
drag, startPoint x: 710, startPoint y: 518, endPoint x: 724, endPoint y: 493, distance: 29.0
click at [724, 493] on div at bounding box center [724, 489] width 61 height 34
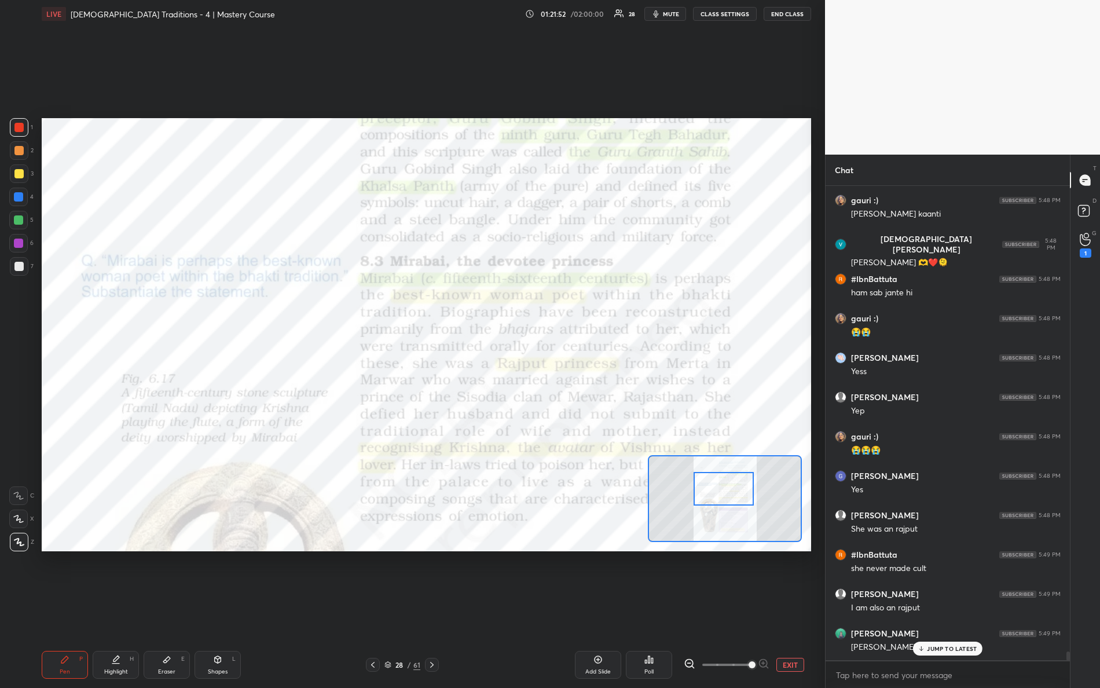
scroll to position [25264, 0]
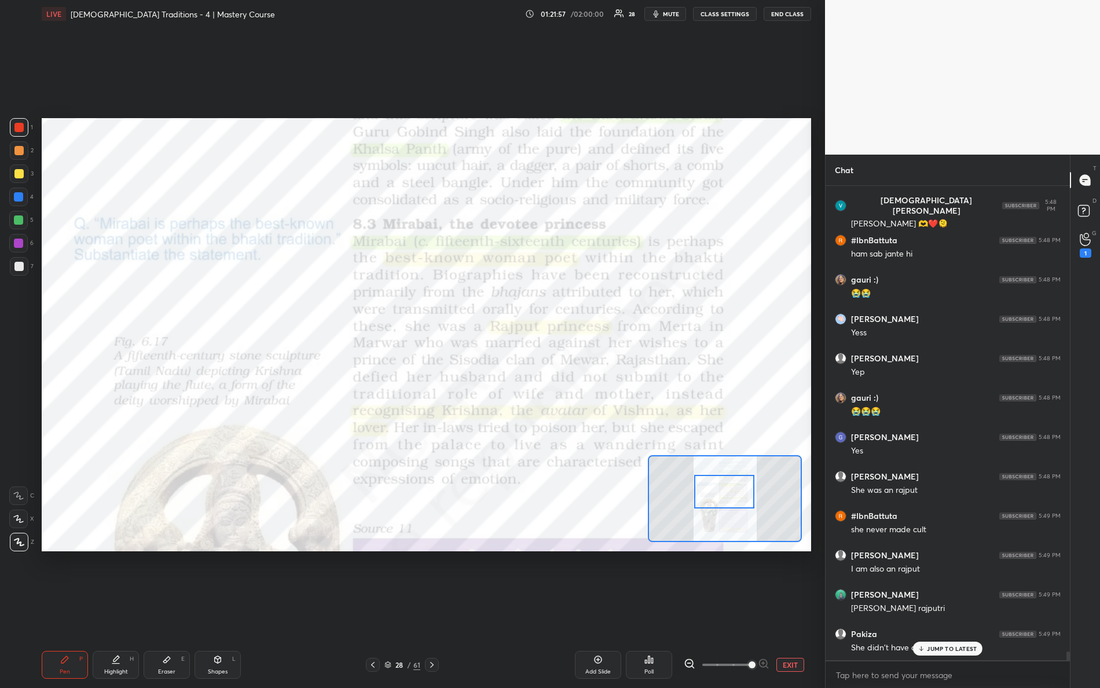
click at [706, 489] on div at bounding box center [724, 492] width 61 height 34
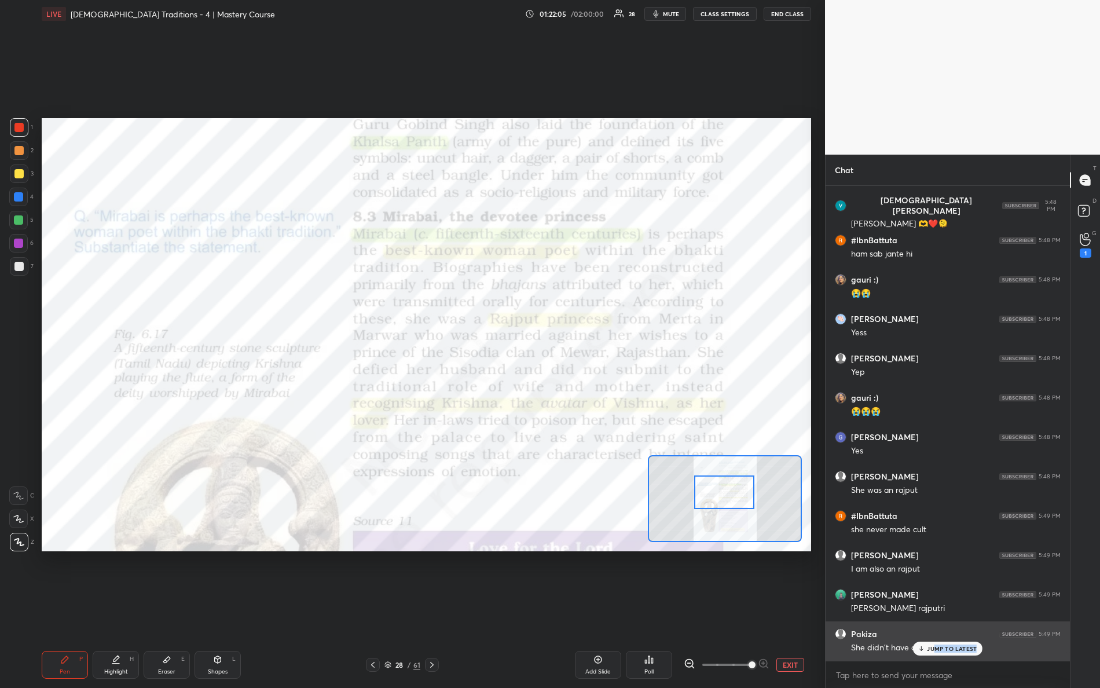
click at [935, 609] on div "JUMP TO LATEST" at bounding box center [947, 649] width 69 height 14
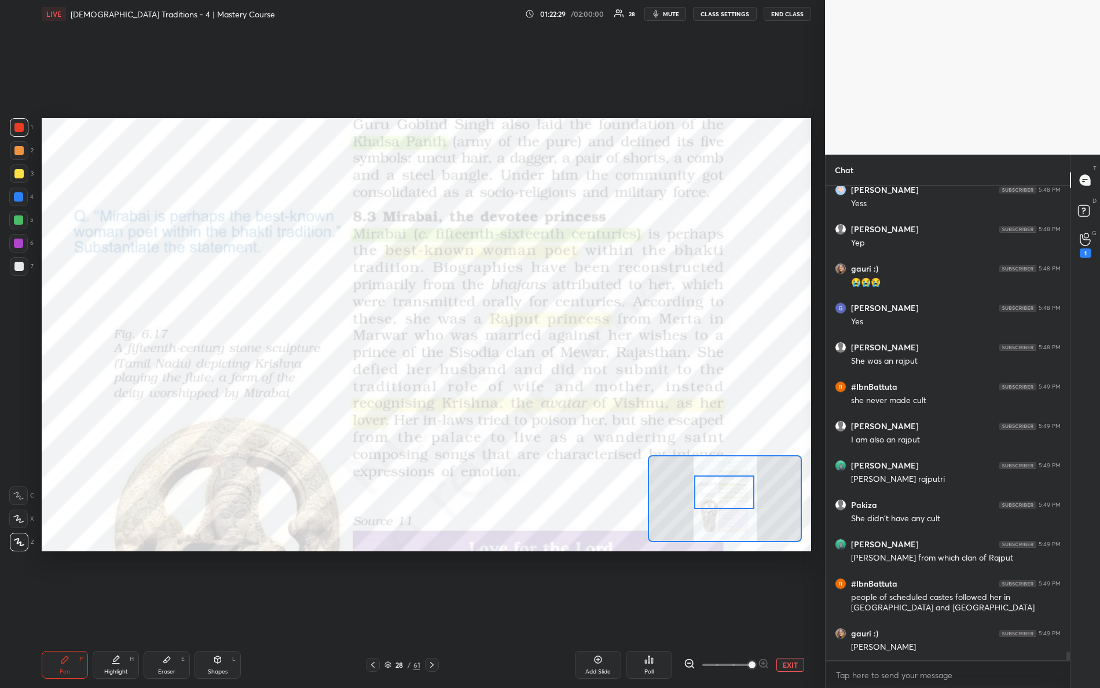
scroll to position [25432, 0]
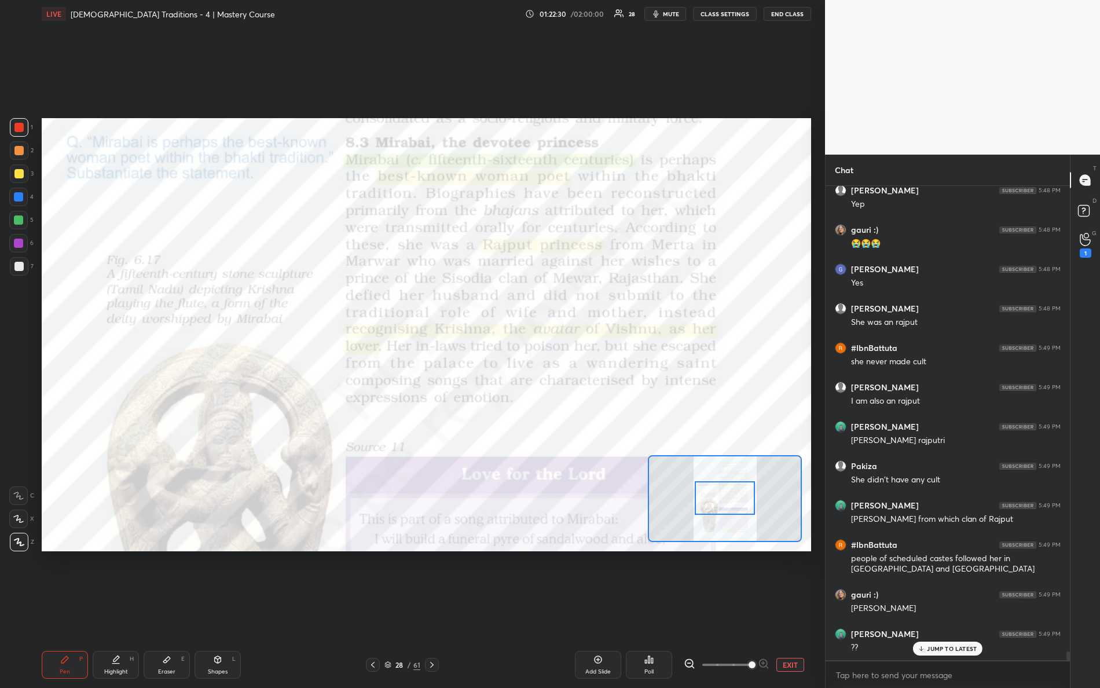
drag, startPoint x: 703, startPoint y: 489, endPoint x: 701, endPoint y: 483, distance: 5.9
click at [704, 495] on div at bounding box center [725, 498] width 61 height 34
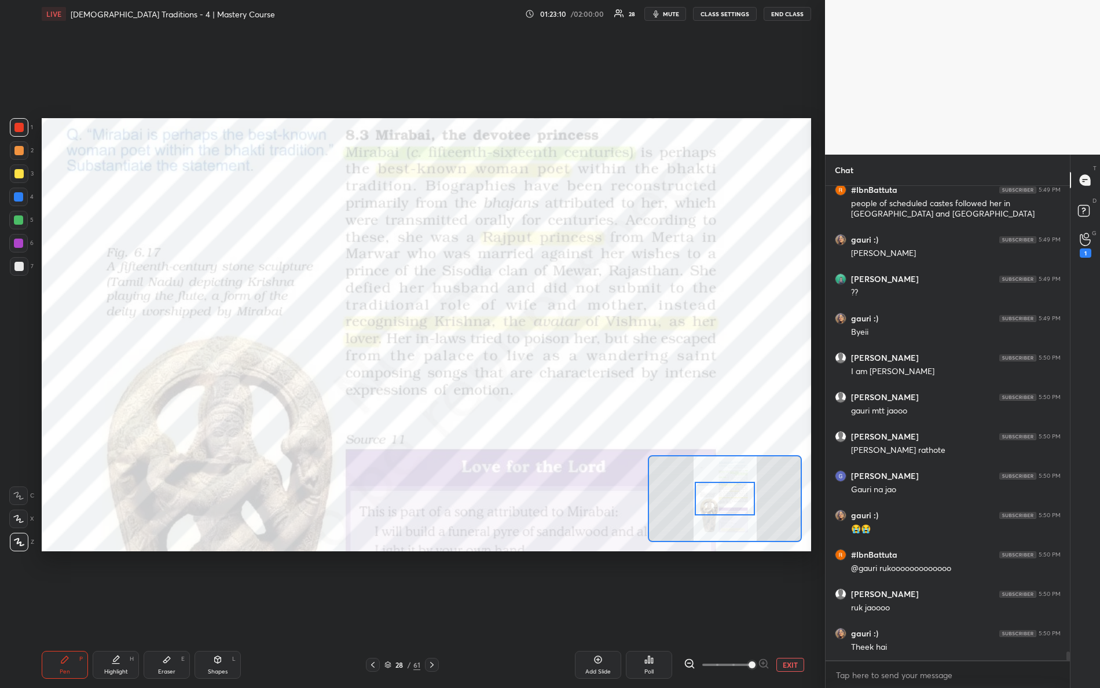
scroll to position [25798, 0]
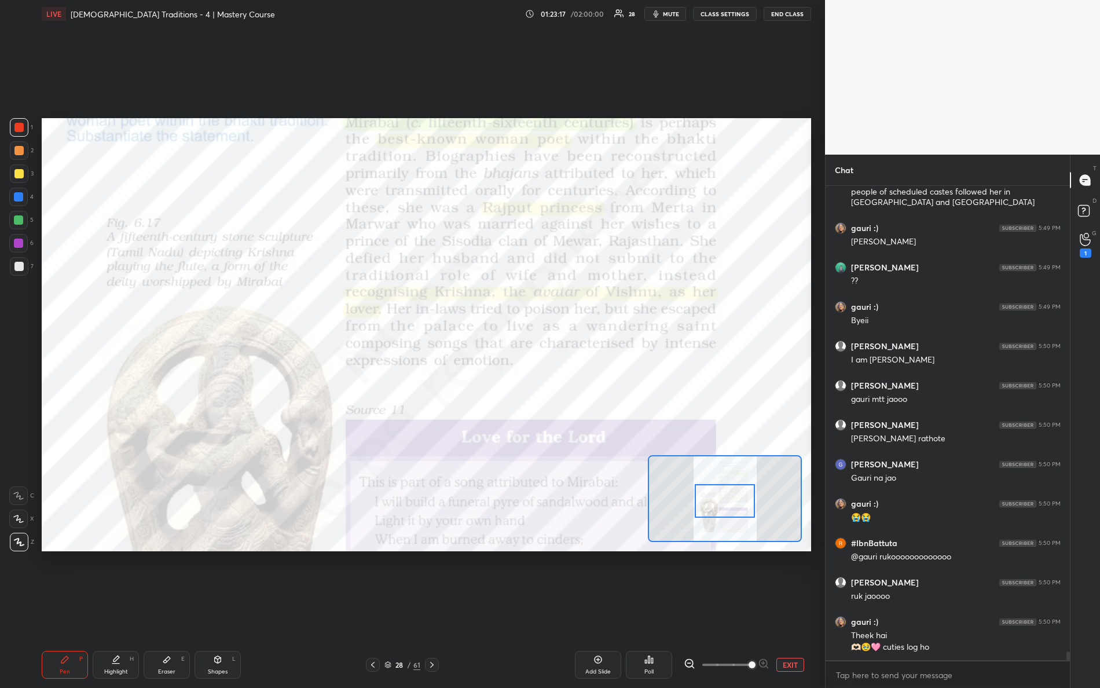
click at [720, 493] on div at bounding box center [725, 501] width 61 height 34
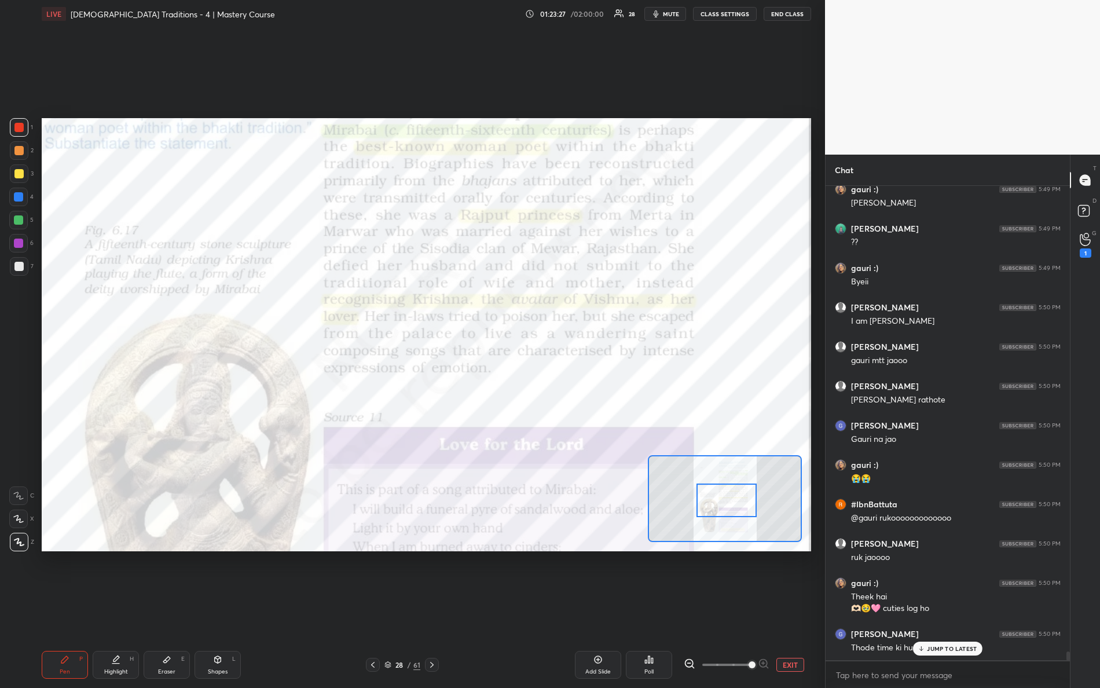
click at [725, 500] on div at bounding box center [727, 501] width 61 height 34
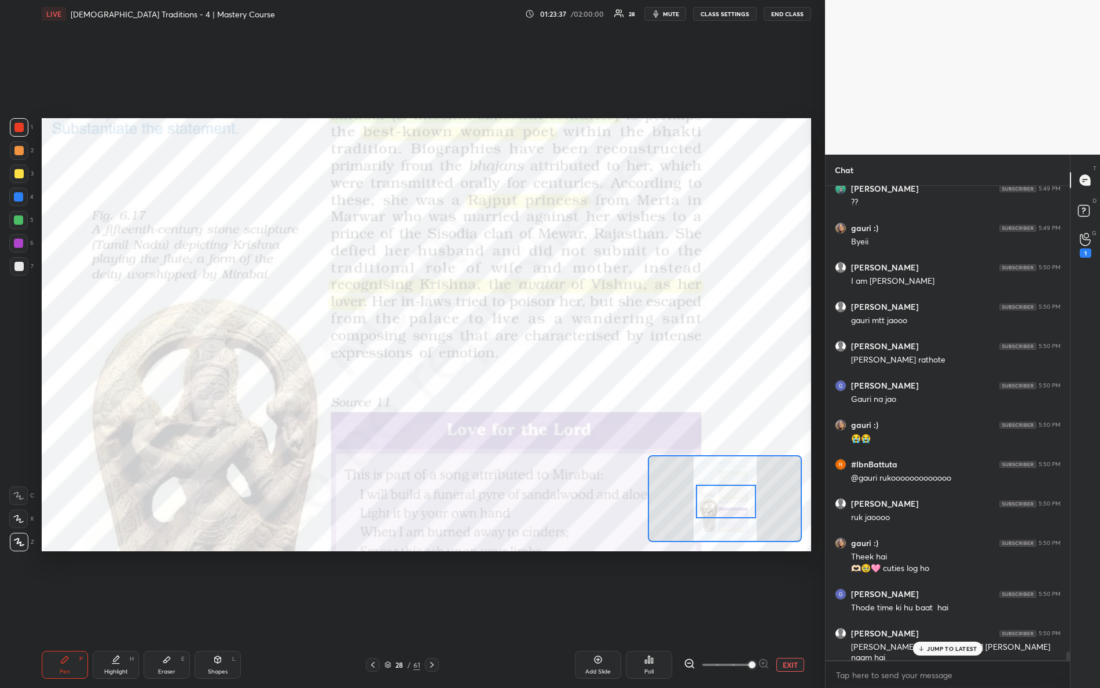
scroll to position [25916, 0]
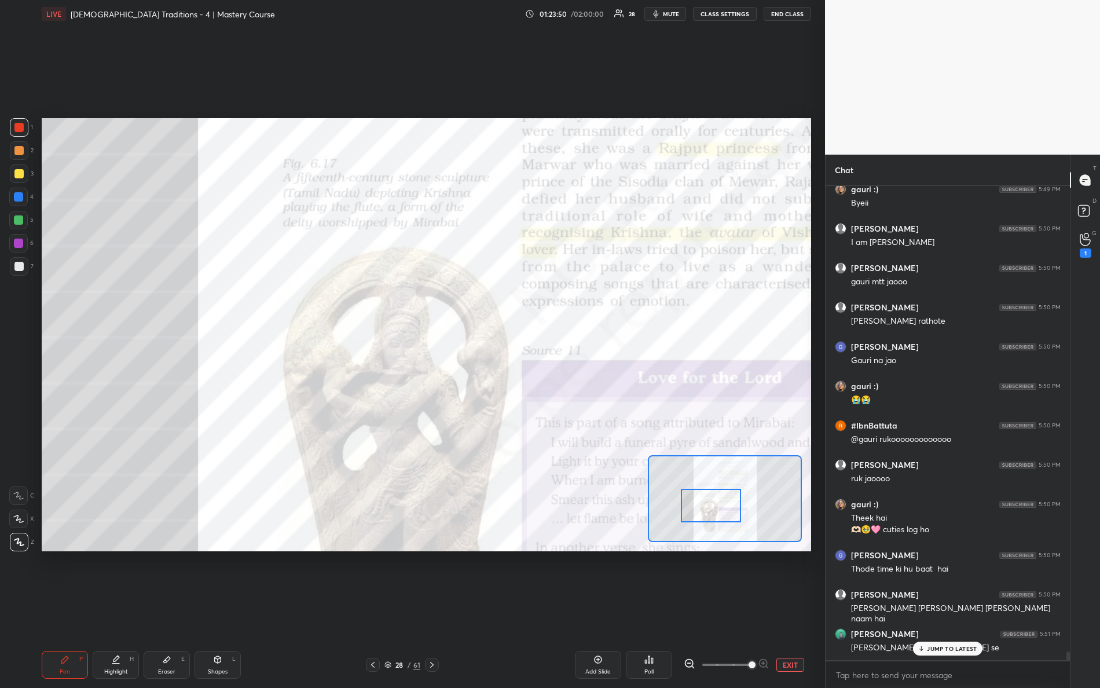
drag, startPoint x: 745, startPoint y: 502, endPoint x: 730, endPoint y: 514, distance: 19.4
click at [730, 514] on div at bounding box center [711, 506] width 61 height 34
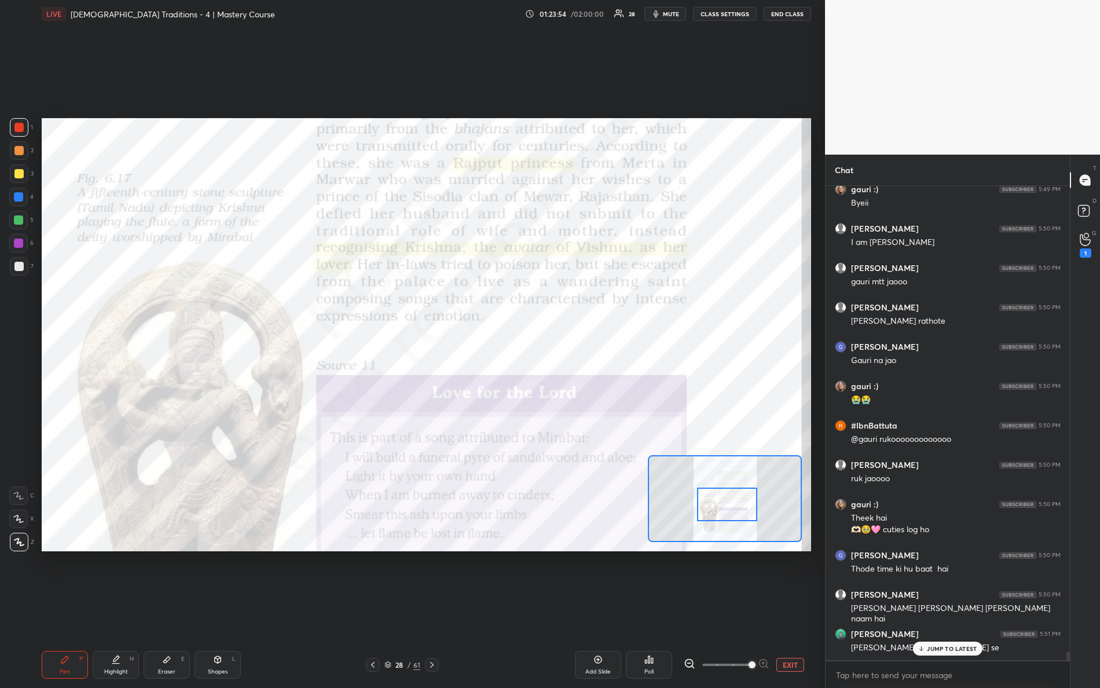
drag, startPoint x: 720, startPoint y: 508, endPoint x: 734, endPoint y: 504, distance: 15.0
click at [734, 504] on div at bounding box center [727, 505] width 61 height 34
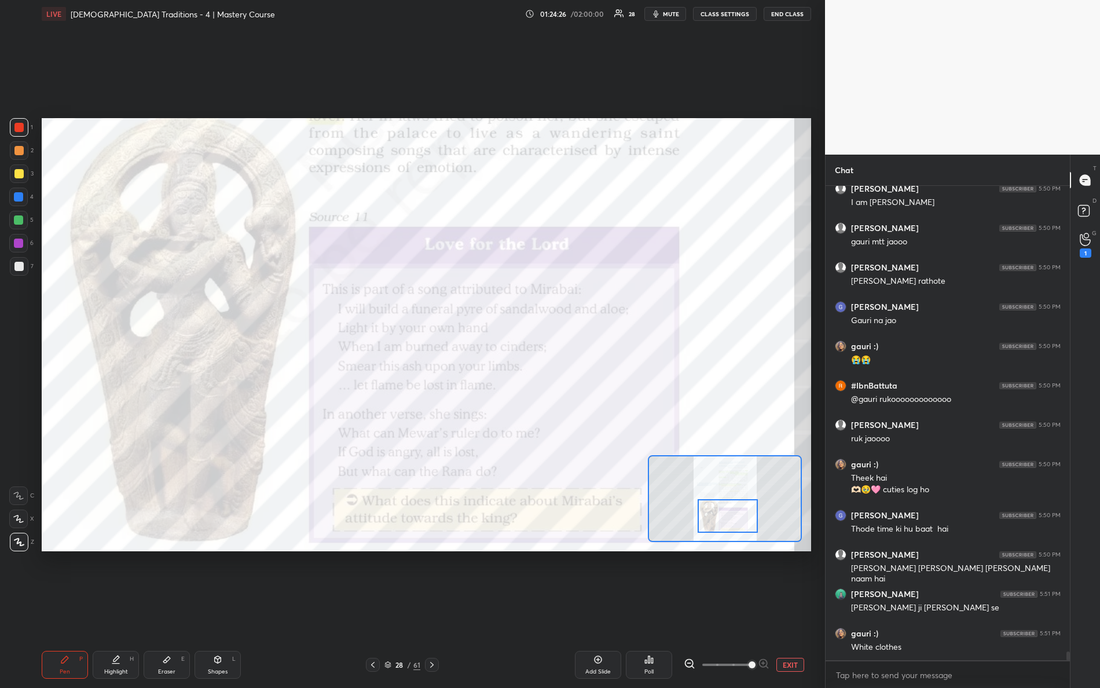
click at [720, 503] on div at bounding box center [725, 498] width 154 height 87
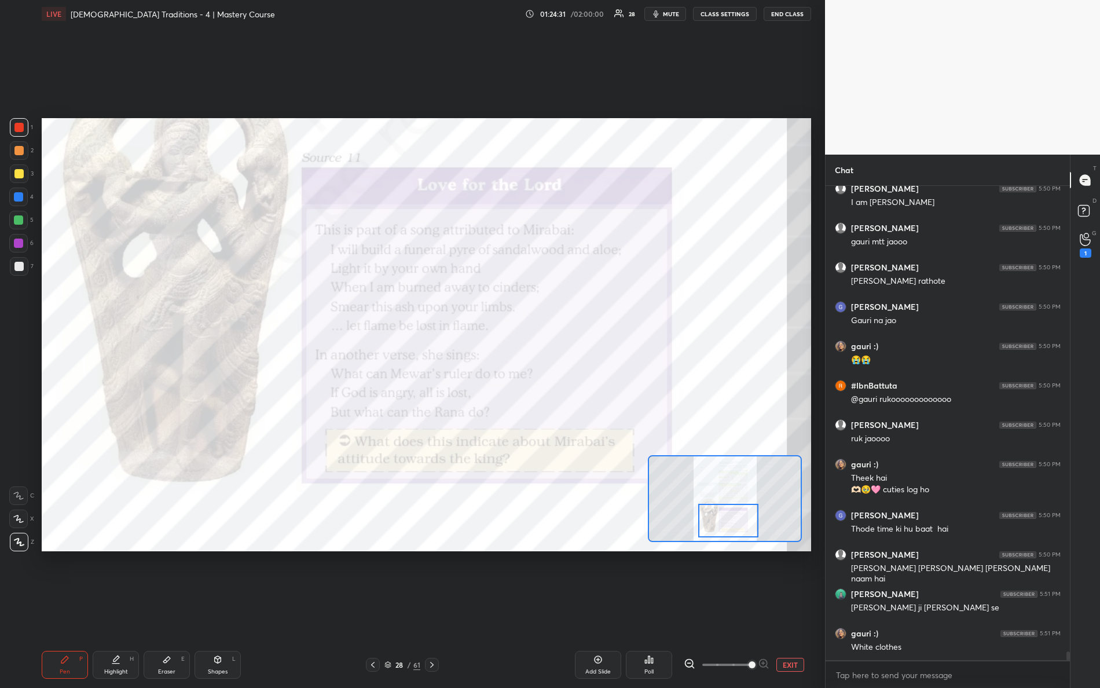
scroll to position [25995, 0]
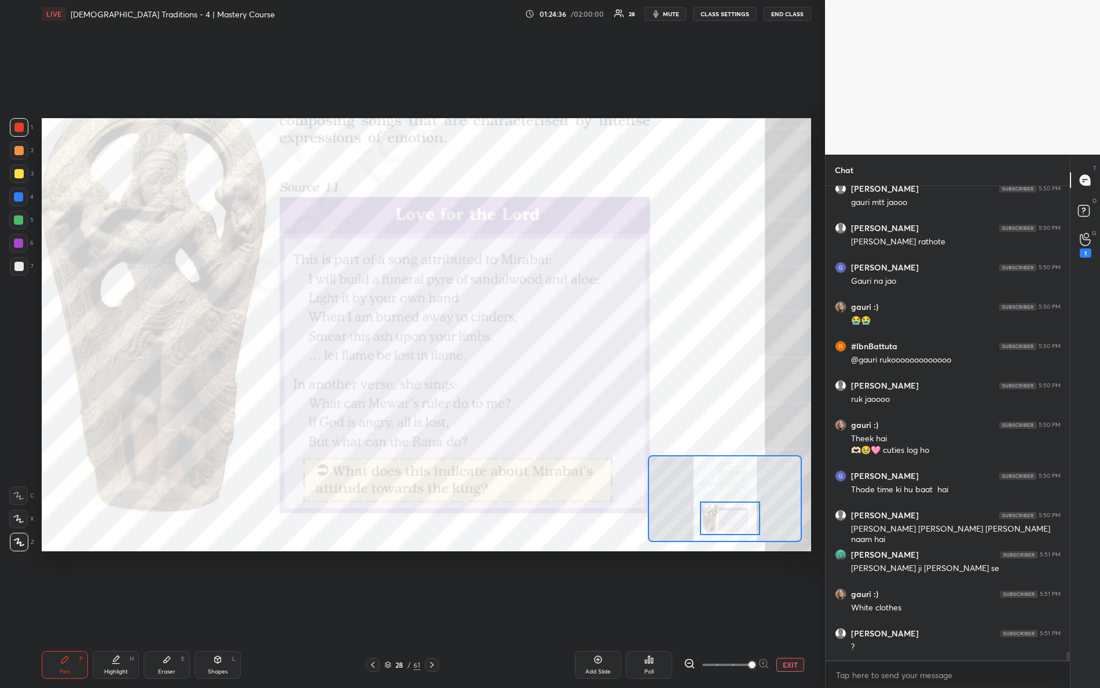
drag, startPoint x: 726, startPoint y: 508, endPoint x: 725, endPoint y: 514, distance: 5.9
click at [725, 515] on div at bounding box center [730, 519] width 61 height 34
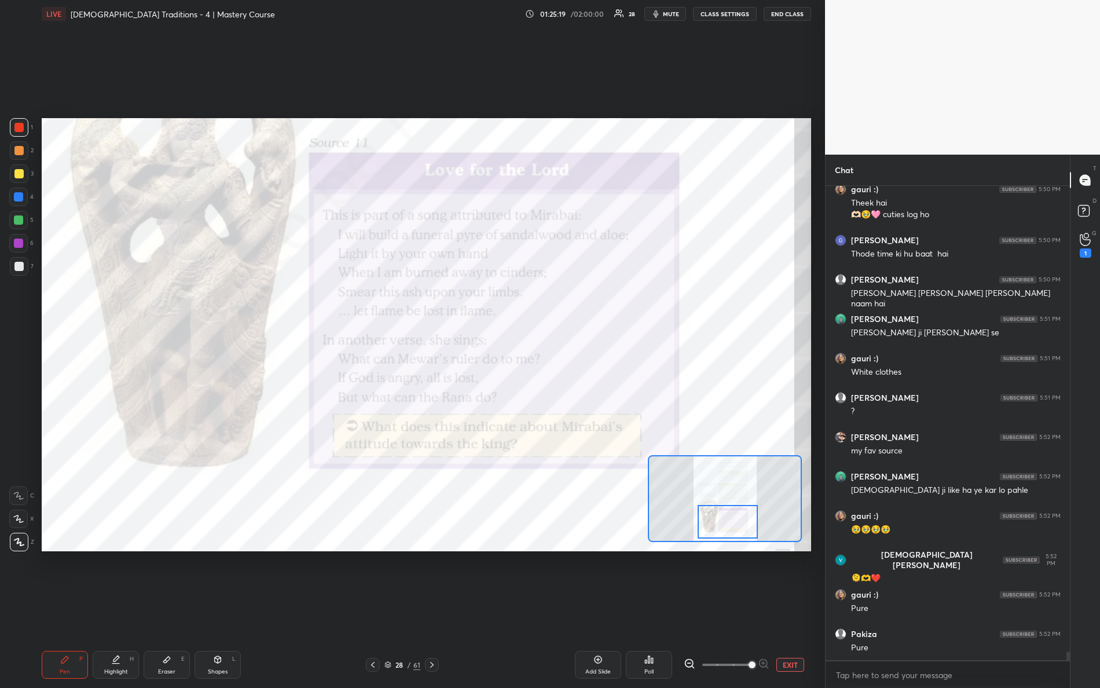
scroll to position [26271, 0]
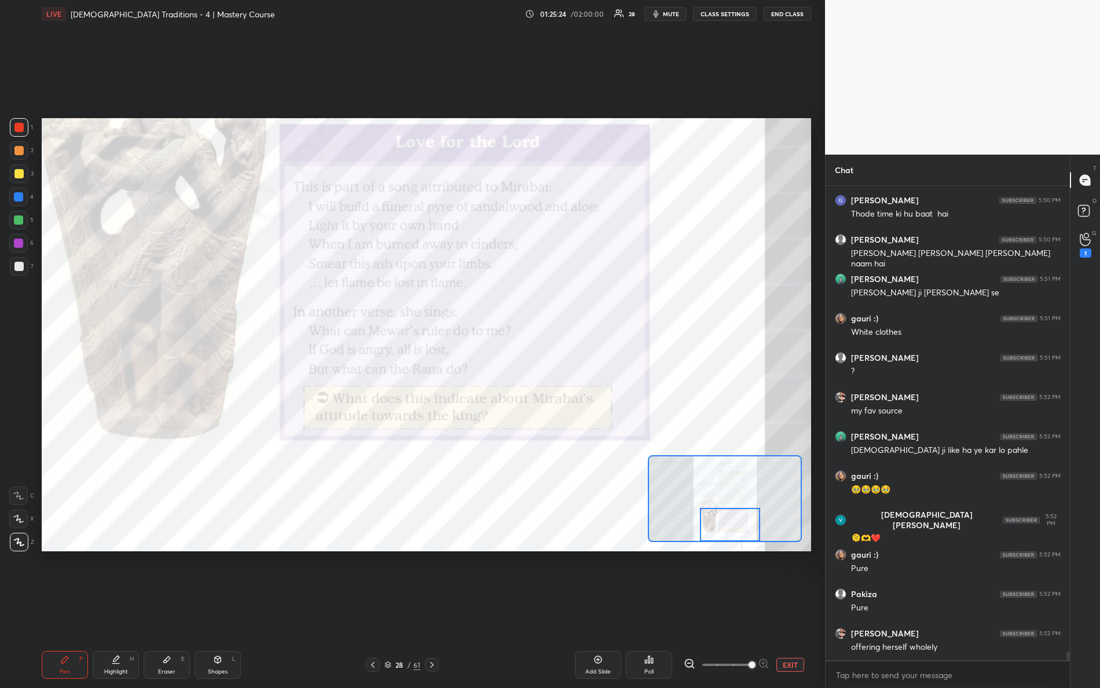
click at [736, 531] on div at bounding box center [730, 525] width 61 height 34
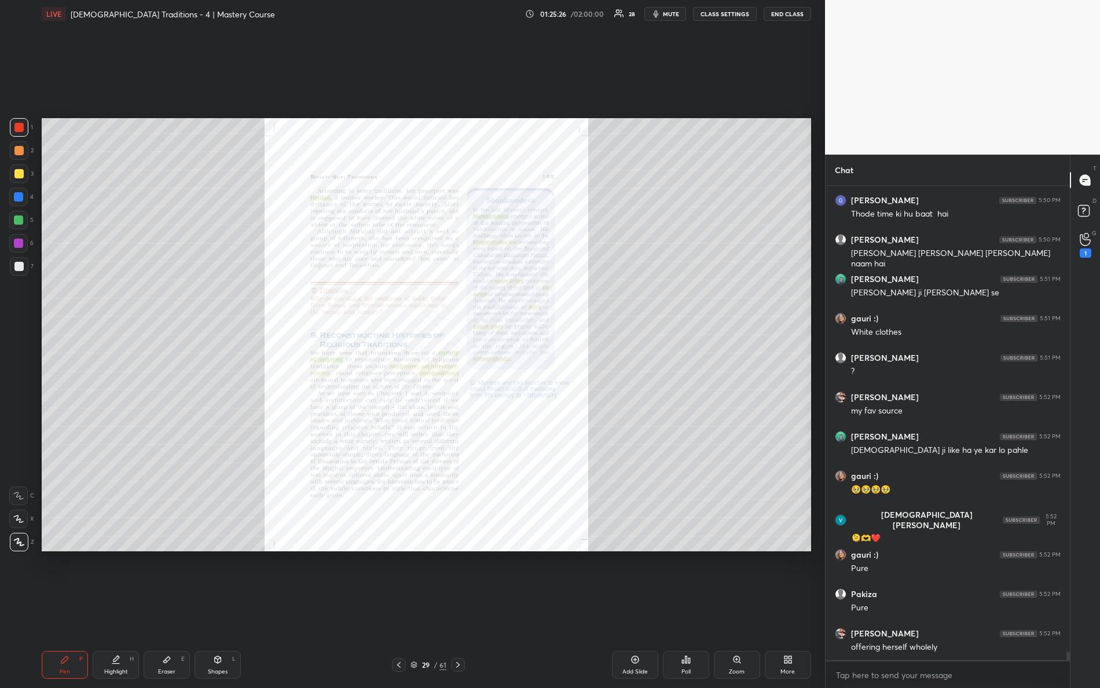
scroll to position [26310, 0]
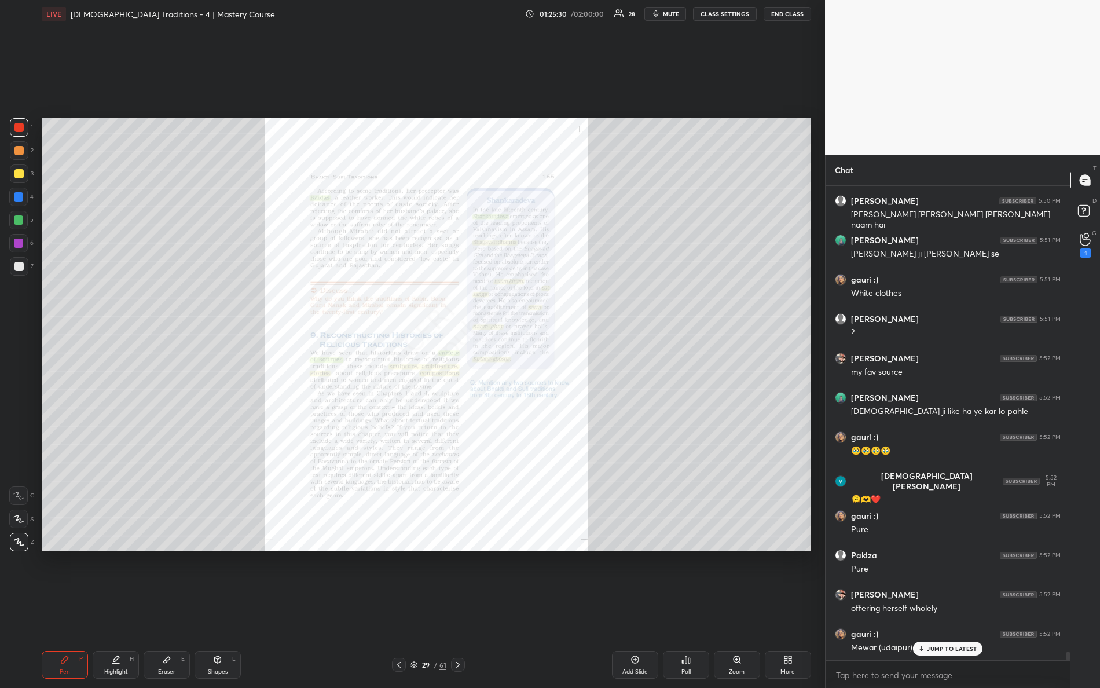
click at [733, 609] on div "Zoom" at bounding box center [737, 665] width 46 height 28
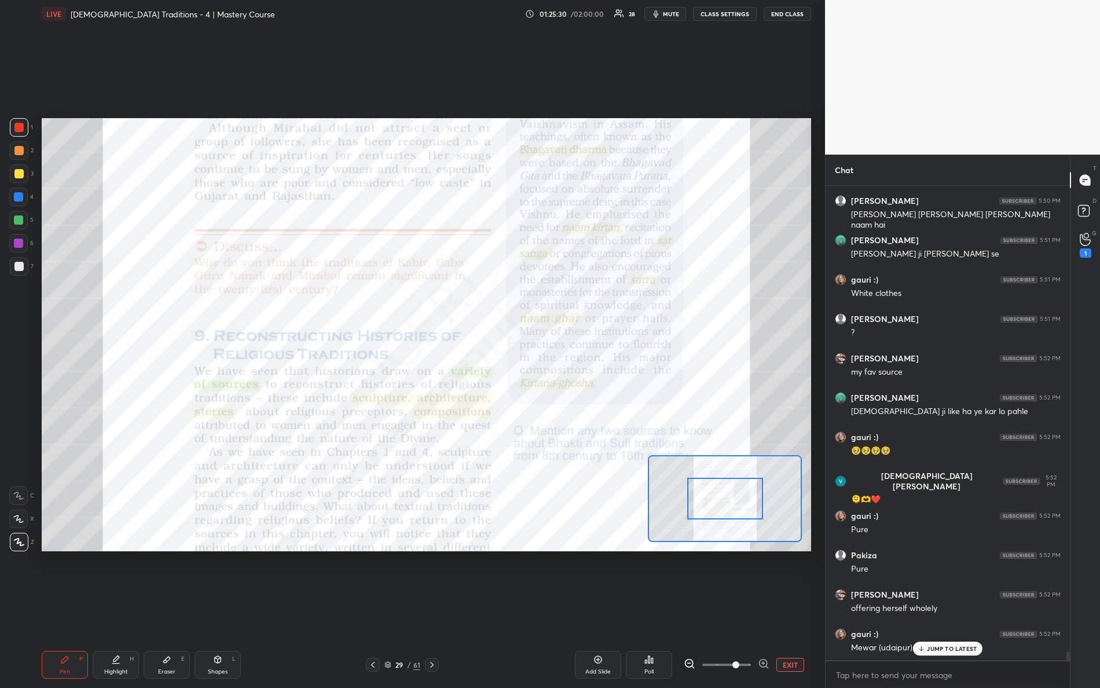
drag, startPoint x: 736, startPoint y: 663, endPoint x: 784, endPoint y: 616, distance: 66.3
click at [793, 609] on div "EXIT" at bounding box center [747, 665] width 127 height 14
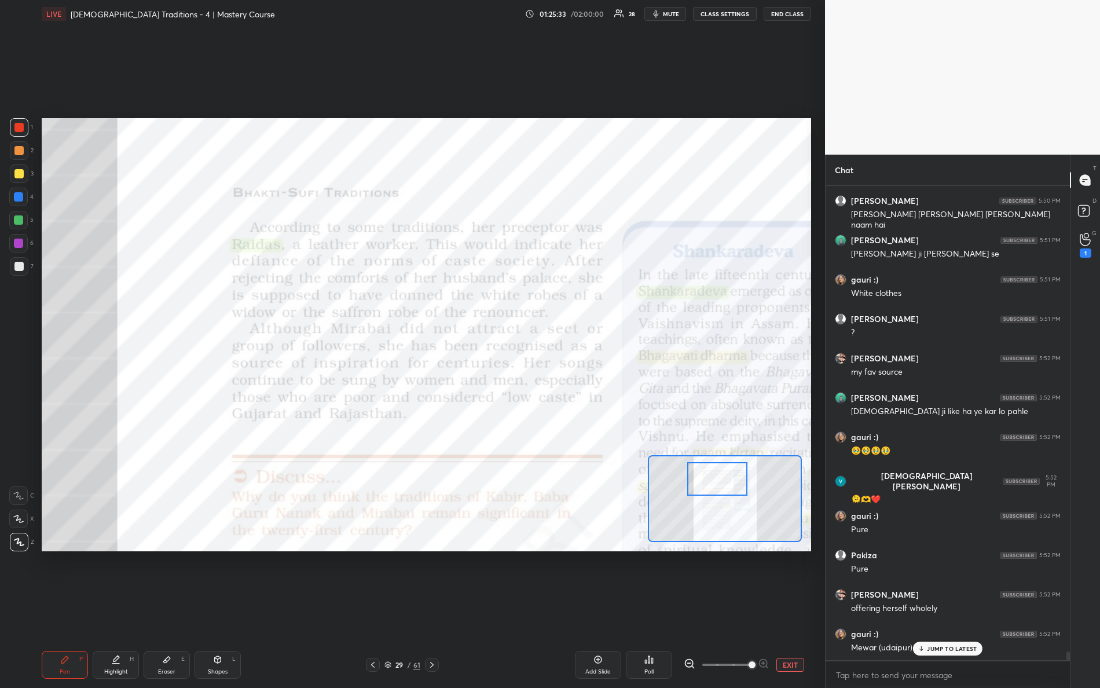
drag, startPoint x: 733, startPoint y: 506, endPoint x: 719, endPoint y: 482, distance: 27.2
click at [725, 486] on div at bounding box center [717, 479] width 61 height 34
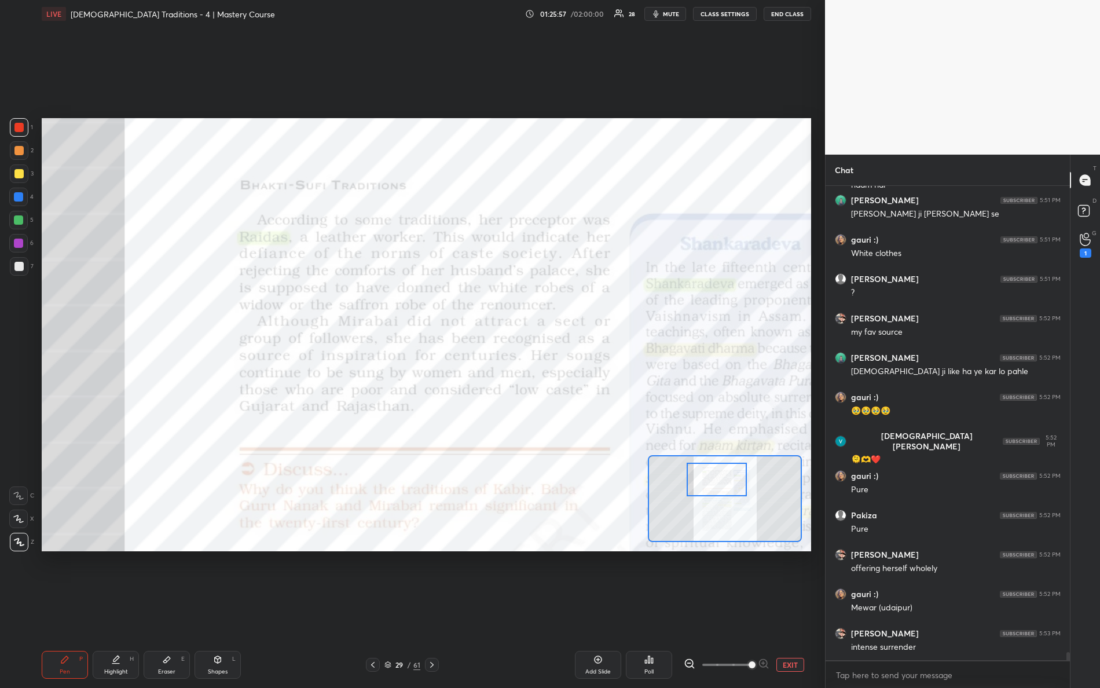
scroll to position [26389, 0]
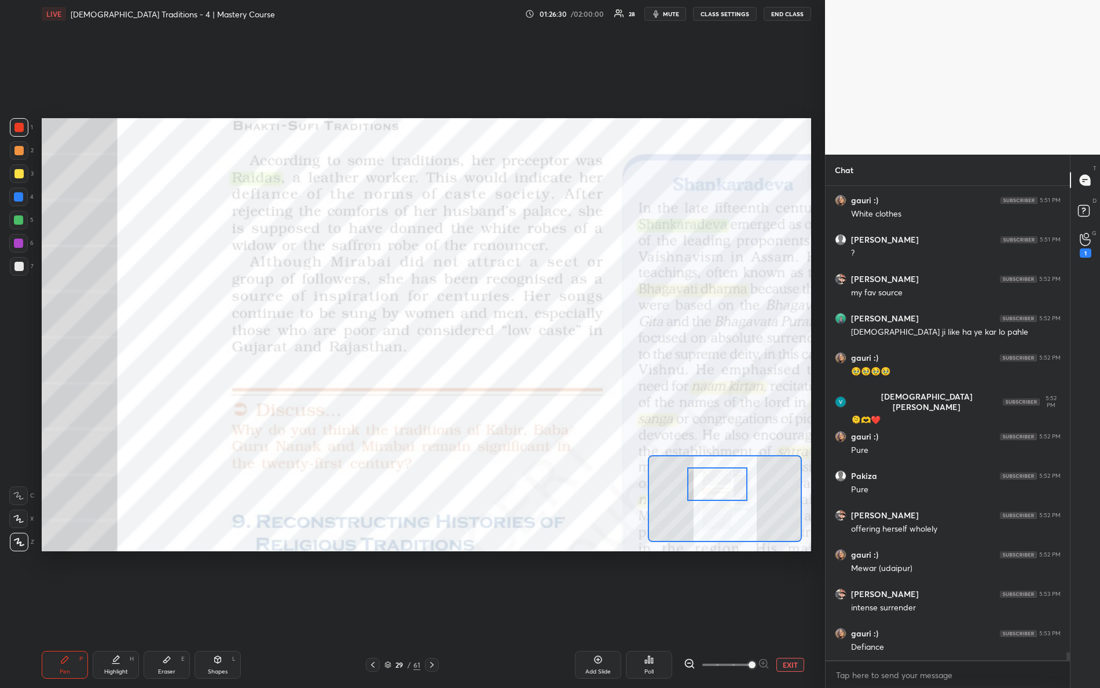
drag, startPoint x: 728, startPoint y: 488, endPoint x: 722, endPoint y: 484, distance: 7.9
click at [730, 493] on div at bounding box center [717, 484] width 61 height 34
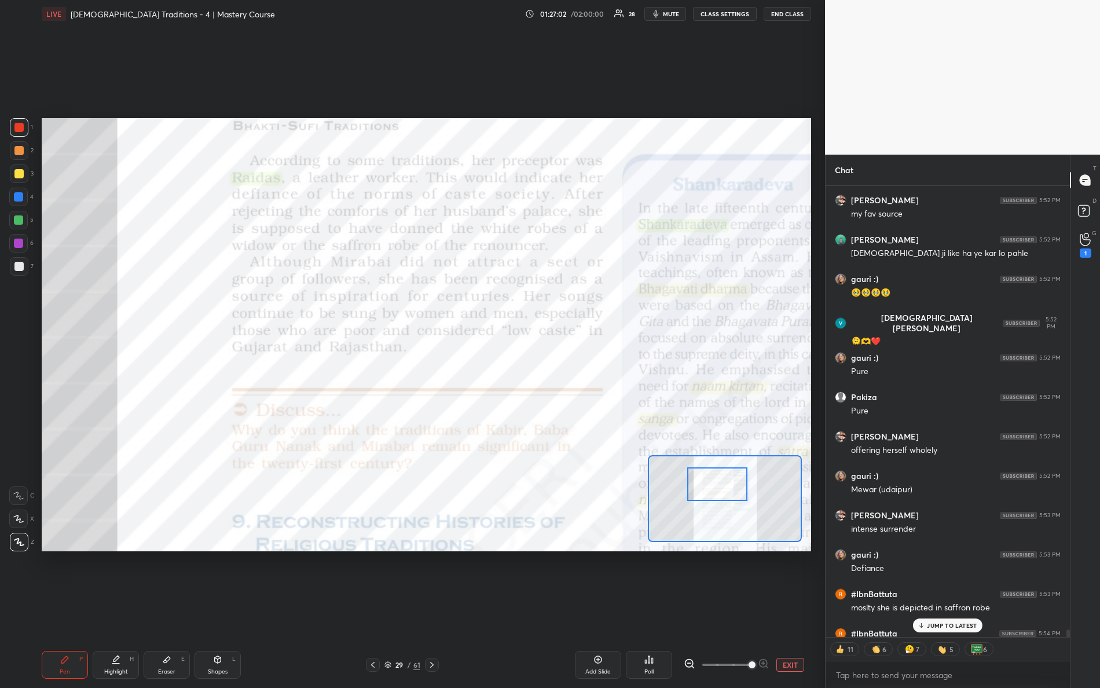
scroll to position [26530, 0]
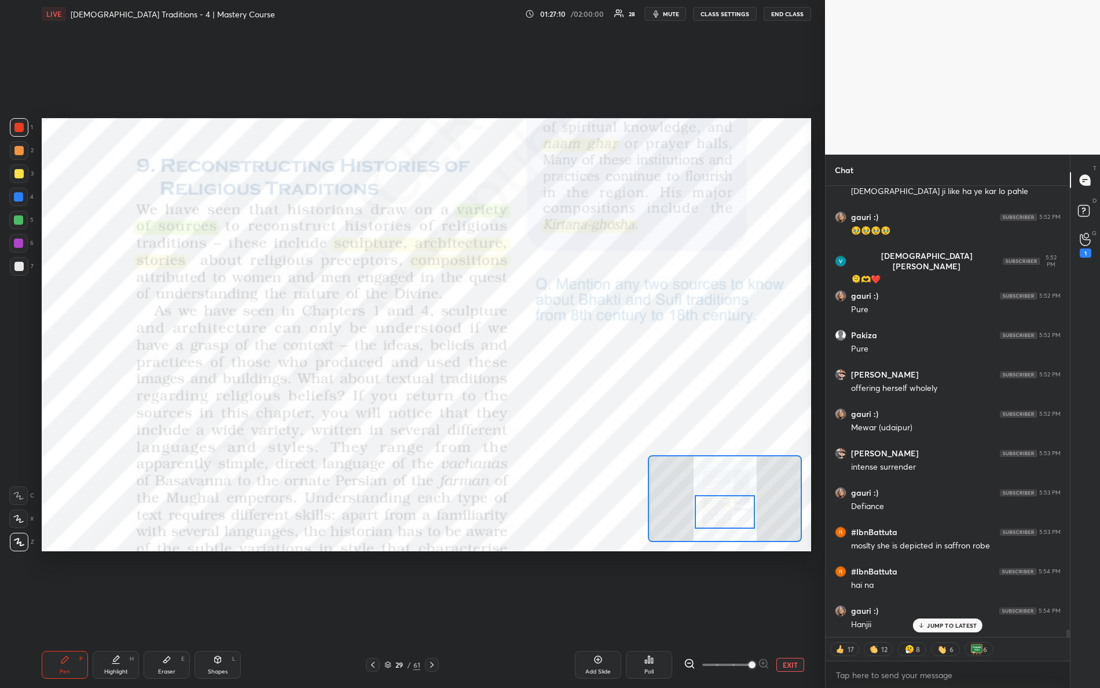
drag, startPoint x: 723, startPoint y: 485, endPoint x: 728, endPoint y: 511, distance: 25.9
click at [730, 513] on div at bounding box center [725, 512] width 61 height 34
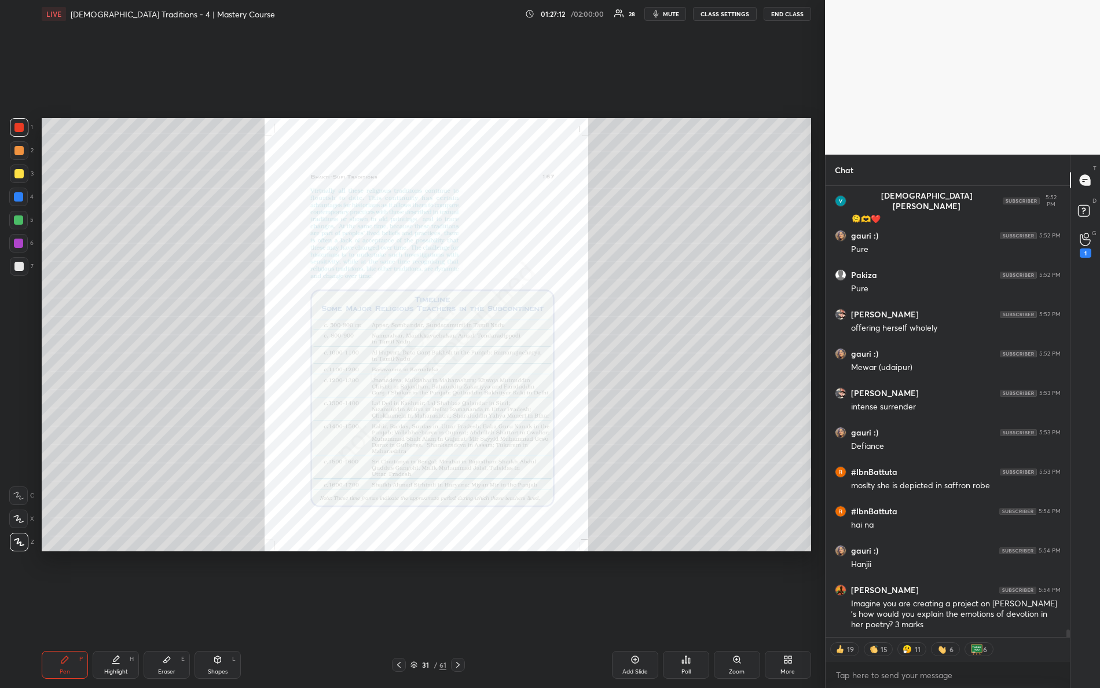
scroll to position [26630, 0]
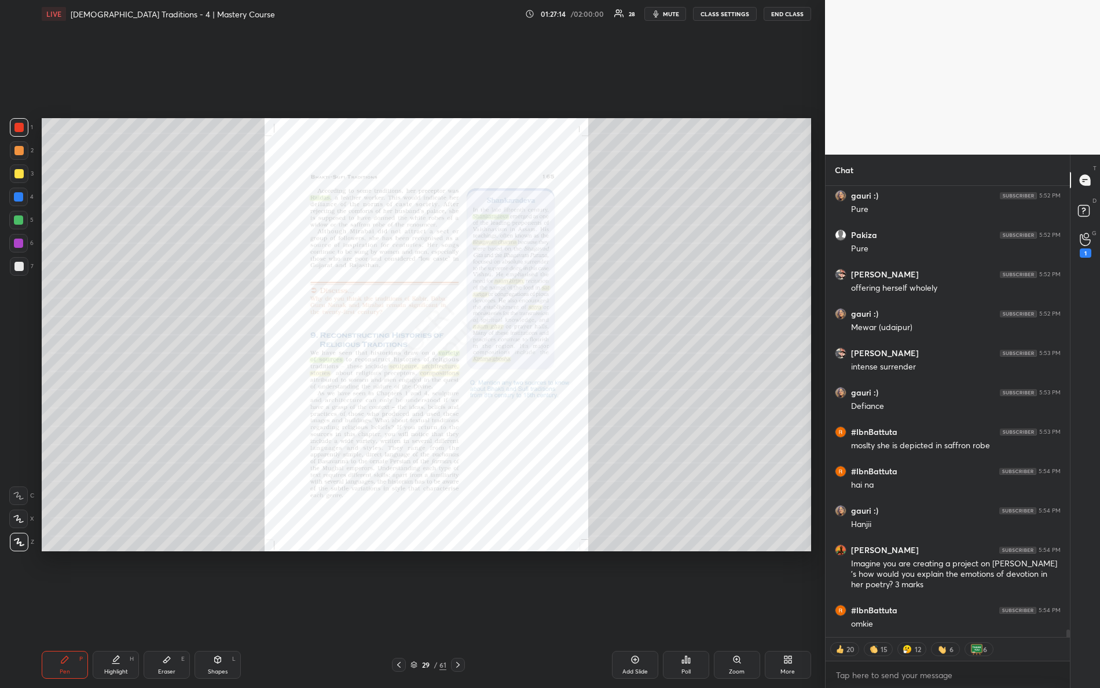
click at [737, 609] on div "Zoom" at bounding box center [737, 665] width 46 height 28
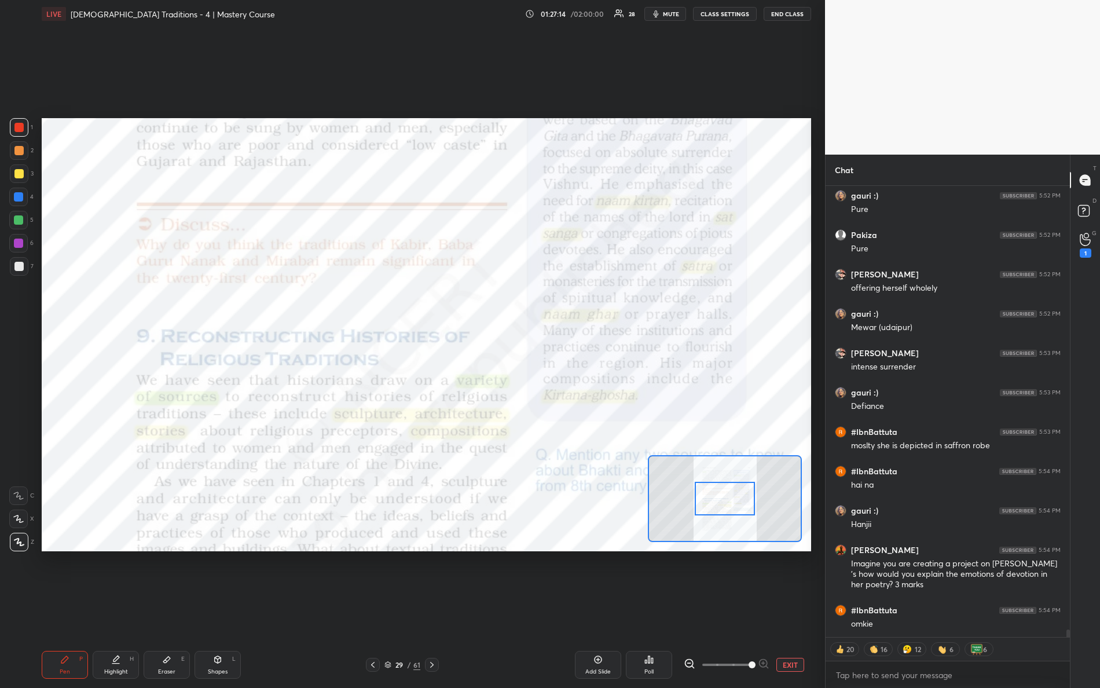
drag, startPoint x: 716, startPoint y: 657, endPoint x: 794, endPoint y: 641, distance: 79.4
click at [794, 609] on div "Pen P Highlight H Eraser E Shapes L 29 / 61 Add Slide Poll EXIT" at bounding box center [427, 665] width 770 height 46
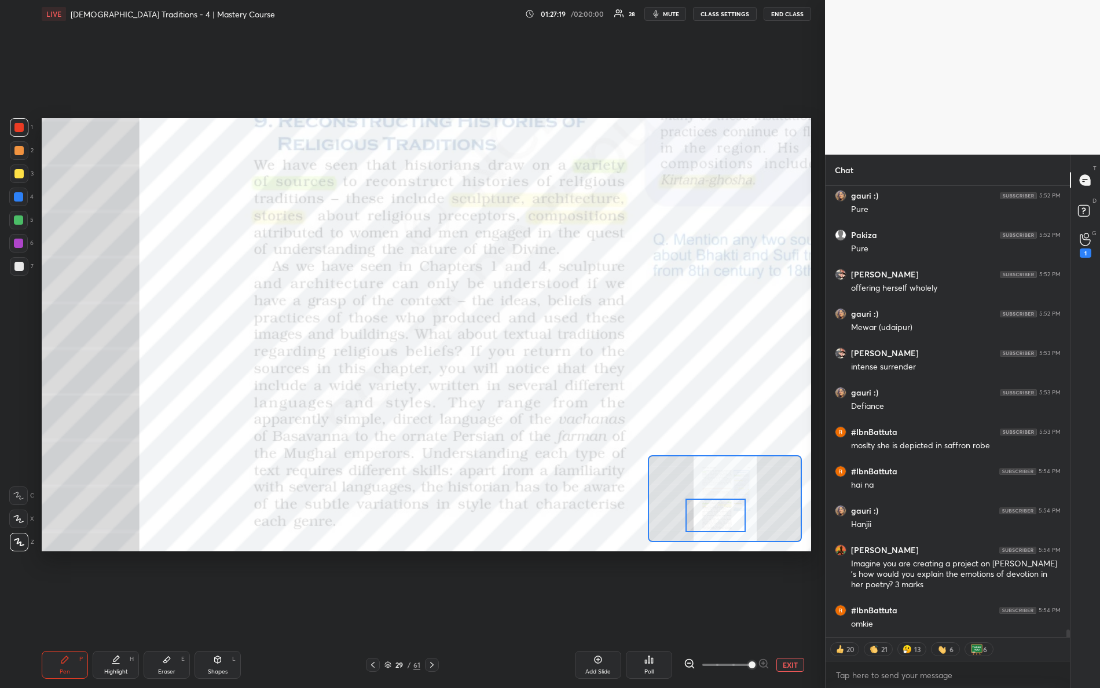
drag, startPoint x: 732, startPoint y: 502, endPoint x: 726, endPoint y: 513, distance: 12.4
click at [726, 513] on div at bounding box center [716, 516] width 61 height 34
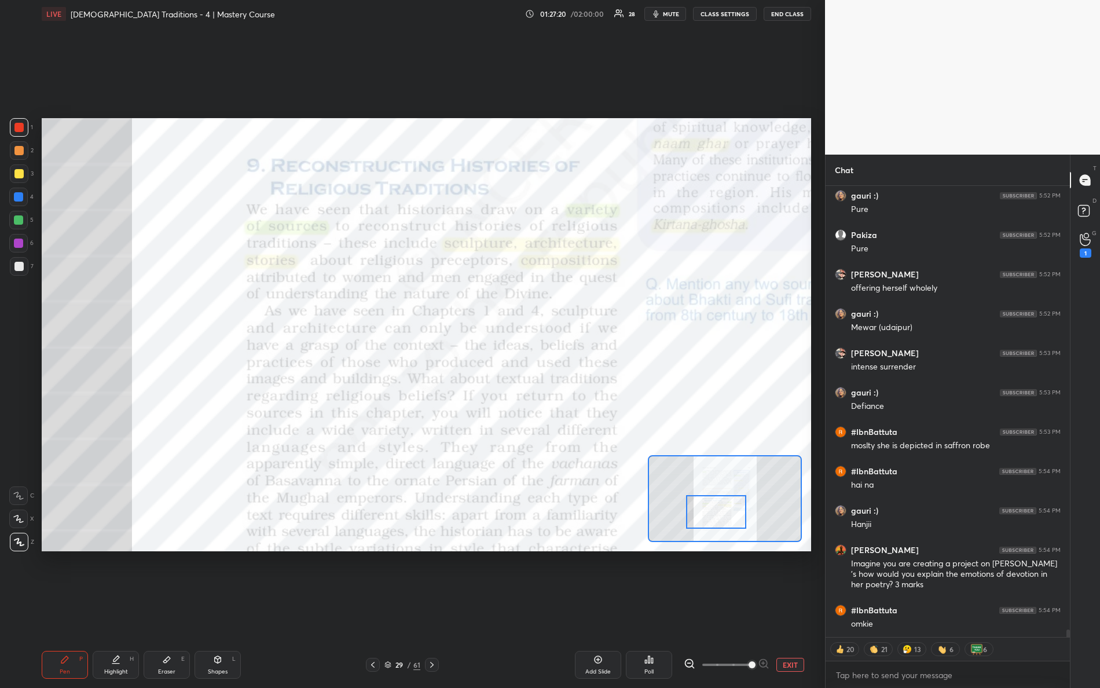
drag, startPoint x: 726, startPoint y: 508, endPoint x: 725, endPoint y: 501, distance: 7.6
click at [727, 504] on div at bounding box center [716, 512] width 61 height 34
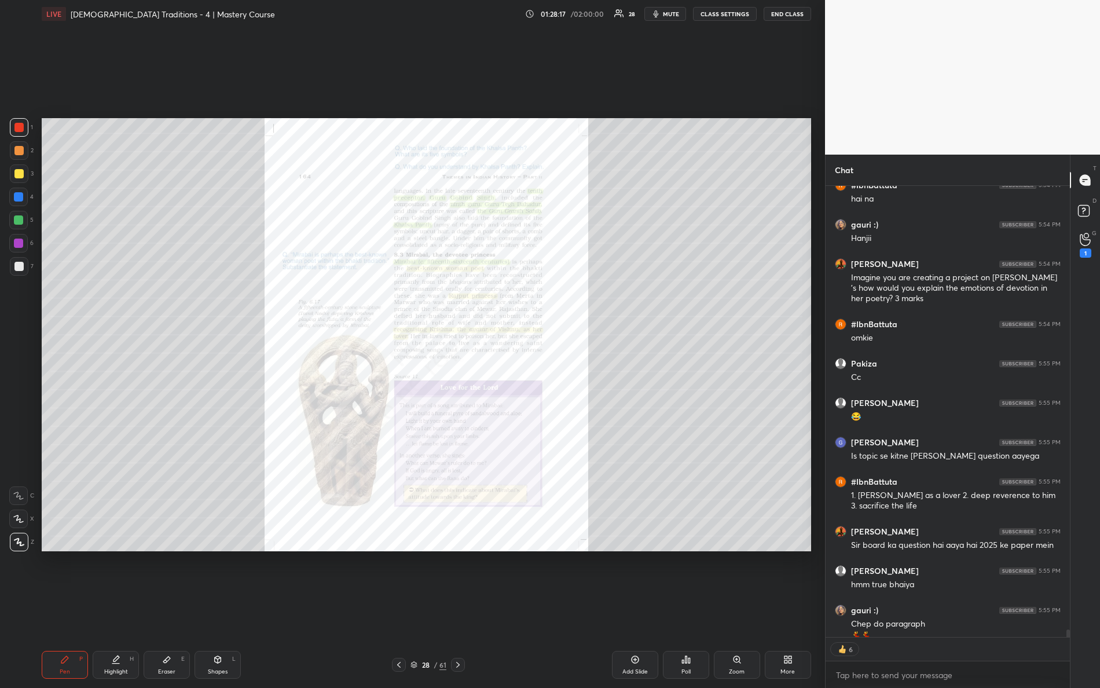
scroll to position [26928, 0]
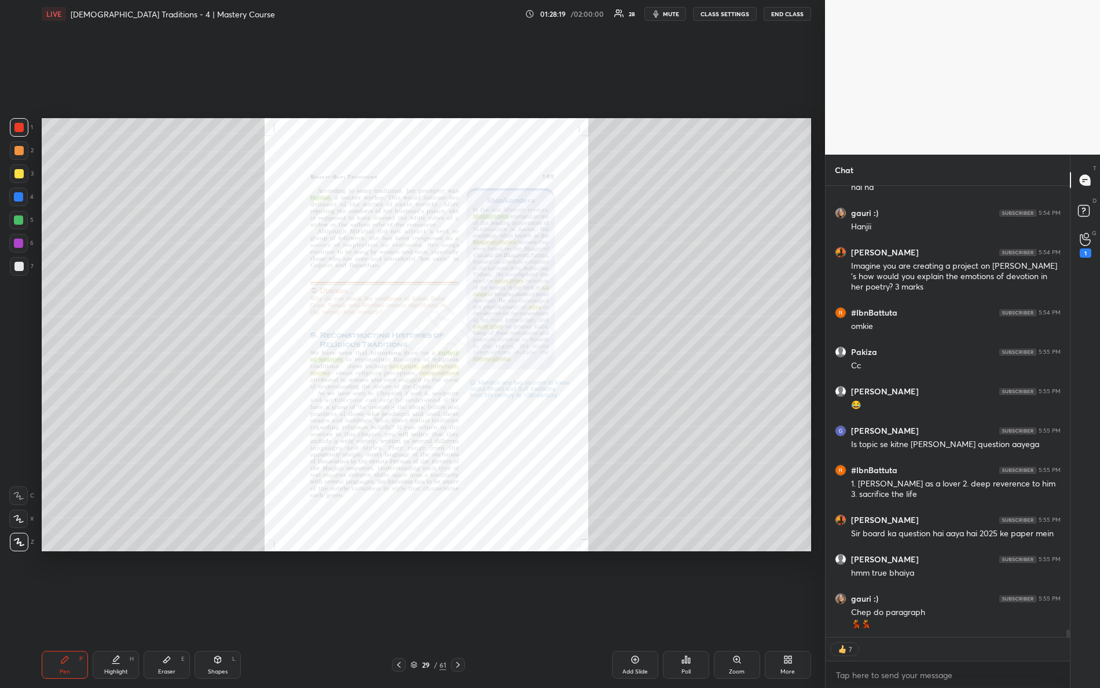
click at [742, 609] on div "Zoom" at bounding box center [737, 672] width 16 height 6
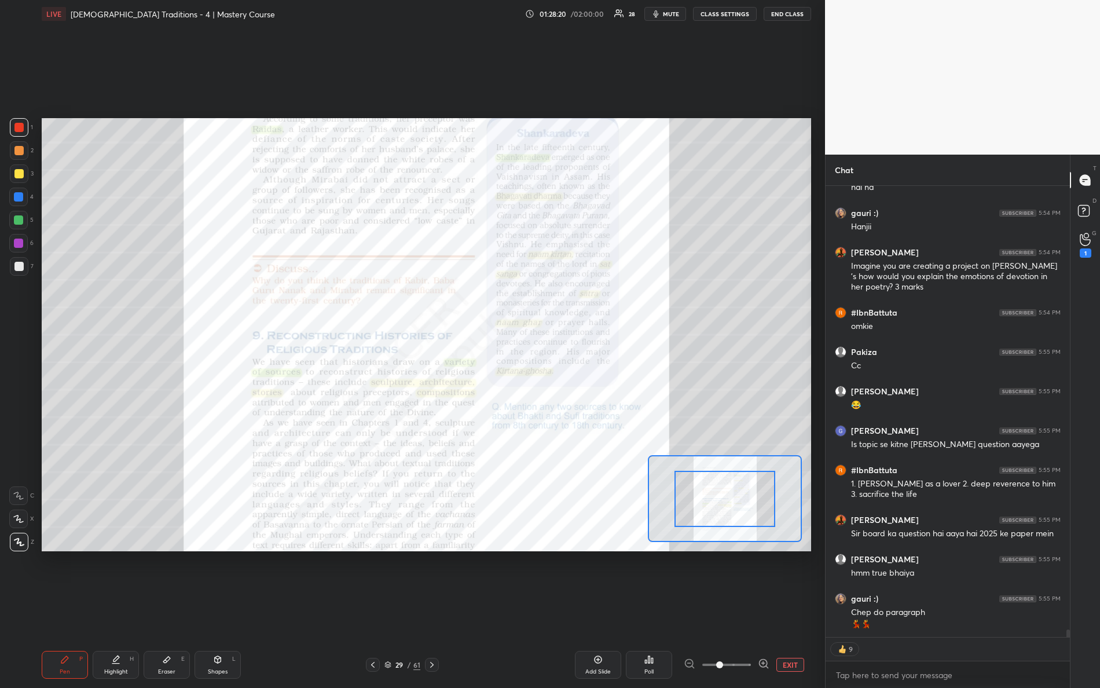
drag, startPoint x: 714, startPoint y: 660, endPoint x: 788, endPoint y: 650, distance: 74.2
click at [788, 609] on div "Add Slide Poll EXIT" at bounding box center [641, 665] width 342 height 28
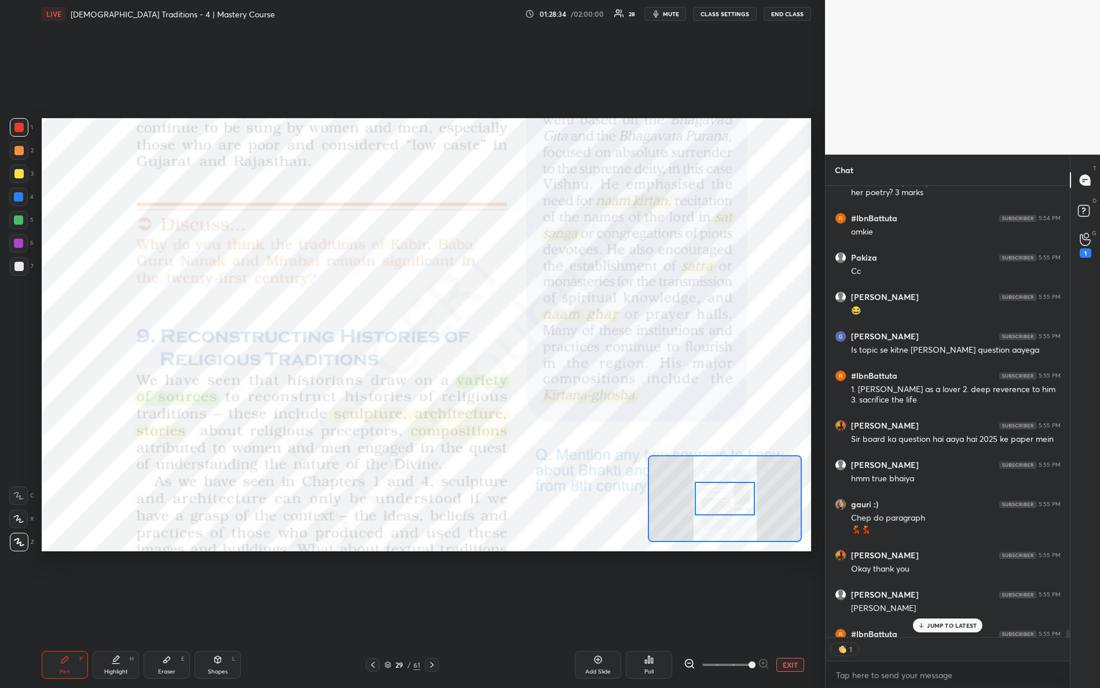
scroll to position [27085, 0]
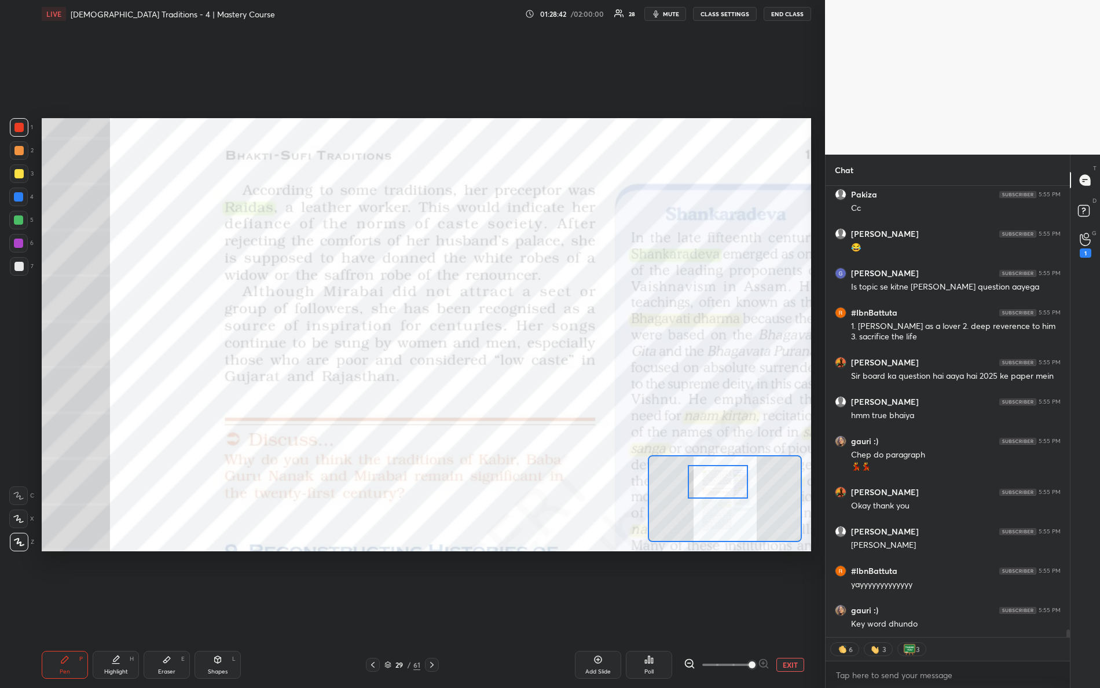
drag, startPoint x: 747, startPoint y: 499, endPoint x: 697, endPoint y: 474, distance: 55.7
click at [740, 481] on div at bounding box center [718, 482] width 61 height 34
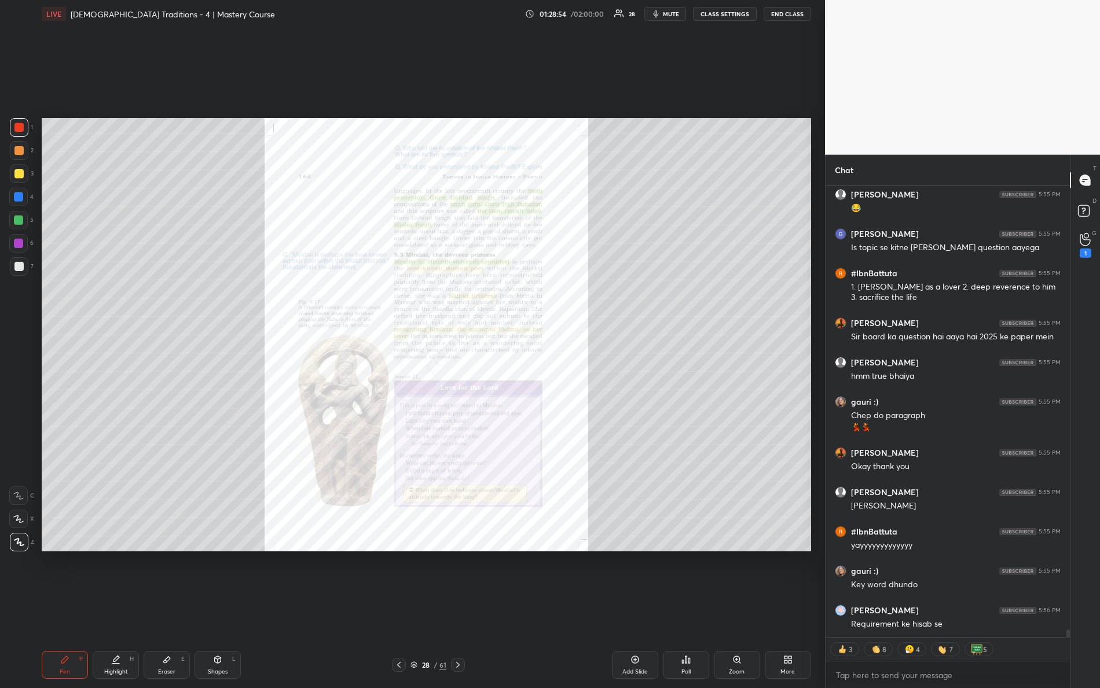
scroll to position [27163, 0]
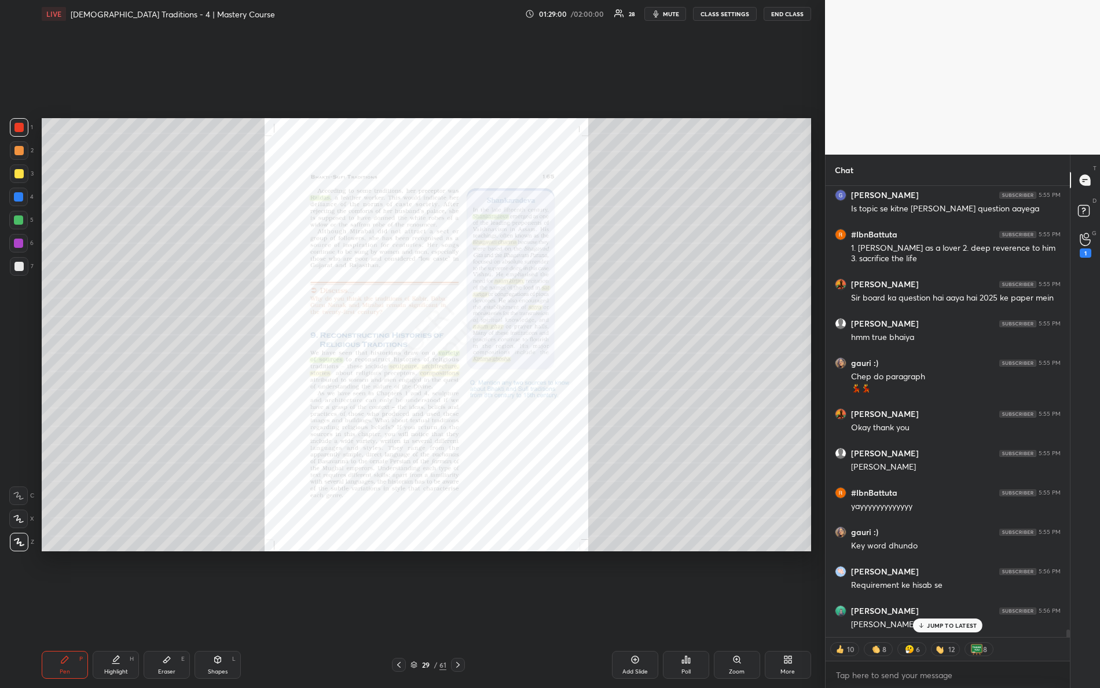
click at [745, 609] on div "Zoom" at bounding box center [737, 665] width 46 height 28
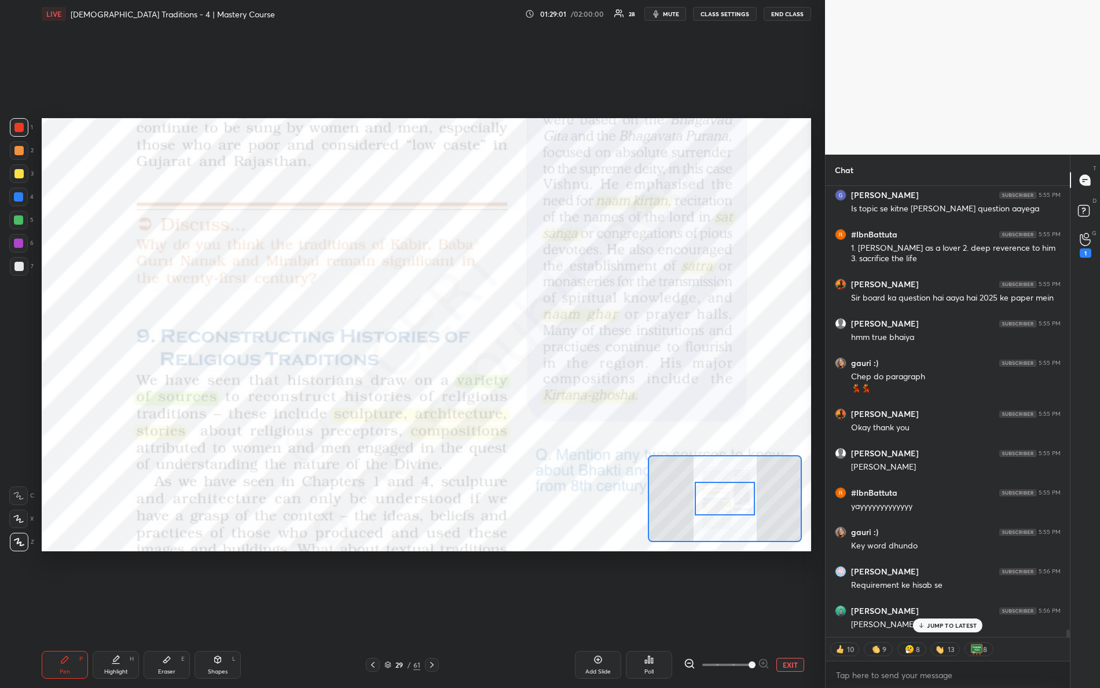
drag, startPoint x: 721, startPoint y: 664, endPoint x: 793, endPoint y: 645, distance: 74.9
click at [794, 609] on div "Pen P Highlight H Eraser E Shapes L 29 / 61 Add Slide Poll EXIT" at bounding box center [427, 665] width 770 height 46
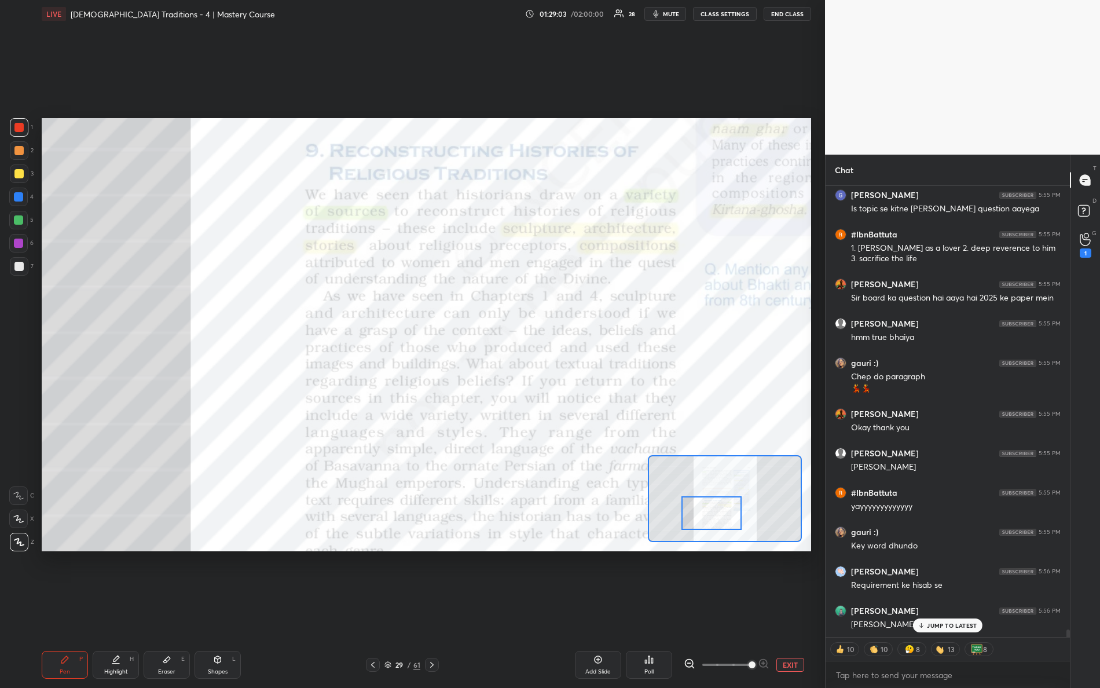
drag, startPoint x: 721, startPoint y: 493, endPoint x: 703, endPoint y: 508, distance: 23.9
click at [705, 507] on div at bounding box center [712, 513] width 61 height 34
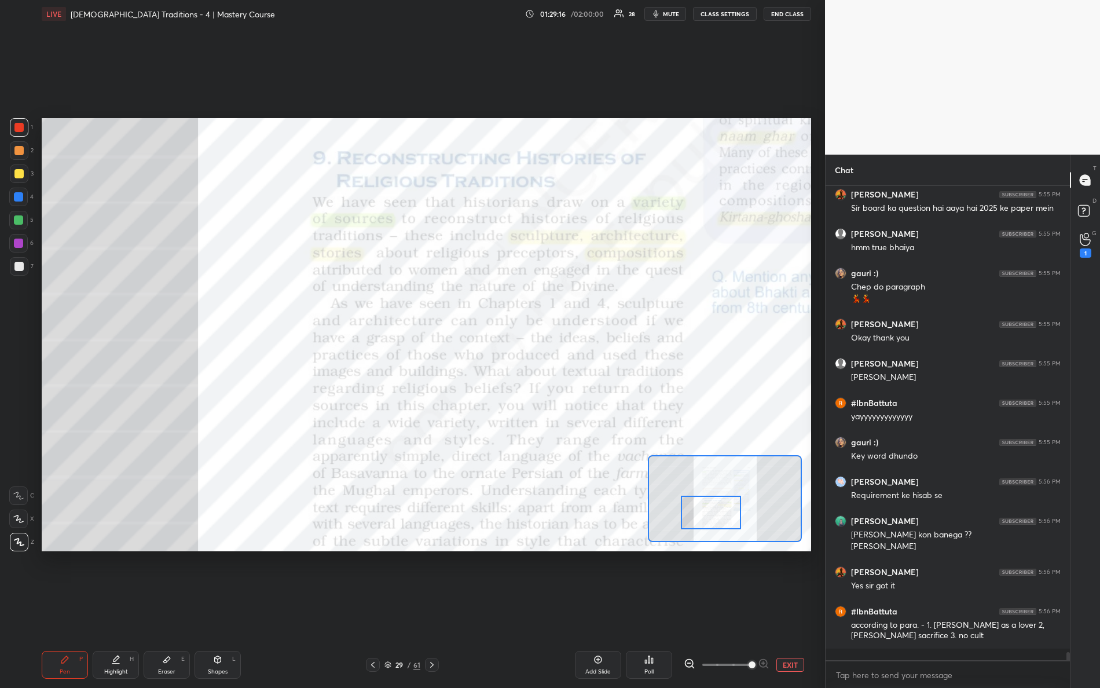
scroll to position [27242, 0]
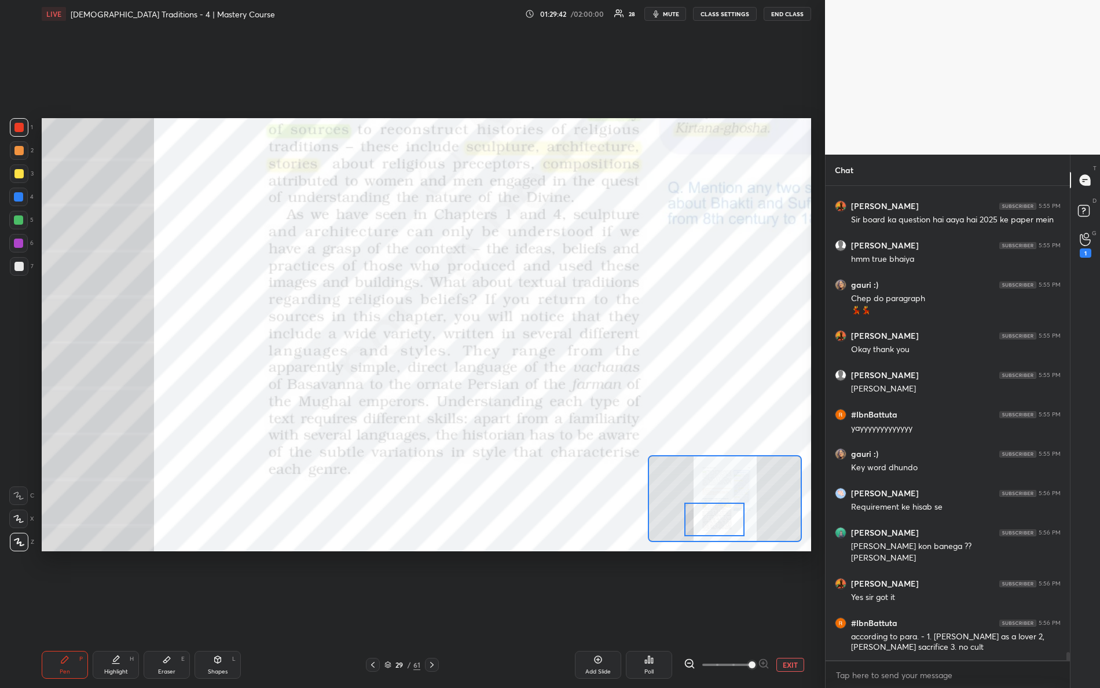
drag, startPoint x: 712, startPoint y: 511, endPoint x: 716, endPoint y: 518, distance: 7.8
click at [716, 518] on div at bounding box center [715, 520] width 61 height 34
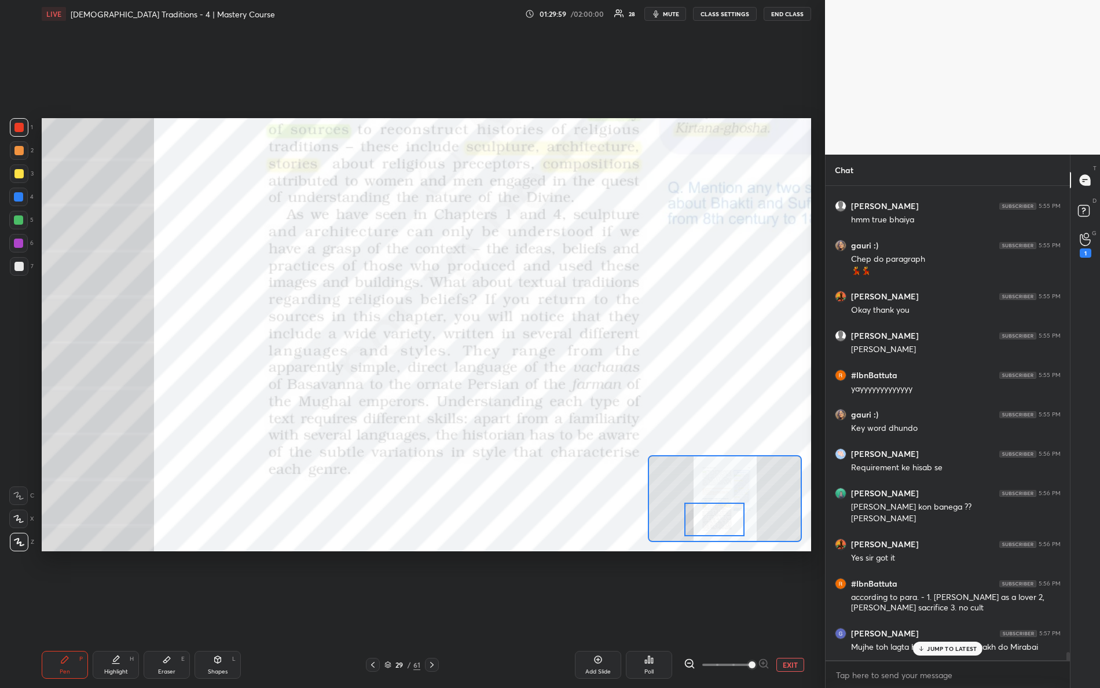
scroll to position [27320, 0]
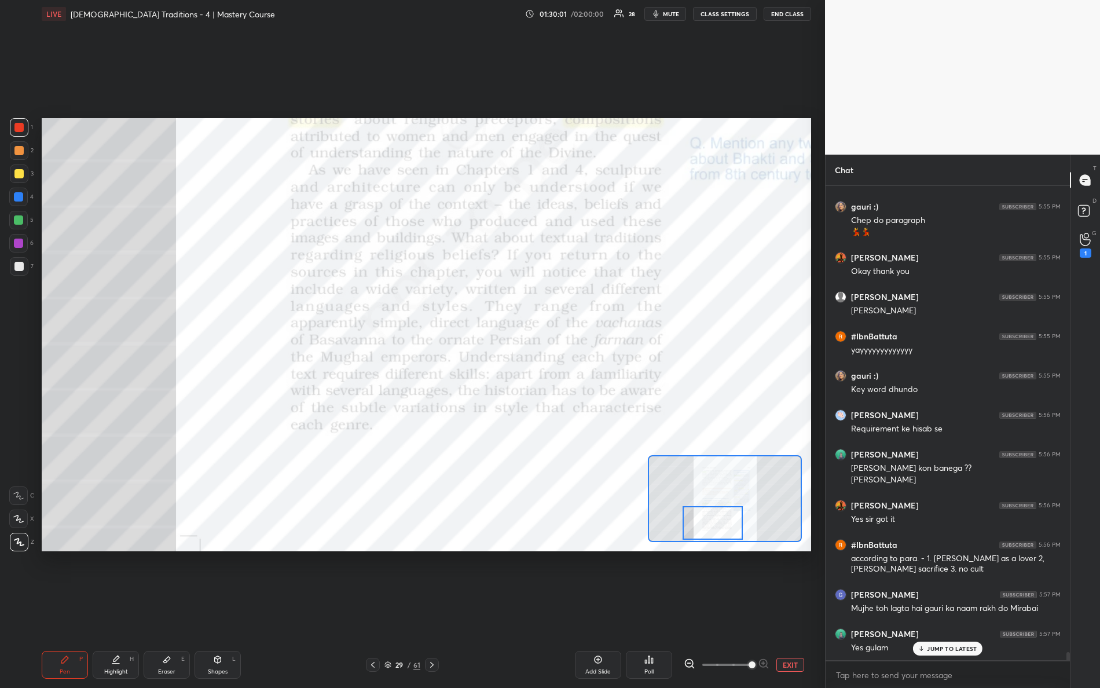
drag, startPoint x: 721, startPoint y: 519, endPoint x: 707, endPoint y: 508, distance: 17.7
click at [719, 523] on div at bounding box center [713, 523] width 61 height 34
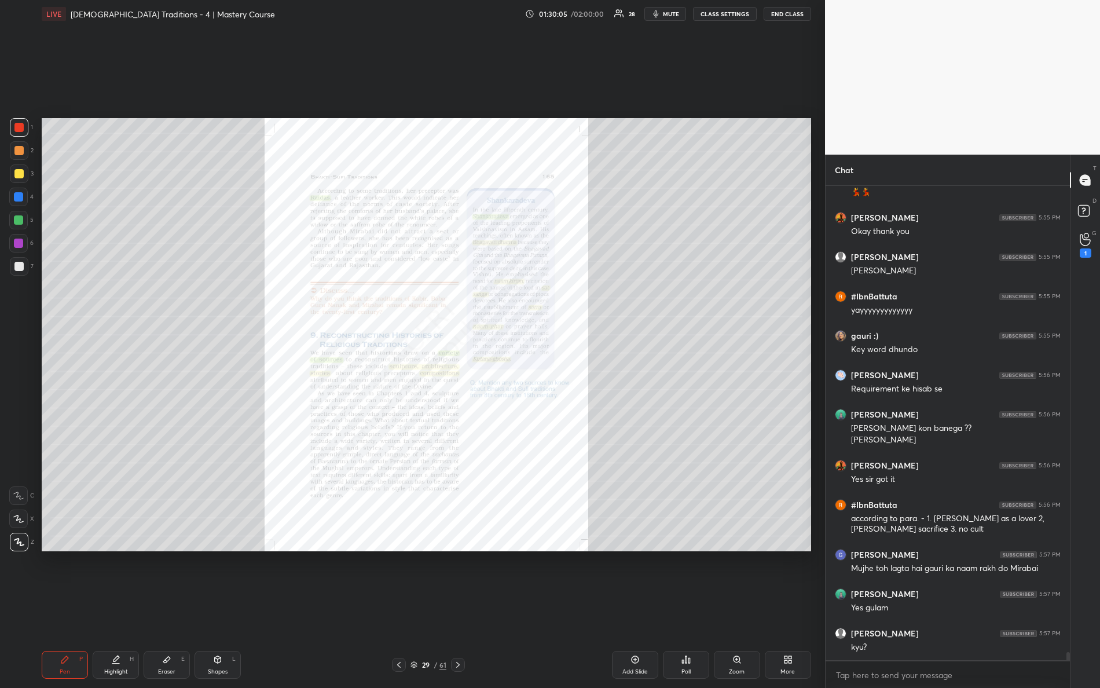
click at [747, 609] on div "Zoom" at bounding box center [737, 665] width 46 height 28
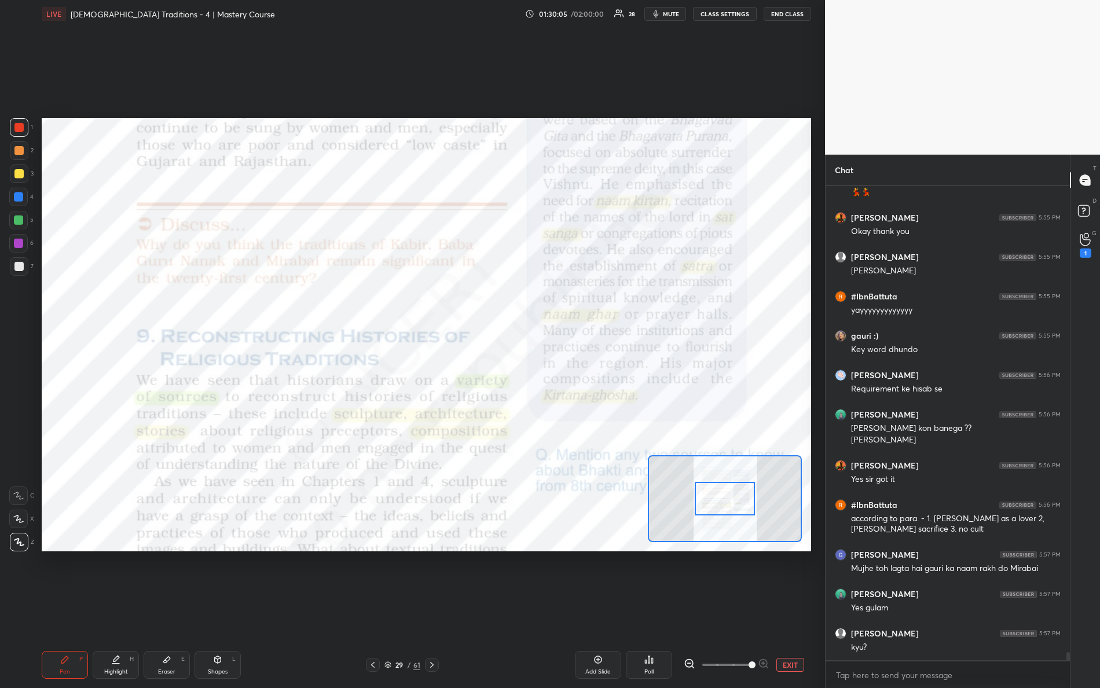
drag, startPoint x: 736, startPoint y: 663, endPoint x: 782, endPoint y: 633, distance: 55.7
click at [789, 609] on div "Add Slide Poll EXIT" at bounding box center [641, 665] width 342 height 28
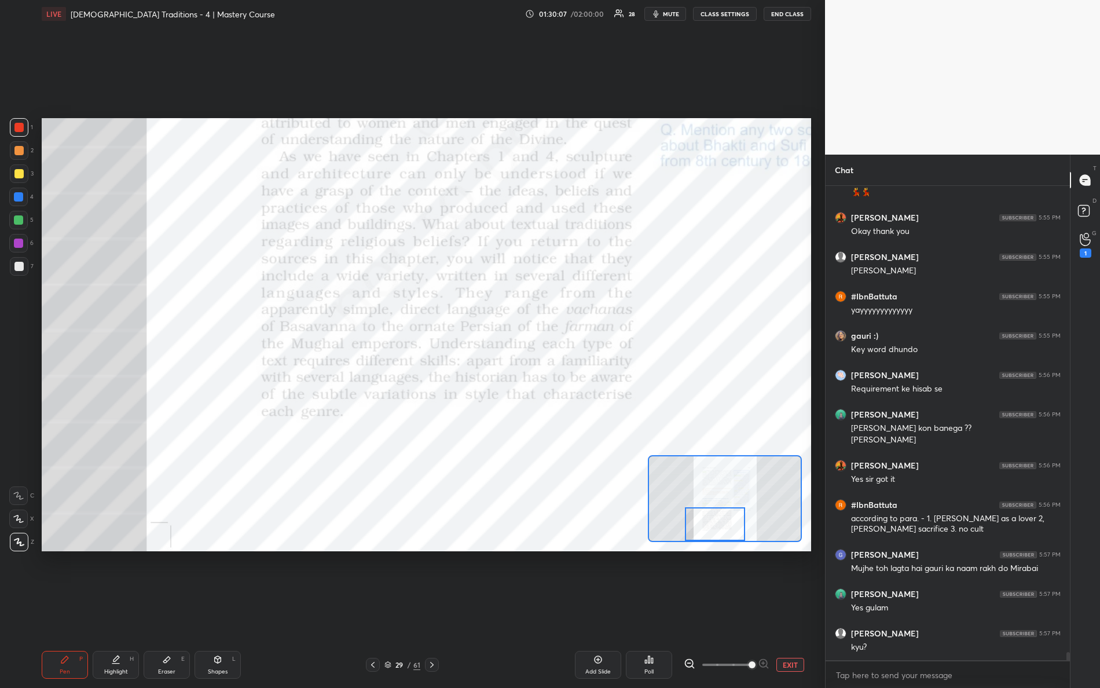
drag, startPoint x: 720, startPoint y: 501, endPoint x: 708, endPoint y: 524, distance: 26.2
click at [709, 526] on div at bounding box center [715, 524] width 61 height 34
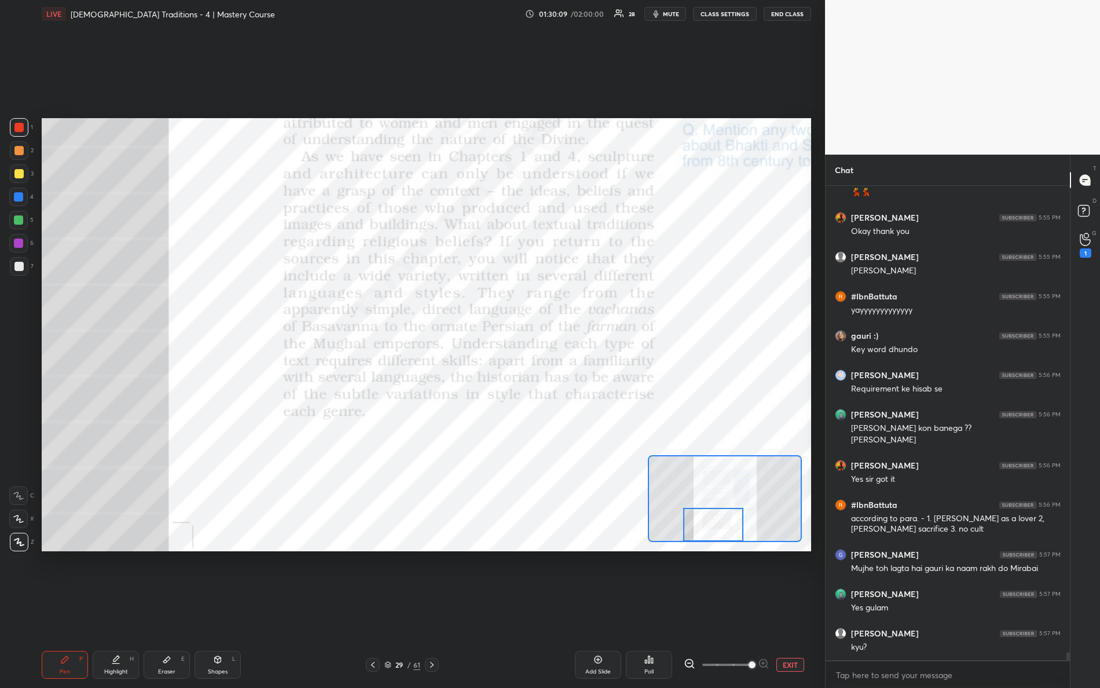
drag, startPoint x: 720, startPoint y: 515, endPoint x: 701, endPoint y: 517, distance: 19.3
click at [719, 521] on div at bounding box center [713, 525] width 61 height 34
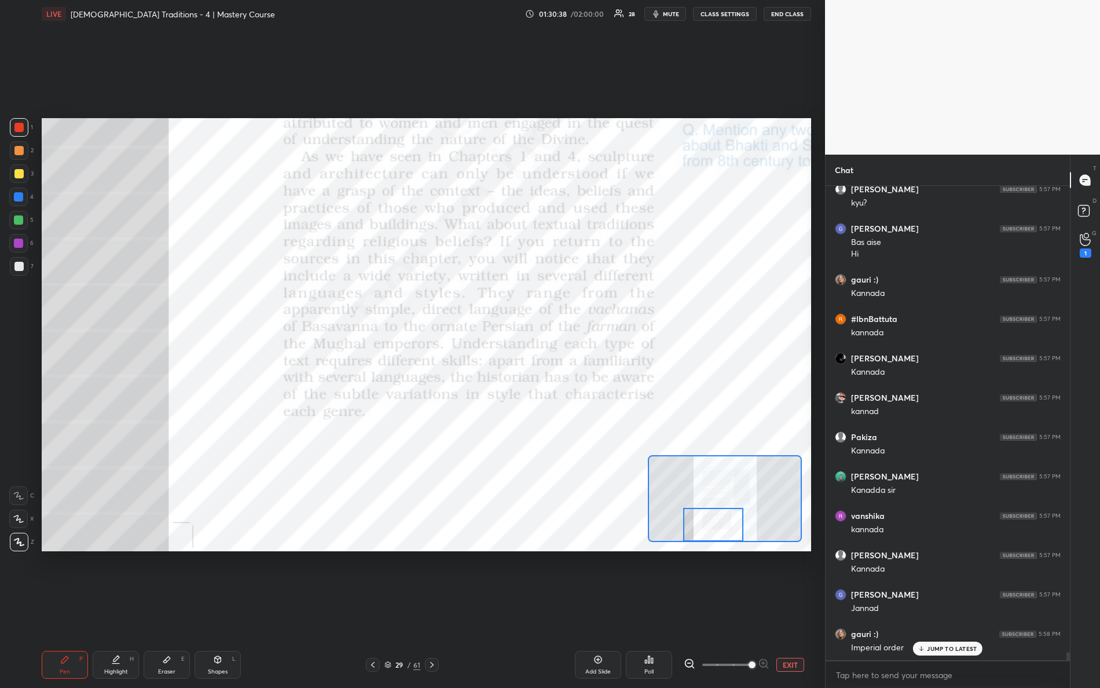
scroll to position [27844, 0]
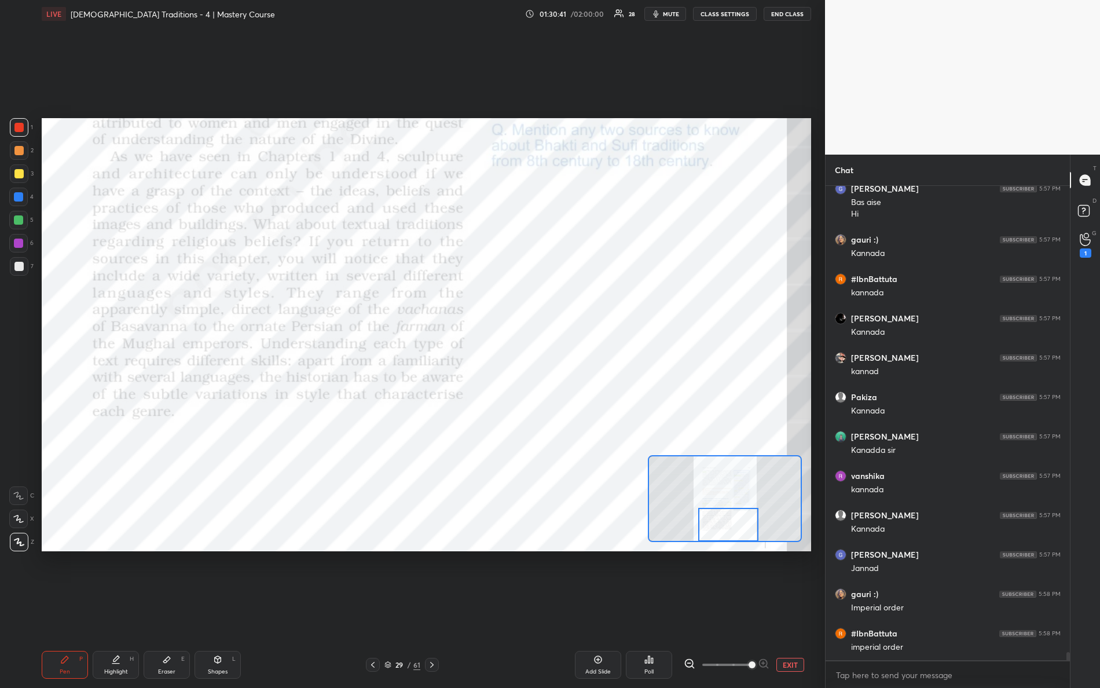
drag, startPoint x: 732, startPoint y: 531, endPoint x: 726, endPoint y: 515, distance: 17.4
click at [736, 533] on div at bounding box center [728, 525] width 61 height 34
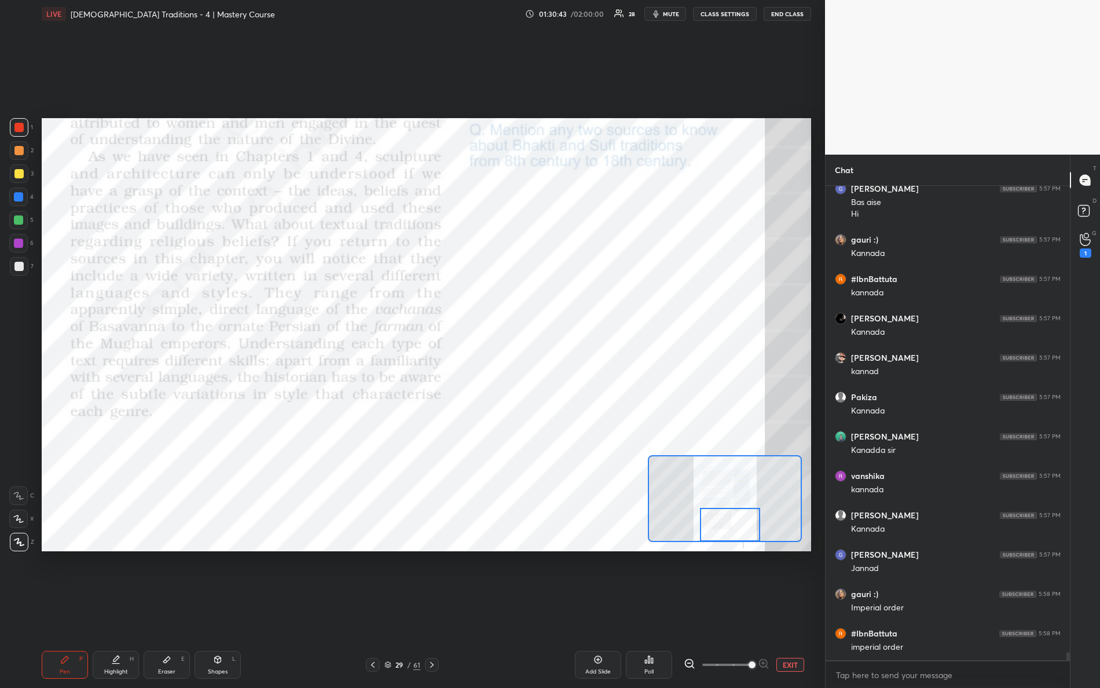
scroll to position [27883, 0]
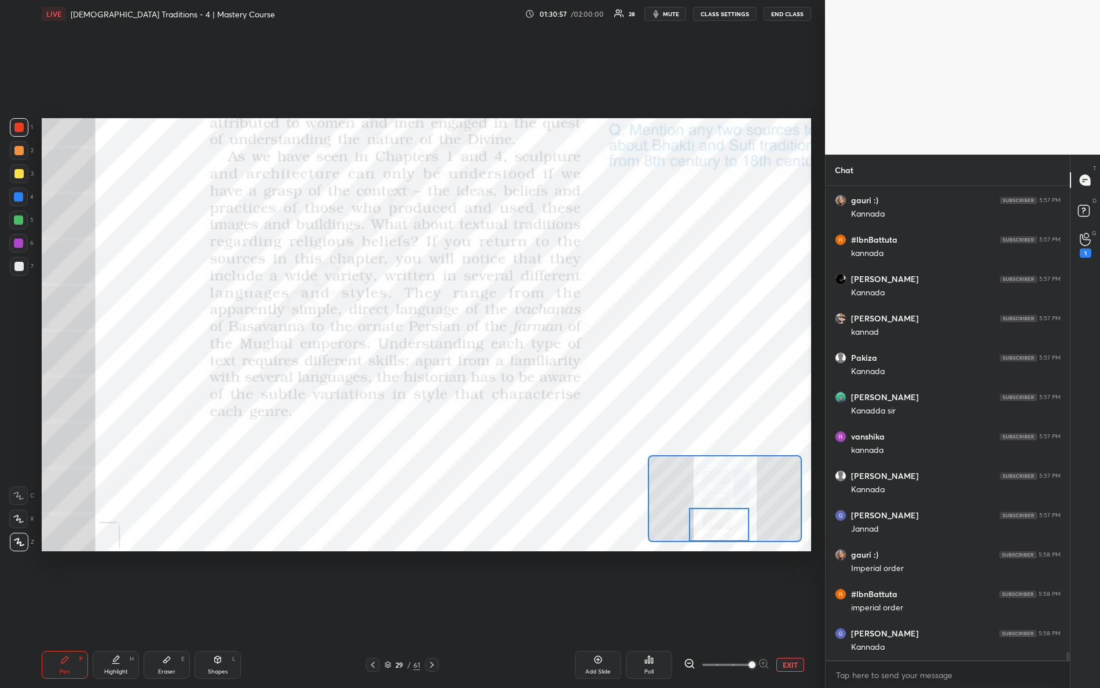
drag, startPoint x: 741, startPoint y: 519, endPoint x: 723, endPoint y: 537, distance: 25.4
click at [726, 538] on div at bounding box center [719, 525] width 61 height 34
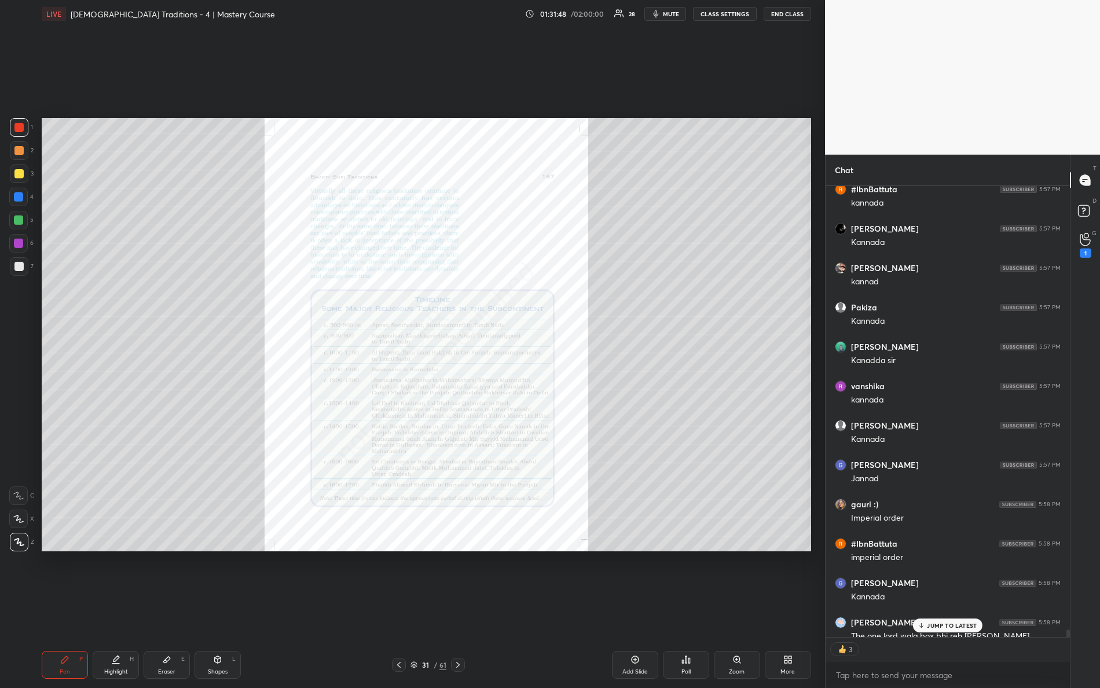
scroll to position [27997, 0]
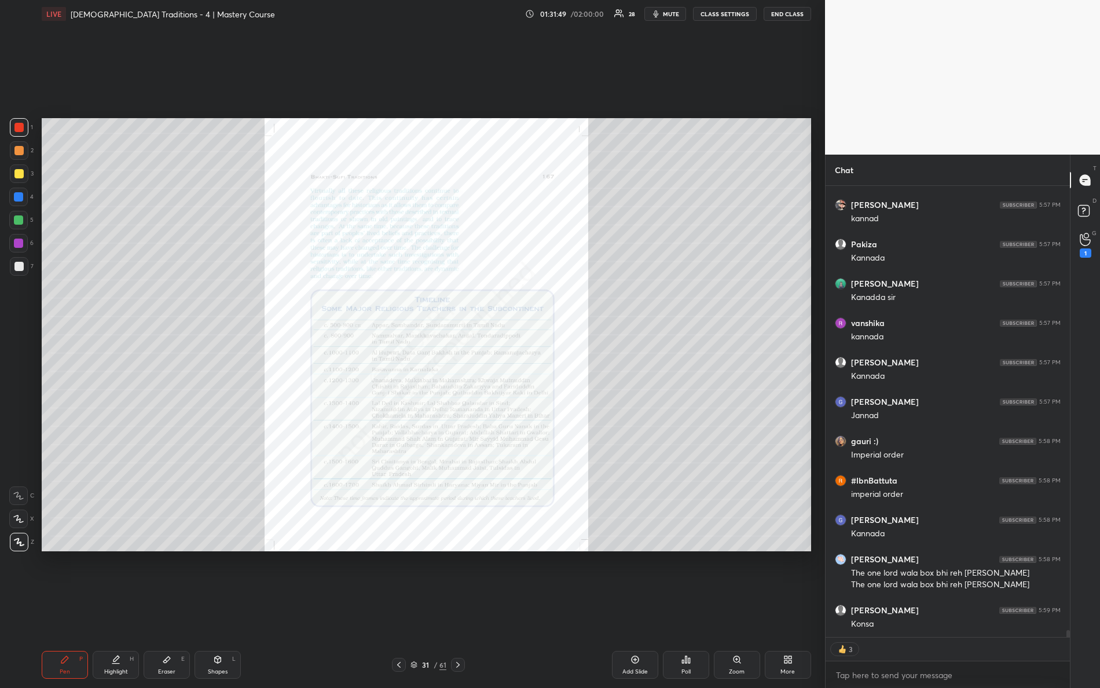
click at [747, 609] on div "Zoom" at bounding box center [737, 665] width 46 height 28
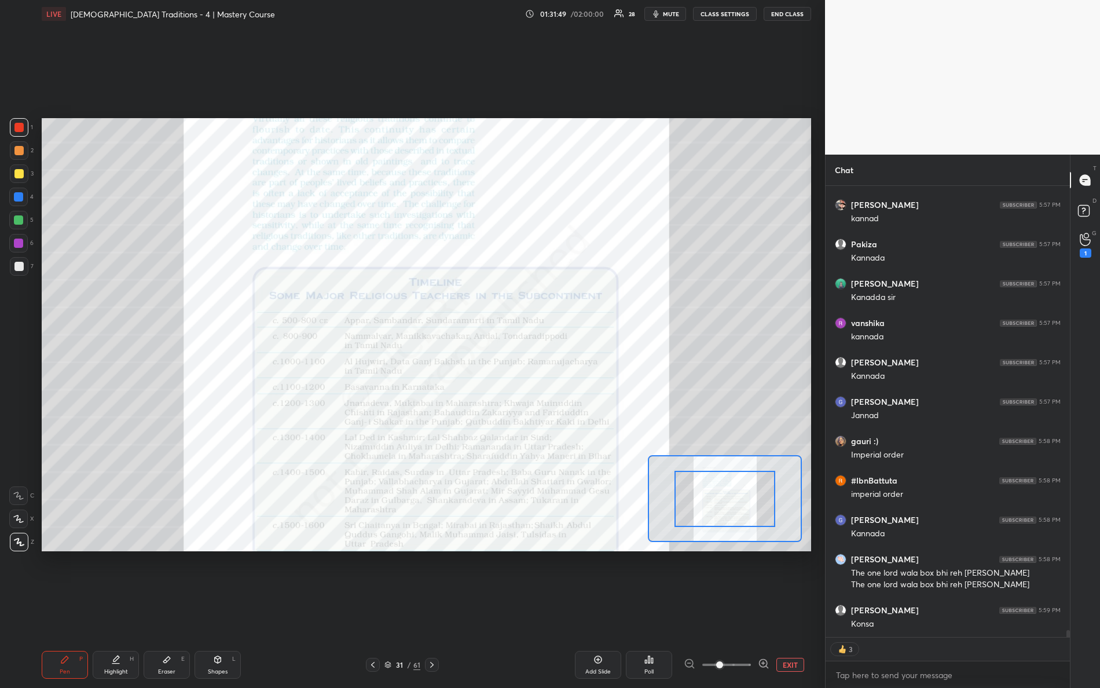
drag, startPoint x: 741, startPoint y: 660, endPoint x: 786, endPoint y: 661, distance: 45.2
click at [787, 609] on div "EXIT" at bounding box center [747, 665] width 127 height 14
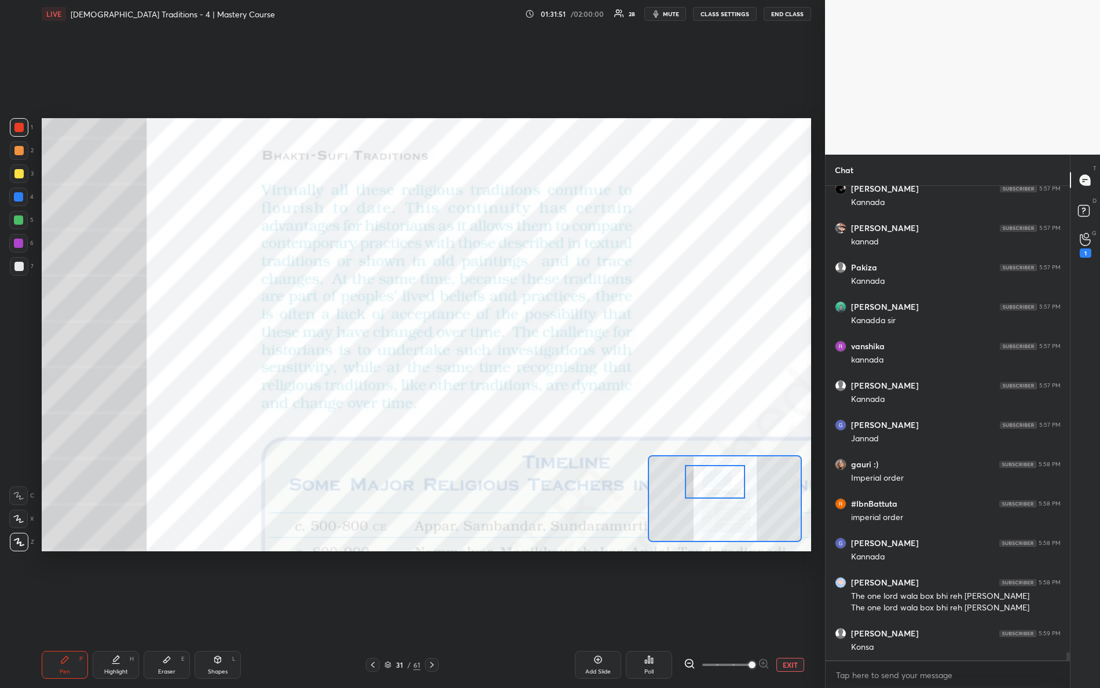
scroll to position [28012, 0]
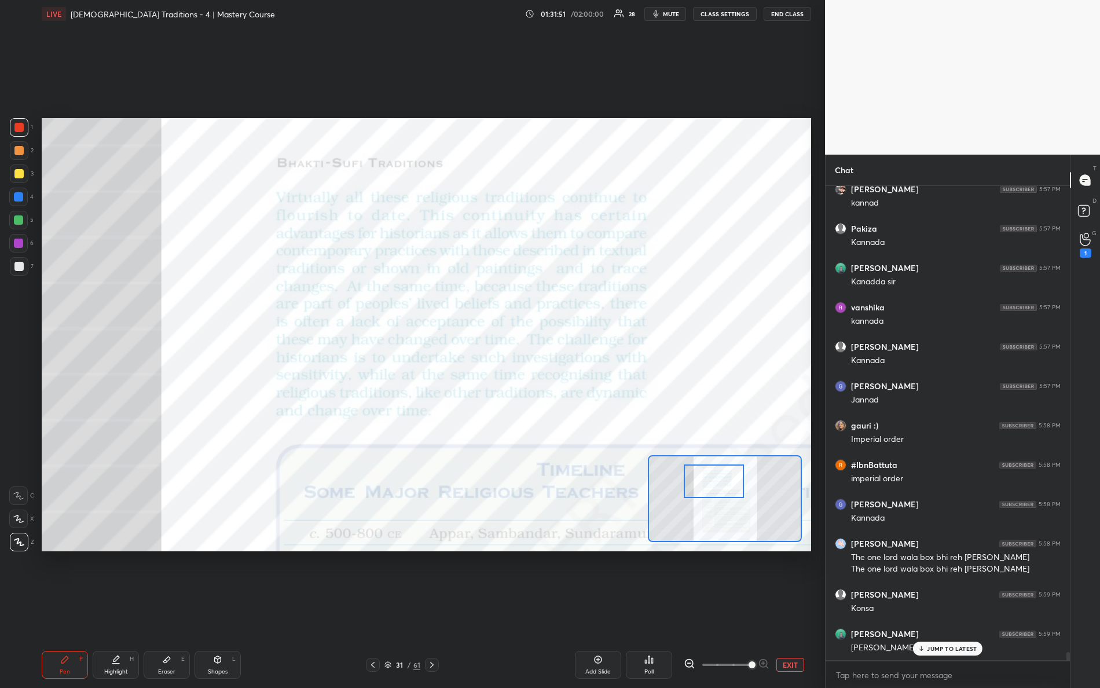
drag, startPoint x: 738, startPoint y: 499, endPoint x: 724, endPoint y: 473, distance: 29.0
click at [728, 485] on div at bounding box center [714, 481] width 61 height 34
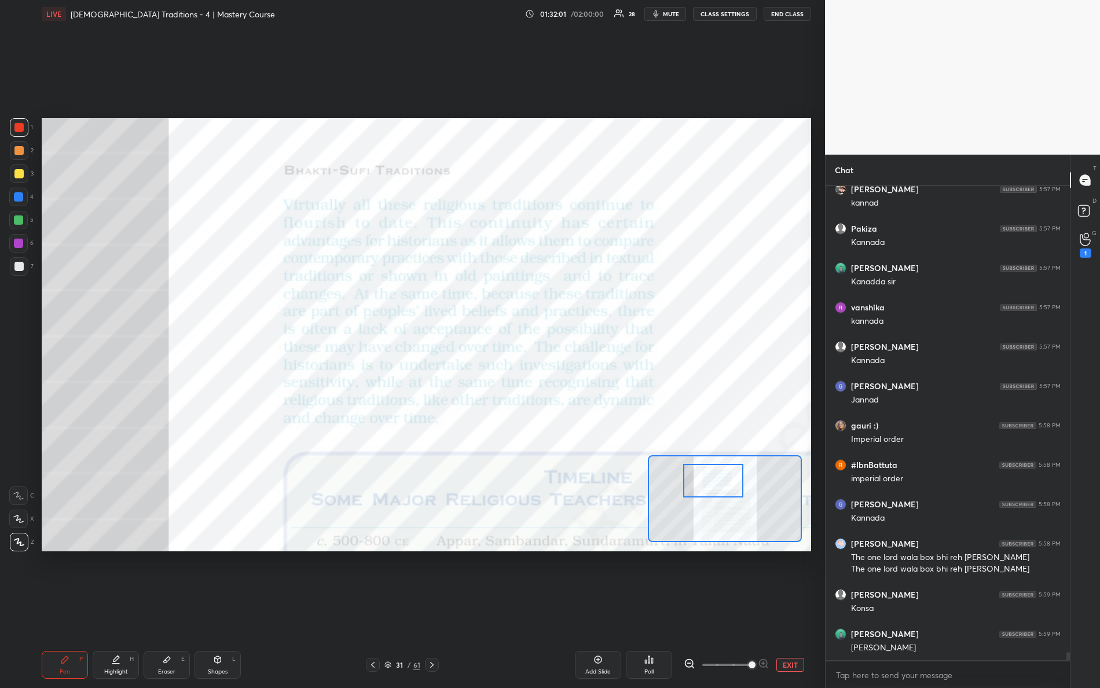
scroll to position [28052, 0]
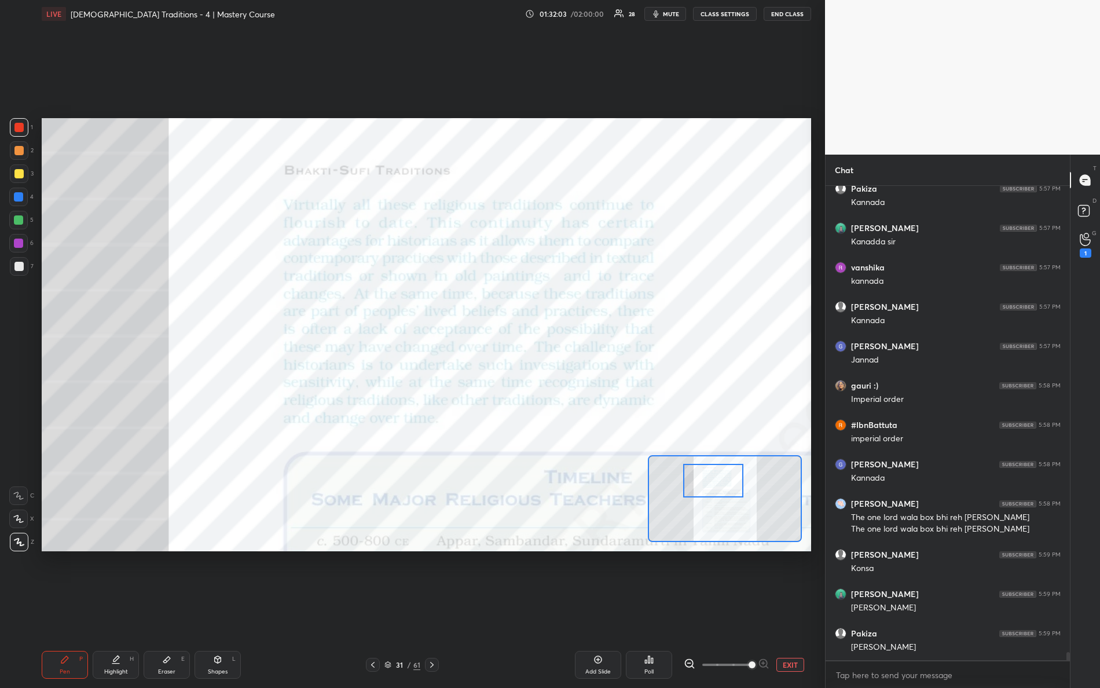
click at [793, 423] on div "Setting up your live class Poll for secs No correct answer Start poll" at bounding box center [427, 334] width 770 height 433
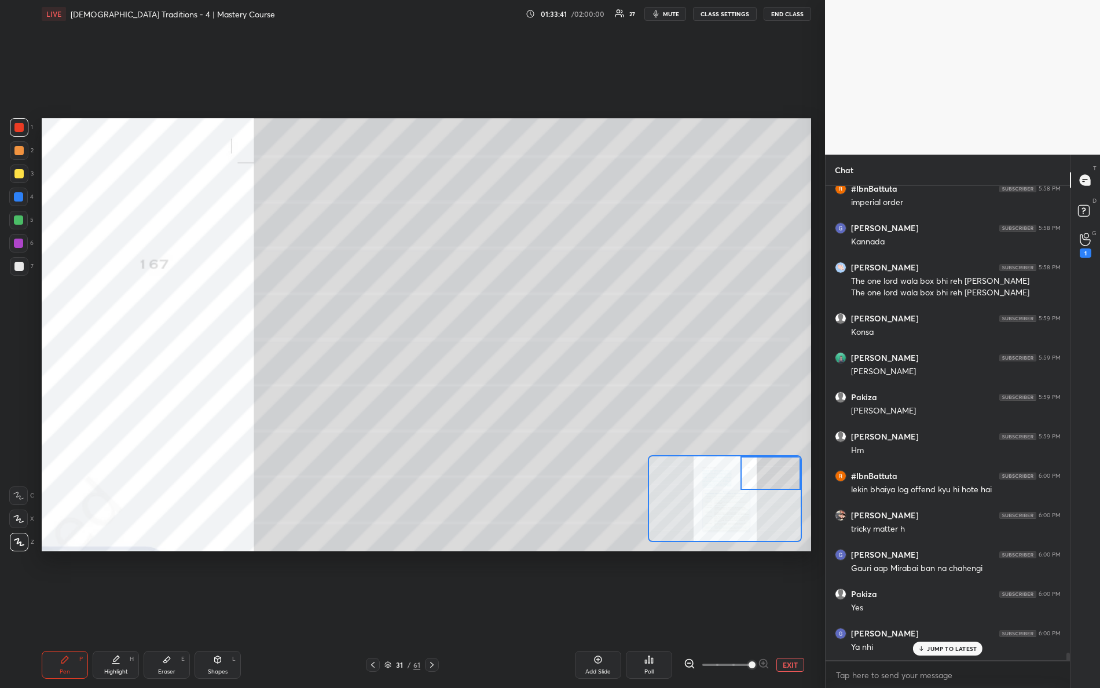
scroll to position [28328, 0]
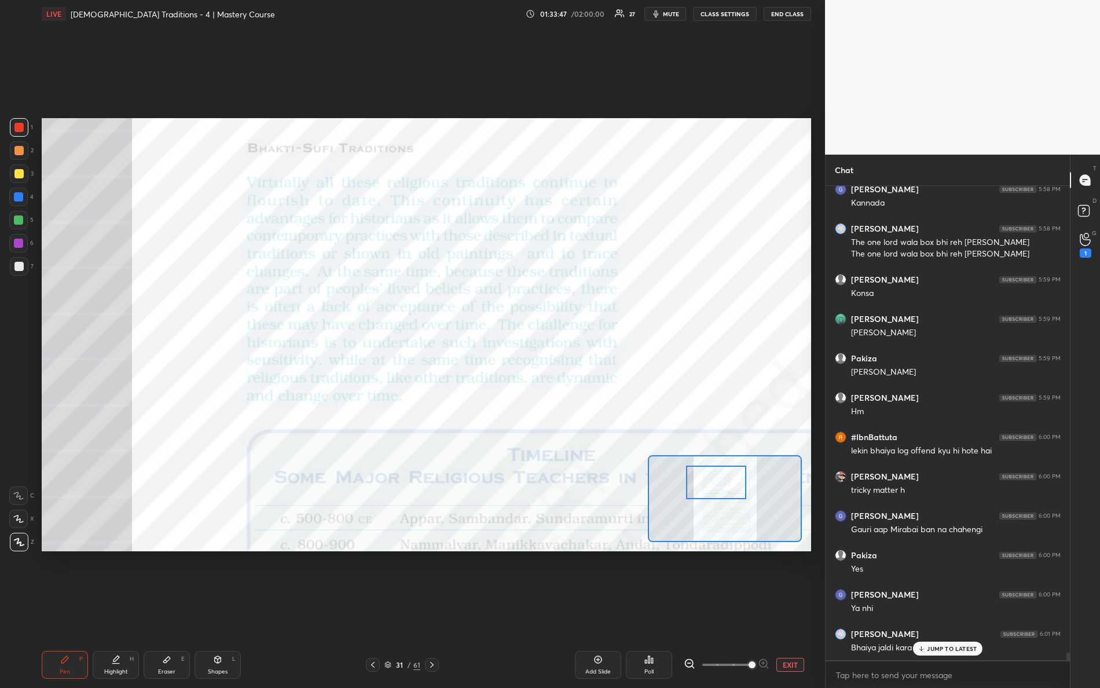
drag, startPoint x: 752, startPoint y: 471, endPoint x: 698, endPoint y: 481, distance: 55.4
click at [698, 481] on div at bounding box center [716, 483] width 61 height 34
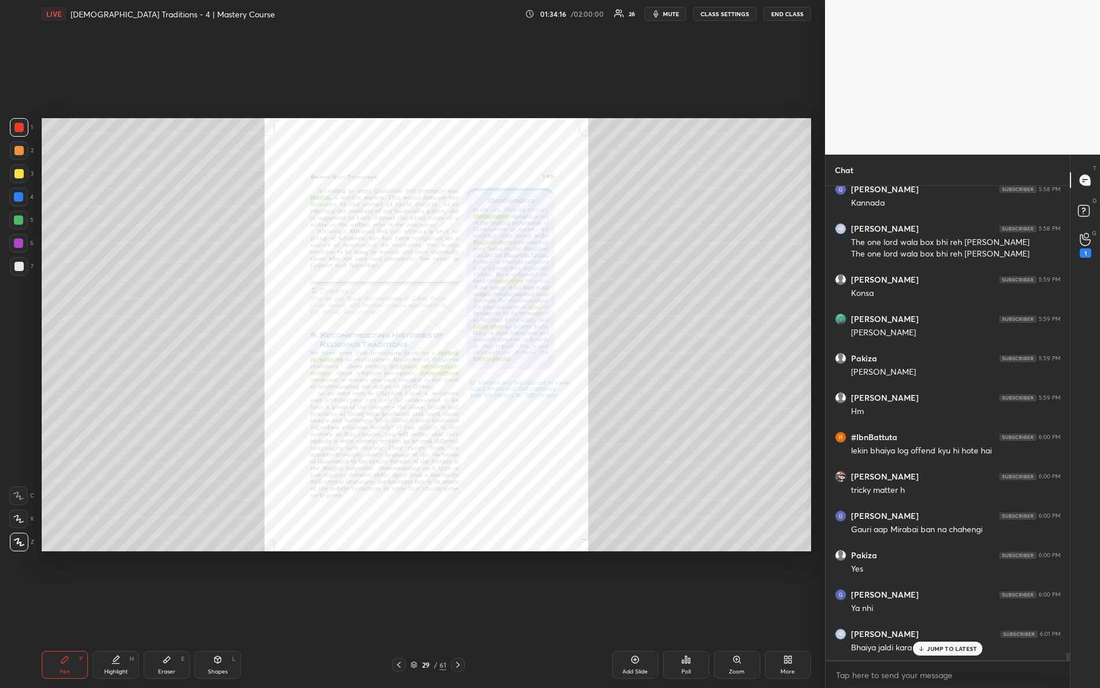
click at [743, 609] on div "Zoom" at bounding box center [737, 665] width 46 height 28
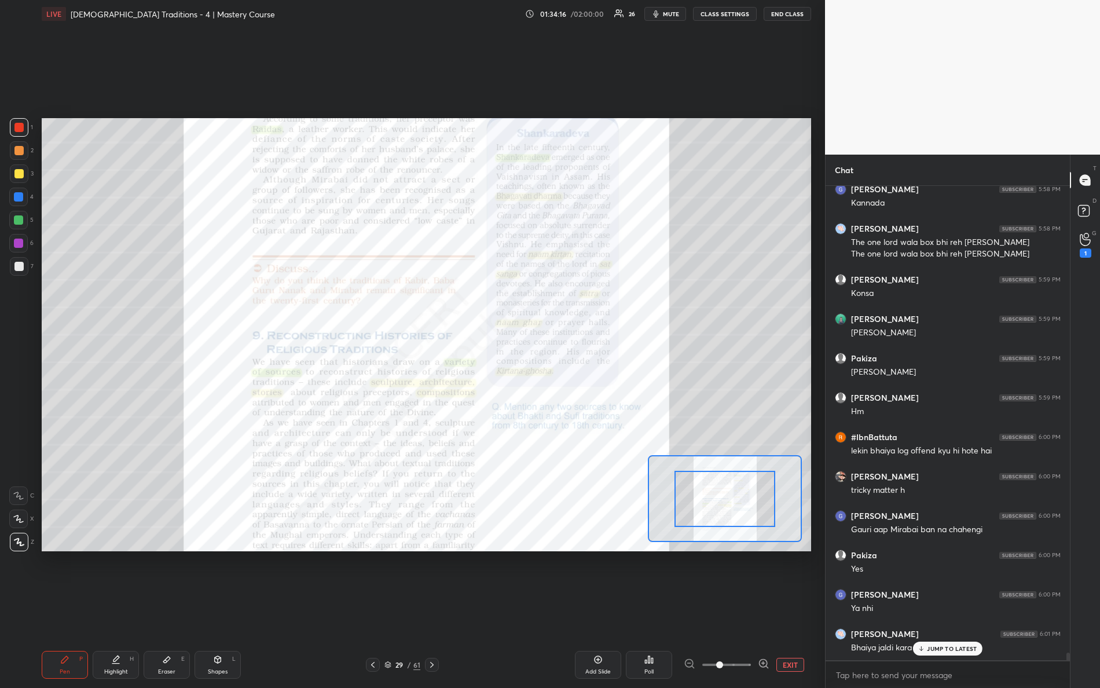
drag, startPoint x: 726, startPoint y: 665, endPoint x: 782, endPoint y: 643, distance: 60.7
click at [791, 609] on div "EXIT" at bounding box center [747, 665] width 127 height 14
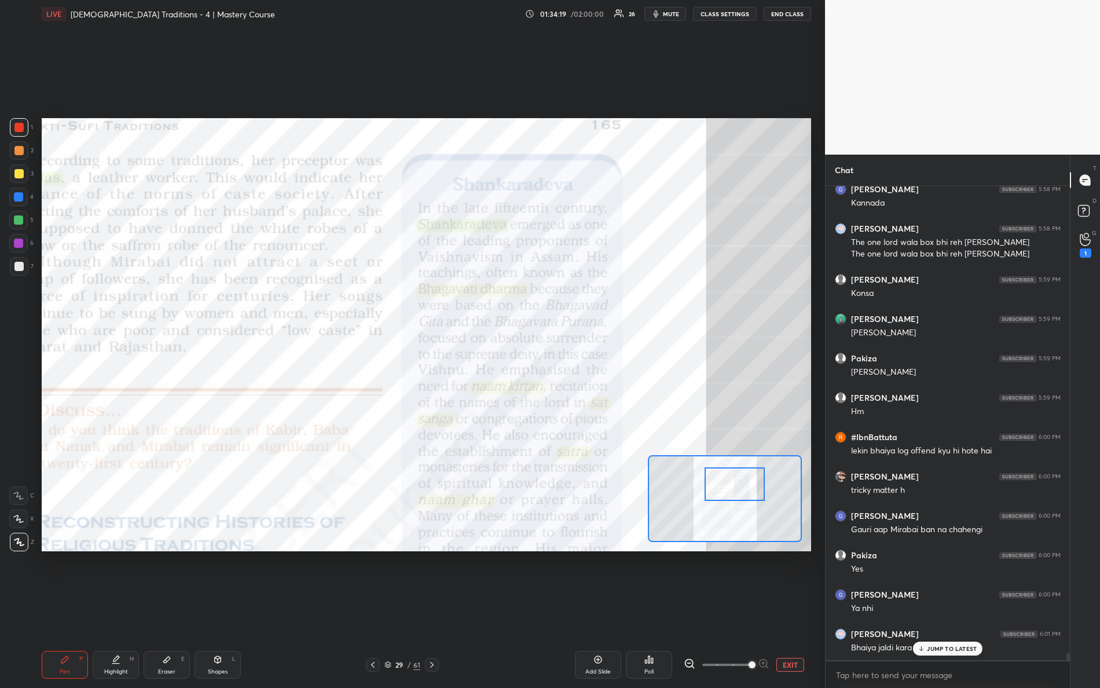
drag, startPoint x: 727, startPoint y: 500, endPoint x: 733, endPoint y: 478, distance: 23.3
click at [737, 488] on div at bounding box center [735, 484] width 61 height 34
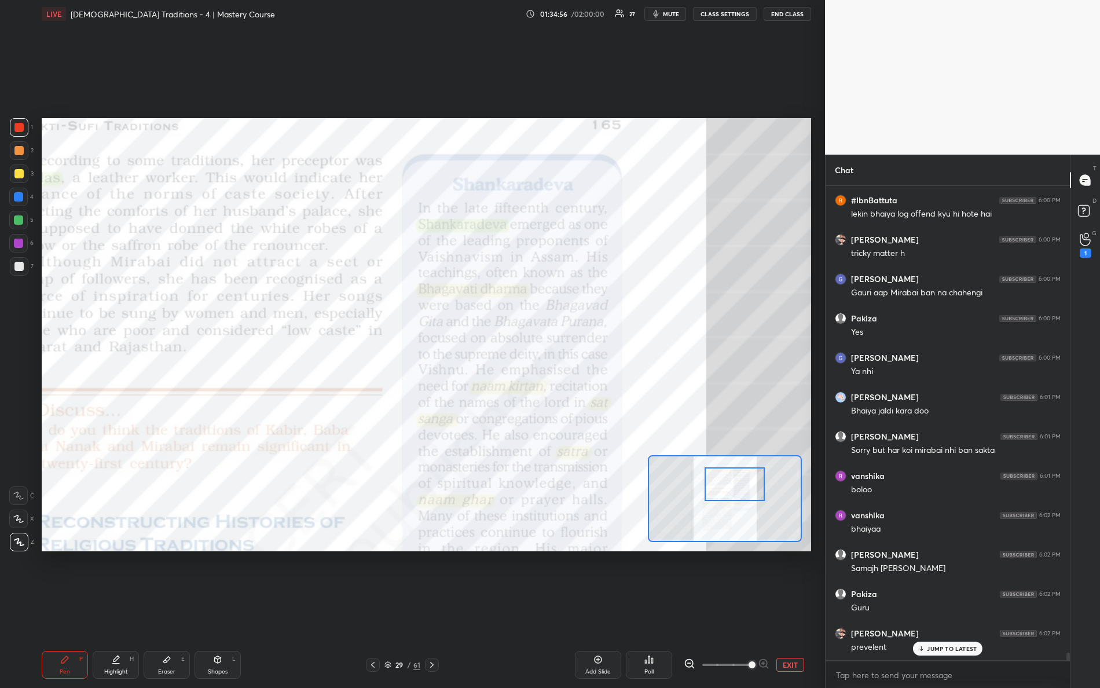
scroll to position [28603, 0]
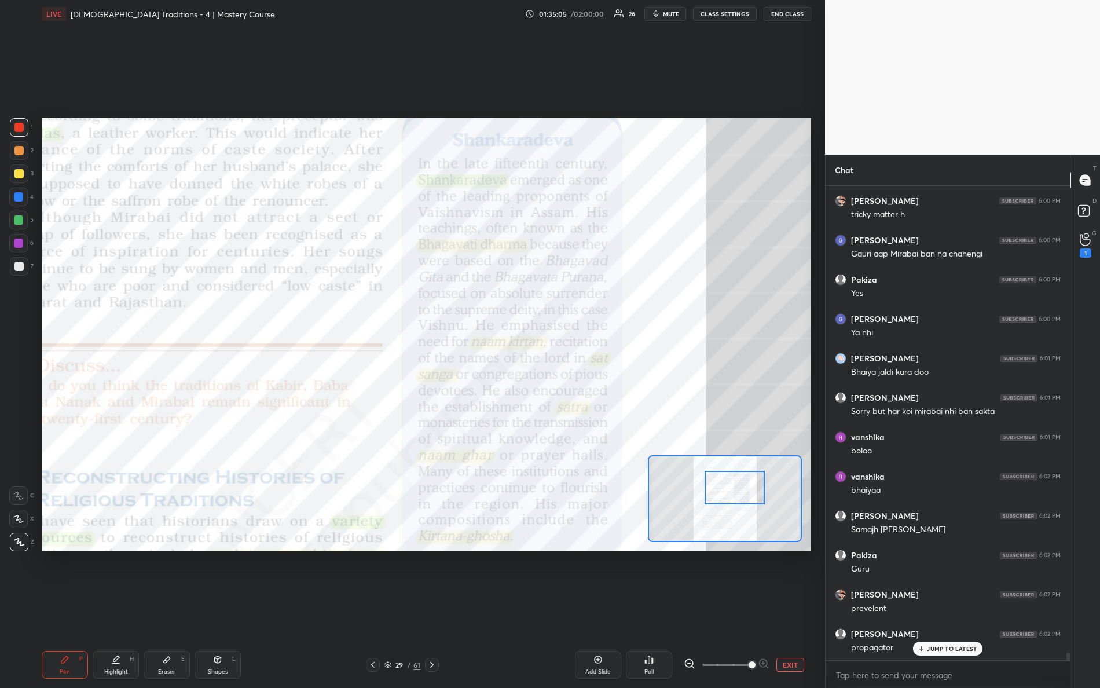
click at [718, 495] on div at bounding box center [735, 488] width 61 height 34
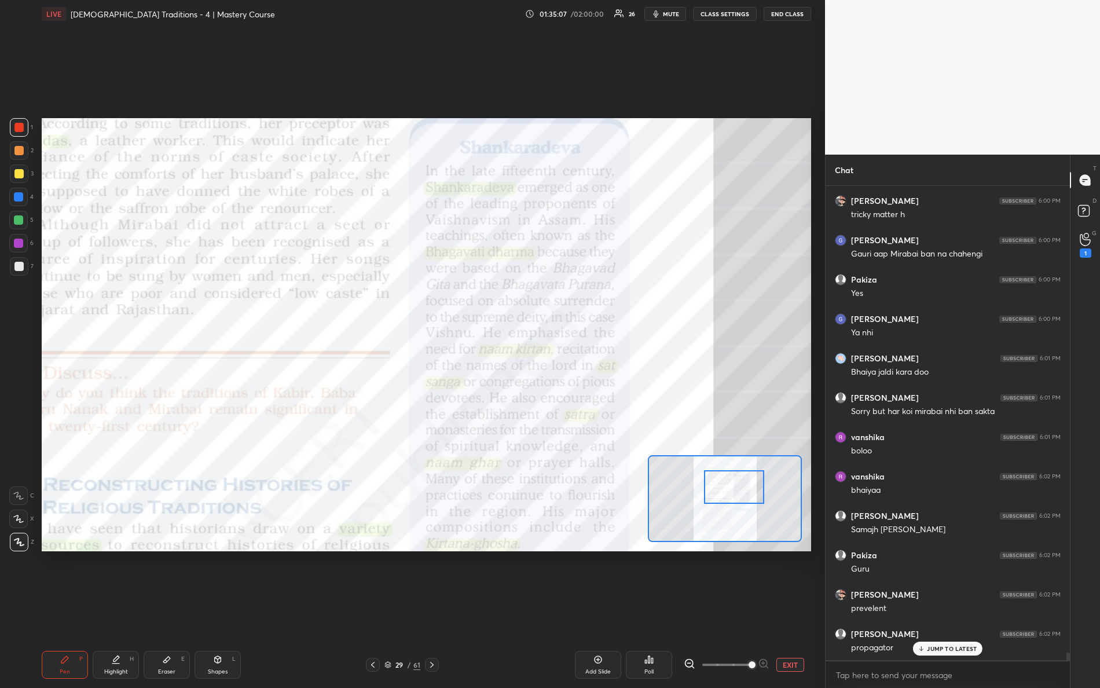
scroll to position [28643, 0]
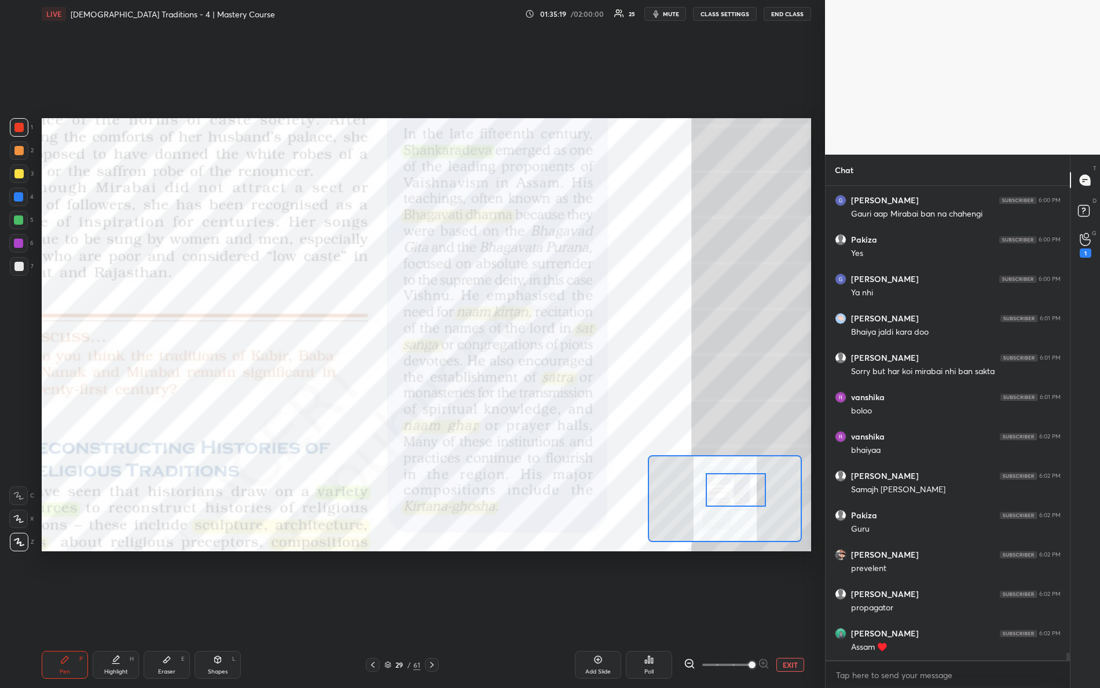
click at [722, 492] on div at bounding box center [736, 490] width 61 height 34
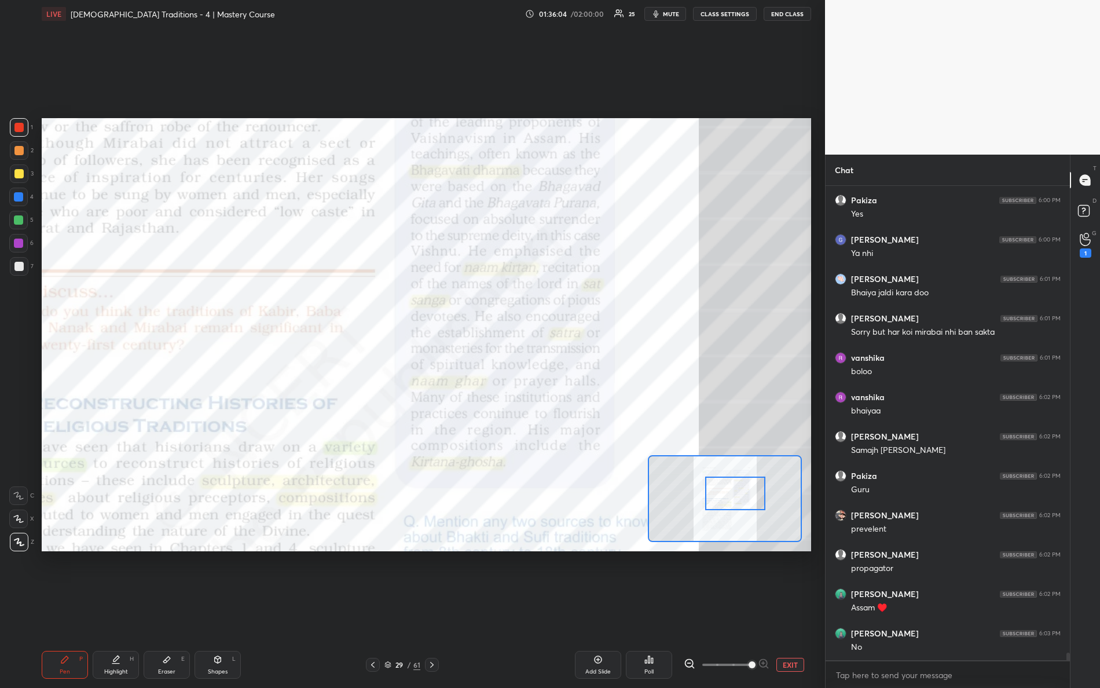
click at [718, 502] on div at bounding box center [735, 494] width 61 height 34
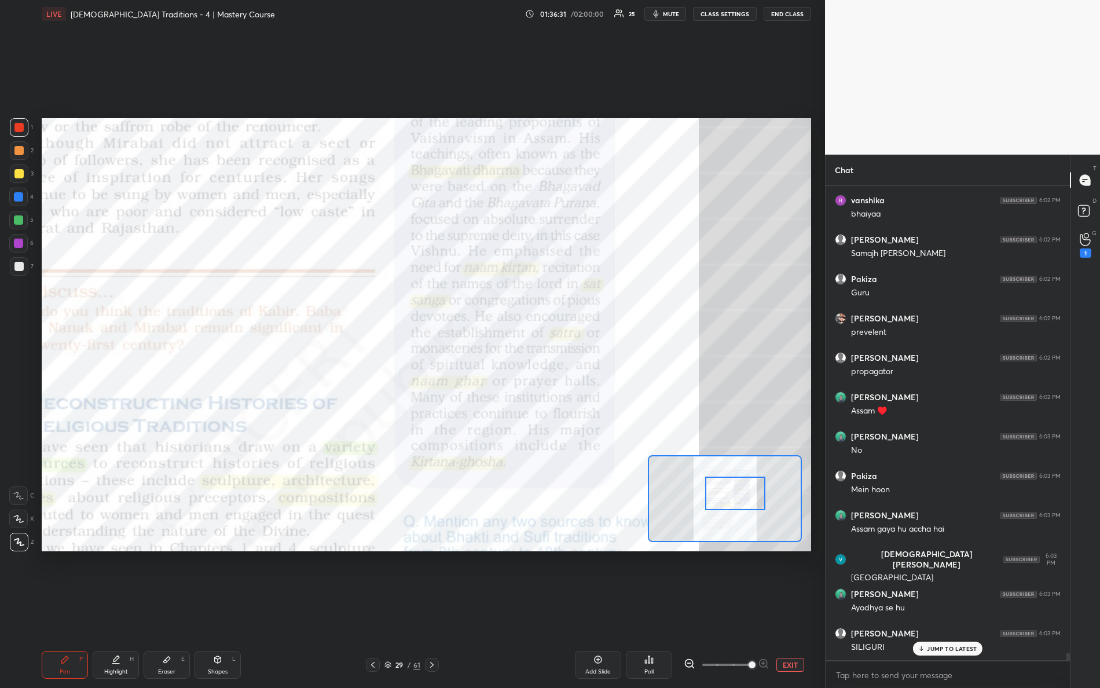
scroll to position [28918, 0]
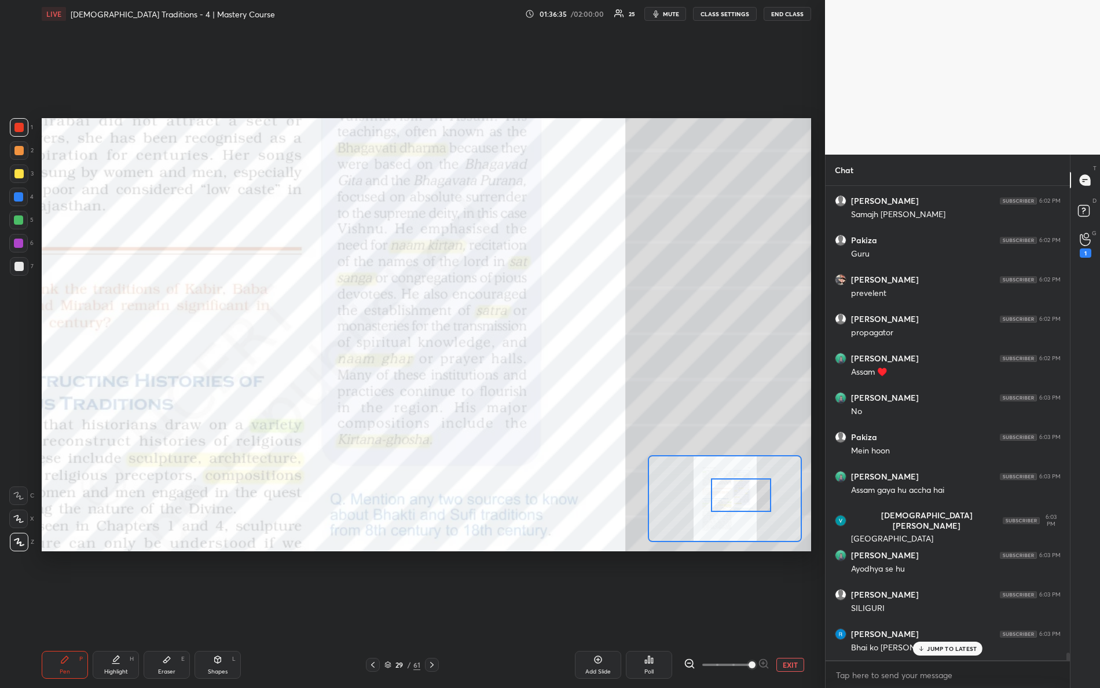
drag, startPoint x: 744, startPoint y: 489, endPoint x: 758, endPoint y: 485, distance: 14.5
click at [763, 492] on div at bounding box center [741, 495] width 61 height 34
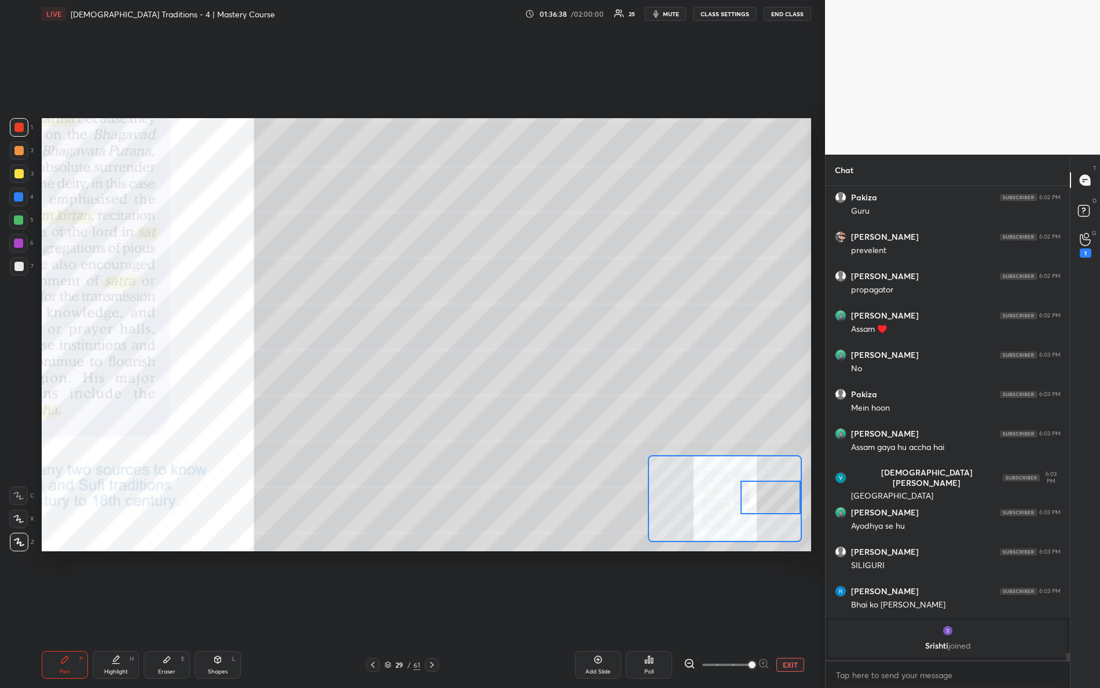
drag, startPoint x: 765, startPoint y: 497, endPoint x: 778, endPoint y: 498, distance: 13.4
click at [795, 501] on div at bounding box center [771, 498] width 61 height 34
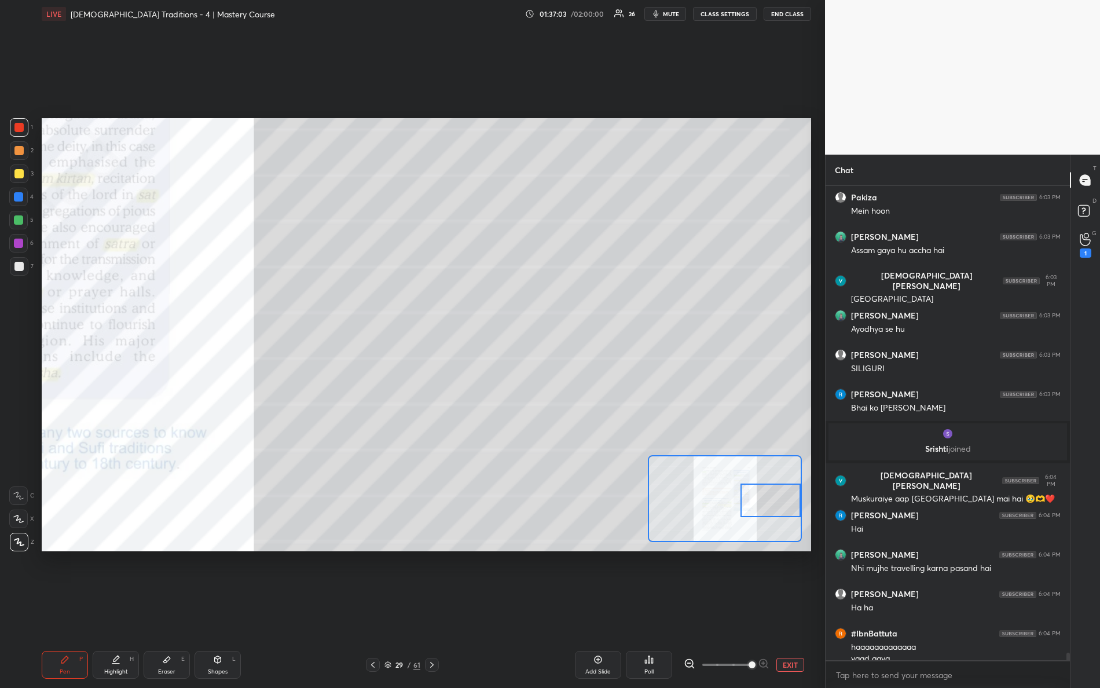
scroll to position [29170, 0]
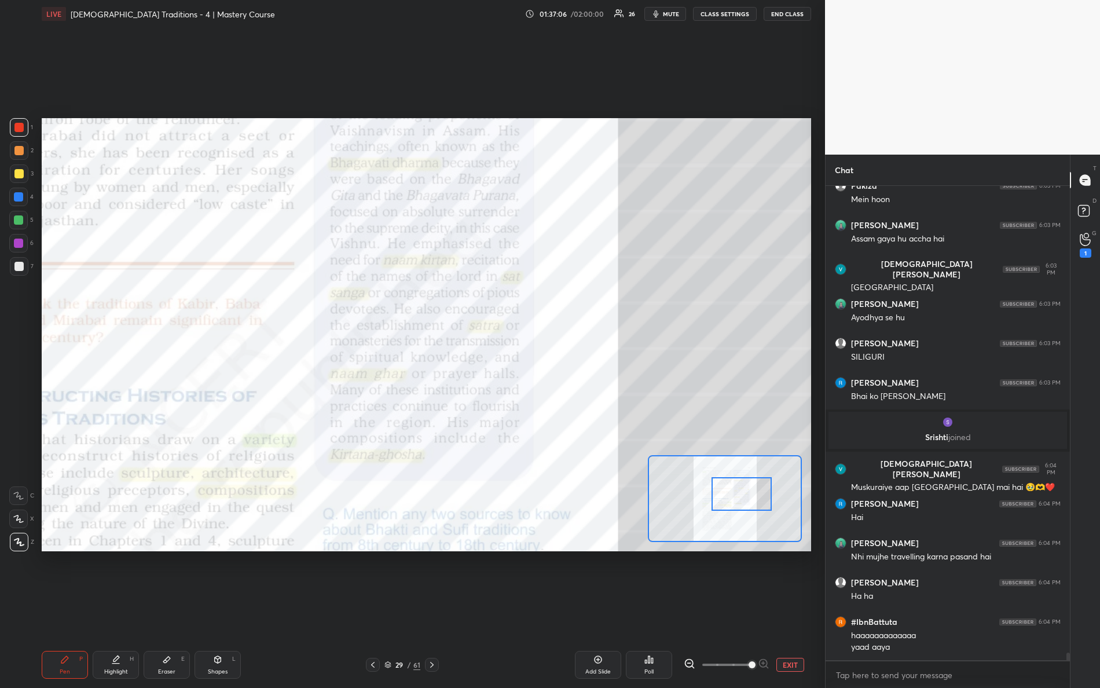
drag, startPoint x: 754, startPoint y: 502, endPoint x: 730, endPoint y: 499, distance: 23.9
click at [731, 499] on div at bounding box center [742, 494] width 61 height 34
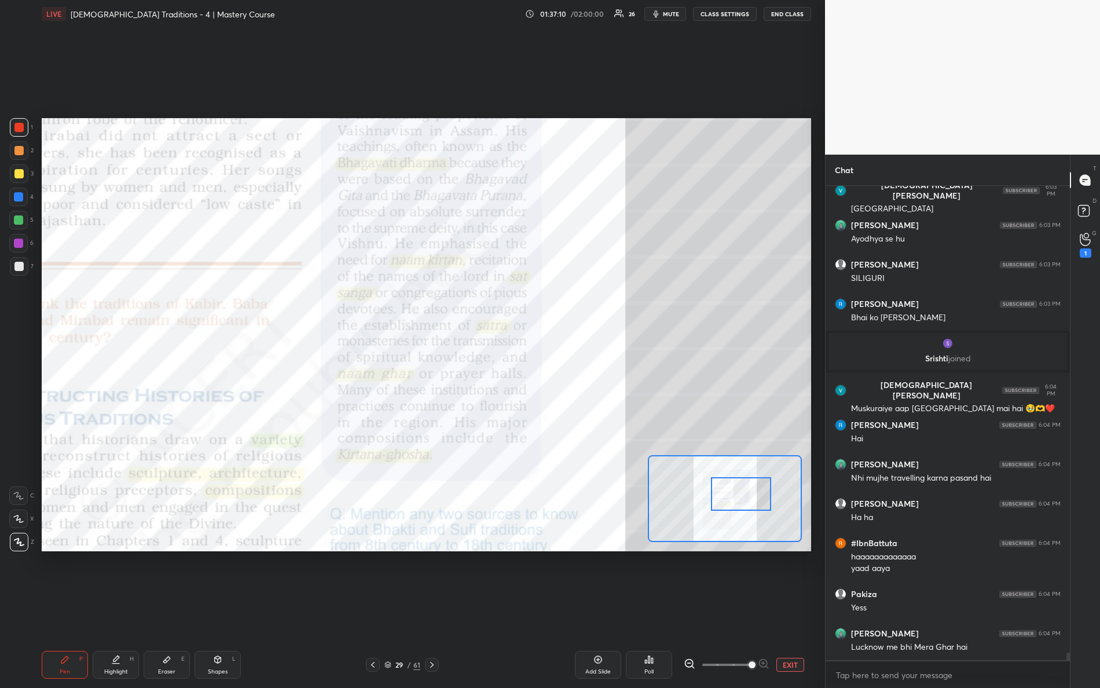
scroll to position [29288, 0]
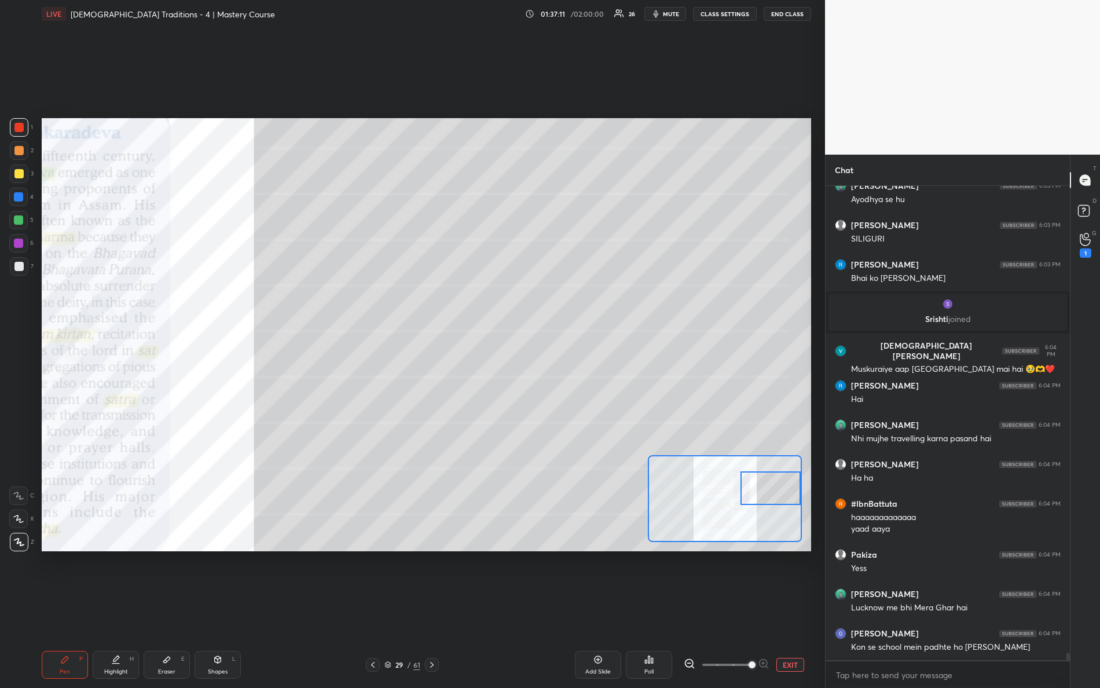
click at [809, 485] on div "Setting up your live class Poll for secs No correct answer Start poll" at bounding box center [427, 334] width 770 height 433
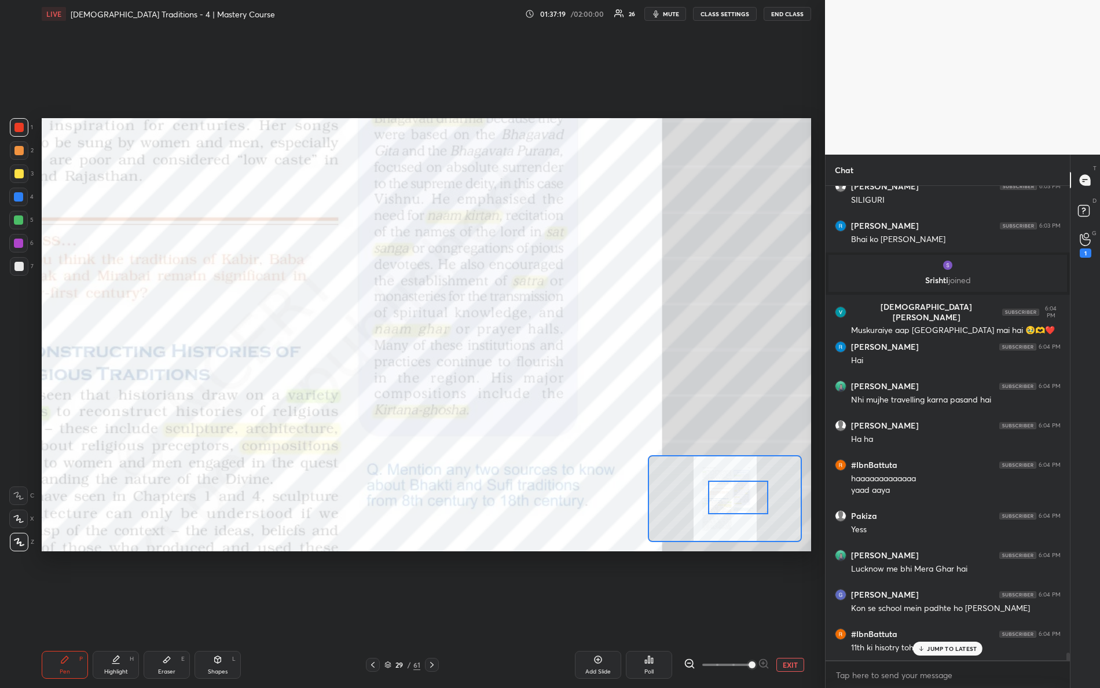
drag, startPoint x: 770, startPoint y: 492, endPoint x: 731, endPoint y: 484, distance: 39.8
click at [739, 497] on div at bounding box center [738, 498] width 61 height 34
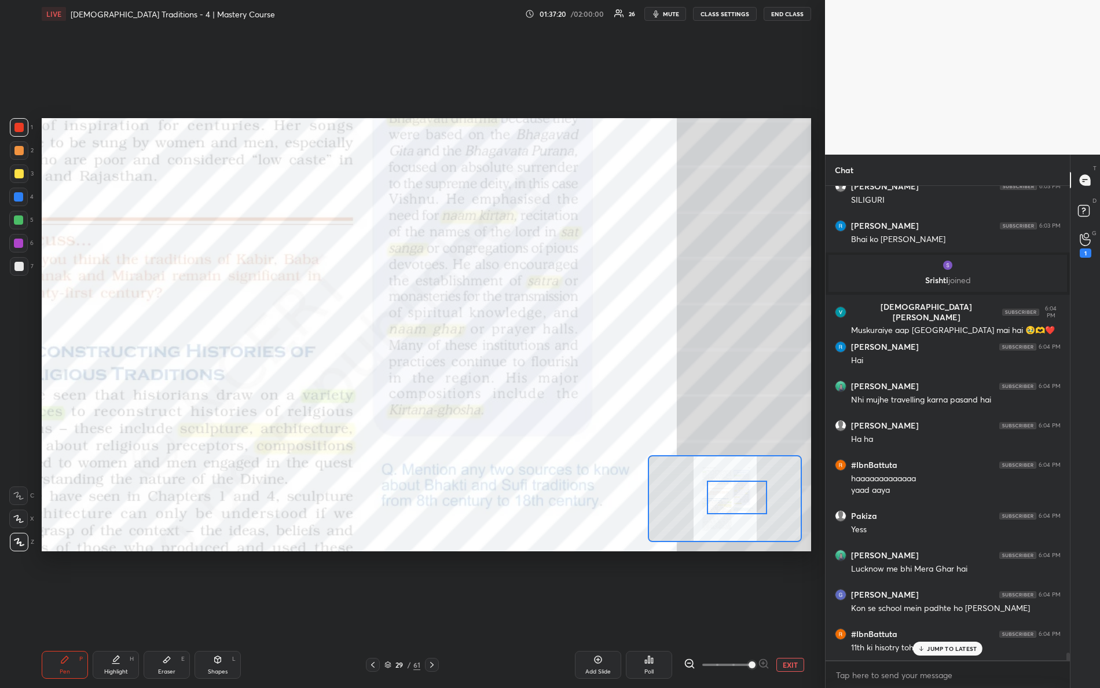
click at [739, 503] on div at bounding box center [737, 498] width 61 height 34
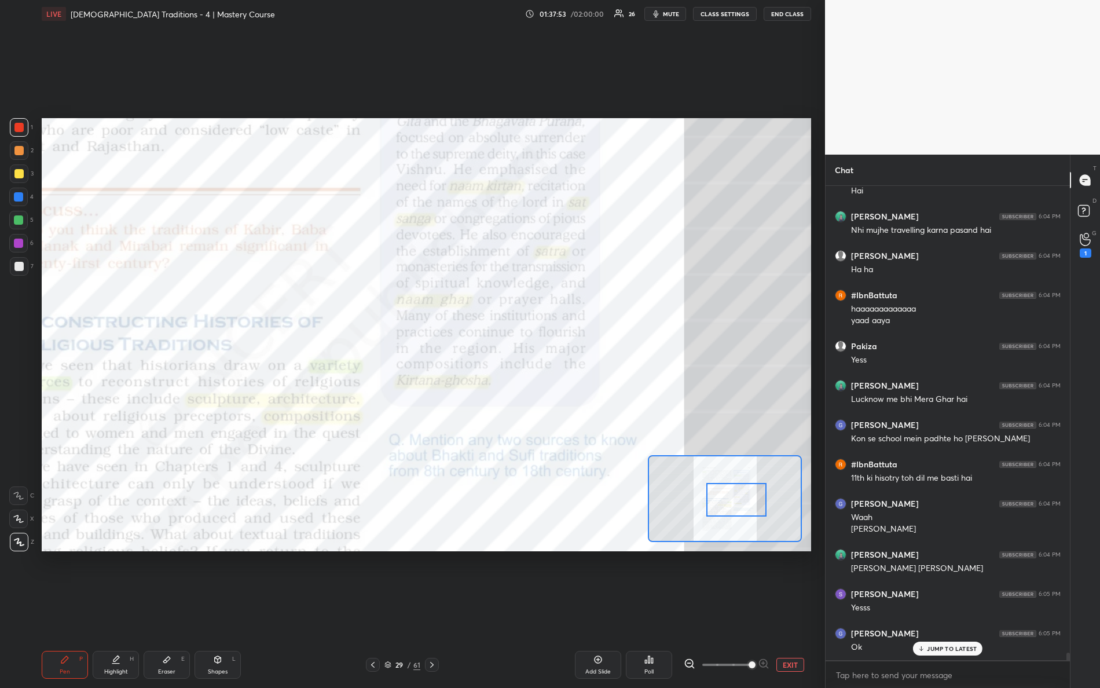
scroll to position [29535, 0]
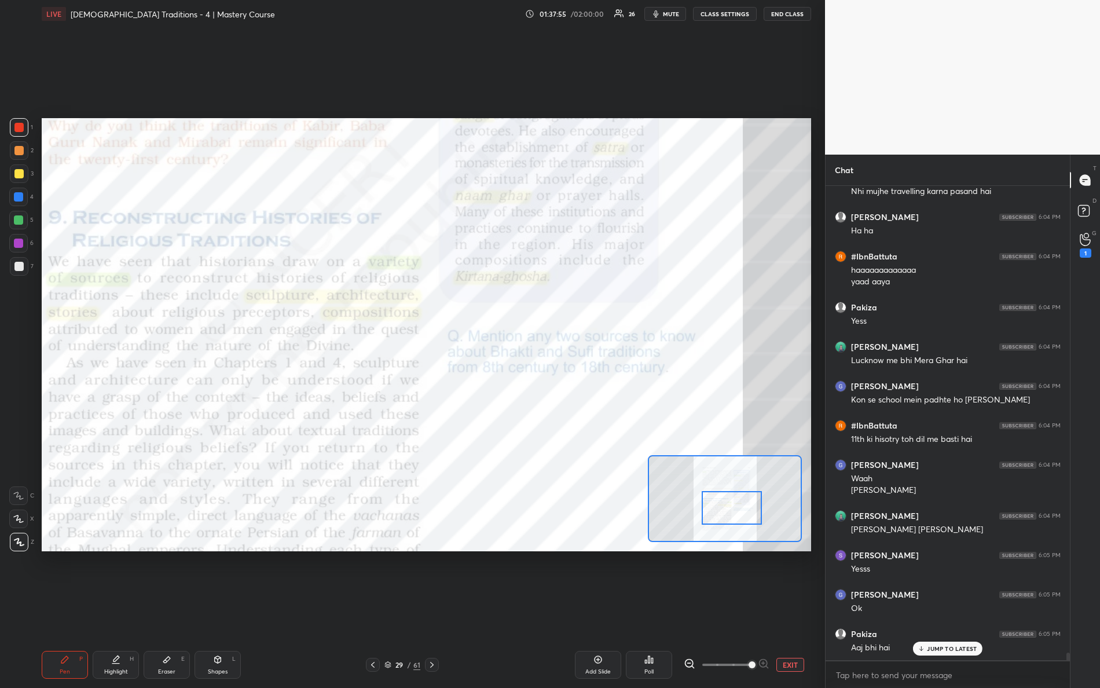
click at [733, 512] on div at bounding box center [732, 508] width 61 height 34
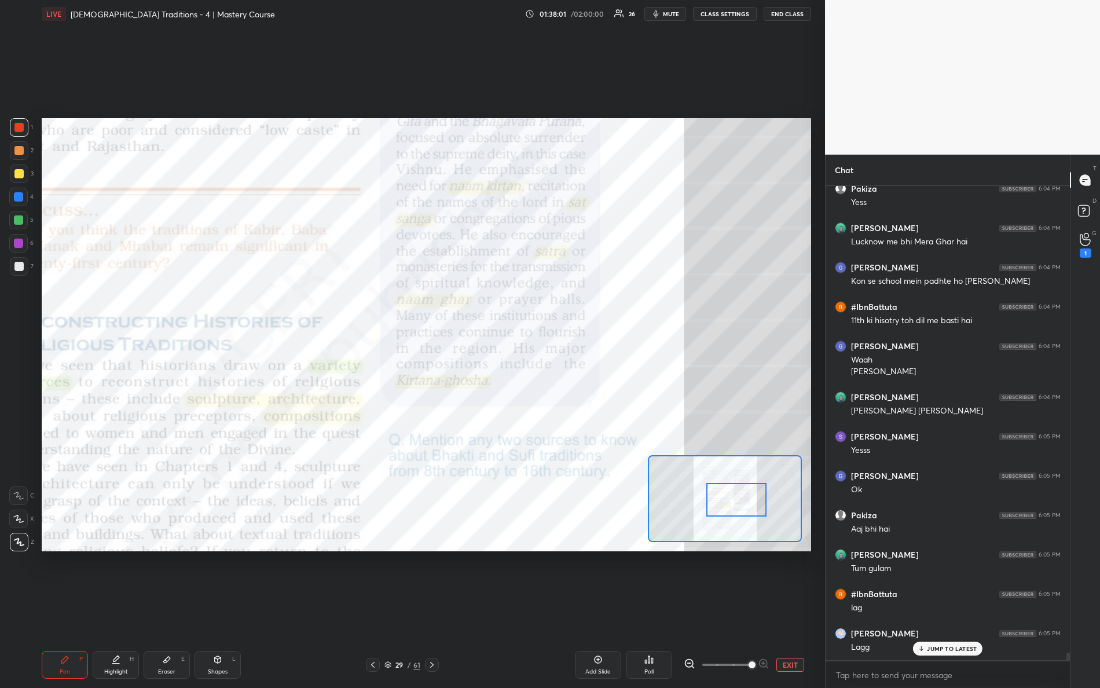
scroll to position [29732, 0]
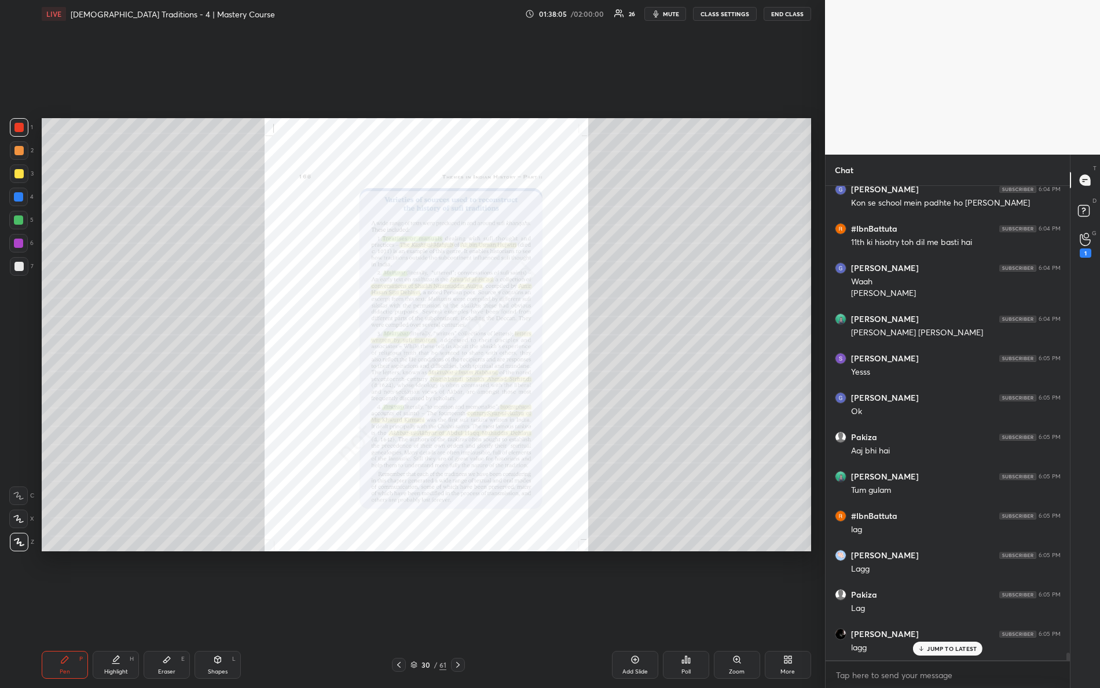
click at [741, 609] on icon at bounding box center [737, 659] width 9 height 9
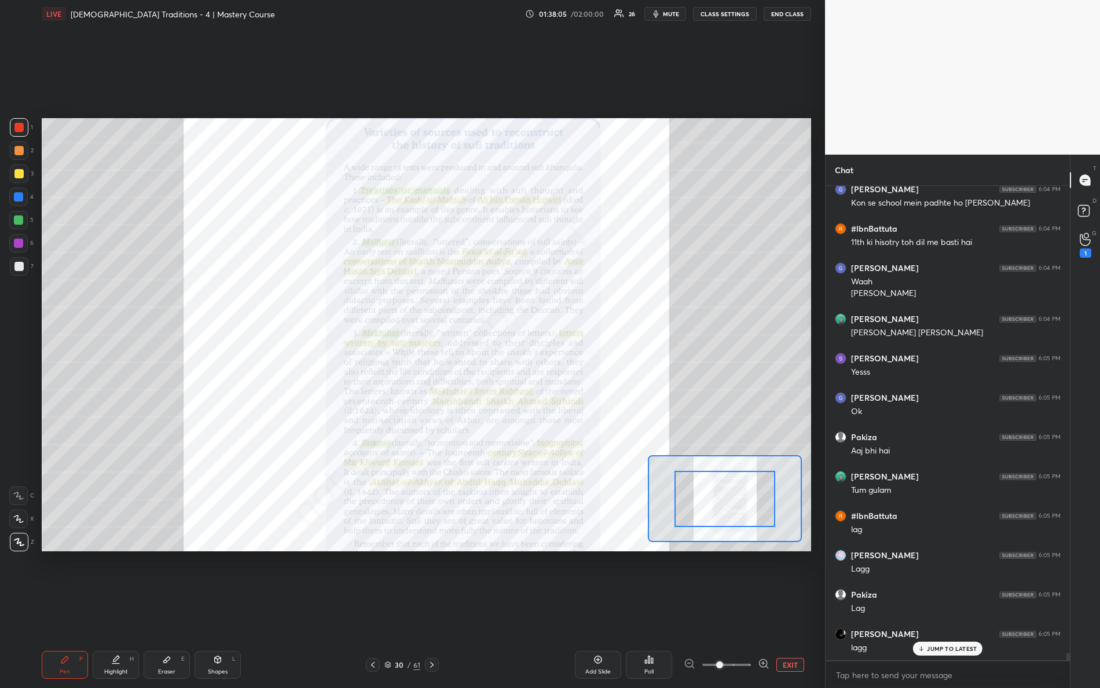
drag, startPoint x: 723, startPoint y: 670, endPoint x: 786, endPoint y: 667, distance: 62.6
click at [783, 609] on div "EXIT" at bounding box center [747, 665] width 127 height 14
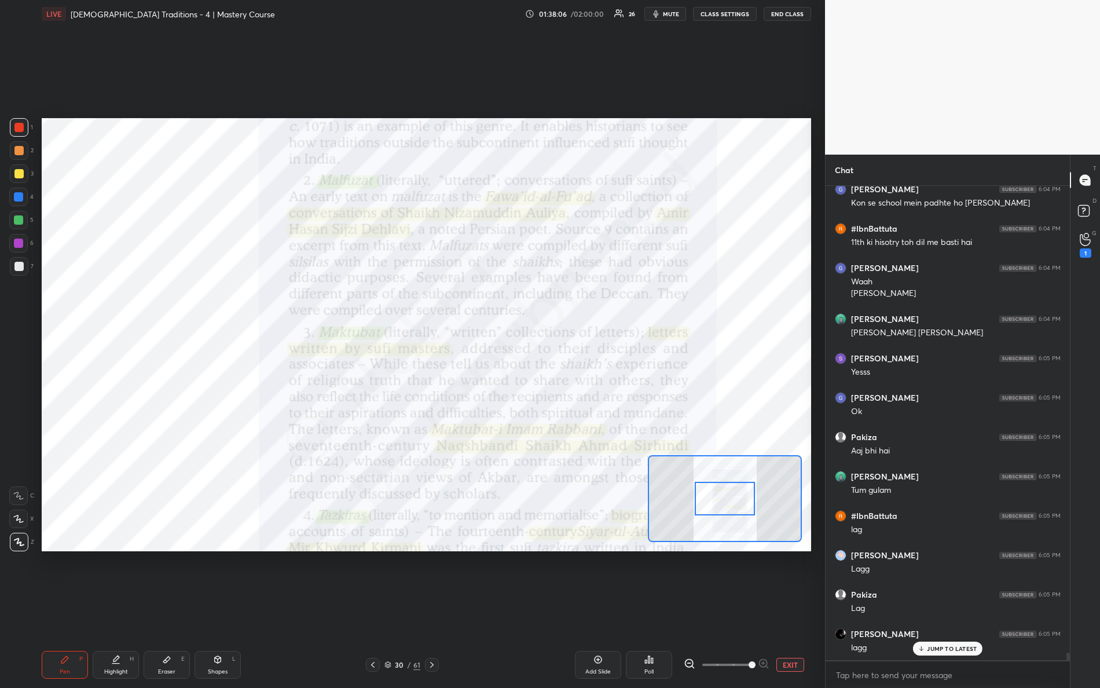
scroll to position [29772, 0]
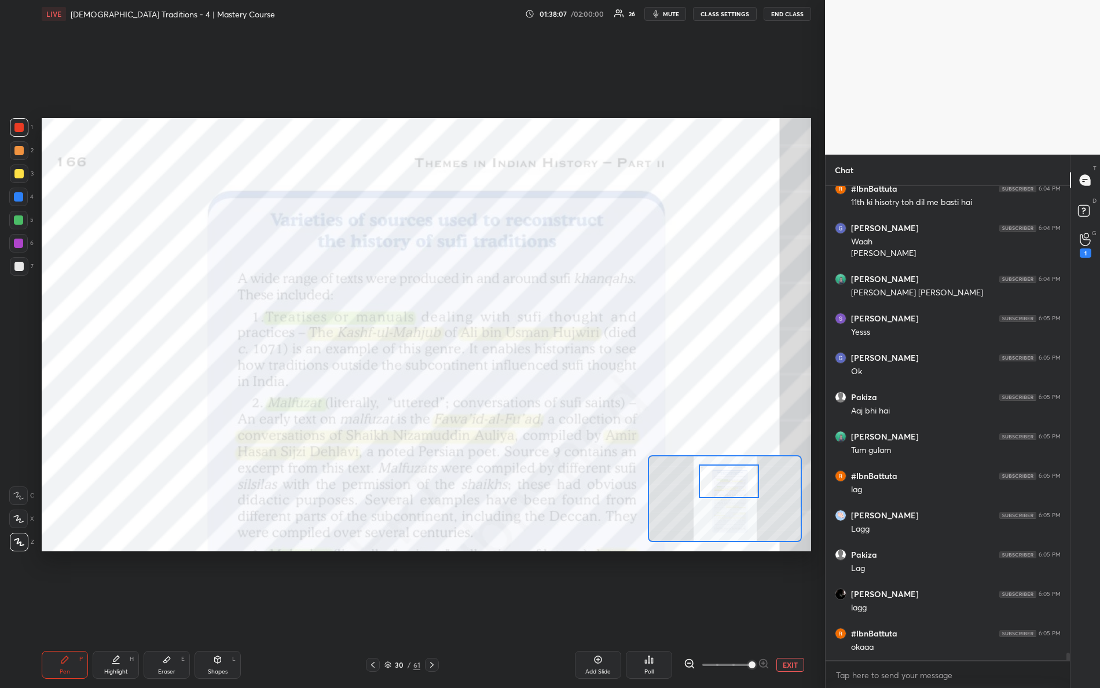
drag, startPoint x: 737, startPoint y: 497, endPoint x: 737, endPoint y: 480, distance: 18.0
click at [739, 480] on div at bounding box center [729, 481] width 61 height 34
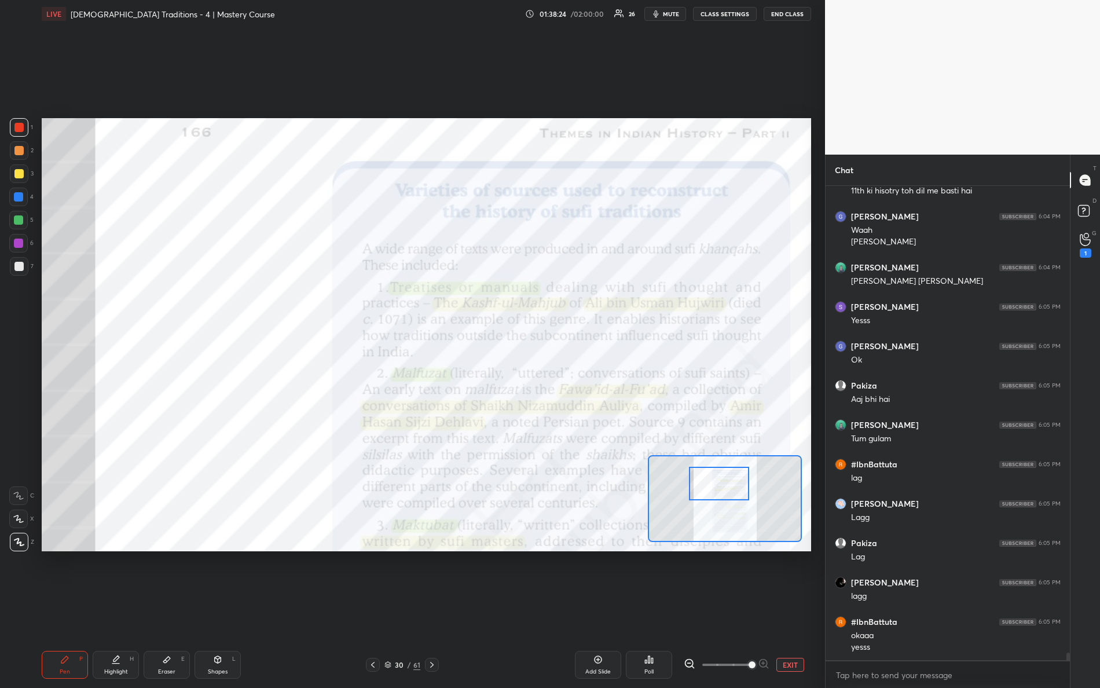
drag, startPoint x: 730, startPoint y: 490, endPoint x: 722, endPoint y: 492, distance: 9.0
click at [722, 492] on div at bounding box center [719, 484] width 61 height 34
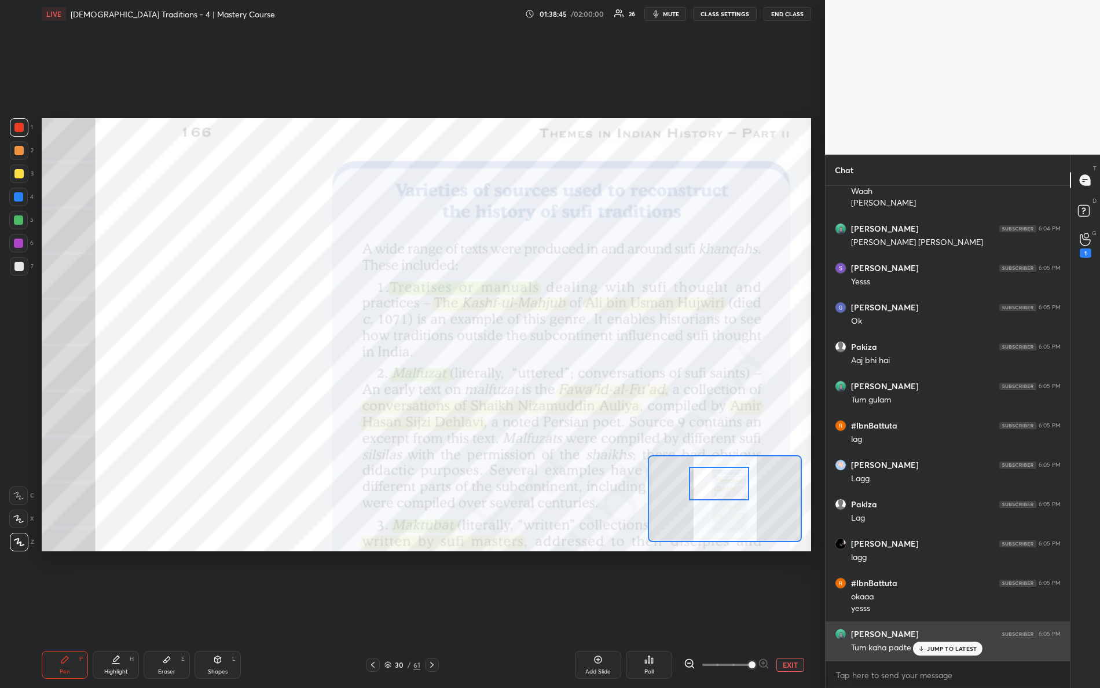
drag, startPoint x: 928, startPoint y: 651, endPoint x: 919, endPoint y: 652, distance: 9.3
click at [930, 609] on p "JUMP TO LATEST" at bounding box center [952, 648] width 50 height 7
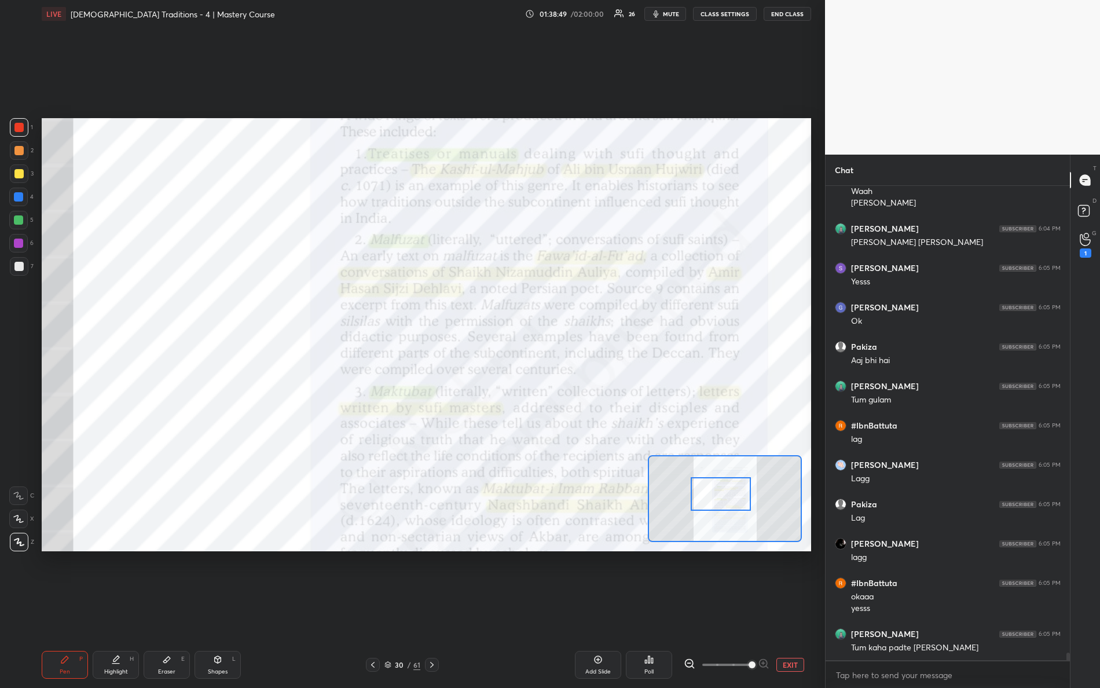
drag, startPoint x: 729, startPoint y: 486, endPoint x: 716, endPoint y: 482, distance: 12.6
click at [730, 496] on div at bounding box center [721, 494] width 61 height 34
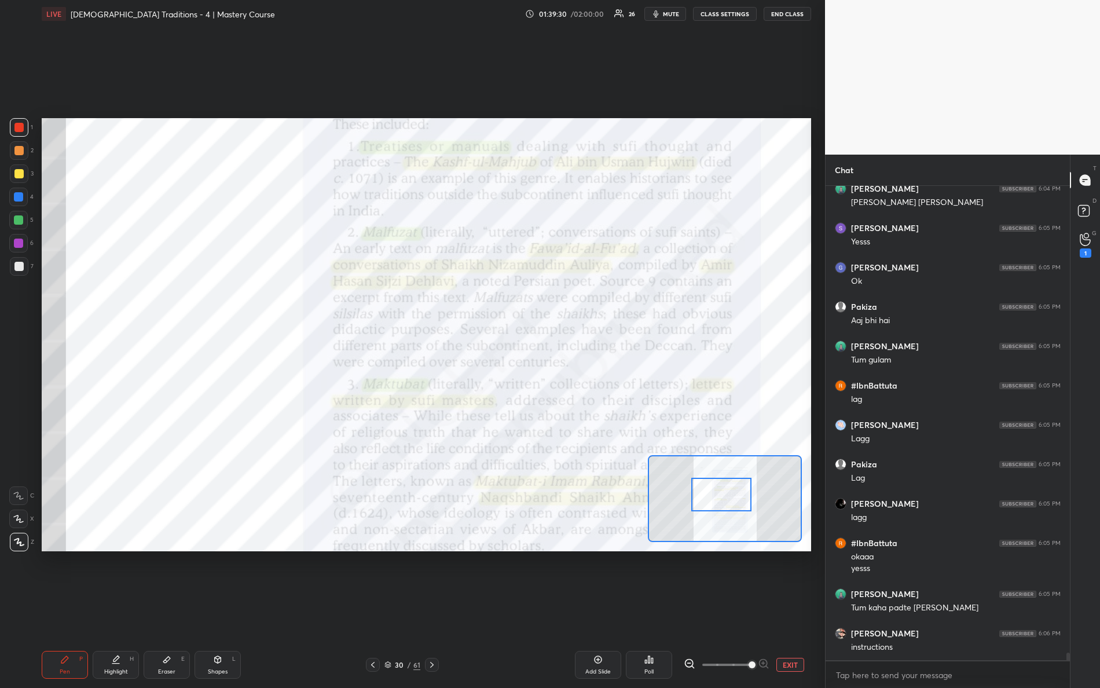
drag, startPoint x: 714, startPoint y: 493, endPoint x: 712, endPoint y: 499, distance: 6.5
click at [713, 500] on div at bounding box center [722, 495] width 61 height 34
drag, startPoint x: 744, startPoint y: 506, endPoint x: 748, endPoint y: 496, distance: 9.9
click at [747, 498] on div at bounding box center [722, 495] width 61 height 34
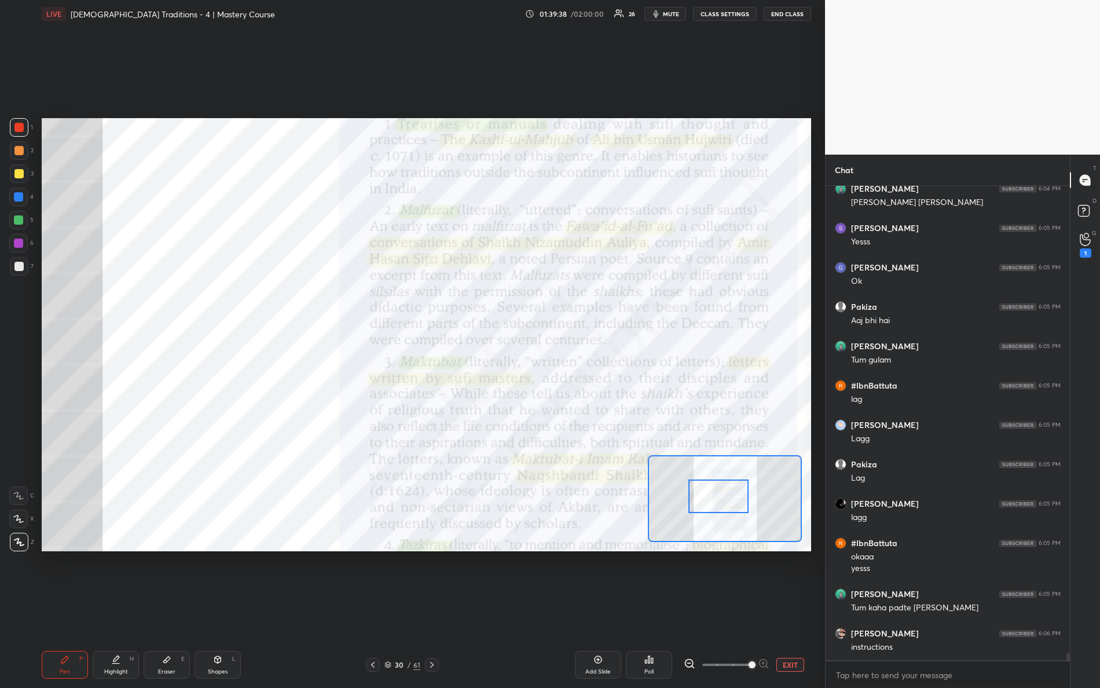
drag, startPoint x: 726, startPoint y: 492, endPoint x: 719, endPoint y: 491, distance: 7.2
click at [722, 494] on div at bounding box center [719, 497] width 61 height 34
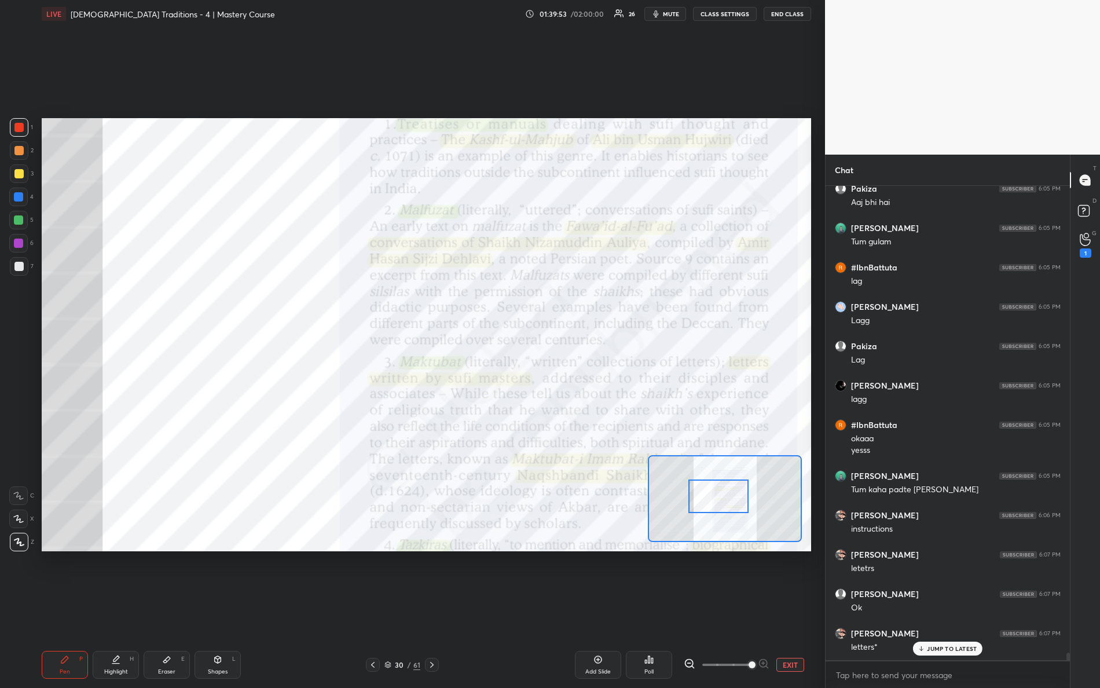
scroll to position [30019, 0]
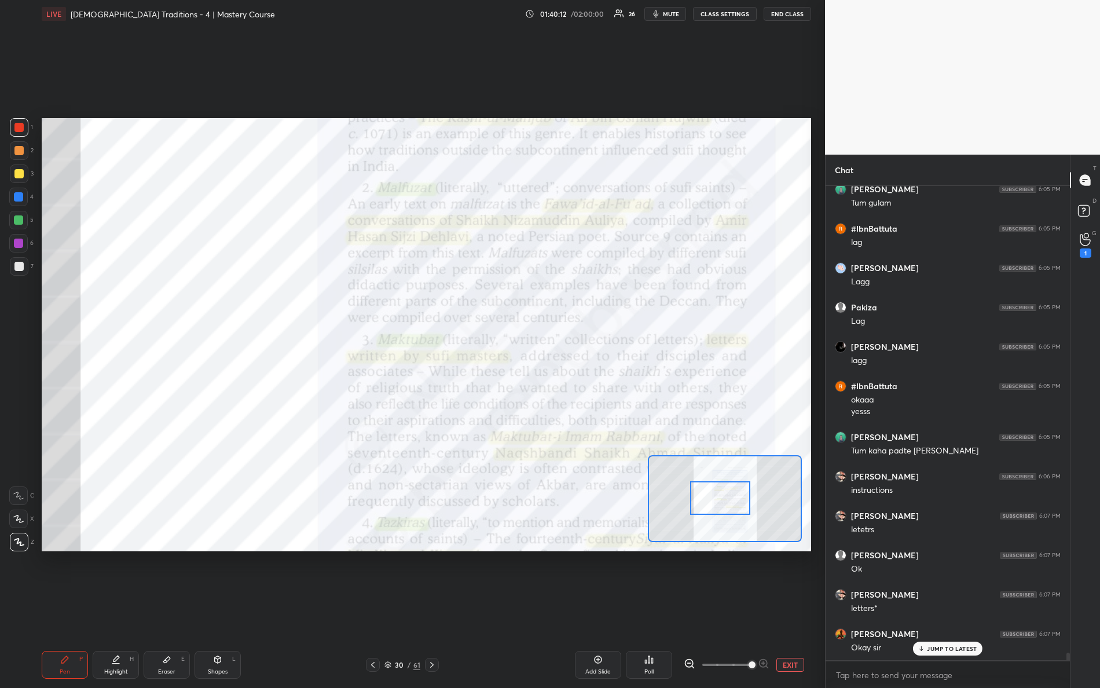
drag, startPoint x: 718, startPoint y: 494, endPoint x: 711, endPoint y: 497, distance: 7.0
click at [716, 500] on div at bounding box center [720, 498] width 61 height 34
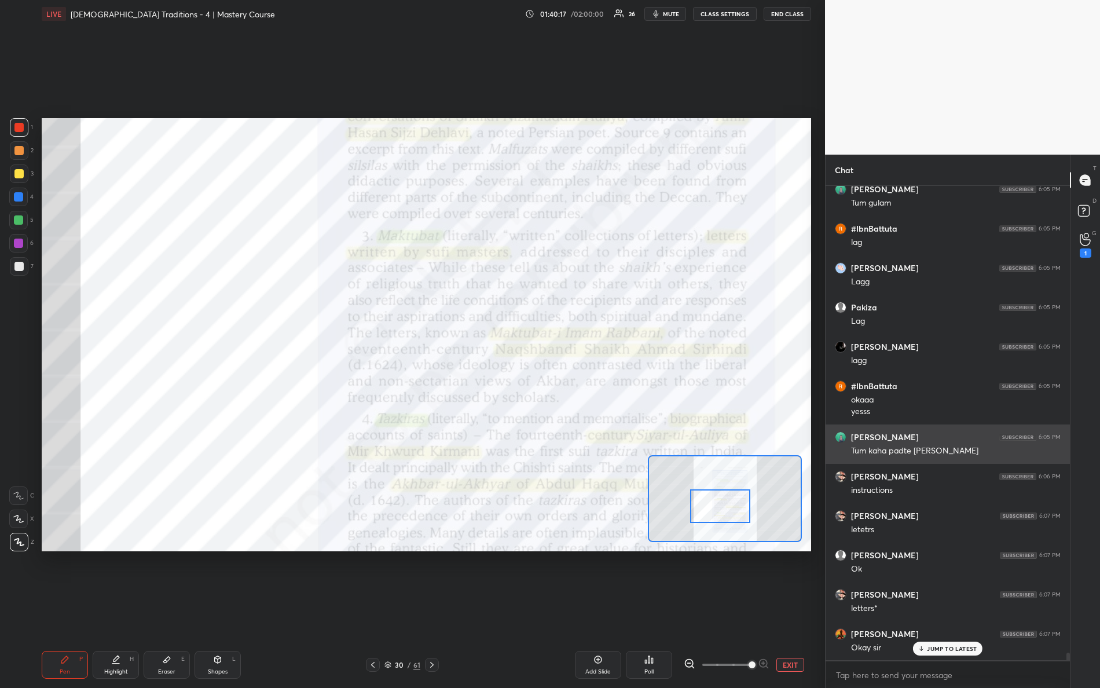
drag, startPoint x: 725, startPoint y: 498, endPoint x: 829, endPoint y: 461, distance: 111.2
click at [843, 481] on div "1 2 3 4 5 6 7 R O A L C X Z Erase all C X Z LIVE Bhakti-Sufi Traditions - 4 | M…" at bounding box center [550, 344] width 1100 height 688
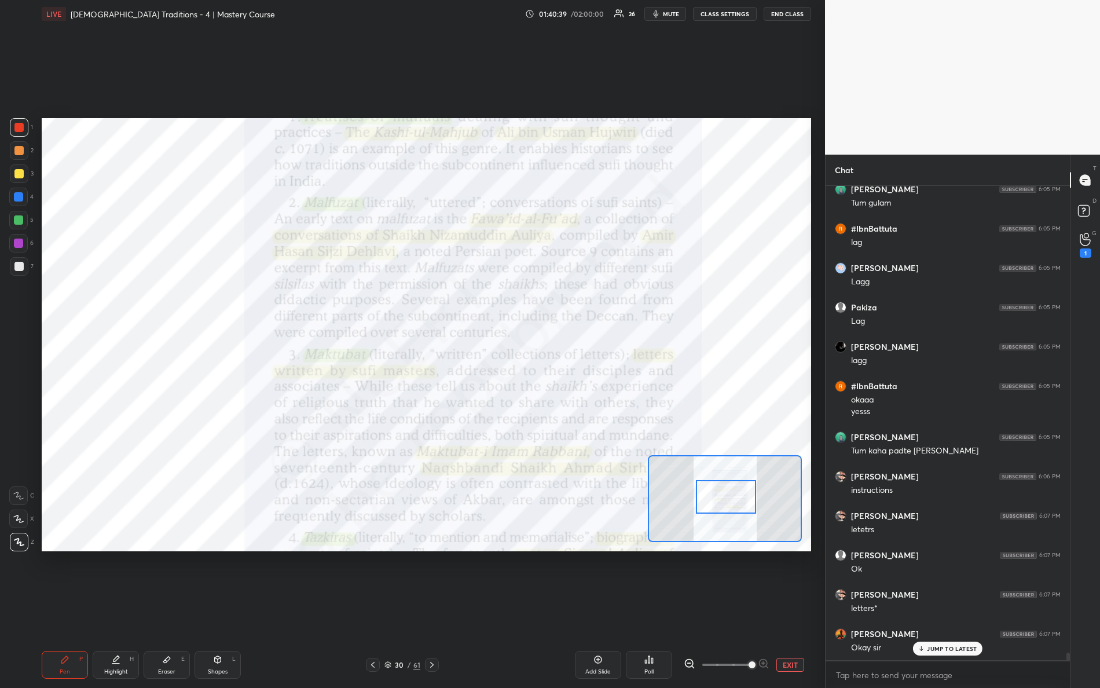
drag, startPoint x: 755, startPoint y: 482, endPoint x: 718, endPoint y: 492, distance: 38.9
click at [718, 492] on div at bounding box center [726, 497] width 61 height 34
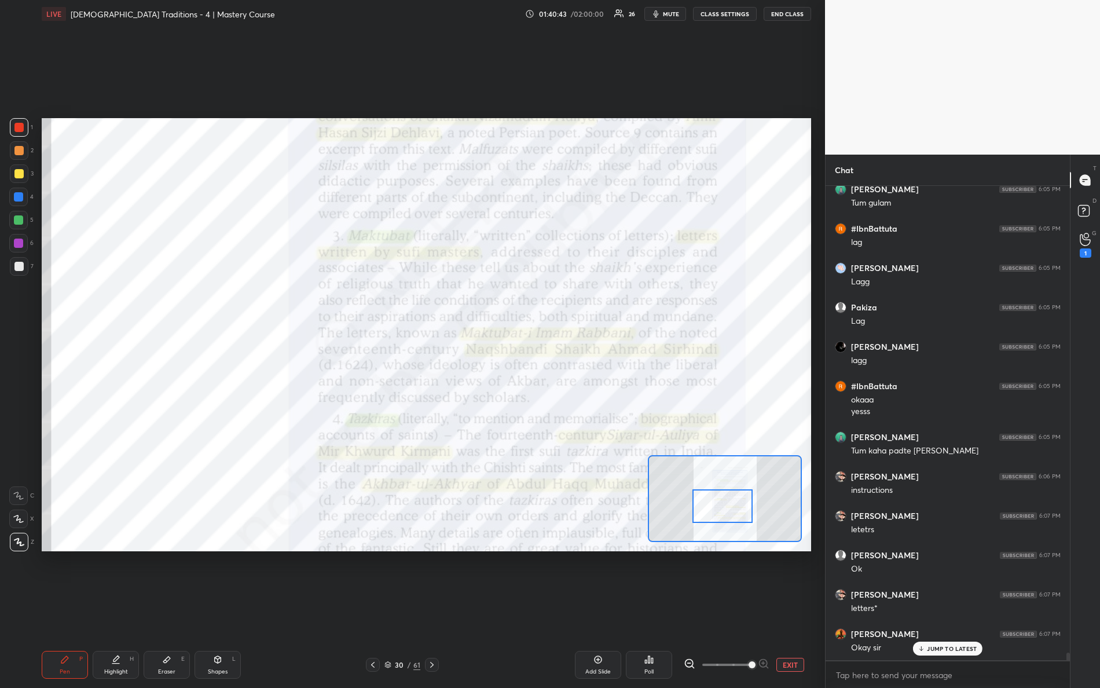
drag, startPoint x: 734, startPoint y: 501, endPoint x: 732, endPoint y: 508, distance: 7.2
click at [732, 508] on div at bounding box center [723, 506] width 61 height 34
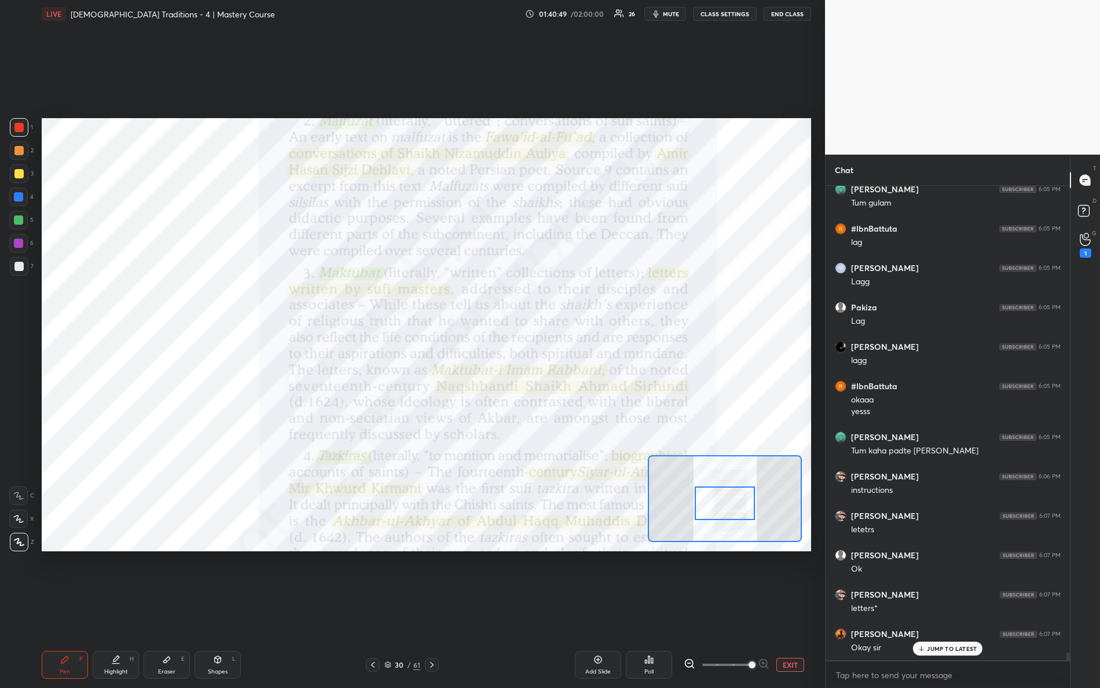
drag, startPoint x: 738, startPoint y: 502, endPoint x: 738, endPoint y: 496, distance: 6.4
click at [740, 501] on div at bounding box center [725, 503] width 61 height 34
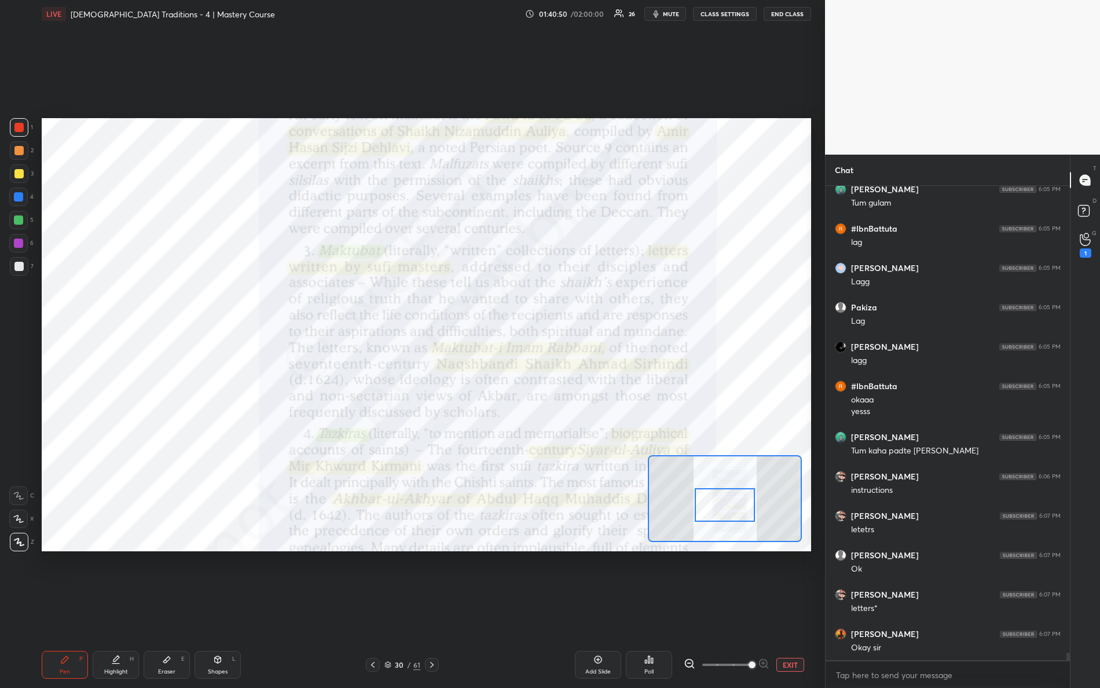
scroll to position [30059, 0]
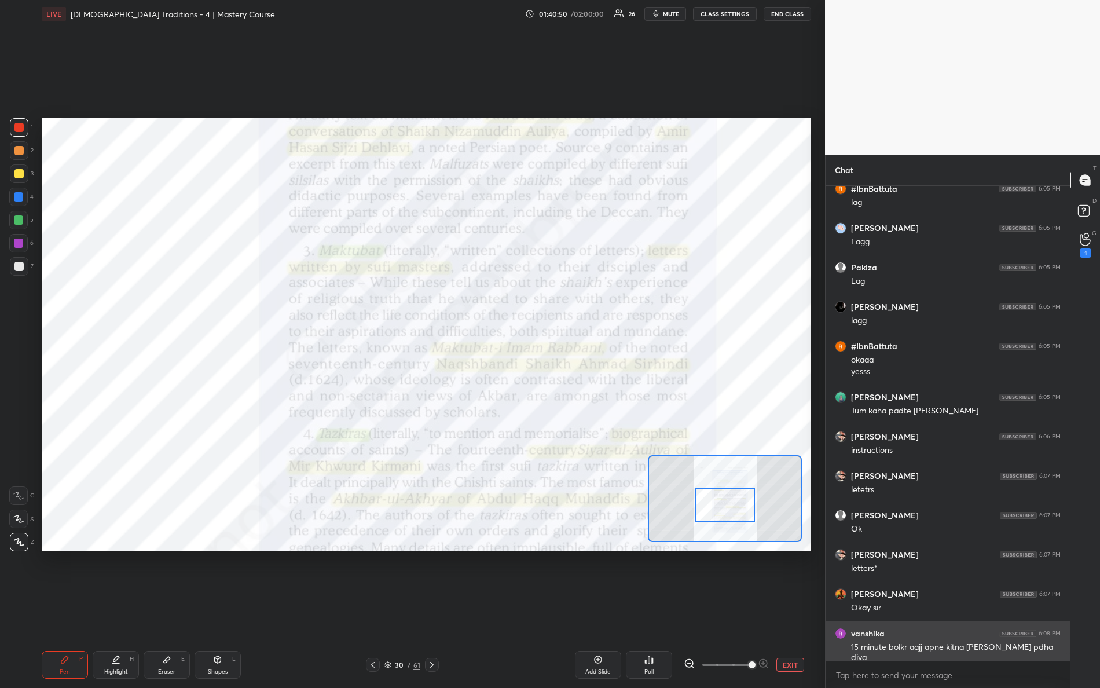
click at [957, 609] on div "15 minute bolkr aajj apne kitna [PERSON_NAME] pdha diya" at bounding box center [956, 653] width 210 height 22
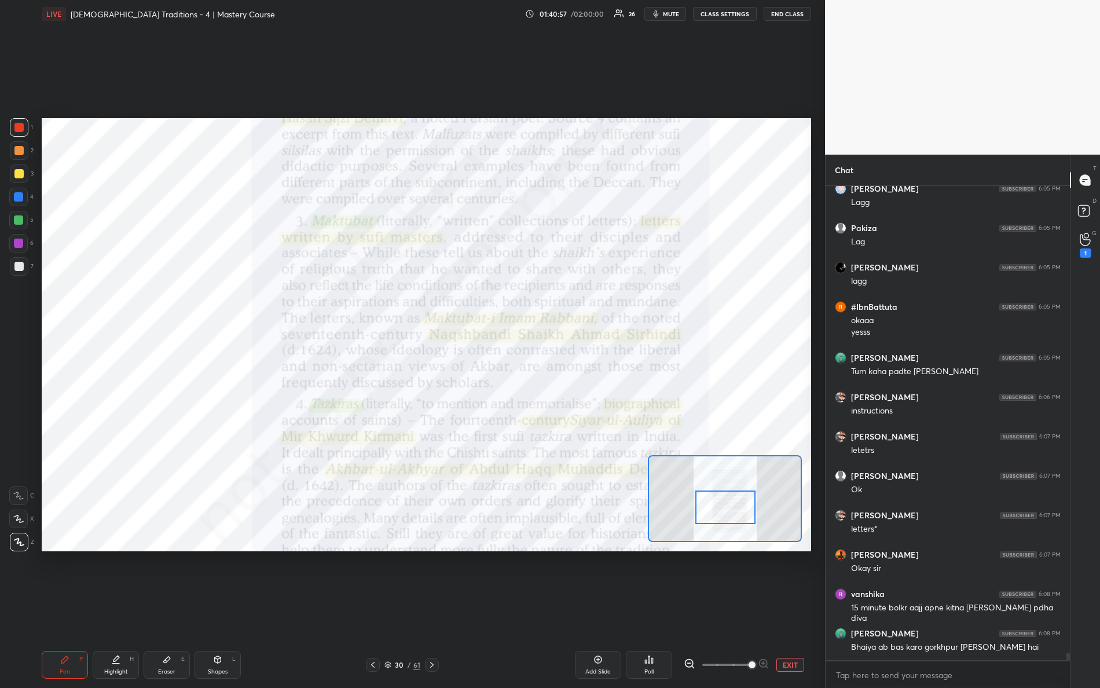
click at [718, 508] on div at bounding box center [726, 508] width 61 height 34
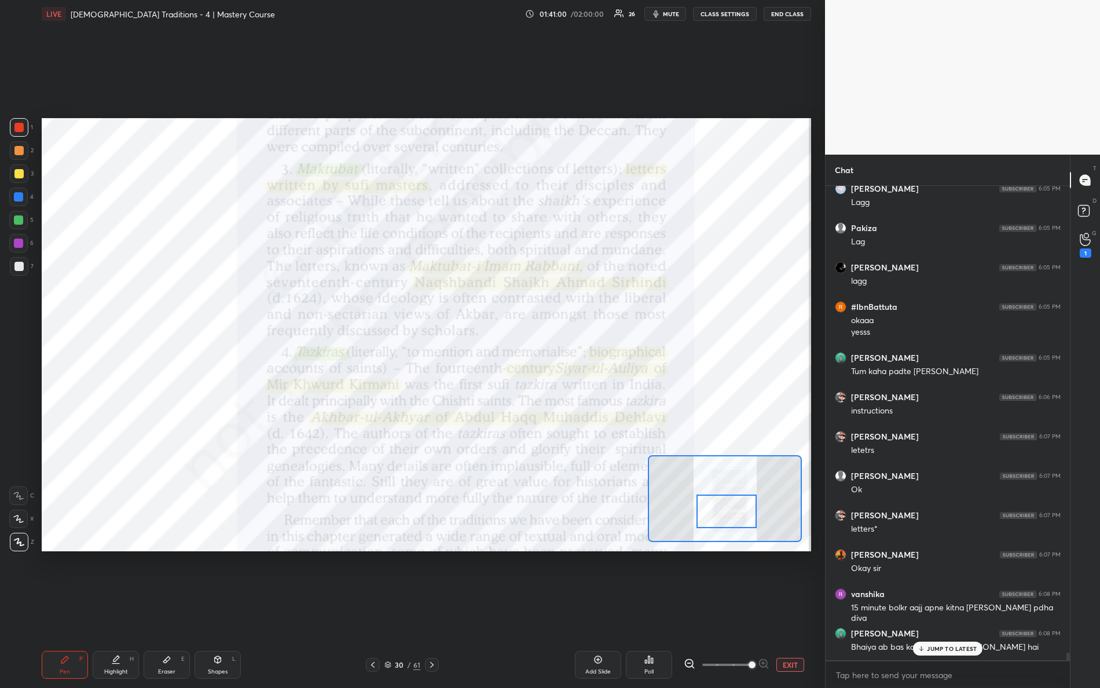
scroll to position [30137, 0]
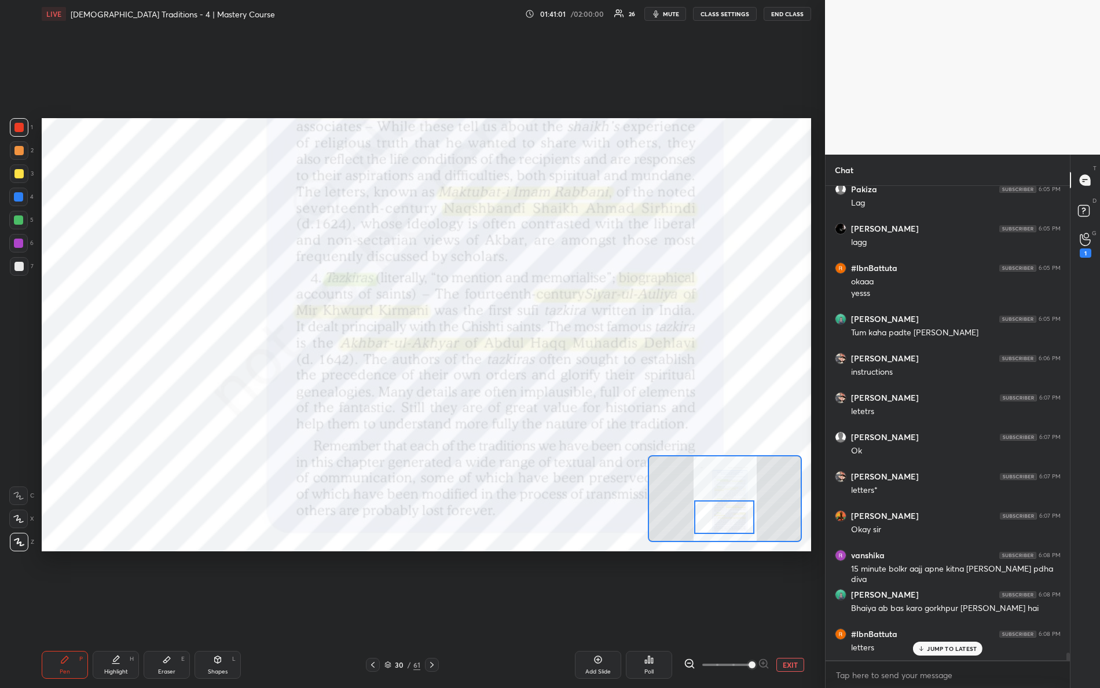
drag, startPoint x: 723, startPoint y: 508, endPoint x: 721, endPoint y: 518, distance: 10.0
click at [721, 518] on div at bounding box center [724, 517] width 61 height 34
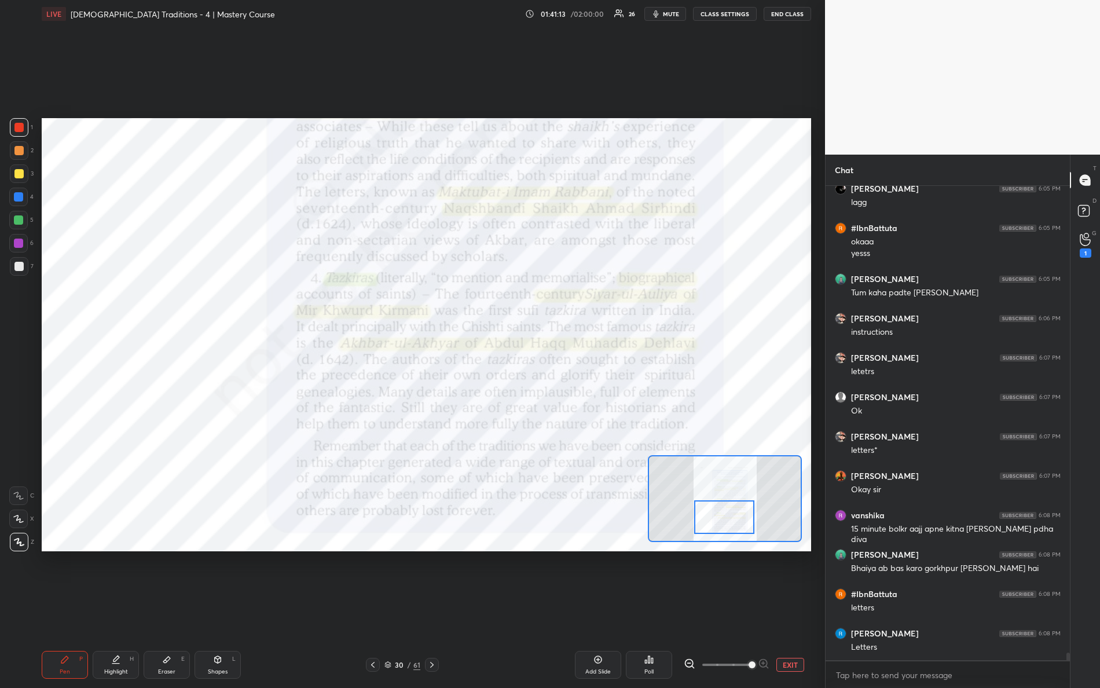
scroll to position [30216, 0]
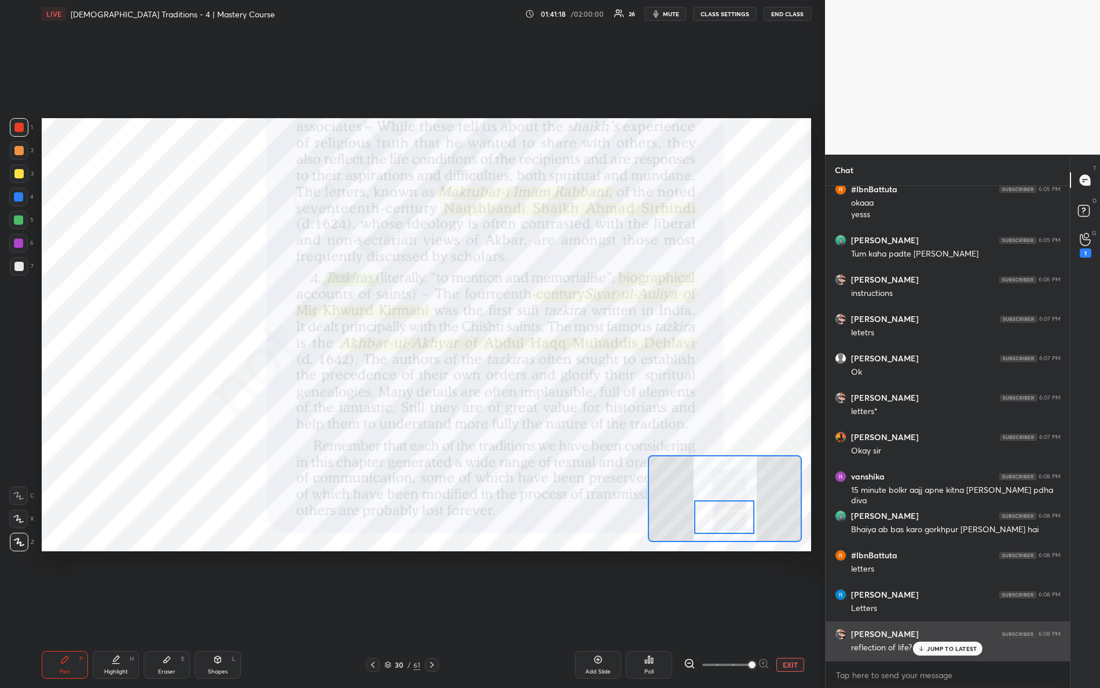
drag, startPoint x: 952, startPoint y: 648, endPoint x: 946, endPoint y: 647, distance: 5.8
click at [952, 609] on p "JUMP TO LATEST" at bounding box center [952, 648] width 50 height 7
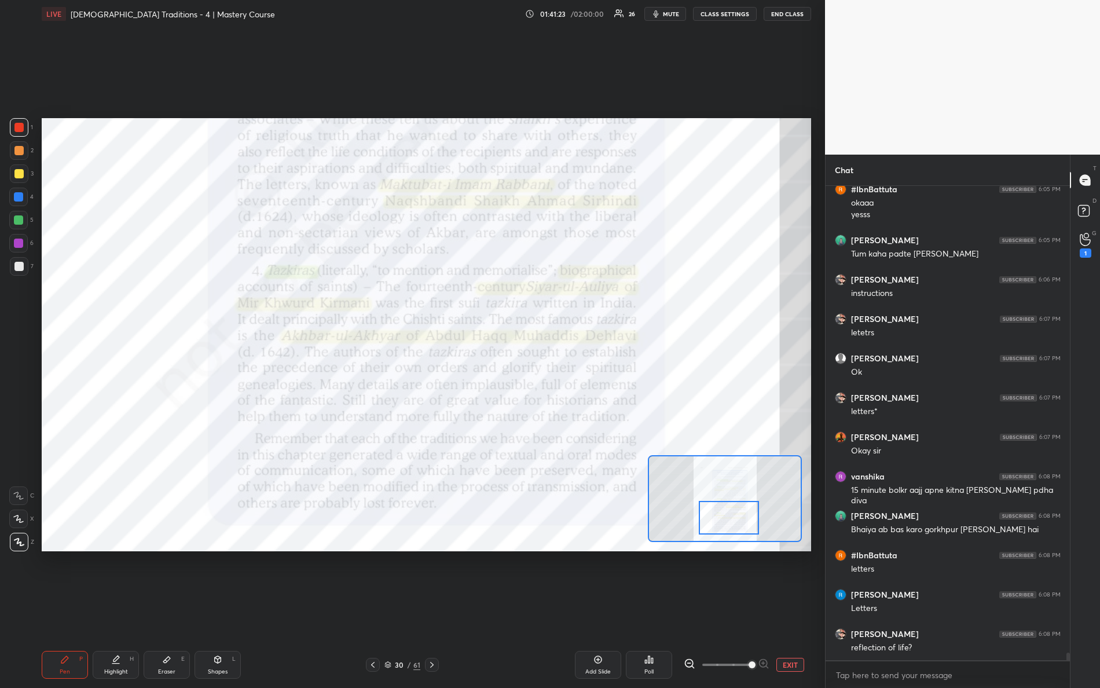
drag, startPoint x: 728, startPoint y: 520, endPoint x: 723, endPoint y: 500, distance: 20.9
click at [733, 519] on div at bounding box center [729, 518] width 61 height 34
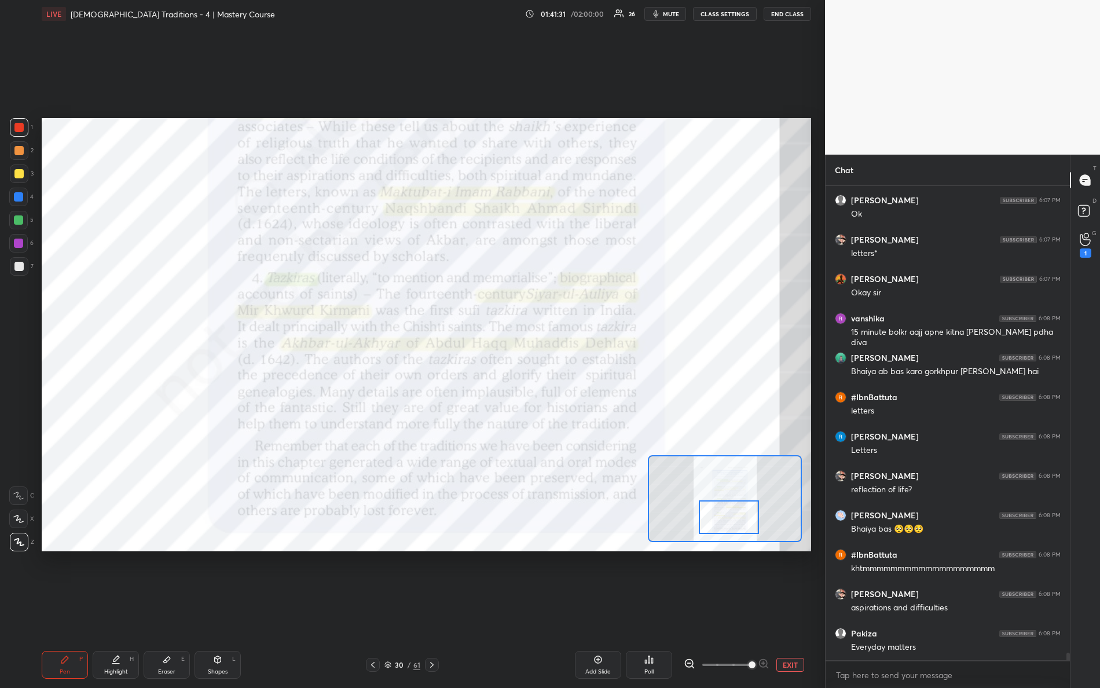
scroll to position [30413, 0]
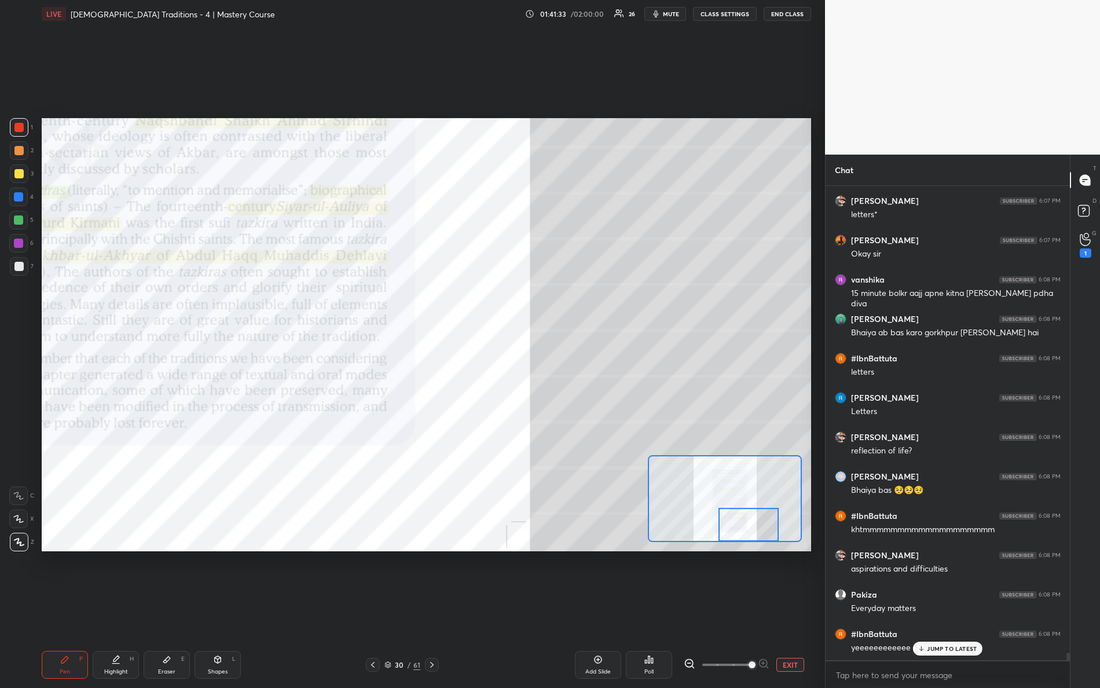
click at [770, 542] on div "Setting up your live class Poll for secs No correct answer Start poll" at bounding box center [427, 334] width 770 height 433
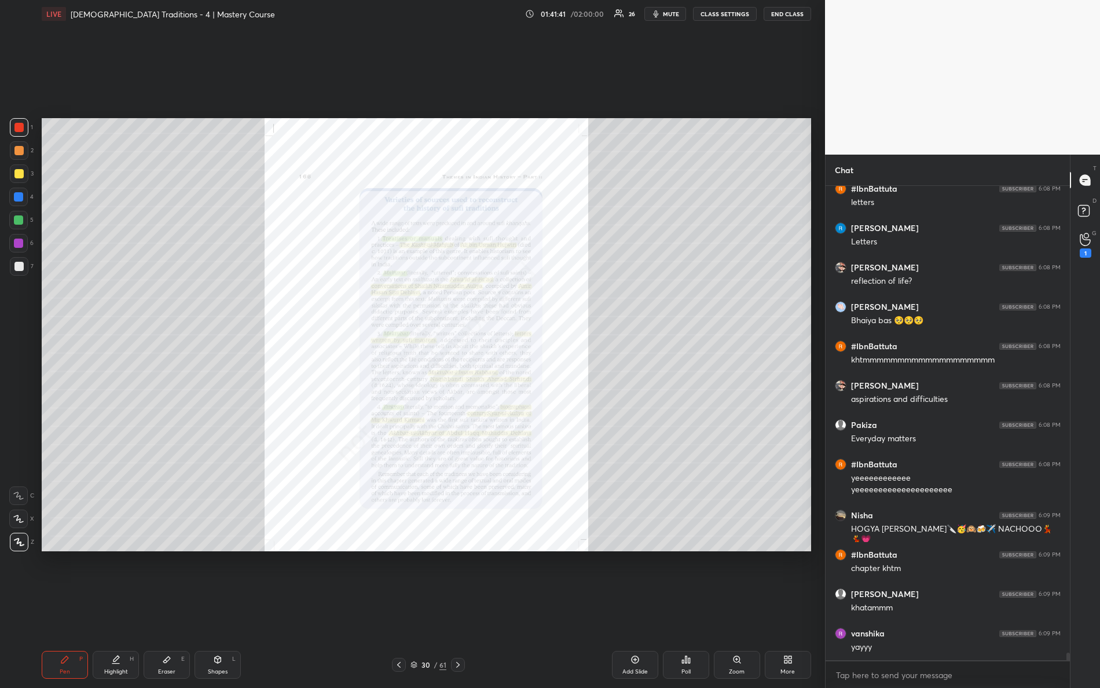
scroll to position [30622, 0]
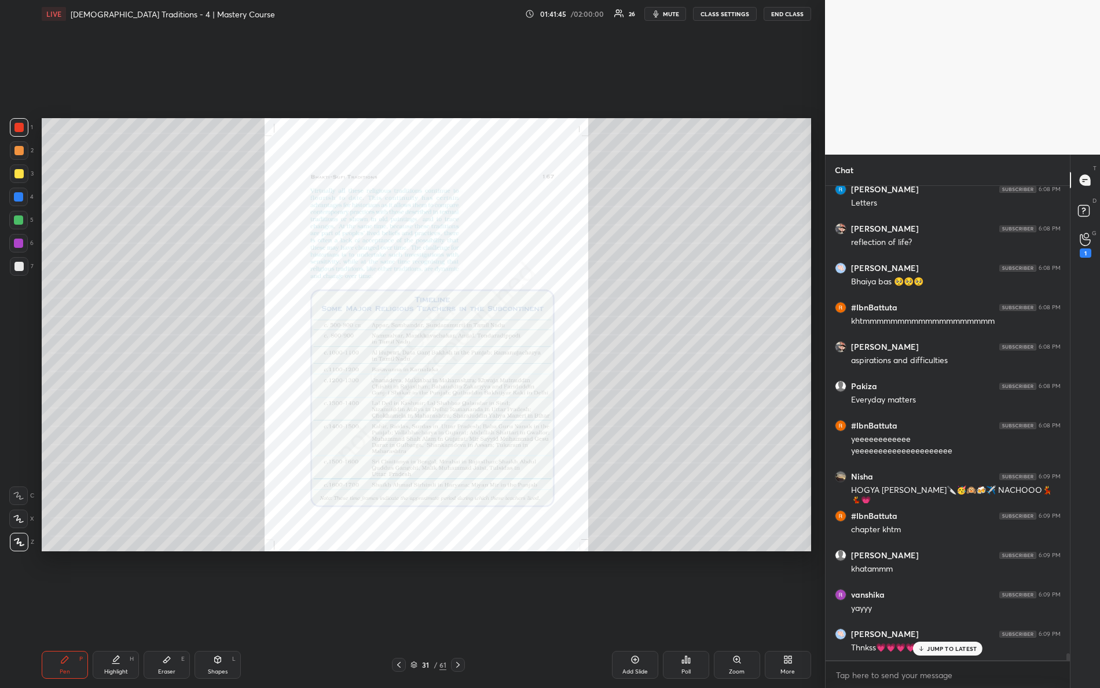
click at [741, 609] on icon at bounding box center [737, 659] width 9 height 9
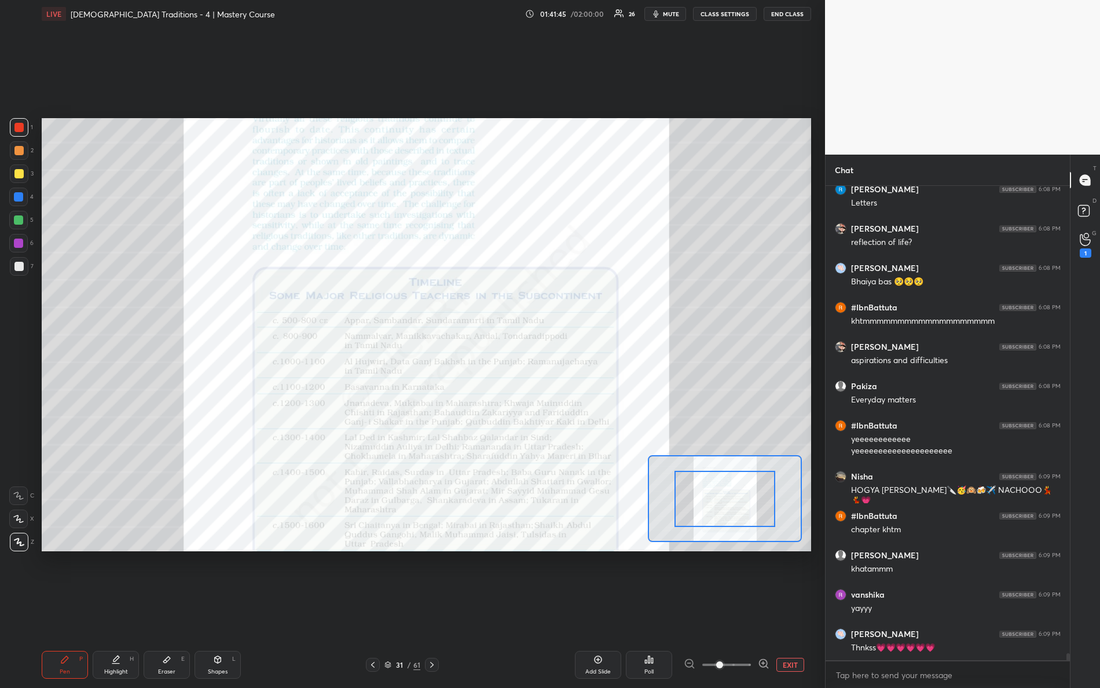
scroll to position [30662, 0]
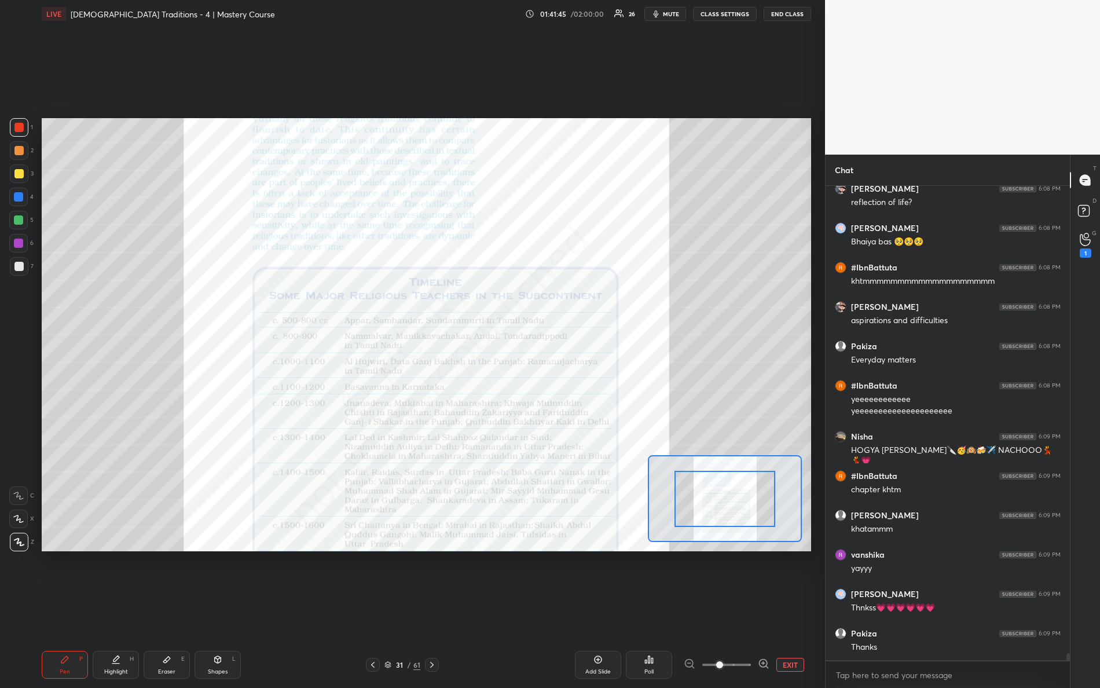
drag, startPoint x: 740, startPoint y: 669, endPoint x: 785, endPoint y: 655, distance: 47.3
click at [786, 609] on div "Add Slide Poll EXIT" at bounding box center [641, 665] width 342 height 28
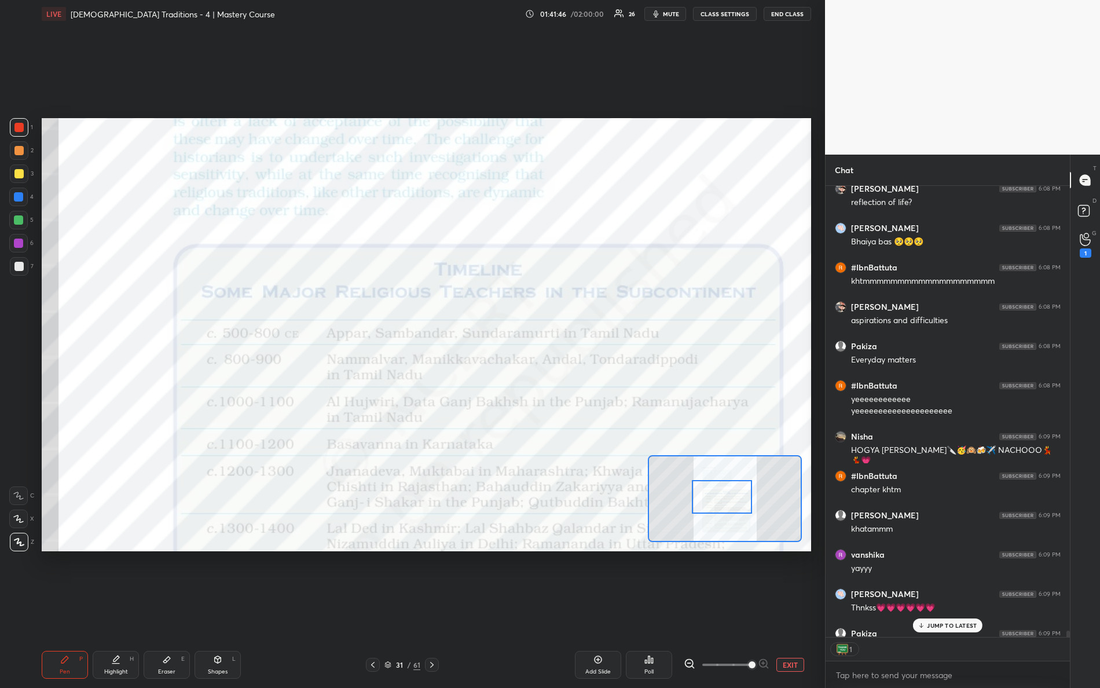
scroll to position [30763, 0]
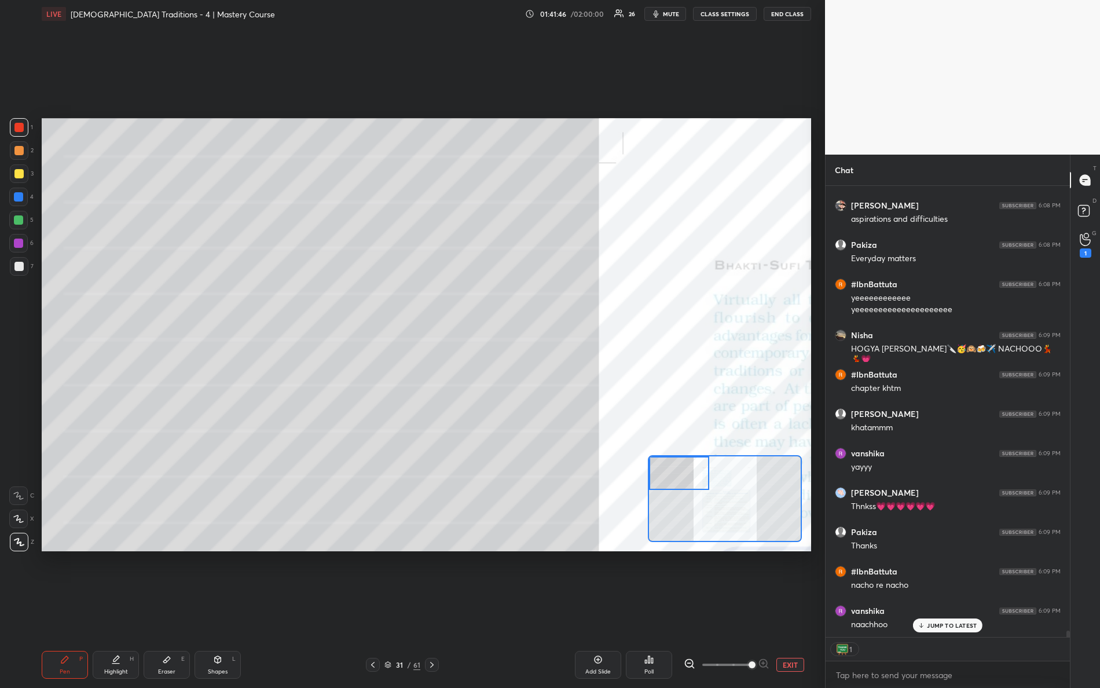
click at [613, 387] on div "Setting up your live class Poll for secs No correct answer Start poll" at bounding box center [427, 334] width 770 height 433
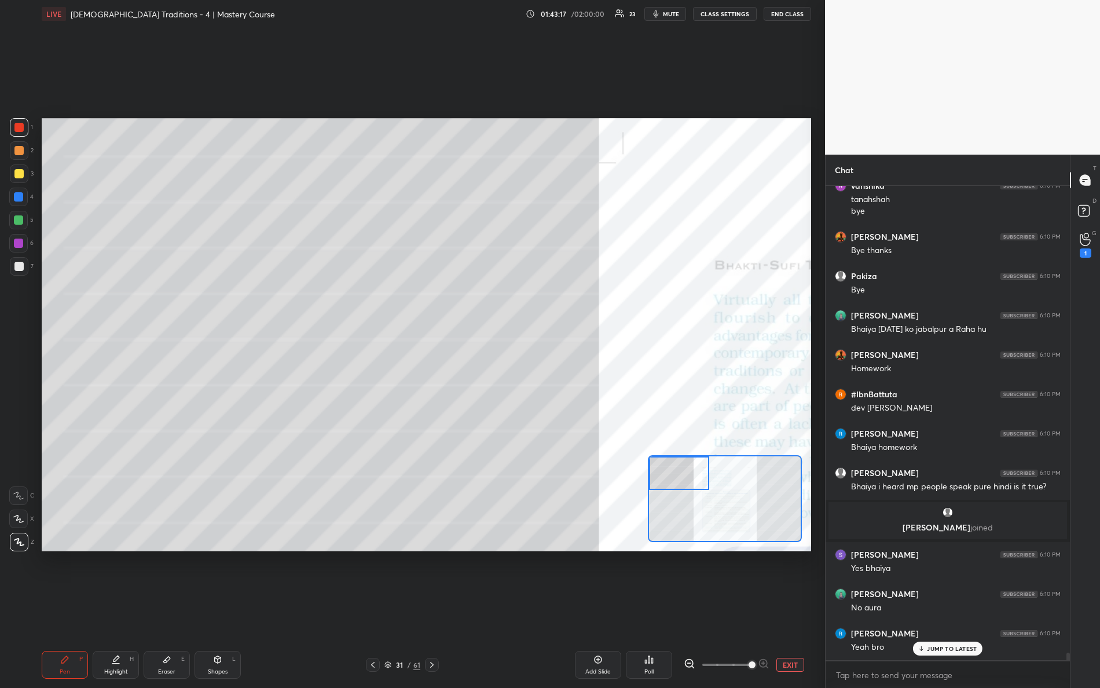
scroll to position [28913, 0]
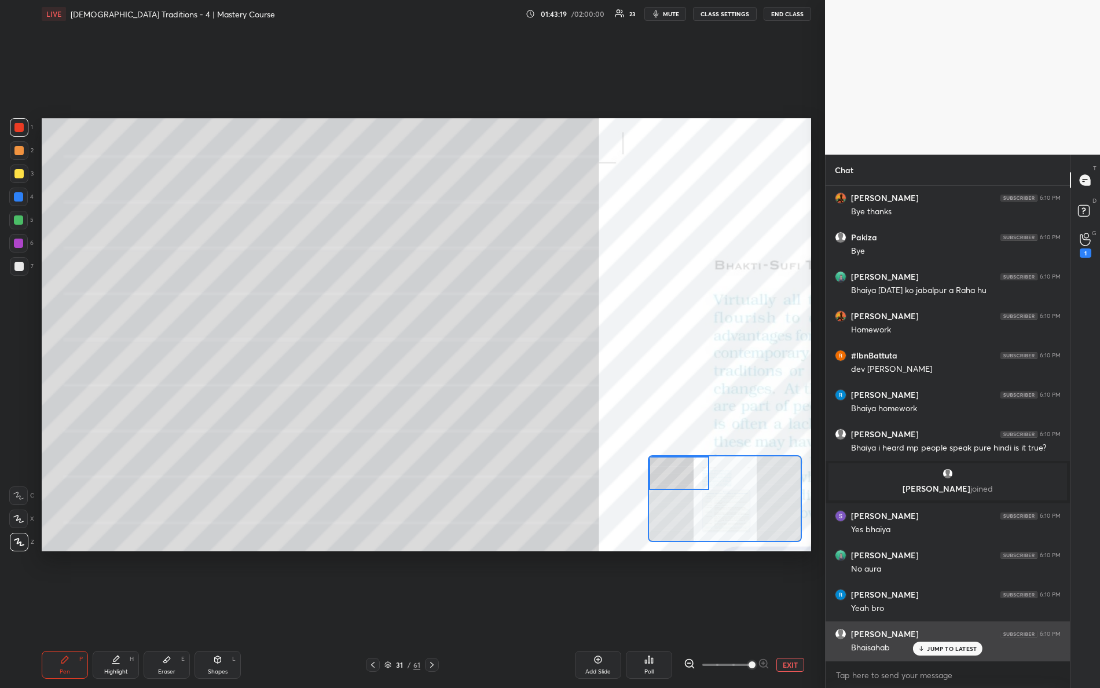
click at [944, 609] on p "JUMP TO LATEST" at bounding box center [952, 648] width 50 height 7
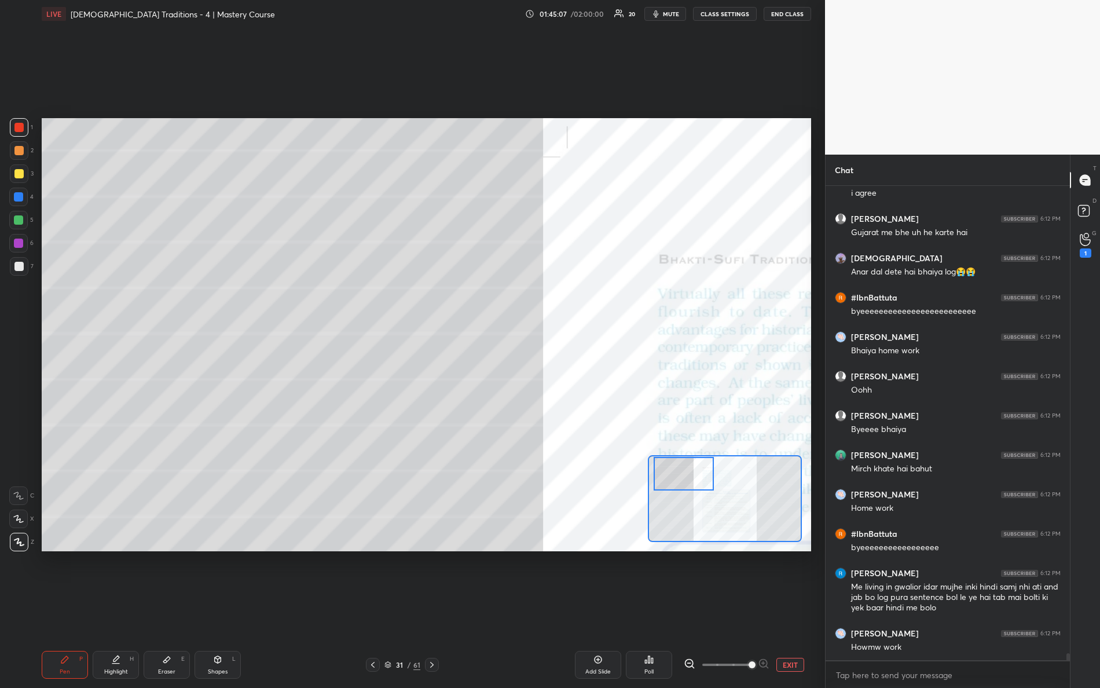
scroll to position [30707, 0]
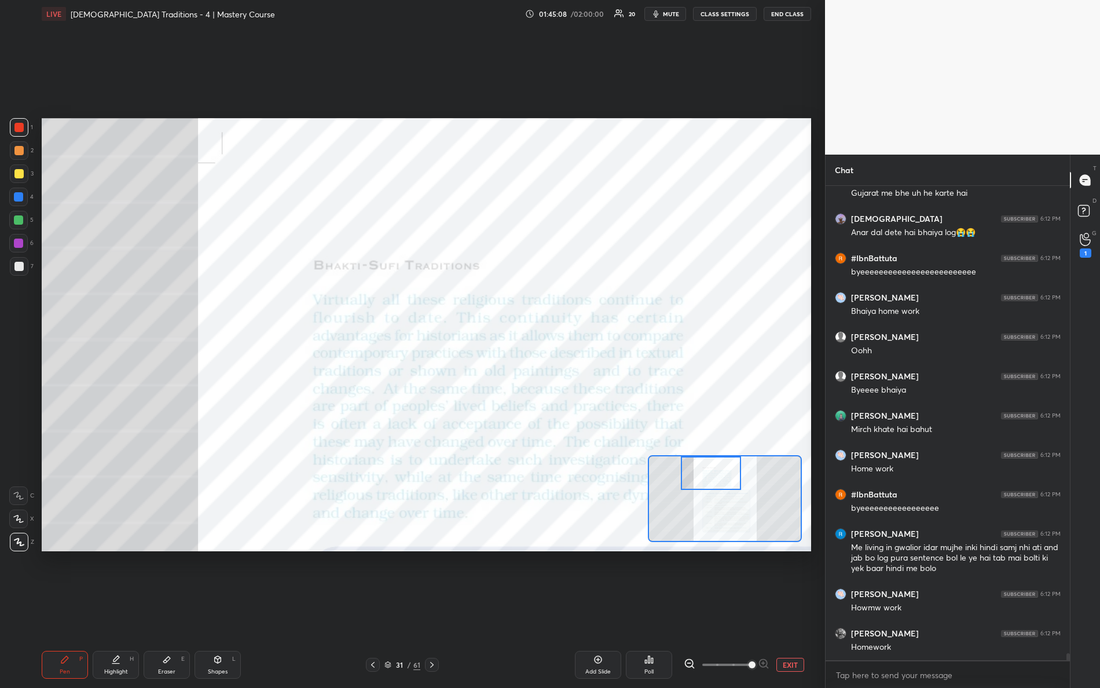
drag, startPoint x: 681, startPoint y: 471, endPoint x: 707, endPoint y: 459, distance: 28.8
click at [714, 459] on div at bounding box center [711, 473] width 61 height 34
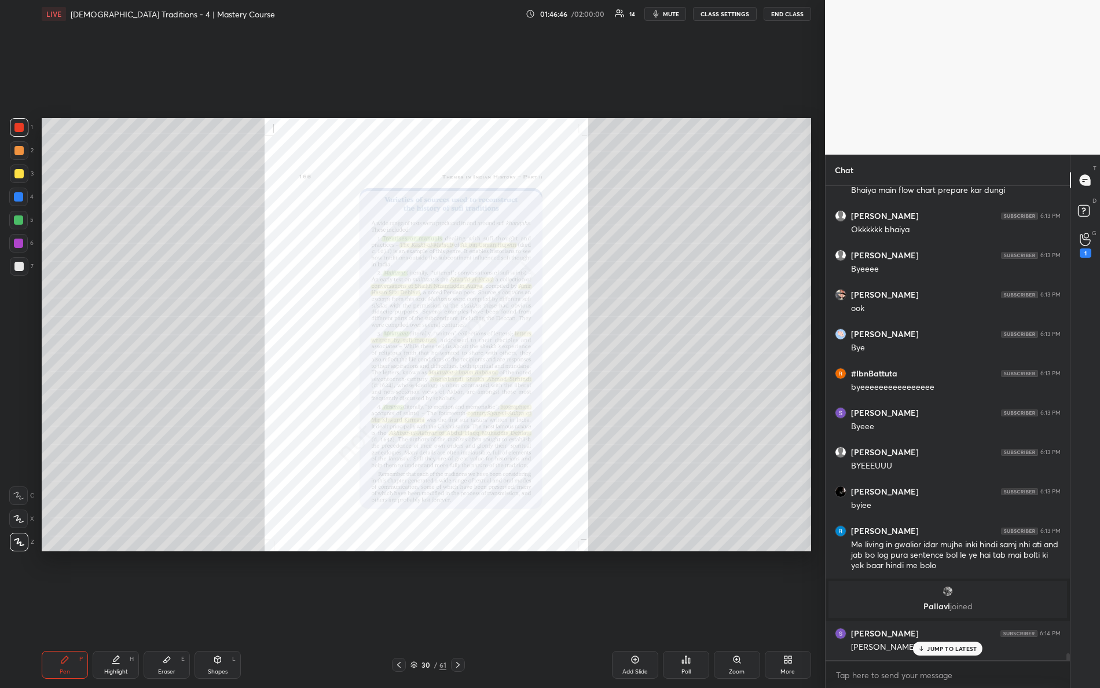
scroll to position [31044, 0]
click at [944, 609] on p "JUMP TO LATEST" at bounding box center [952, 648] width 50 height 7
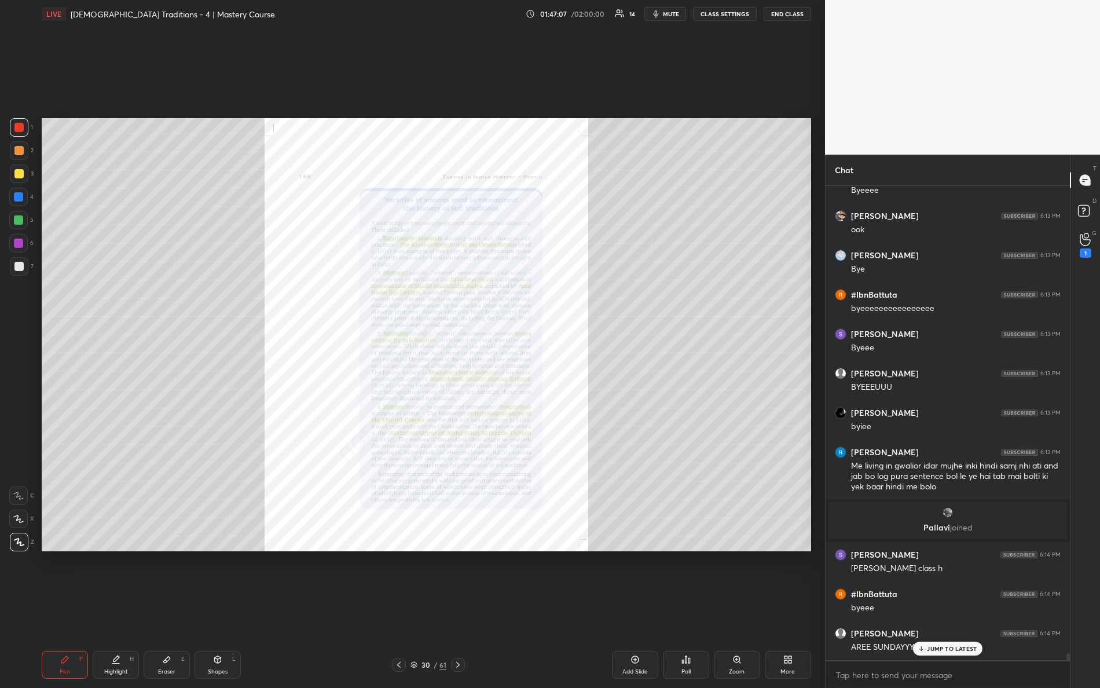
scroll to position [31162, 0]
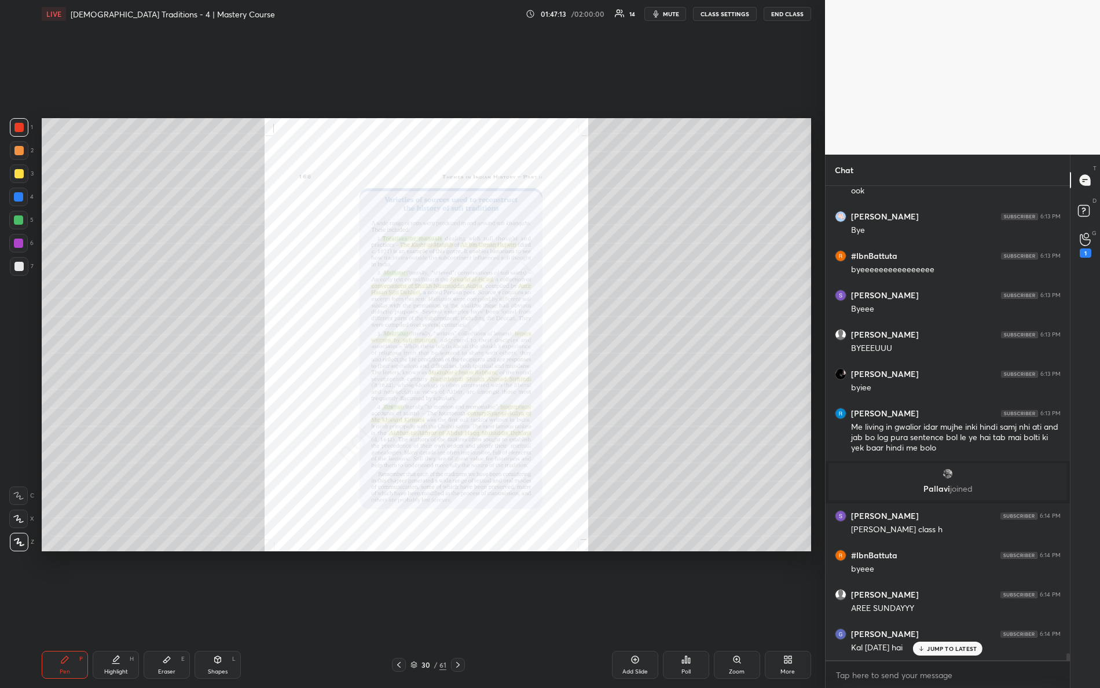
click at [786, 10] on button "END CLASS" at bounding box center [787, 14] width 47 height 14
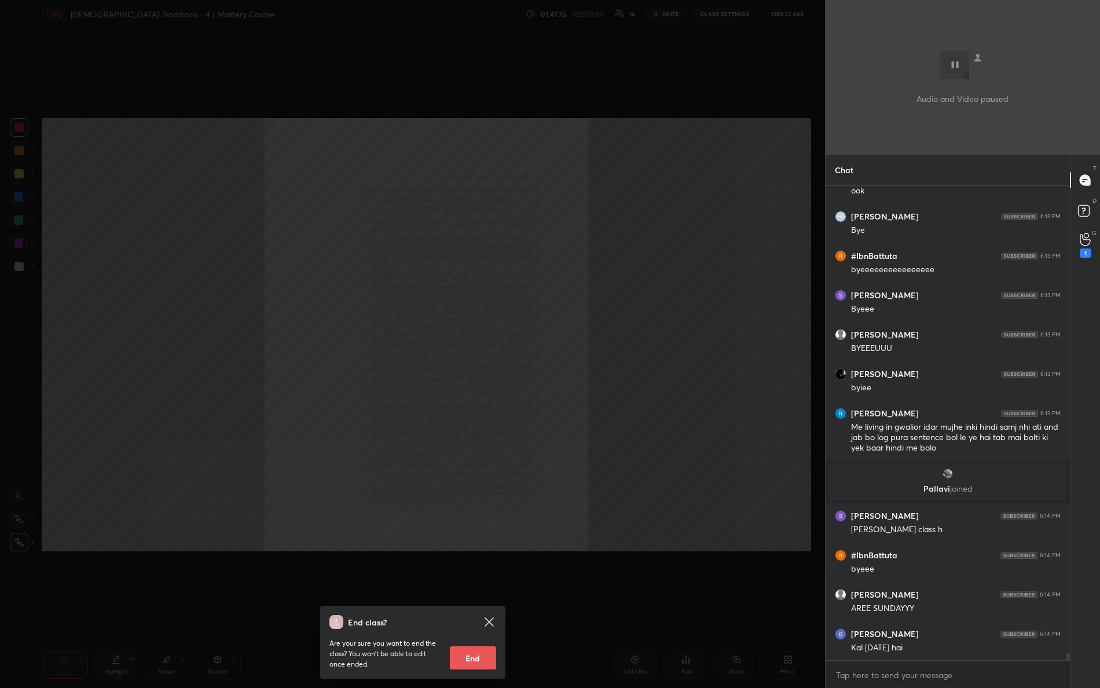
scroll to position [31202, 0]
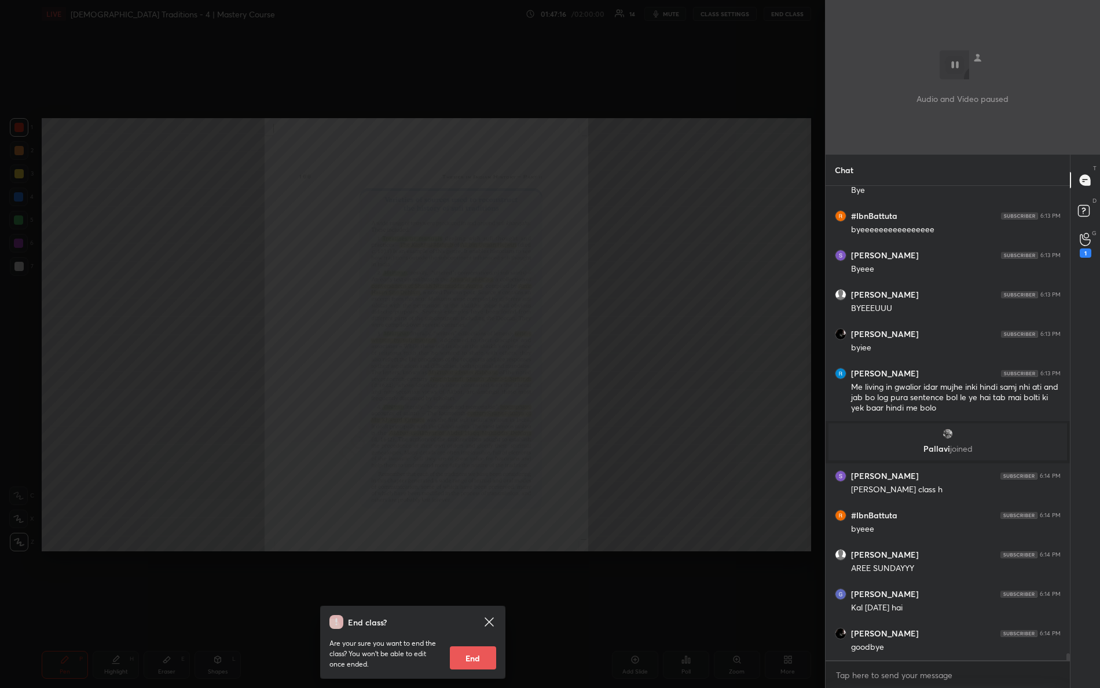
click at [476, 609] on button "End" at bounding box center [473, 657] width 46 height 23
type textarea "x"
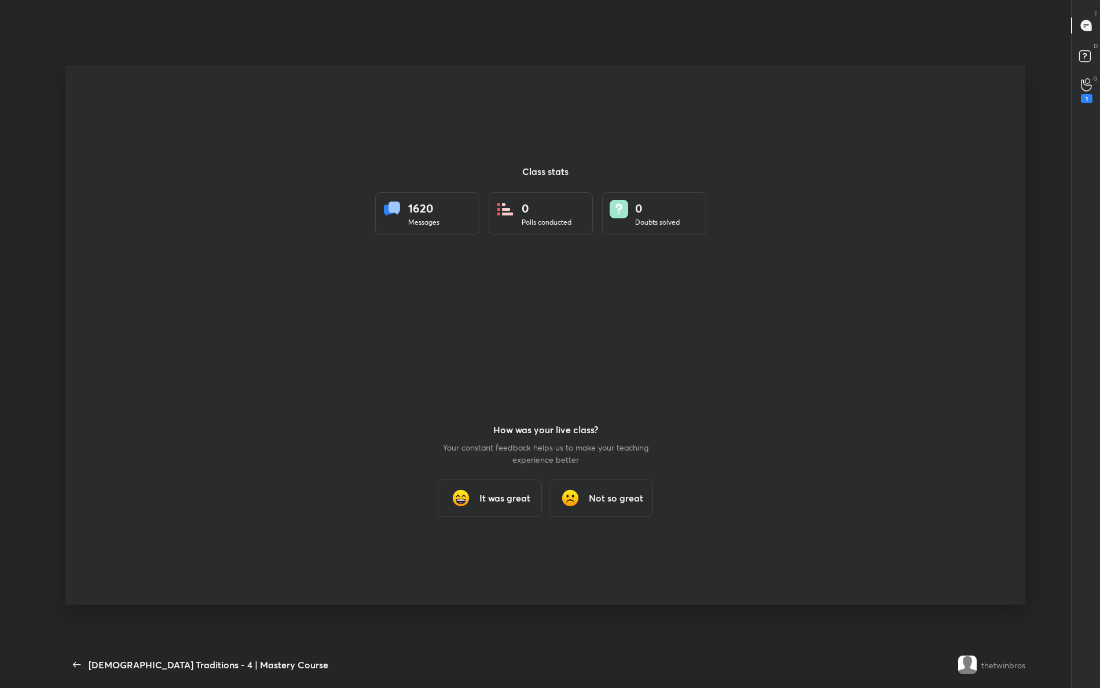
scroll to position [613, 1050]
